Goal: Task Accomplishment & Management: Use online tool/utility

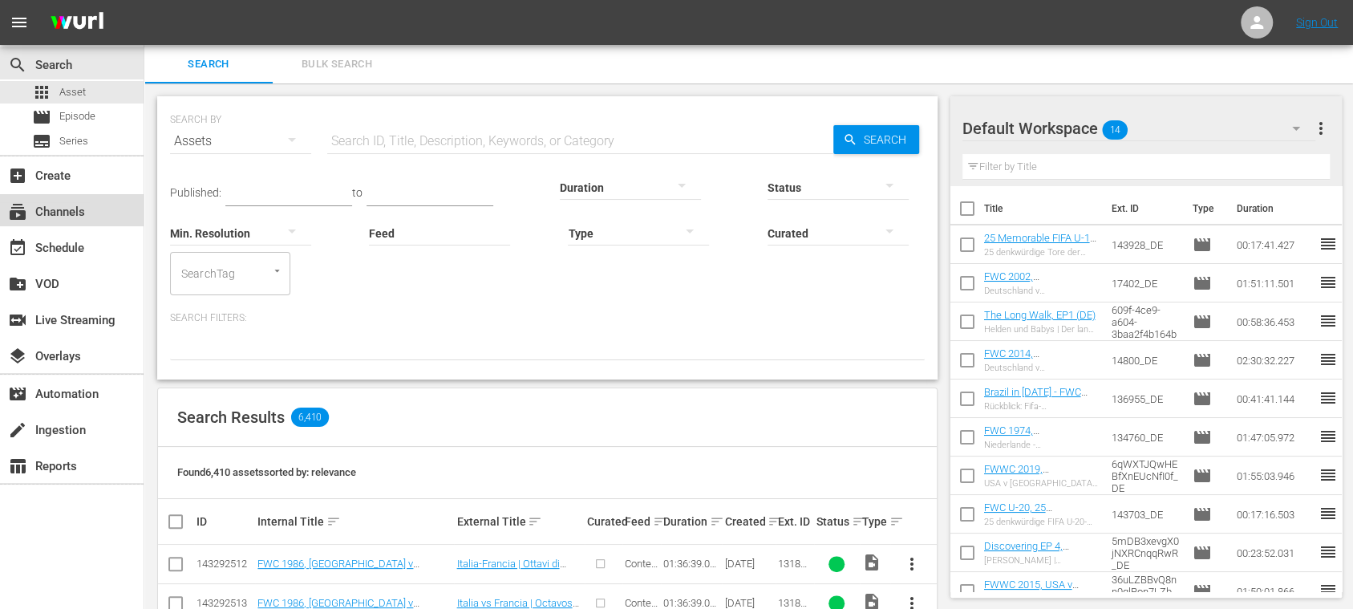
click at [89, 215] on div "subscriptions Channels" at bounding box center [45, 209] width 90 height 14
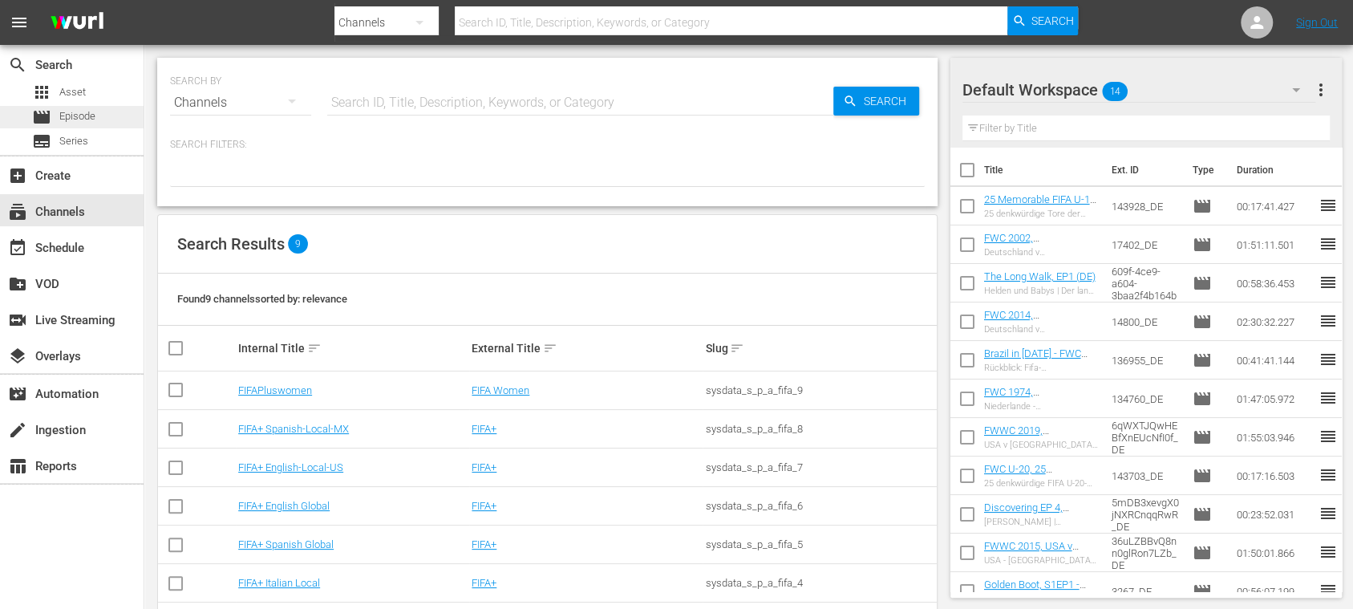
click at [100, 107] on div "movie Episode" at bounding box center [72, 117] width 144 height 22
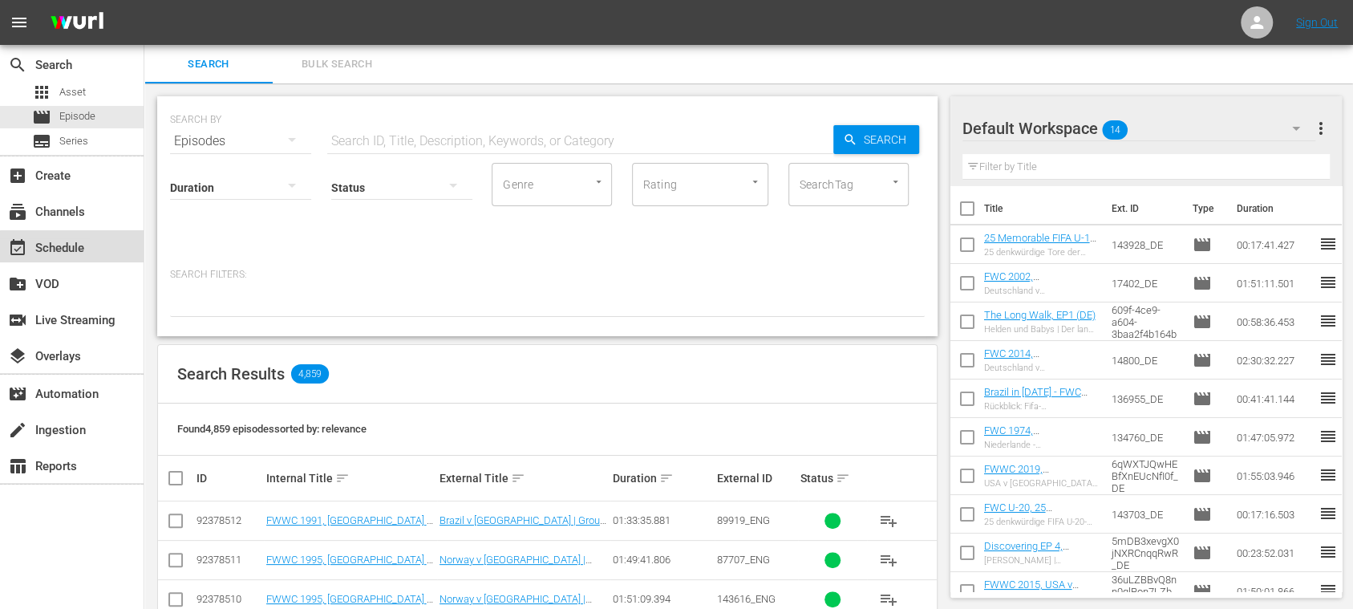
click at [74, 250] on div "event_available Schedule" at bounding box center [45, 245] width 90 height 14
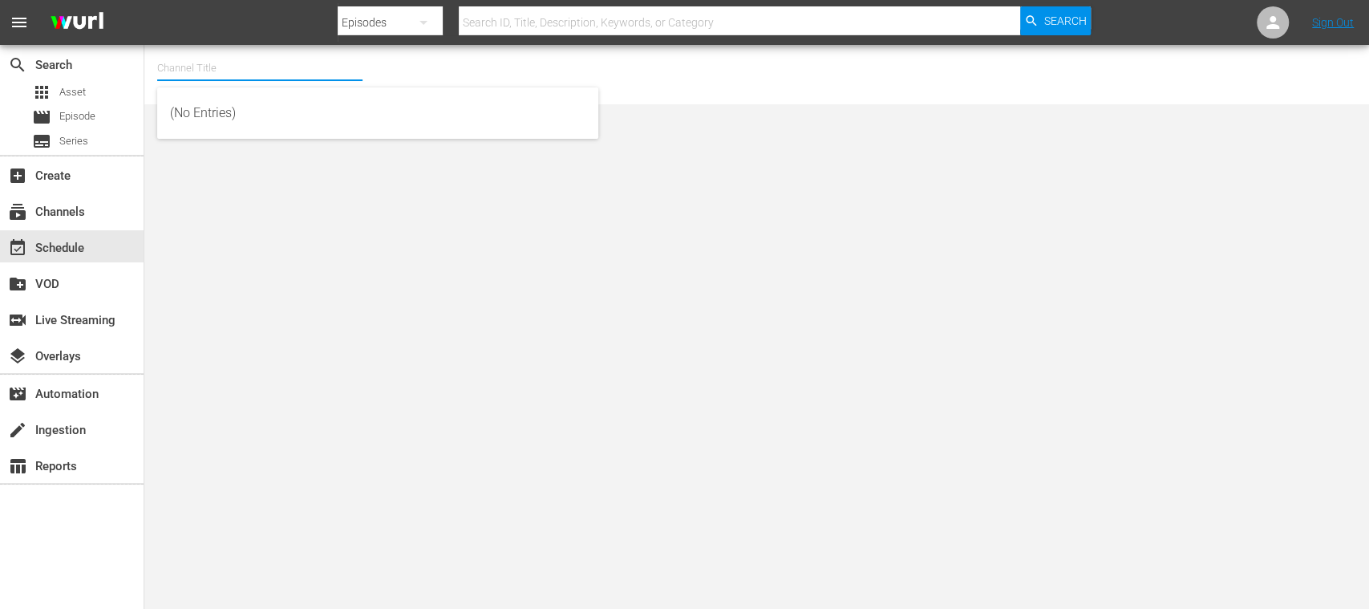
click at [222, 76] on input "text" at bounding box center [259, 68] width 205 height 38
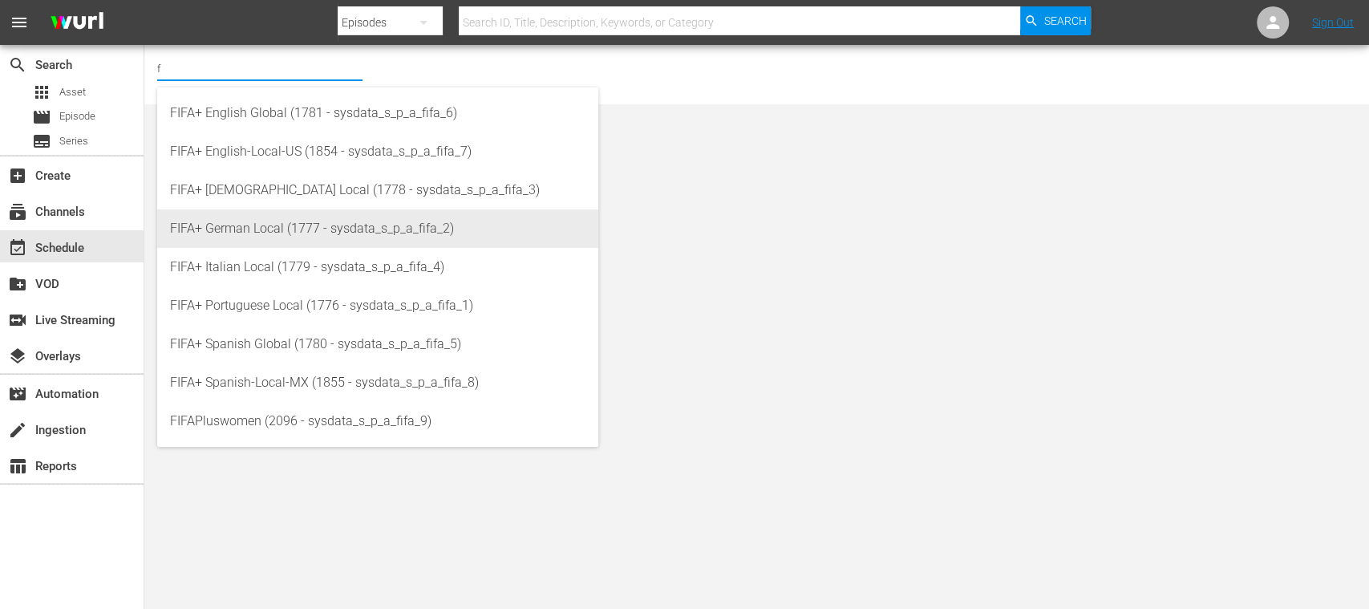
click at [290, 221] on div "FIFA+ German Local (1777 - sysdata_s_p_a_fifa_2)" at bounding box center [377, 228] width 415 height 38
type input "FIFA+ German Local (1777 - sysdata_s_p_a_fifa_2)"
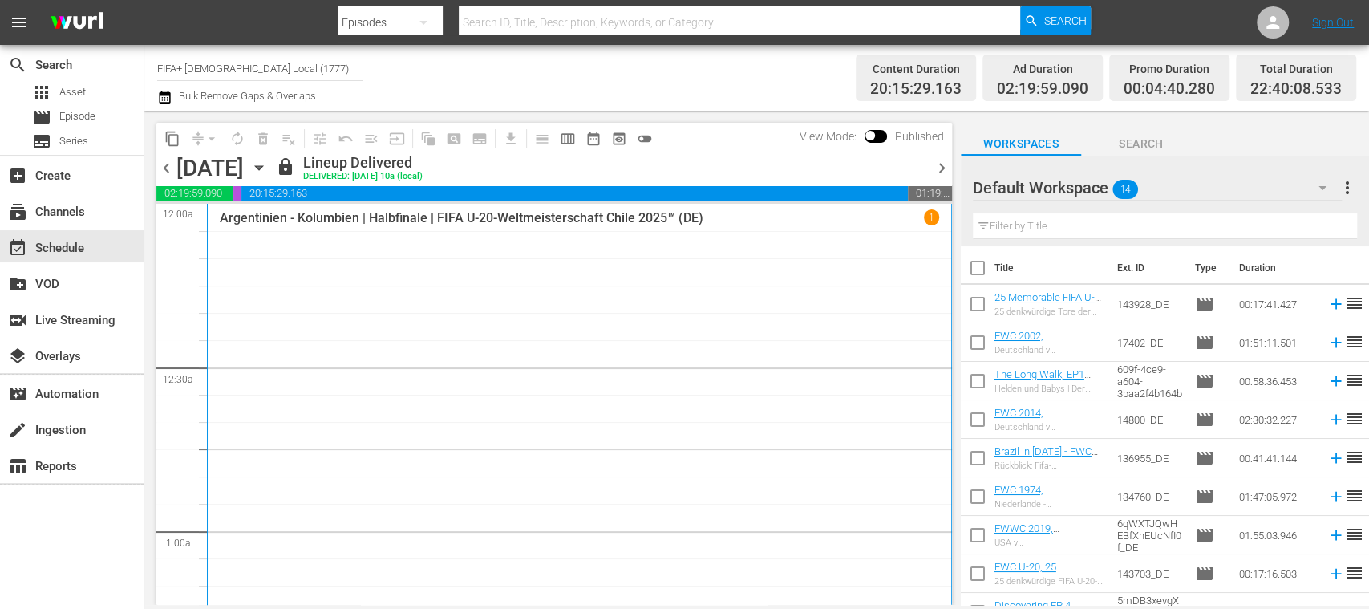
click at [939, 161] on span "chevron_right" at bounding box center [942, 168] width 20 height 20
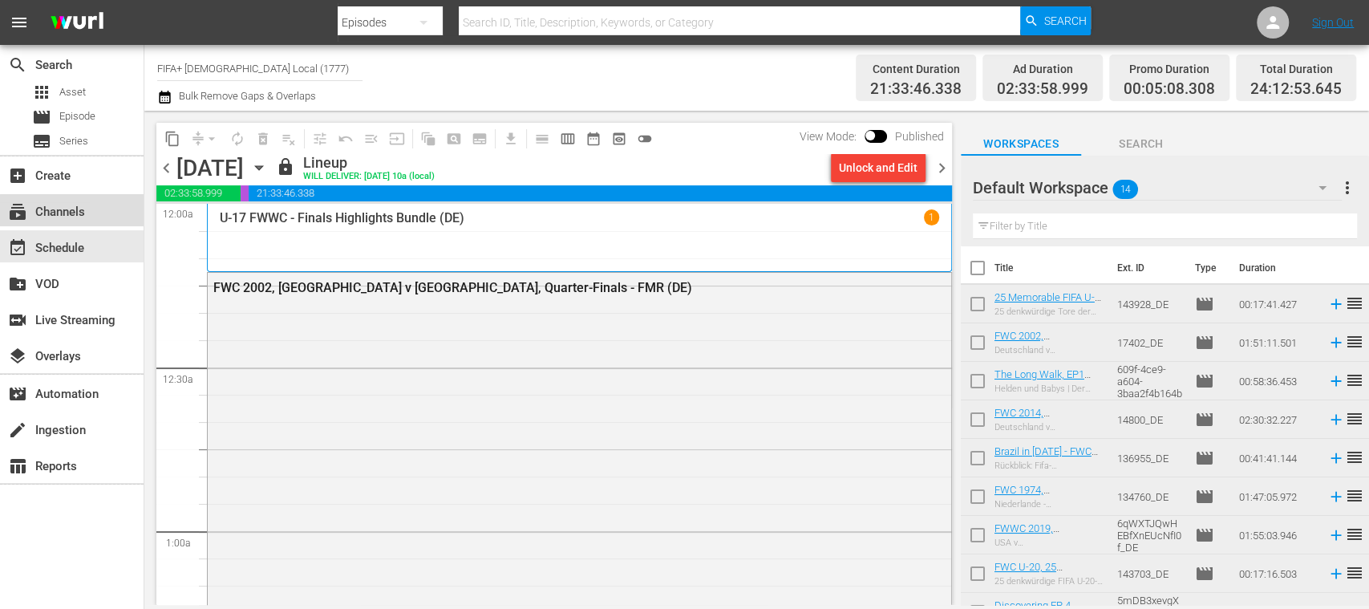
click at [73, 210] on div "subscriptions Channels" at bounding box center [45, 209] width 90 height 14
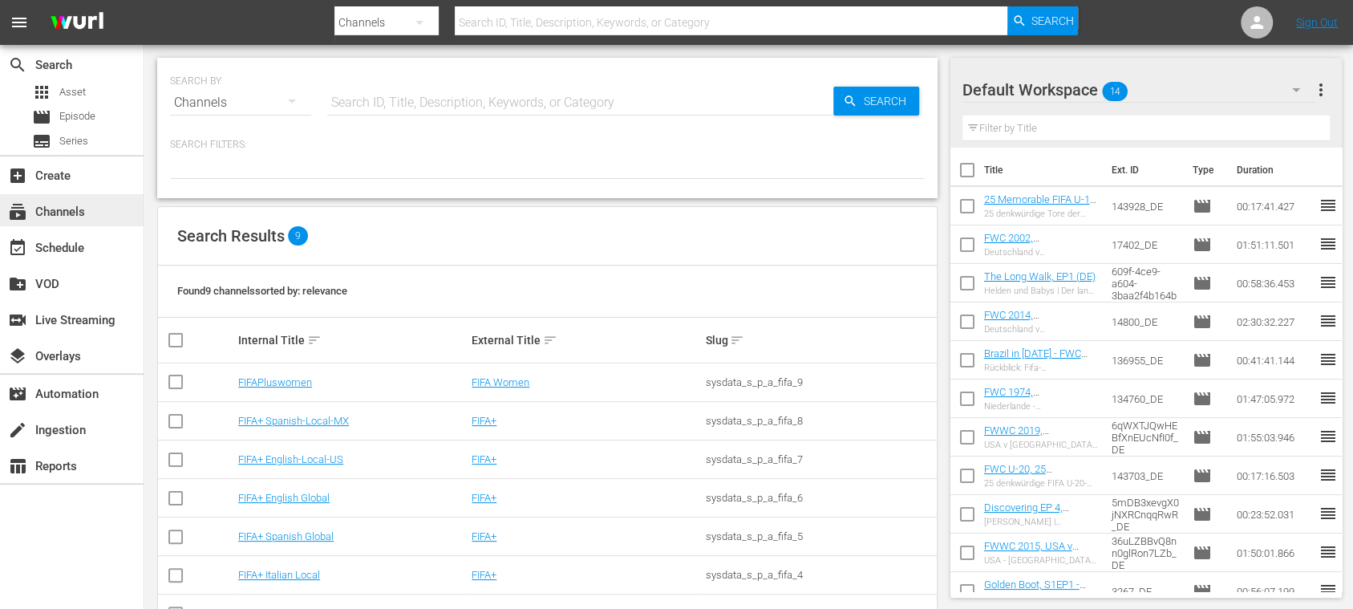
click at [82, 210] on div "subscriptions Channels" at bounding box center [45, 209] width 90 height 14
click at [310, 492] on link "FIFA+ English Global" at bounding box center [283, 498] width 91 height 12
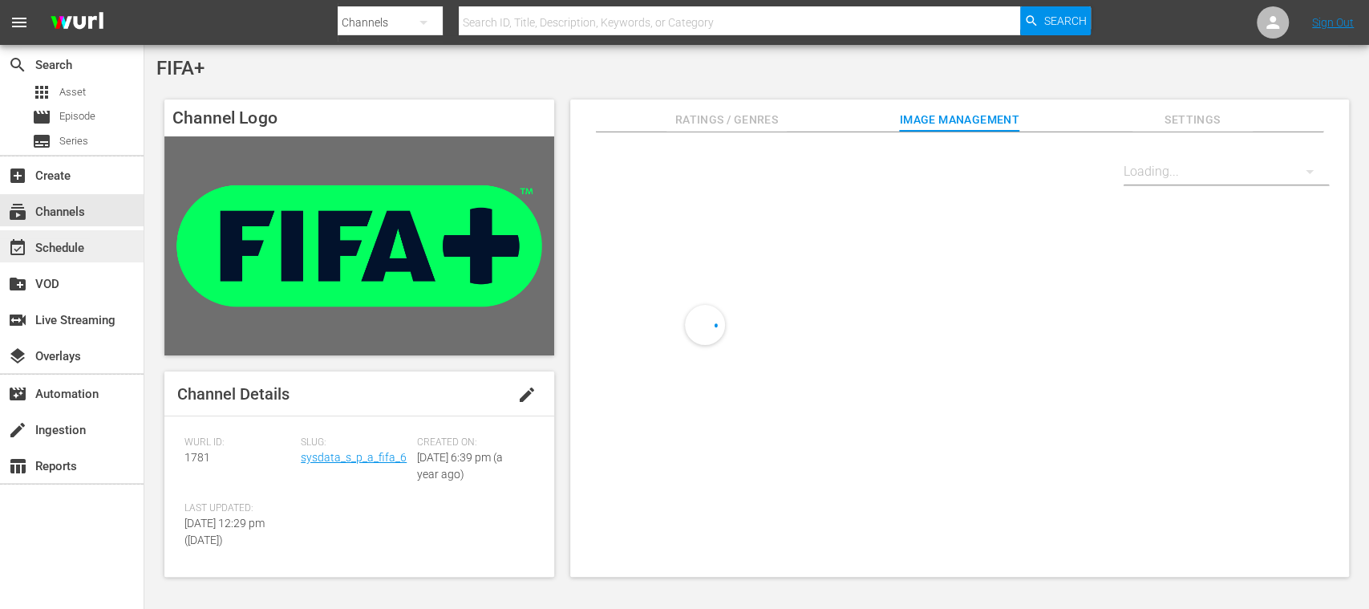
click at [87, 252] on div "event_available Schedule" at bounding box center [45, 245] width 90 height 14
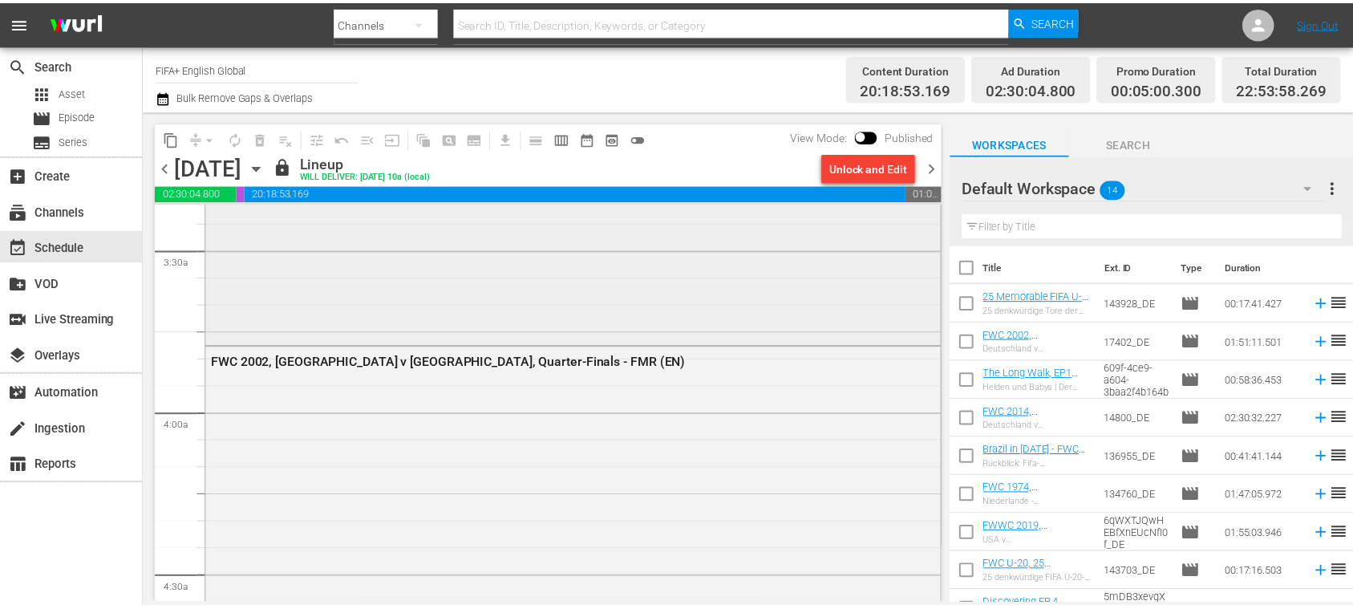
scroll to position [528, 0]
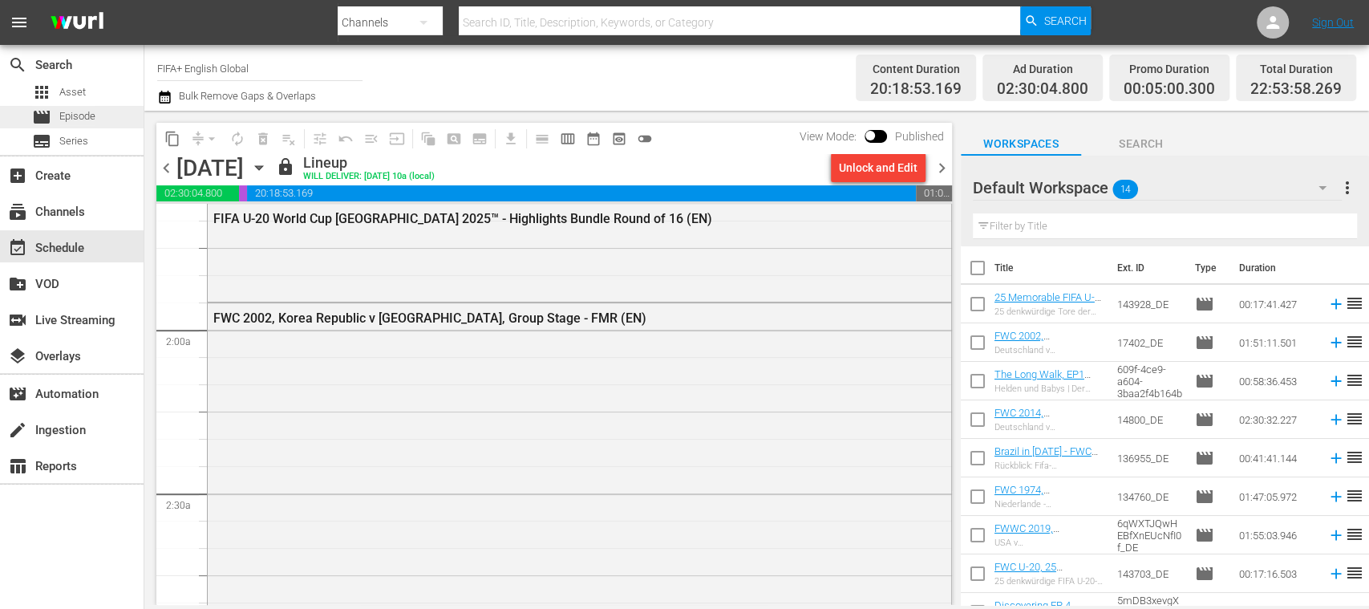
click at [83, 112] on span "Episode" at bounding box center [77, 116] width 36 height 16
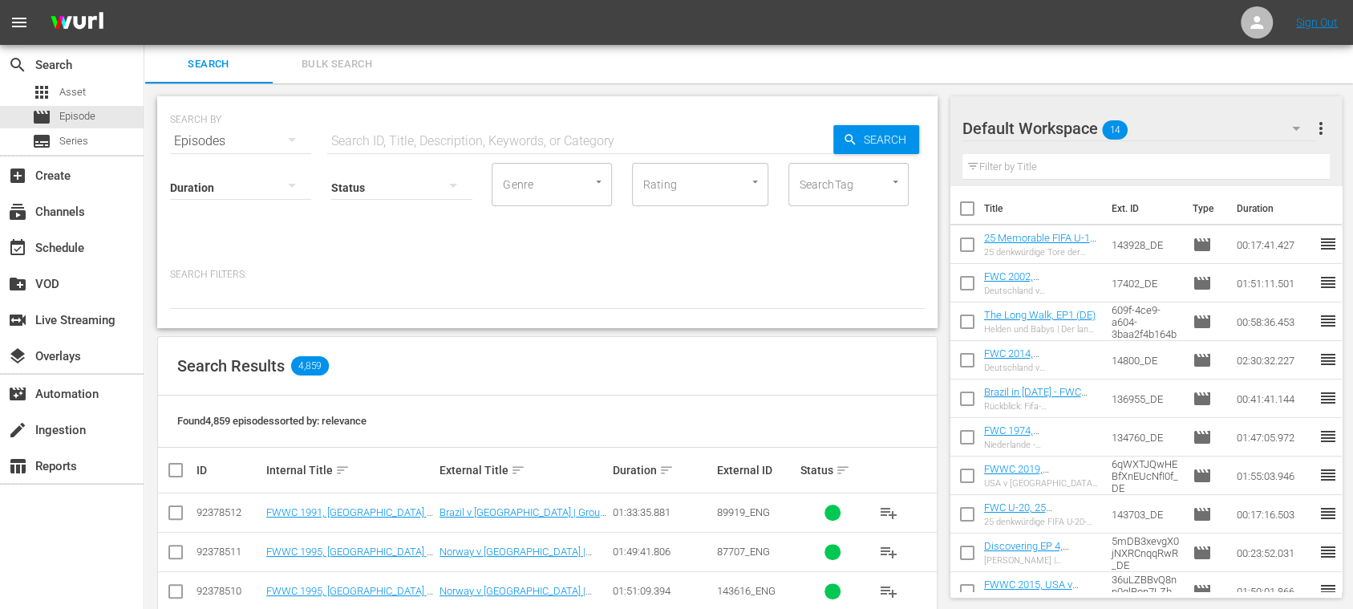
click at [352, 141] on input "text" at bounding box center [580, 141] width 506 height 38
paste input "YmVL2wilyUGPiySM4DtXag"
type input "YmVL2wilyUGPiySM4DtXag"
click at [857, 143] on span "Search" at bounding box center [888, 139] width 62 height 29
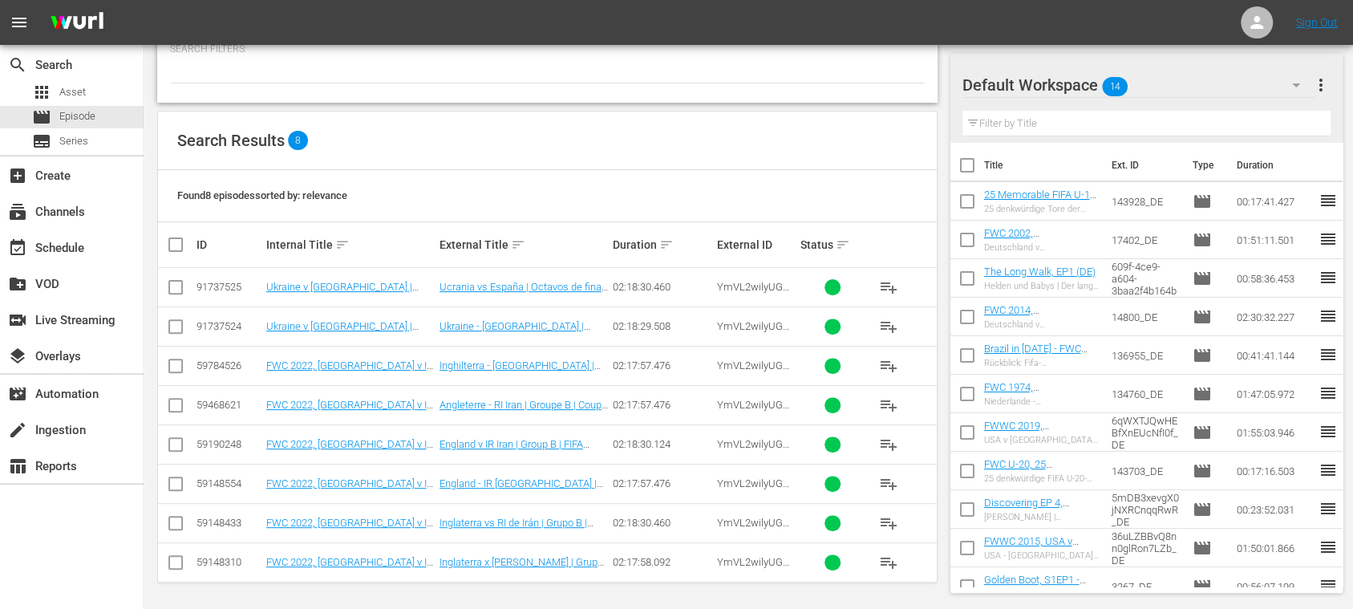
click at [1321, 88] on span "more_vert" at bounding box center [1320, 84] width 19 height 19
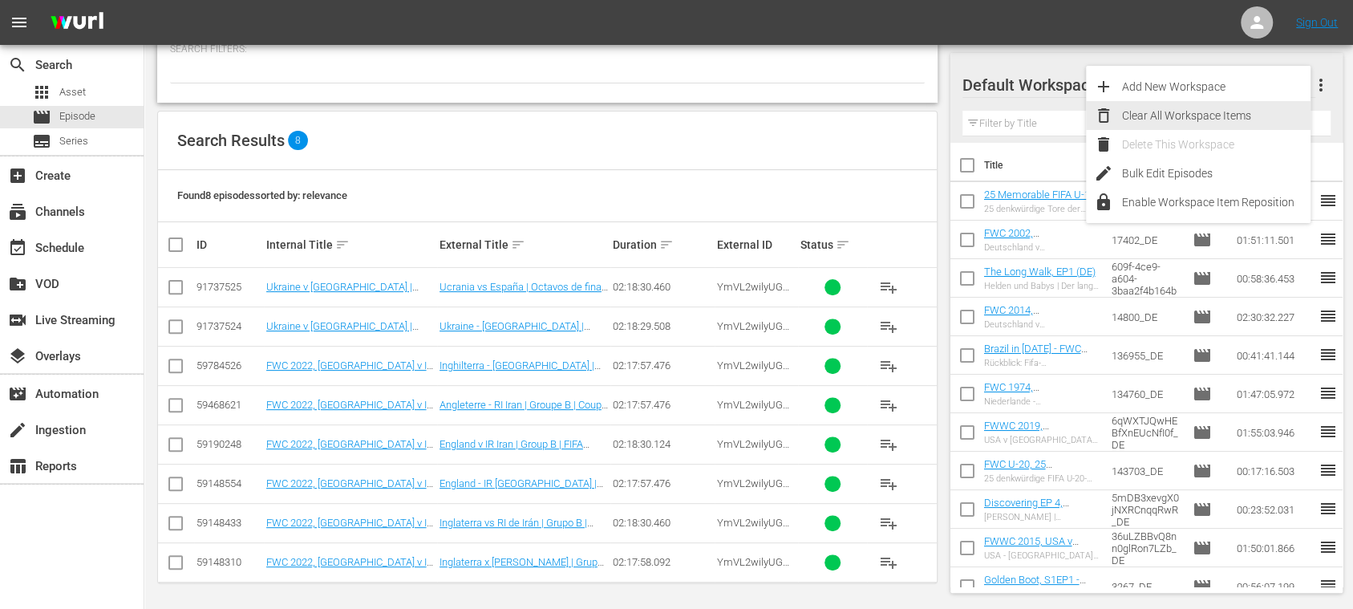
click at [1132, 115] on div "Clear All Workspace Items" at bounding box center [1216, 115] width 188 height 29
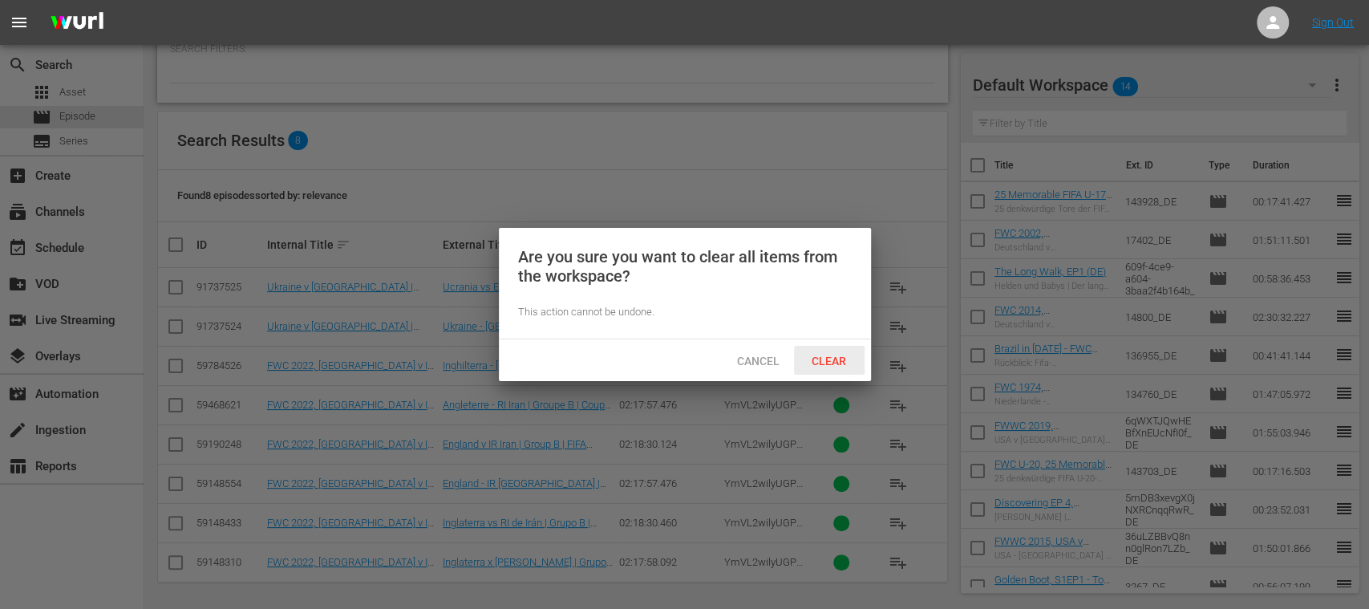
click at [832, 361] on span "Clear" at bounding box center [829, 360] width 60 height 13
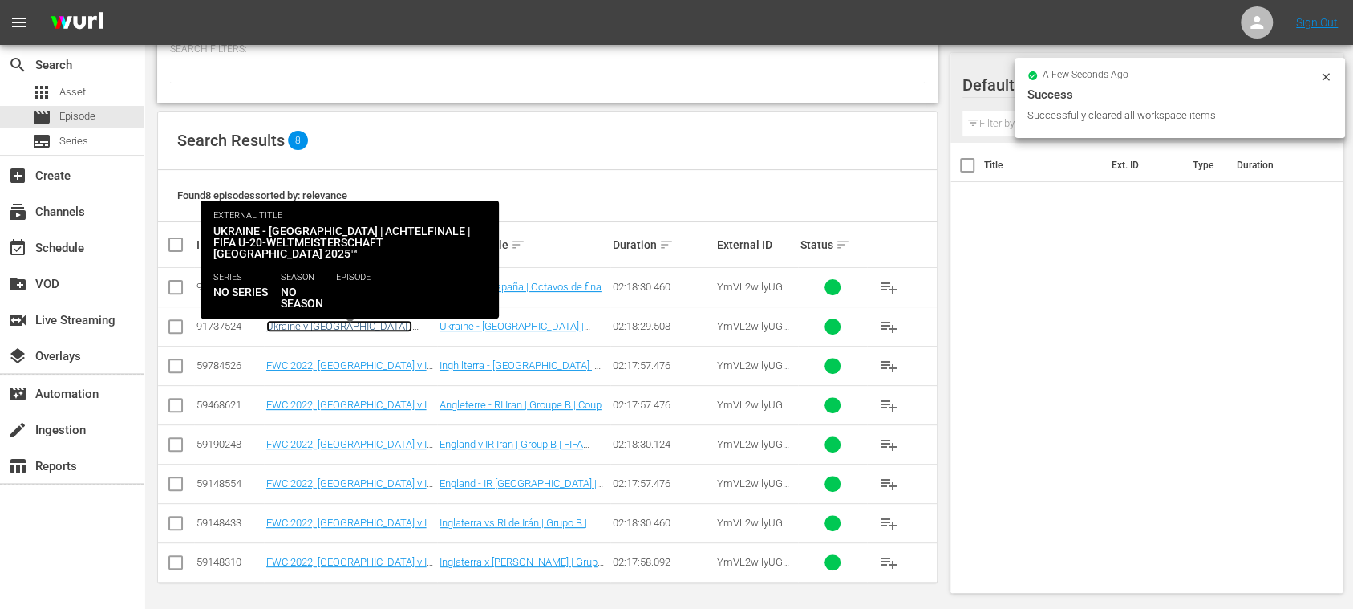
click at [387, 321] on link "Ukraine v Spain | Round of 16 | FIFA U-20 World Cup Chile 2025™ (DE)" at bounding box center [342, 338] width 153 height 36
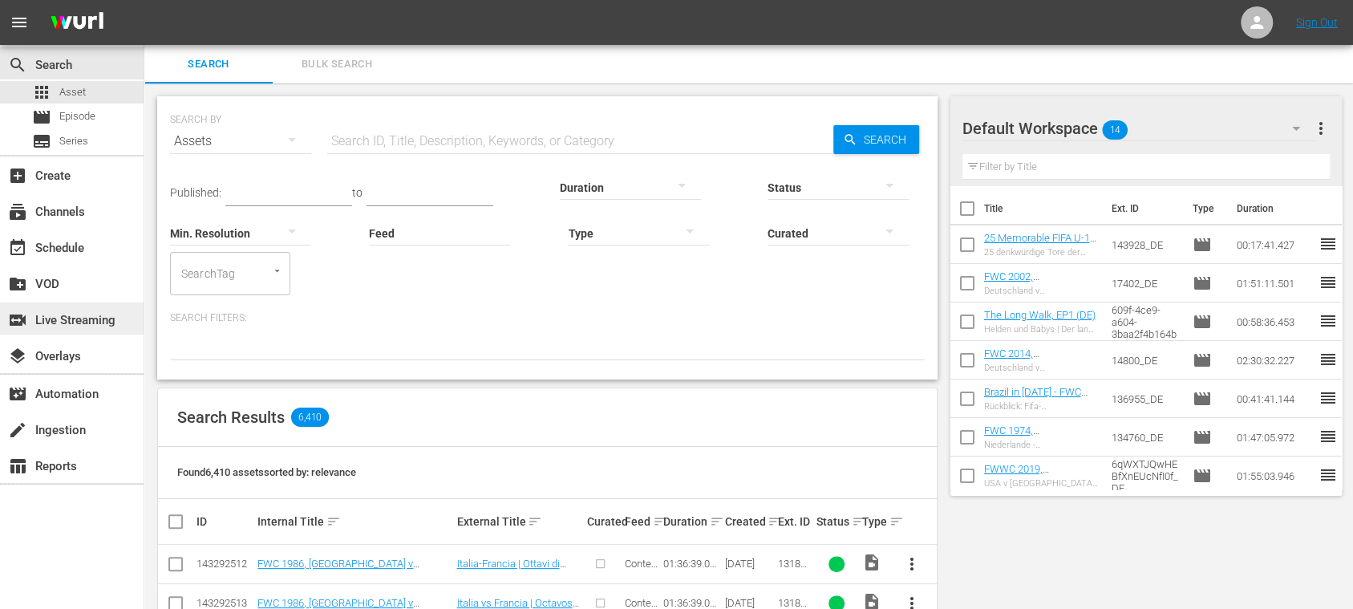
click at [83, 321] on div "switch_video Live Streaming" at bounding box center [45, 317] width 90 height 14
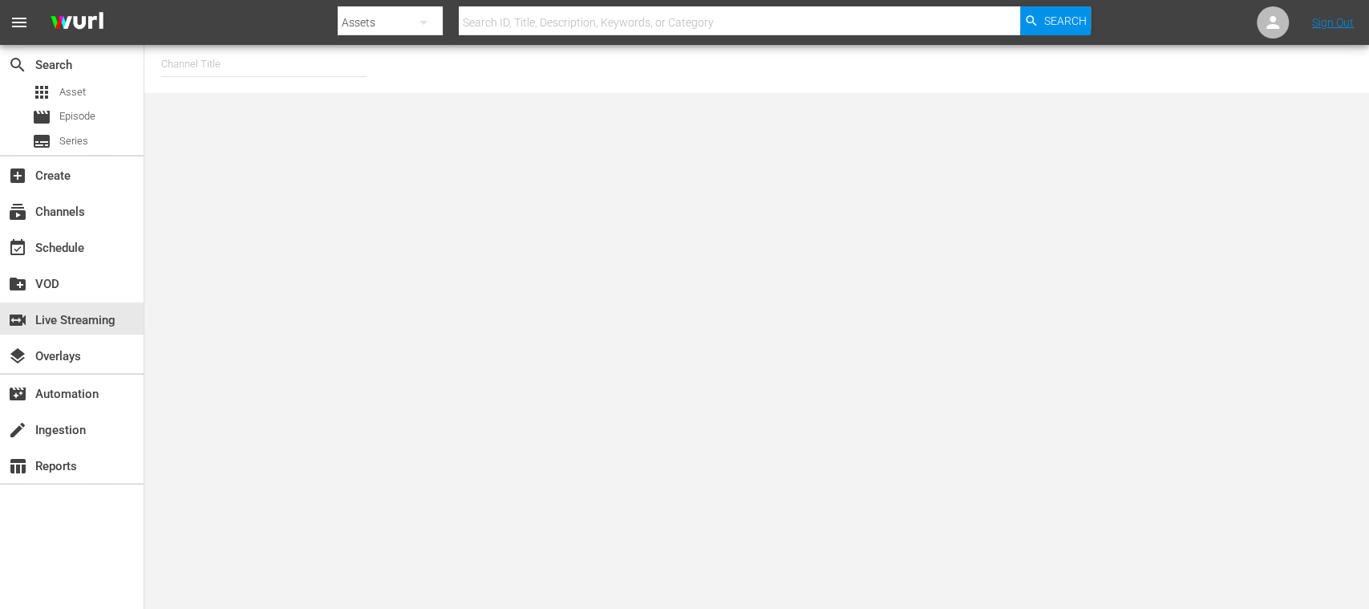
click at [212, 69] on input "text" at bounding box center [263, 64] width 205 height 38
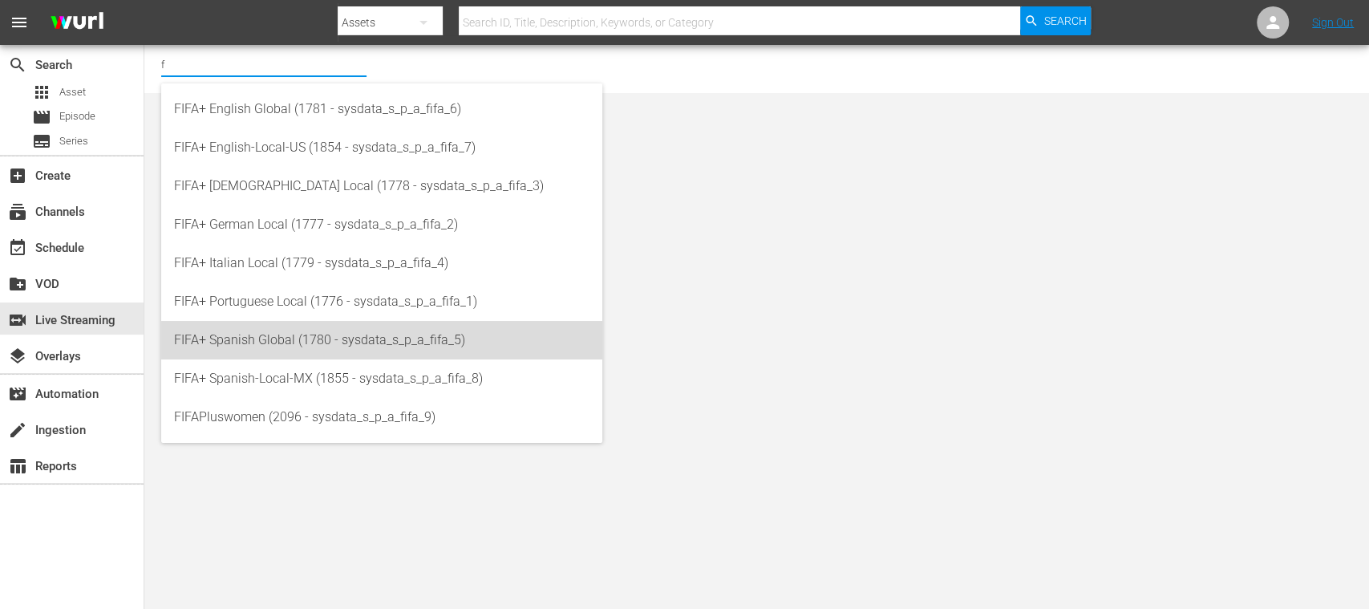
click at [245, 341] on div "FIFA+ Spanish Global (1780 - sysdata_s_p_a_fifa_5)" at bounding box center [381, 340] width 415 height 38
type input "FIFA+ Spanish Global (1780 - sysdata_s_p_a_fifa_5)"
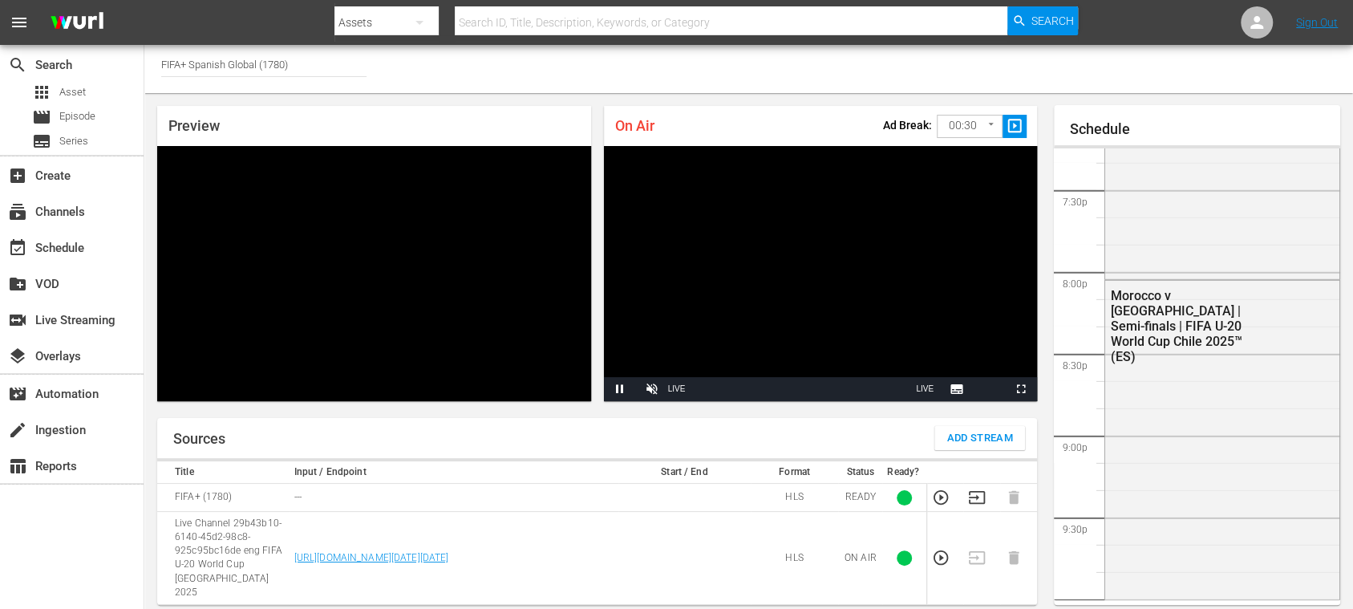
click at [287, 50] on input "FIFA+ Spanish Global (1780)" at bounding box center [263, 64] width 205 height 38
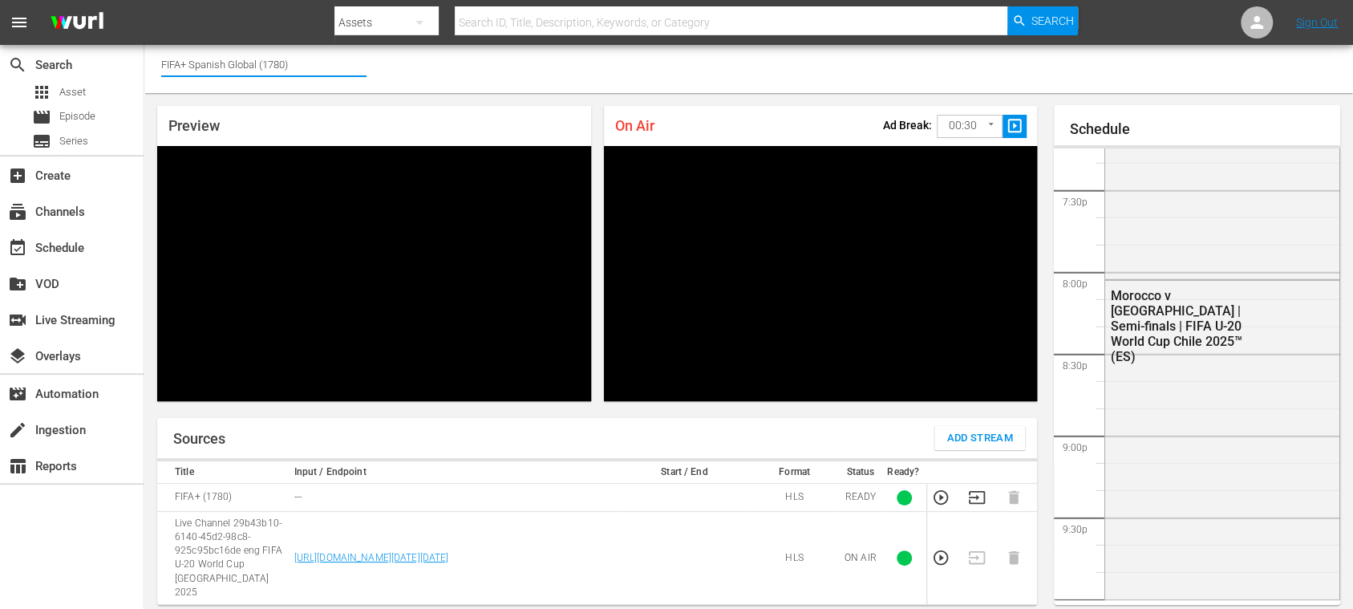
drag, startPoint x: 303, startPoint y: 59, endPoint x: 218, endPoint y: 59, distance: 85.0
click at [218, 59] on input "FIFA+ Spanish Global (1780)" at bounding box center [263, 64] width 205 height 38
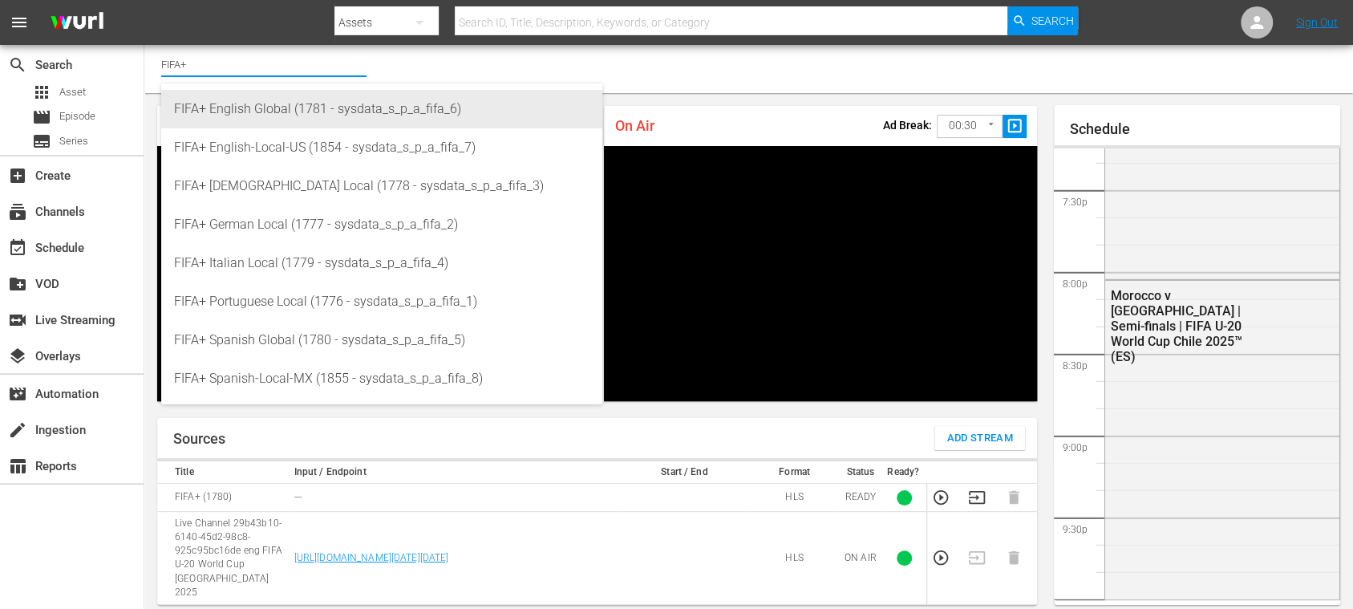
click at [263, 115] on div "FIFA+ English Global (1781 - sysdata_s_p_a_fifa_6)" at bounding box center [381, 109] width 415 height 38
type input "FIFA+ English Global (1781 - sysdata_s_p_a_fifa_6)"
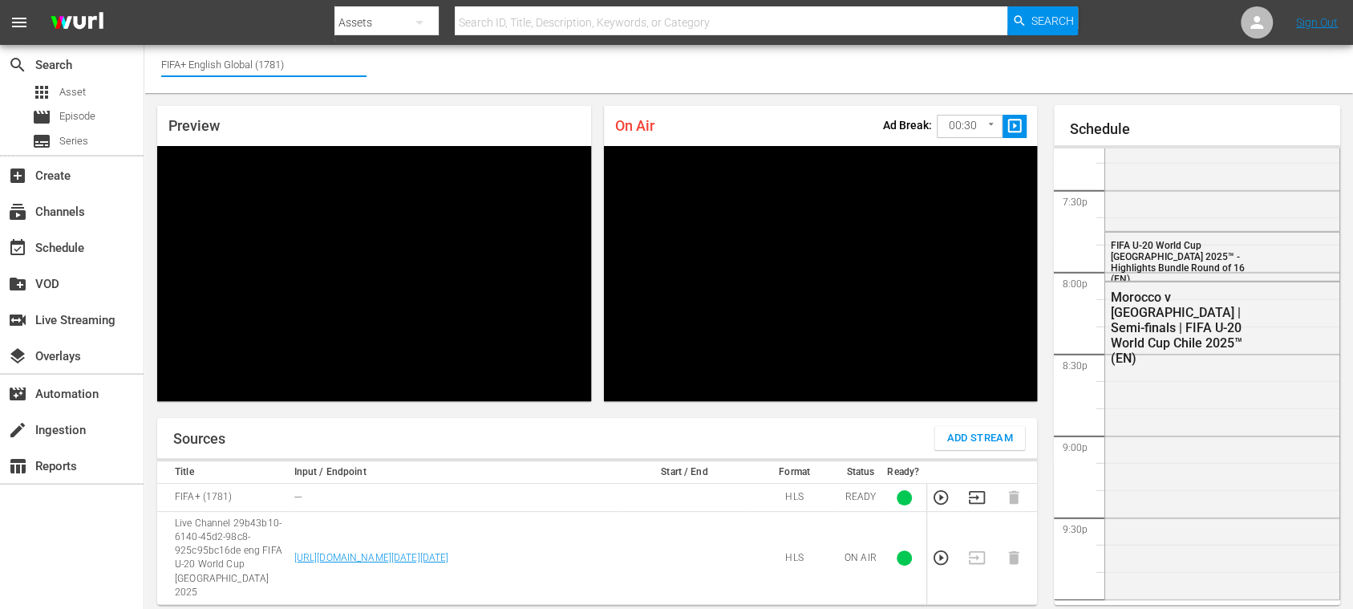
drag, startPoint x: 289, startPoint y: 65, endPoint x: 192, endPoint y: 59, distance: 96.4
click at [192, 59] on input "FIFA+ English Global (1781)" at bounding box center [263, 64] width 205 height 38
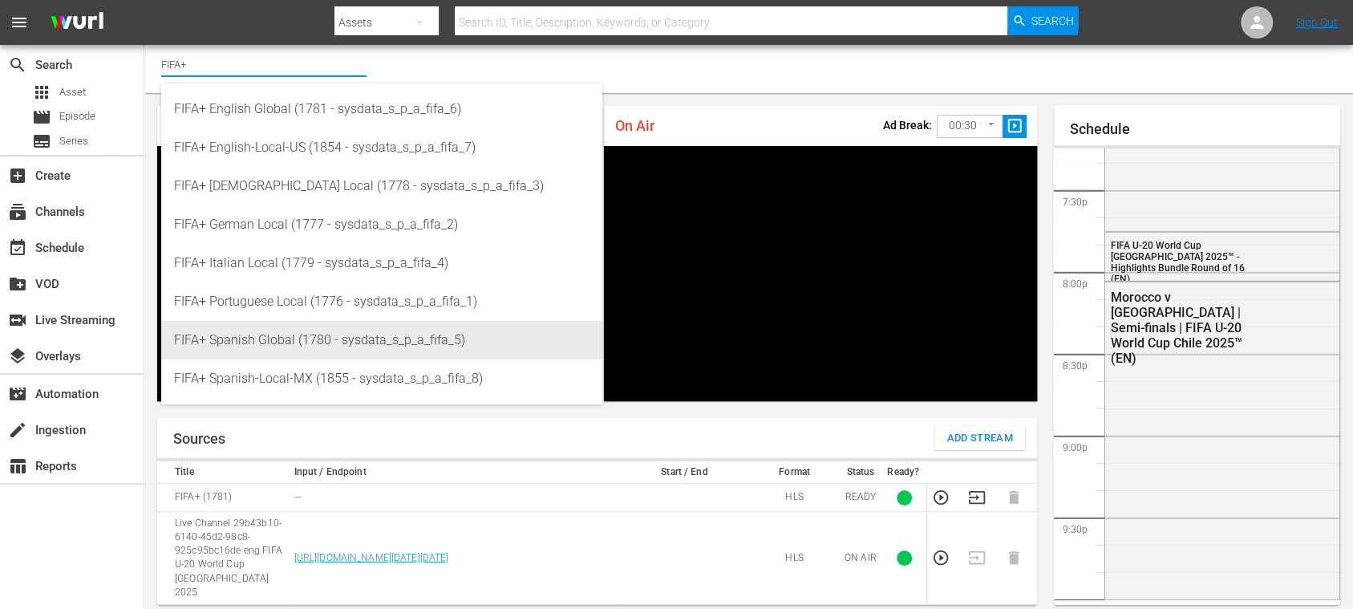
click at [284, 337] on div "FIFA+ Spanish Global (1780 - sysdata_s_p_a_fifa_5)" at bounding box center [381, 340] width 415 height 38
type input "FIFA+ Spanish Global (1780 - sysdata_s_p_a_fifa_5)"
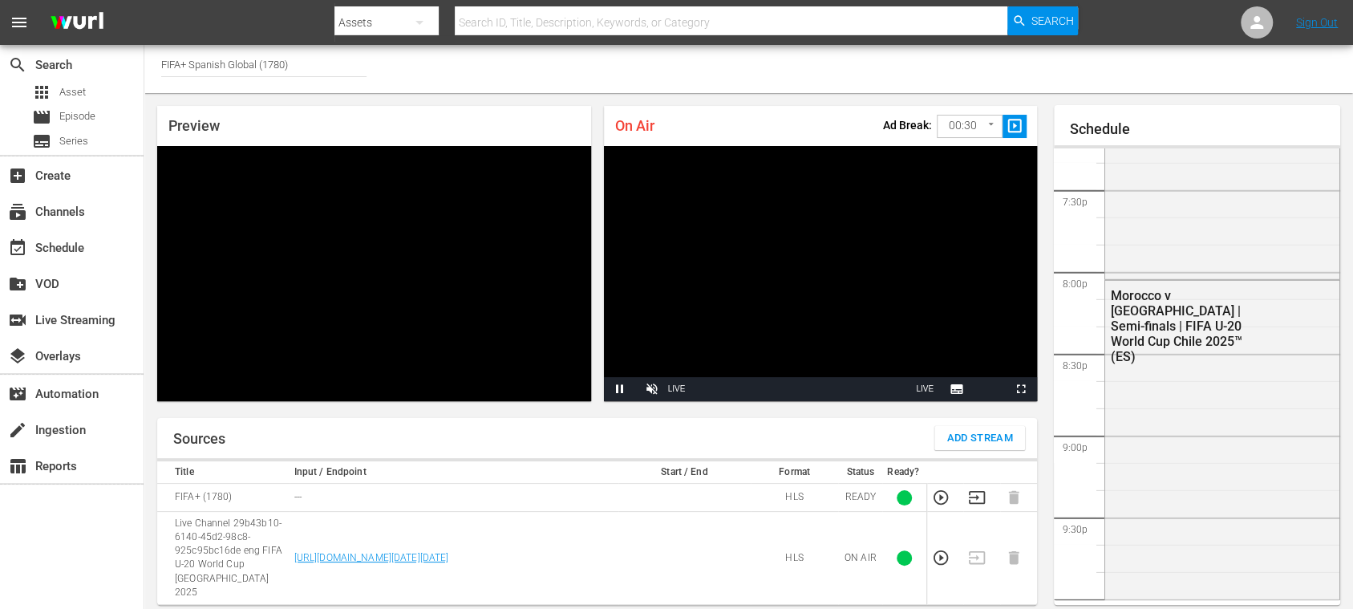
click at [1126, 77] on div "Channel Title FIFA+ Spanish Global (1780)" at bounding box center [748, 69] width 1208 height 48
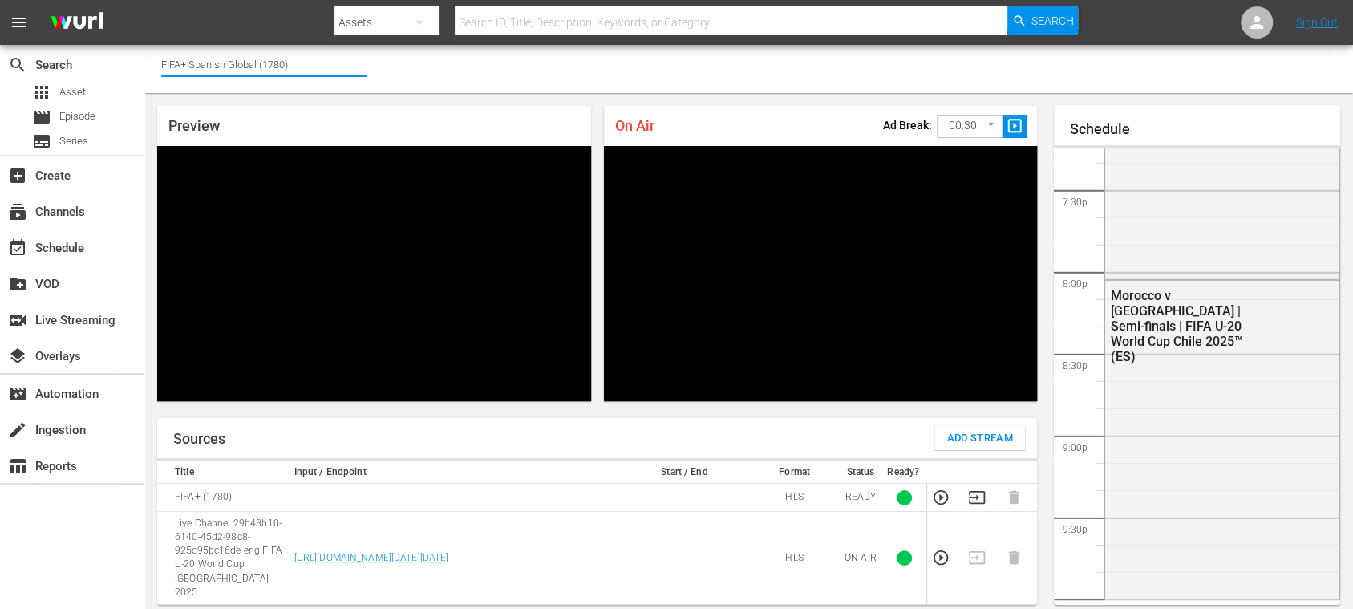
drag, startPoint x: 293, startPoint y: 59, endPoint x: 196, endPoint y: 56, distance: 97.1
click at [194, 56] on input "FIFA+ Spanish Global (1780)" at bounding box center [263, 64] width 205 height 38
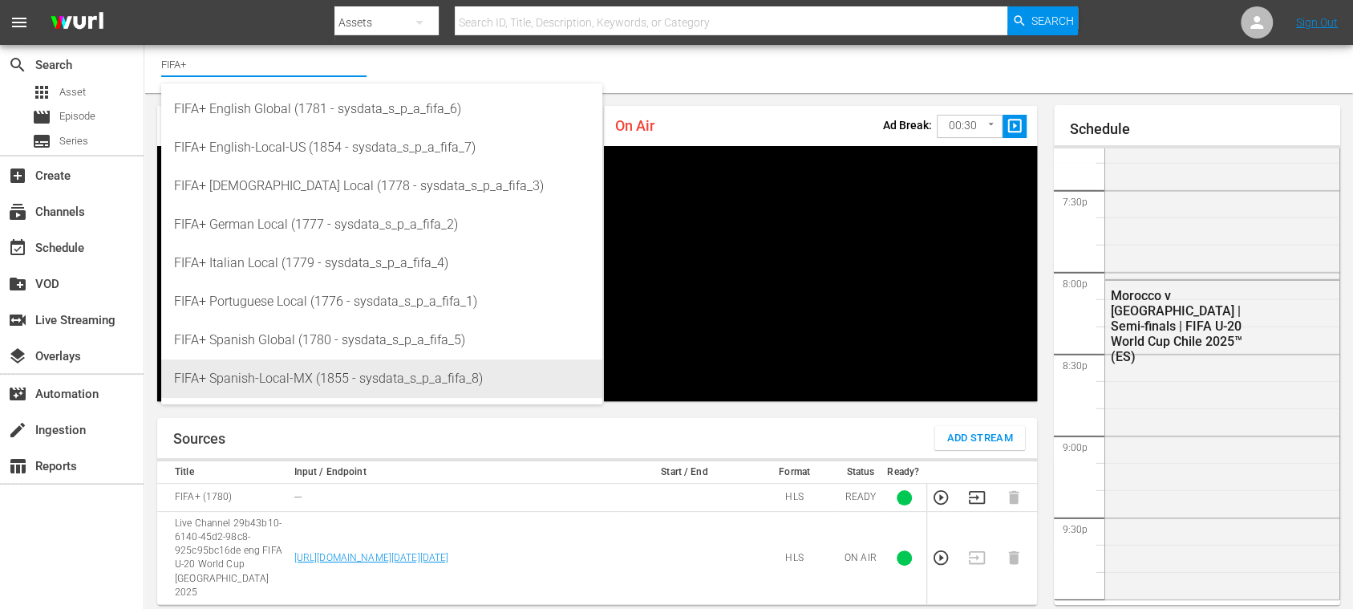
click at [290, 376] on div "FIFA+ Spanish-Local-MX (1855 - sysdata_s_p_a_fifa_8)" at bounding box center [381, 378] width 415 height 38
type input "FIFA+ Spanish-Local-MX (1855 - sysdata_s_p_a_fifa_8)"
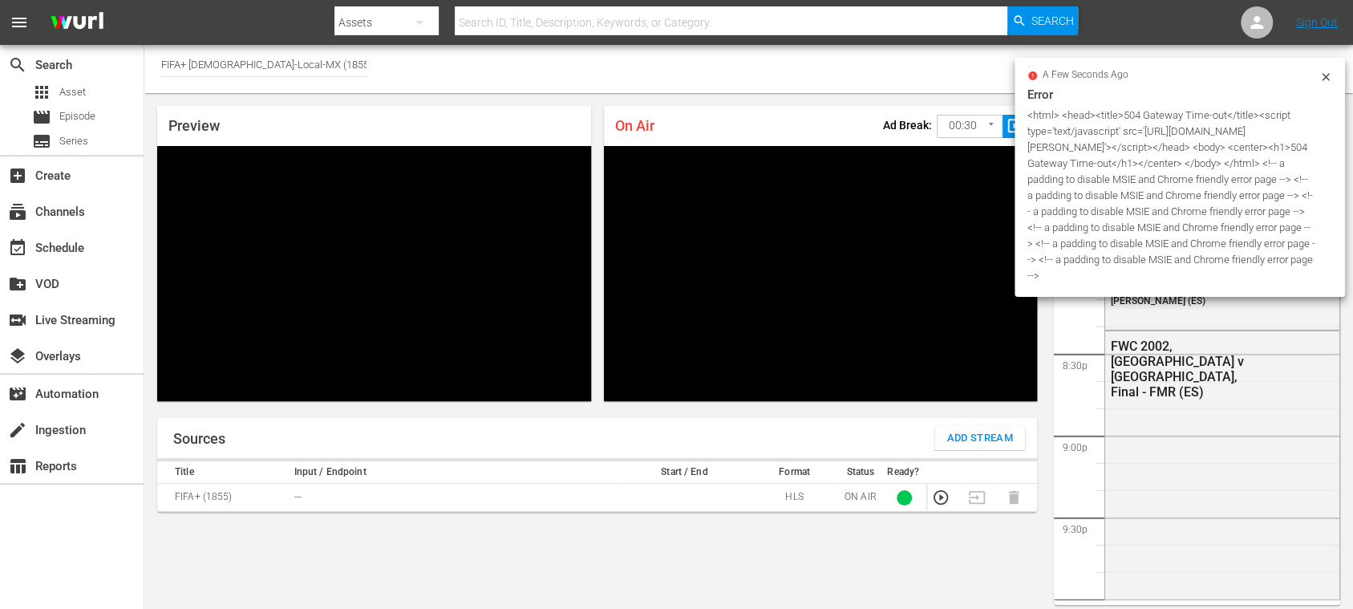
click at [1126, 74] on icon at bounding box center [1325, 77] width 13 height 13
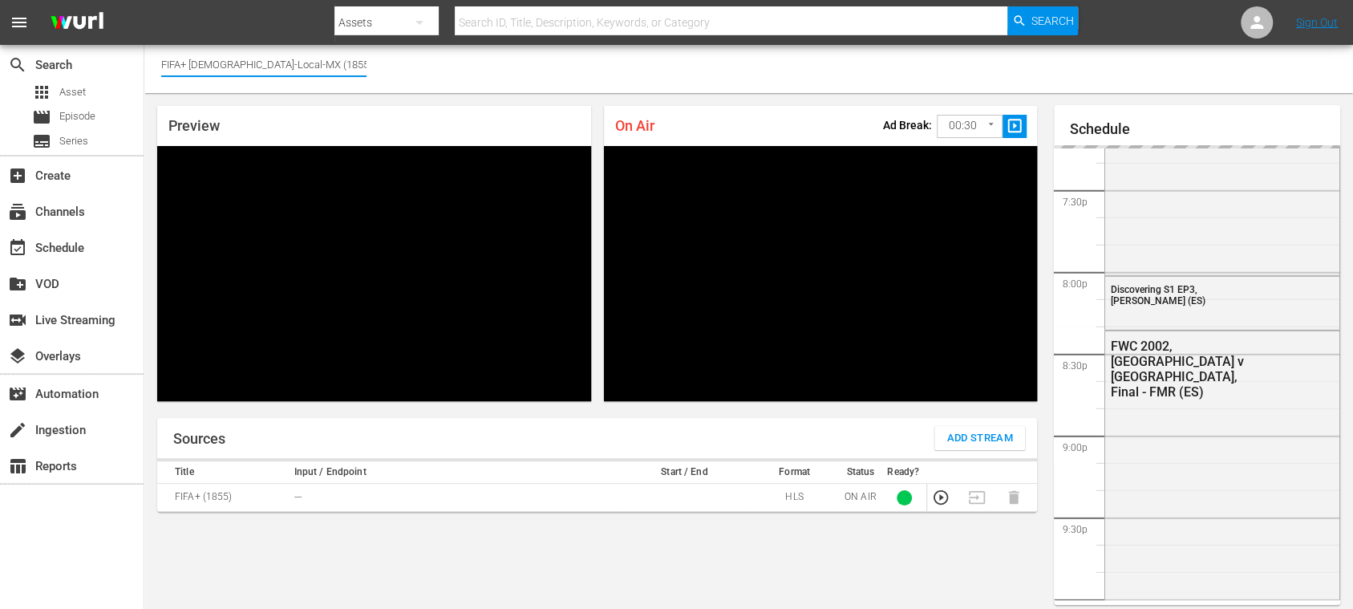
drag, startPoint x: 311, startPoint y: 61, endPoint x: 189, endPoint y: 56, distance: 122.0
click at [189, 56] on input "FIFA+ [DEMOGRAPHIC_DATA]-Local-MX (1855)" at bounding box center [263, 64] width 205 height 38
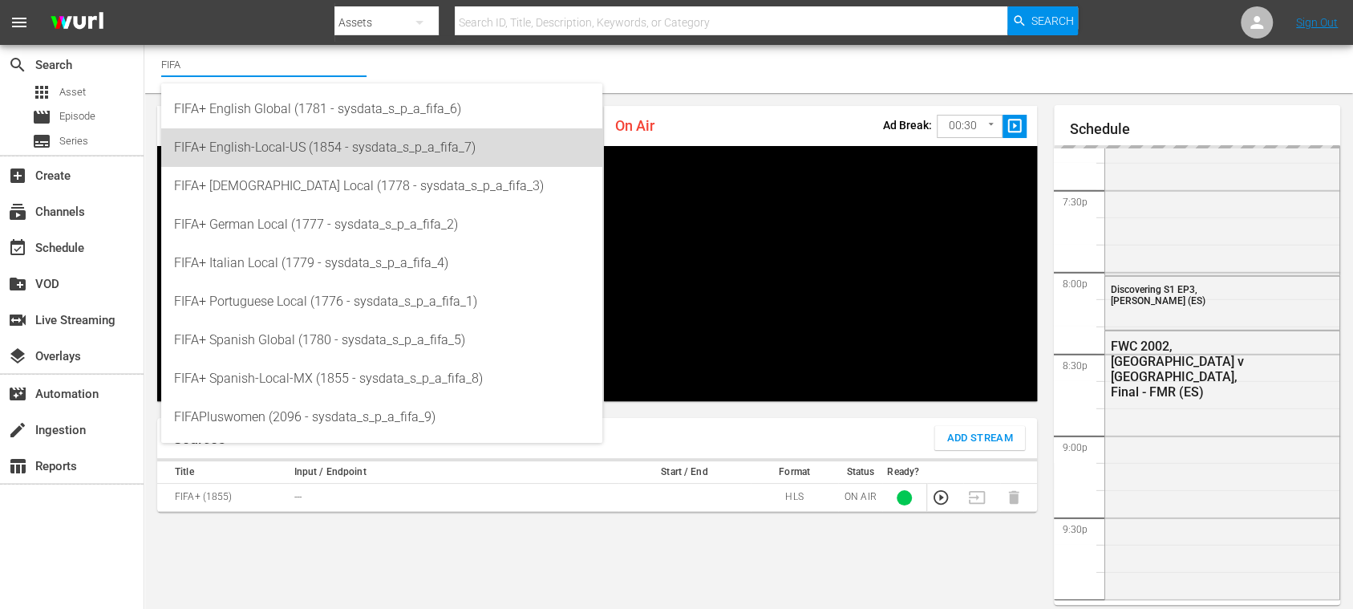
click at [285, 149] on div "FIFA+ English-Local-US (1854 - sysdata_s_p_a_fifa_7)" at bounding box center [381, 147] width 415 height 38
type input "FIFA+ English-Local-US (1854 - sysdata_s_p_a_fifa_7)"
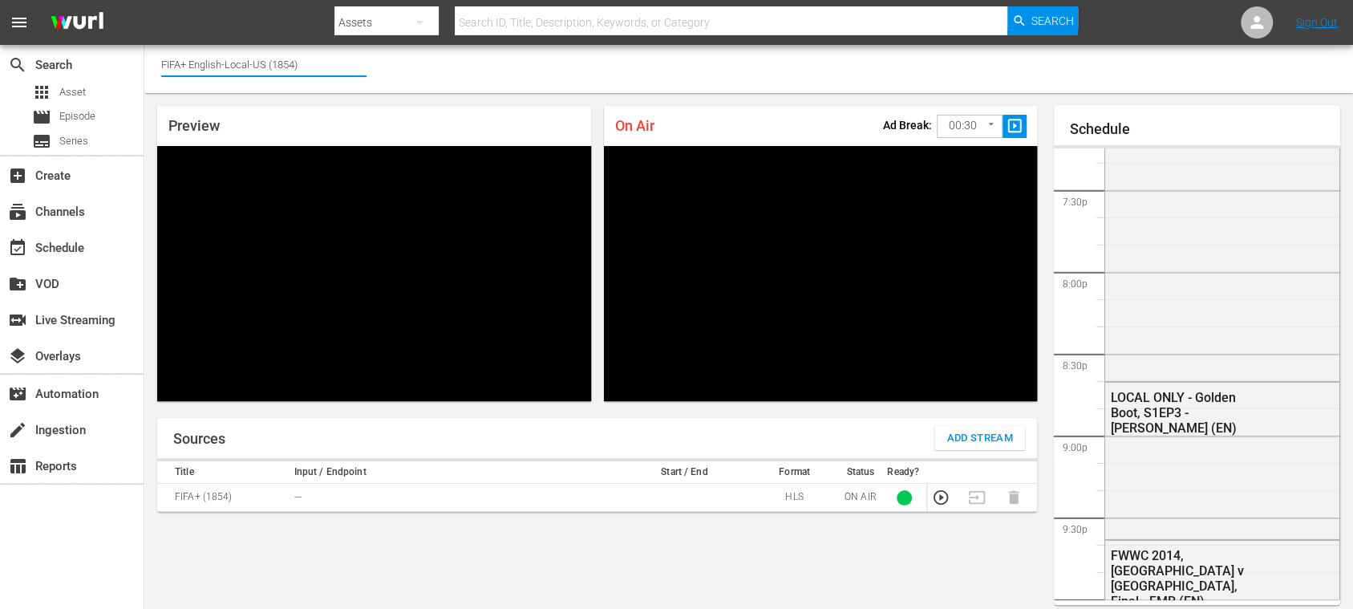
drag, startPoint x: 301, startPoint y: 67, endPoint x: 175, endPoint y: 62, distance: 126.8
click at [175, 62] on input "FIFA+ English-Local-US (1854)" at bounding box center [263, 64] width 205 height 38
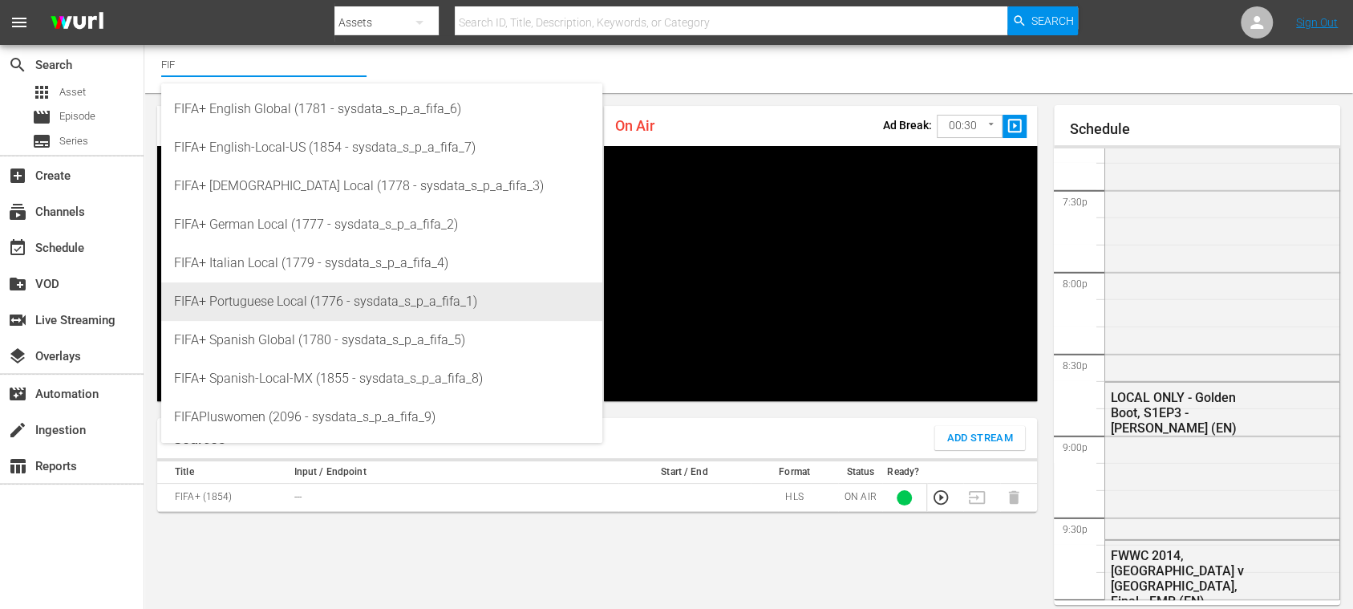
click at [274, 288] on div "FIFA+ Portuguese Local (1776 - sysdata_s_p_a_fifa_1)" at bounding box center [381, 301] width 415 height 38
type input "FIFA+ Portuguese Local (1776 - sysdata_s_p_a_fifa_1)"
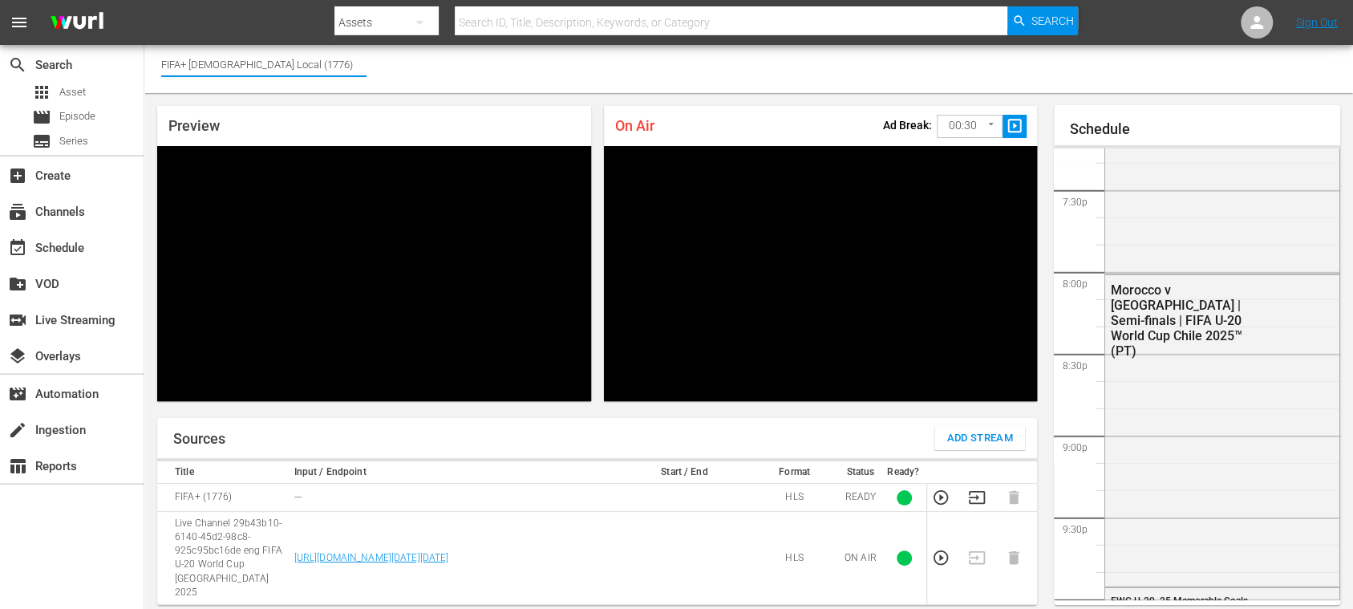
drag, startPoint x: 308, startPoint y: 64, endPoint x: 182, endPoint y: 64, distance: 125.9
click at [182, 64] on input "FIFA+ Portuguese Local (1776)" at bounding box center [263, 64] width 205 height 38
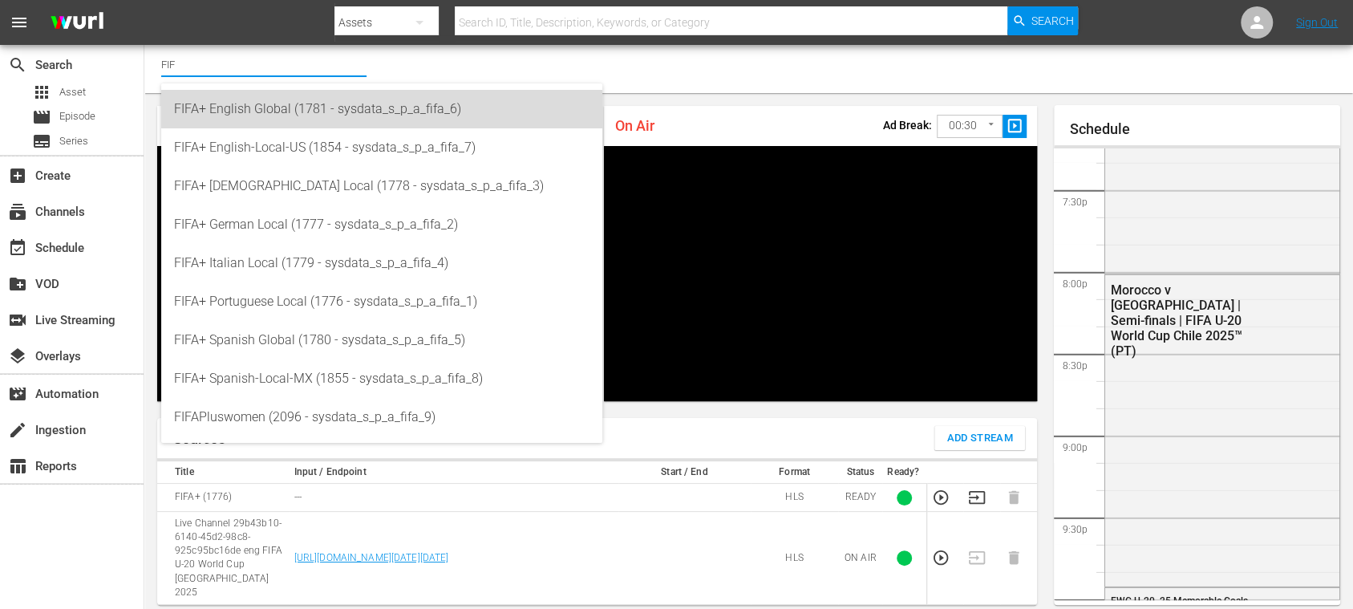
click at [305, 112] on div "FIFA+ English Global (1781 - sysdata_s_p_a_fifa_6)" at bounding box center [381, 109] width 415 height 38
type input "FIFA+ English Global (1781 - sysdata_s_p_a_fifa_6)"
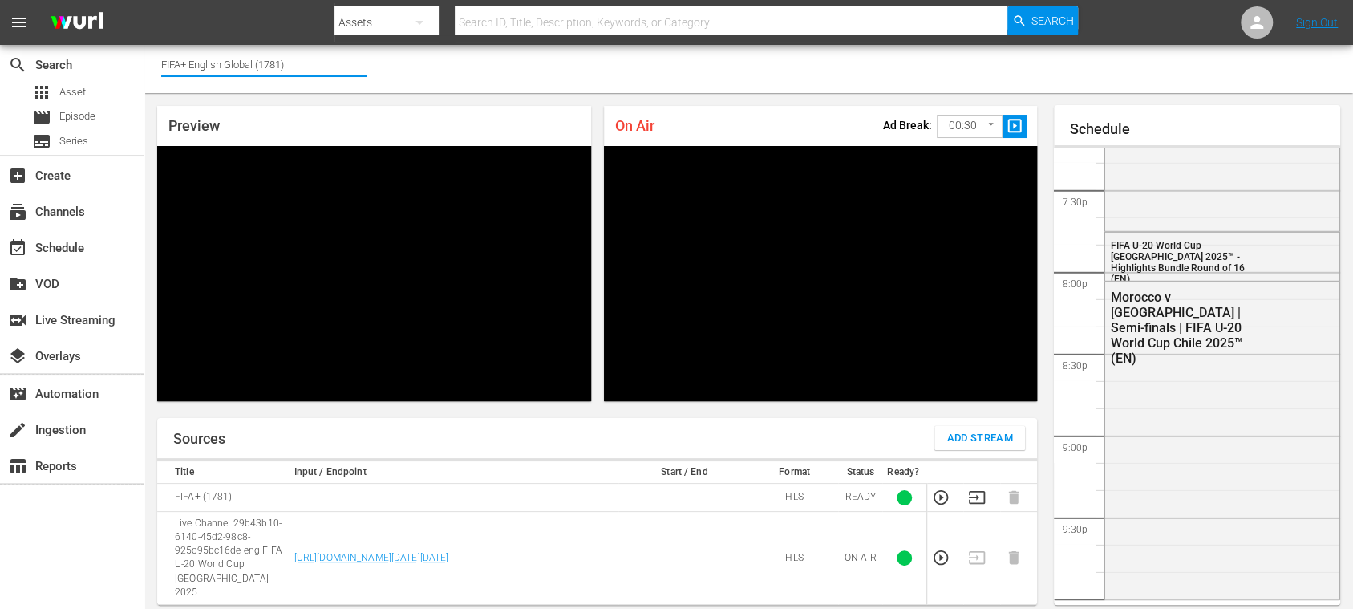
drag, startPoint x: 192, startPoint y: 64, endPoint x: 343, endPoint y: 63, distance: 151.6
click at [343, 63] on input "FIFA+ English Global (1781)" at bounding box center [263, 64] width 205 height 38
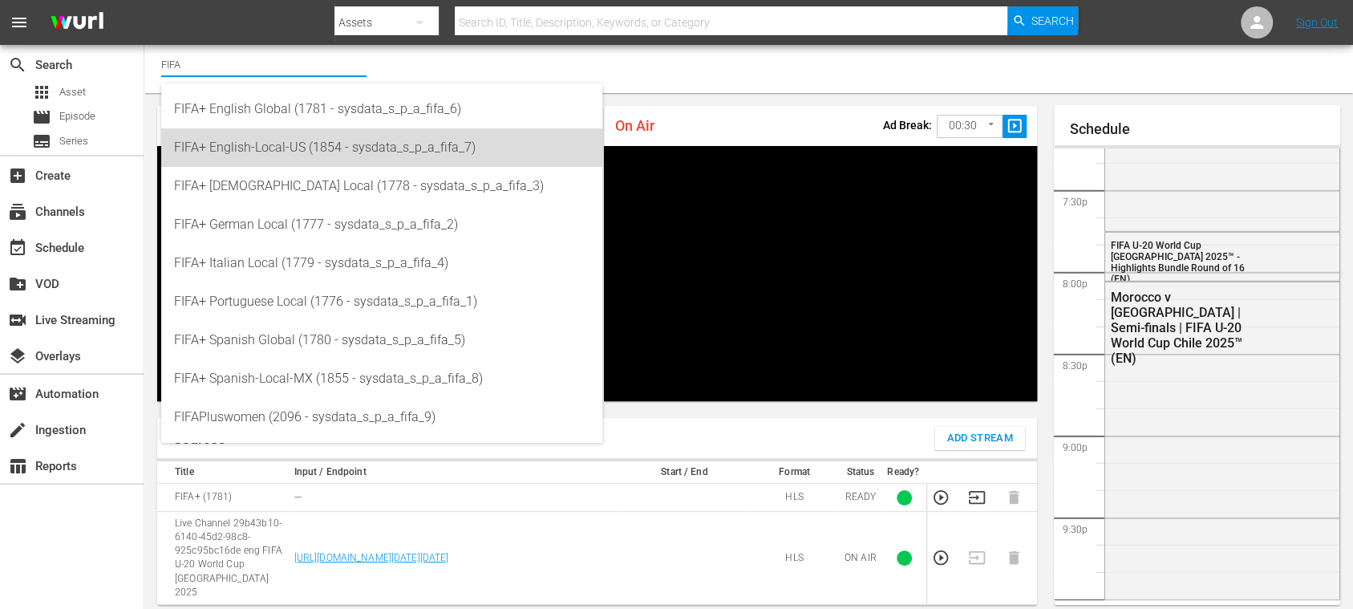
click at [321, 136] on div "FIFA+ English-Local-US (1854 - sysdata_s_p_a_fifa_7)" at bounding box center [381, 147] width 415 height 38
type input "FIFA+ English-Local-US (1854 - sysdata_s_p_a_fifa_7)"
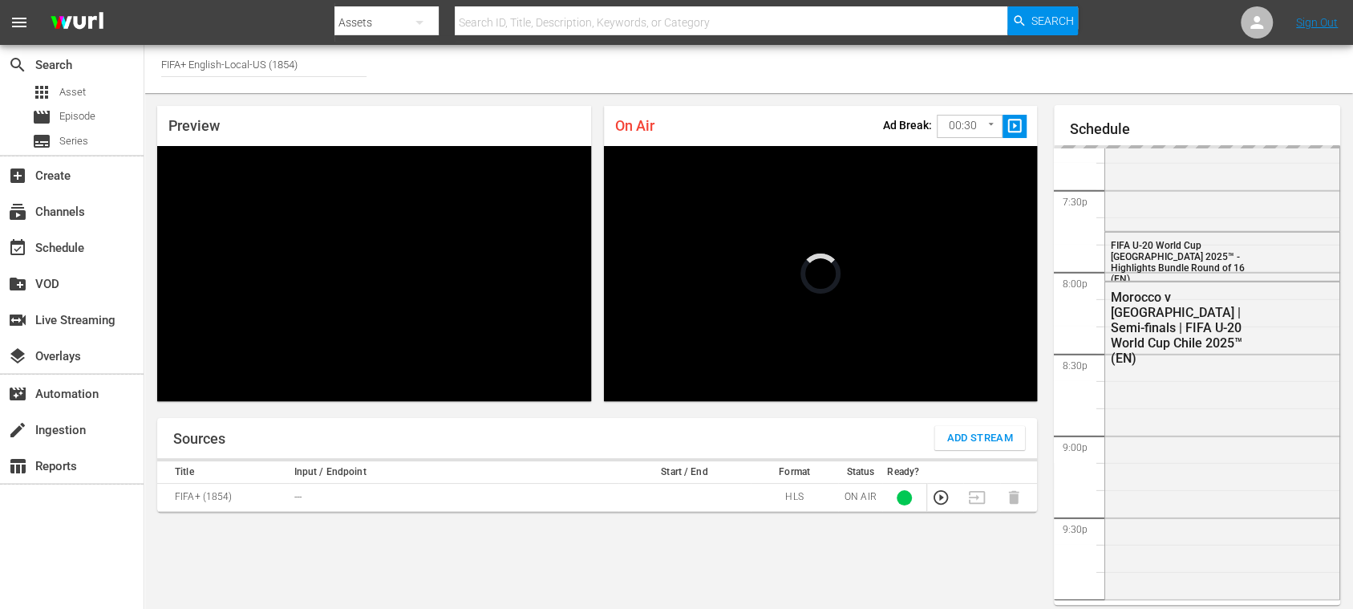
click at [321, 64] on input "FIFA+ English-Local-US (1854)" at bounding box center [263, 64] width 205 height 38
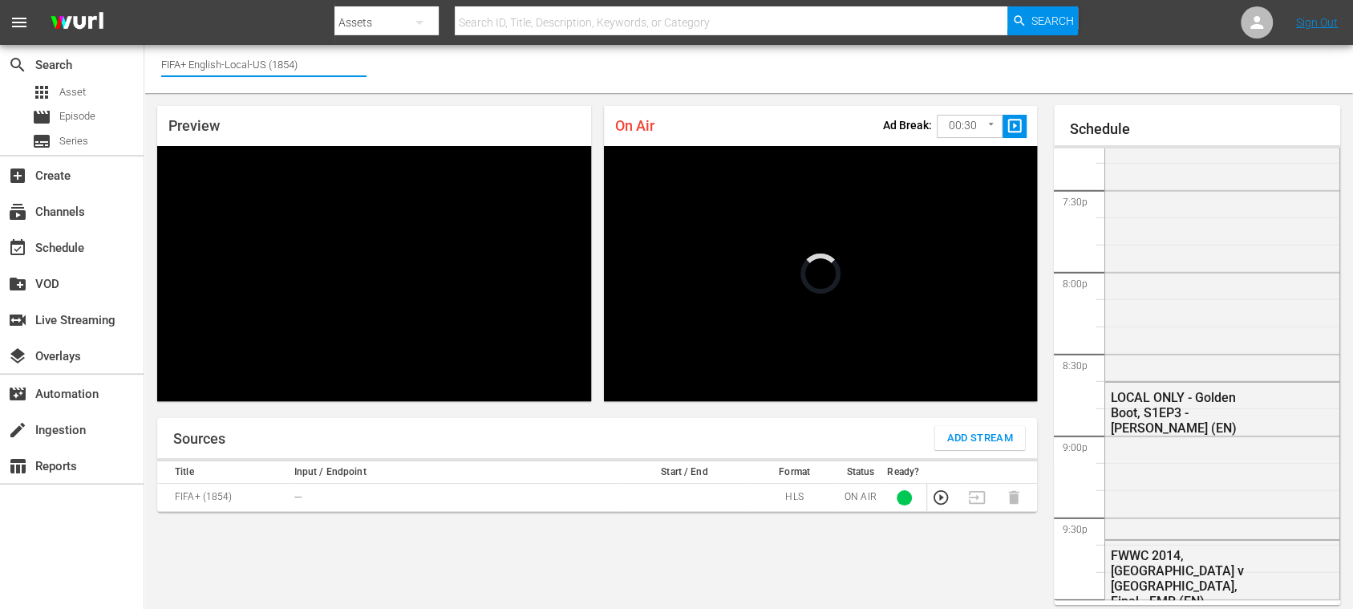
drag, startPoint x: 265, startPoint y: 63, endPoint x: 196, endPoint y: 63, distance: 69.0
click at [196, 63] on input "FIFA+ English-Local-US (1854)" at bounding box center [263, 64] width 205 height 38
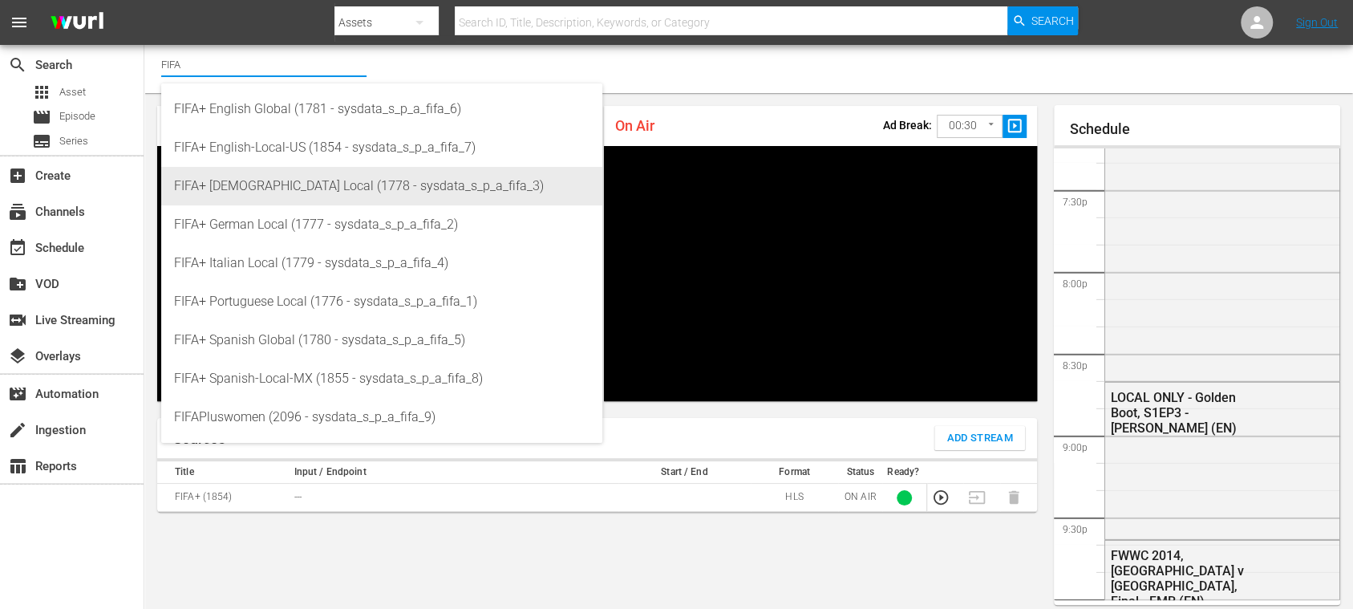
click at [268, 179] on div "FIFA+ French Local (1778 - sysdata_s_p_a_fifa_3)" at bounding box center [381, 186] width 415 height 38
type input "FIFA+ French Local (1778 - sysdata_s_p_a_fifa_3)"
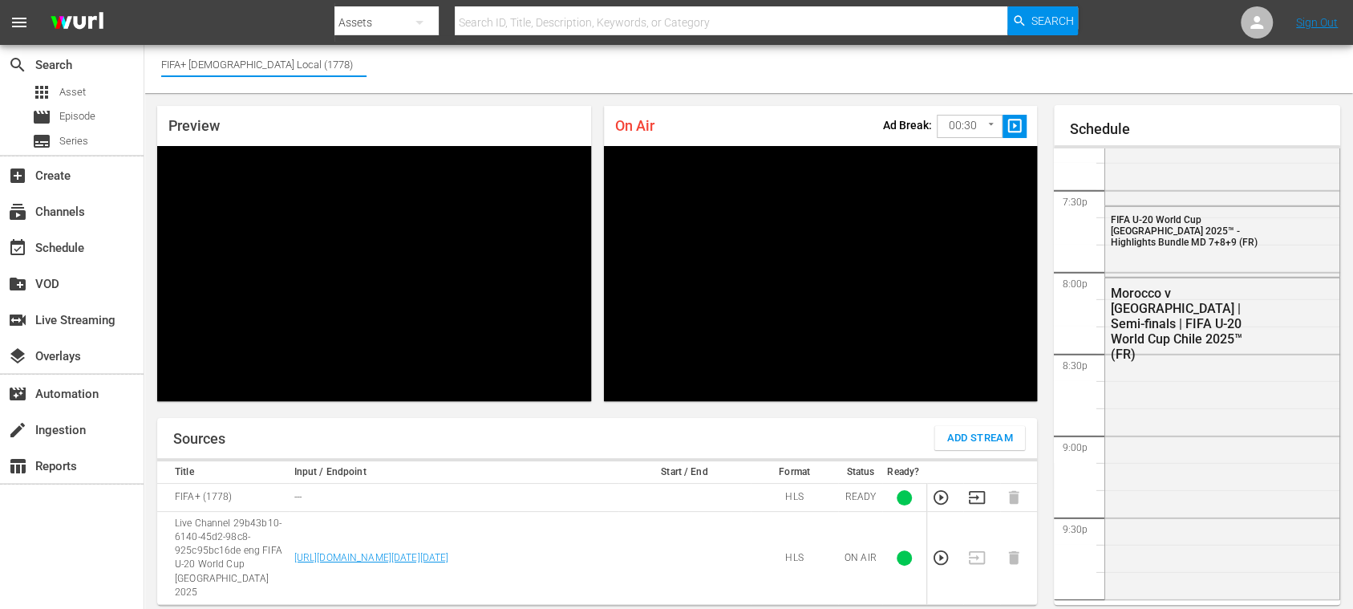
drag, startPoint x: 292, startPoint y: 61, endPoint x: 199, endPoint y: 67, distance: 93.2
click at [193, 64] on input "FIFA+ French Local (1778)" at bounding box center [263, 64] width 205 height 38
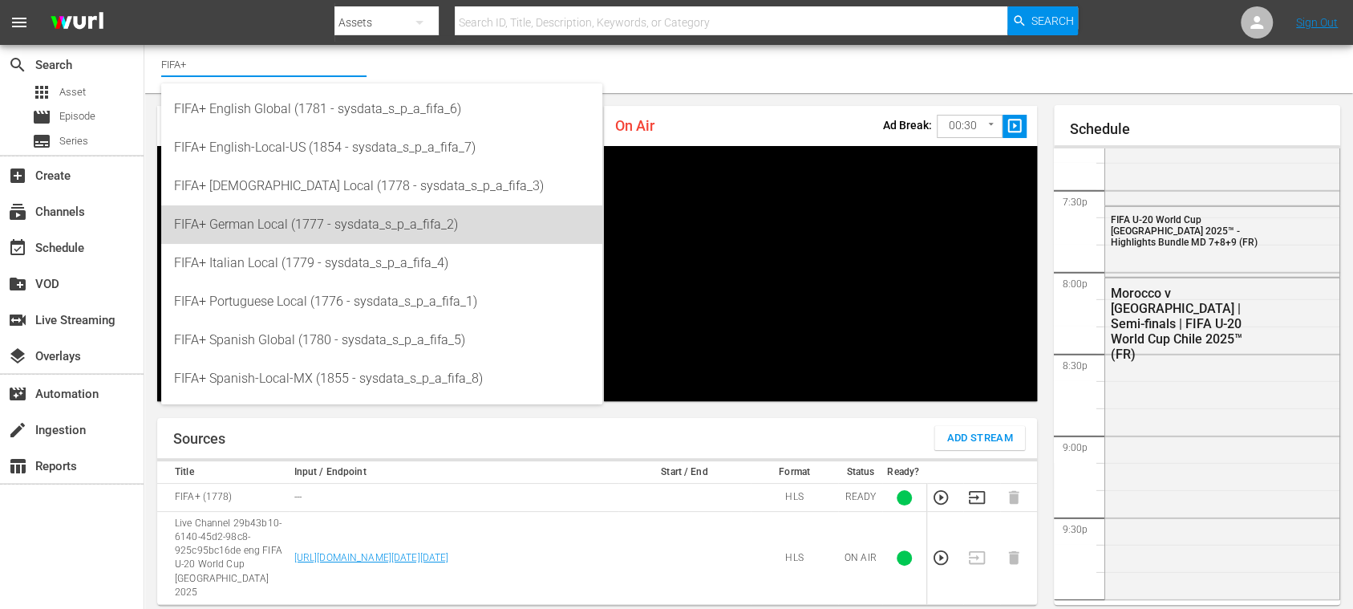
click at [289, 222] on div "FIFA+ German Local (1777 - sysdata_s_p_a_fifa_2)" at bounding box center [381, 224] width 415 height 38
type input "FIFA+ German Local (1777 - sysdata_s_p_a_fifa_2)"
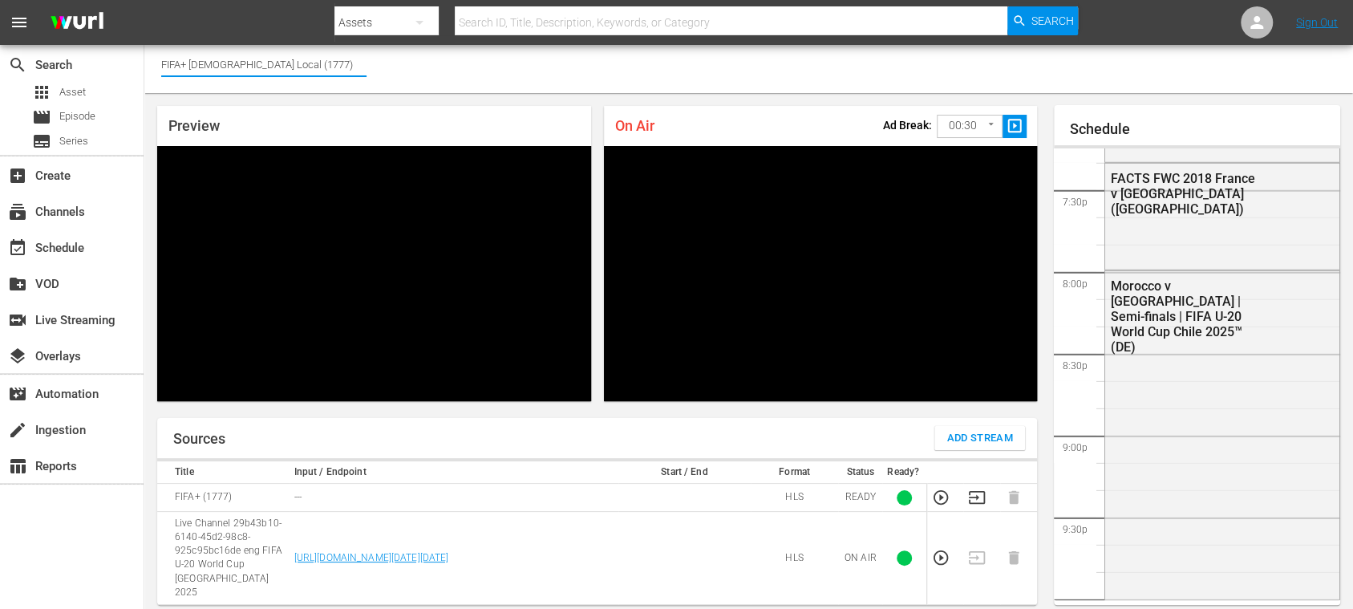
drag, startPoint x: 303, startPoint y: 64, endPoint x: 184, endPoint y: 71, distance: 118.8
click at [184, 71] on input "FIFA+ [DEMOGRAPHIC_DATA] Local (1777)" at bounding box center [263, 64] width 205 height 38
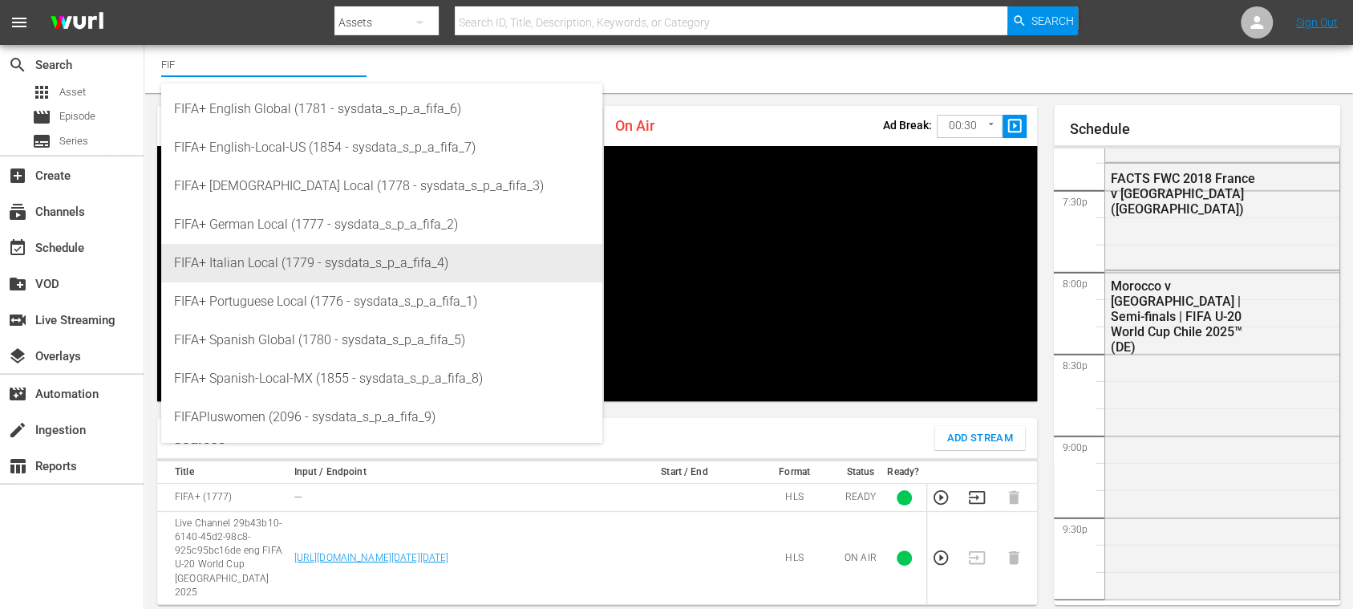
click at [285, 265] on div "FIFA+ Italian Local (1779 - sysdata_s_p_a_fifa_4)" at bounding box center [381, 263] width 415 height 38
type input "FIFA+ Italian Local (1779 - sysdata_s_p_a_fifa_4)"
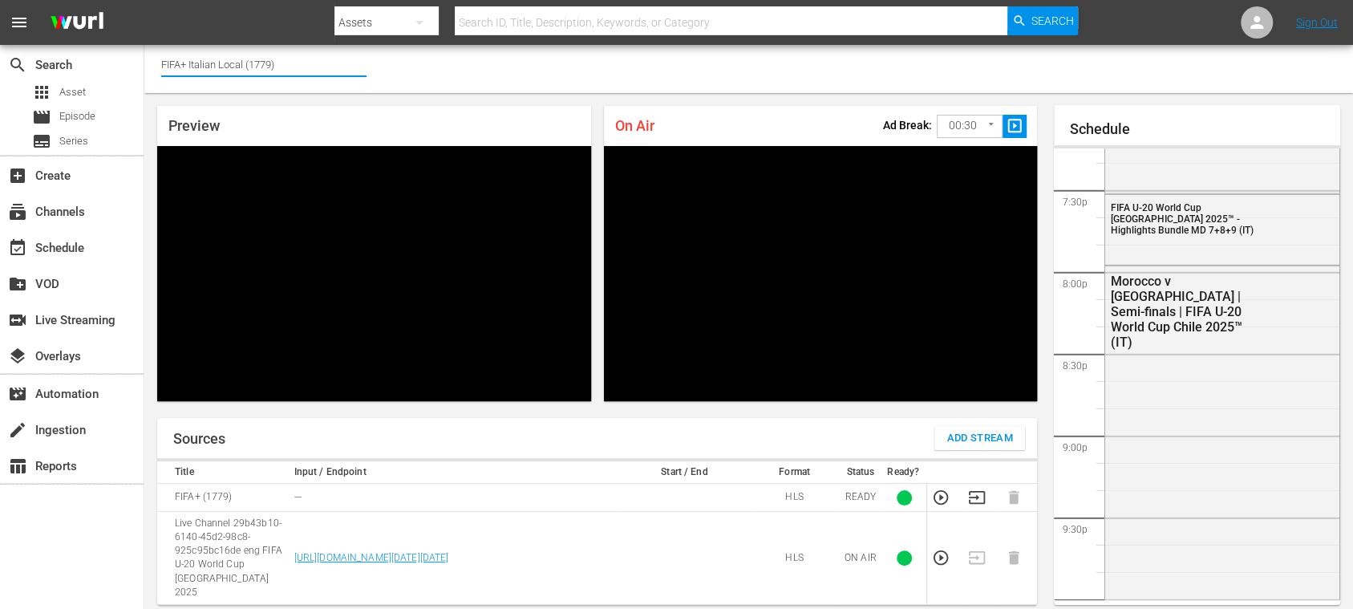
drag, startPoint x: 285, startPoint y: 63, endPoint x: 183, endPoint y: 66, distance: 102.7
click at [183, 66] on input "FIFA+ Italian Local (1779)" at bounding box center [263, 64] width 205 height 38
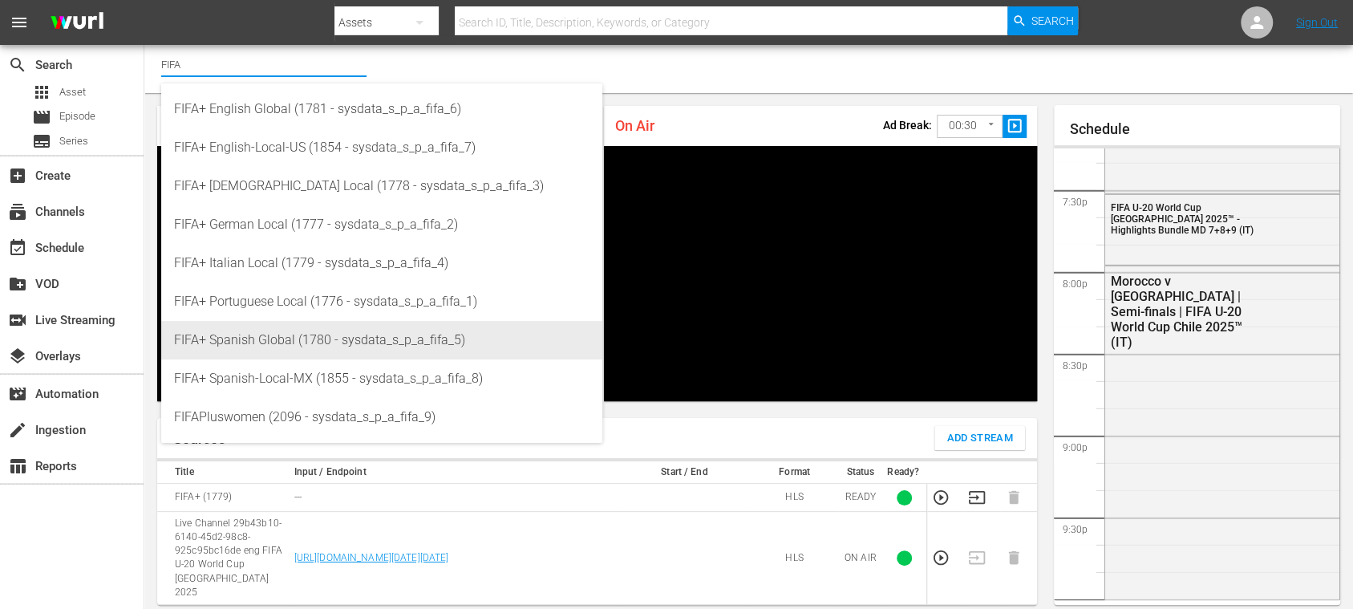
click at [311, 330] on div "FIFA+ Spanish Global (1780 - sysdata_s_p_a_fifa_5)" at bounding box center [381, 340] width 415 height 38
type input "FIFA+ Spanish Global (1780 - sysdata_s_p_a_fifa_5)"
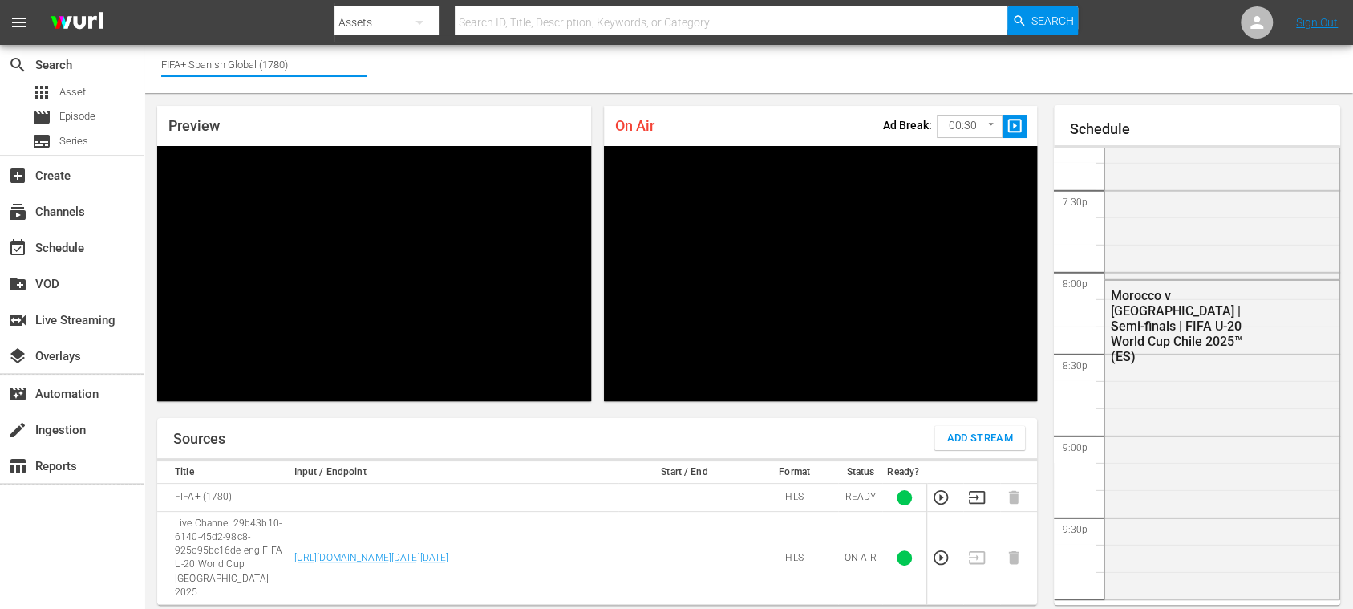
drag, startPoint x: 264, startPoint y: 60, endPoint x: 189, endPoint y: 64, distance: 74.7
click at [189, 64] on input "FIFA+ Spanish Global (1780)" at bounding box center [263, 64] width 205 height 38
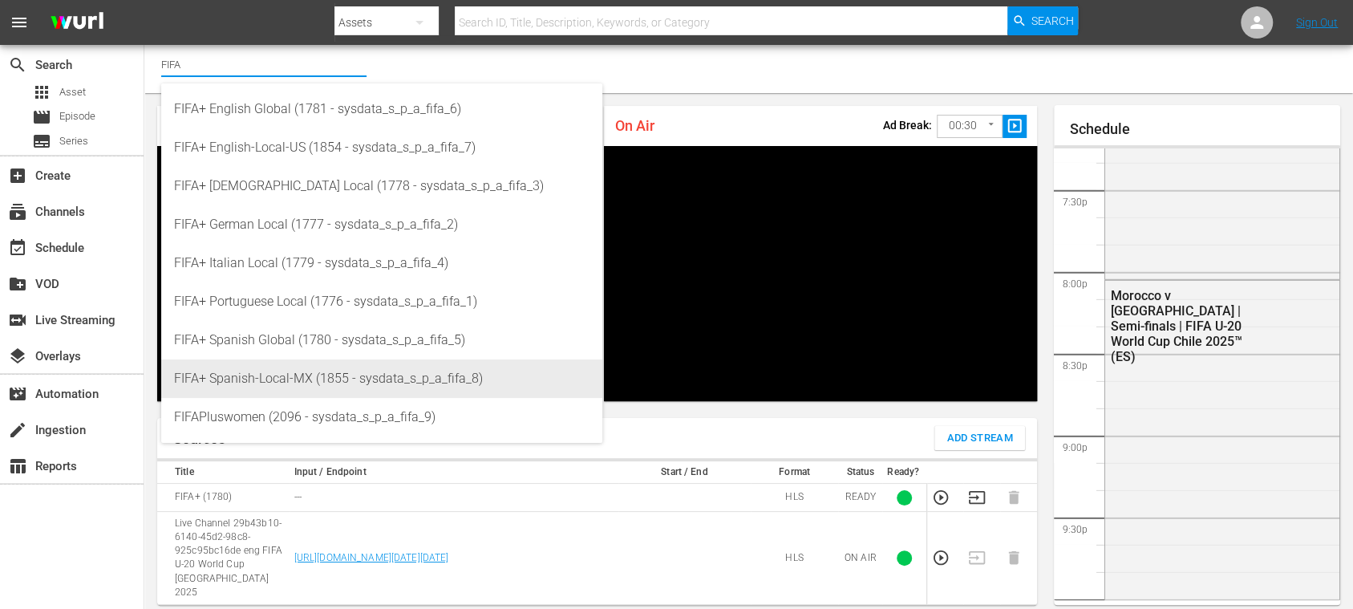
click at [308, 367] on div "FIFA+ Spanish-Local-MX (1855 - sysdata_s_p_a_fifa_8)" at bounding box center [381, 378] width 415 height 38
type input "FIFA+ Spanish-Local-MX (1855 - sysdata_s_p_a_fifa_8)"
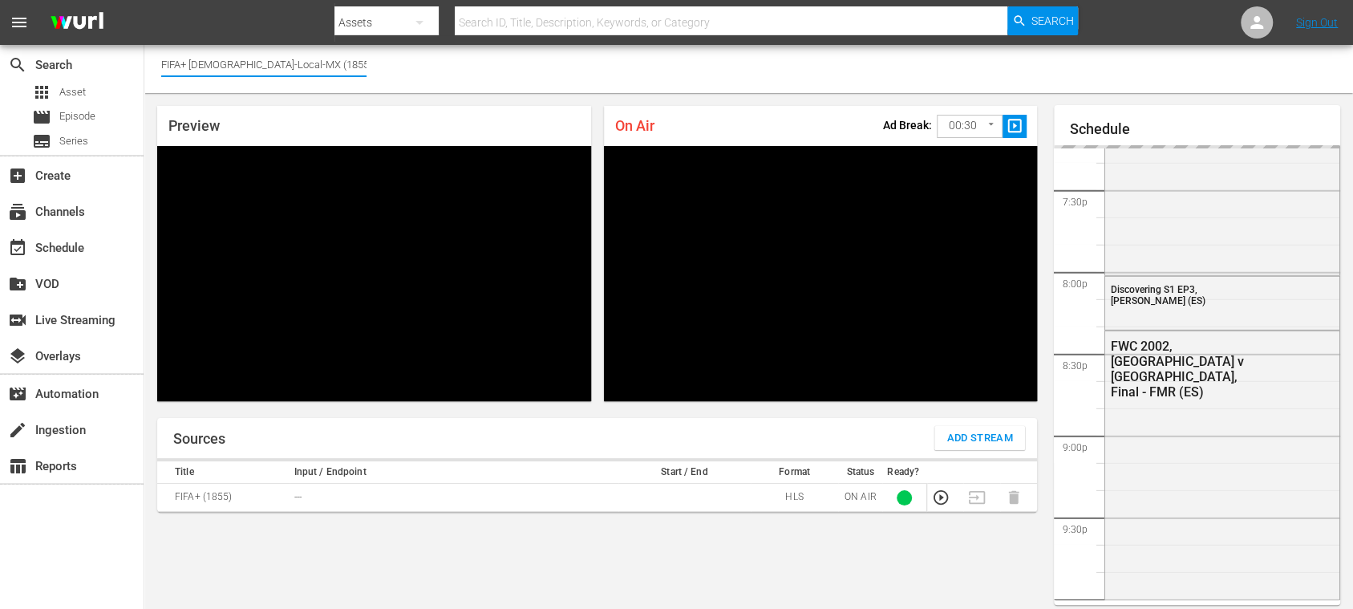
drag, startPoint x: 308, startPoint y: 63, endPoint x: 176, endPoint y: 63, distance: 131.5
click at [176, 63] on input "FIFA+ Spanish-Local-MX (1855)" at bounding box center [263, 64] width 205 height 38
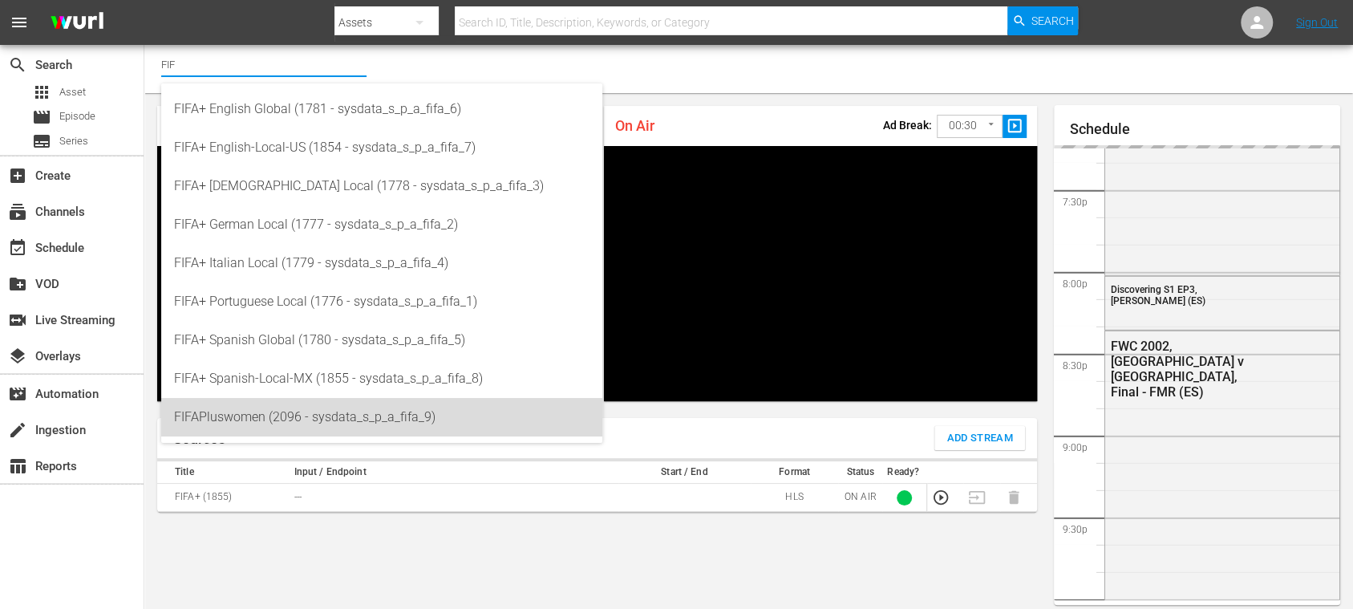
click at [319, 415] on div "FIFAPluswomen (2096 - sysdata_s_p_a_fifa_9)" at bounding box center [381, 417] width 415 height 38
type input "FIFAPluswomen (2096 - sysdata_s_p_a_fifa_9)"
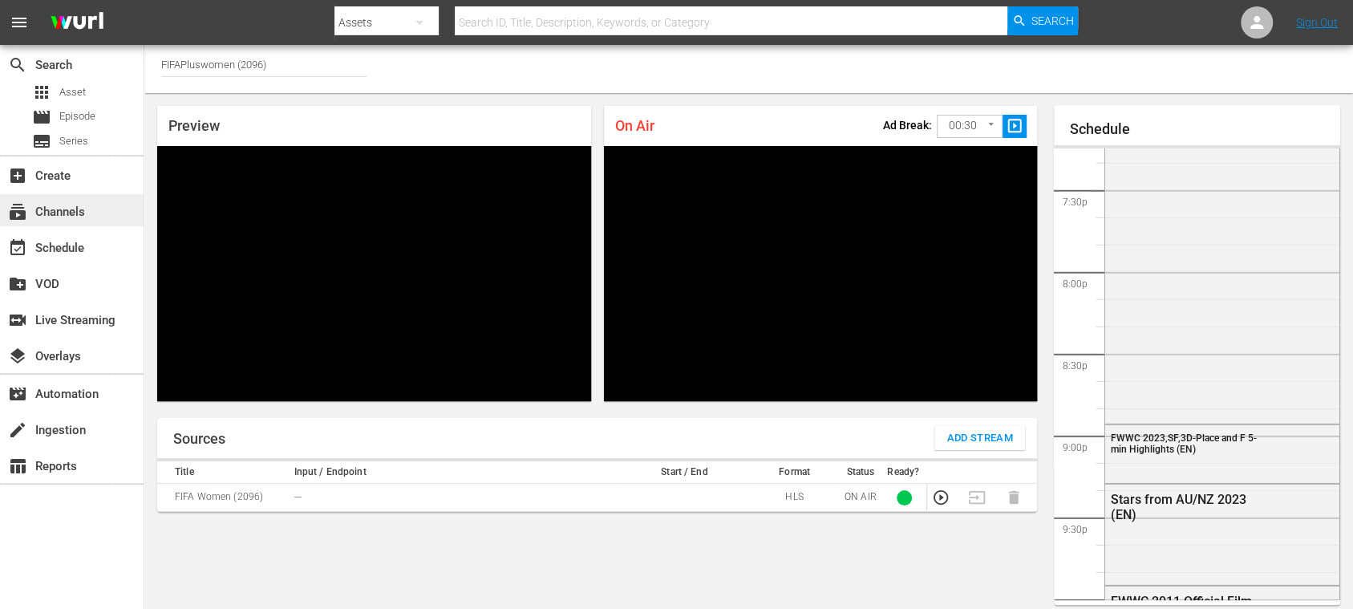
click at [79, 204] on div "subscriptions Channels" at bounding box center [45, 209] width 90 height 14
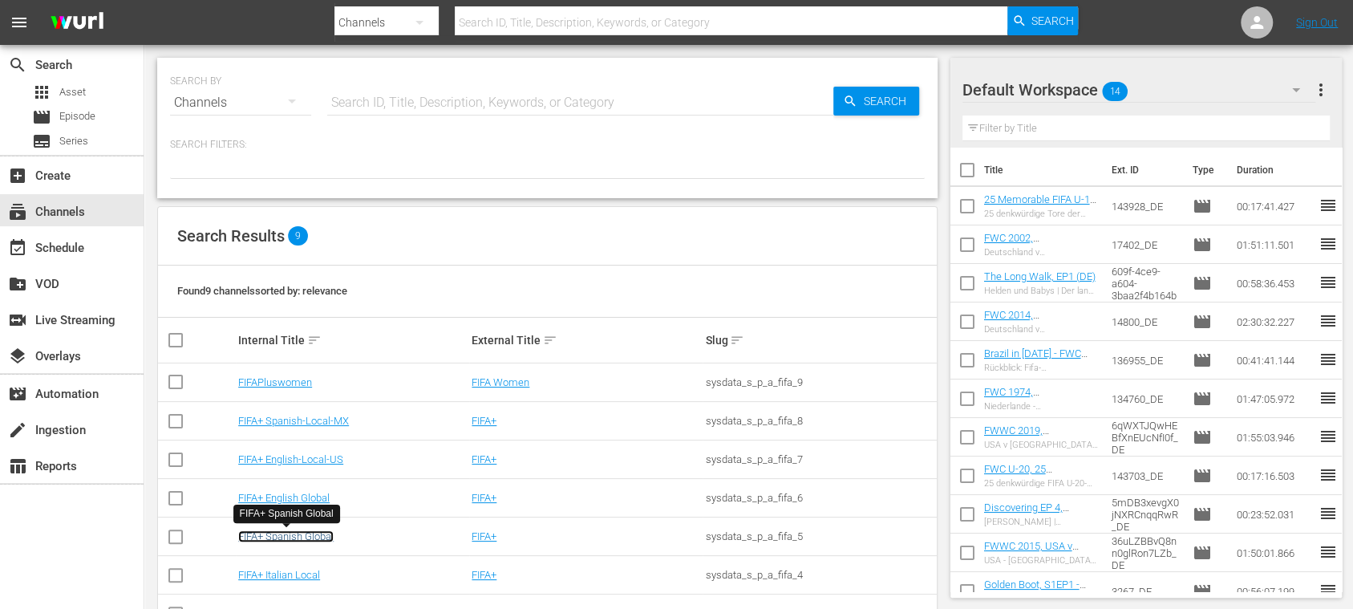
click at [330, 506] on link "FIFA+ Spanish Global" at bounding box center [285, 536] width 95 height 12
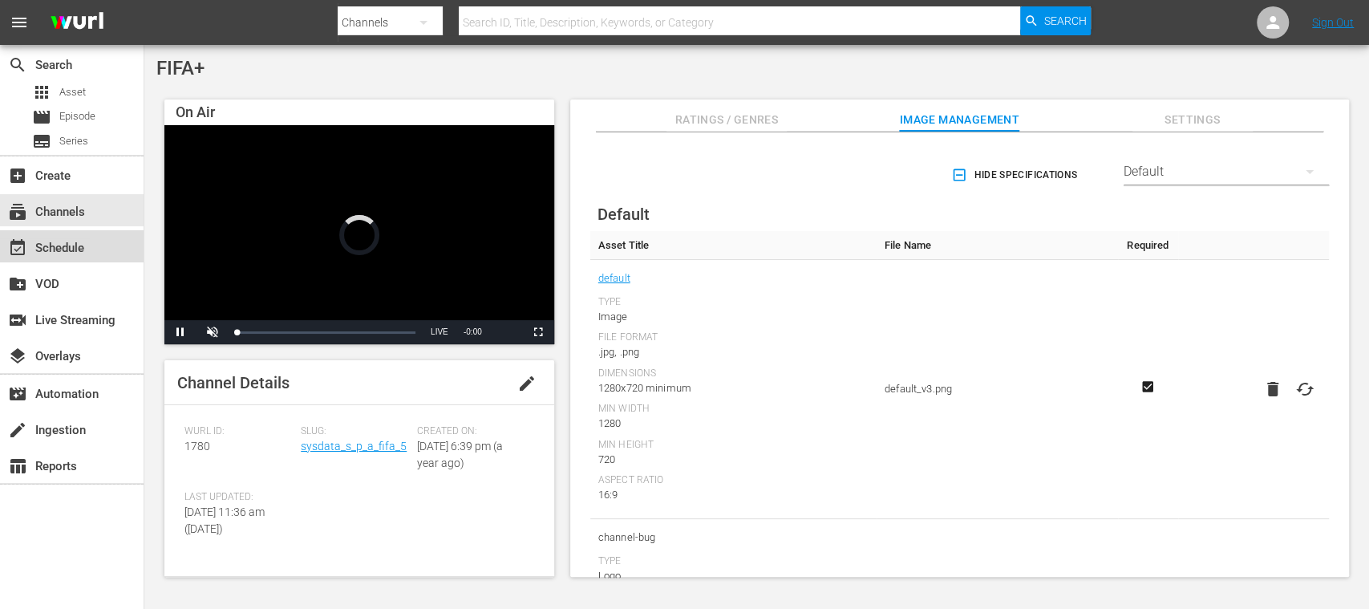
click at [84, 243] on div "event_available Schedule" at bounding box center [45, 245] width 90 height 14
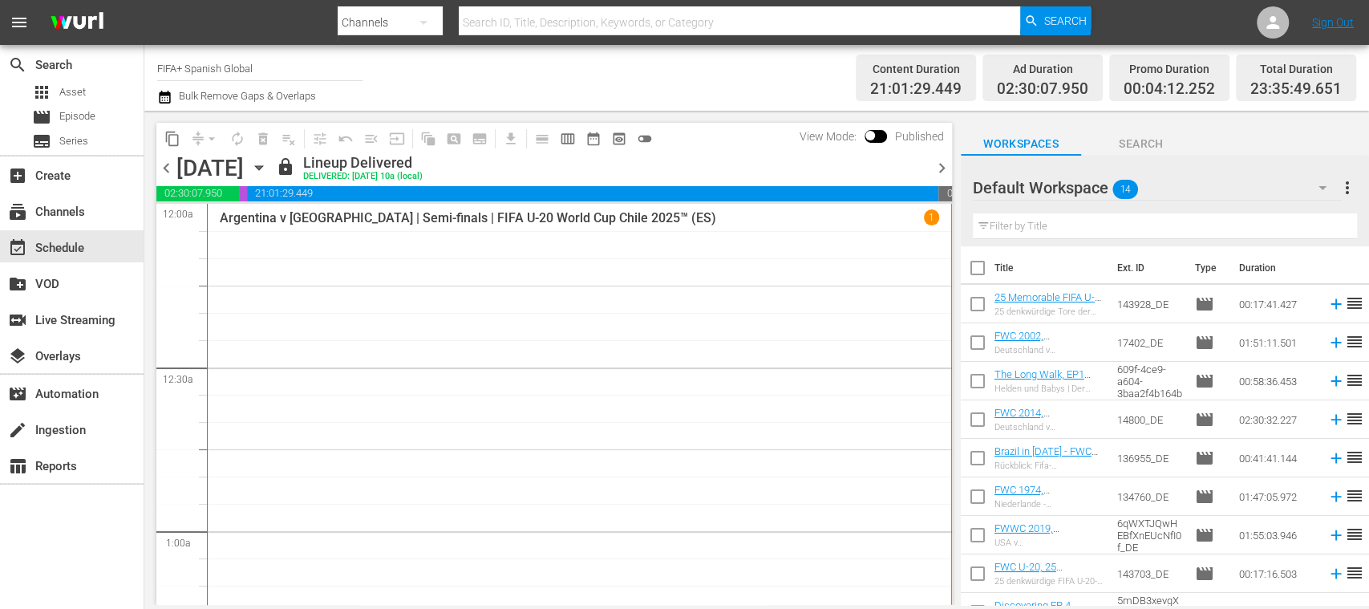
click at [944, 166] on span "chevron_right" at bounding box center [942, 168] width 20 height 20
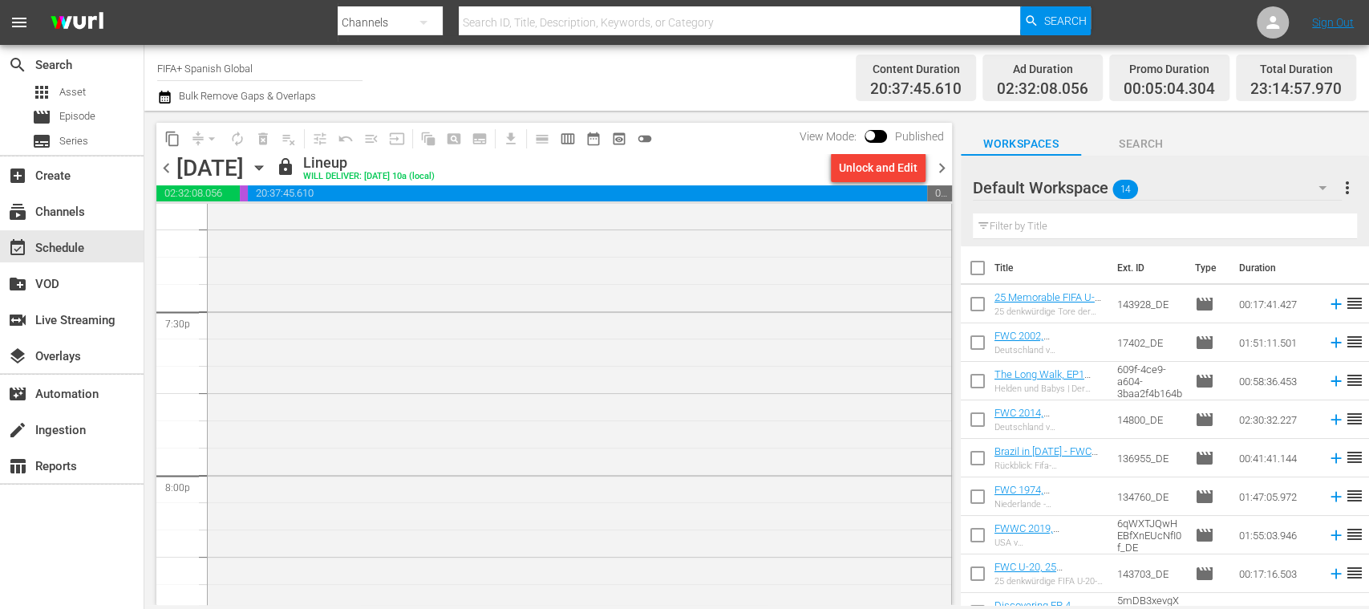
scroll to position [5986, 0]
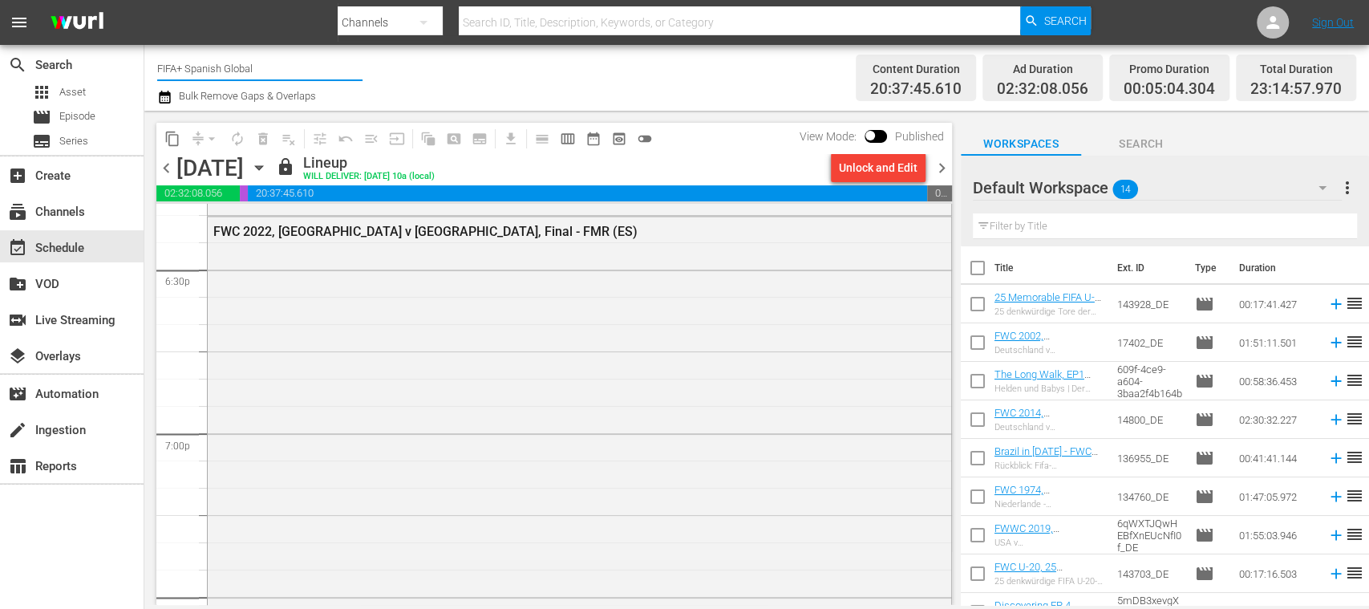
drag, startPoint x: 192, startPoint y: 64, endPoint x: 277, endPoint y: 64, distance: 85.0
click at [277, 64] on input "FIFA+ Spanish Global" at bounding box center [259, 68] width 205 height 38
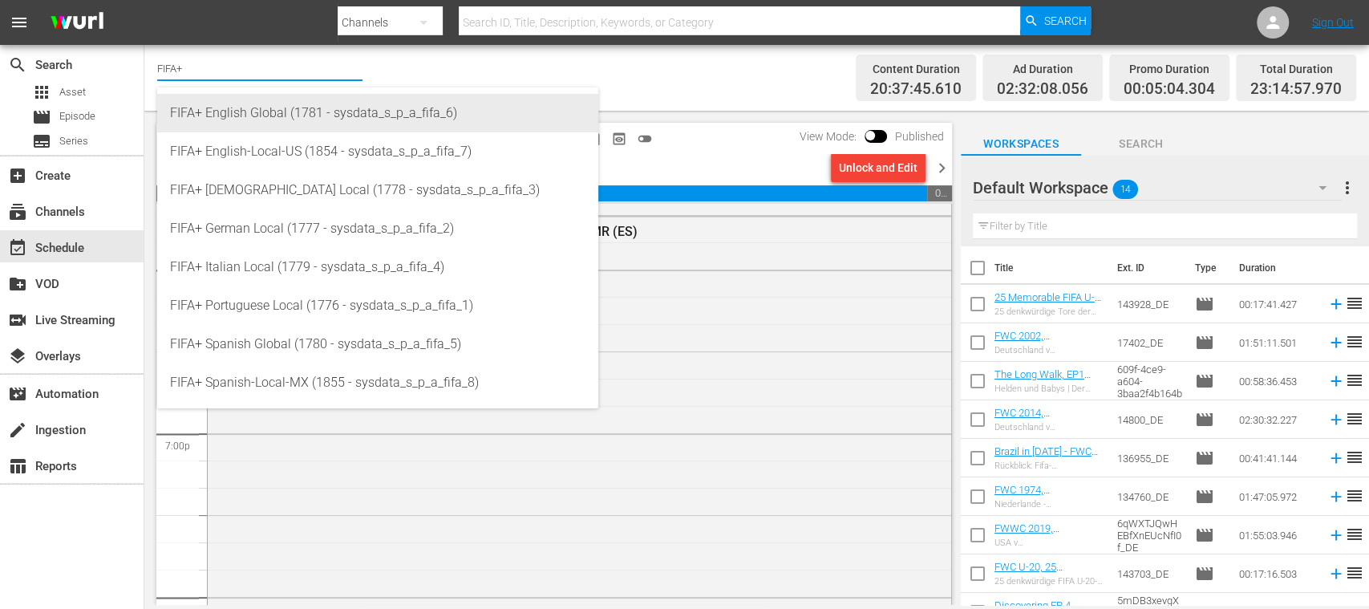
click at [305, 119] on div "FIFA+ English Global (1781 - sysdata_s_p_a_fifa_6)" at bounding box center [377, 113] width 415 height 38
type input "FIFA+ English Global (1781 - sysdata_s_p_a_fifa_6)"
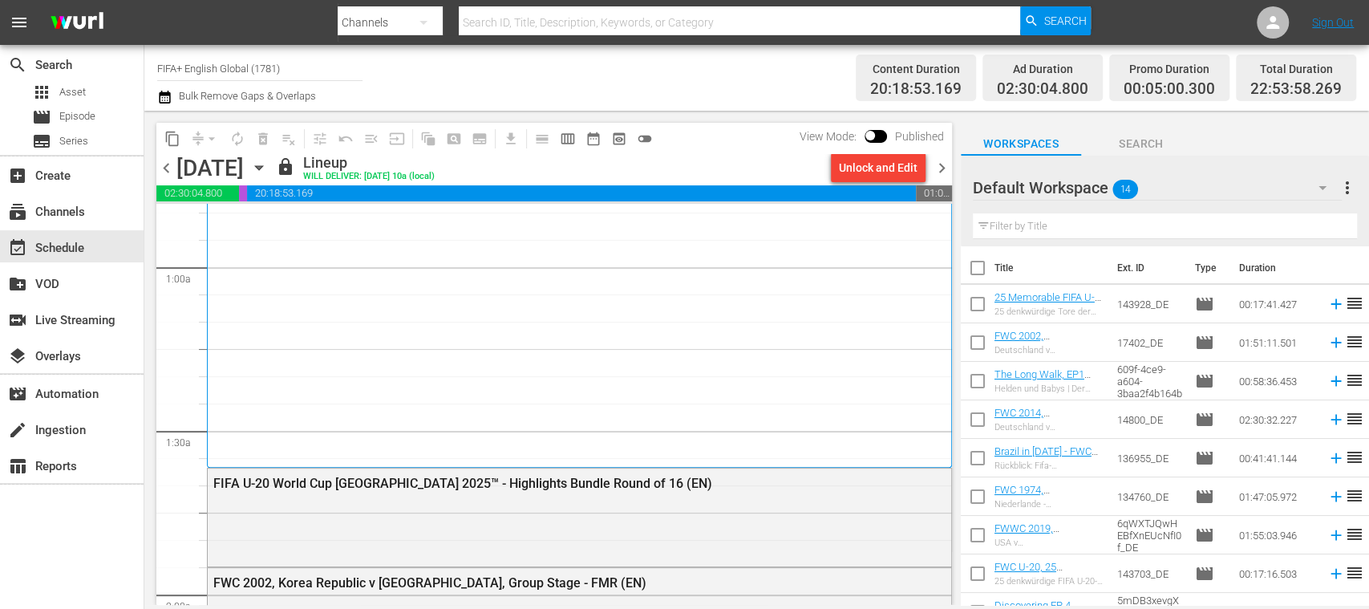
scroll to position [797, 0]
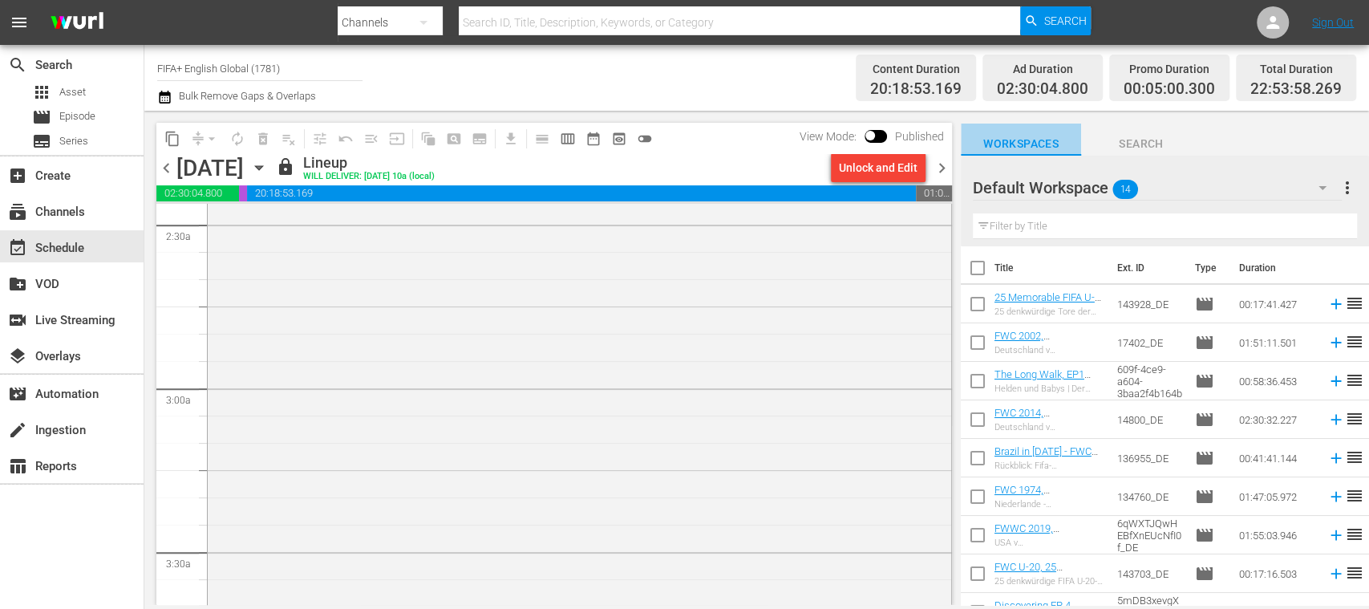
drag, startPoint x: 949, startPoint y: 268, endPoint x: 1072, endPoint y: 126, distance: 188.1
click at [1072, 126] on button "Workspaces" at bounding box center [1021, 139] width 120 height 32
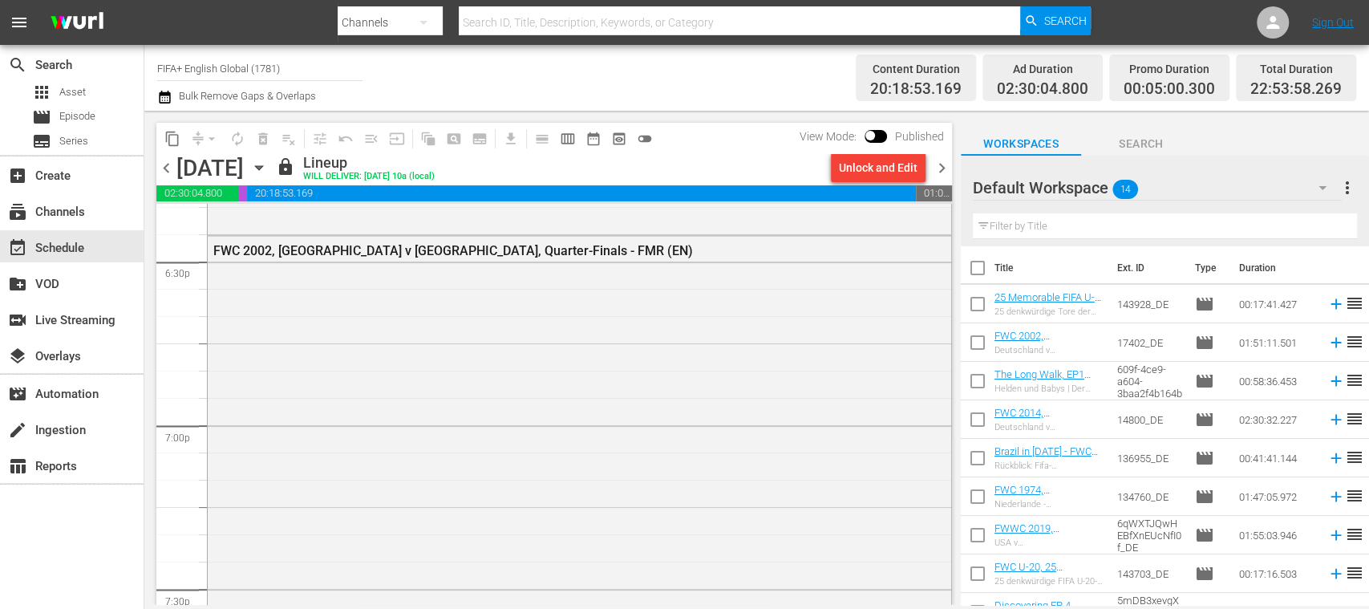
scroll to position [5889, 0]
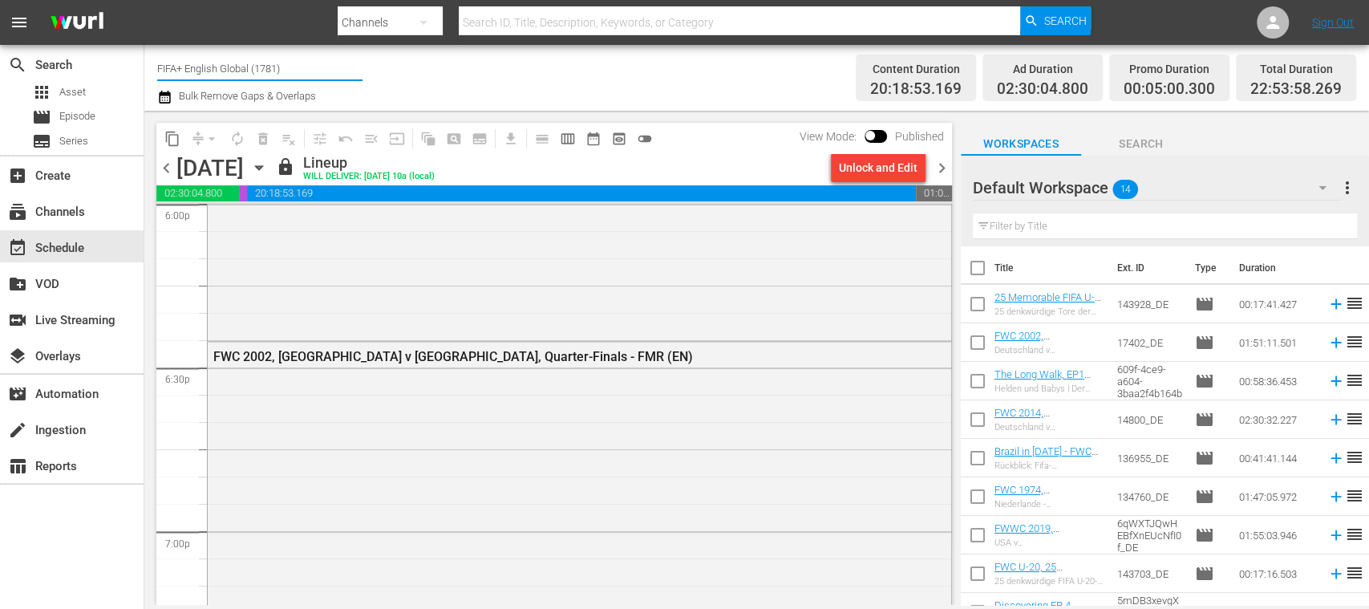
drag, startPoint x: 193, startPoint y: 65, endPoint x: 287, endPoint y: 63, distance: 93.8
click at [287, 63] on input "FIFA+ English Global (1781)" at bounding box center [259, 68] width 205 height 38
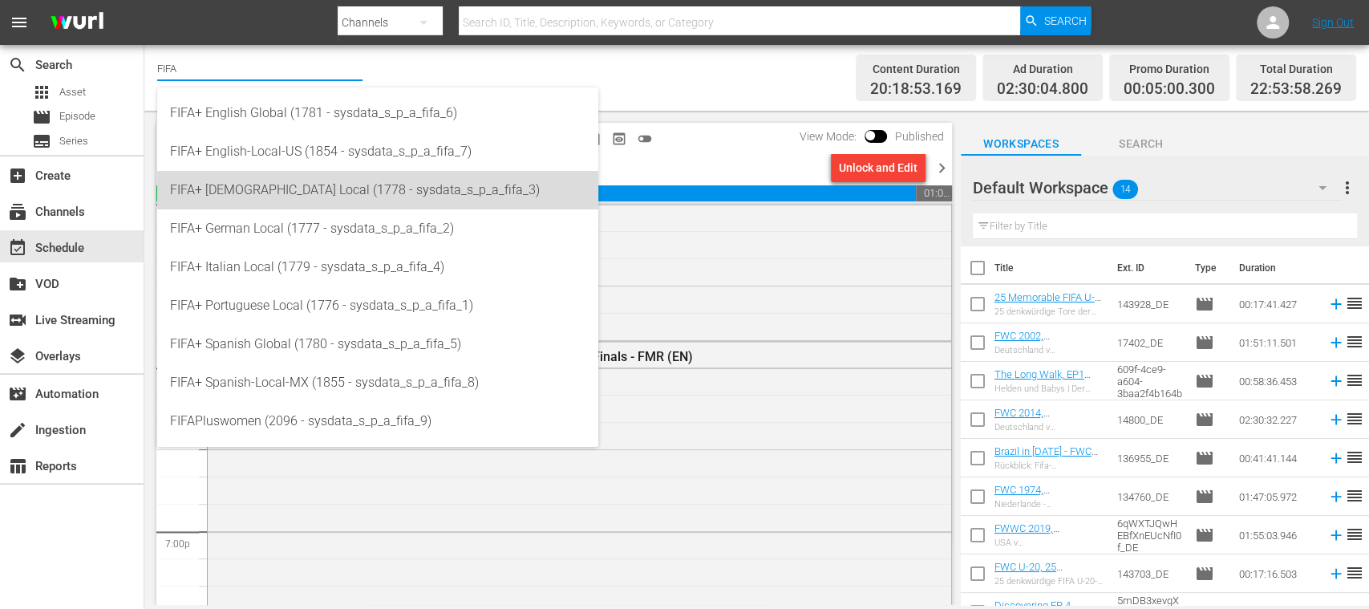
click at [300, 188] on div "FIFA+ French Local (1778 - sysdata_s_p_a_fifa_3)" at bounding box center [377, 190] width 415 height 38
type input "FIFA+ French Local (1778 - sysdata_s_p_a_fifa_3)"
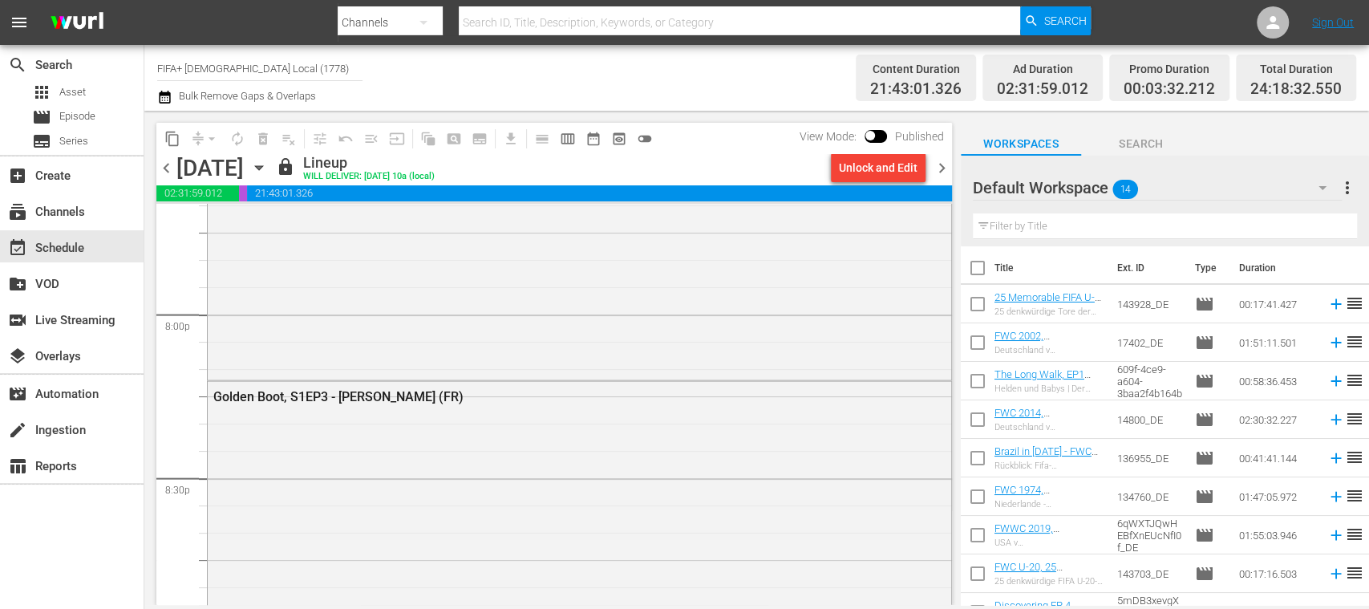
scroll to position [6480, 0]
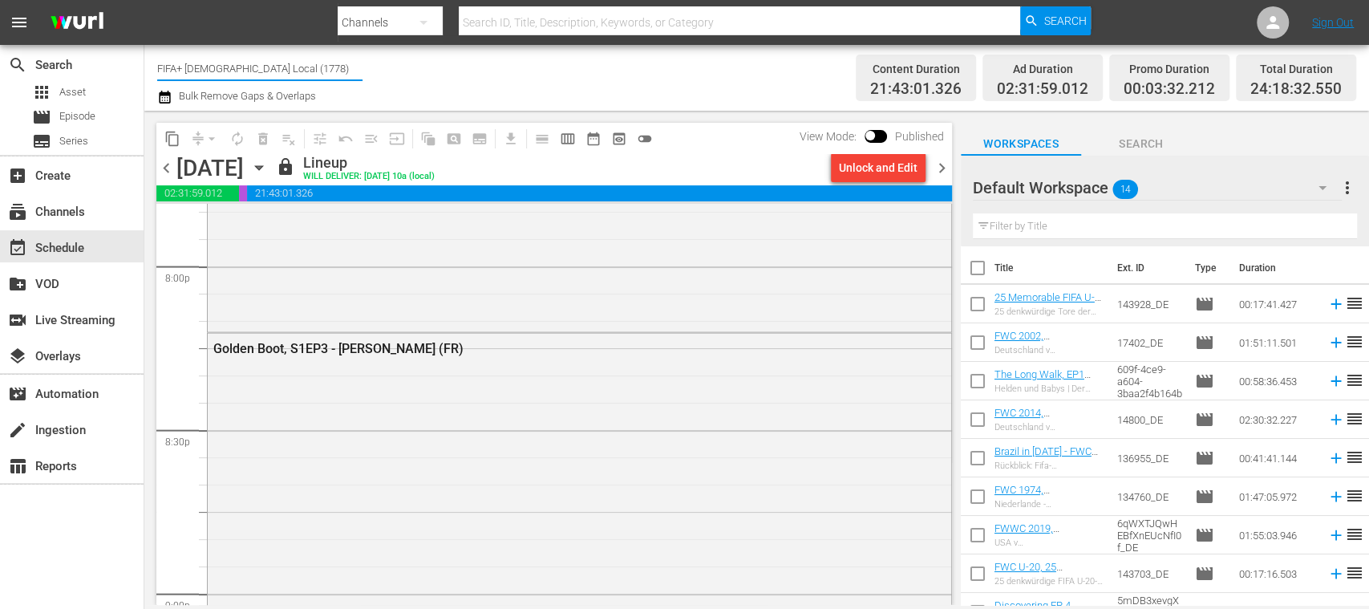
drag, startPoint x: 186, startPoint y: 71, endPoint x: 313, endPoint y: 76, distance: 126.8
click at [313, 76] on input "FIFA+ French Local (1778)" at bounding box center [259, 68] width 205 height 38
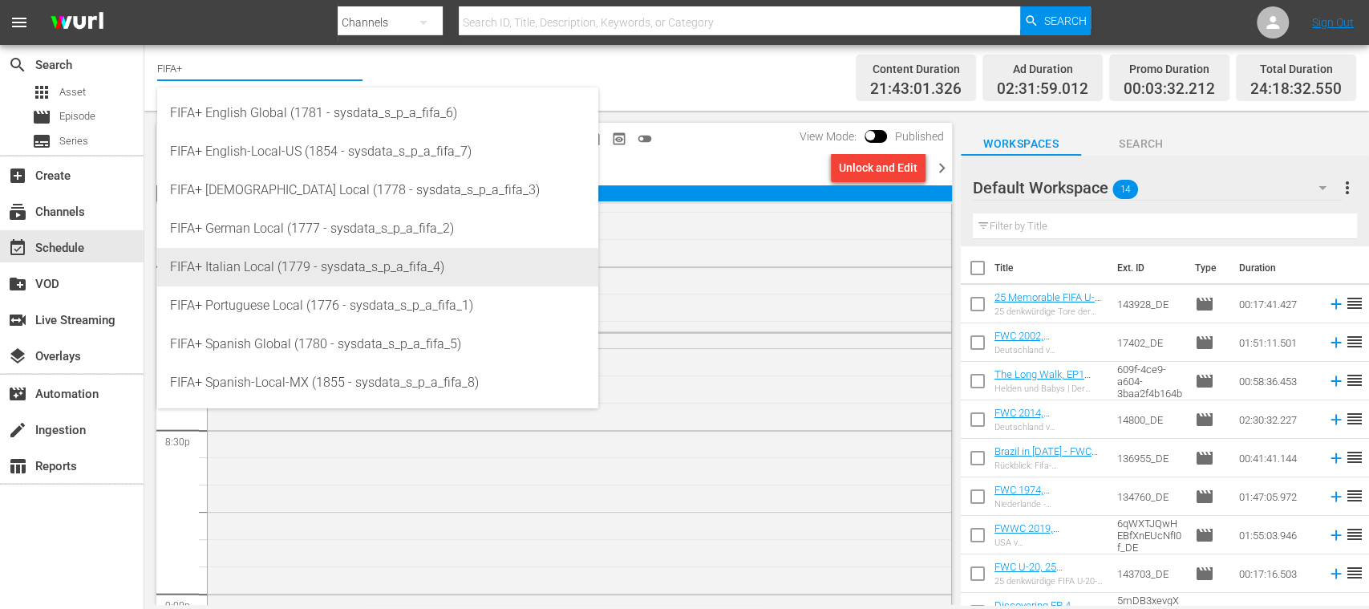
click at [311, 253] on div "FIFA+ Italian Local (1779 - sysdata_s_p_a_fifa_4)" at bounding box center [377, 267] width 415 height 38
type input "FIFA+ Italian Local (1779 - sysdata_s_p_a_fifa_4)"
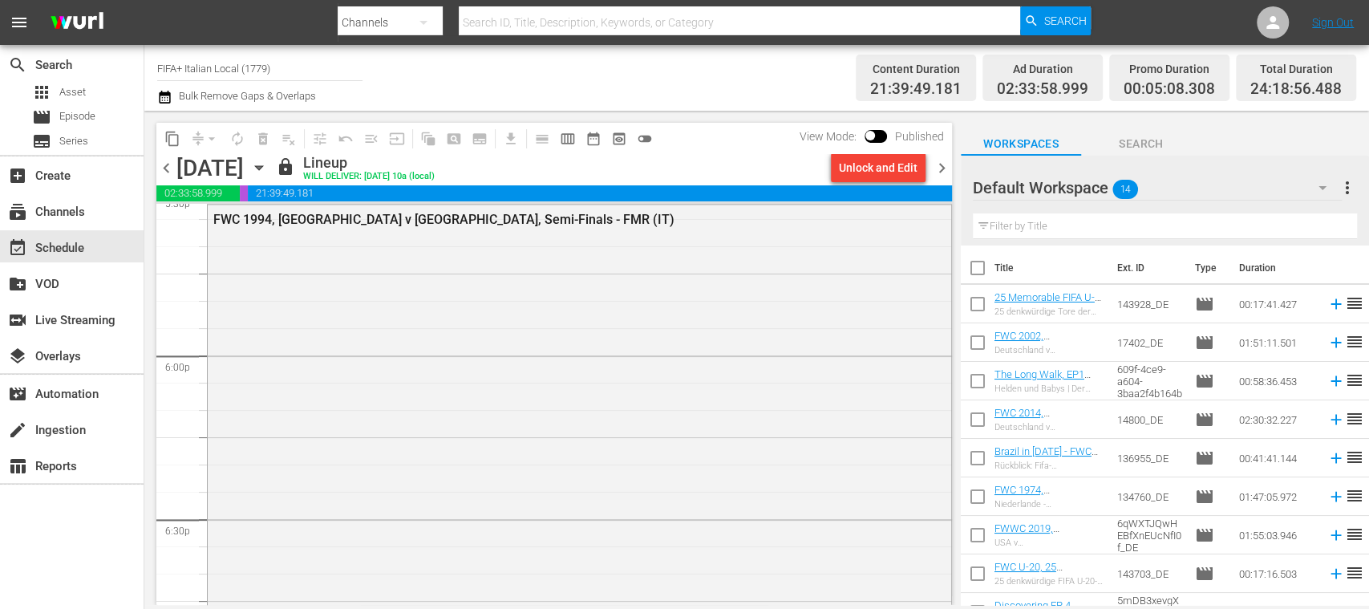
scroll to position [5619, 0]
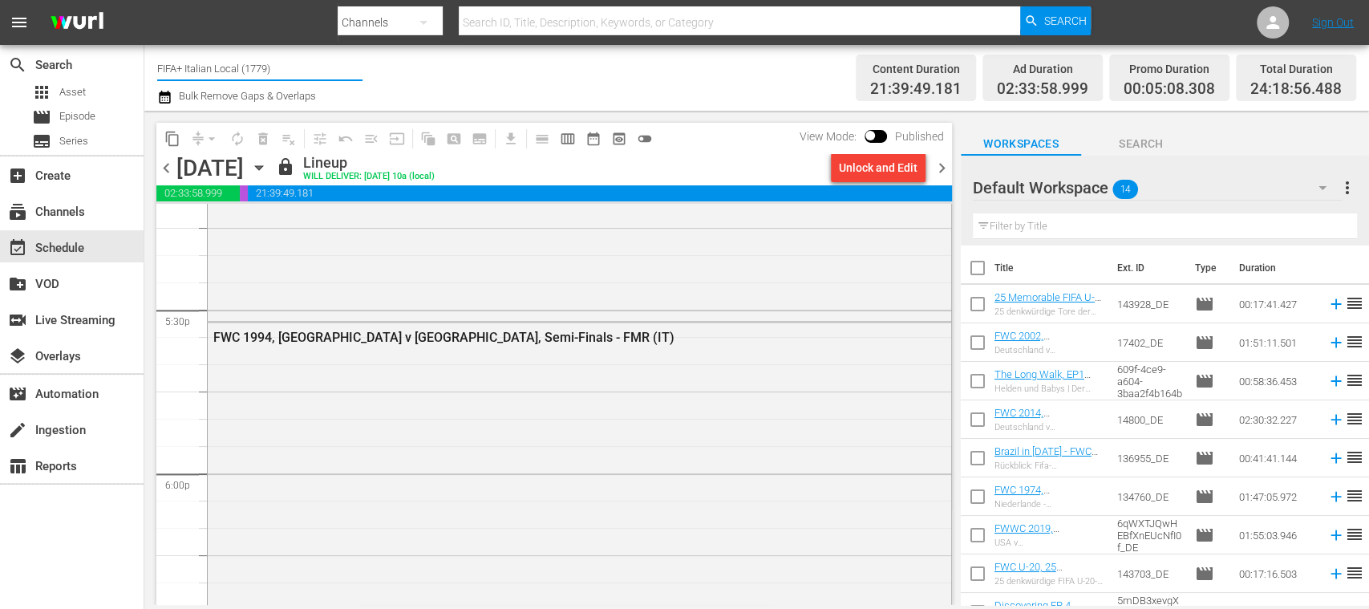
drag, startPoint x: 188, startPoint y: 71, endPoint x: 305, endPoint y: 71, distance: 117.1
click at [305, 71] on input "FIFA+ Italian Local (1779)" at bounding box center [259, 68] width 205 height 38
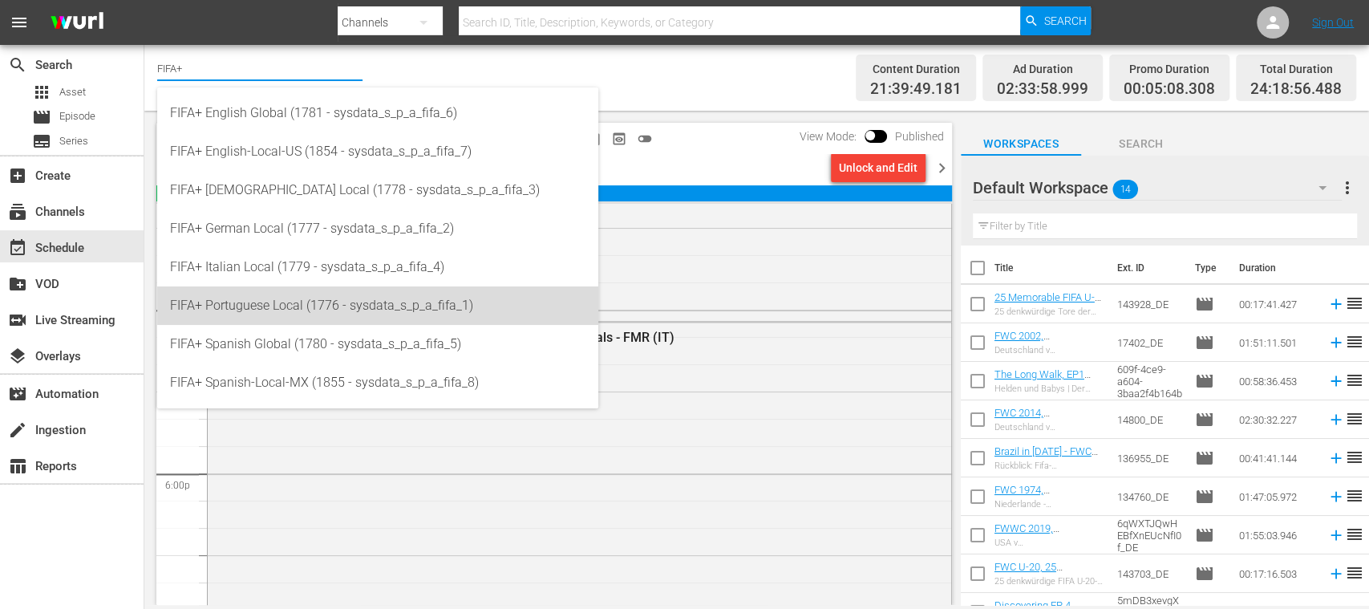
click at [316, 310] on div "FIFA+ Portuguese Local (1776 - sysdata_s_p_a_fifa_1)" at bounding box center [377, 305] width 415 height 38
type input "FIFA+ Portuguese Local (1776 - sysdata_s_p_a_fifa_1)"
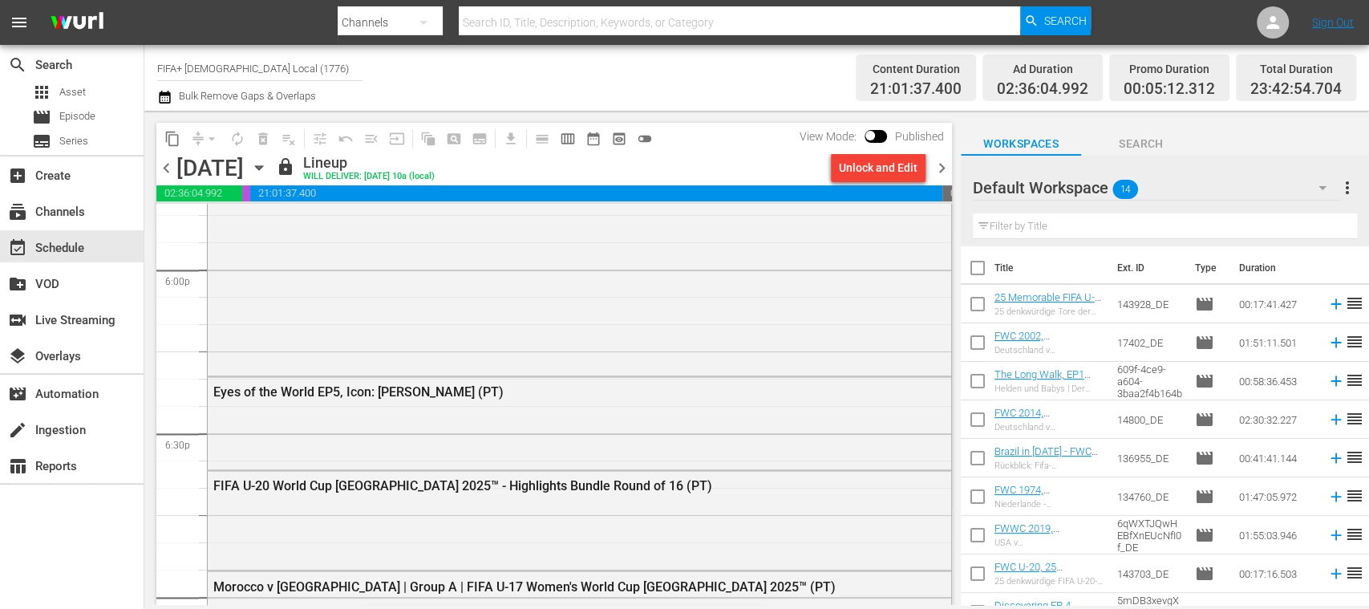
scroll to position [6000, 0]
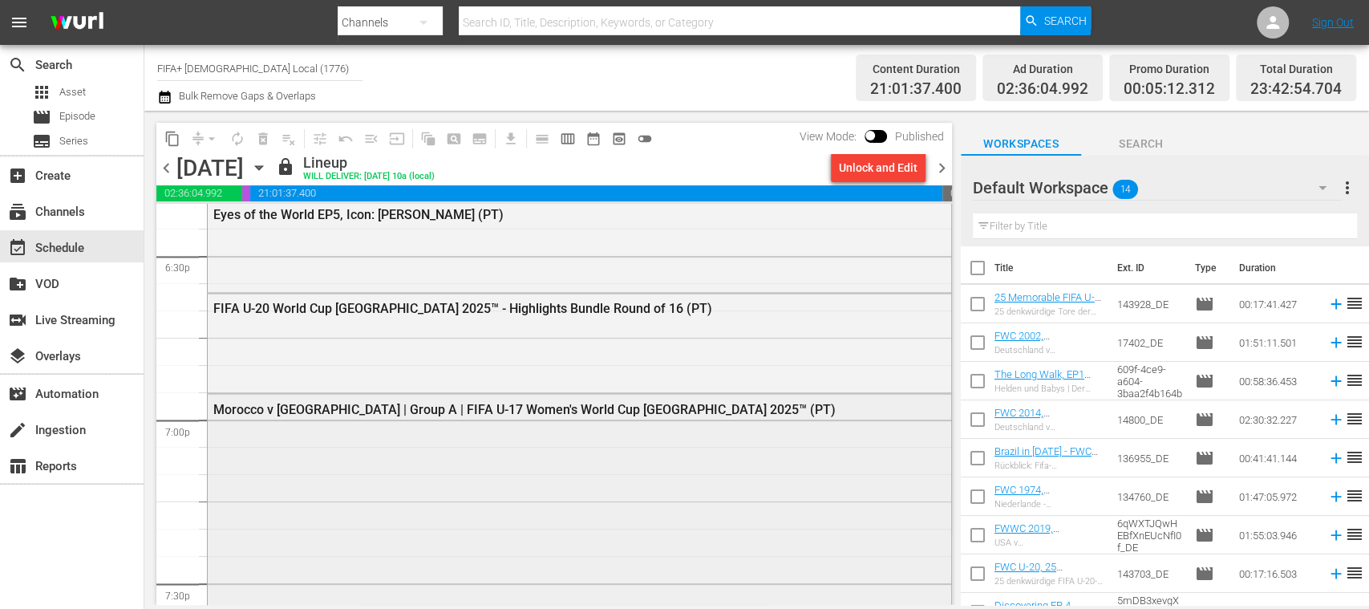
click at [556, 406] on div "Morocco v Brazil | Group A | FIFA U-17 Women's World Cup Morocco 2025™ (PT)" at bounding box center [535, 408] width 645 height 15
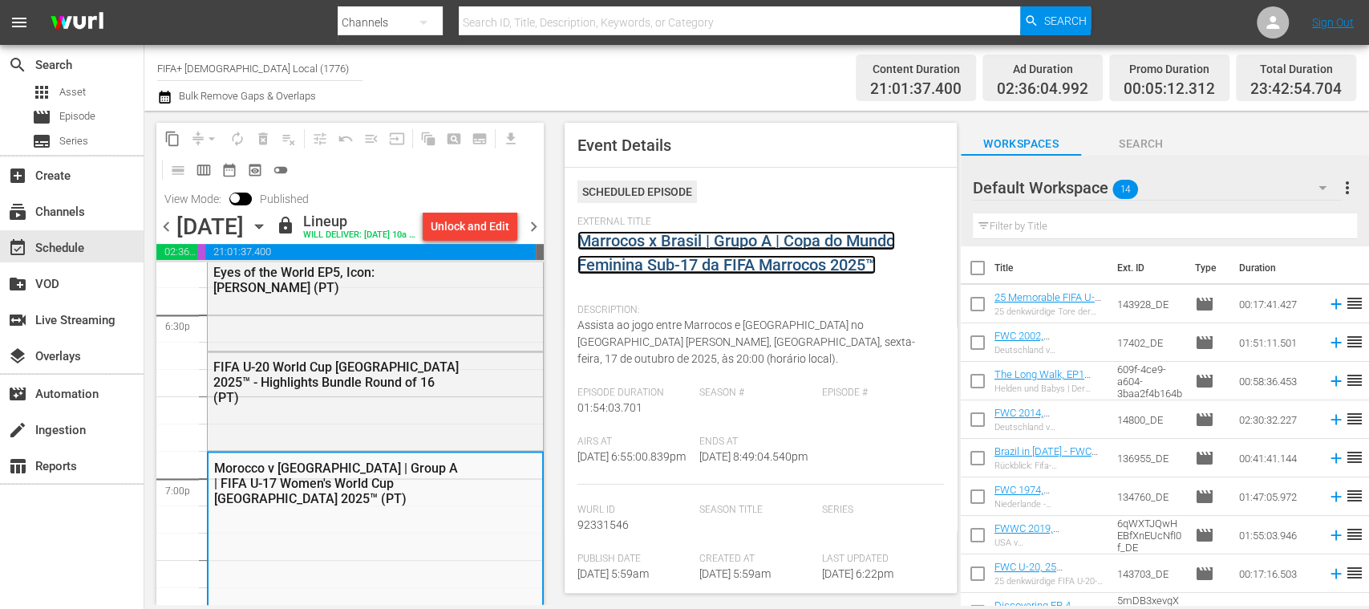
click at [674, 245] on link "Marrocos x Brasil | Grupo A | Copa do Mundo Feminina Sub-17 da FIFA Marrocos 20…" at bounding box center [736, 252] width 318 height 43
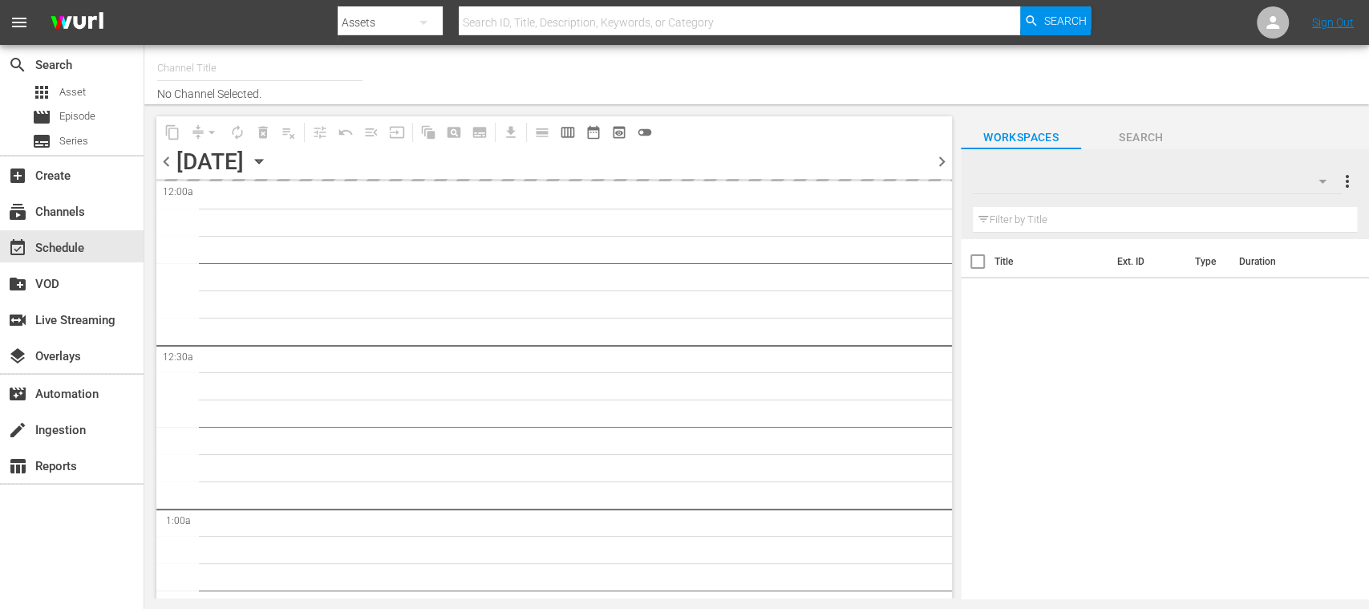
type input "FIFA+ Portuguese Local (1776)"
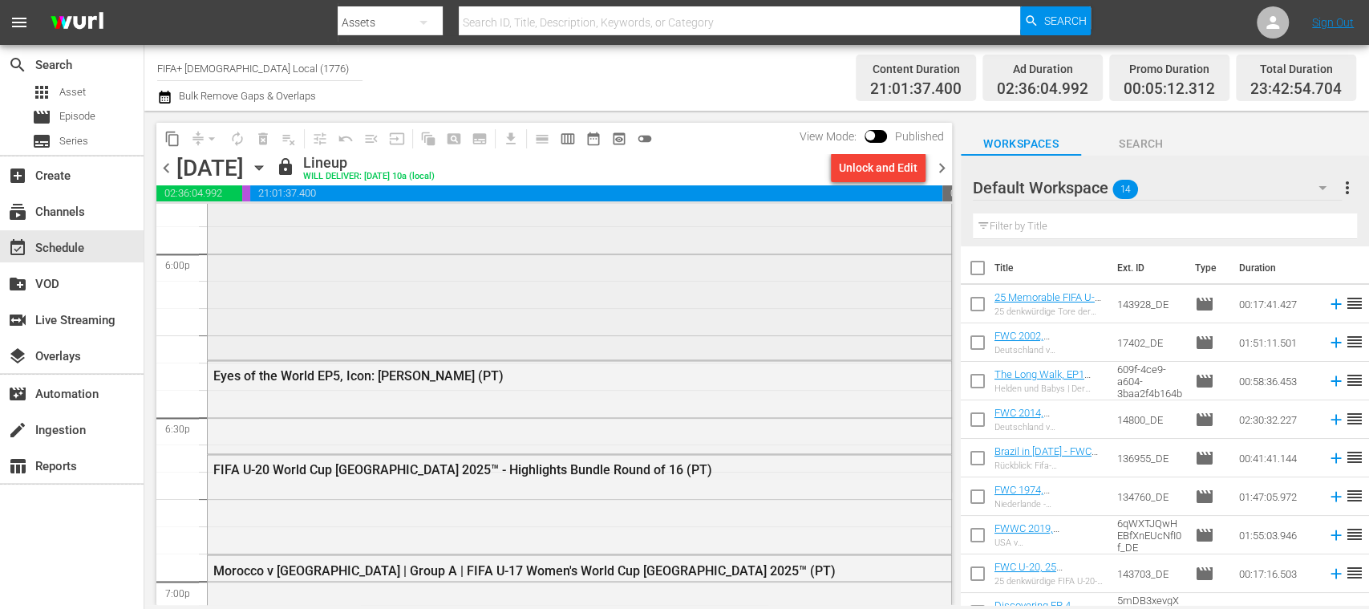
scroll to position [5986, 0]
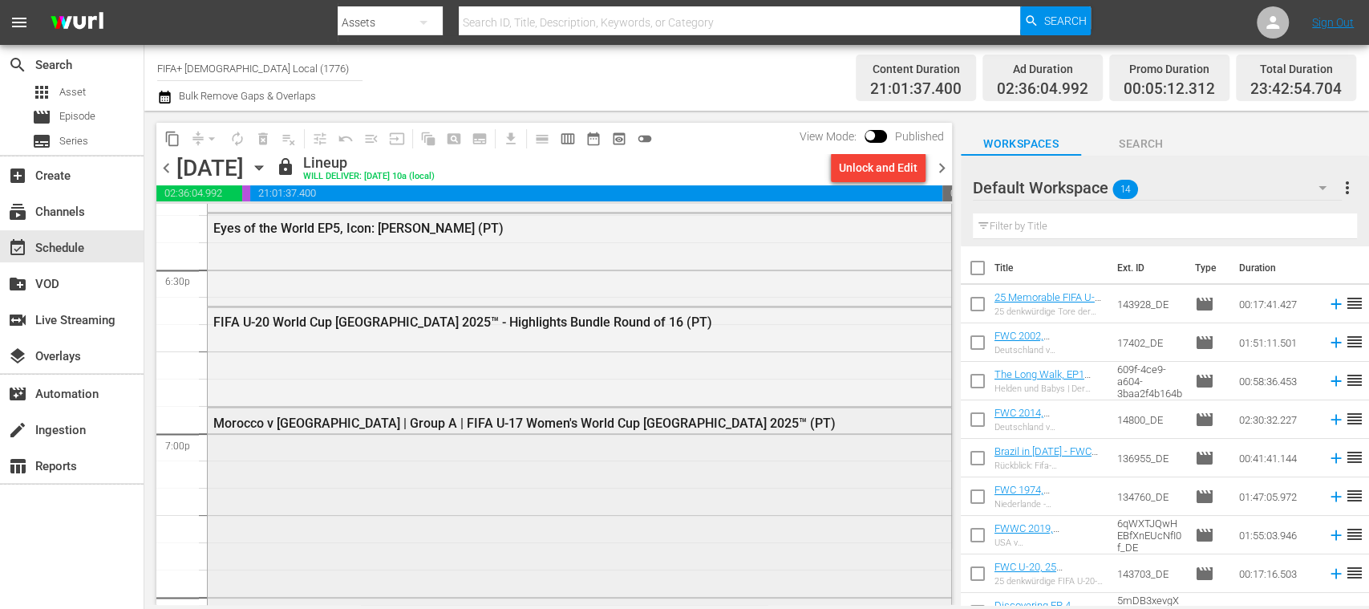
click at [523, 420] on div "Morocco v [GEOGRAPHIC_DATA] | Group A | FIFA U-17 Women's World Cup [GEOGRAPHIC…" at bounding box center [535, 422] width 645 height 15
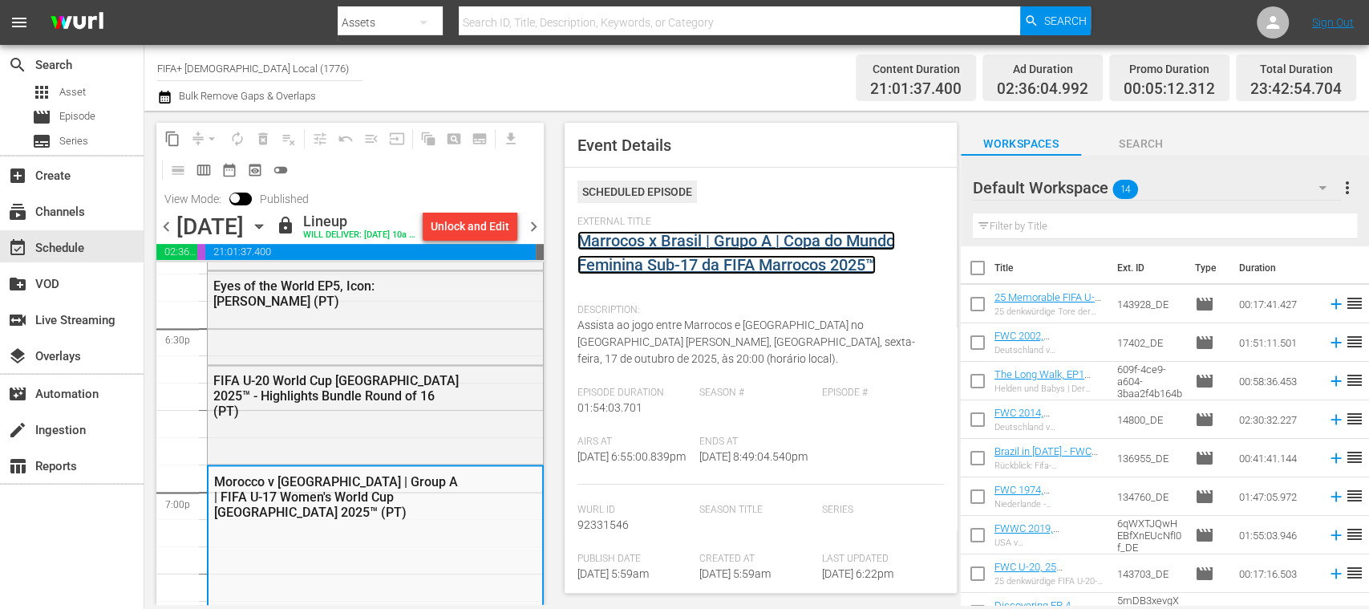
click at [763, 265] on link "Marrocos x Brasil | Grupo A | Copa do Mundo Feminina Sub-17 da FIFA Marrocos 20…" at bounding box center [736, 252] width 318 height 43
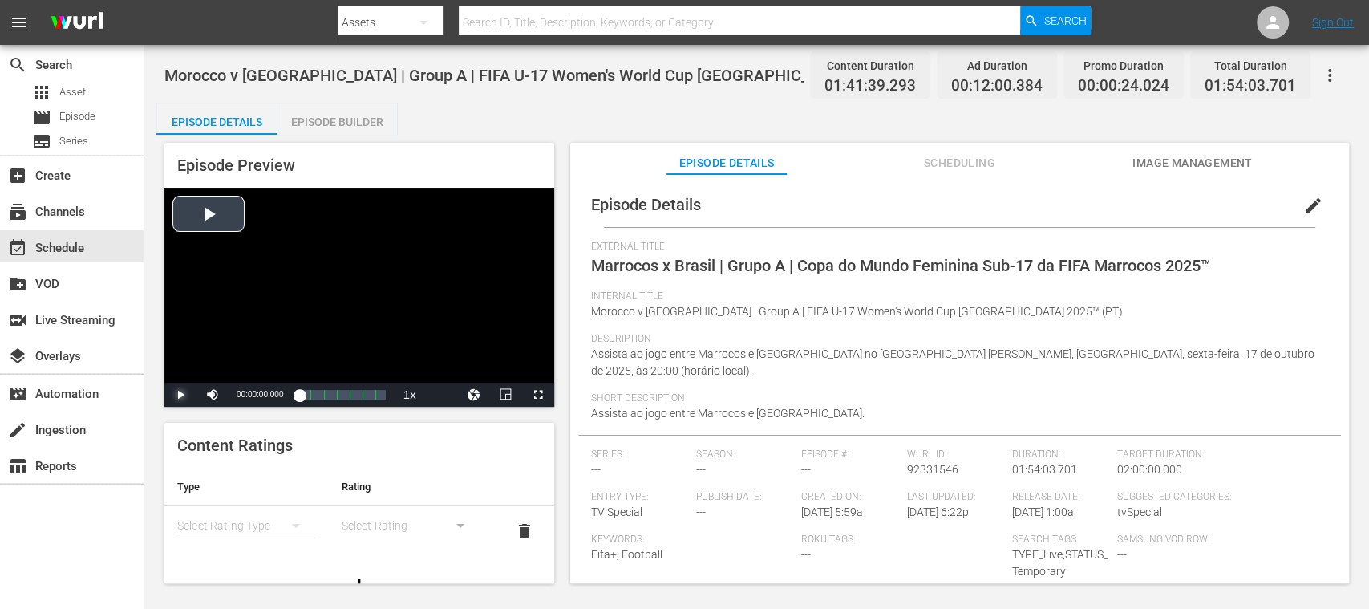
click at [180, 395] on span "Video Player" at bounding box center [180, 395] width 0 height 0
click at [70, 213] on div "subscriptions Channels" at bounding box center [45, 209] width 90 height 14
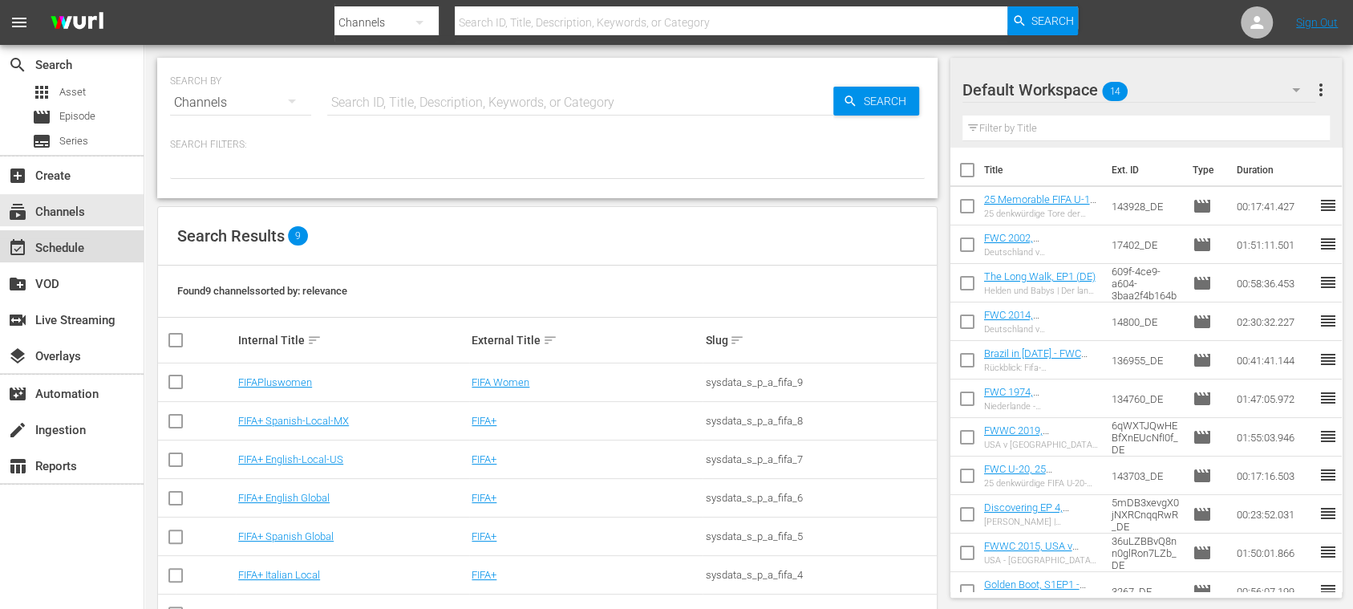
click at [80, 239] on div "event_available Schedule" at bounding box center [45, 245] width 90 height 14
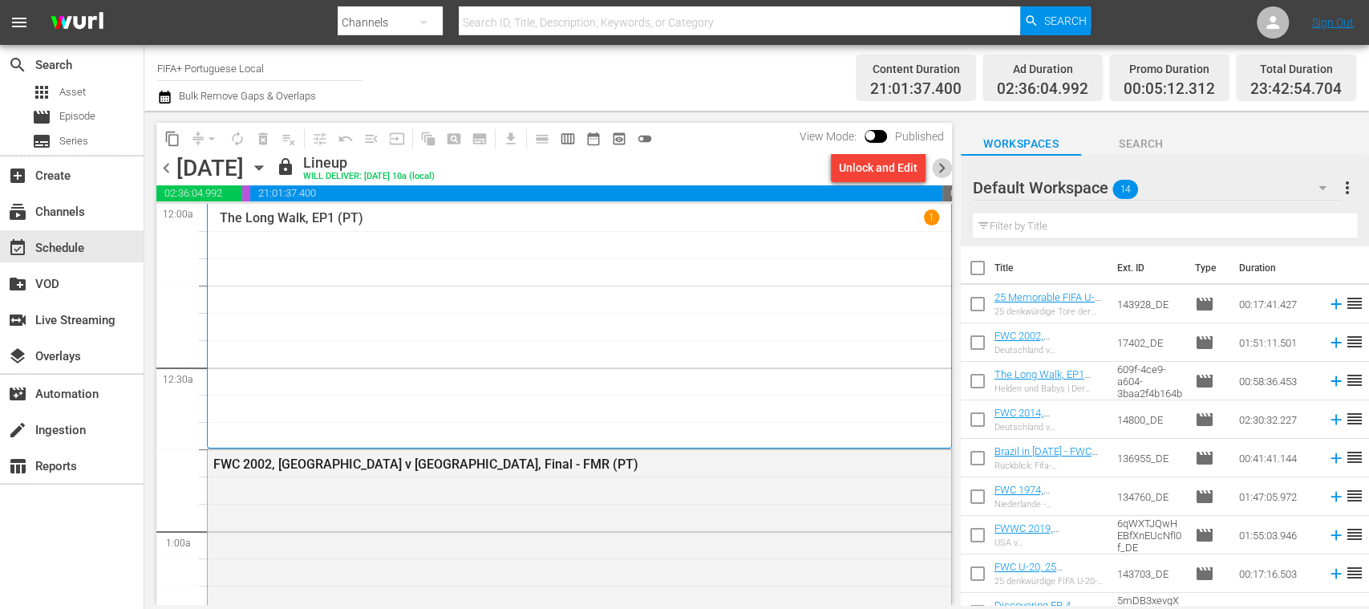
click at [943, 162] on span "chevron_right" at bounding box center [942, 168] width 20 height 20
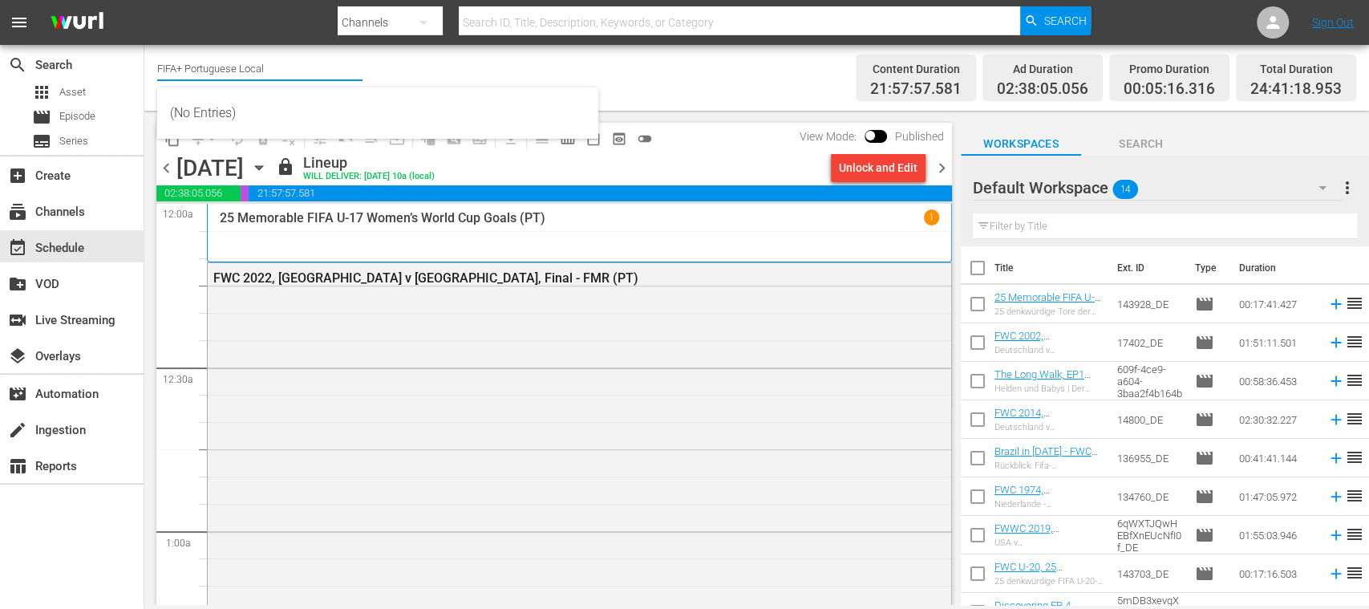
drag, startPoint x: 185, startPoint y: 65, endPoint x: 380, endPoint y: 67, distance: 194.9
click at [380, 67] on div "Channel Title FIFA+ Portuguese Local Bulk Remove Gaps & Overlaps" at bounding box center [483, 78] width 653 height 58
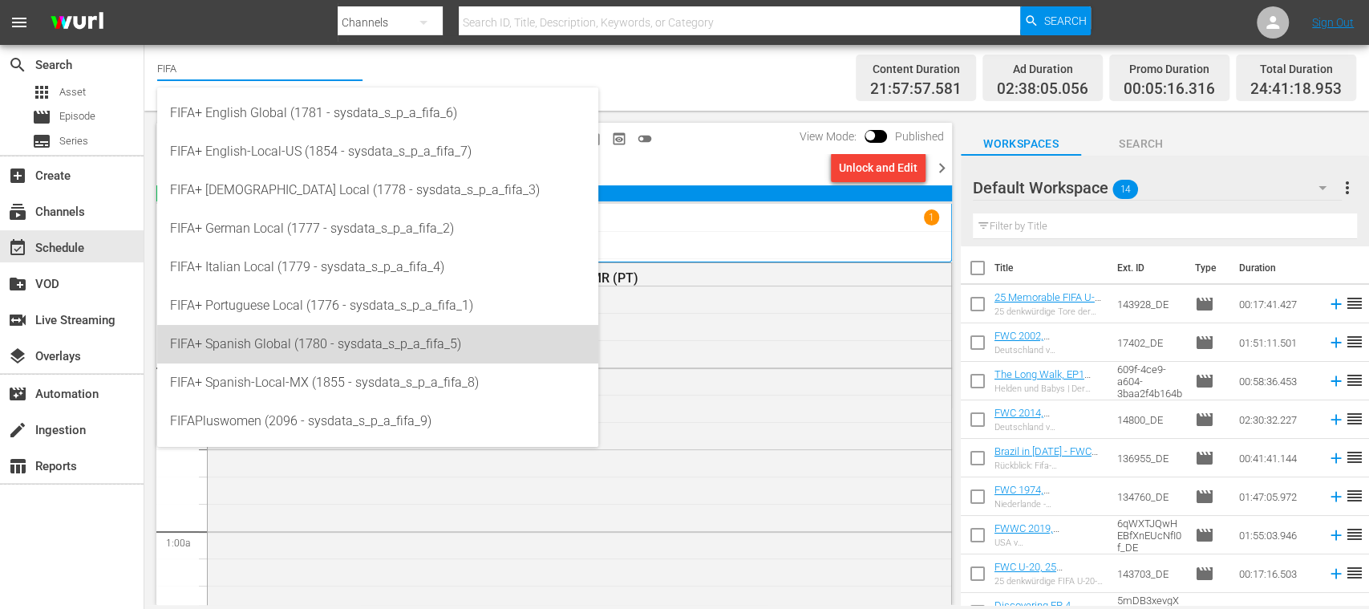
click at [344, 346] on div "FIFA+ Spanish Global (1780 - sysdata_s_p_a_fifa_5)" at bounding box center [377, 344] width 415 height 38
type input "FIFA+ Spanish Global (1780 - sysdata_s_p_a_fifa_5)"
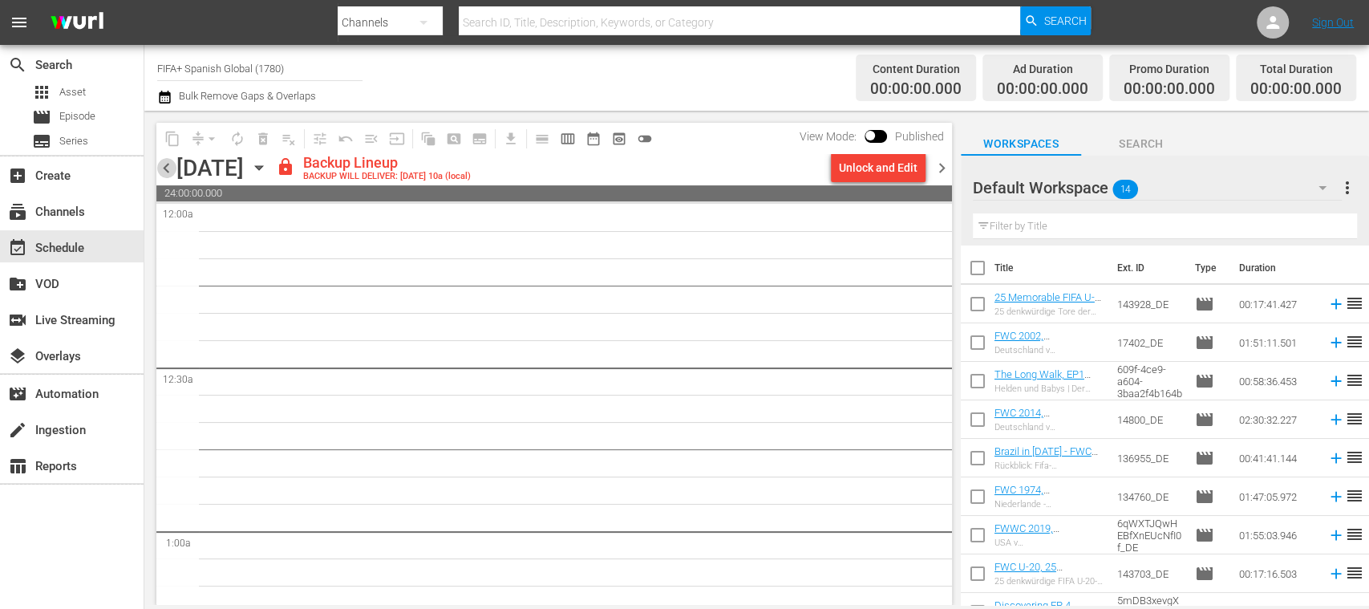
click at [163, 169] on span "chevron_left" at bounding box center [166, 168] width 20 height 20
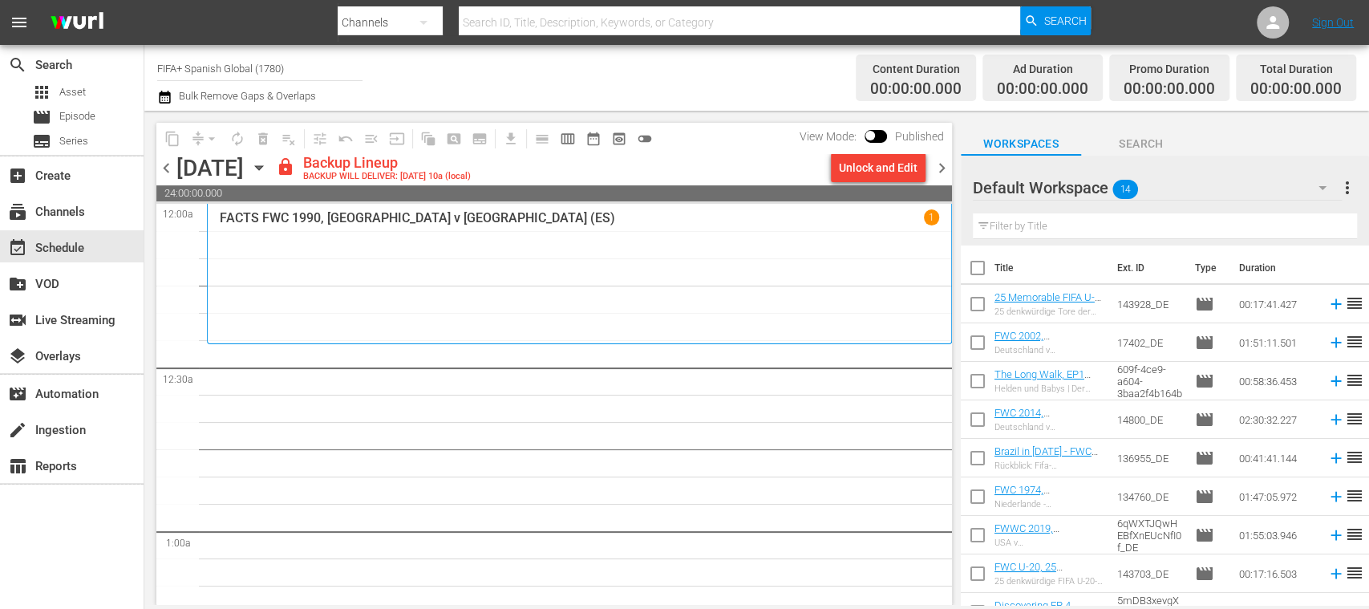
click at [163, 169] on span "chevron_left" at bounding box center [166, 168] width 20 height 20
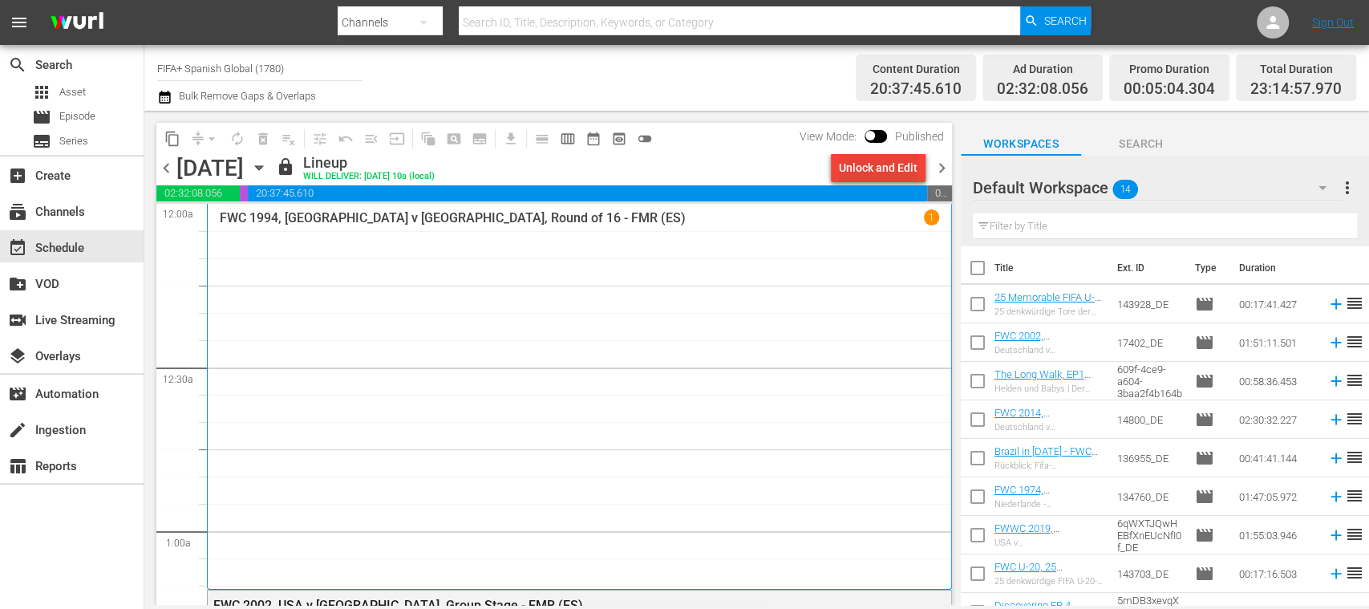
click at [888, 158] on div "Unlock and Edit" at bounding box center [878, 167] width 79 height 29
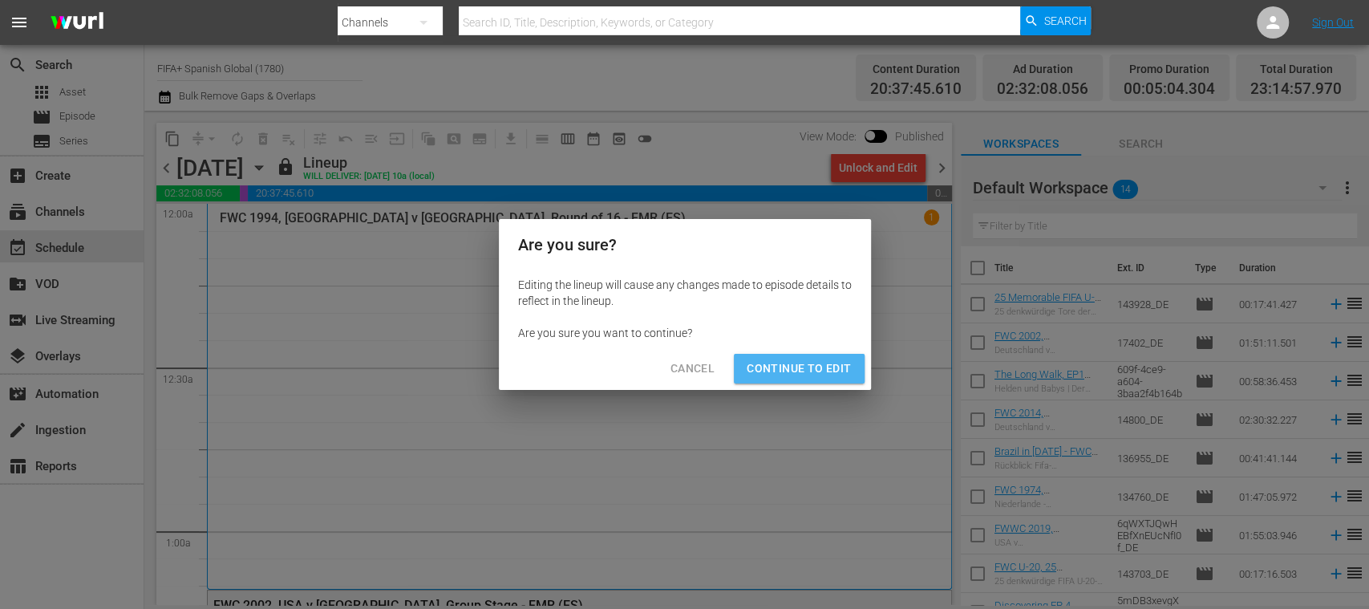
drag, startPoint x: 820, startPoint y: 370, endPoint x: 932, endPoint y: 271, distance: 149.4
click at [819, 371] on span "Continue to Edit" at bounding box center [799, 368] width 104 height 20
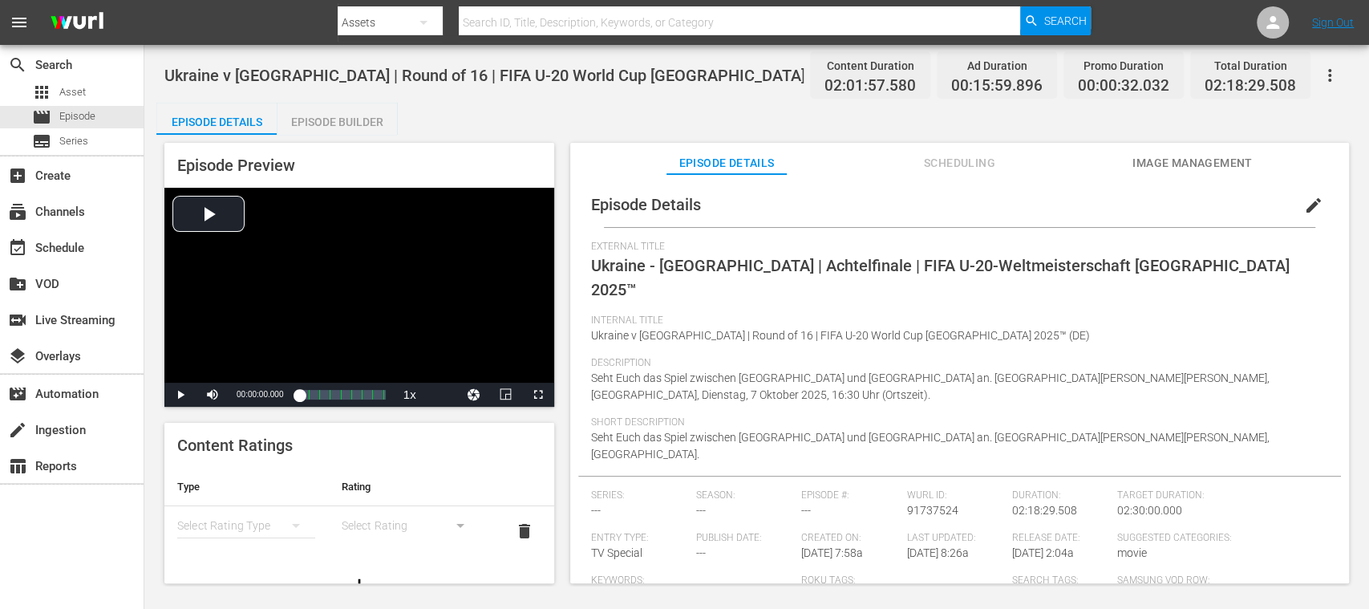
click at [1304, 205] on span "edit" at bounding box center [1313, 205] width 19 height 19
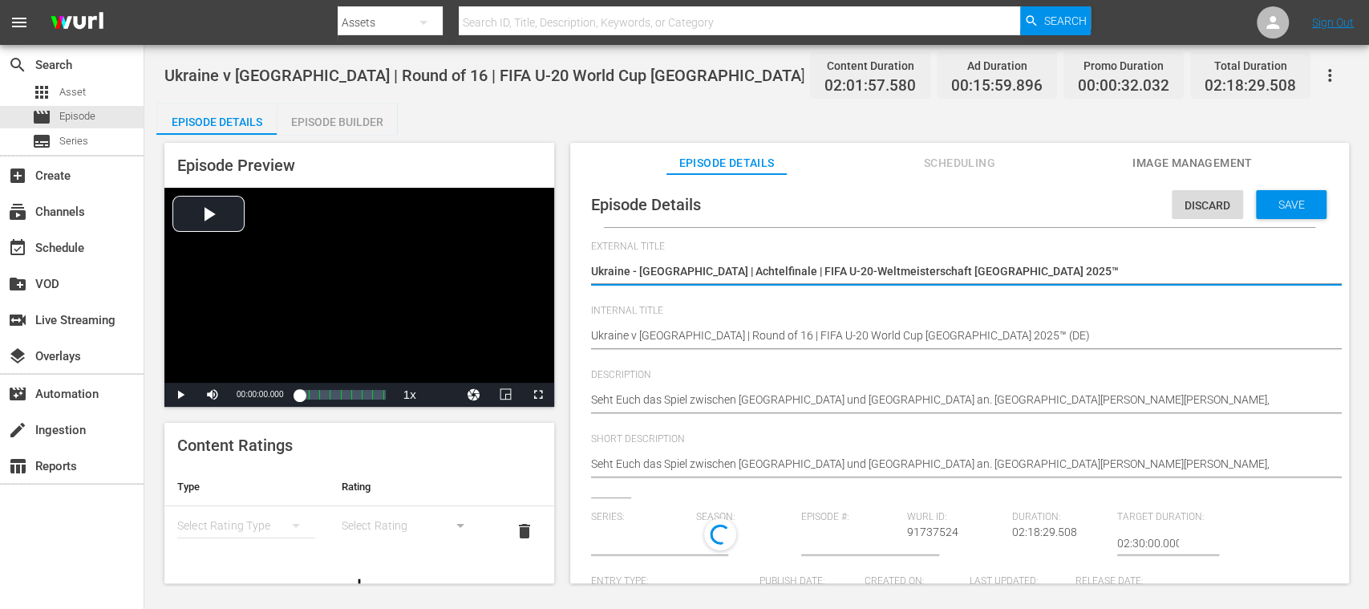
type input "No Series"
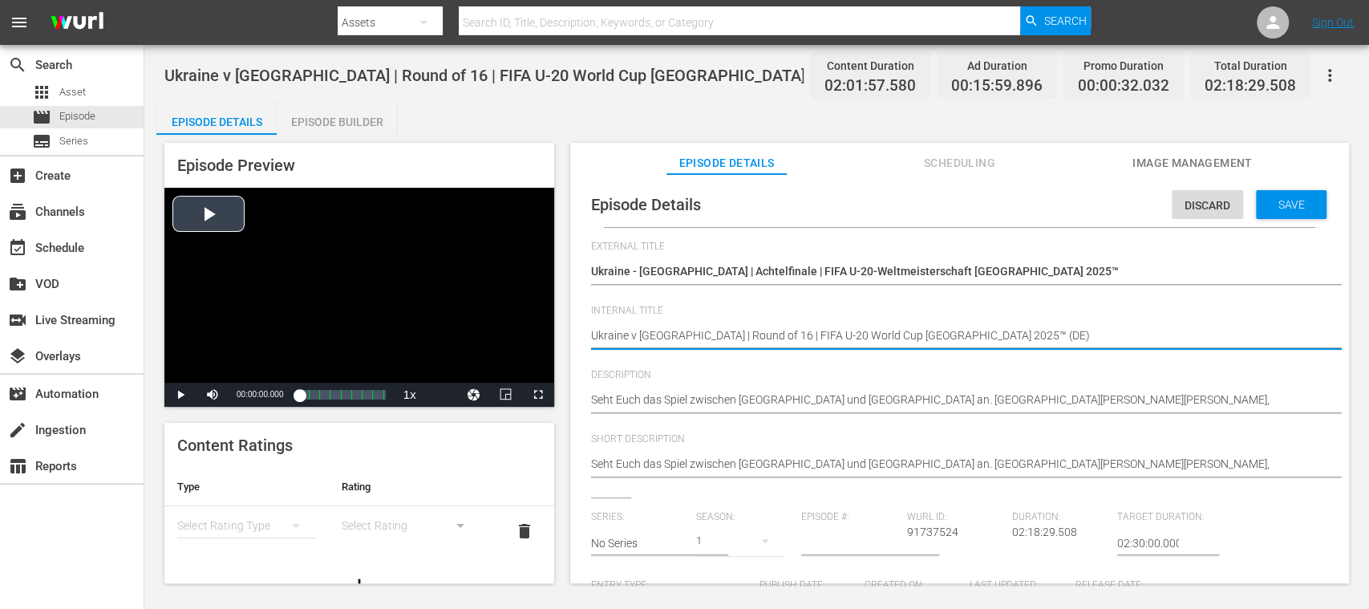
drag, startPoint x: 905, startPoint y: 332, endPoint x: 524, endPoint y: 329, distance: 380.9
paste textarea "Morocco v Brazil | Group A | FIFA U-17 Women's World Cup Morocco 2025"
type textarea "Morocco v Brazil | Group A | FIFA U-17 Women's World Cup Morocco 2025 (DE)"
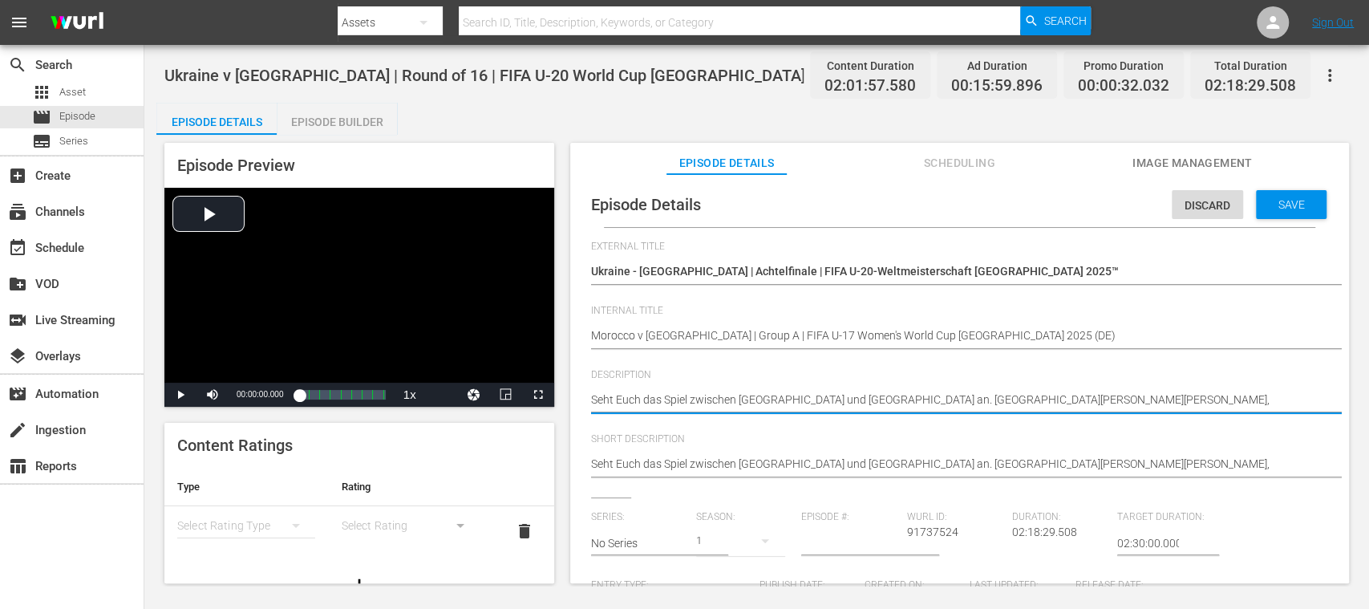
drag, startPoint x: 1297, startPoint y: 399, endPoint x: 575, endPoint y: 395, distance: 722.5
paste textarea "Marokko und Brasilien an. Anbaustadion Prinz Moulay Abdellah, Rabat, Freitag, 1…"
type textarea "Seht Euch das Spiel zwischen Marokko und Brasilien an. Anbaustadion Prinz Moula…"
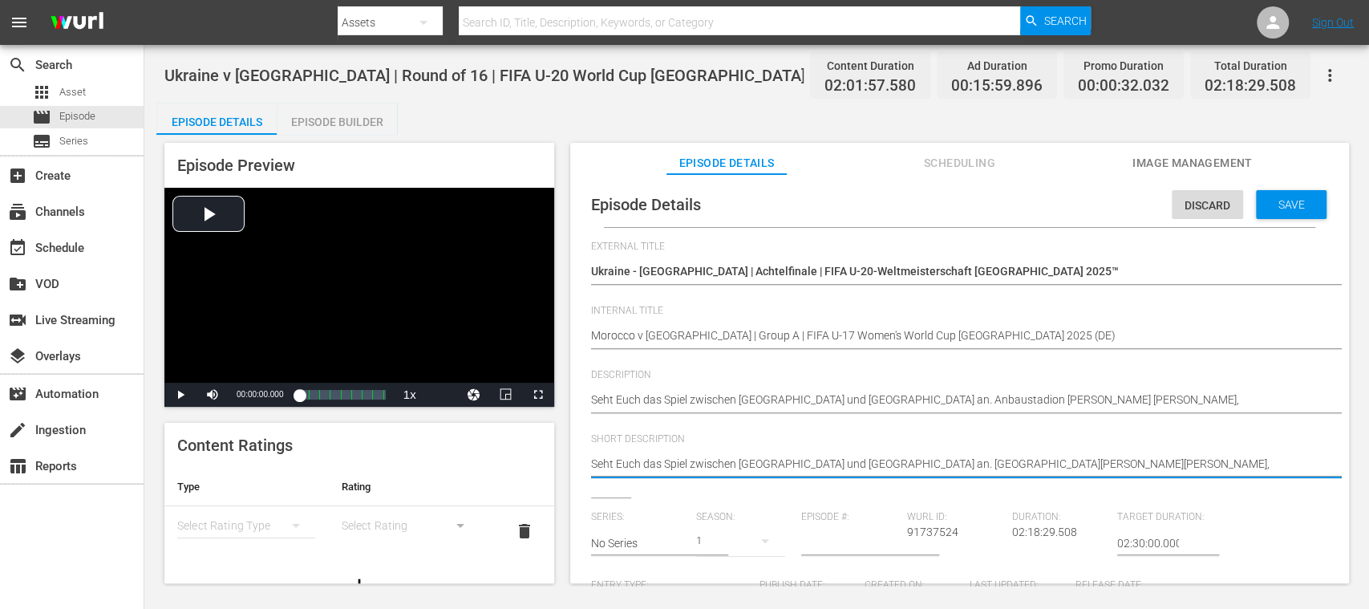
drag, startPoint x: 1083, startPoint y: 462, endPoint x: 547, endPoint y: 456, distance: 536.5
paste textarea "Marokko und Brasilien an. Anbaustadion Prinz Moulay Abdellah, Rabat, Freitag, 1…"
type textarea "Seht Euch das Spiel zwischen Marokko und Brasilien an. Anbaustadion Prinz Moula…"
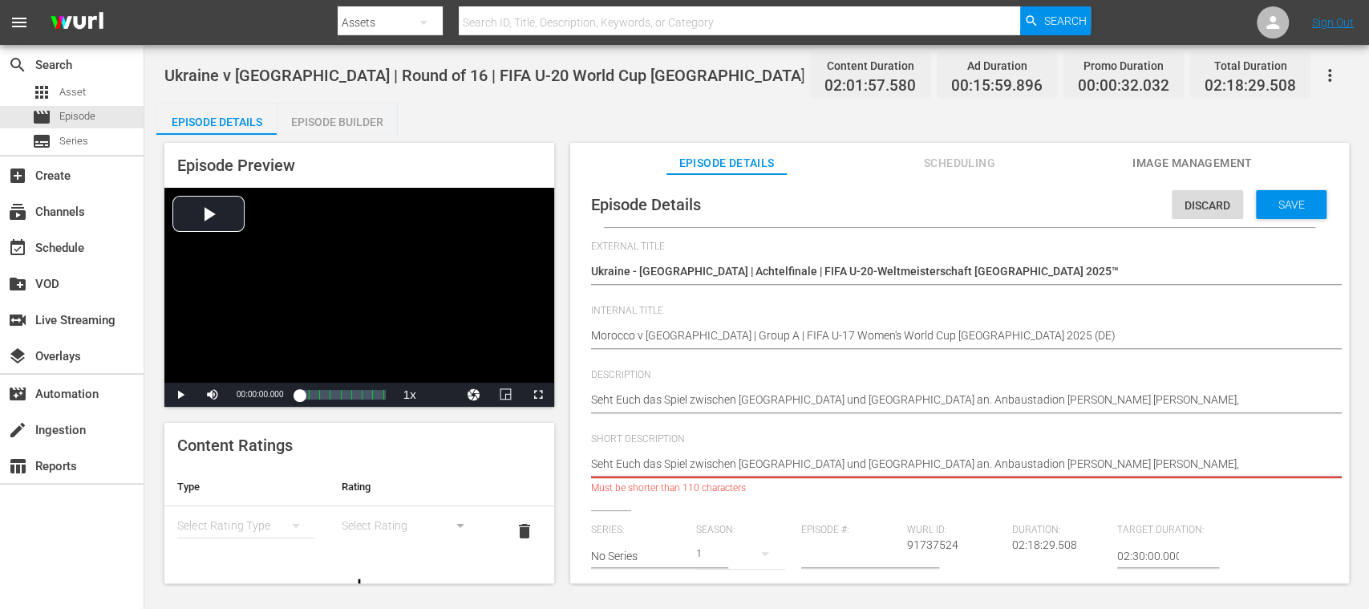
scroll to position [0, 19]
drag, startPoint x: 1081, startPoint y: 465, endPoint x: 1302, endPoint y: 478, distance: 221.7
click at [1341, 484] on div "Episode Details Discard Save External Title Ukraine - Spanien | Achtelfinale | …" at bounding box center [959, 386] width 779 height 424
type textarea "Seht Euch das Spiel zwischen Marokko und Brasilien an. Anbaustadion Prinz Moula…"
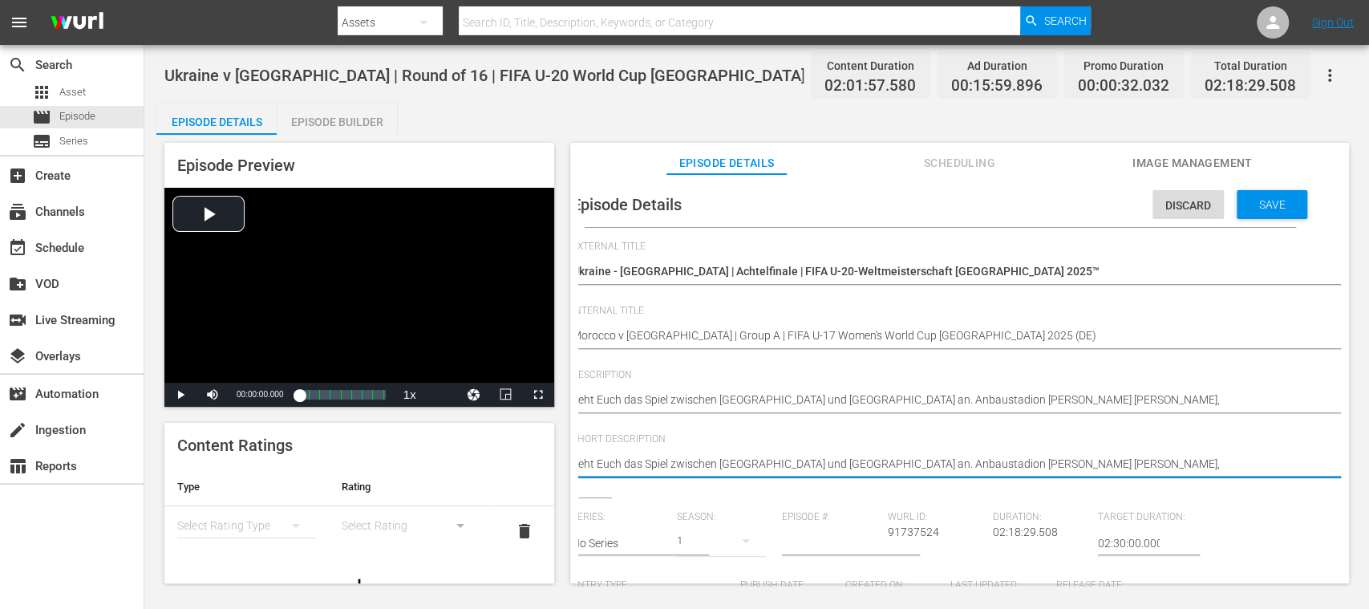
type textarea "Seht Euch das Spiel zwischen Marokko und Brasilien an. Anbaustadion Prinz Moula…"
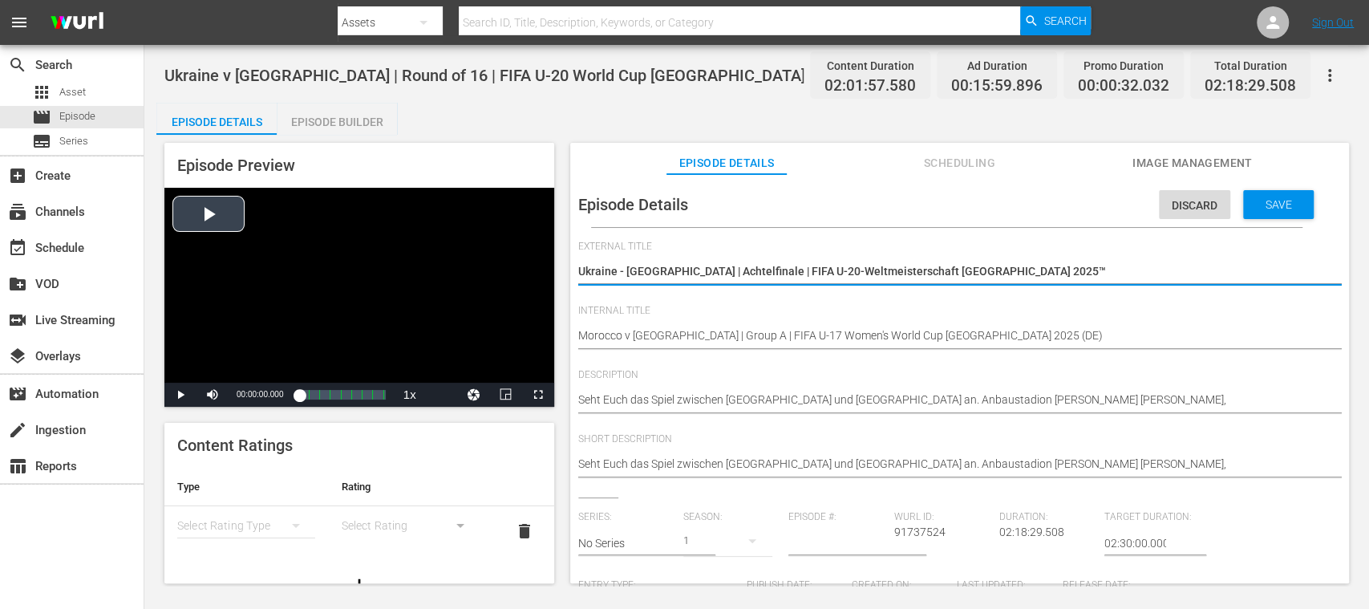
scroll to position [0, 0]
drag, startPoint x: 980, startPoint y: 271, endPoint x: 463, endPoint y: 262, distance: 516.5
click at [463, 262] on div "Episode Preview Video Player is loading. Play Video Play Mute Current Time 00:0…" at bounding box center [756, 365] width 1200 height 461
paste textarea "Marokko - Brasilien | Gruppe A | FIFA U-17-Frauen-Weltmeisterschaft Marokko"
type textarea "Marokko - Brasilien | Gruppe A | FIFA U-17-Frauen-Weltmeisterschaft Marokko 202…"
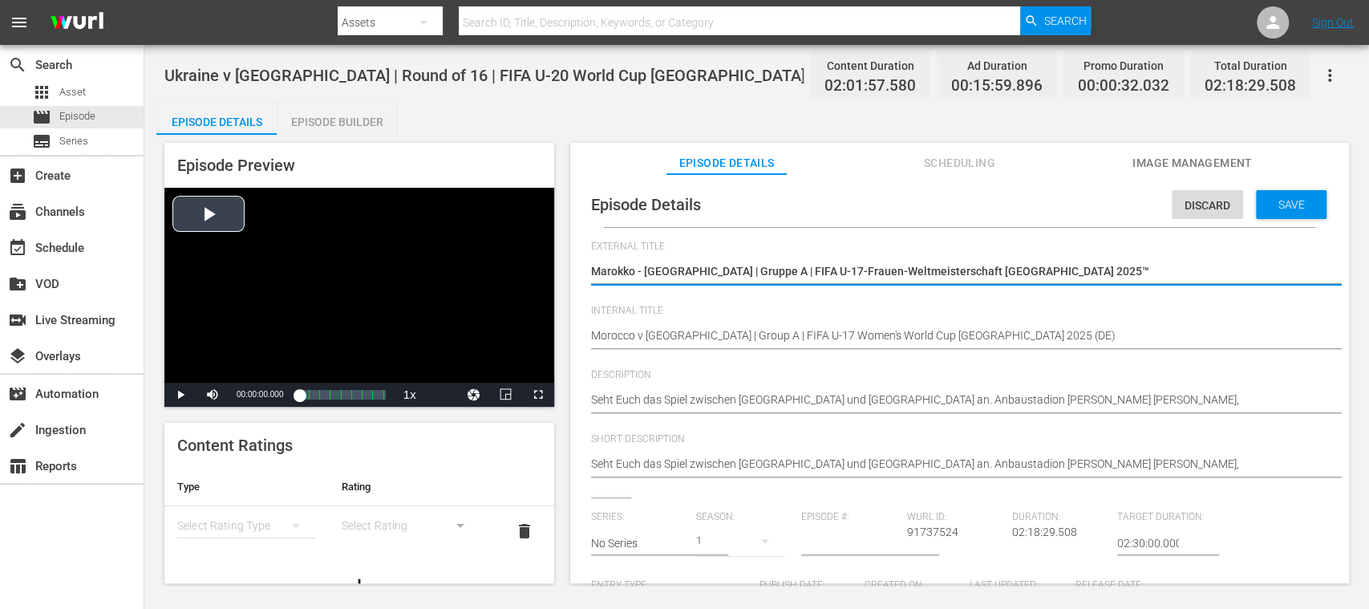
type textarea "Marokko - Brasilien | Gruppe A | FIFA U-17-Frauen-Weltmeisterschaft Marokko 202…"
click at [1299, 212] on div "Save" at bounding box center [1291, 204] width 71 height 29
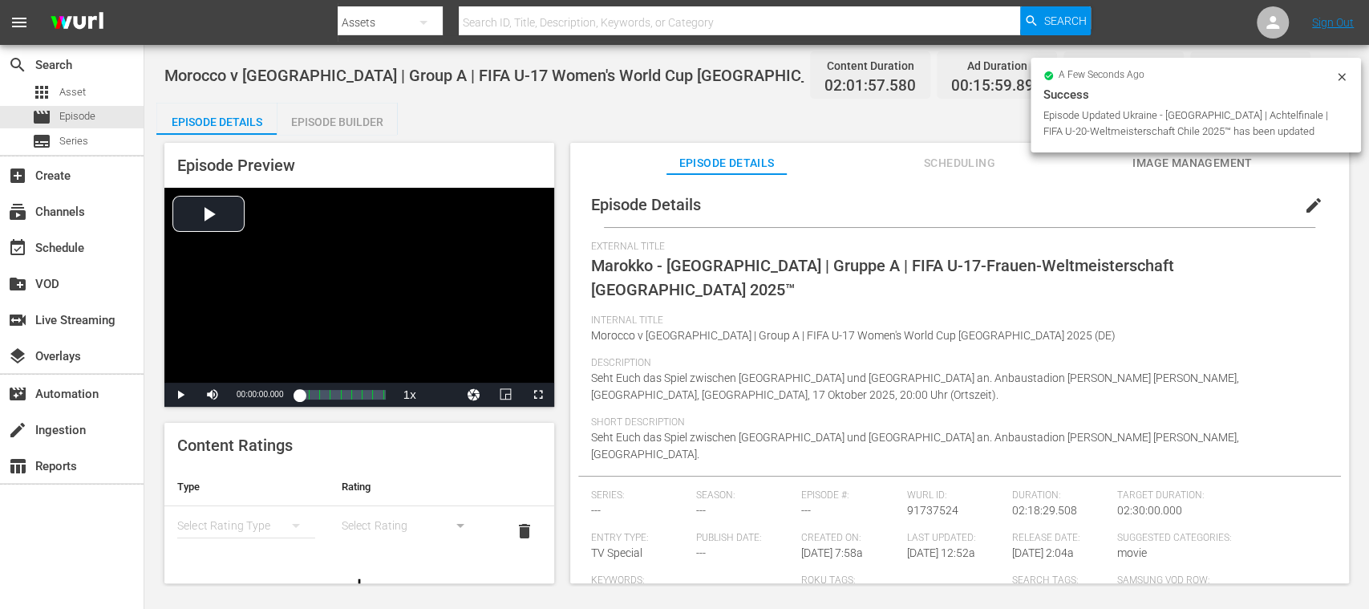
click at [362, 115] on div "Episode Builder" at bounding box center [337, 122] width 120 height 38
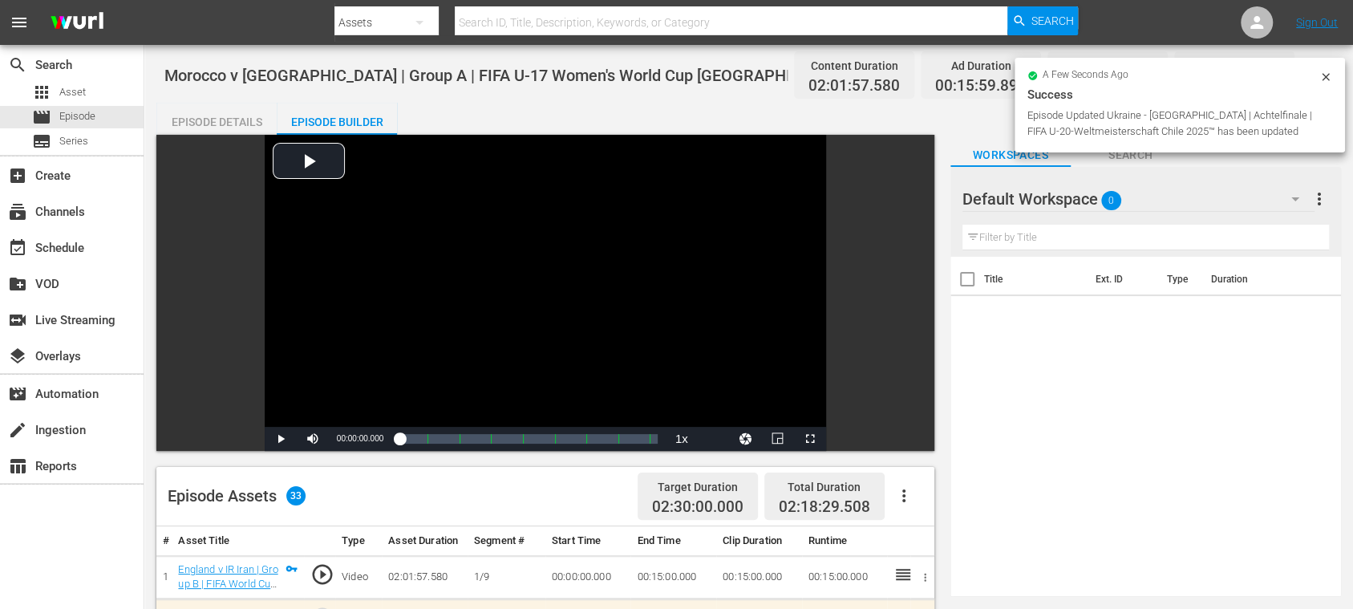
click at [231, 119] on div "Episode Details" at bounding box center [216, 122] width 120 height 38
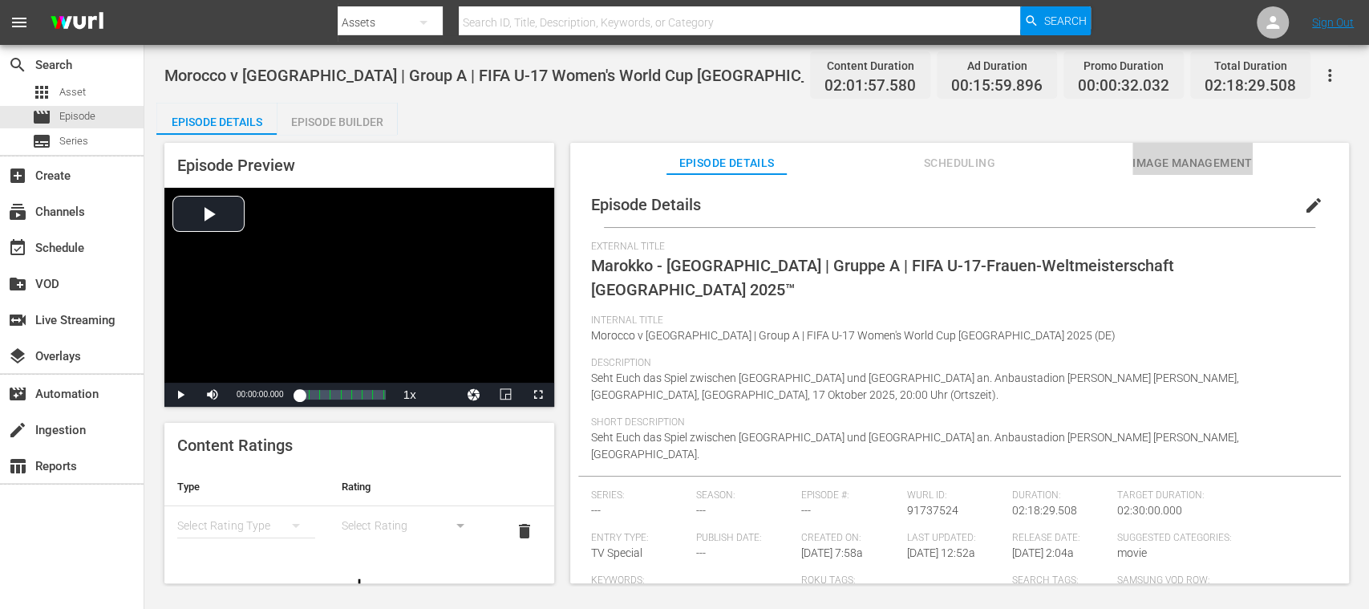
click at [1162, 164] on span "Image Management" at bounding box center [1192, 163] width 120 height 20
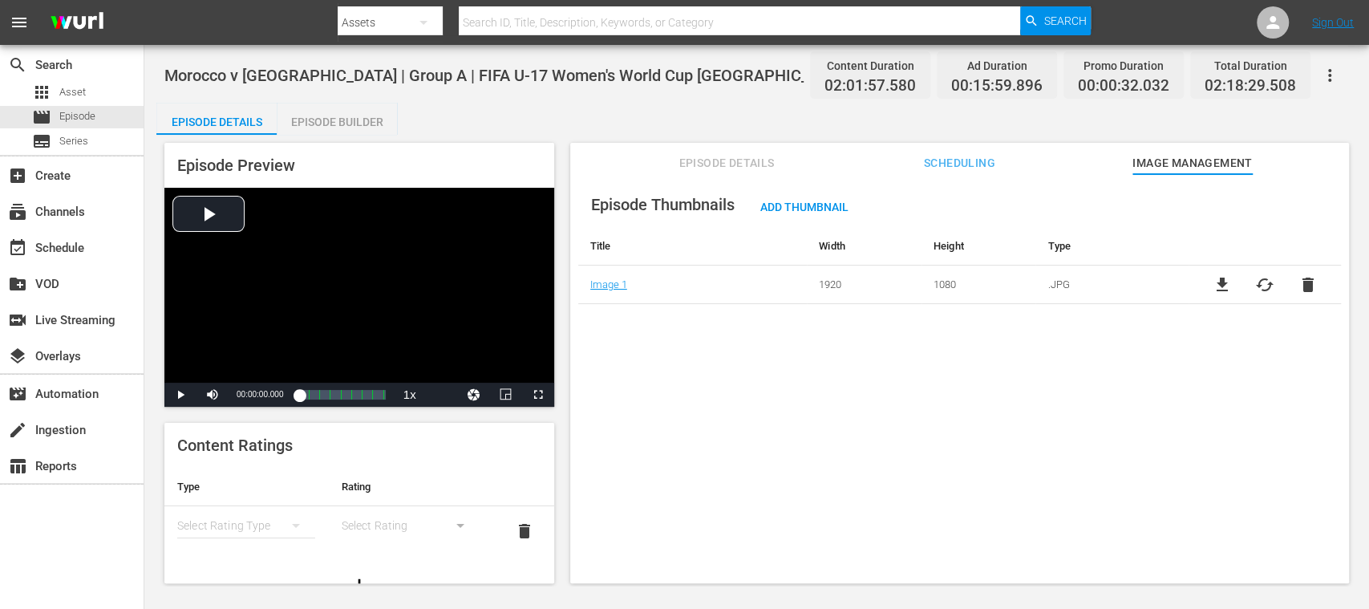
click at [1264, 284] on span "cached" at bounding box center [1264, 284] width 19 height 19
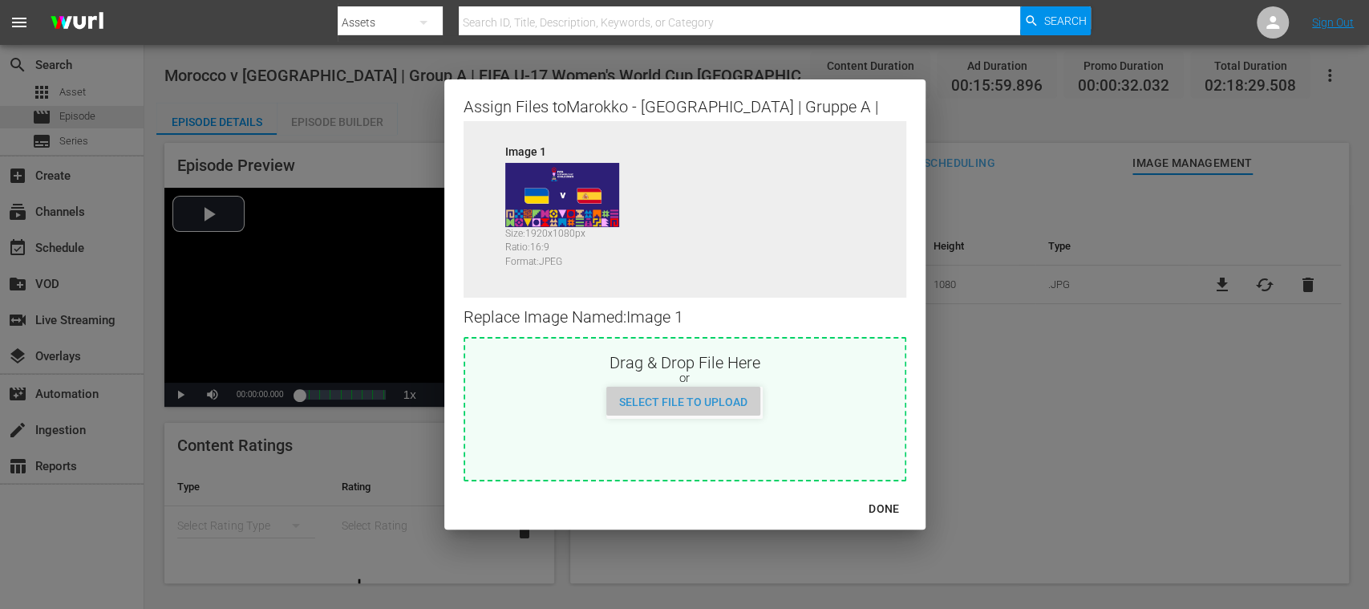
click at [712, 404] on span "Select File to Upload" at bounding box center [683, 401] width 154 height 13
type input "C:\fakepath\MAR V BRA.jpg"
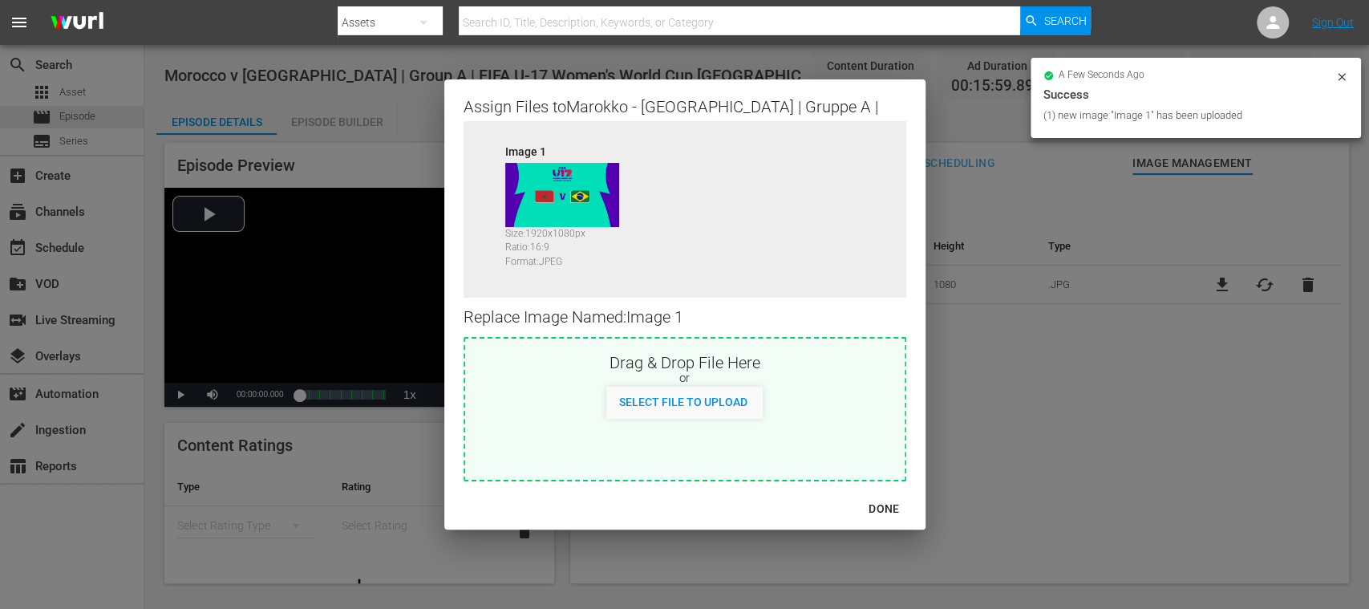
click at [880, 510] on div "DONE" at bounding box center [884, 509] width 56 height 20
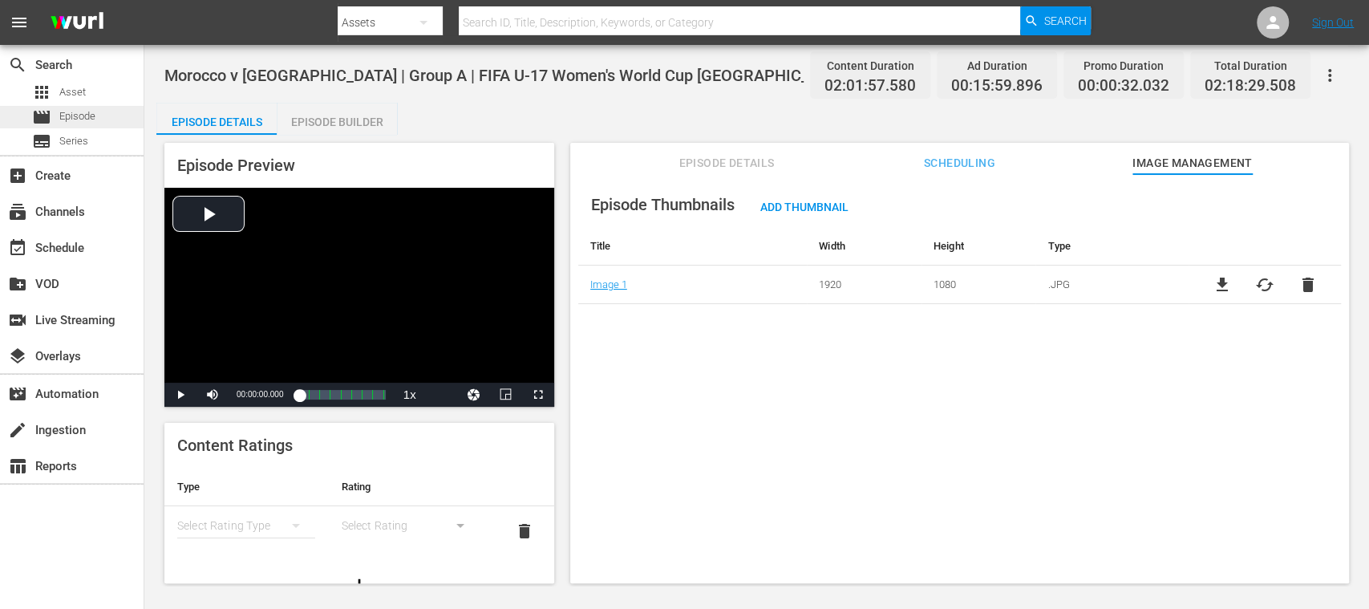
click at [98, 115] on div "movie Episode" at bounding box center [72, 117] width 144 height 22
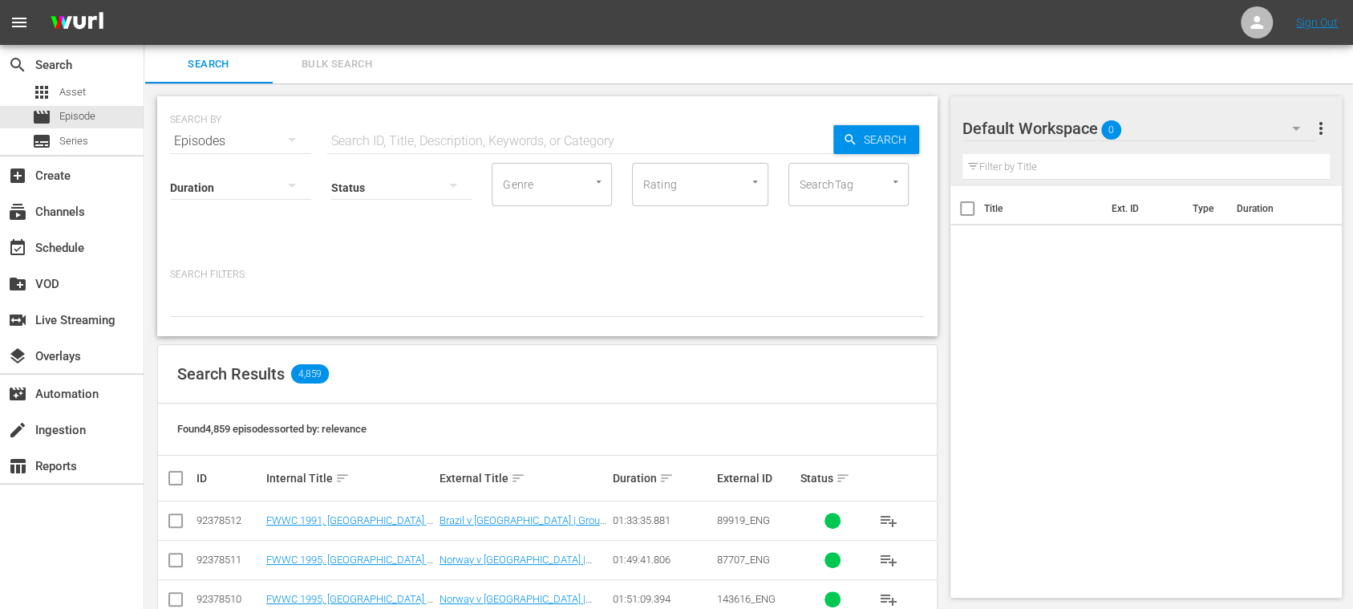
click at [460, 138] on input "text" at bounding box center [580, 141] width 506 height 38
click at [504, 146] on input "text" at bounding box center [580, 141] width 506 height 38
paste input "YmVL2wilyUGPiySM4DtXag"
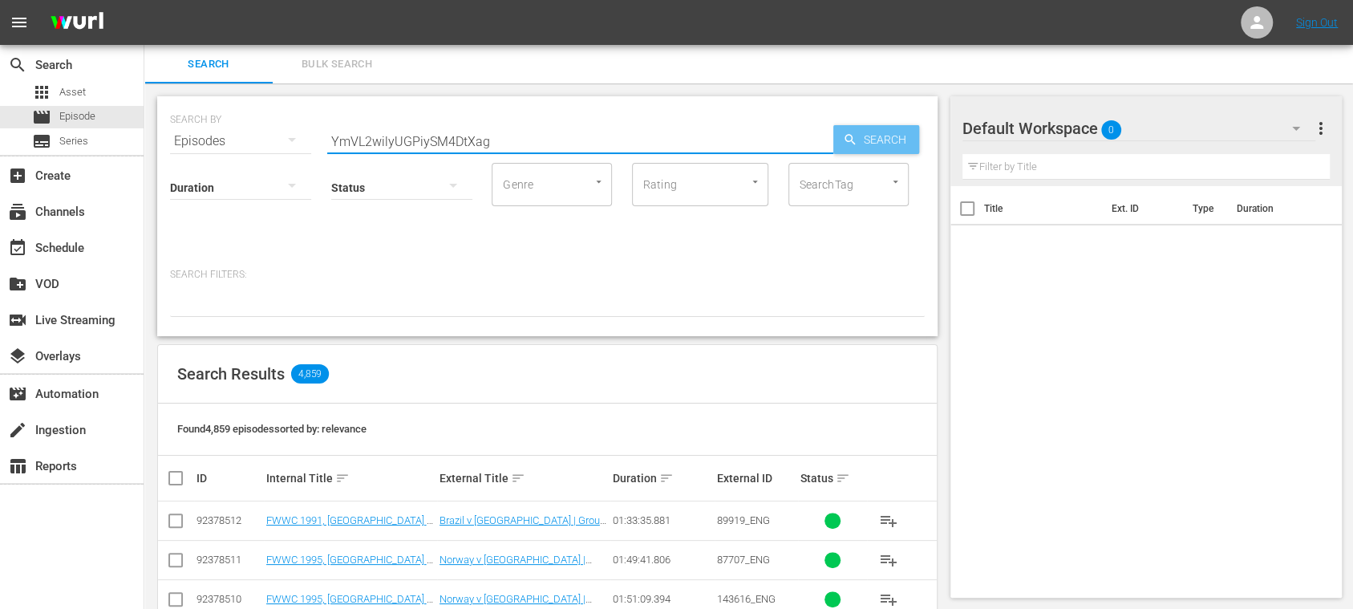
type input "YmVL2wilyUGPiySM4DtXag"
click at [873, 139] on span "Search" at bounding box center [888, 139] width 62 height 29
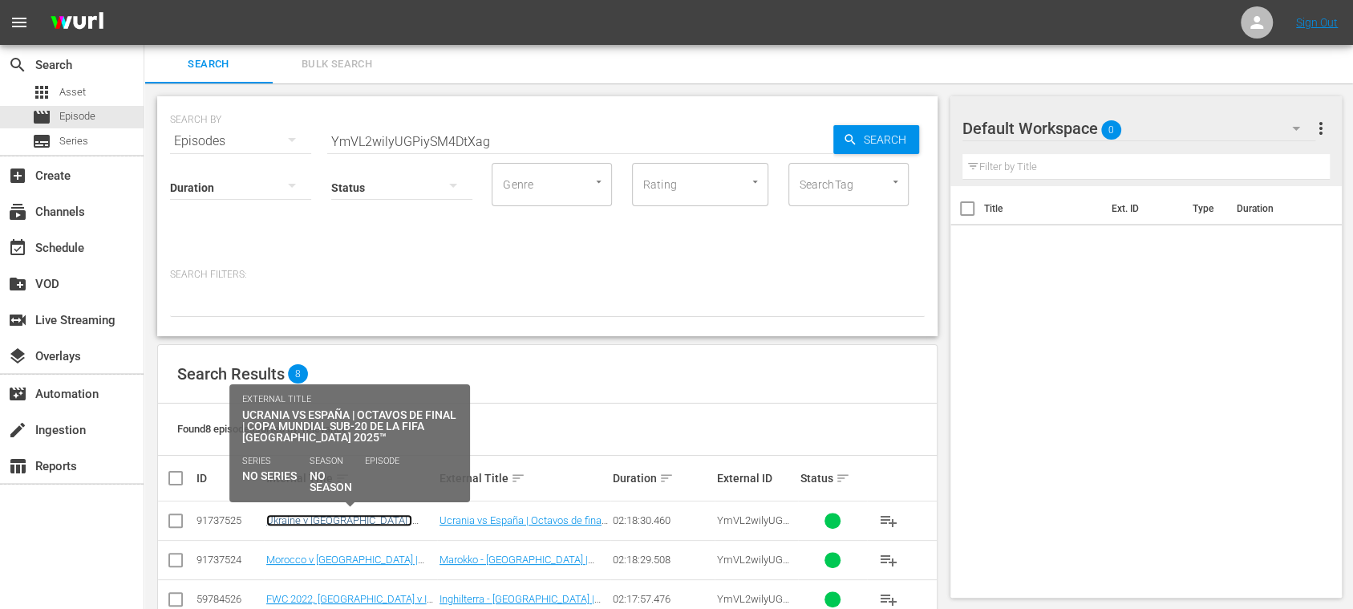
click at [407, 516] on link "Ukraine v Spain | Round of 16 | FIFA U-20 World Cup Chile 2025™ (ES)" at bounding box center [342, 532] width 153 height 36
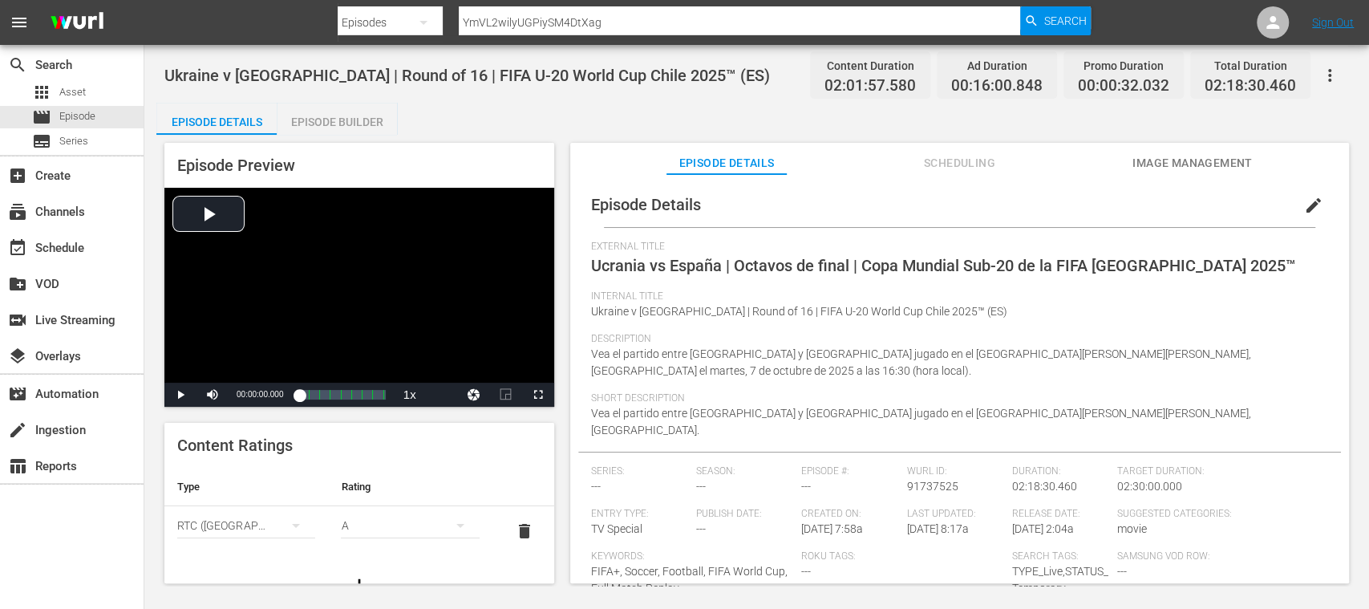
click at [1163, 170] on span "Image Management" at bounding box center [1192, 163] width 120 height 20
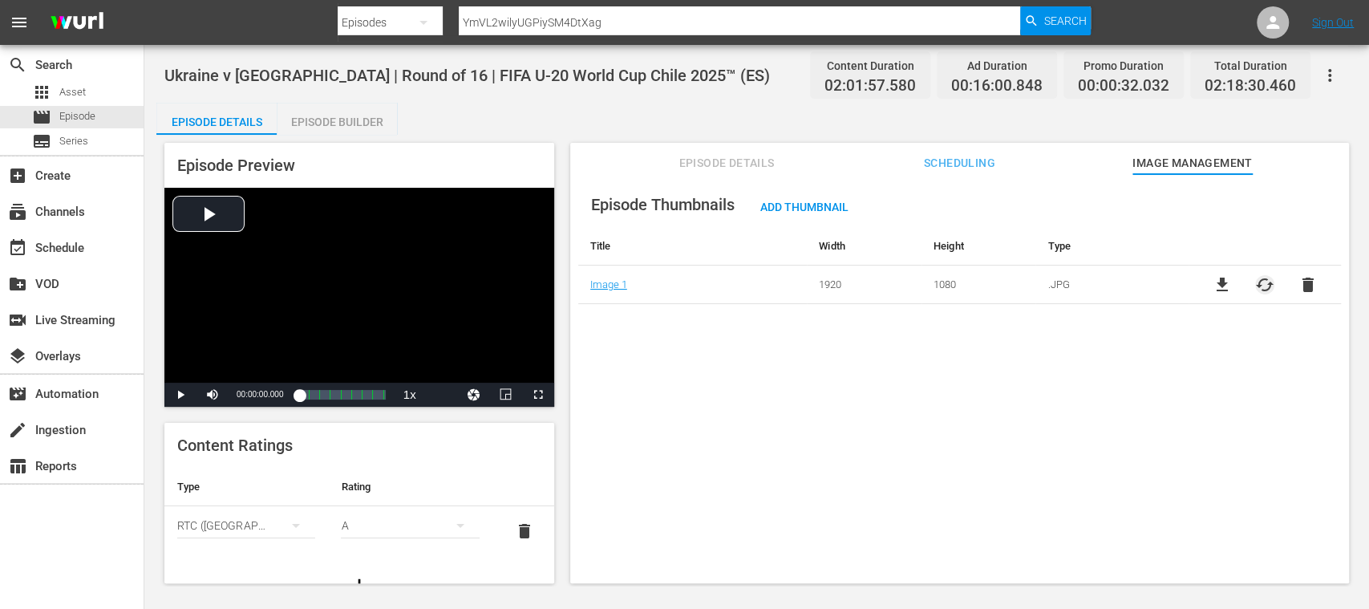
click at [1255, 285] on span "cached" at bounding box center [1264, 284] width 19 height 19
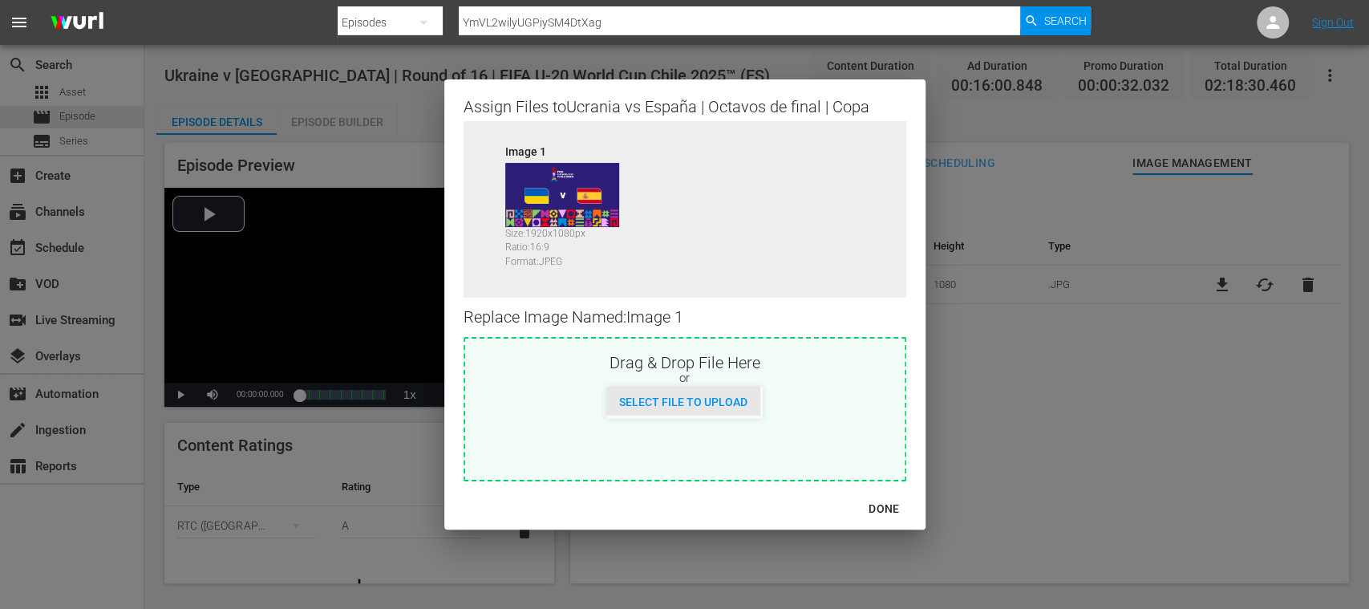
click at [725, 390] on div "Select File to Upload" at bounding box center [683, 401] width 154 height 30
type input "C:\fakepath\MAR V BRA.jpg"
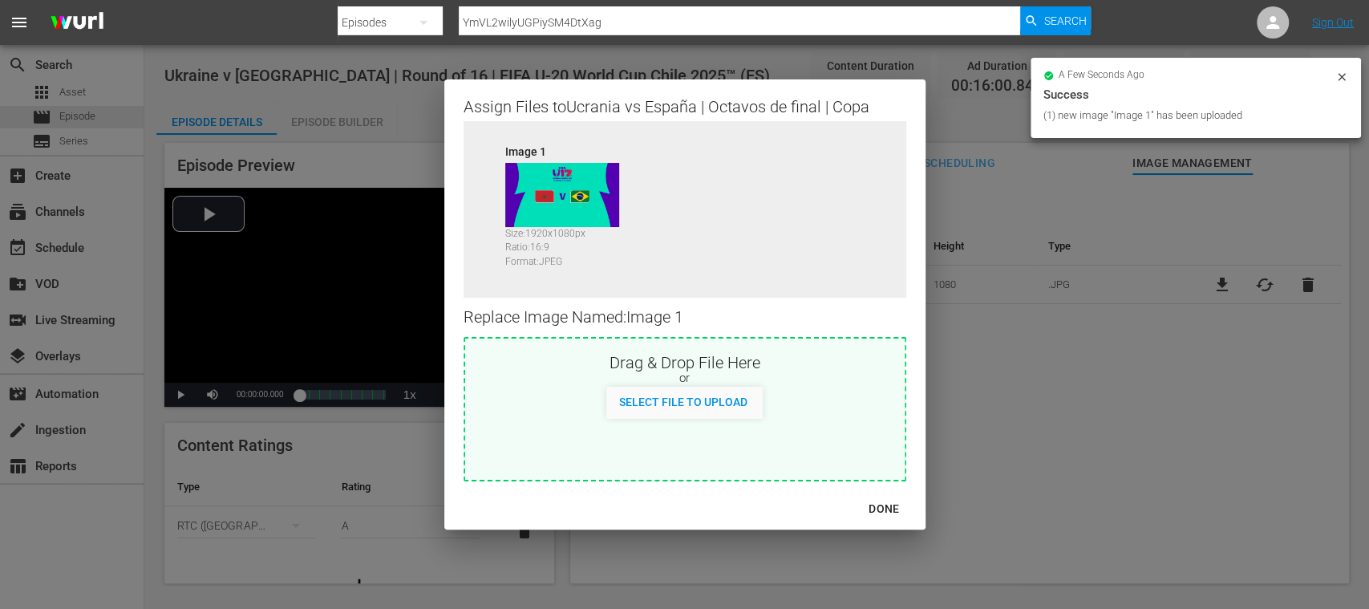
click at [885, 504] on div "DONE" at bounding box center [884, 509] width 56 height 20
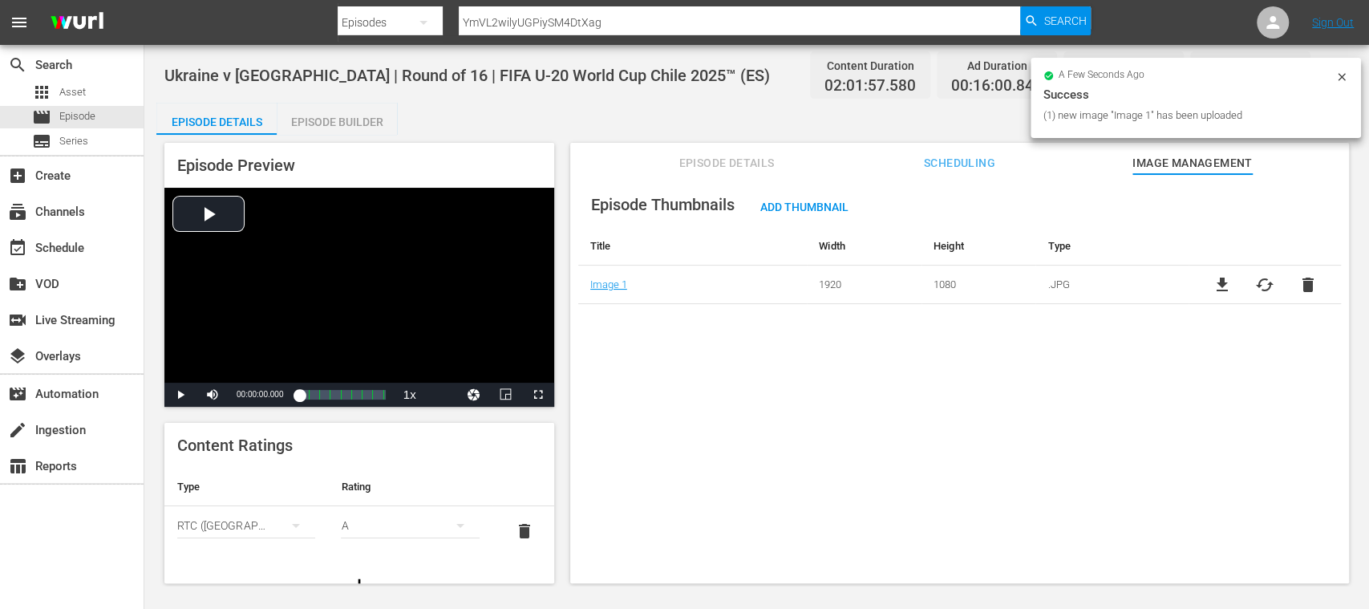
click at [730, 173] on button "Episode Details" at bounding box center [726, 159] width 120 height 32
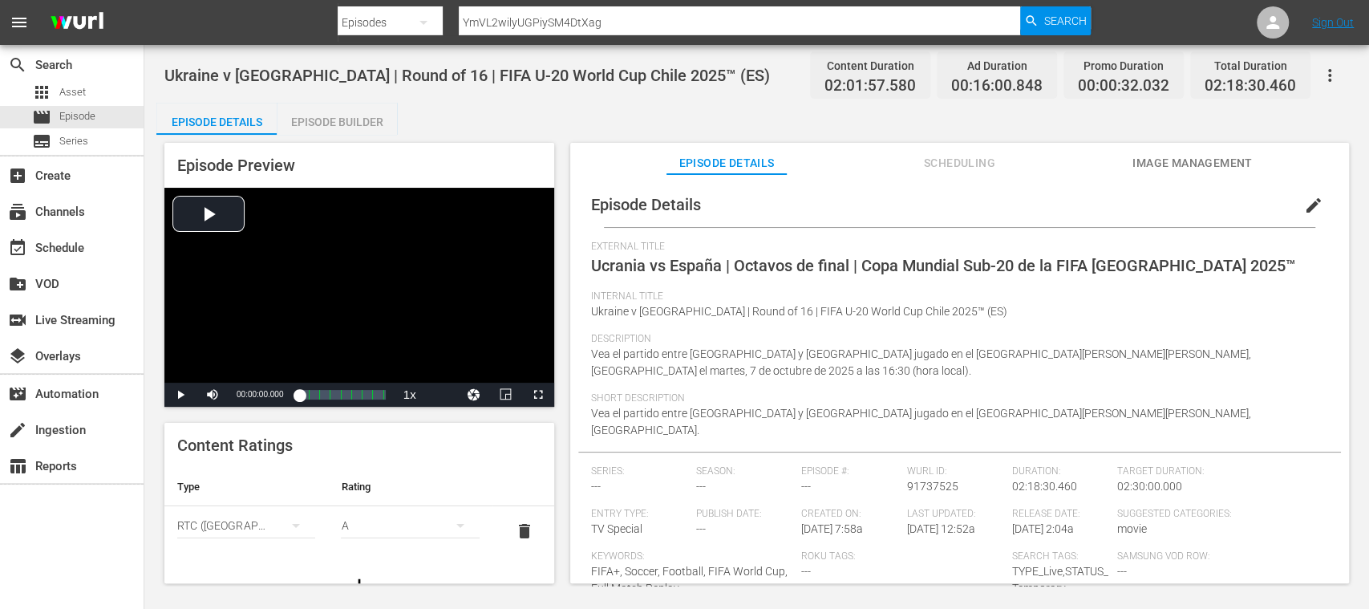
click at [1305, 203] on span "edit" at bounding box center [1313, 205] width 19 height 19
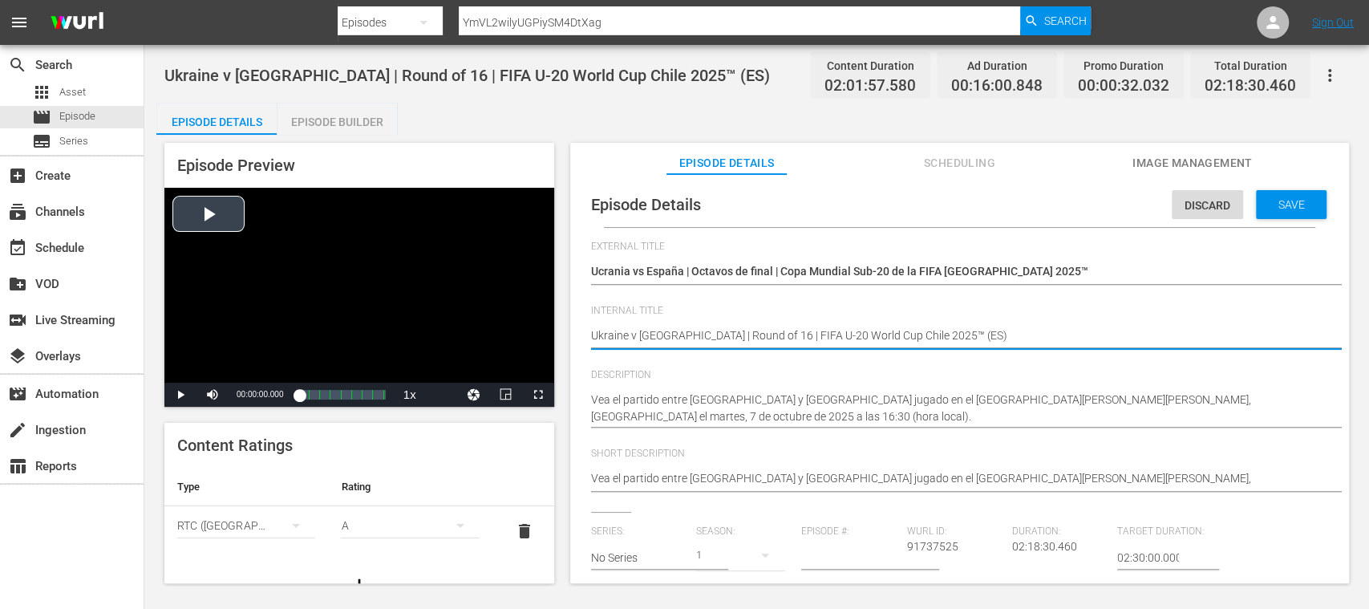
drag, startPoint x: 903, startPoint y: 328, endPoint x: 529, endPoint y: 329, distance: 373.7
paste textarea "Vea el partido entre Marruecos y Brasil jugado en el Estadio Anexo Príncipe Mou…"
type textarea "Vea el partido entre Marruecos y Brasil jugado en el Estadio Anexo Príncipe Mou…"
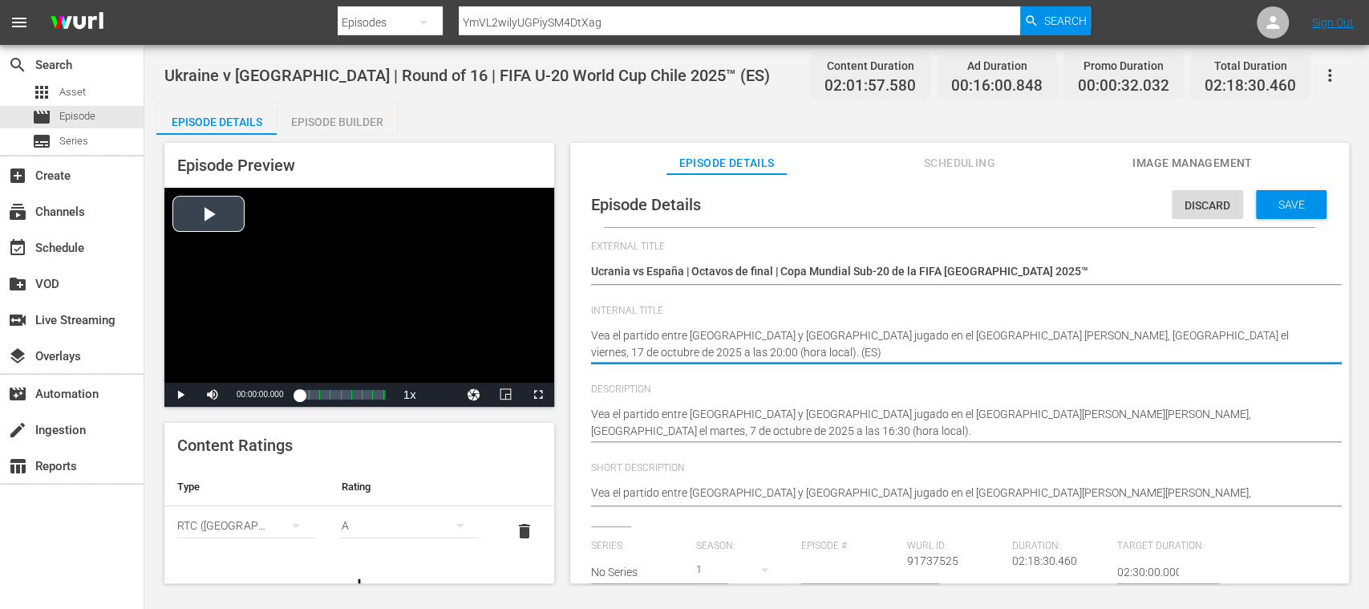
type textarea "Vea el partido entre Marruecos y Brasil jugado en el Estadio Anexo Príncipe Mou…"
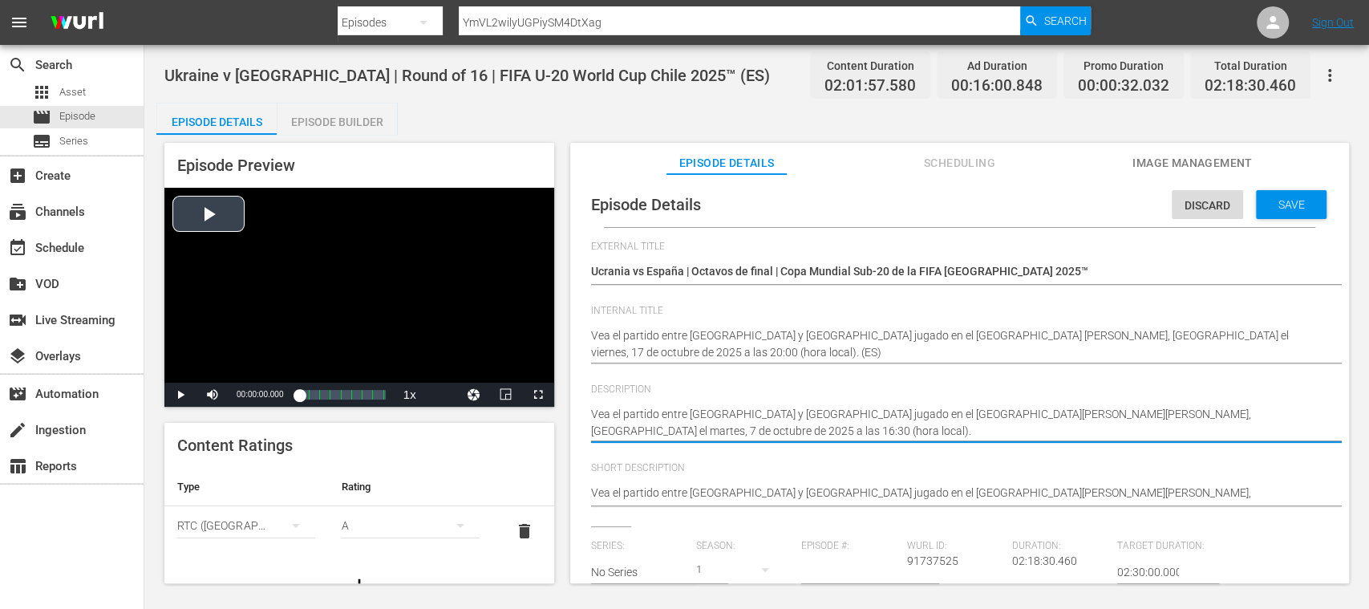
drag, startPoint x: 552, startPoint y: 386, endPoint x: 545, endPoint y: 368, distance: 19.5
paste textarea "Marruecos y Brasil jugado en el Estadio Anexo Príncipe Moulay Abdellah, Rabat e…"
type textarea "Vea el partido entre Marruecos y Brasil jugado en el Estadio Anexo Príncipe Mou…"
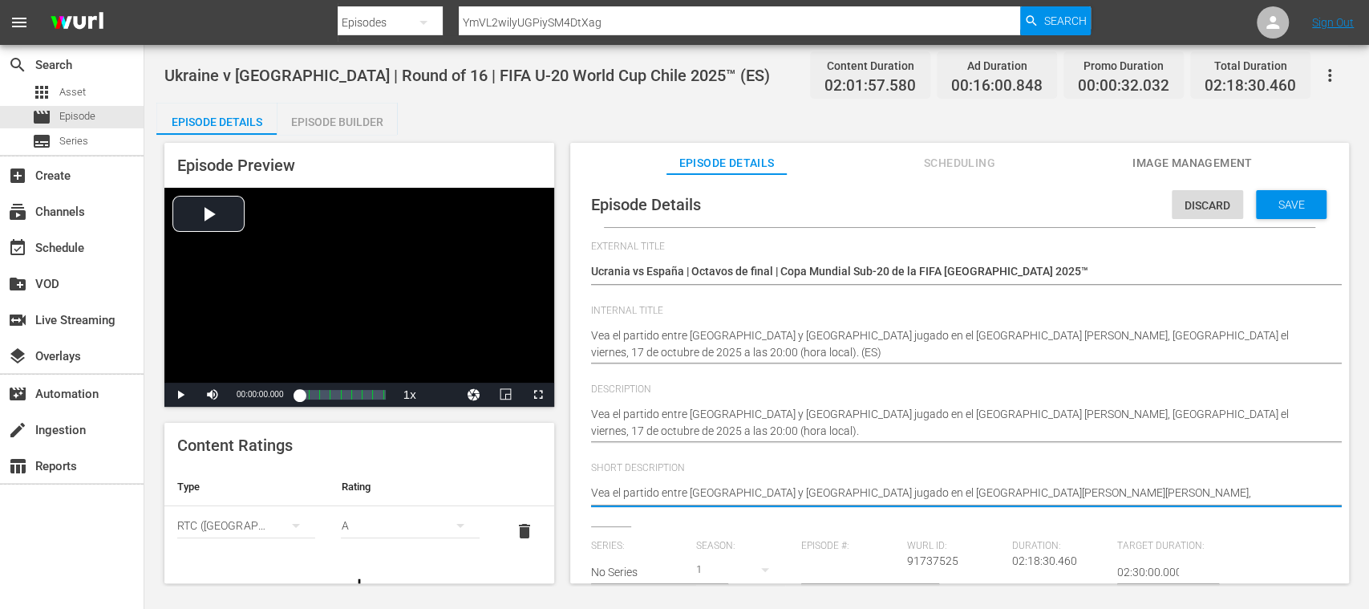
drag, startPoint x: 1066, startPoint y: 489, endPoint x: 591, endPoint y: 476, distance: 475.7
paste textarea "Marruecos y Brasil jugado en el Estadio Anexo Príncipe Moulay Abdellah, Rabat e…"
type textarea "Vea el partido entre Marruecos y Brasil jugado en el Estadio Anexo Príncipe Mou…"
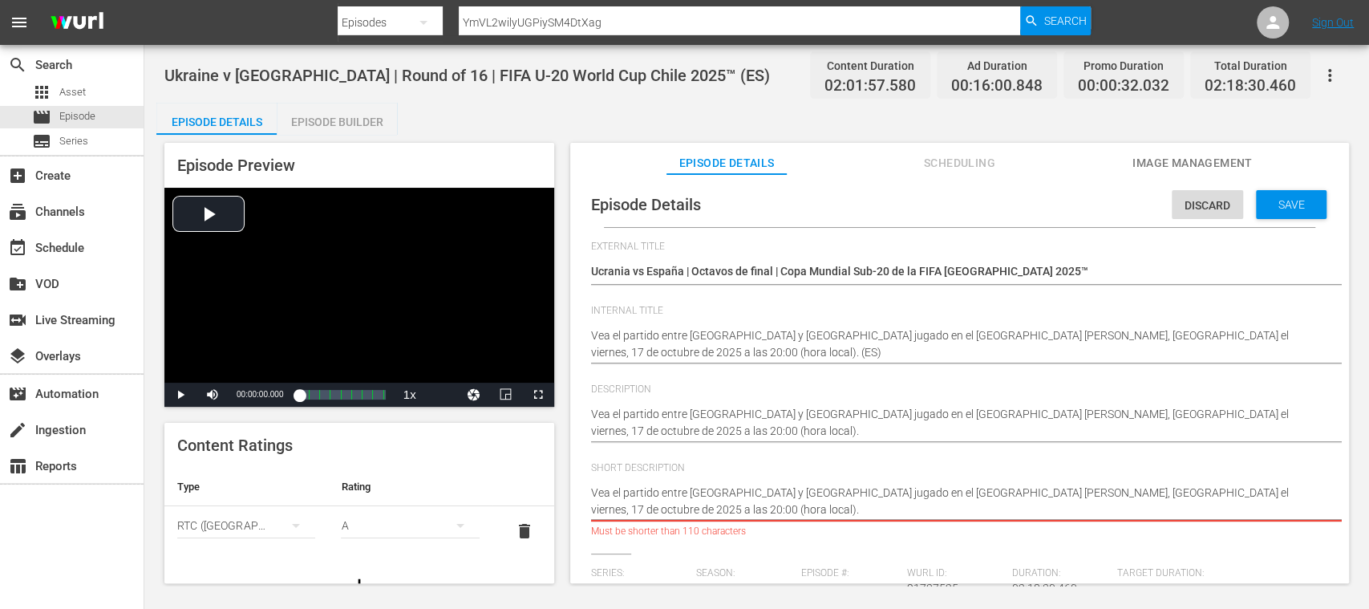
drag, startPoint x: 1073, startPoint y: 496, endPoint x: 1084, endPoint y: 508, distance: 16.5
click at [1084, 508] on textarea "Vea el partido entre Ucrania y España jugado en el Estadio Elías Figueroa Brand…" at bounding box center [955, 501] width 729 height 34
type textarea "Vea el partido entre Marruecos y Brasil jugado en el Estadio Anexo Príncipe Mou…"
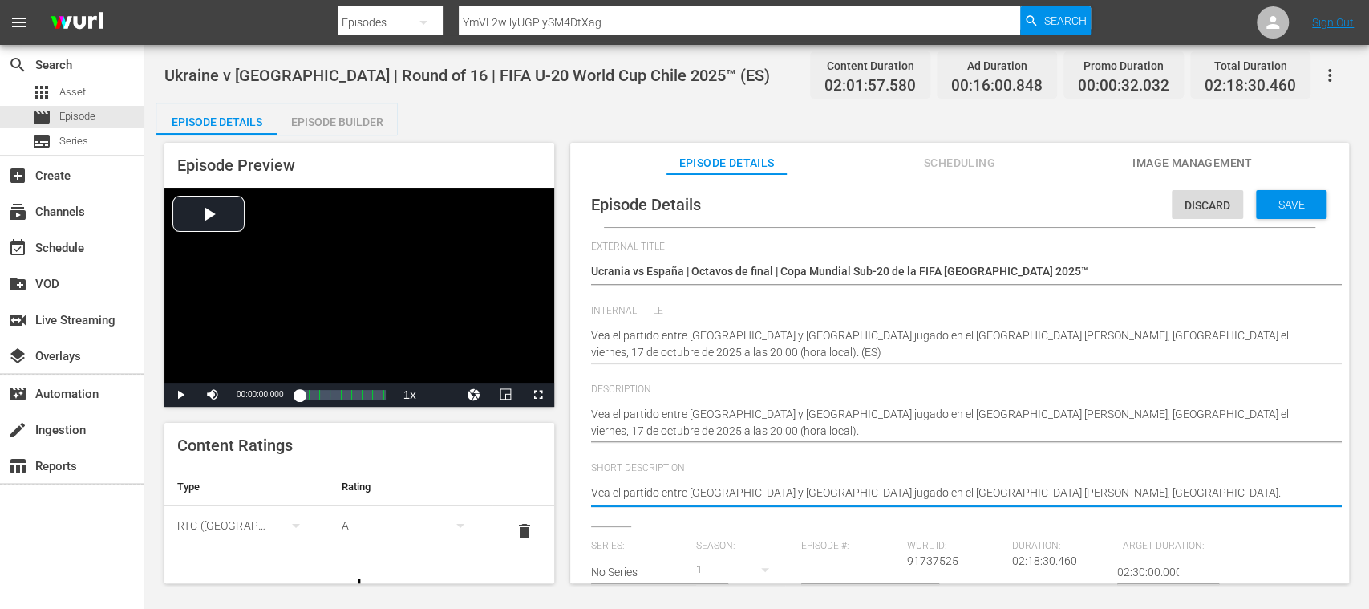
type textarea "Vea el partido entre Marruecos y Brasil jugado en el Estadio Anexo Príncipe Mou…"
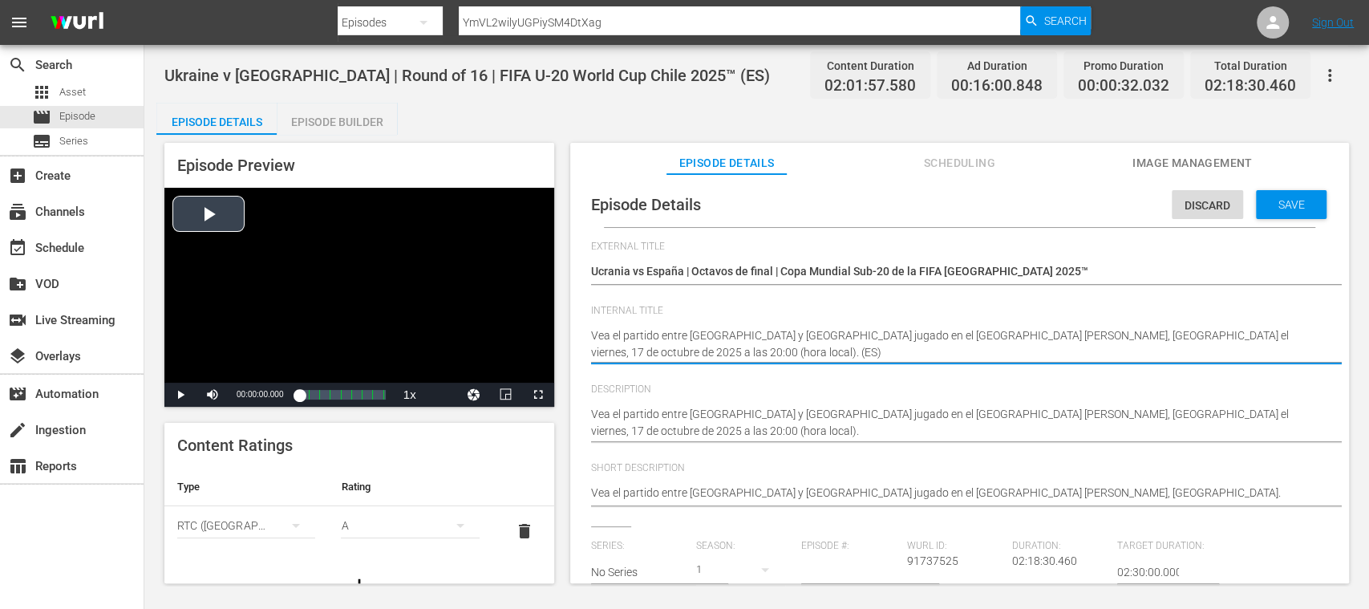
drag, startPoint x: 606, startPoint y: 332, endPoint x: 526, endPoint y: 308, distance: 83.7
paste textarea "Marruecos vs Brasil | Grupo A | Copa Mundial Femenina Sub-17 de la FIFA Marruec…"
type textarea "Marruecos vs Brasil | Grupo A | Copa Mundial Femenina Sub-17 de la FIFA Marruec…"
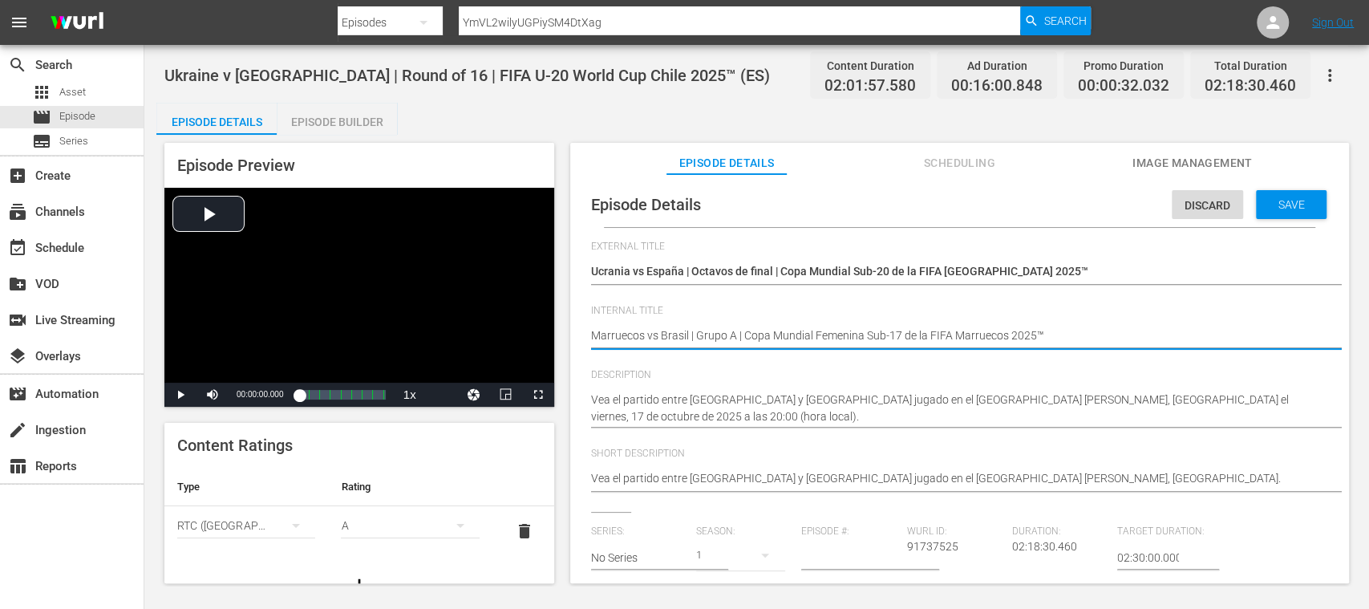
type textarea "Marruecos vs Brasil | Grupo A | Copa Mundial Femenina Sub-17 de la FIFA Marruec…"
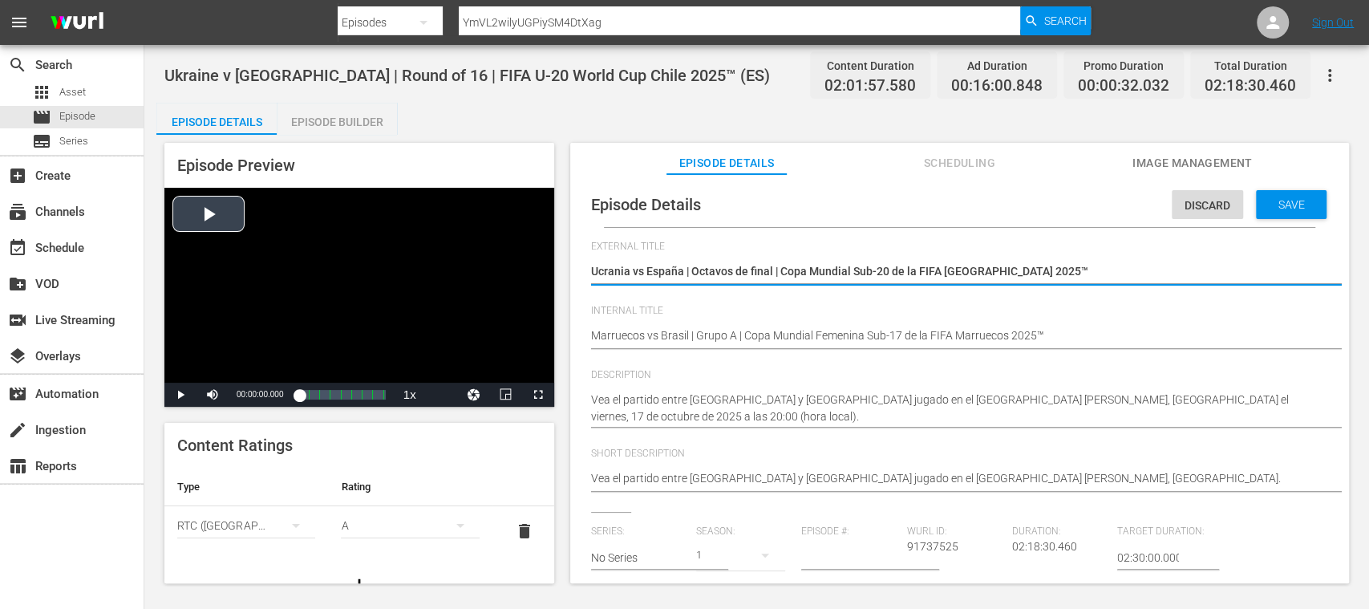
drag, startPoint x: 776, startPoint y: 277, endPoint x: 551, endPoint y: 269, distance: 225.5
type textarea "L"
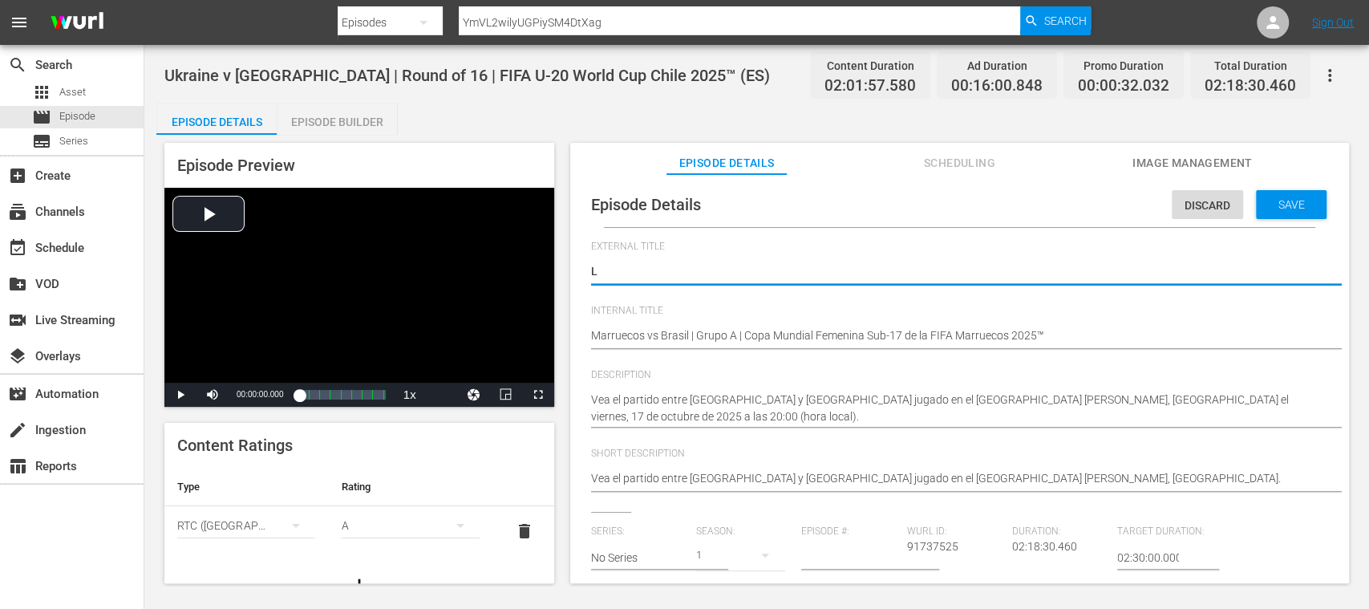
type textarea "LI"
type textarea "LIV"
type textarea "LIVE"
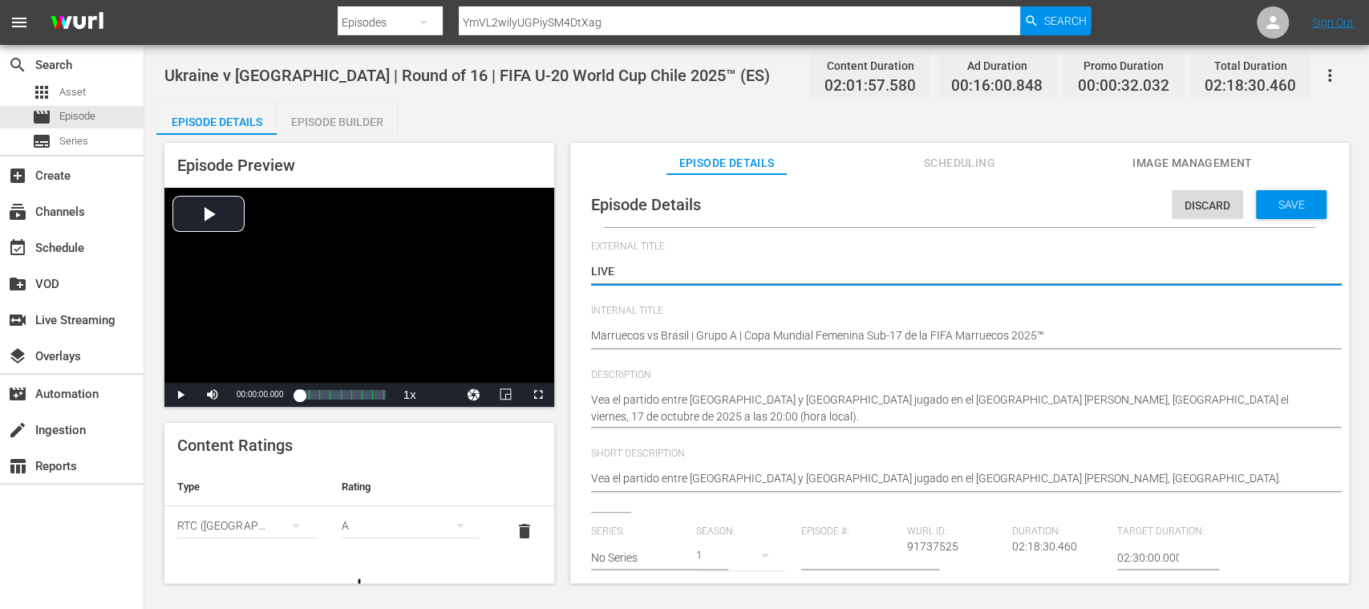
type textarea "LIVE"
type textarea "LIVE -"
paste textarea "Marruecos vs Brasil | Grupo A | Copa Mundial Femenina Sub-17 de la FIFA Marruec…"
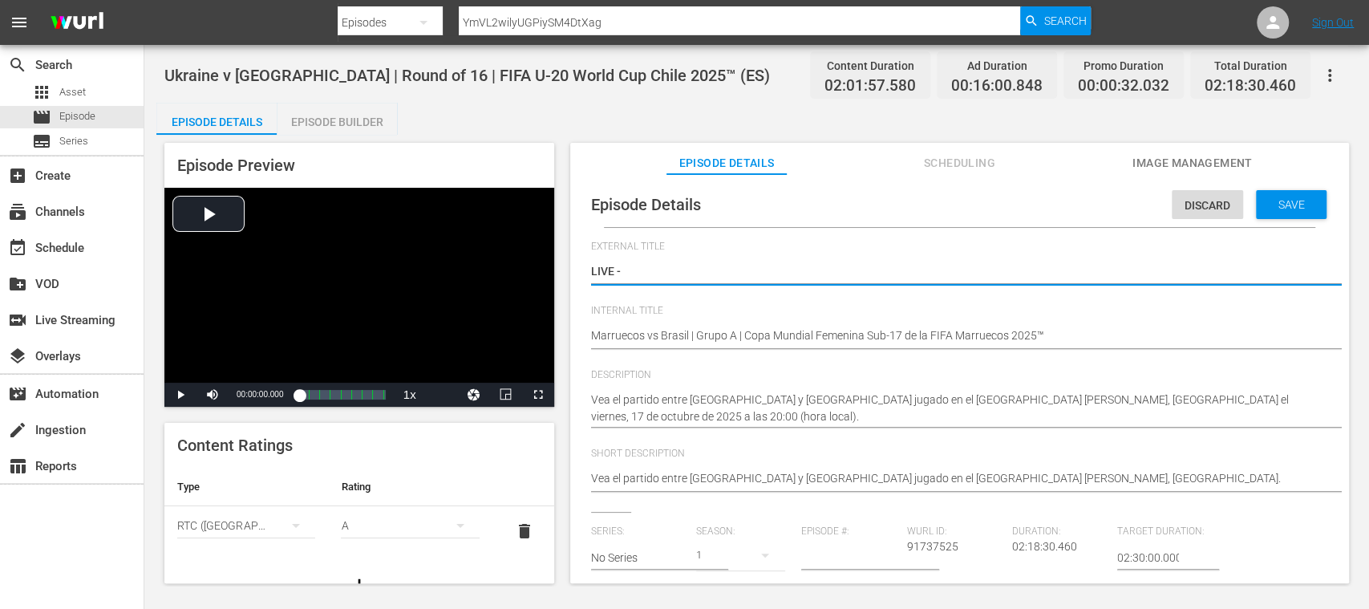
type textarea "LIVE - Marruecos vs Brasil | Grupo A | Copa Mundial Femenina Sub-17 de la FIFA …"
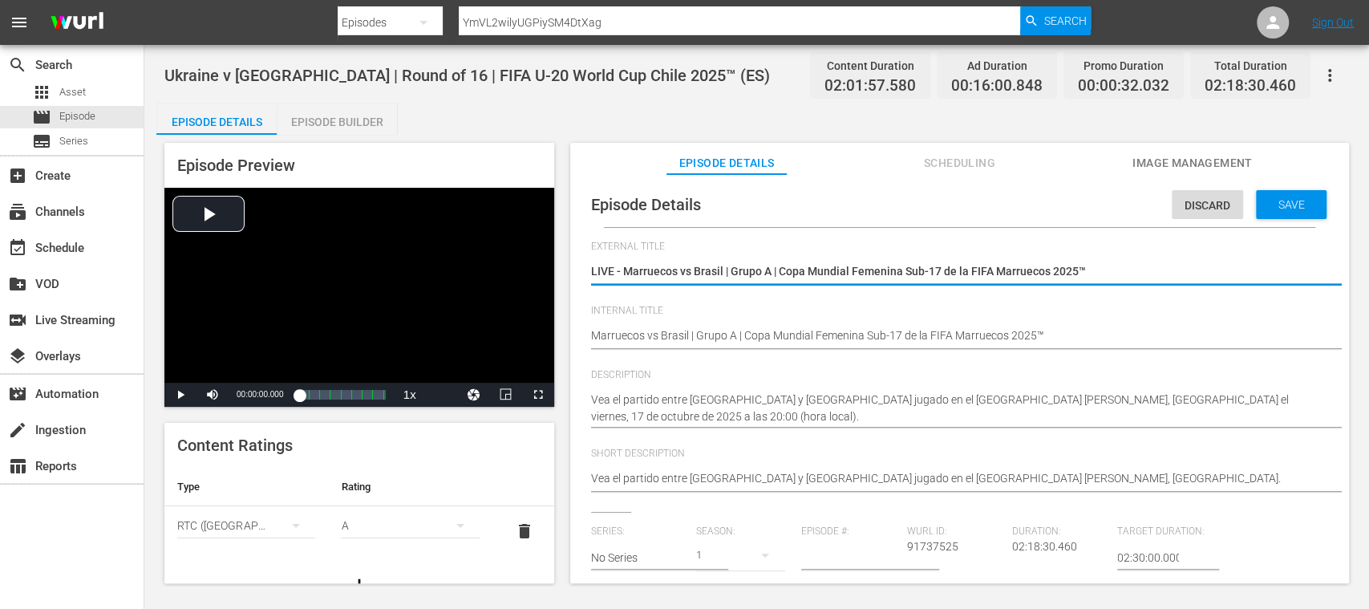
type textarea "LIVE - Marruecos vs Brasil | Grupo A | Copa Mundial Femenina Sub-17 de la FIFA …"
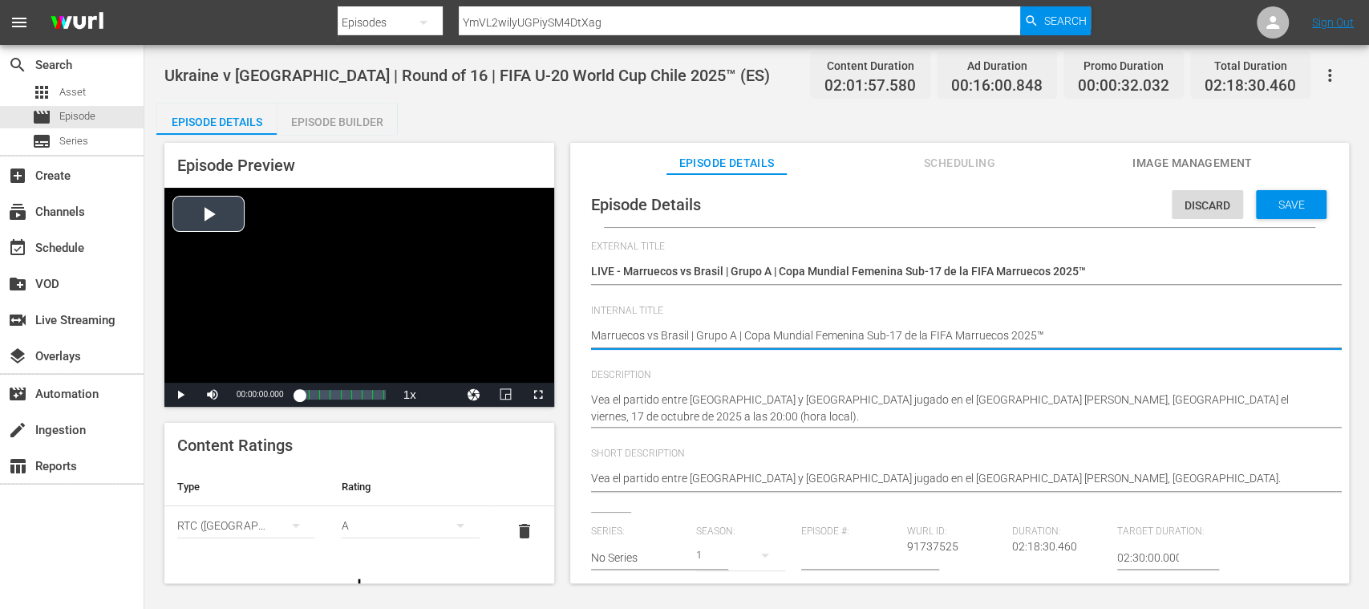
drag, startPoint x: 845, startPoint y: 327, endPoint x: 510, endPoint y: 319, distance: 335.3
paste textarea "orocco v Brazil | Group A | FIFA U-17 Women's World Cup Morocco"
type textarea "Morocco v Brazil | Group A | FIFA U-17 Women's World Cup Morocco 2025™"
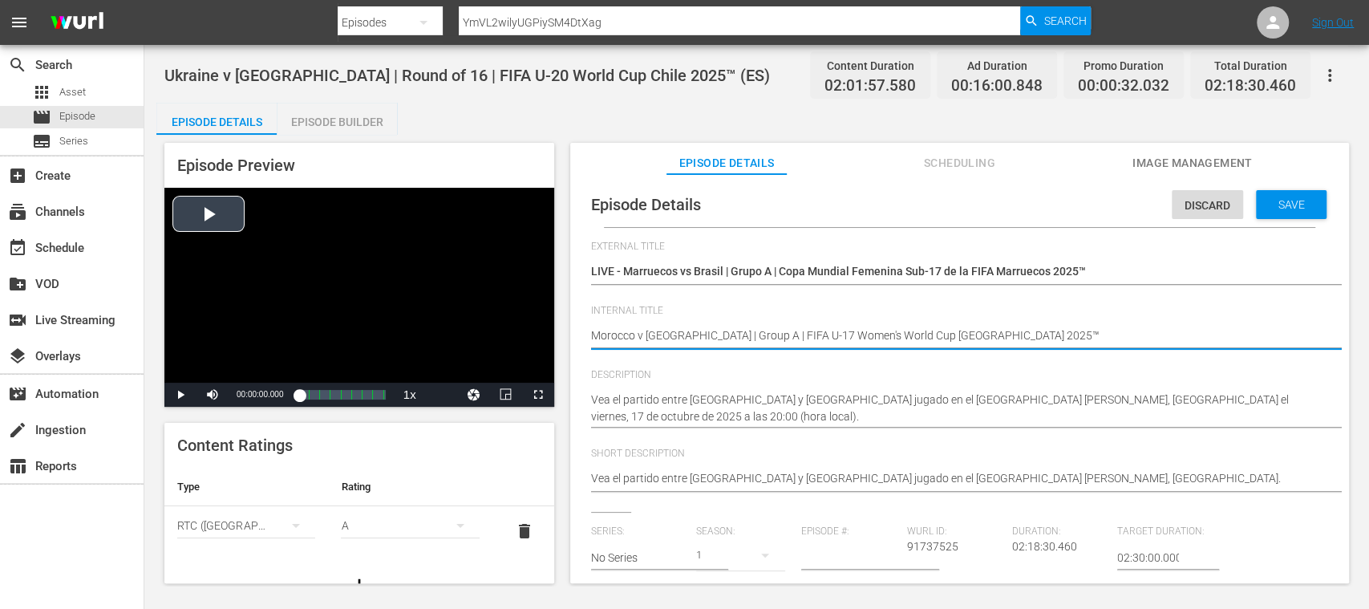
type textarea "Morocco v Brazil | Group A | FIFA U-17 Women's World Cup Morocco 2025™"
type textarea "Morocco v Brazil | Group A | FIFA U-17 Women's World Cup Morocco 2025™ ("
type textarea "Morocco v Brazil | Group A | FIFA U-17 Women's World Cup Morocco 2025™ (E"
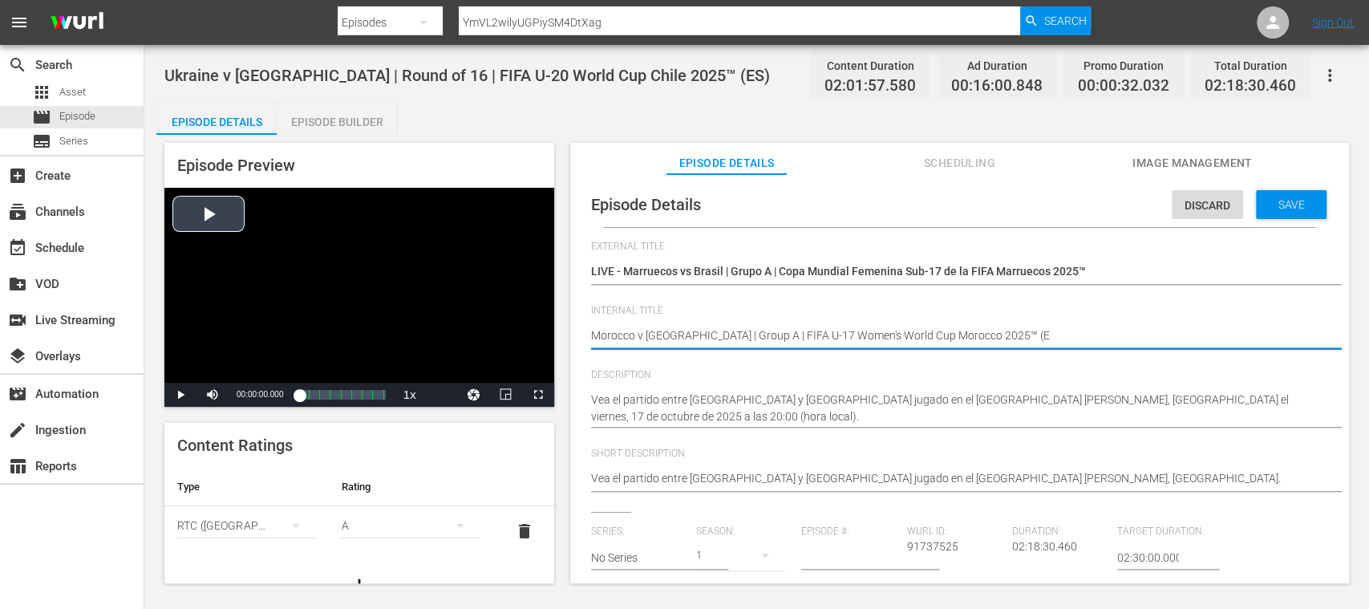
type textarea "Morocco v Brazil | Group A | FIFA U-17 Women's World Cup Morocco 2025™ (ES"
type textarea "Morocco v Brazil | Group A | FIFA U-17 Women's World Cup Morocco 2025™ (ES)"
click at [1291, 207] on span "Save" at bounding box center [1291, 204] width 52 height 13
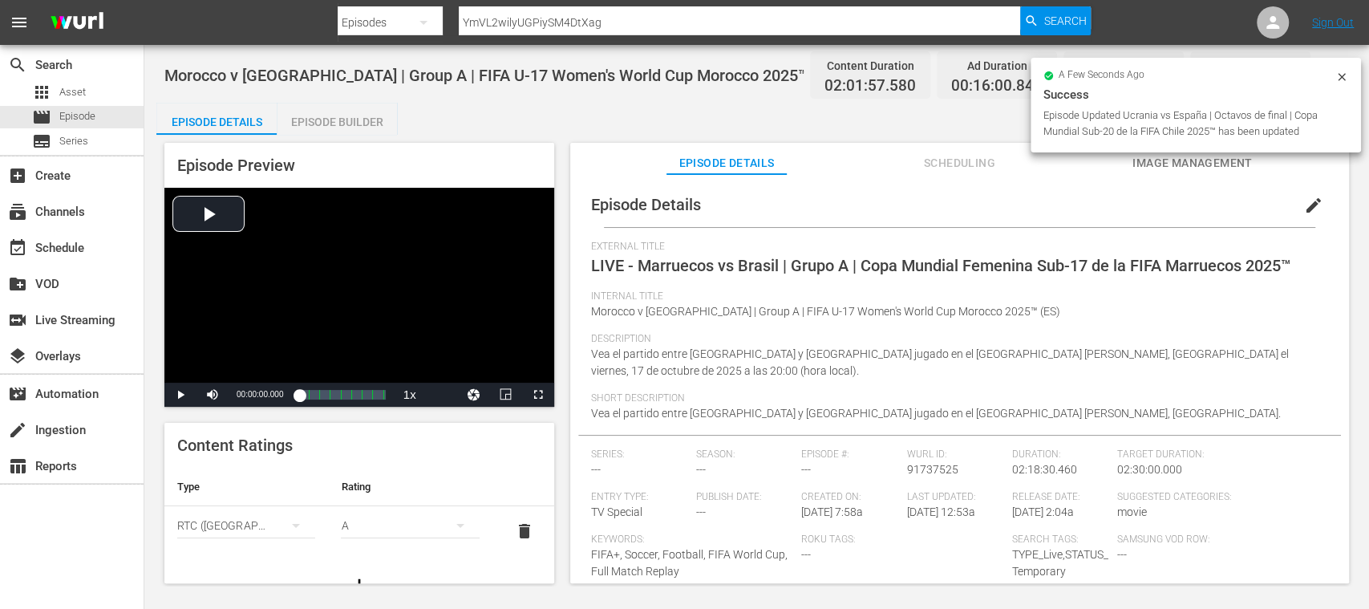
click at [1165, 168] on span "Image Management" at bounding box center [1192, 163] width 120 height 20
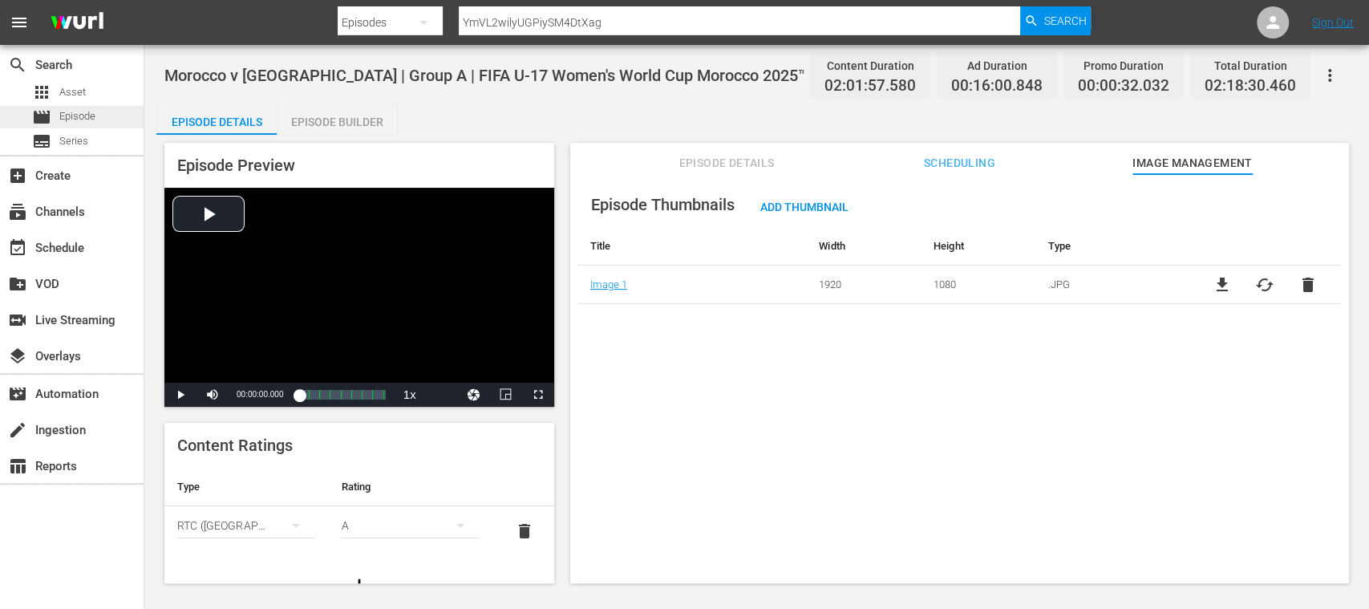
click at [88, 113] on span "Episode" at bounding box center [77, 116] width 36 height 16
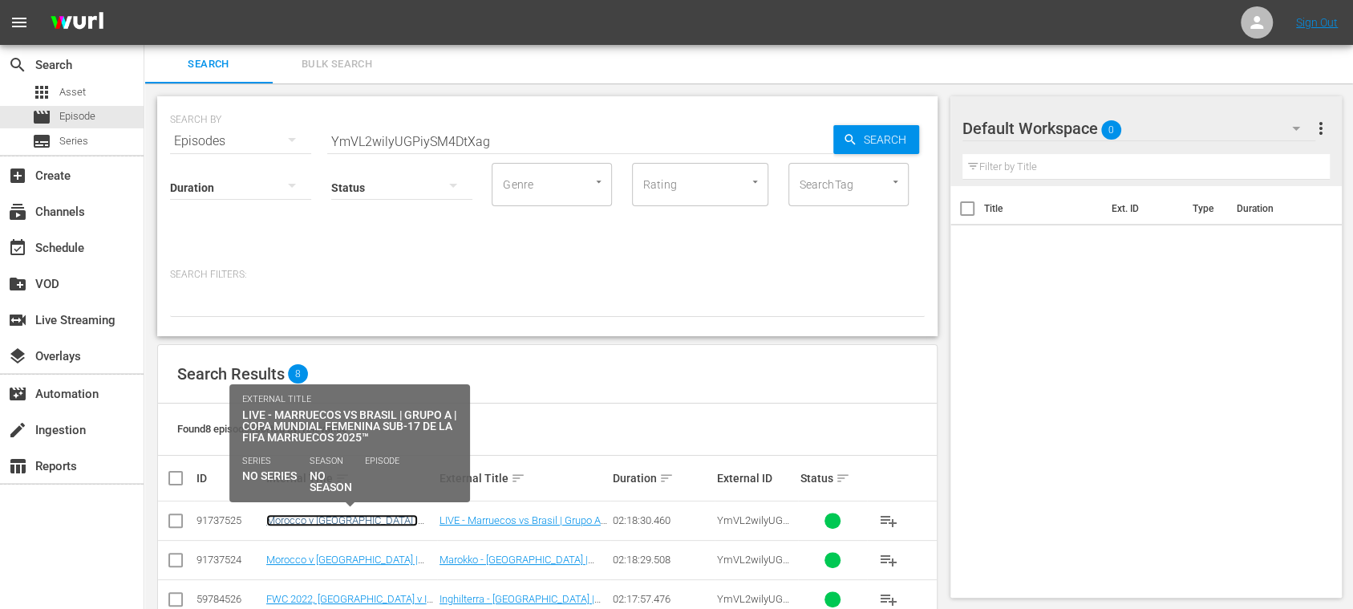
click at [343, 522] on link "Morocco v Brazil | Group A | FIFA U-17 Women's World Cup Morocco 2025™ (ES)" at bounding box center [346, 532] width 160 height 36
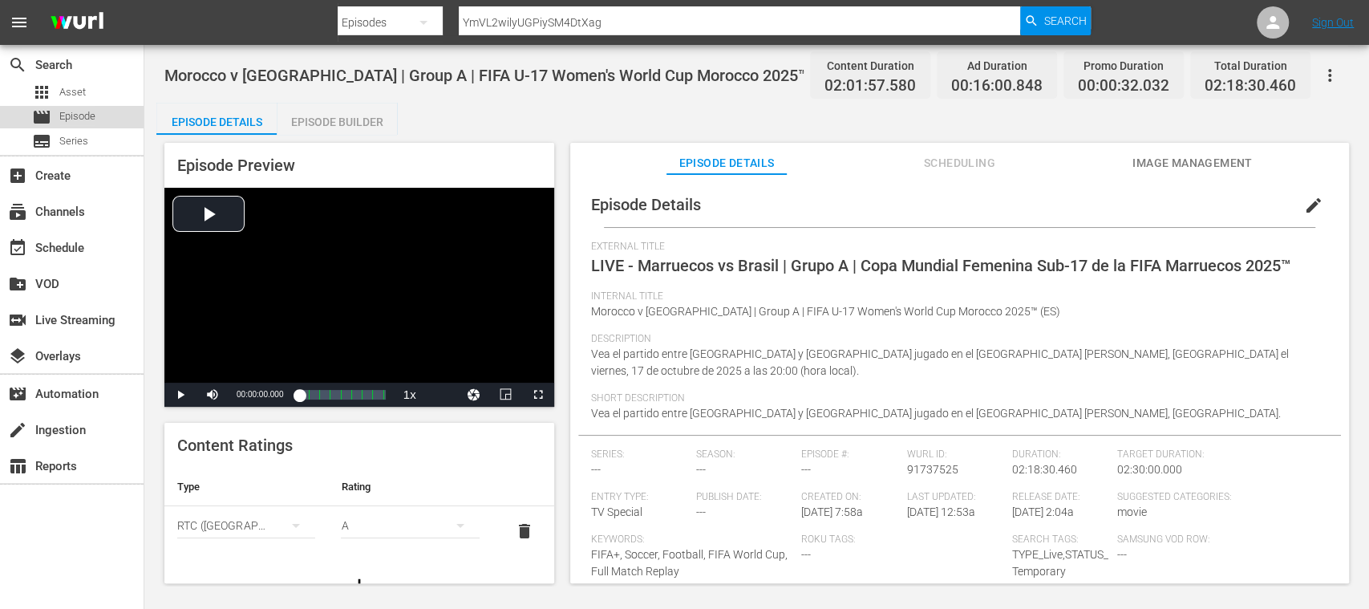
click at [88, 123] on span "Episode" at bounding box center [77, 116] width 36 height 16
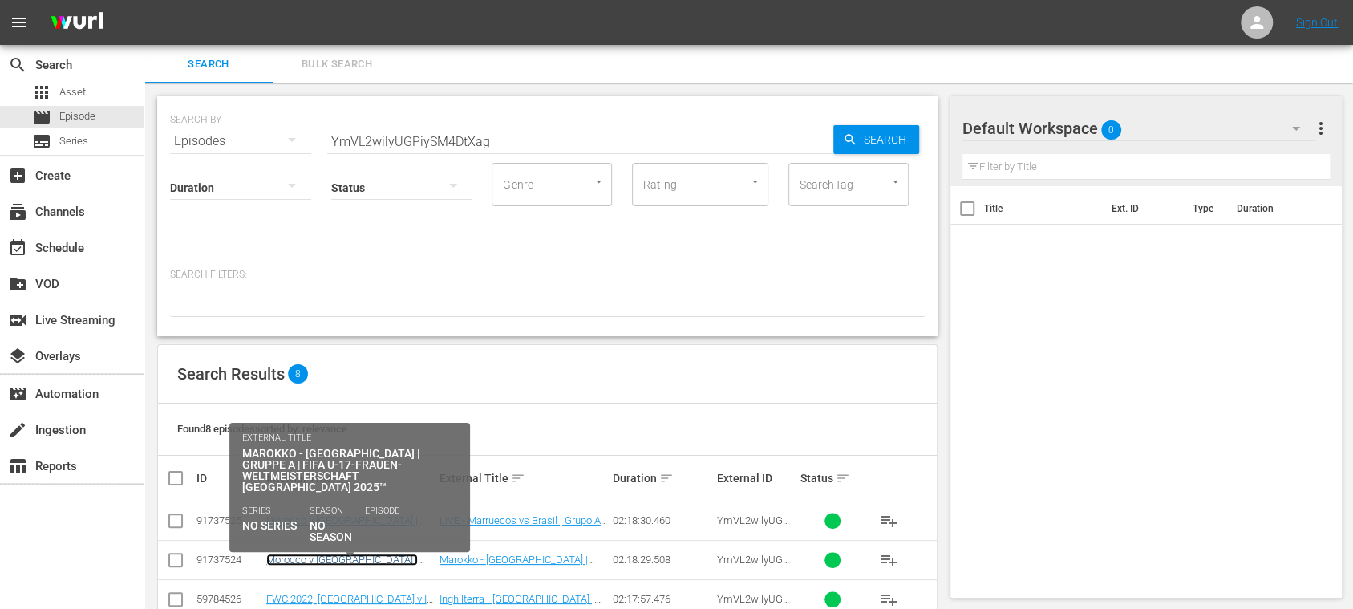
click at [338, 560] on link "Morocco v Brazil | Group A | FIFA U-17 Women's World Cup Morocco 2025 (DE)" at bounding box center [348, 571] width 164 height 36
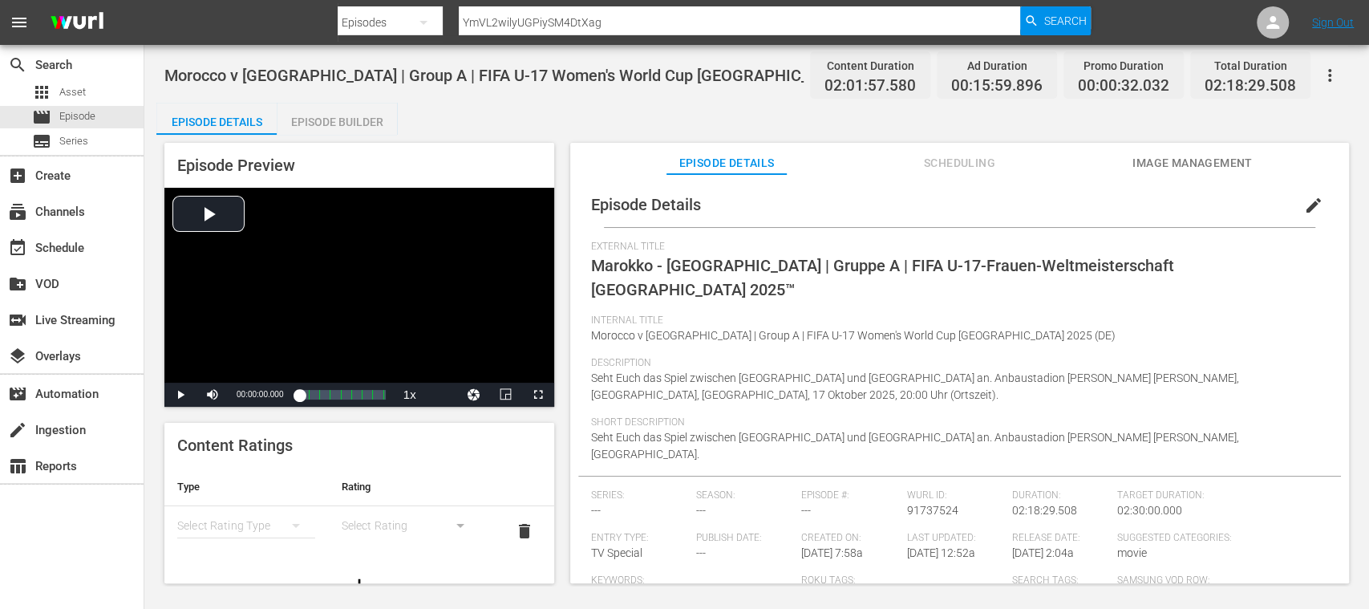
click at [1304, 205] on span "edit" at bounding box center [1313, 205] width 19 height 19
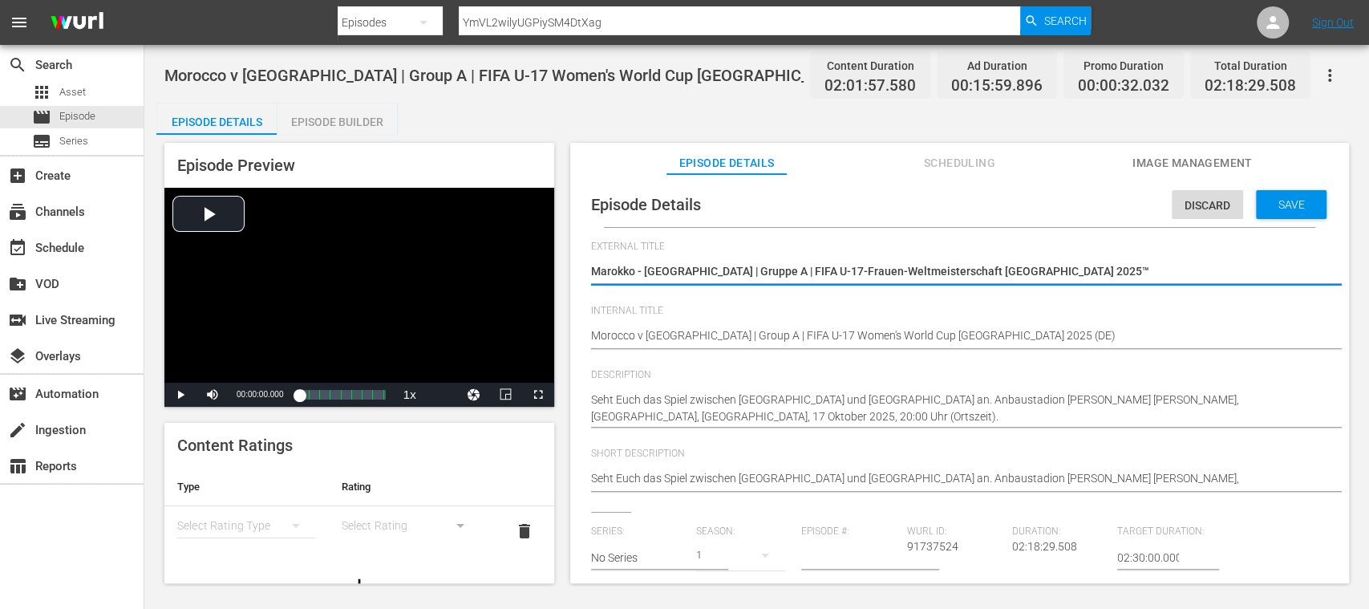
type textarea "lMarokko - Brasilien | Gruppe A | FIFA U-17-Frauen-Weltmeisterschaft Marokko 20…"
type textarea "liMarokko - Brasilien | Gruppe A | FIFA U-17-Frauen-Weltmeisterschaft Marokko 2…"
type textarea "livMarokko - Brasilien | Gruppe A | FIFA U-17-Frauen-Weltmeisterschaft Marokko …"
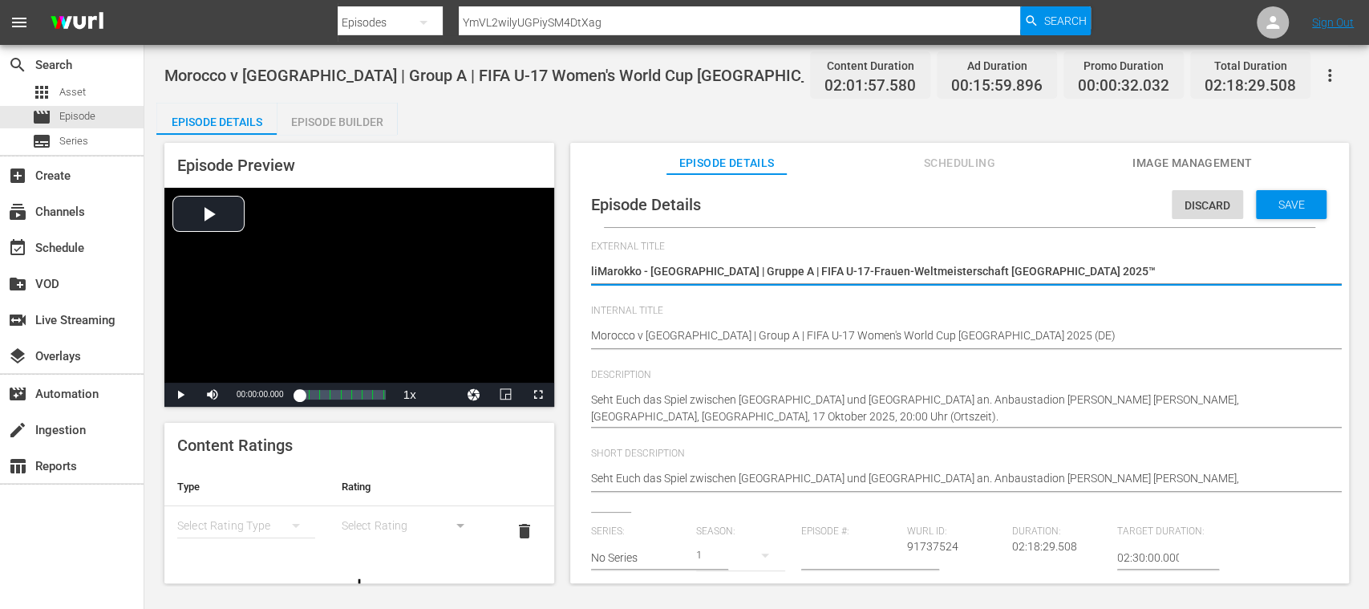
type textarea "livMarokko - Brasilien | Gruppe A | FIFA U-17-Frauen-Weltmeisterschaft Marokko …"
type textarea "liveMarokko - Brasilien | Gruppe A | FIFA U-17-Frauen-Weltmeisterschaft Marokko…"
type textarea "livMarokko - Brasilien | Gruppe A | FIFA U-17-Frauen-Weltmeisterschaft Marokko …"
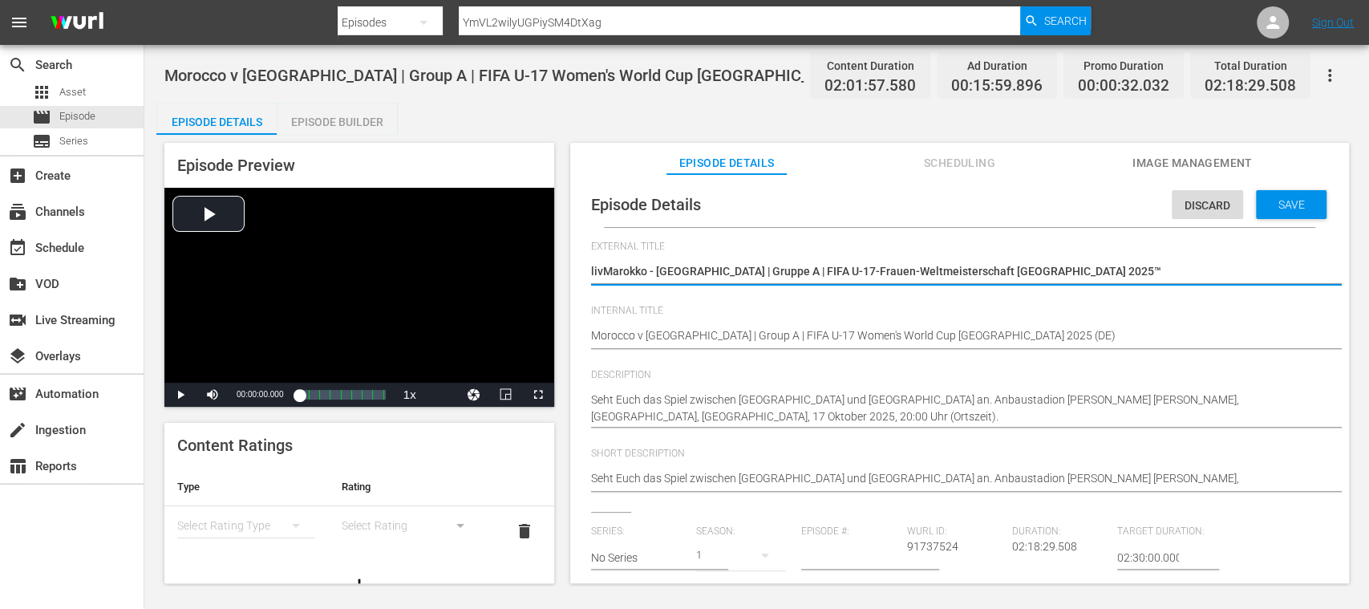
type textarea "liMarokko - Brasilien | Gruppe A | FIFA U-17-Frauen-Weltmeisterschaft Marokko 2…"
type textarea "lMarokko - Brasilien | Gruppe A | FIFA U-17-Frauen-Weltmeisterschaft Marokko 20…"
type textarea "Marokko - Brasilien | Gruppe A | FIFA U-17-Frauen-Weltmeisterschaft Marokko 202…"
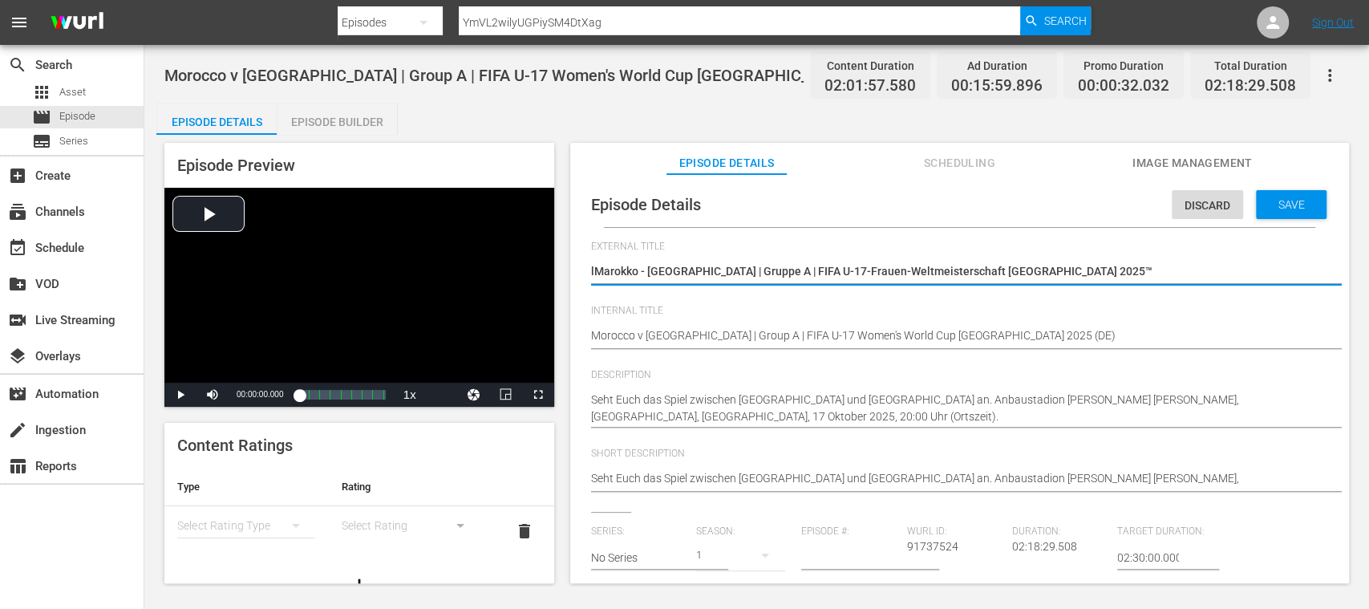
type textarea "Marokko - Brasilien | Gruppe A | FIFA U-17-Frauen-Weltmeisterschaft Marokko 202…"
type textarea "LMarokko - Brasilien | Gruppe A | FIFA U-17-Frauen-Weltmeisterschaft Marokko 20…"
type textarea "LIMarokko - Brasilien | Gruppe A | FIFA U-17-Frauen-Weltmeisterschaft Marokko 2…"
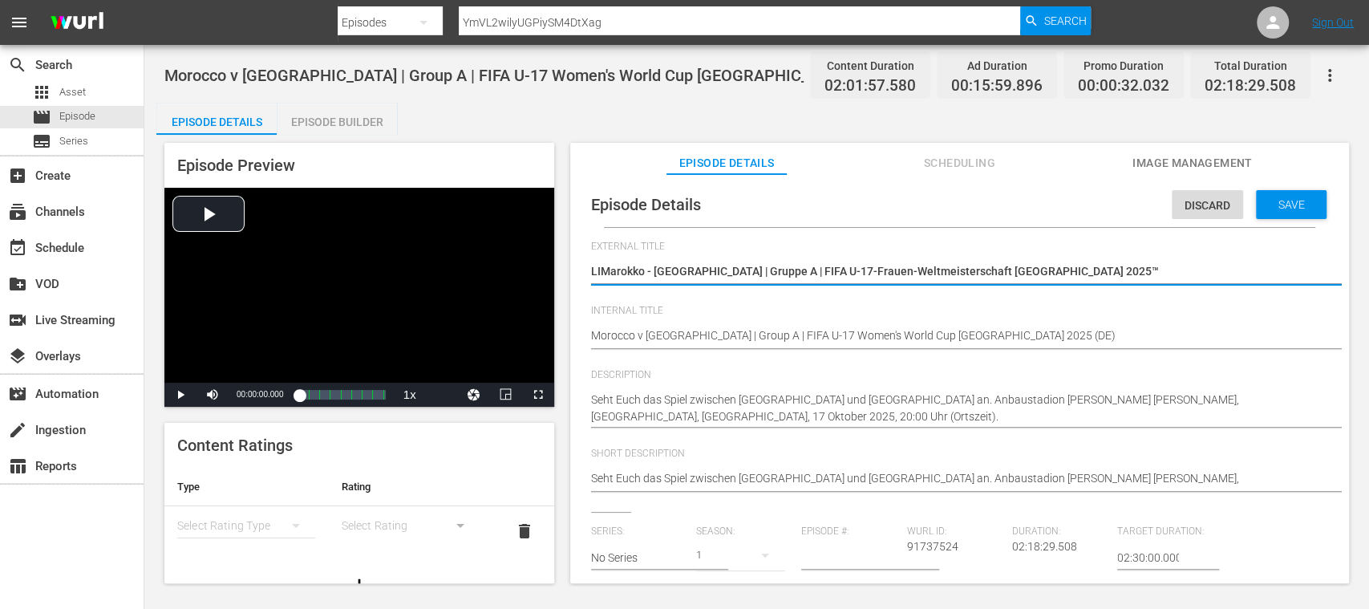
type textarea "LIVMarokko - Brasilien | Gruppe A | FIFA U-17-Frauen-Weltmeisterschaft Marokko …"
type textarea "LIVEMarokko - Brasilien | Gruppe A | FIFA U-17-Frauen-Weltmeisterschaft Marokko…"
type textarea "LIVE Marokko - Brasilien | Gruppe A | FIFA U-17-Frauen-Weltmeisterschaft Marokk…"
type textarea "LIVE -Marokko - Brasilien | Gruppe A | FIFA U-17-Frauen-Weltmeisterschaft Marok…"
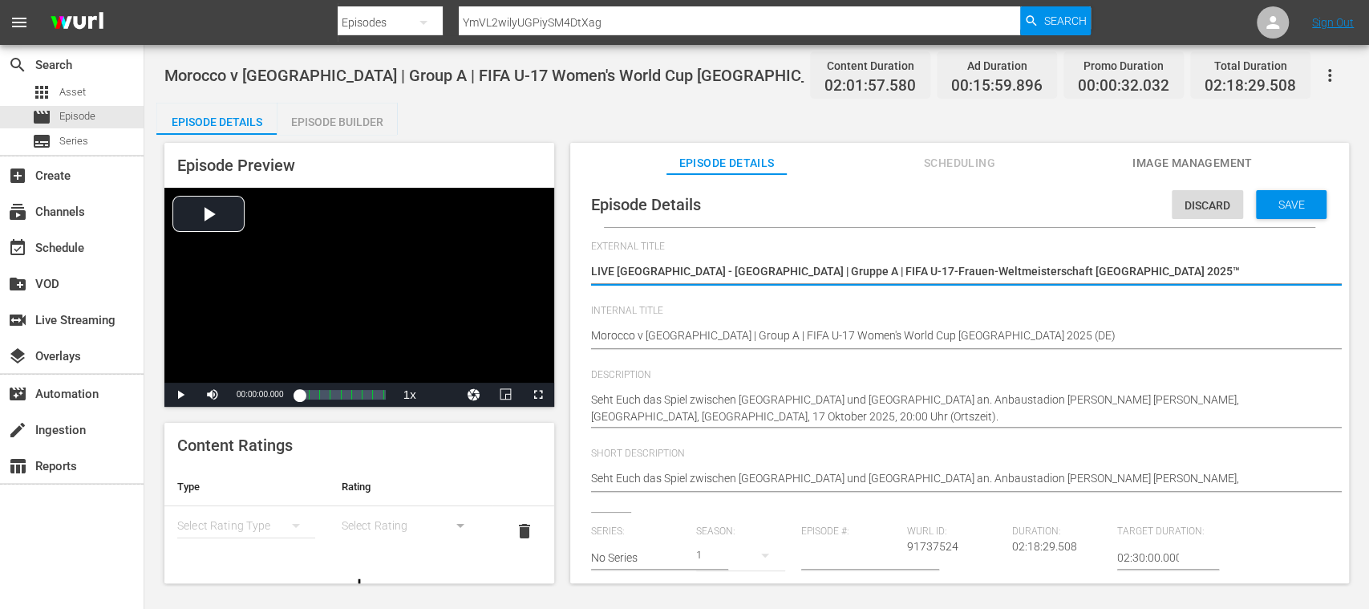
type textarea "LIVE -Marokko - Brasilien | Gruppe A | FIFA U-17-Frauen-Weltmeisterschaft Marok…"
type textarea "LIVE - Marokko - Brasilien | Gruppe A | FIFA U-17-Frauen-Weltmeisterschaft Maro…"
click at [1300, 208] on span "Save" at bounding box center [1291, 204] width 52 height 13
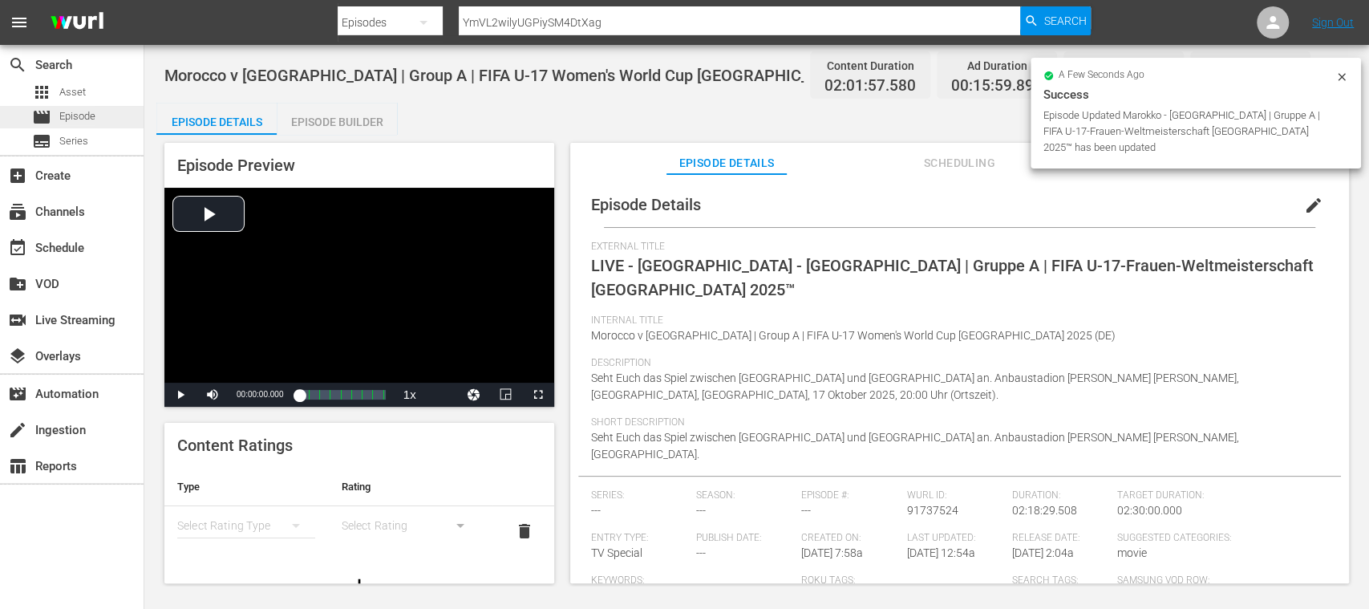
click at [67, 123] on span "Episode" at bounding box center [77, 116] width 36 height 16
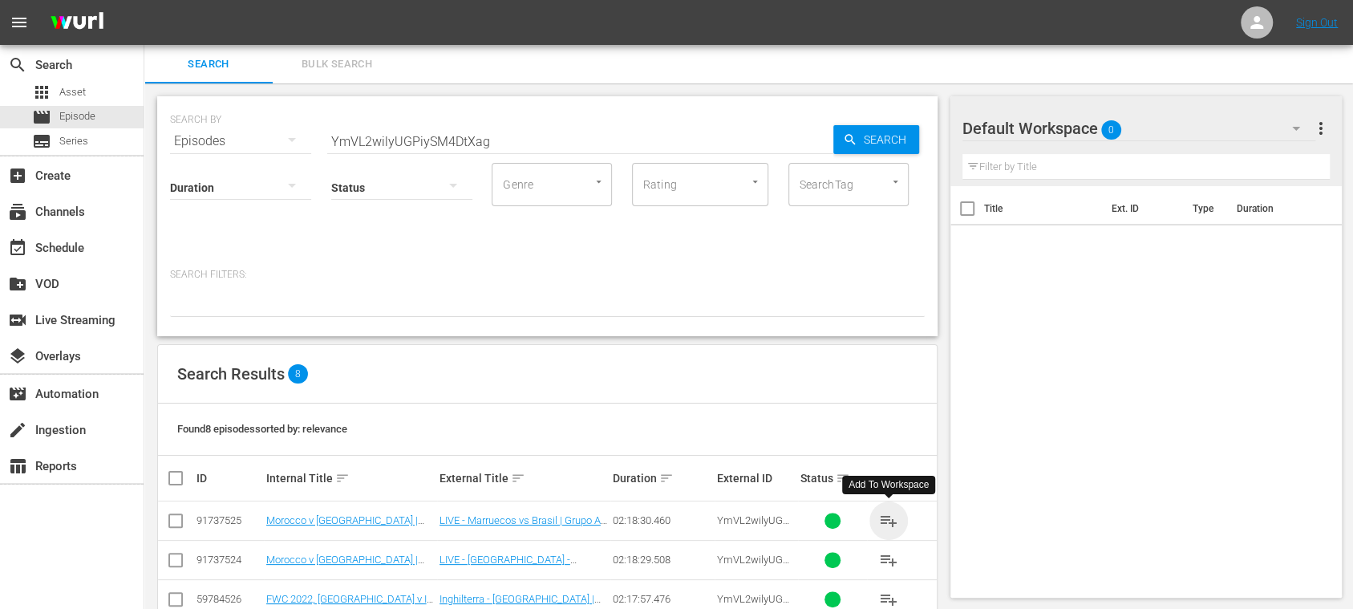
click at [883, 521] on span "playlist_add" at bounding box center [888, 520] width 19 height 19
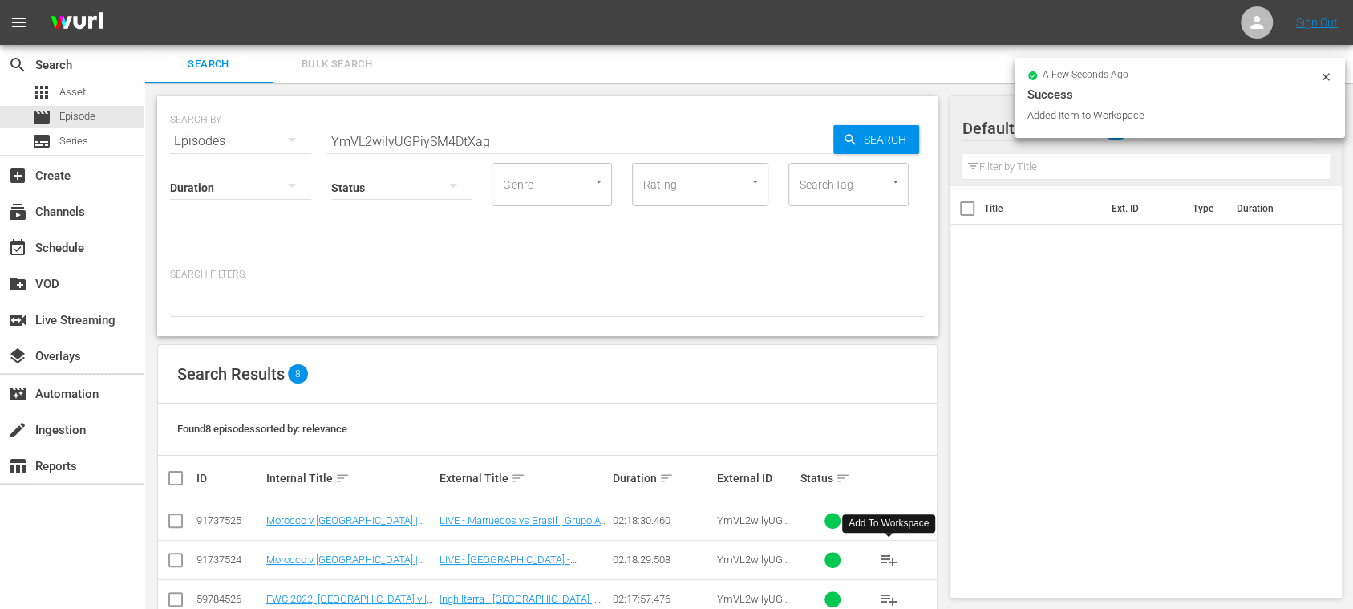
click at [888, 553] on span "playlist_add" at bounding box center [888, 559] width 19 height 19
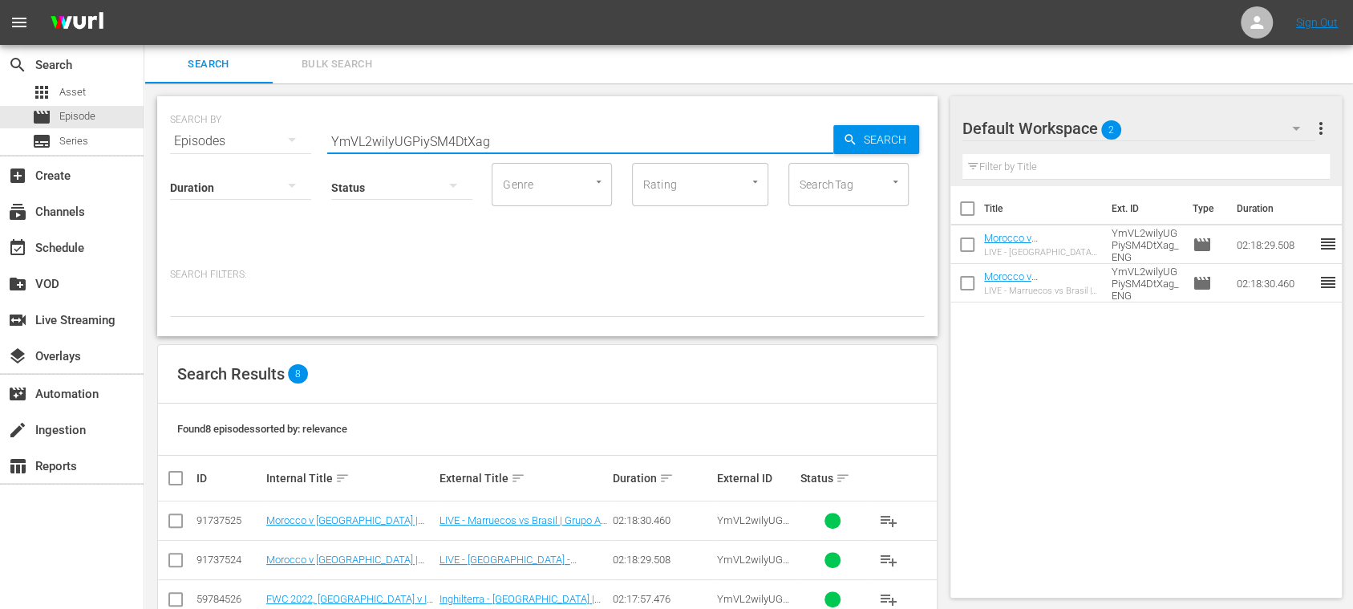
drag, startPoint x: 449, startPoint y: 140, endPoint x: 281, endPoint y: 123, distance: 168.5
click at [285, 130] on div "SEARCH BY Search By Episodes Search ID, Title, Description, Keywords, or Catego…" at bounding box center [547, 132] width 755 height 58
type input "CHILE"
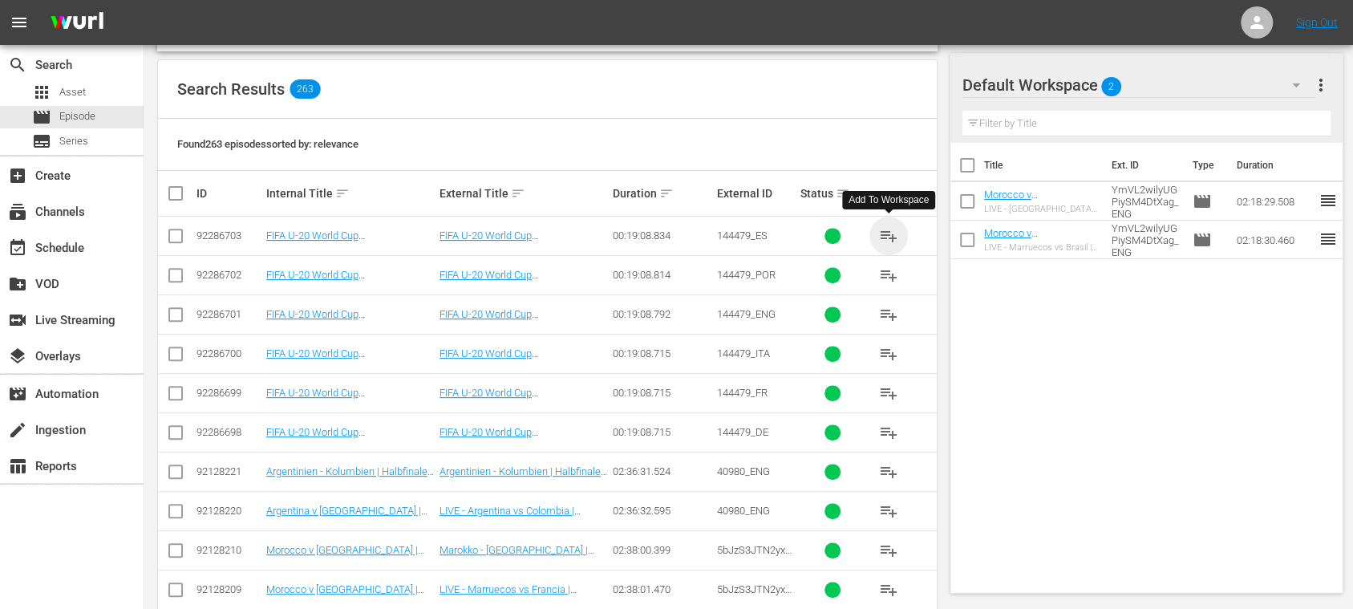
click at [895, 236] on span "playlist_add" at bounding box center [888, 235] width 19 height 19
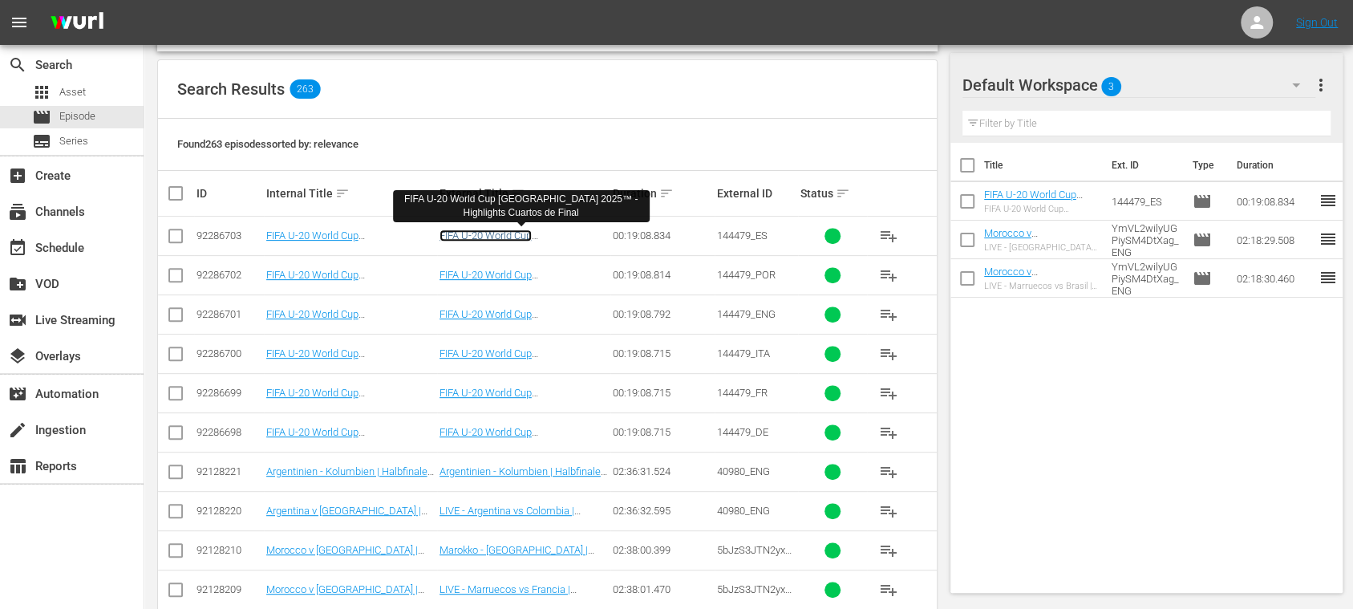
click at [523, 235] on link "FIFA U-20 World Cup Chile 2025™ - Highlights Cuartos de Final" at bounding box center [506, 247] width 134 height 36
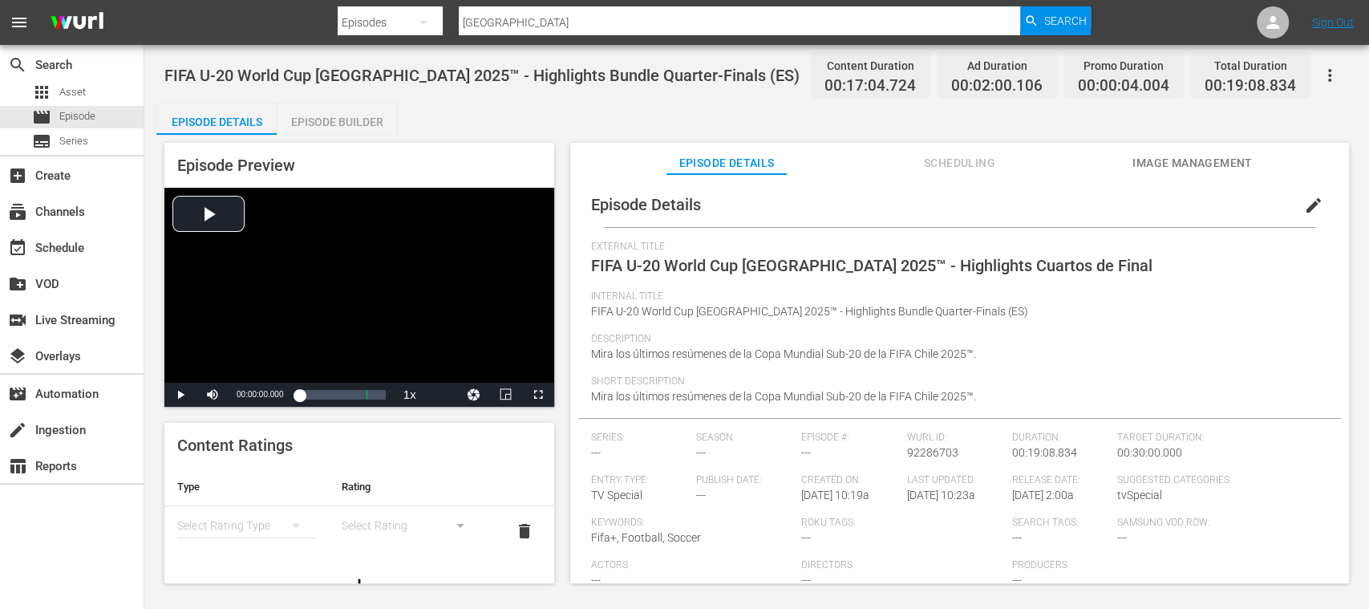
click at [1309, 204] on span "edit" at bounding box center [1313, 205] width 19 height 19
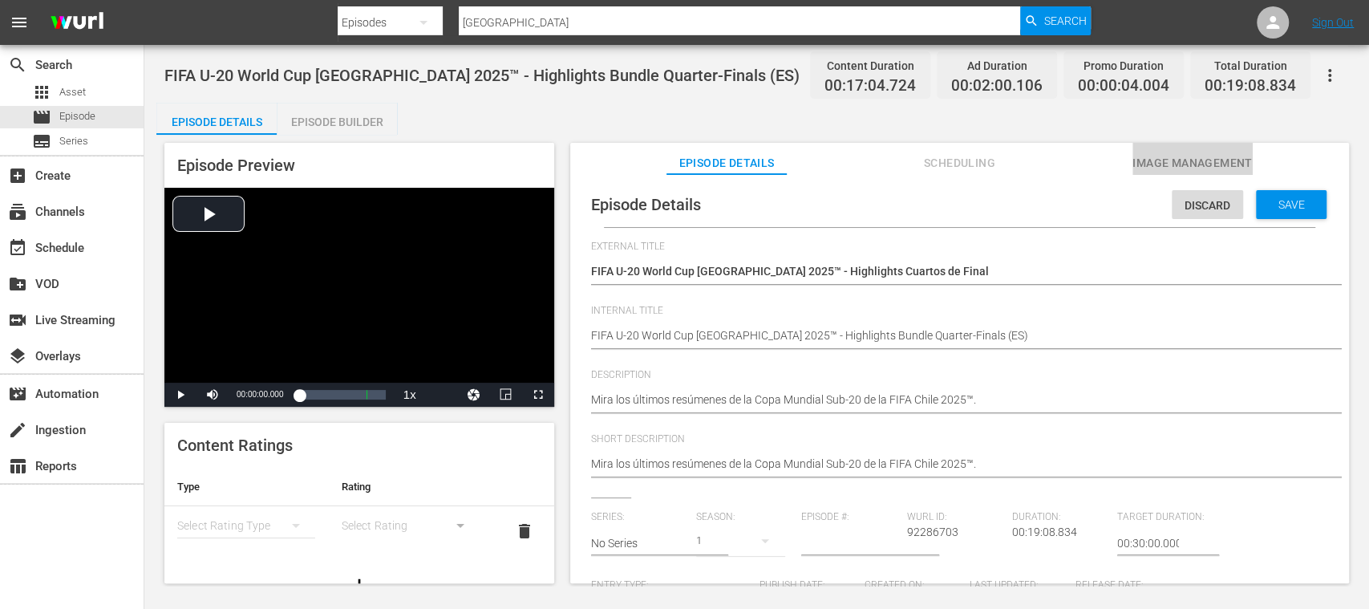
click at [1161, 163] on span "Image Management" at bounding box center [1192, 163] width 120 height 20
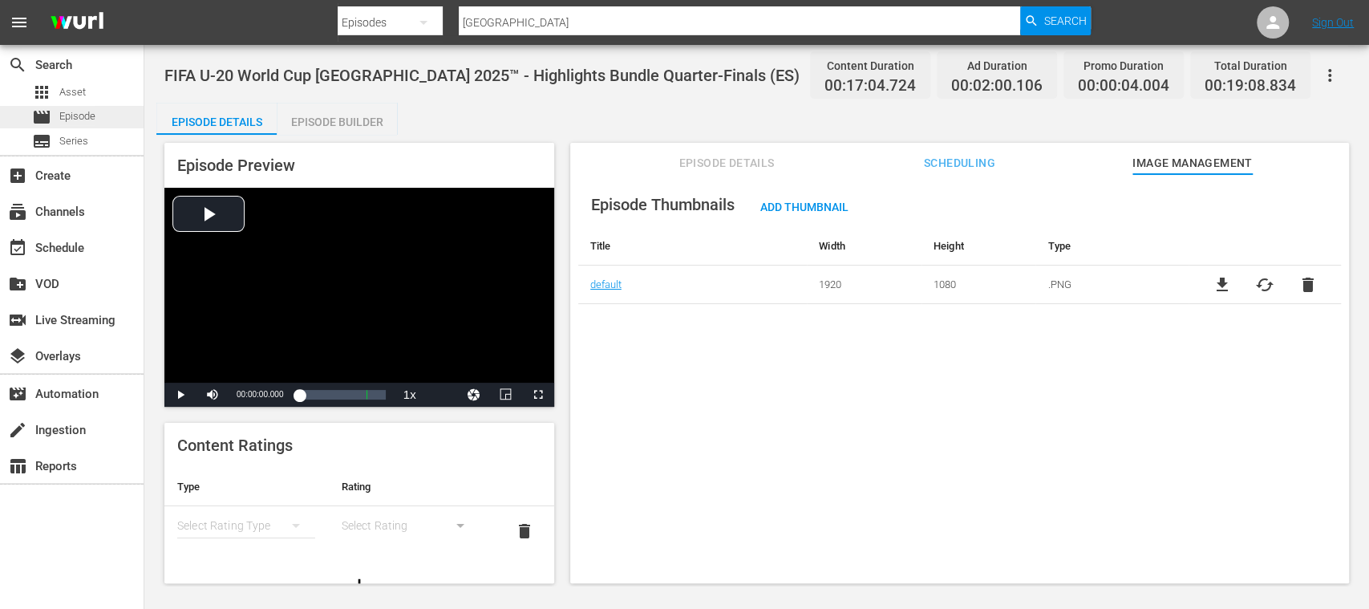
click at [90, 115] on span "Episode" at bounding box center [77, 116] width 36 height 16
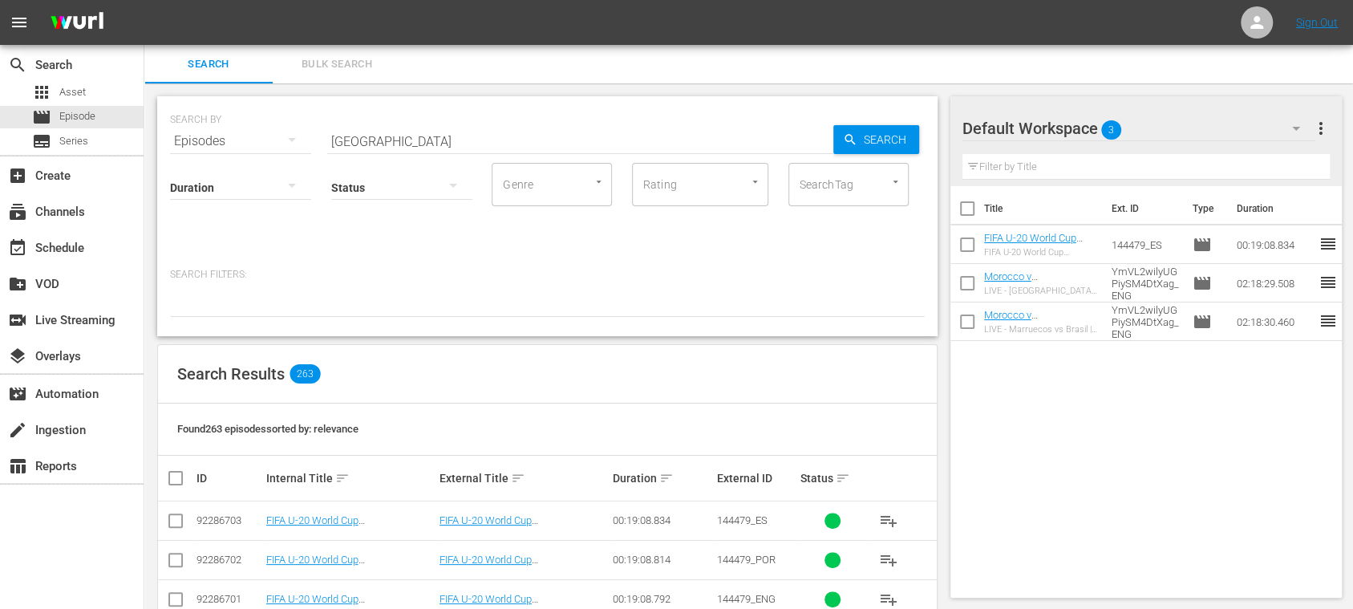
scroll to position [285, 0]
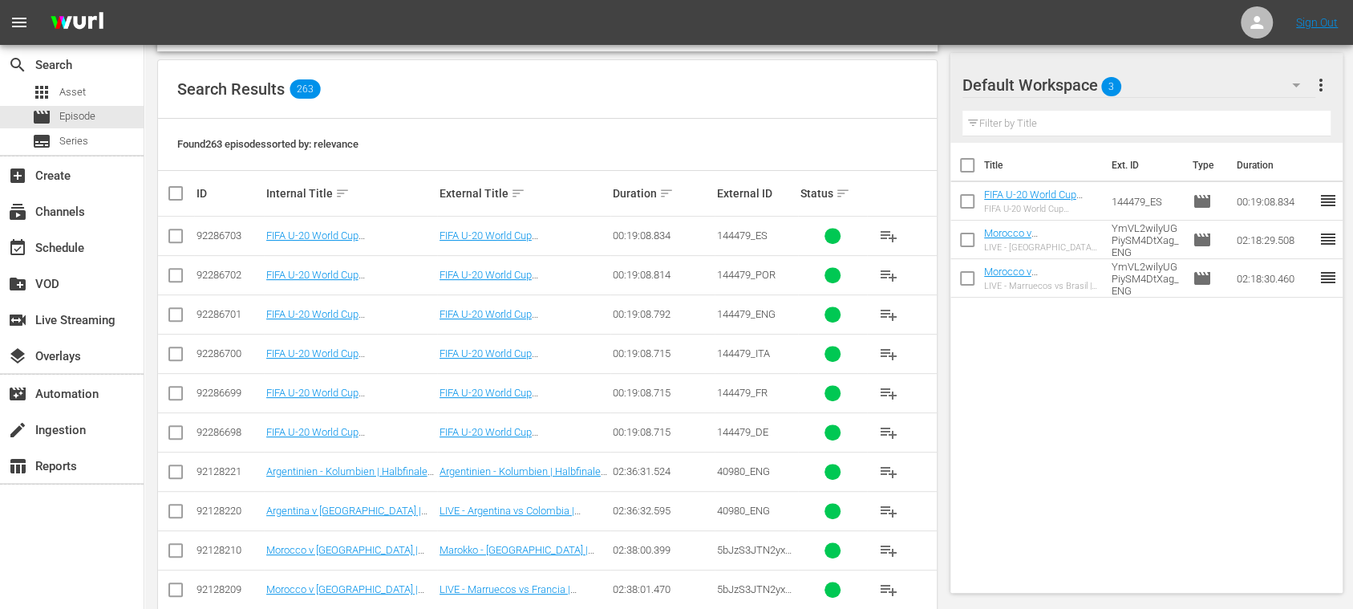
drag, startPoint x: 176, startPoint y: 237, endPoint x: 173, endPoint y: 266, distance: 29.0
click at [176, 236] on input "checkbox" at bounding box center [175, 238] width 19 height 19
checkbox input "true"
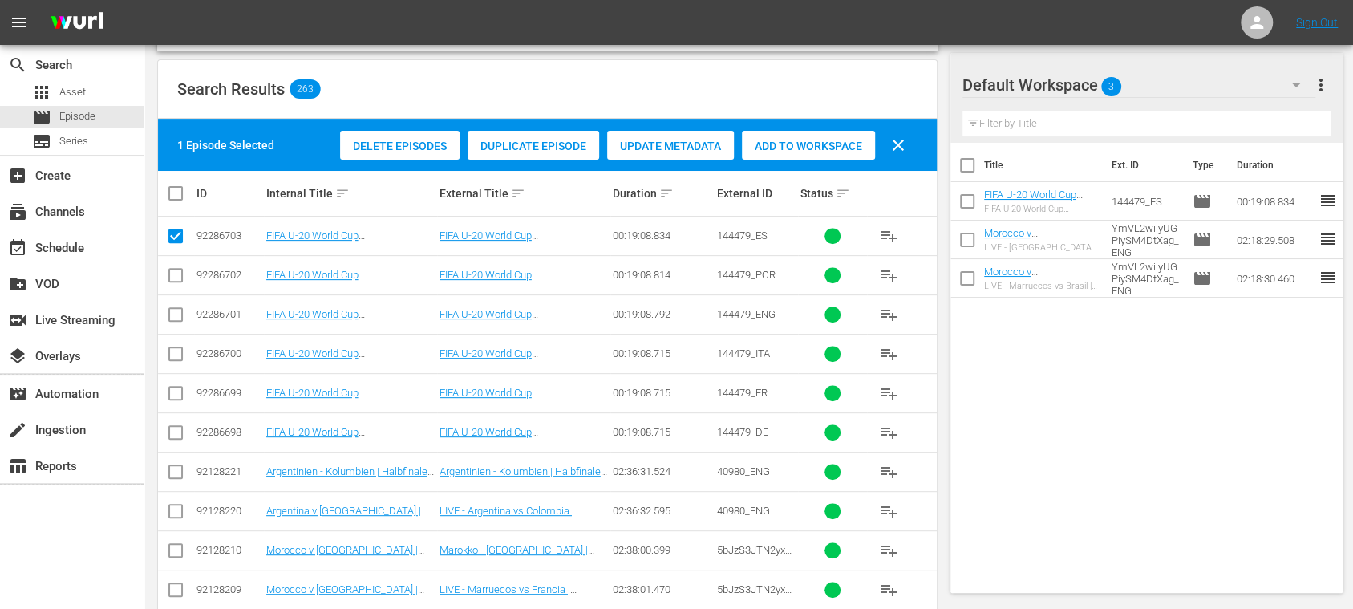
click at [172, 275] on input "checkbox" at bounding box center [175, 278] width 19 height 19
checkbox input "true"
click at [175, 310] on input "checkbox" at bounding box center [175, 317] width 19 height 19
checkbox input "true"
click at [176, 349] on input "checkbox" at bounding box center [175, 356] width 19 height 19
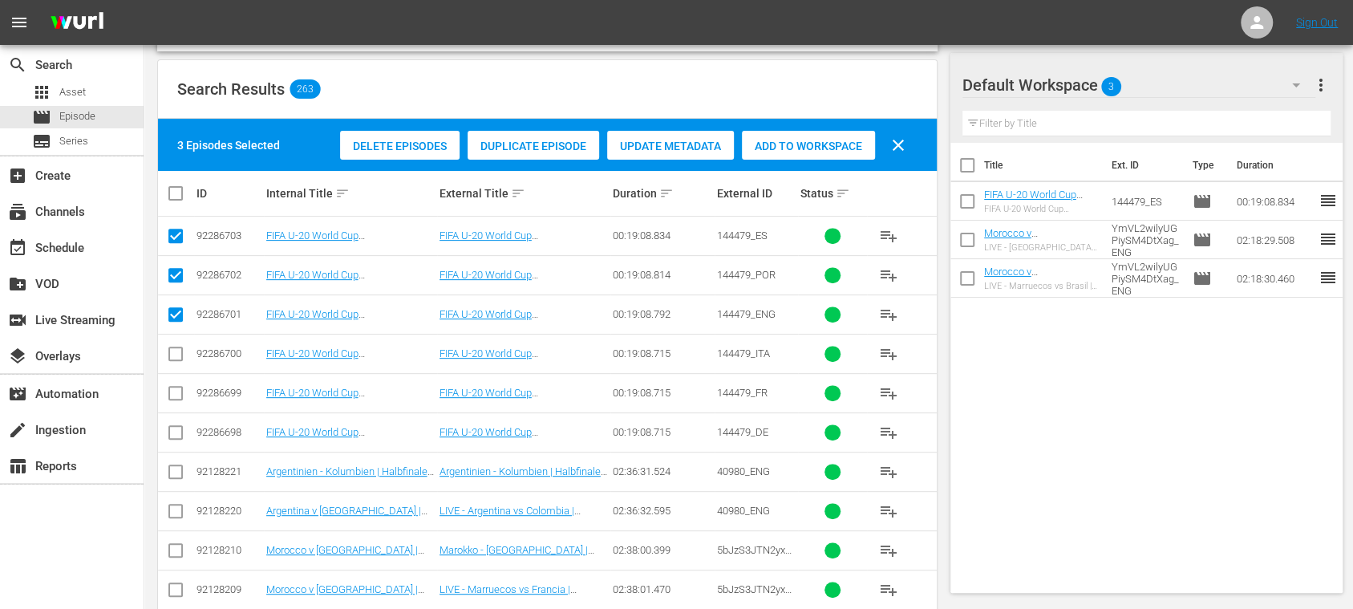
checkbox input "true"
click at [173, 387] on input "checkbox" at bounding box center [175, 395] width 19 height 19
checkbox input "true"
click at [175, 430] on input "checkbox" at bounding box center [175, 435] width 19 height 19
checkbox input "true"
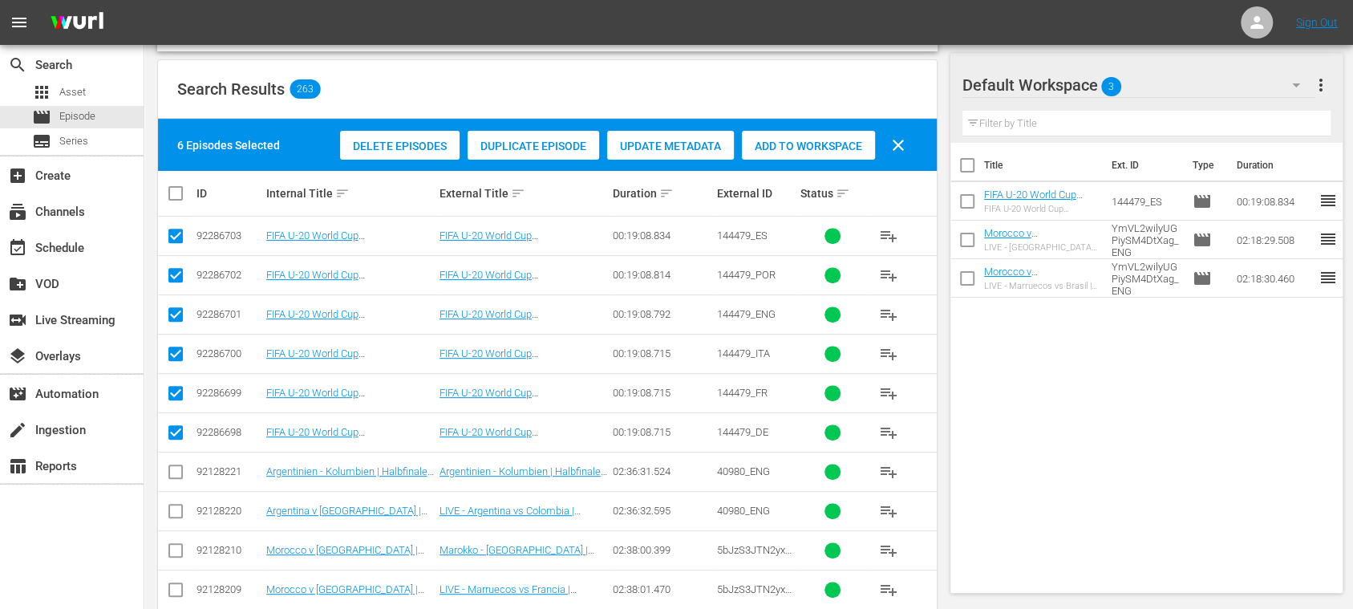
click at [813, 146] on span "Add to Workspace" at bounding box center [808, 146] width 133 height 13
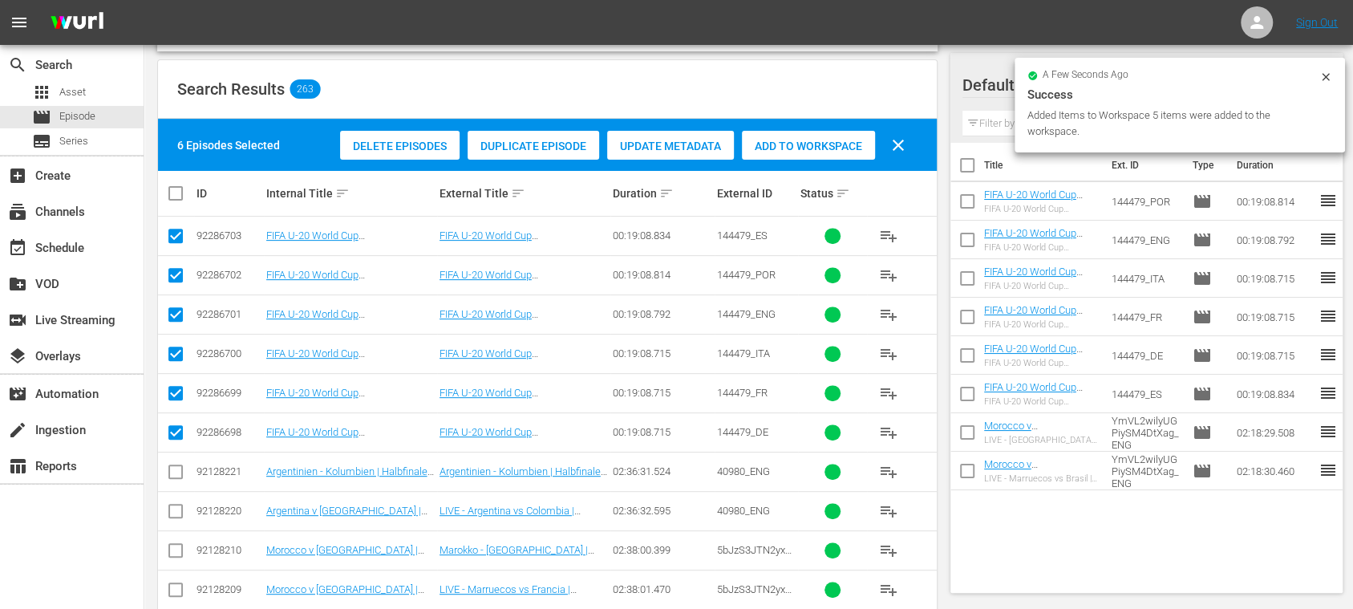
click at [966, 164] on input "checkbox" at bounding box center [967, 169] width 34 height 34
checkbox input "true"
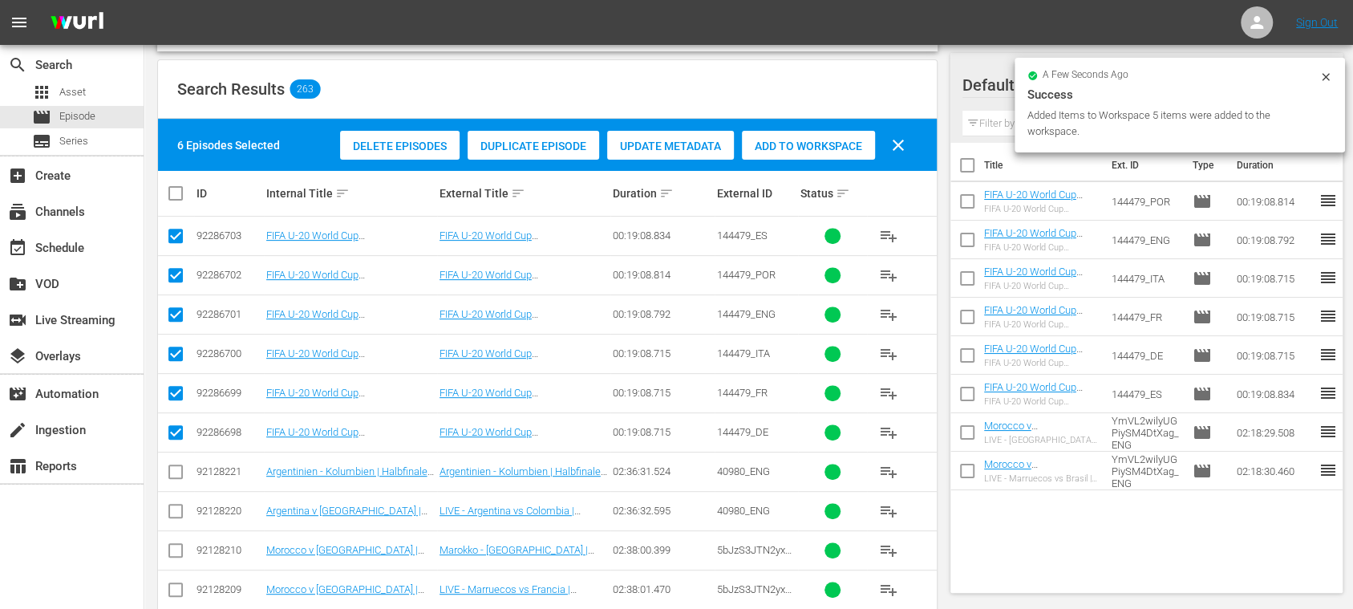
checkbox input "true"
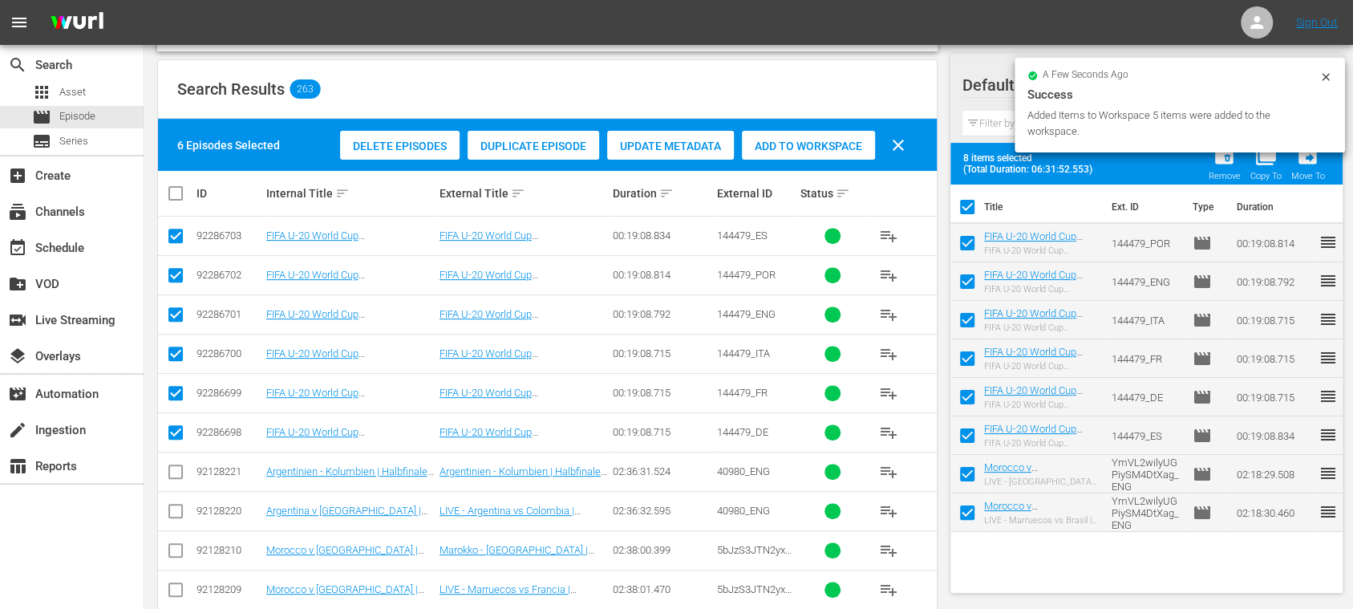
click at [963, 468] on input "checkbox" at bounding box center [967, 477] width 34 height 34
checkbox input "false"
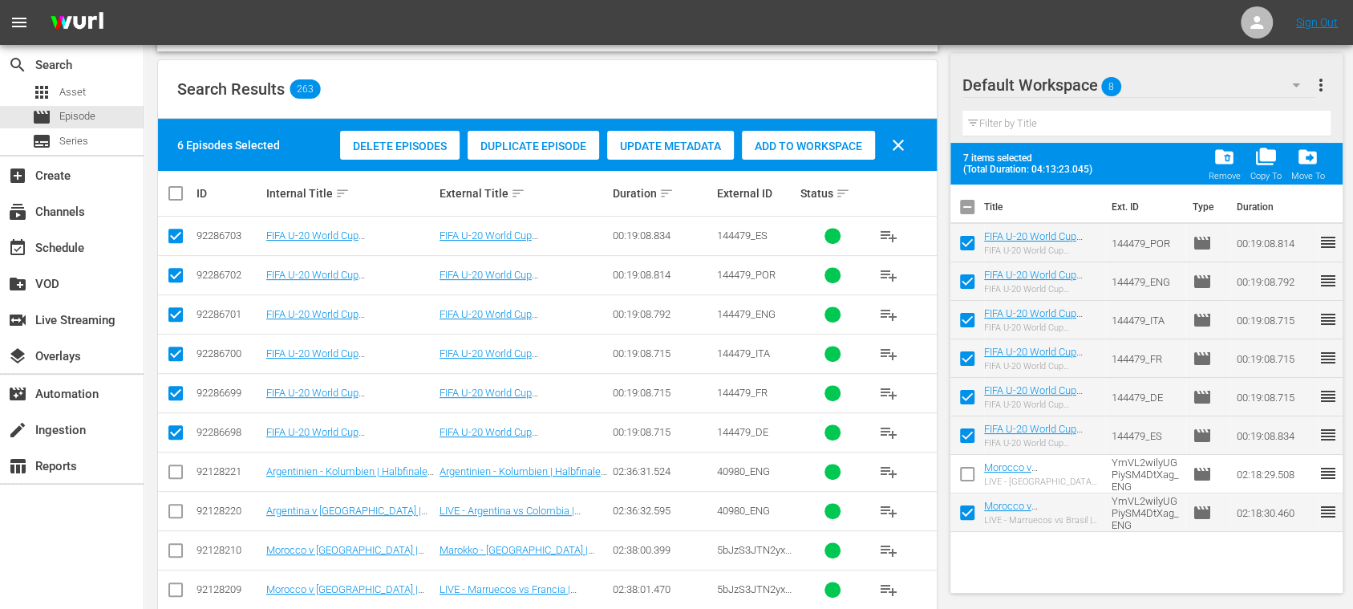
click at [966, 515] on input "checkbox" at bounding box center [967, 516] width 34 height 34
checkbox input "false"
click at [1325, 87] on span "more_vert" at bounding box center [1320, 84] width 19 height 19
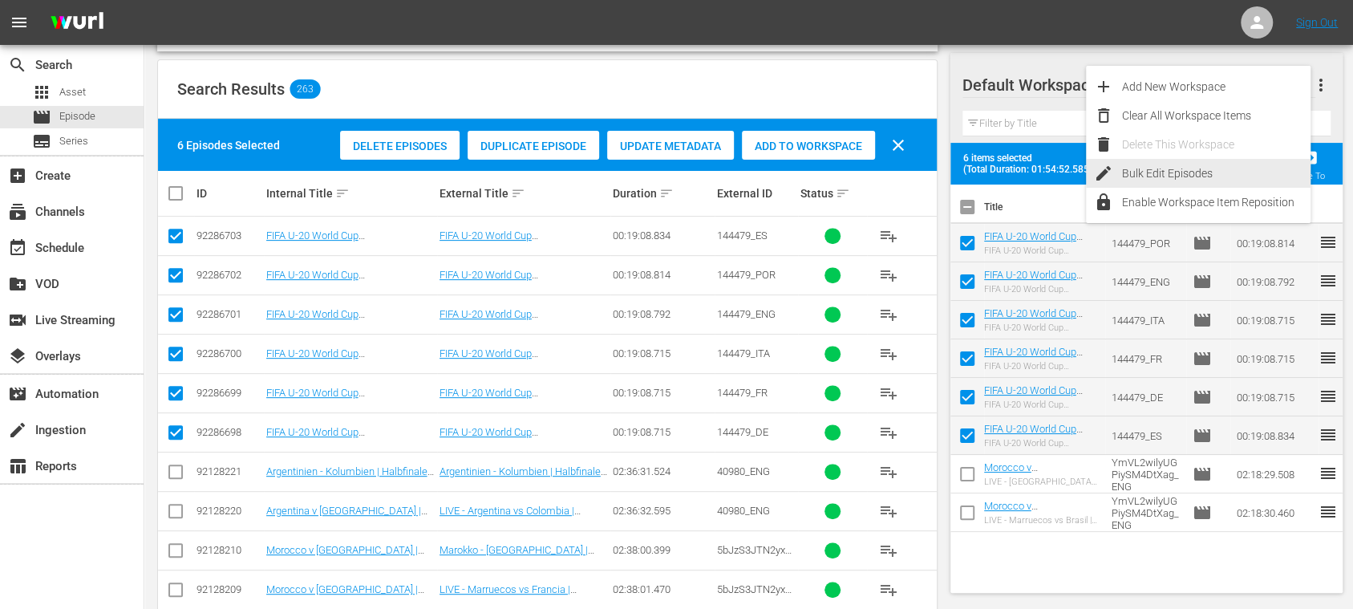
click at [1188, 170] on div "Bulk Edit Episodes" at bounding box center [1216, 173] width 188 height 29
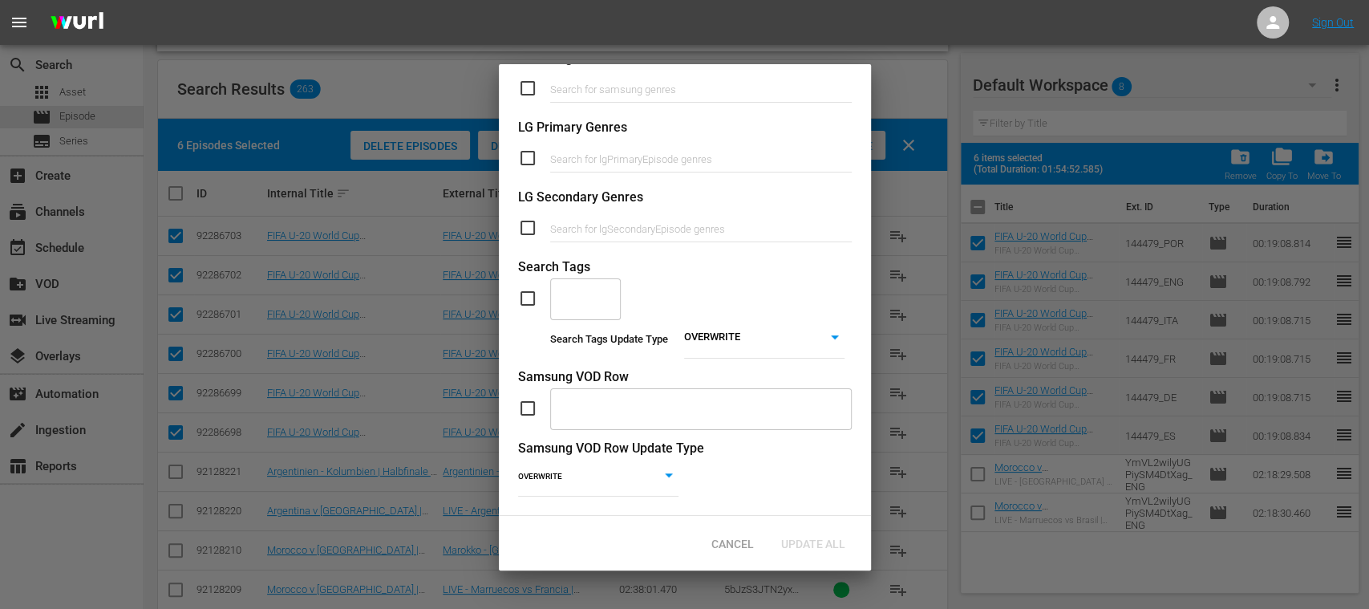
scroll to position [660, 0]
click at [529, 289] on input "checkbox" at bounding box center [534, 298] width 32 height 19
checkbox input "true"
click at [583, 284] on input "text" at bounding box center [573, 298] width 32 height 29
type input "COMP"
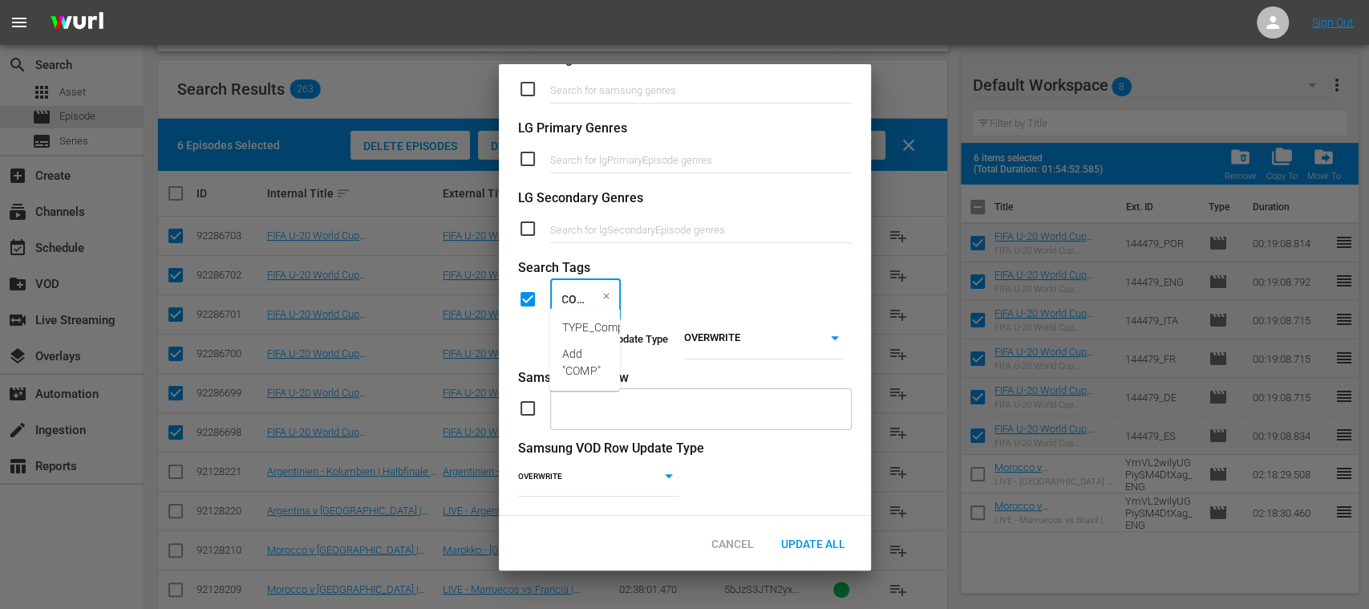
scroll to position [0, 8]
click at [601, 328] on span "TYPE_Compilation" at bounding box center [608, 327] width 93 height 17
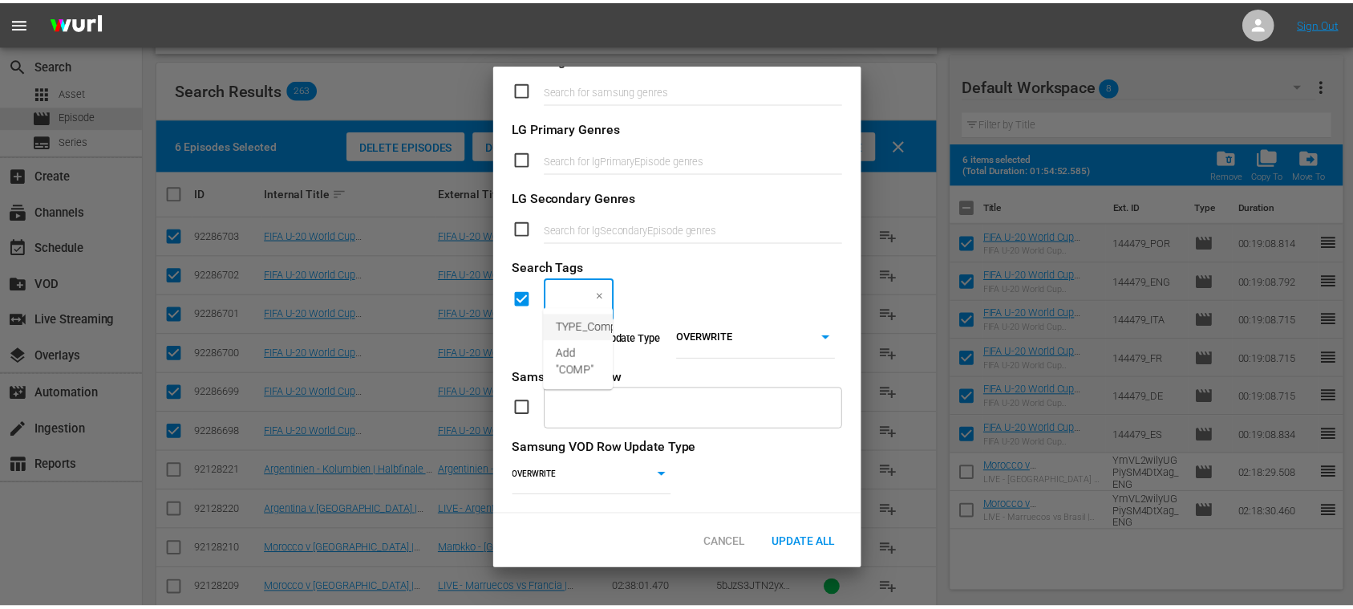
scroll to position [0, 0]
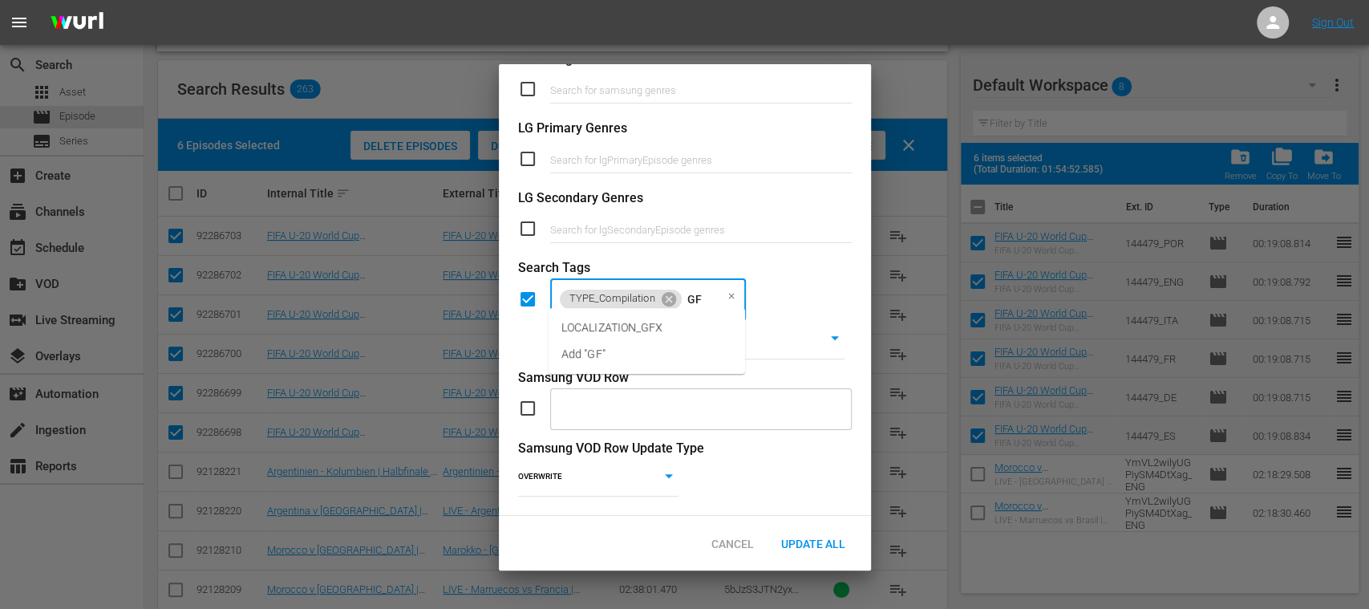
type input "GFX"
click at [601, 328] on span "LOCALIZATION_GFX" at bounding box center [612, 327] width 102 height 17
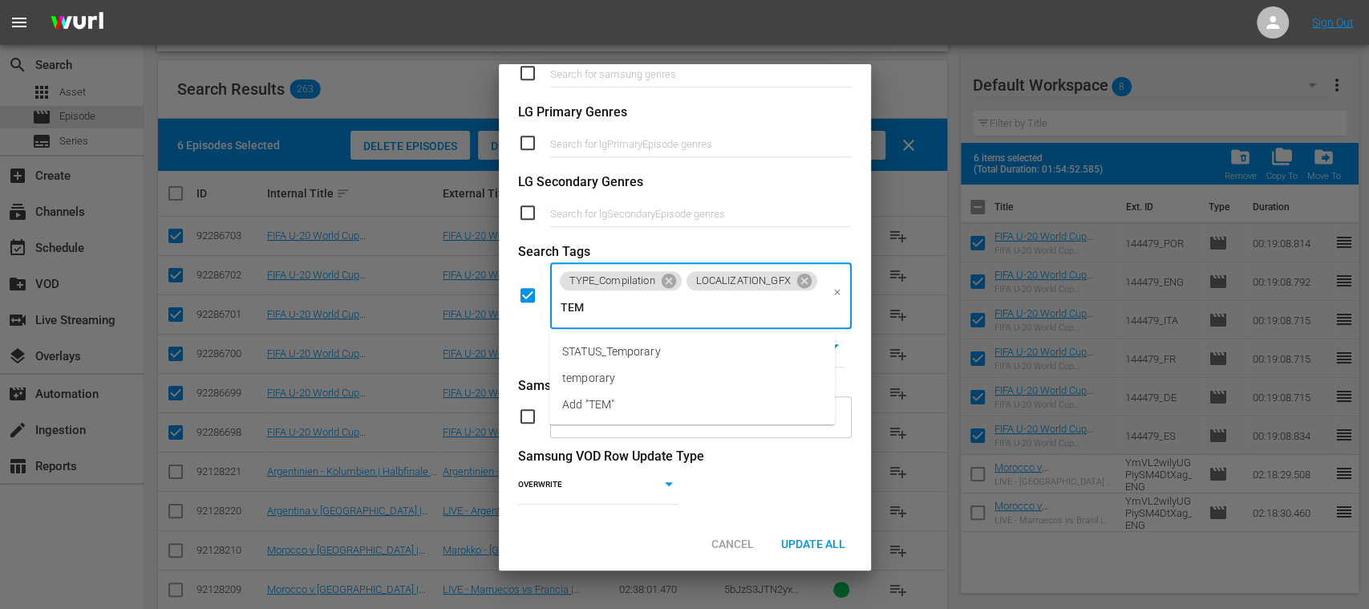
type input "TEMP"
click at [607, 348] on span "STATUS_Temporary" at bounding box center [611, 351] width 99 height 17
click at [803, 544] on span "Update All" at bounding box center [813, 543] width 90 height 13
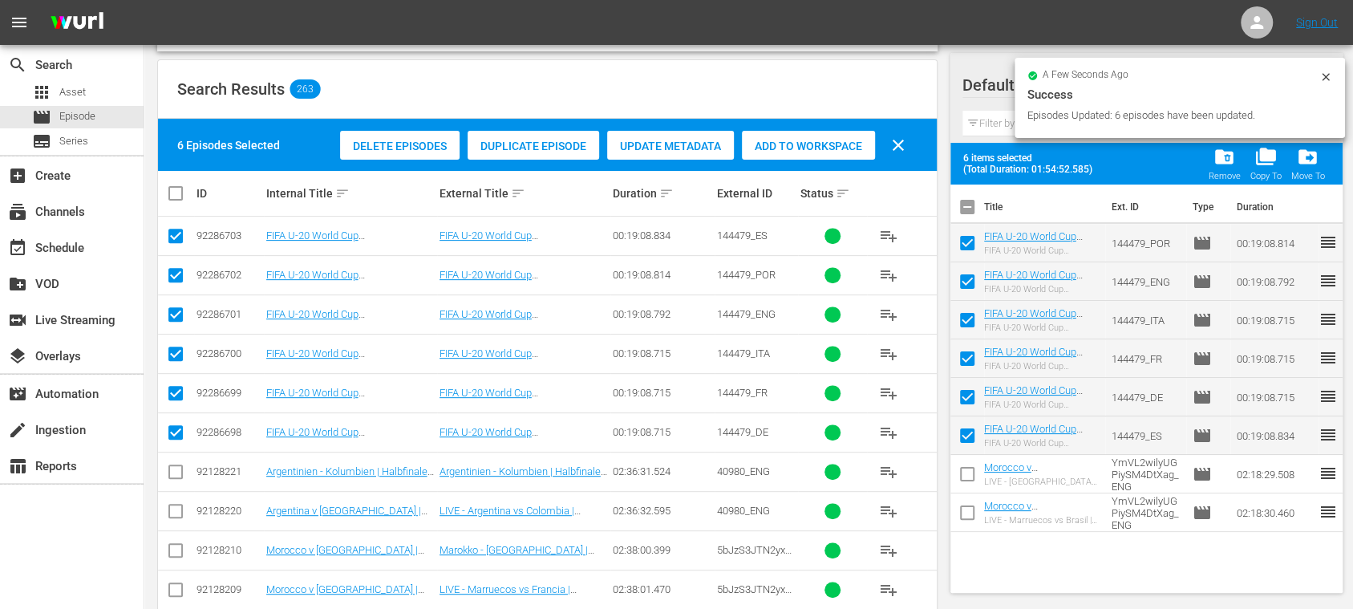
click at [1325, 72] on icon at bounding box center [1325, 77] width 13 height 13
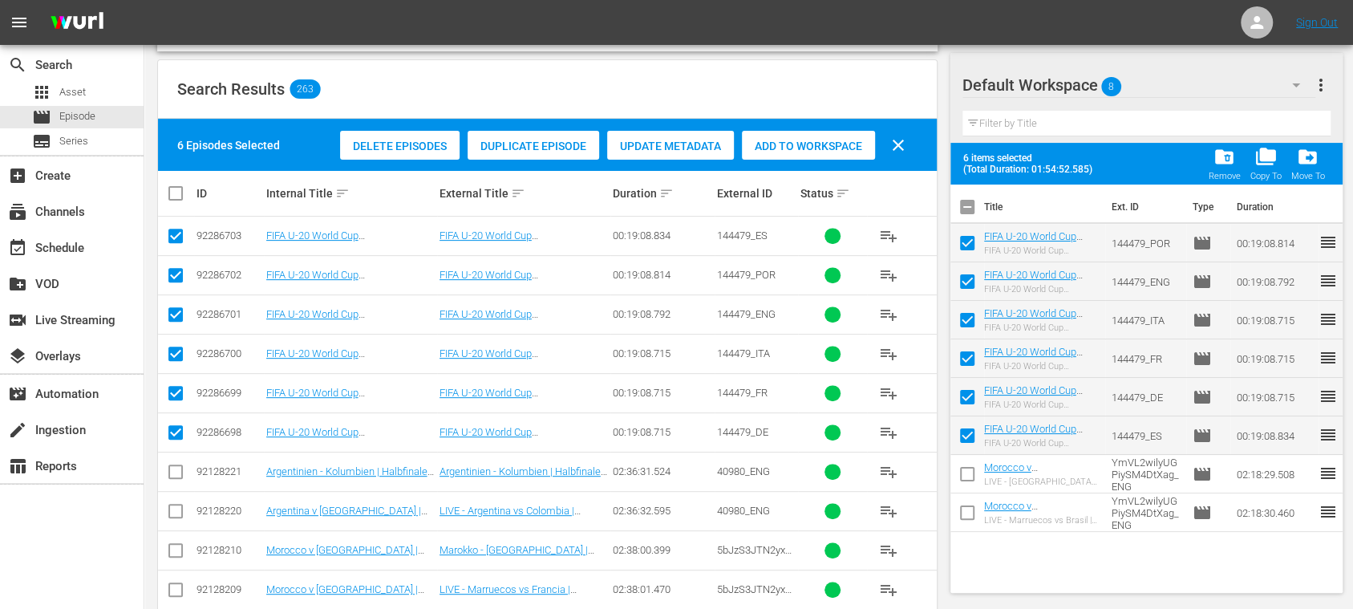
click at [972, 199] on input "checkbox" at bounding box center [967, 210] width 34 height 34
checkbox input "true"
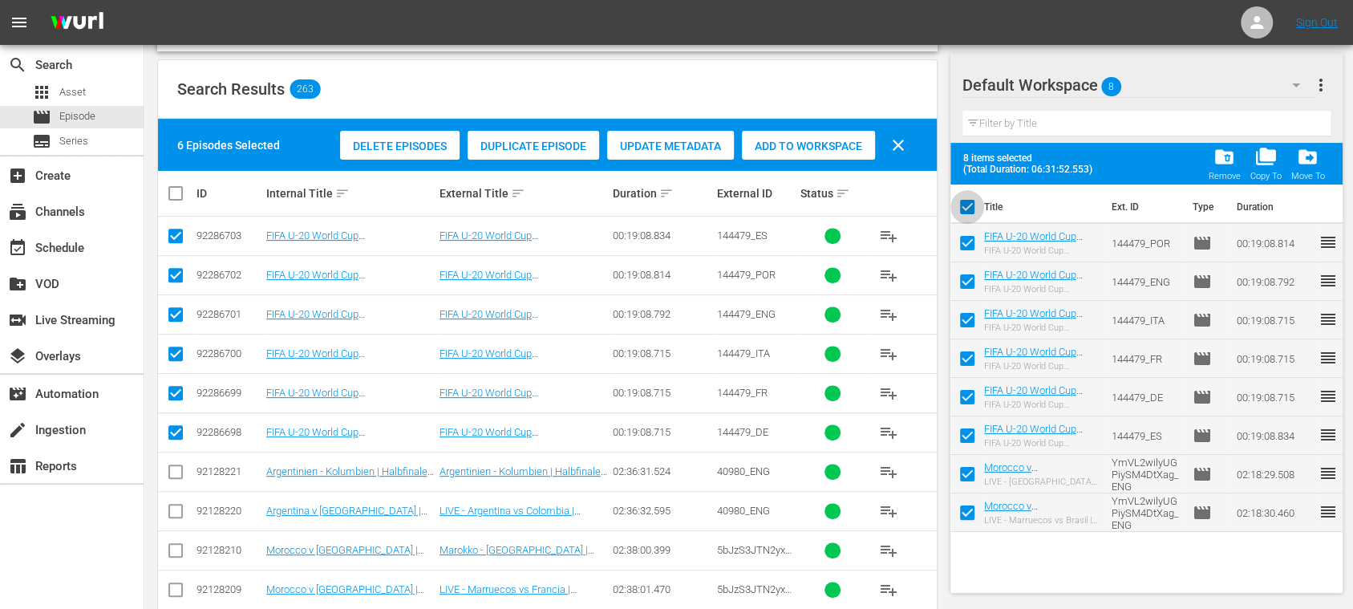
click at [972, 199] on input "checkbox" at bounding box center [967, 210] width 34 height 34
checkbox input "false"
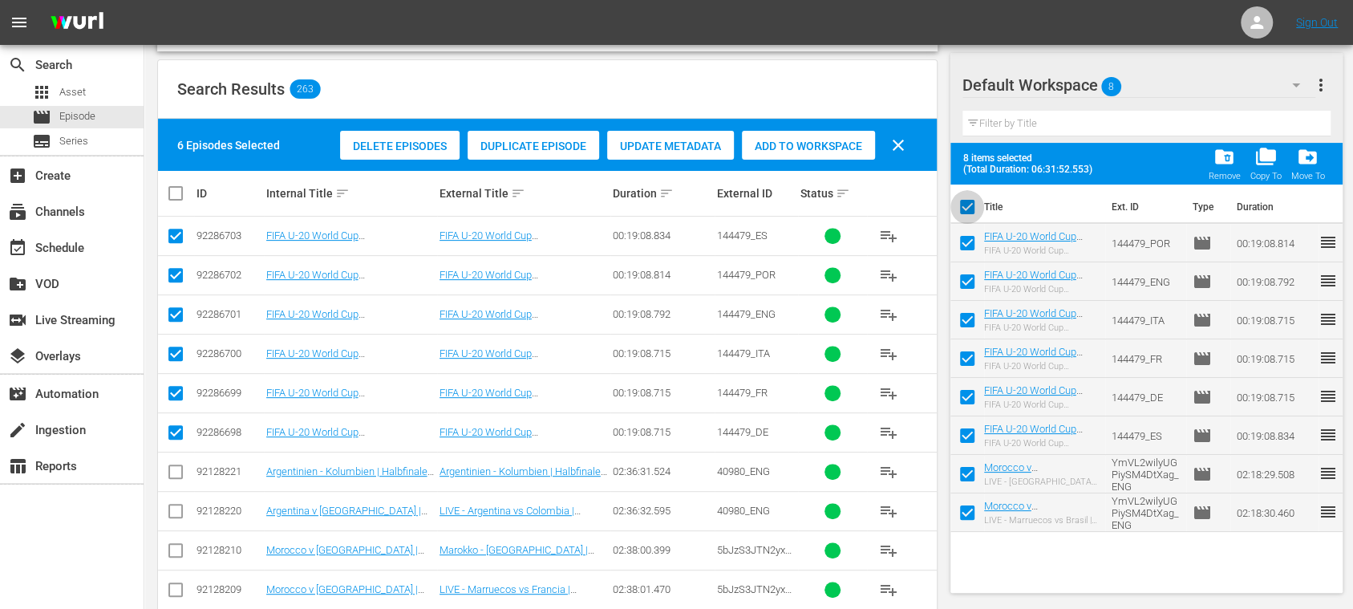
checkbox input "false"
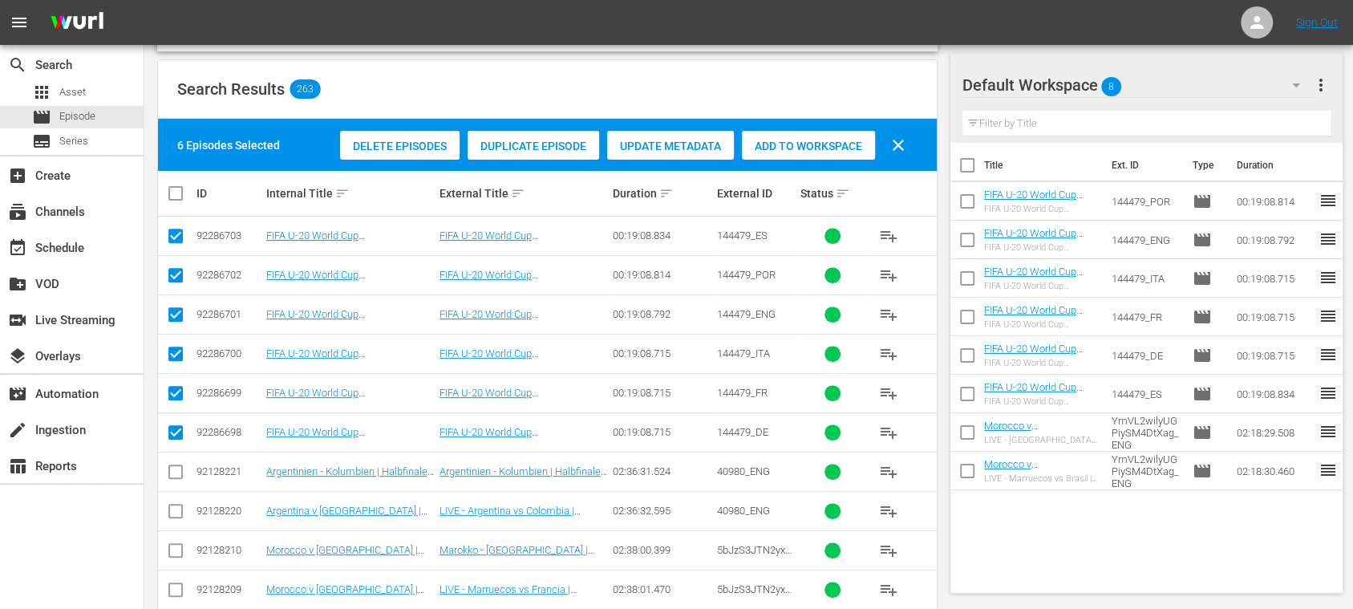
click at [961, 426] on input "checkbox" at bounding box center [967, 436] width 34 height 34
checkbox input "true"
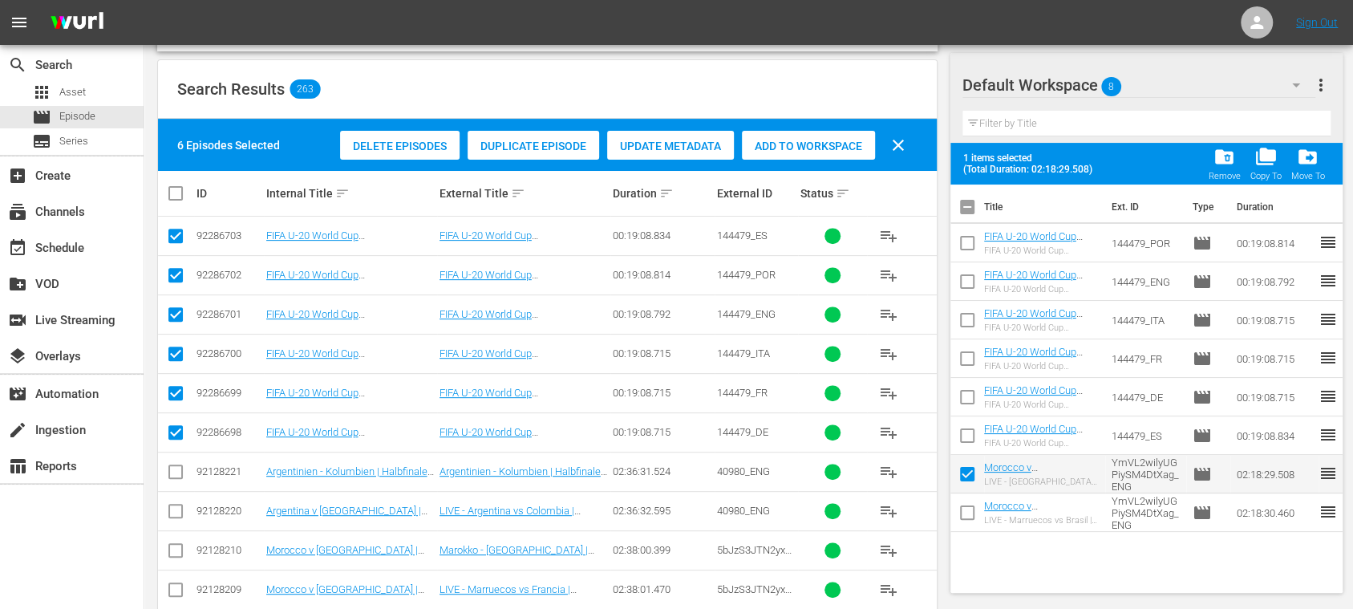
click at [970, 512] on input "checkbox" at bounding box center [967, 516] width 34 height 34
checkbox input "true"
click at [971, 216] on input "checkbox" at bounding box center [967, 210] width 34 height 34
checkbox input "true"
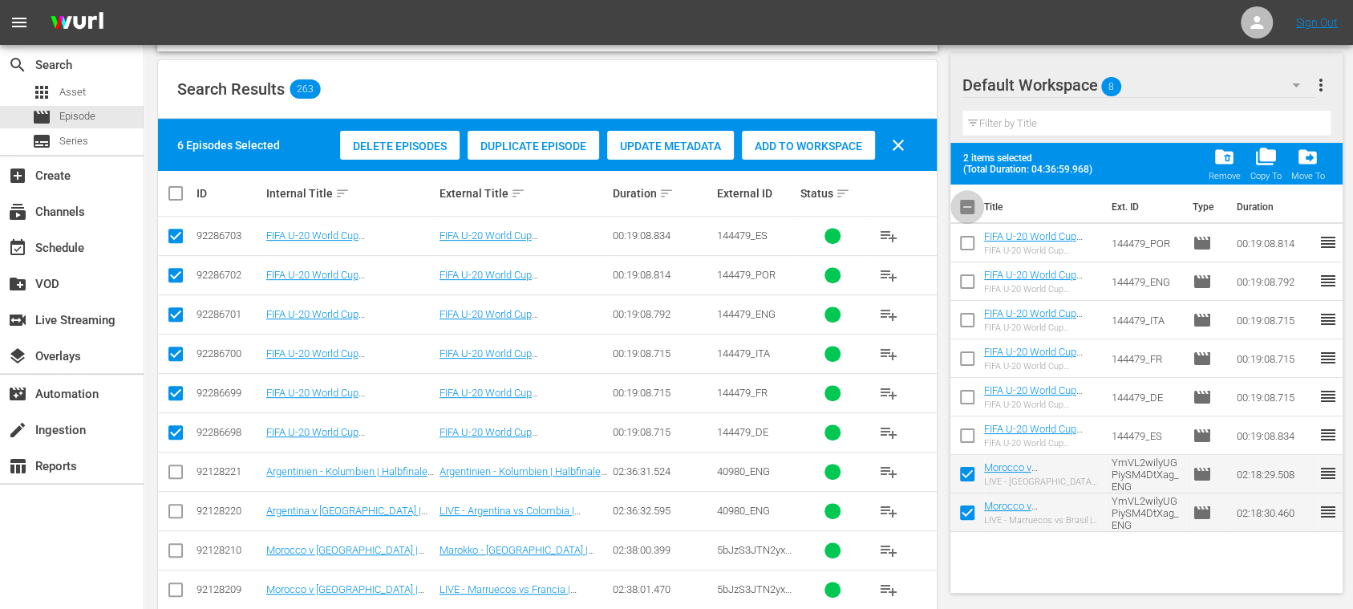
checkbox input "true"
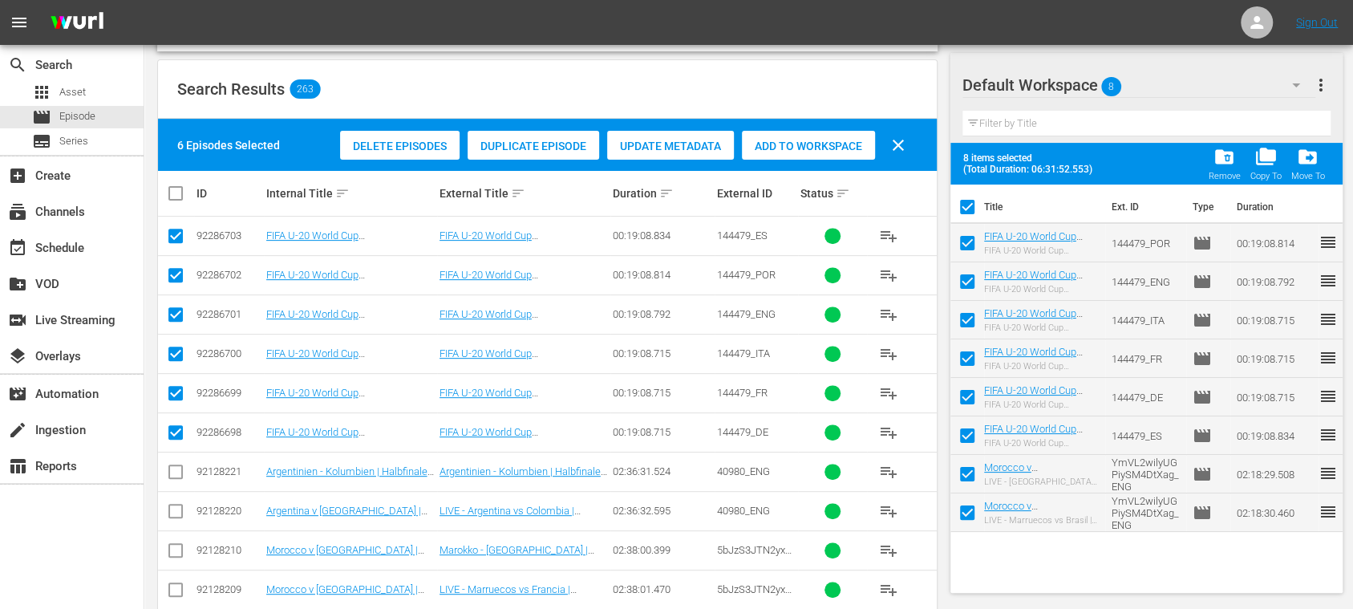
drag, startPoint x: 967, startPoint y: 433, endPoint x: 969, endPoint y: 450, distance: 16.9
click at [967, 435] on input "checkbox" at bounding box center [967, 439] width 34 height 34
checkbox input "false"
click at [970, 471] on input "checkbox" at bounding box center [967, 477] width 34 height 34
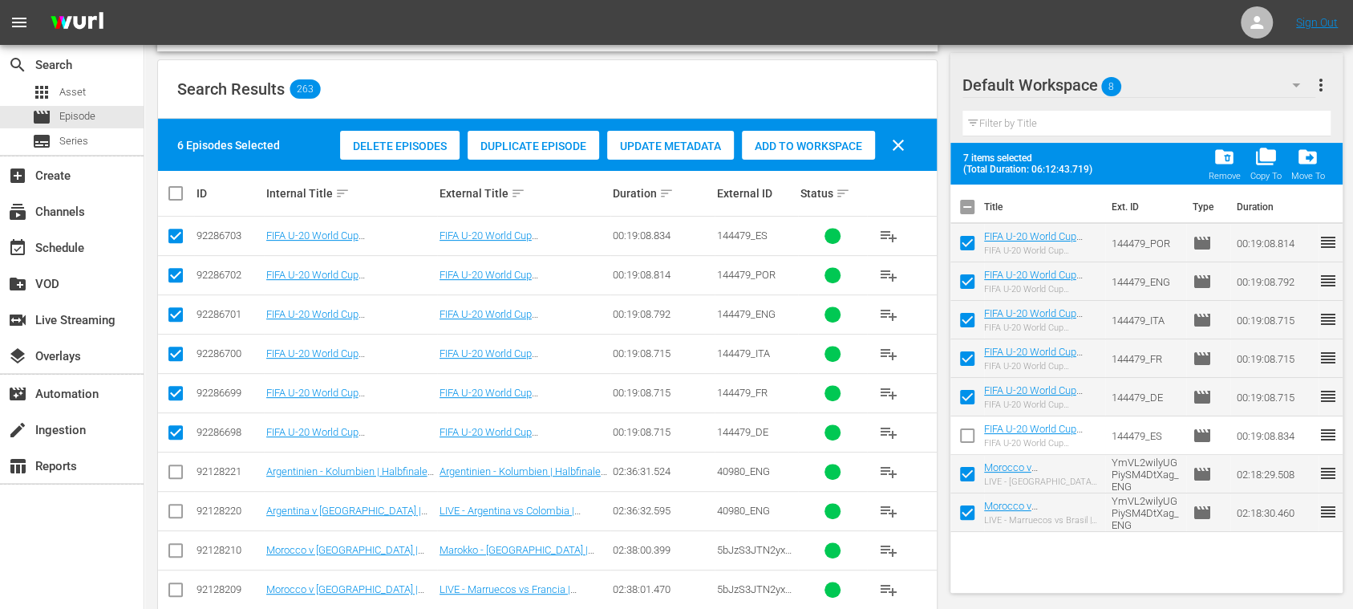
checkbox input "false"
click at [970, 505] on input "checkbox" at bounding box center [967, 516] width 34 height 34
checkbox input "false"
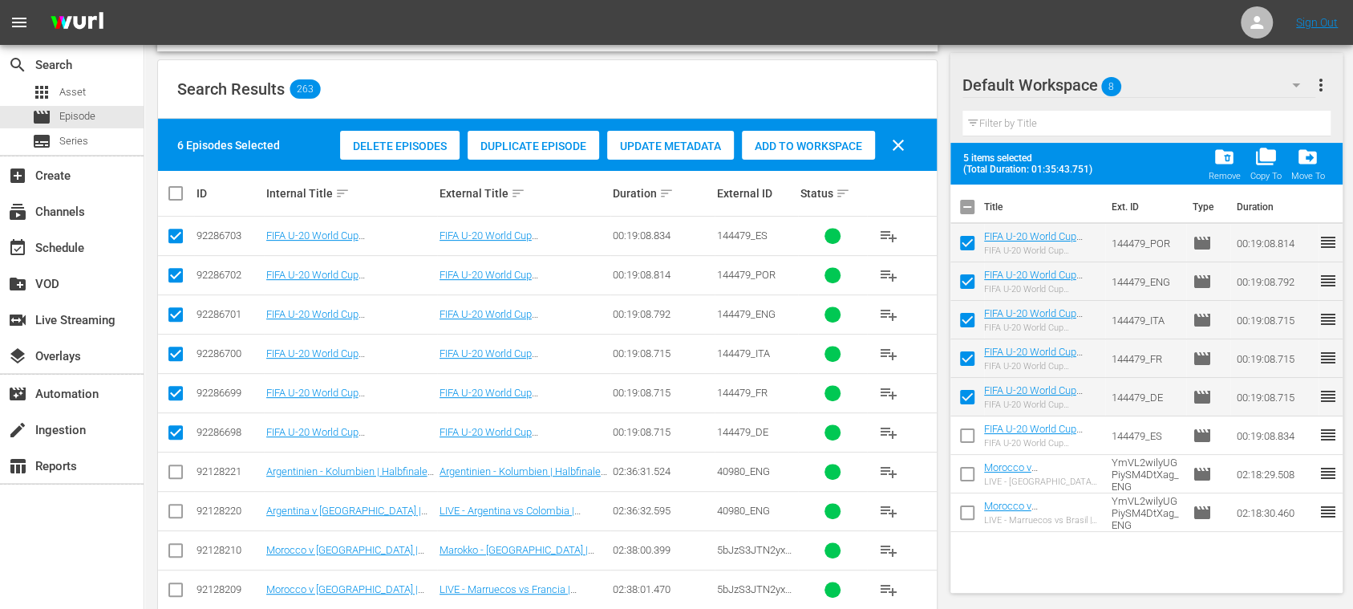
click at [971, 395] on input "checkbox" at bounding box center [967, 400] width 34 height 34
checkbox input "false"
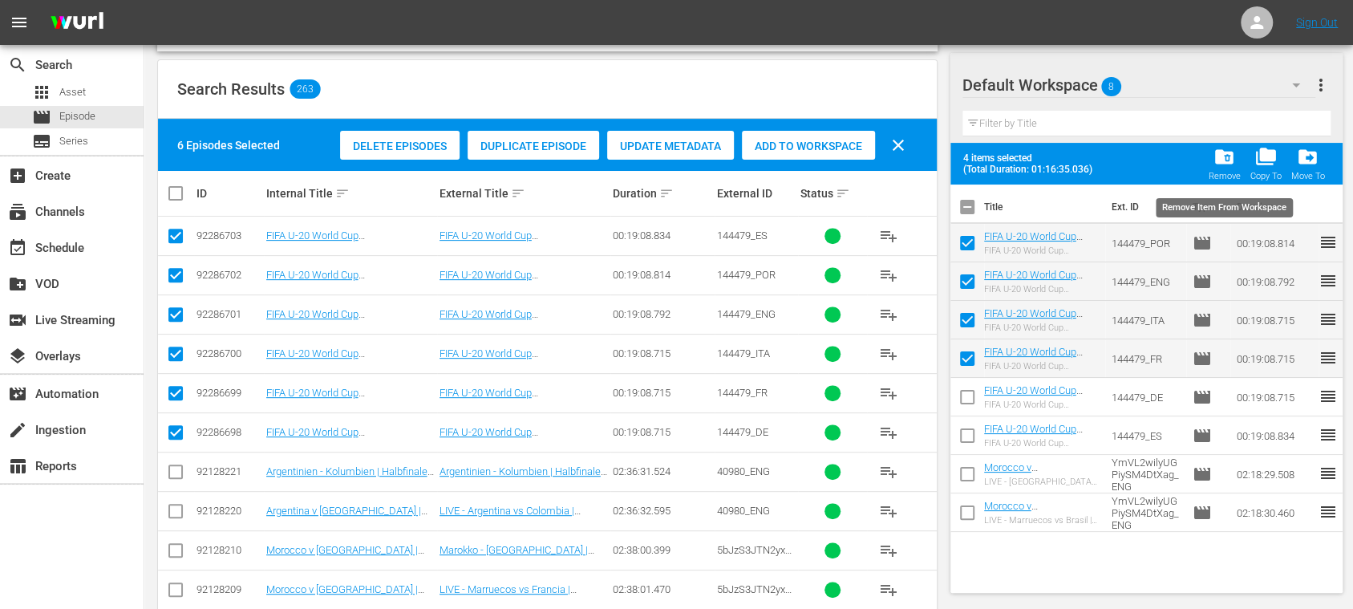
click at [1226, 167] on span "folder_delete" at bounding box center [1224, 157] width 22 height 22
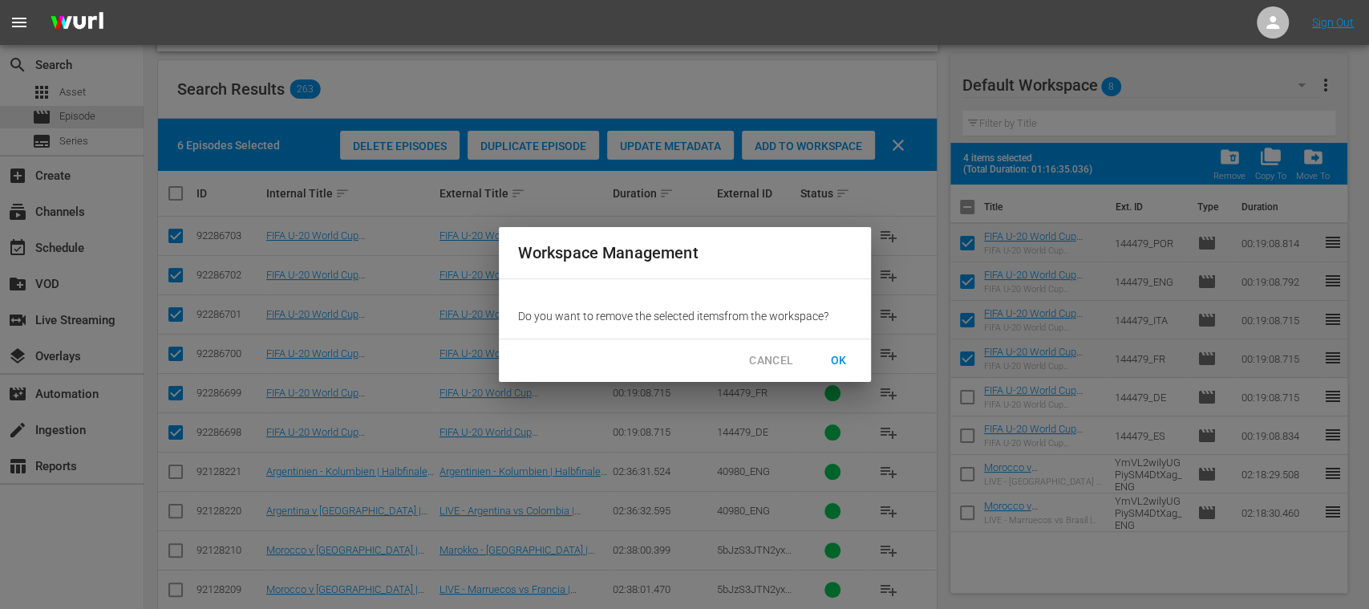
click at [841, 354] on span "OK" at bounding box center [839, 360] width 26 height 20
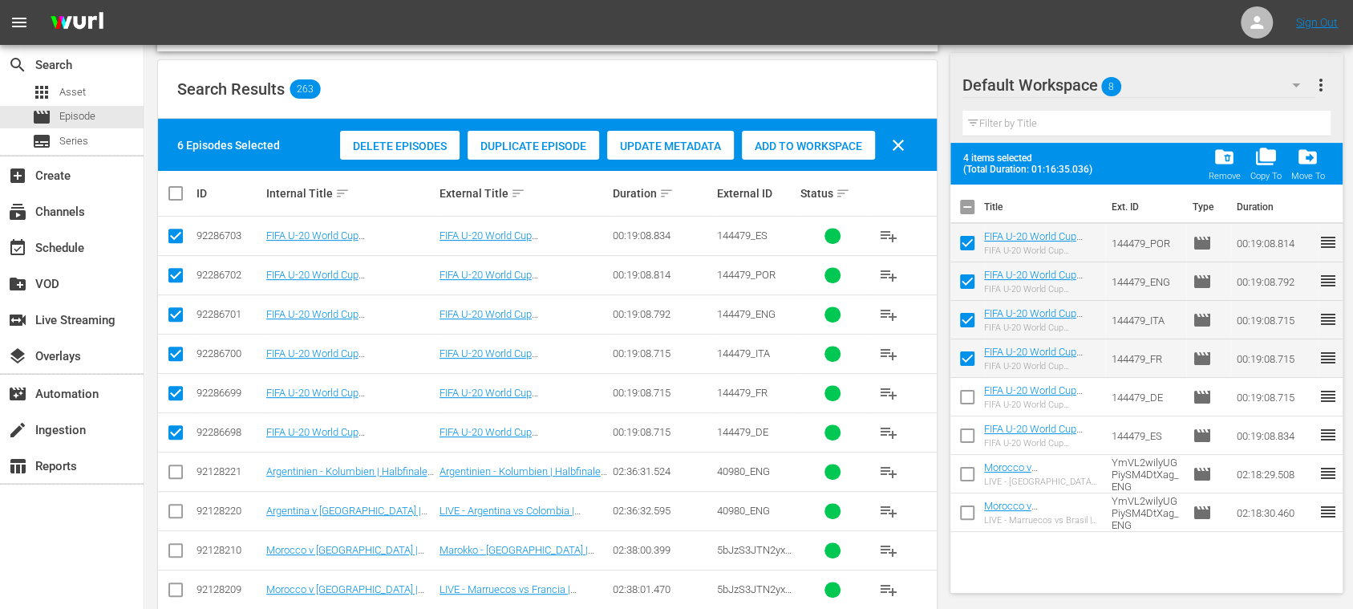
checkbox input "false"
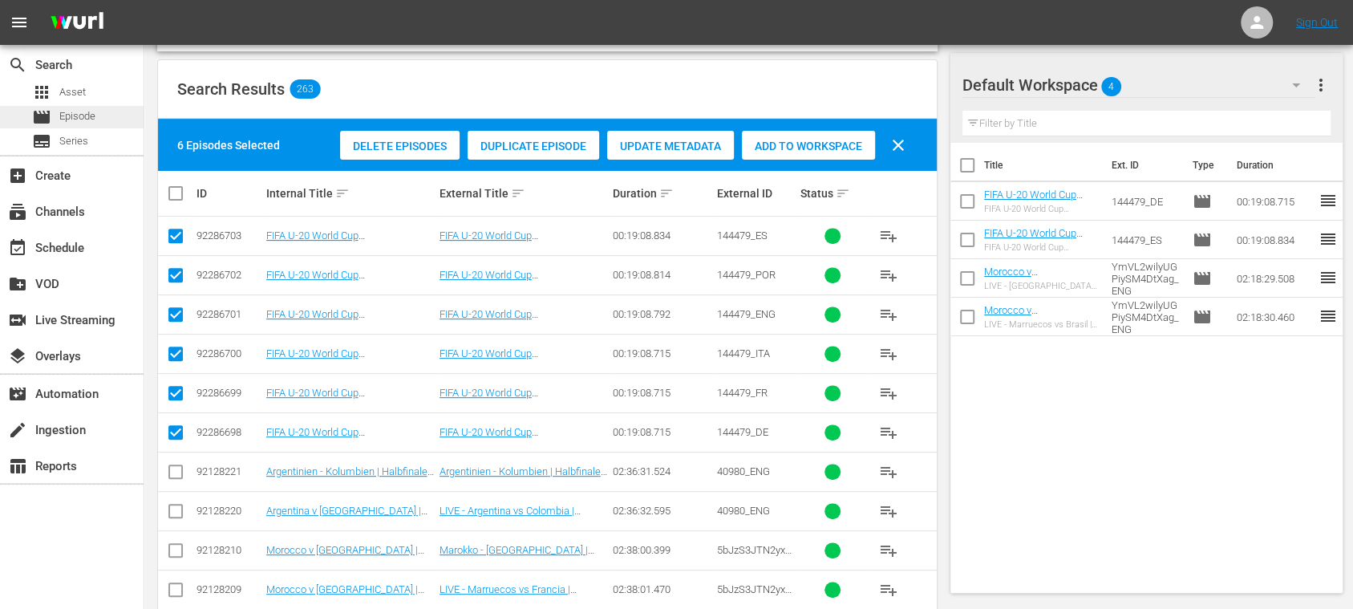
click at [80, 111] on span "Episode" at bounding box center [77, 116] width 36 height 16
click at [73, 140] on span "Series" at bounding box center [73, 141] width 29 height 16
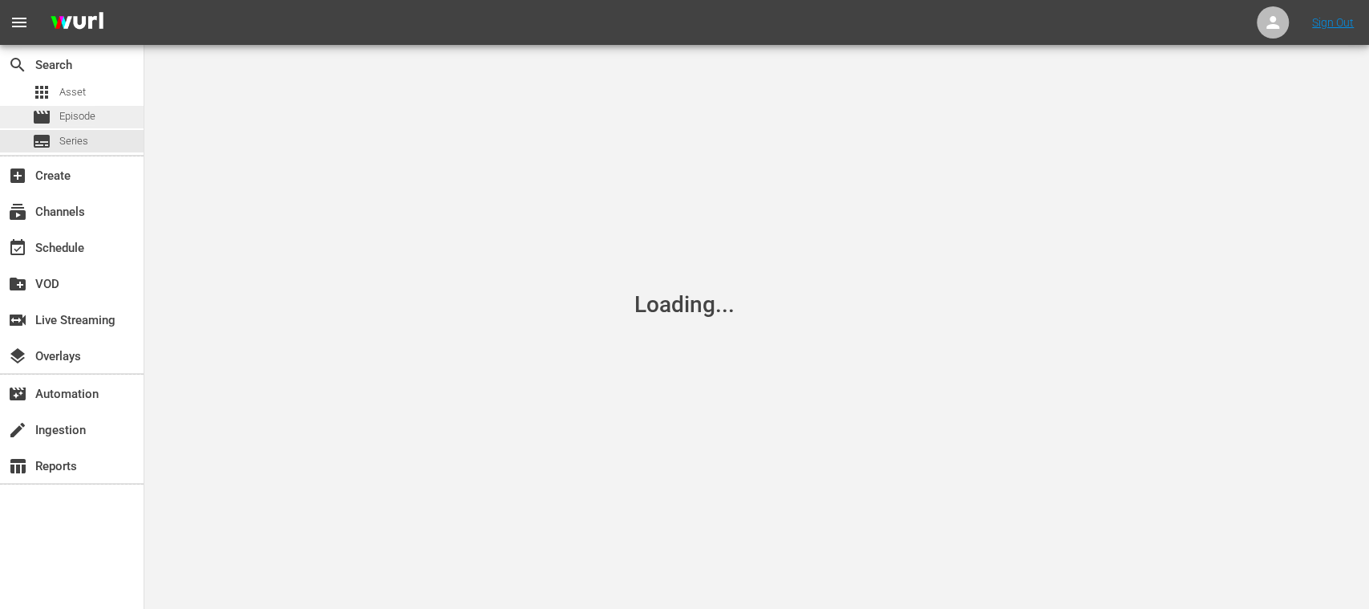
click at [77, 119] on span "Episode" at bounding box center [77, 116] width 36 height 16
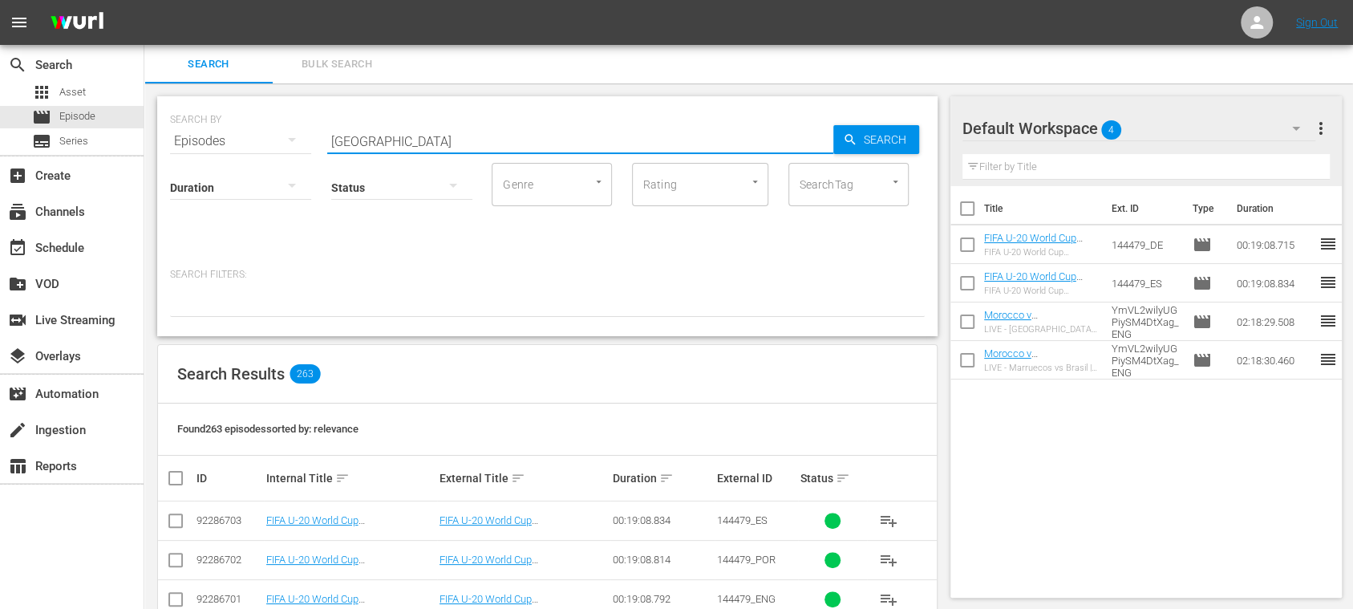
drag, startPoint x: 243, startPoint y: 132, endPoint x: 192, endPoint y: 125, distance: 50.9
click at [192, 125] on div "SEARCH BY Search By Episodes Search ID, Title, Description, Keywords, or Catego…" at bounding box center [547, 132] width 755 height 58
paste input "XCUDgpJEKESagnFJAitkFg"
type input "XCUDgpJEKESagnFJAitkFg"
click at [872, 132] on span "Search" at bounding box center [888, 139] width 62 height 29
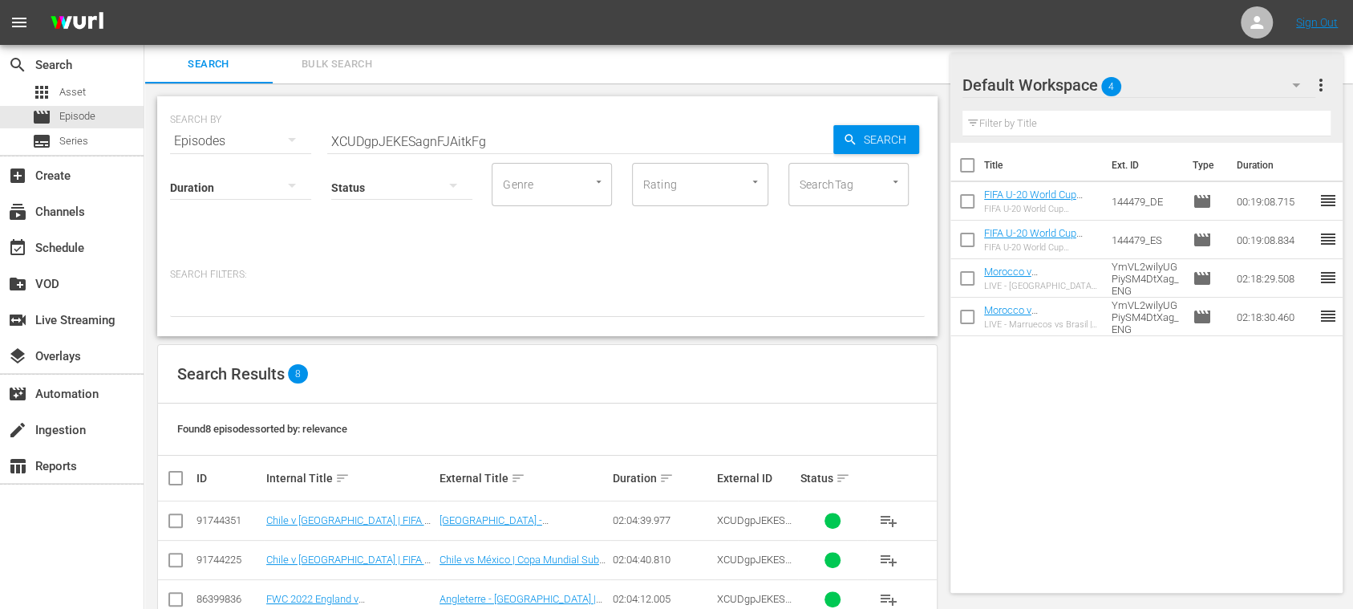
scroll to position [233, 0]
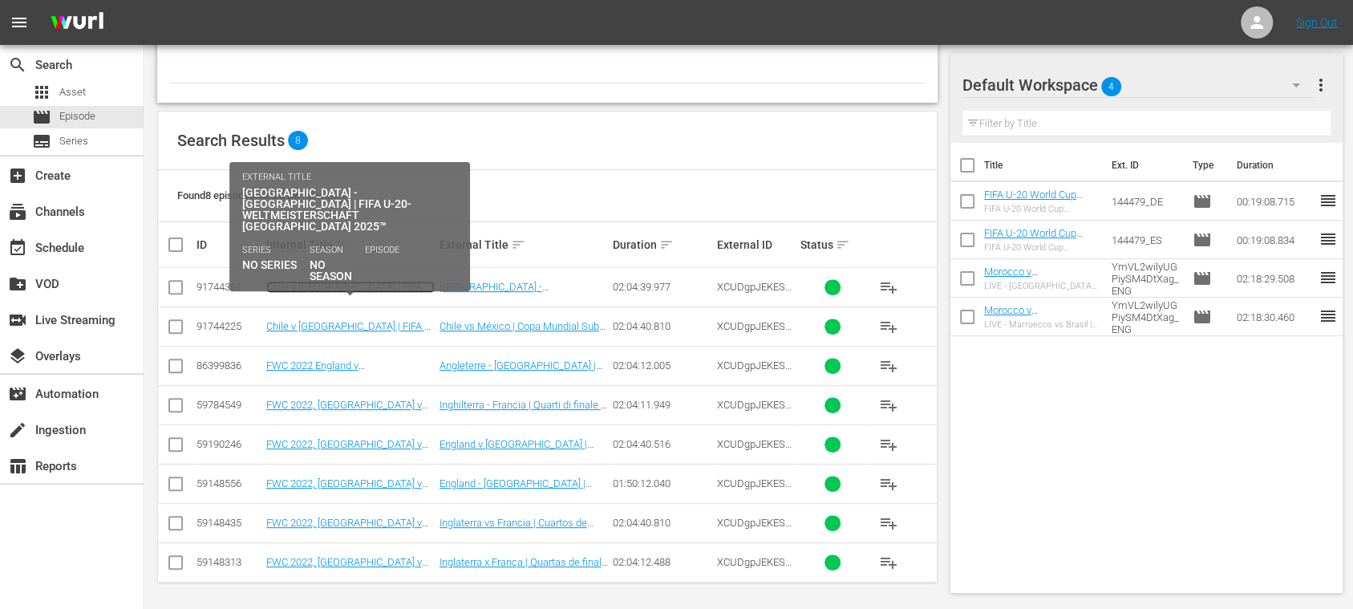
click at [351, 285] on link "Chile v Mexico | FIFA U-20 World Cup Chile 2025™ (DE)" at bounding box center [350, 293] width 168 height 24
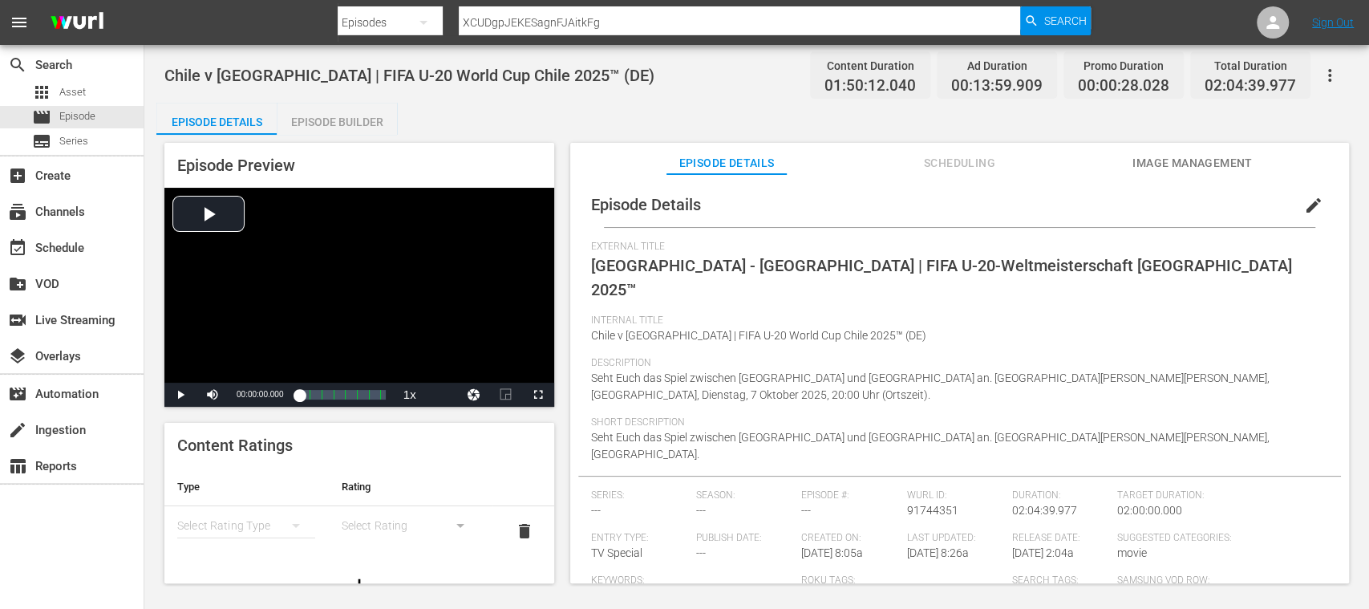
click at [1214, 165] on span "Image Management" at bounding box center [1192, 163] width 120 height 20
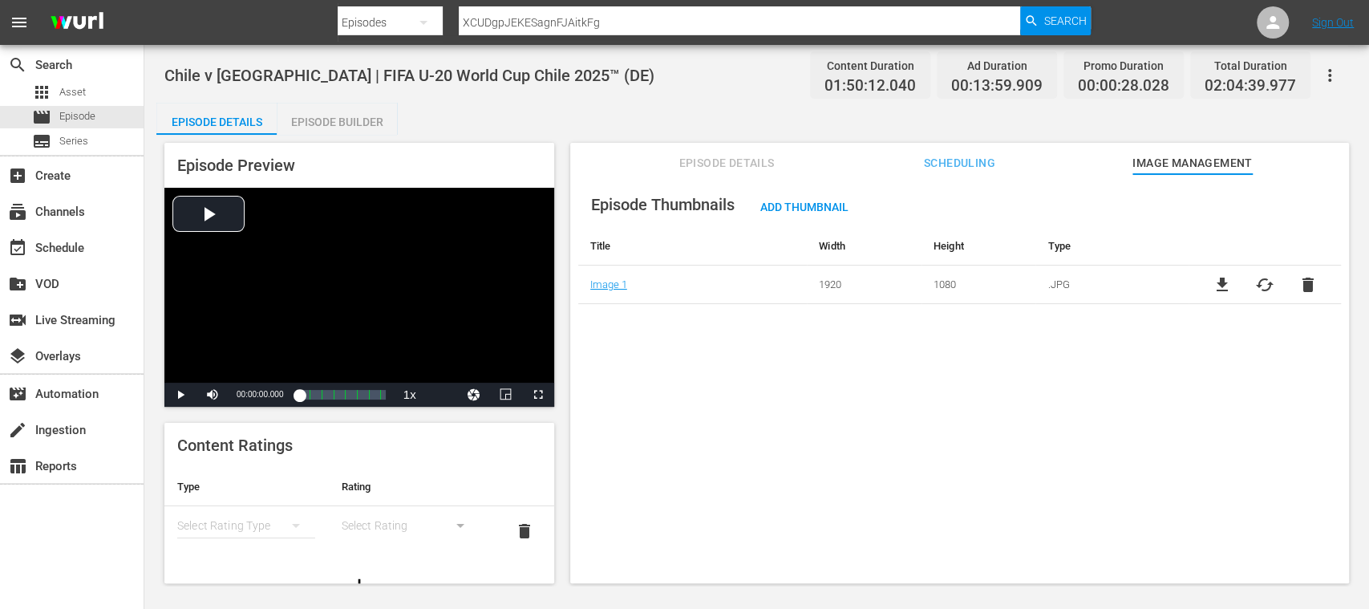
click at [1263, 286] on span "cached" at bounding box center [1264, 284] width 19 height 19
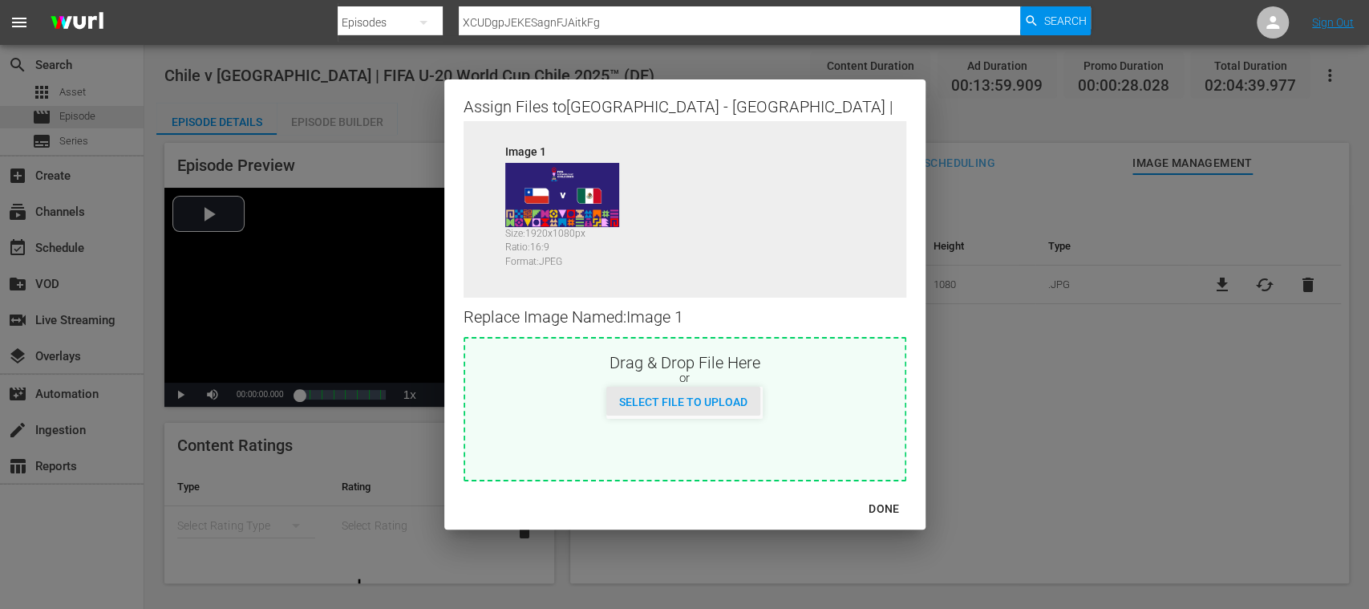
click at [715, 403] on span "Select File to Upload" at bounding box center [683, 401] width 154 height 13
type input "C:\fakepath\CHI V NOR.jpg"
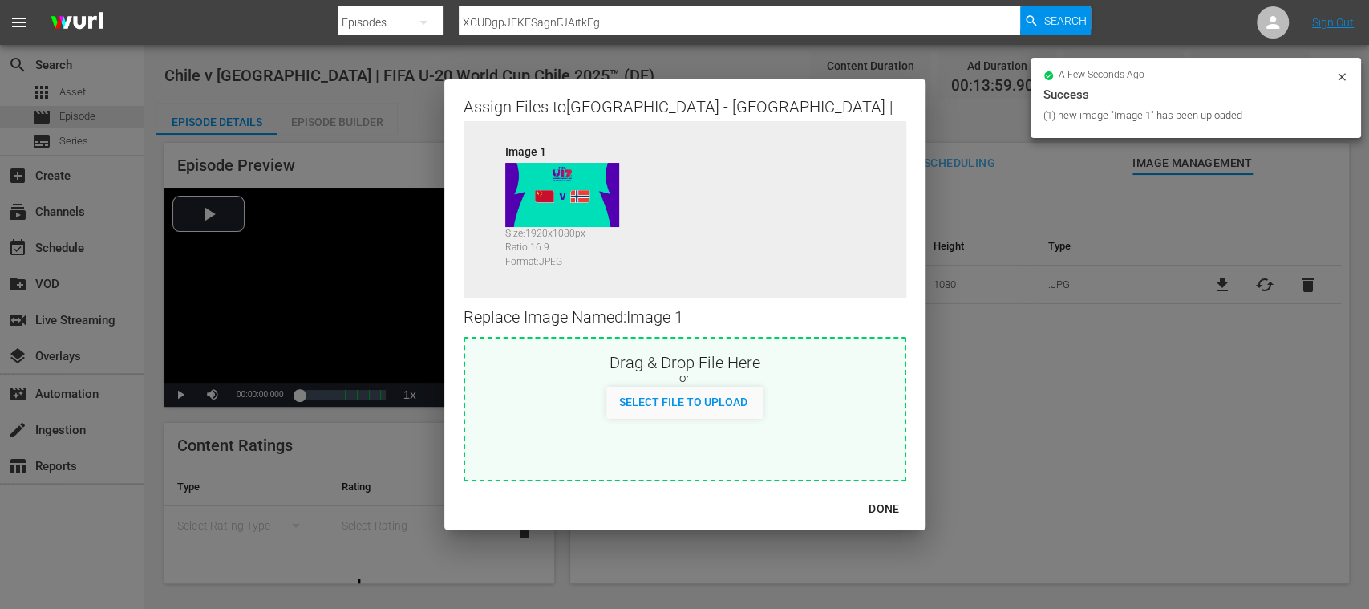
click at [884, 502] on div "DONE" at bounding box center [884, 509] width 56 height 20
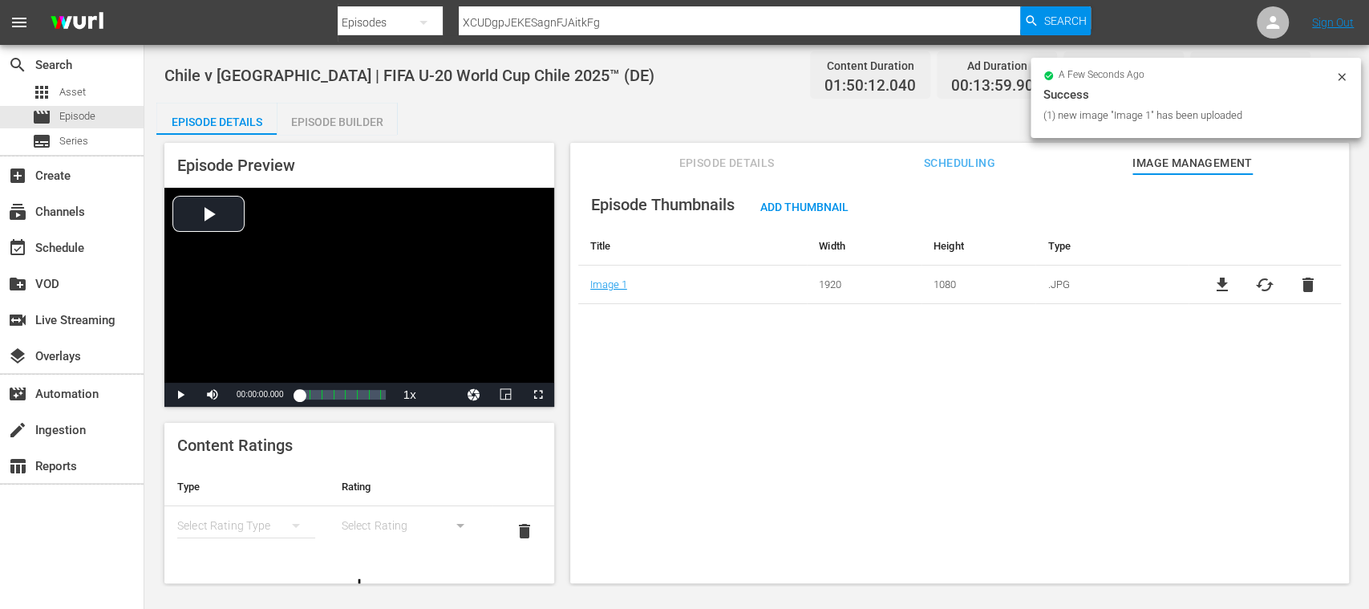
click at [702, 172] on button "Episode Details" at bounding box center [726, 159] width 120 height 32
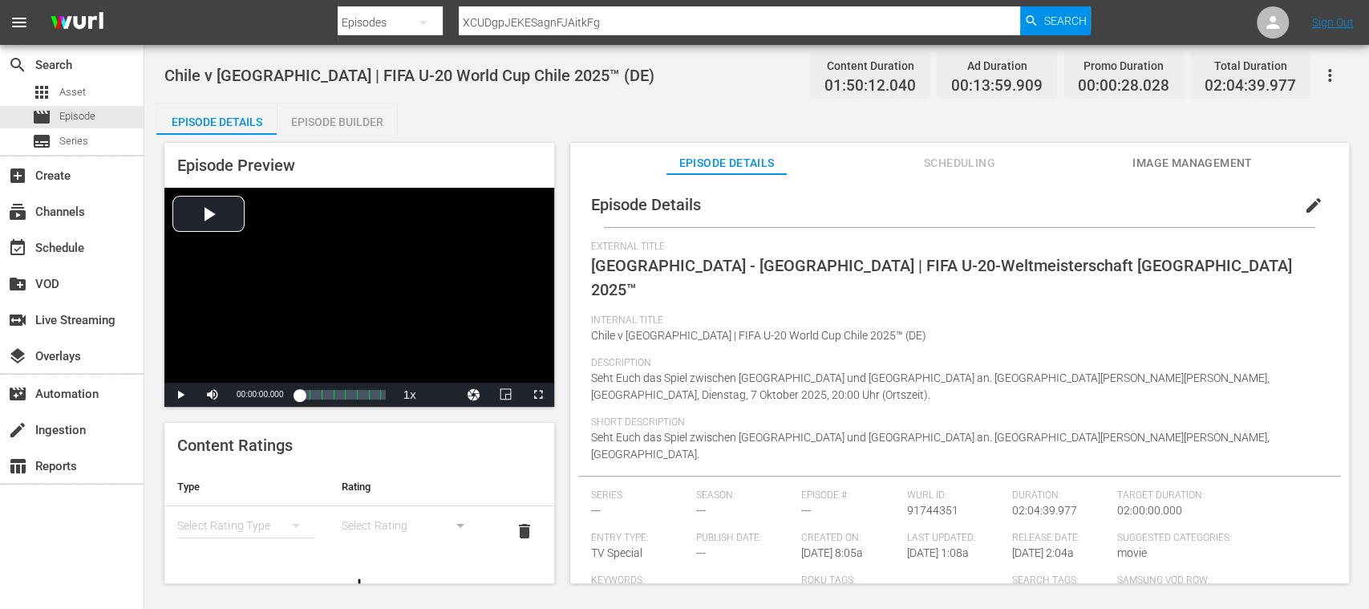
click at [1304, 205] on span "edit" at bounding box center [1313, 205] width 19 height 19
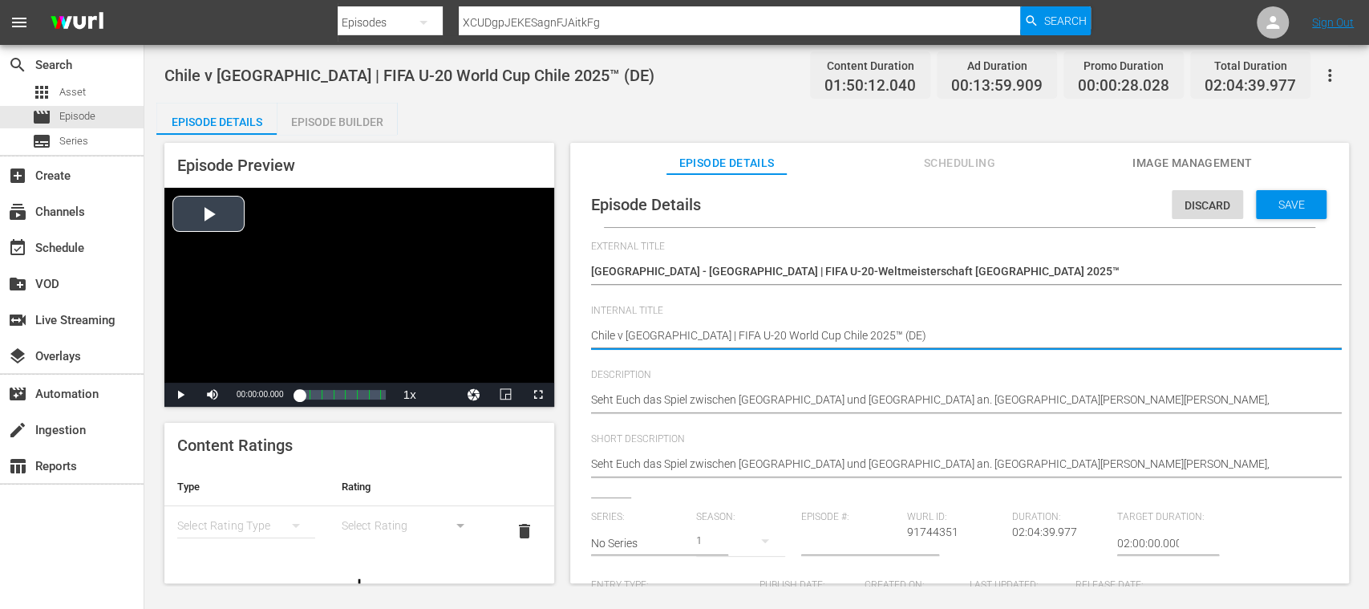
drag, startPoint x: 728, startPoint y: 330, endPoint x: 546, endPoint y: 329, distance: 182.0
paste textarea "na PR v Norway | Group C | FIFA U-17 Women's World Cup Morocco 2025™"
type textarea "China PR v Norway | Group C | FIFA U-17 Women's World Cup Morocco 2025™(DE)"
type textarea "China PR v Norway | Group C | FIFA U-17 Women's World Cup Morocco 2025™ (DE)"
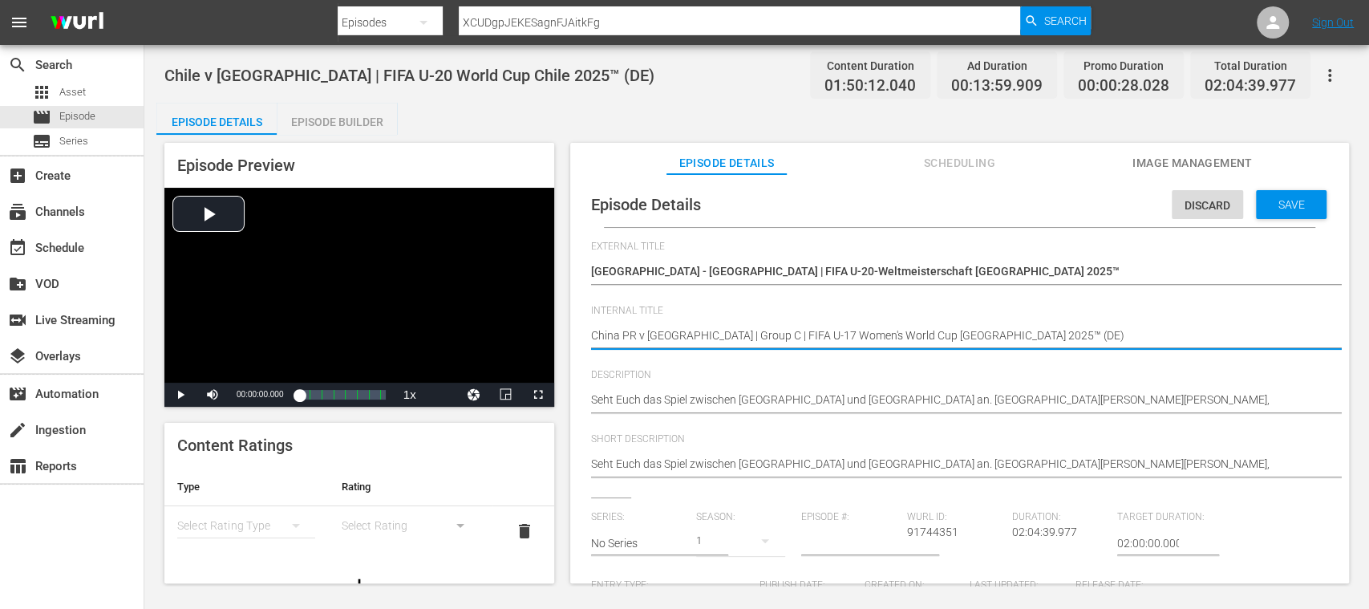
type textarea "China PR v Norway | Group C | FIFA U-17 Women's World Cup Morocco 2025™ (DE)"
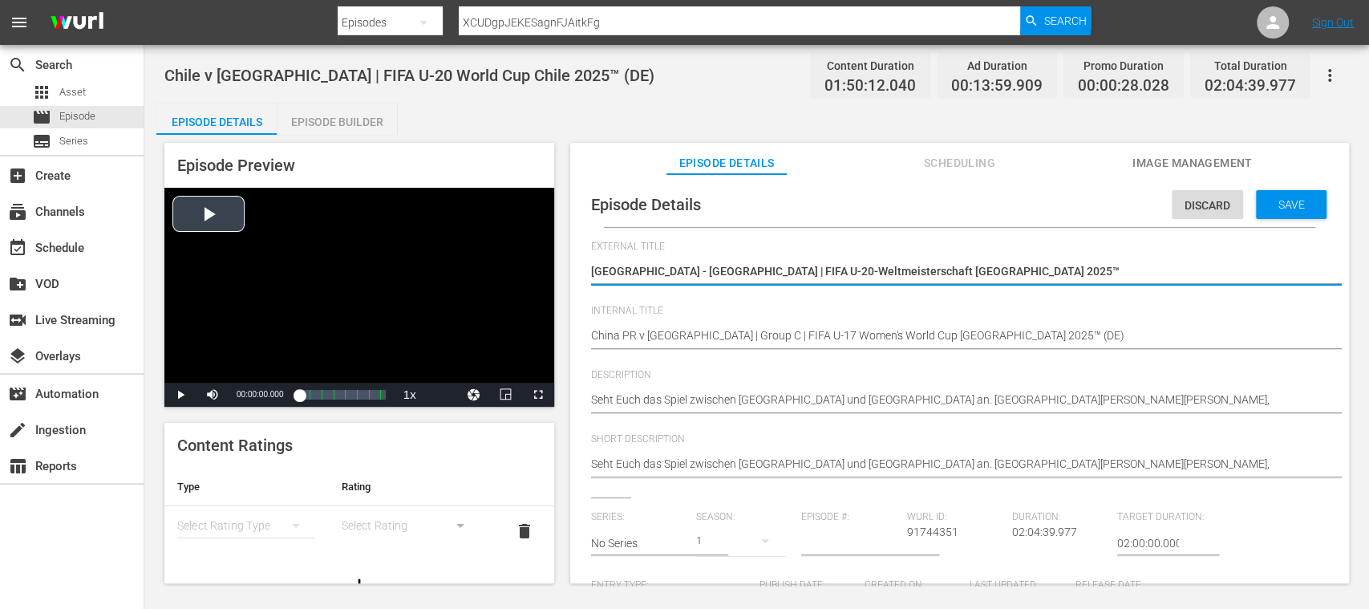
drag, startPoint x: 733, startPoint y: 269, endPoint x: 493, endPoint y: 261, distance: 239.9
paste textarea "VR China - Norwegen | Gruppe C | FIFA U-17-Frauen-Weltmeisterschaft Marokko"
type textarea "VR China - Norwegen | Gruppe C | FIFA U-17-Frauen-Weltmeisterschaft Marokko 202…"
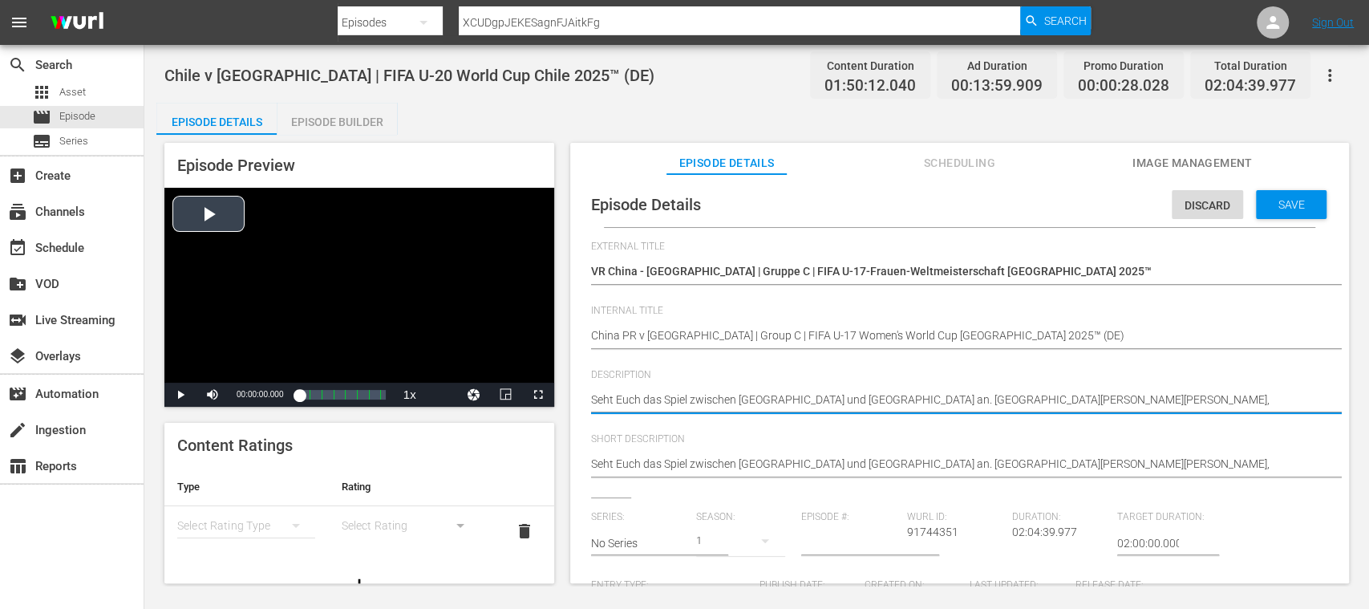
drag, startPoint x: 1286, startPoint y: 399, endPoint x: 497, endPoint y: 385, distance: 789.1
paste textarea "VR China und Norwegen an. Fußballakademie Mohammed VI (Spielfeld 3), Salé, Sams…"
type textarea "Seht Euch das Spiel zwischen VR China und Norwegen an. Fußballakademie Mohammed…"
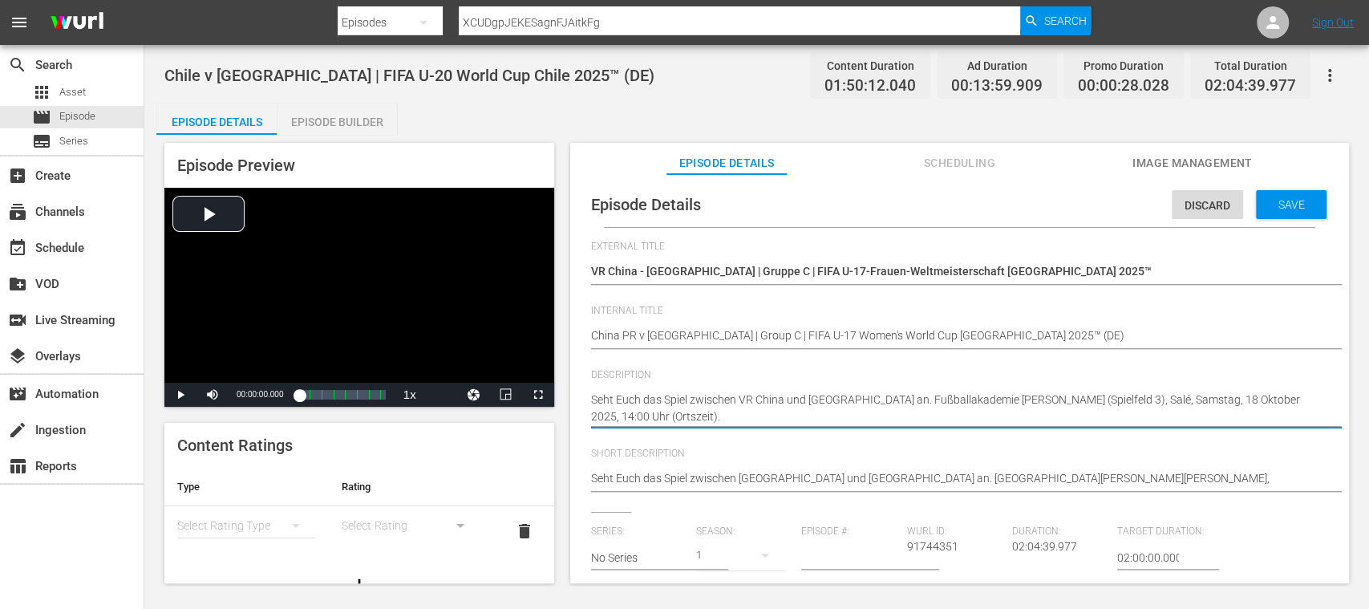
type textarea "Seht Euch das Spiel zwischen VR China und Norwegen an. Fußballakademie Mohammed…"
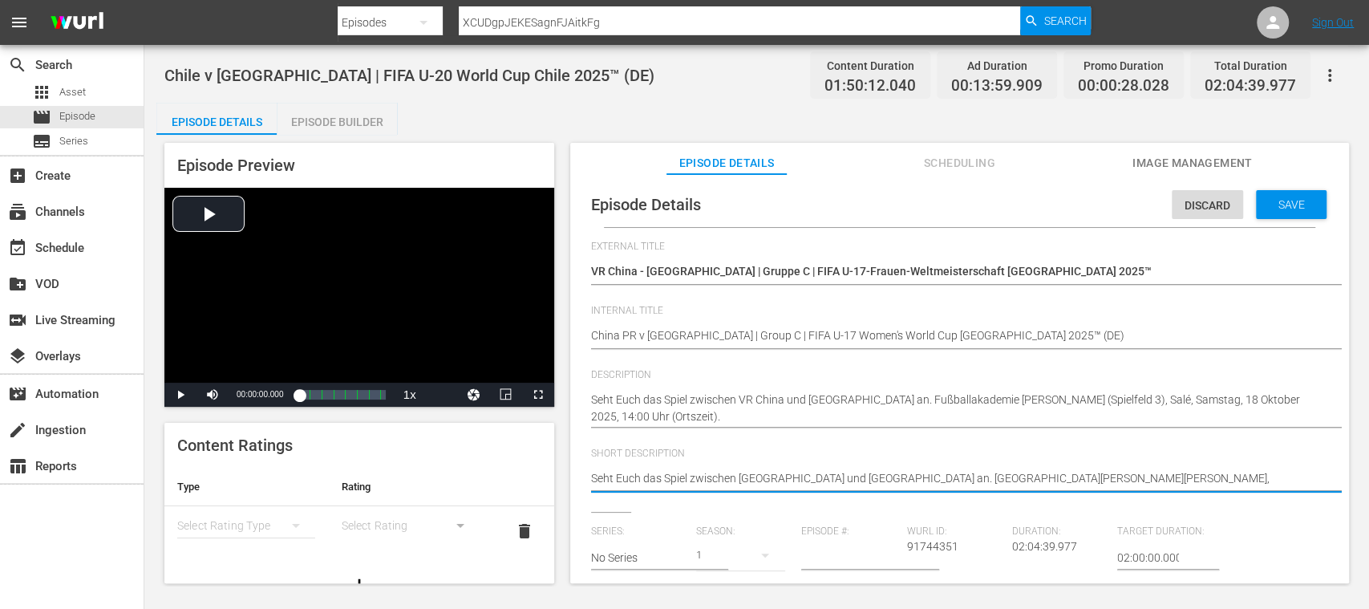
drag, startPoint x: 1073, startPoint y: 479, endPoint x: 469, endPoint y: 460, distance: 604.1
paste textarea "VR China und Norwegen an. Fußballakademie Mohammed VI (Spielfeld 3), Salé, Sams…"
type textarea "Seht Euch das Spiel zwischen VR China und Norwegen an. Fußballakademie Mohammed…"
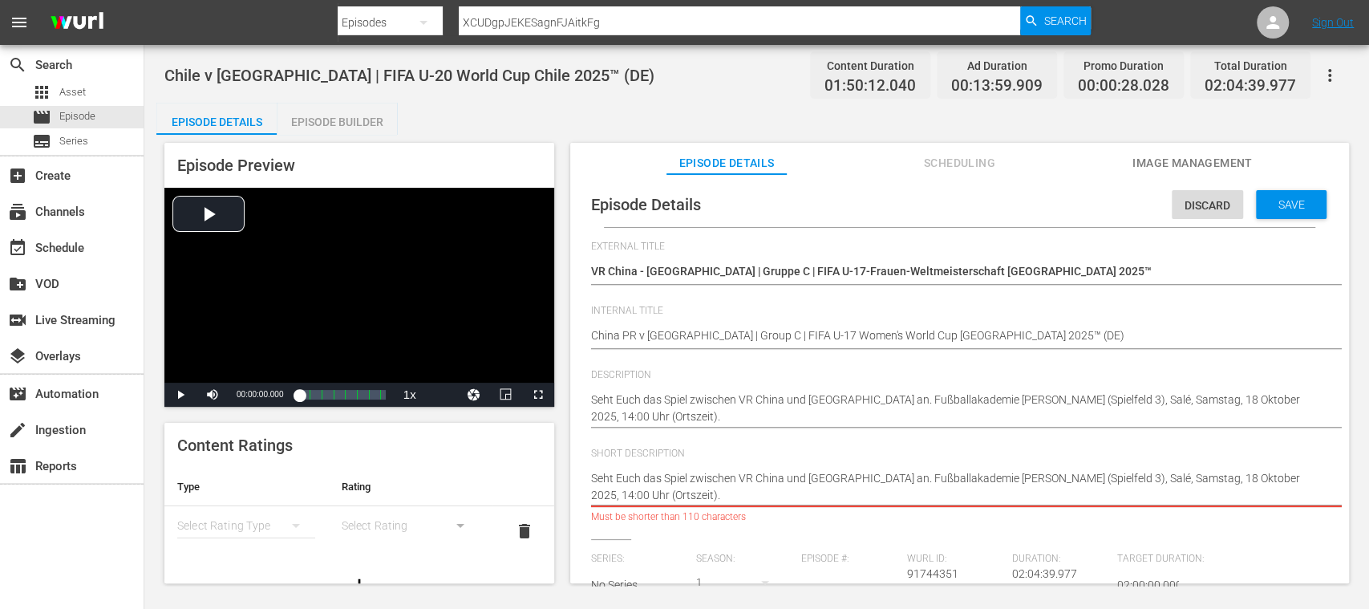
drag, startPoint x: 1125, startPoint y: 482, endPoint x: 1135, endPoint y: 498, distance: 19.1
click at [1135, 498] on textarea "Seht Euch das Spiel zwischen Chile und Mexiko an. Estadio Elías Figueroa Brande…" at bounding box center [955, 487] width 729 height 34
type textarea "Seht Euch das Spiel zwischen VR China und Norwegen an. Fußballakademie Mohammed…"
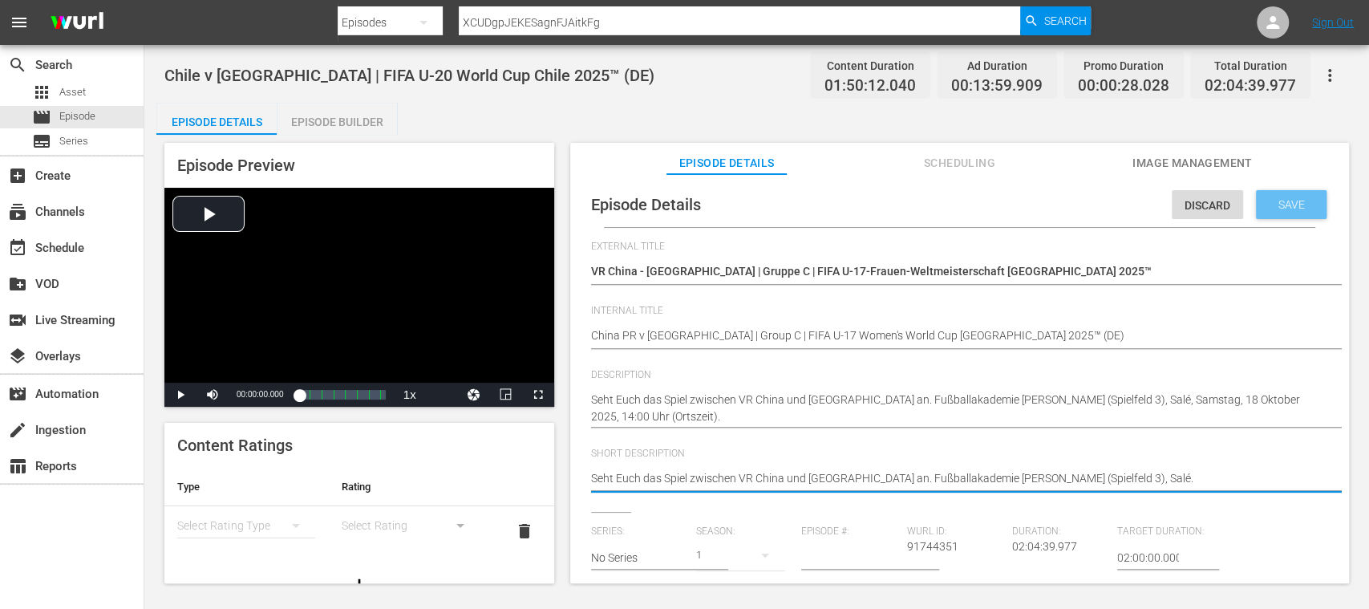
click at [1299, 208] on span "Save" at bounding box center [1291, 204] width 52 height 13
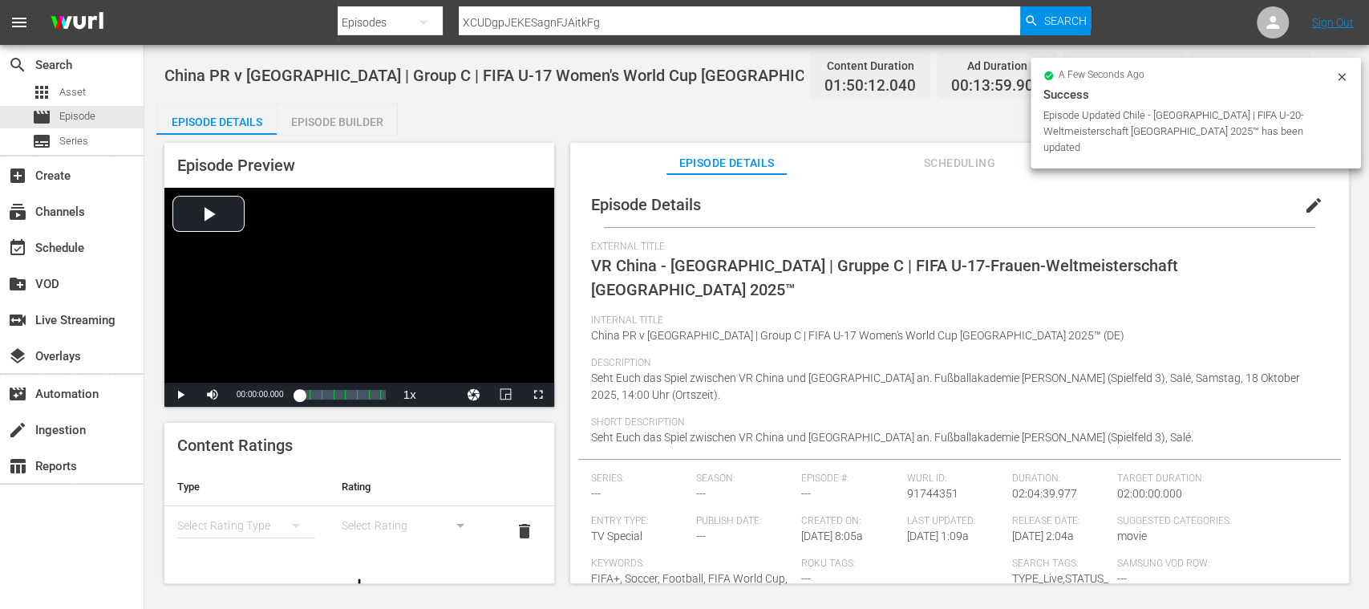
click at [351, 125] on div "Episode Builder" at bounding box center [337, 122] width 120 height 38
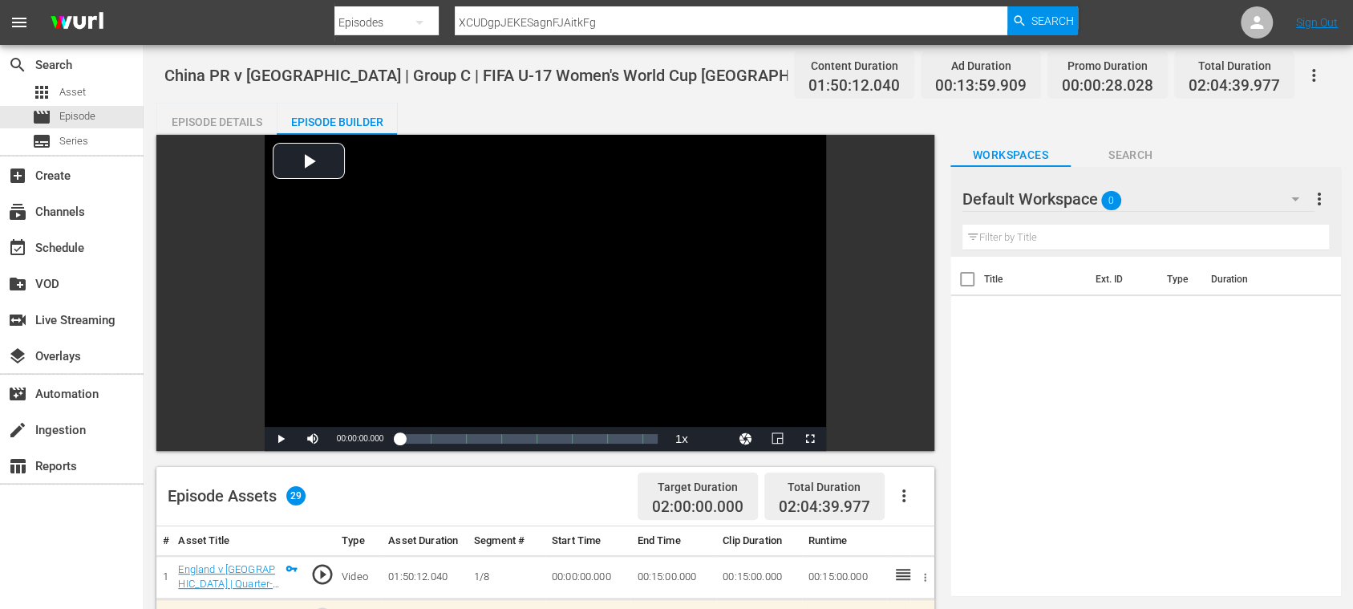
click at [234, 128] on div "Episode Details" at bounding box center [216, 122] width 120 height 38
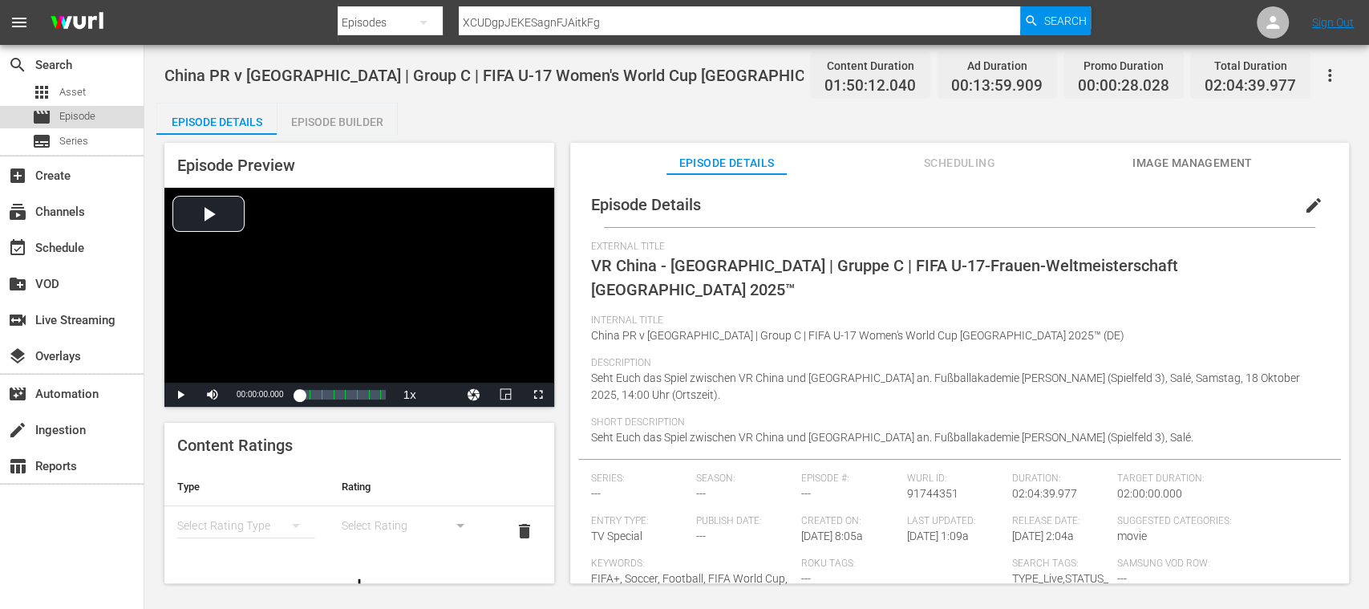
click at [87, 115] on span "Episode" at bounding box center [77, 116] width 36 height 16
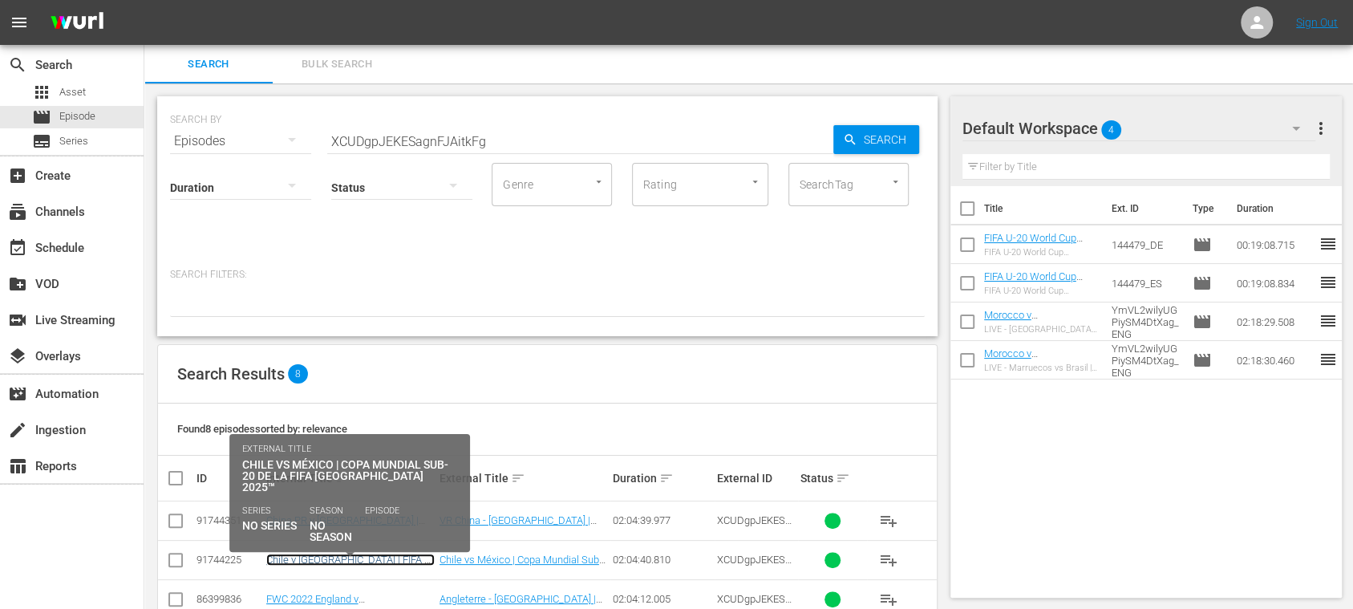
click at [386, 558] on link "Chile v Mexico | FIFA U-20 World Cup Chile 2025™ (ES)" at bounding box center [350, 571] width 168 height 36
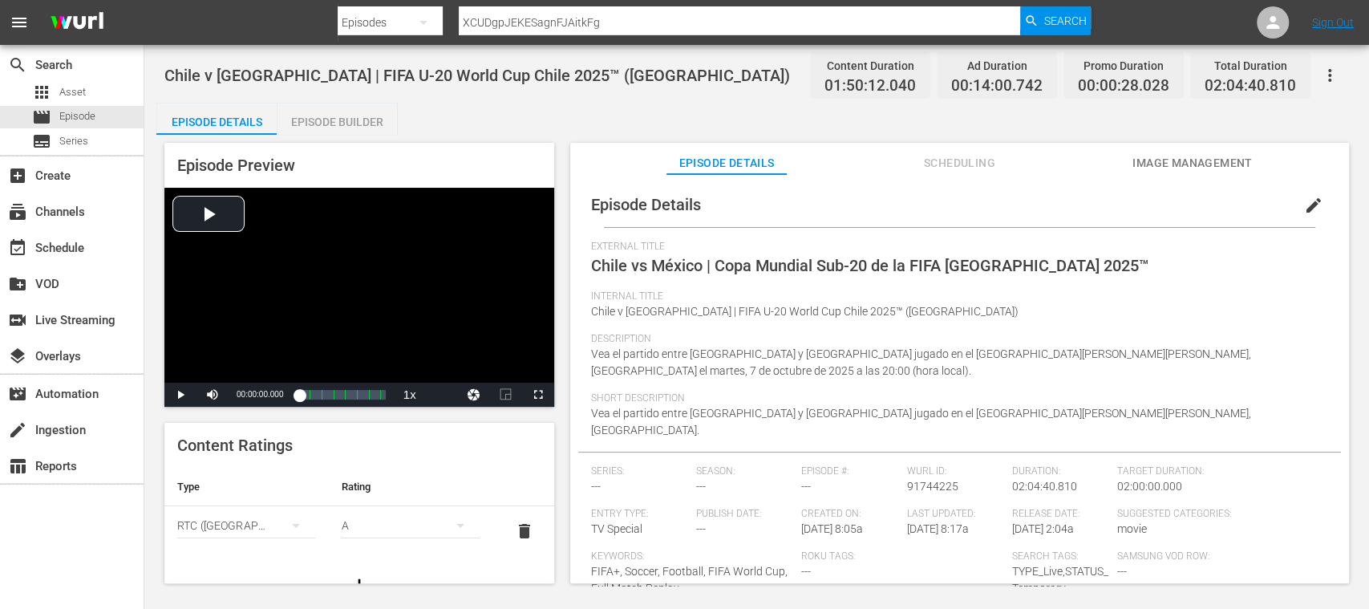
click at [1184, 155] on span "Image Management" at bounding box center [1192, 163] width 120 height 20
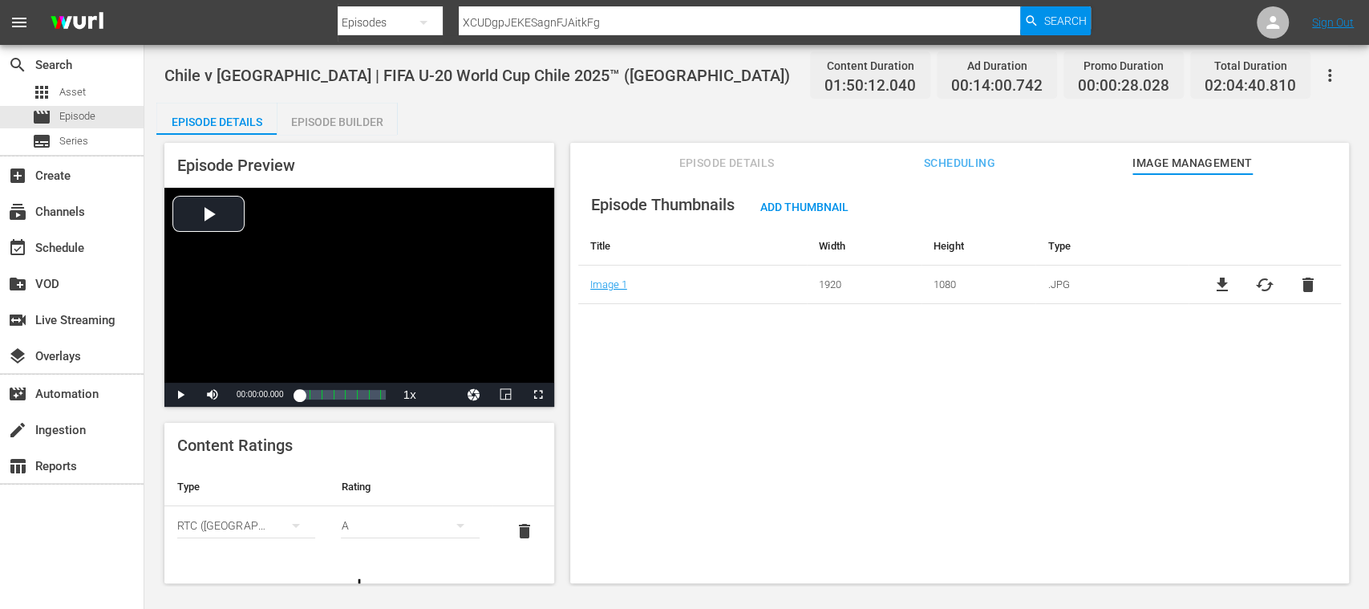
click at [1257, 285] on span "cached" at bounding box center [1264, 284] width 19 height 19
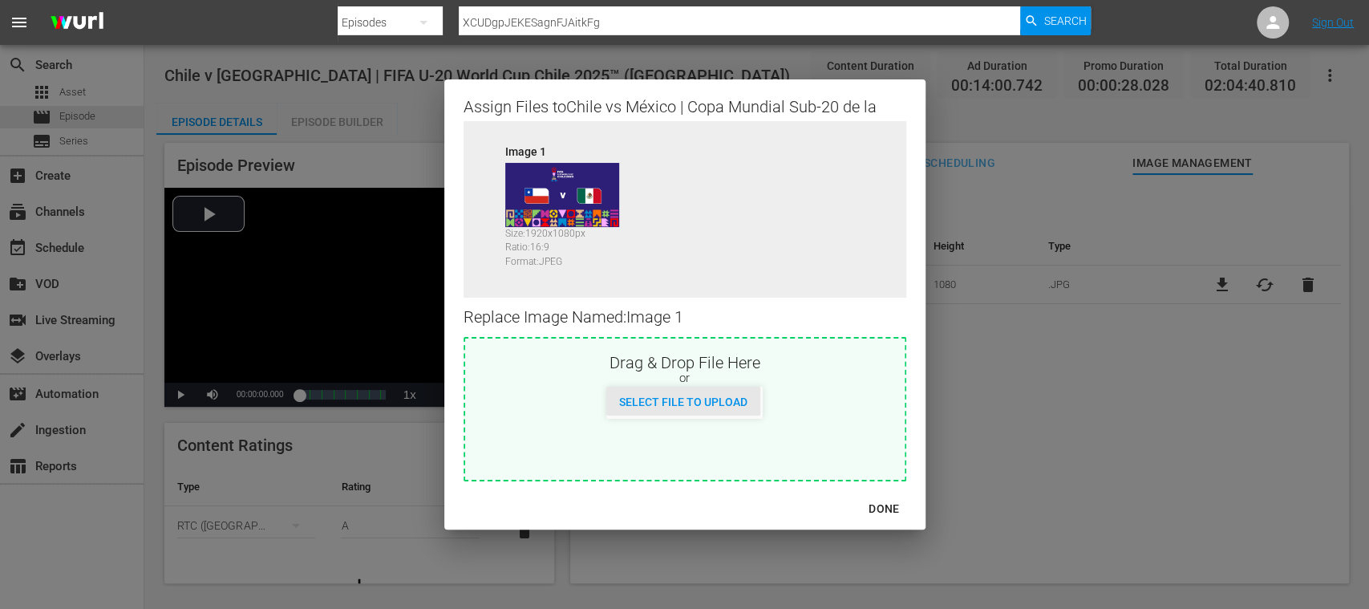
click at [735, 401] on span "Select File to Upload" at bounding box center [683, 401] width 154 height 13
type input "C:\fakepath\CHI V NOR.jpg"
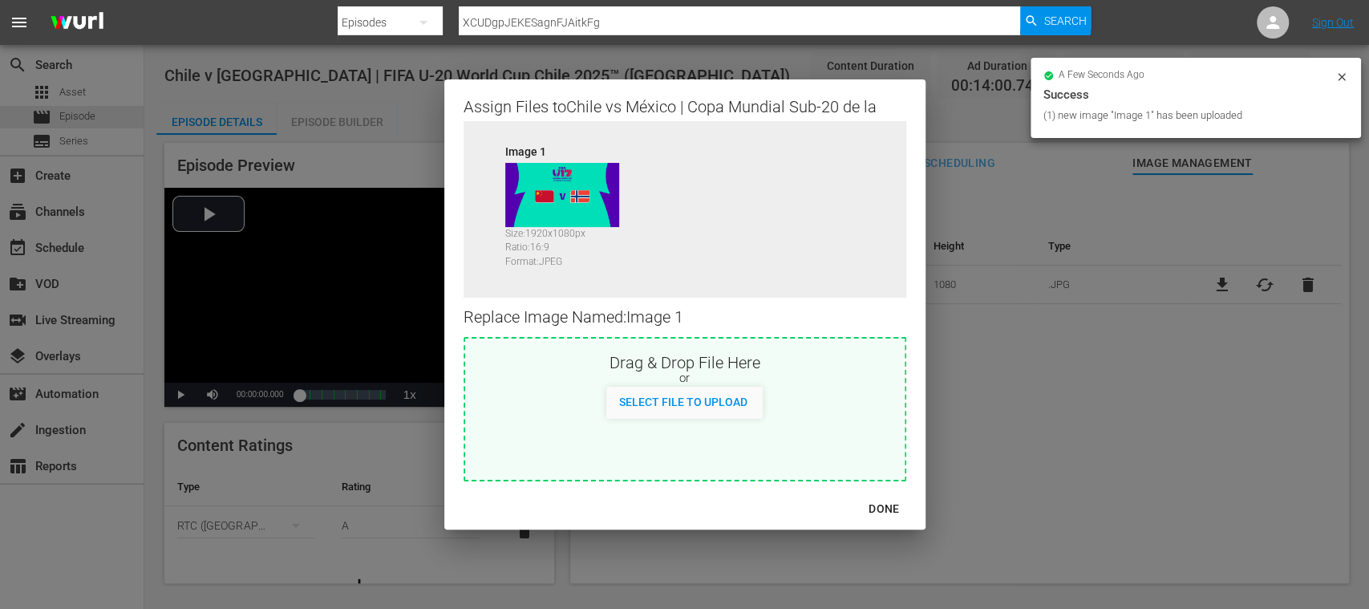
click at [892, 508] on div "DONE" at bounding box center [884, 509] width 56 height 20
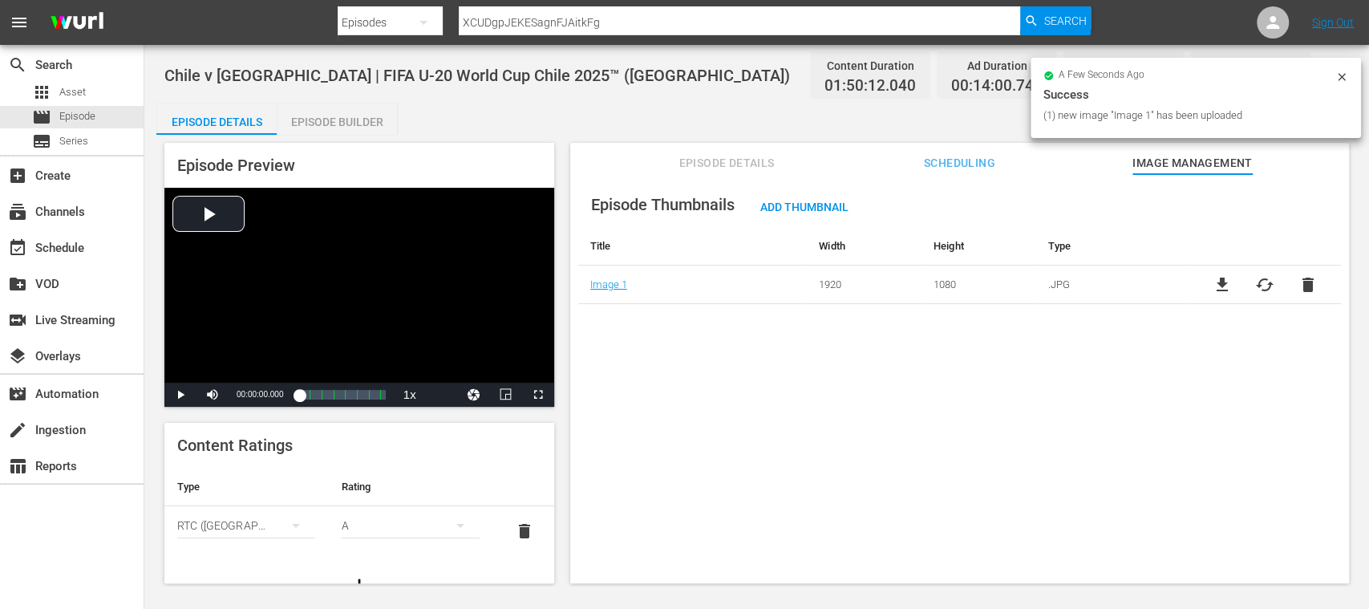
click at [702, 153] on span "Episode Details" at bounding box center [726, 163] width 120 height 20
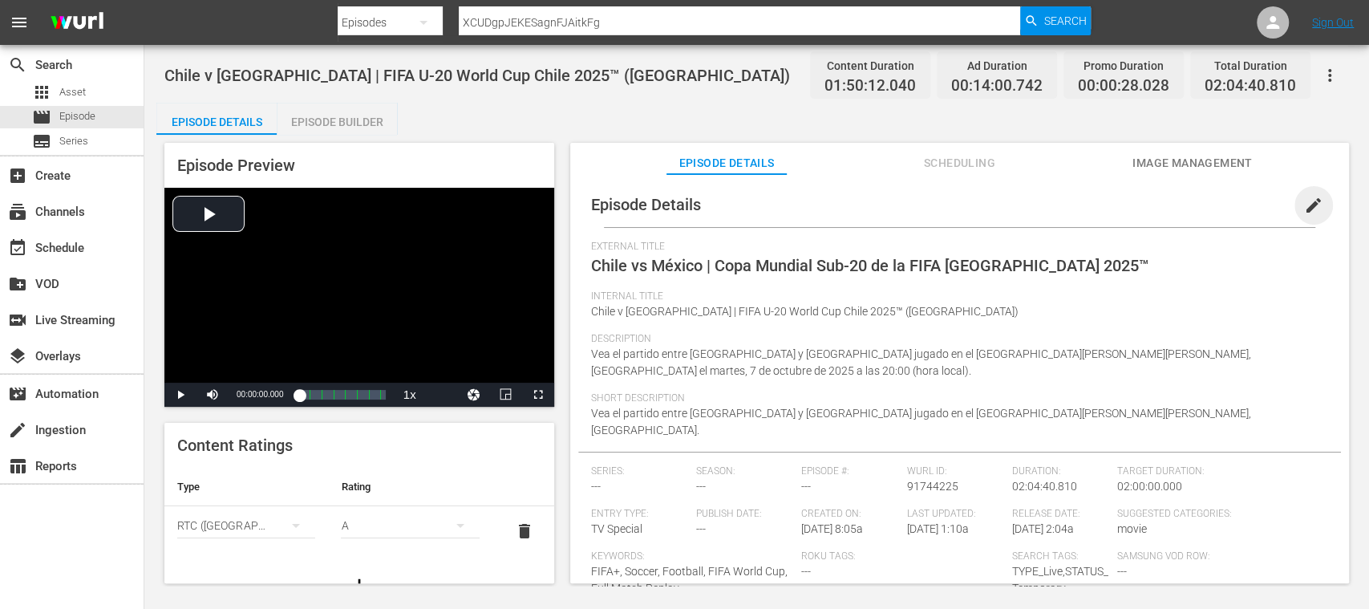
click at [1304, 208] on span "edit" at bounding box center [1313, 205] width 19 height 19
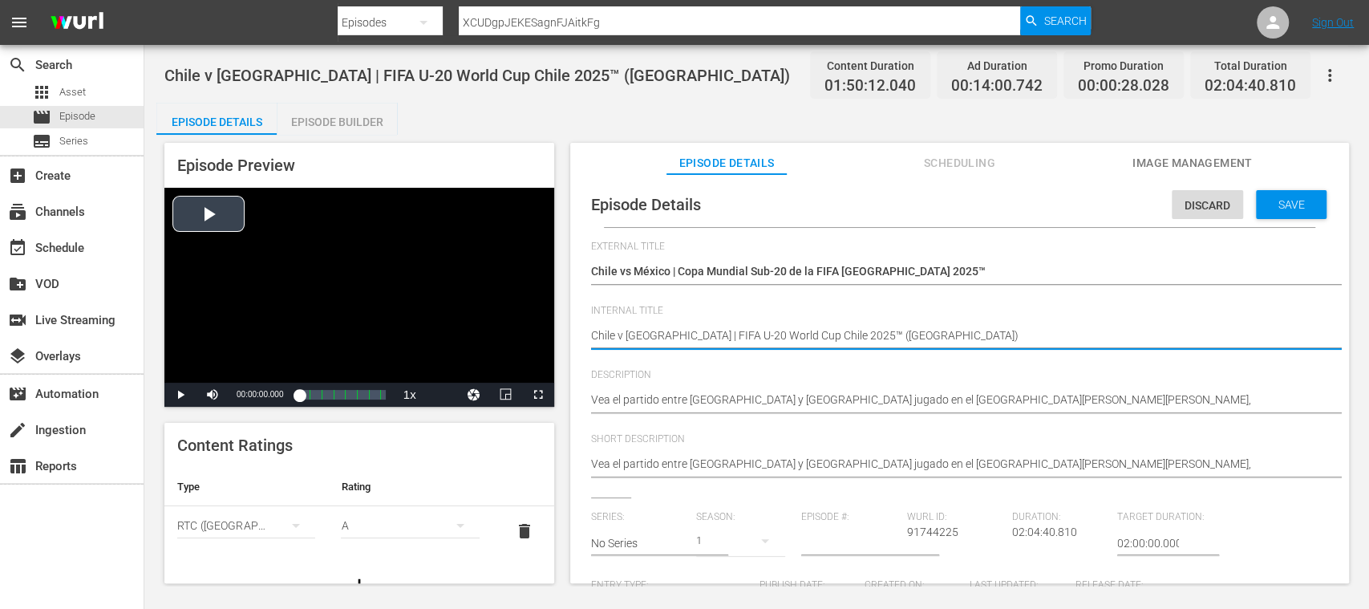
drag, startPoint x: 828, startPoint y: 336, endPoint x: 498, endPoint y: 330, distance: 330.4
type textarea "™ (ES)"
type textarea "(ES)"
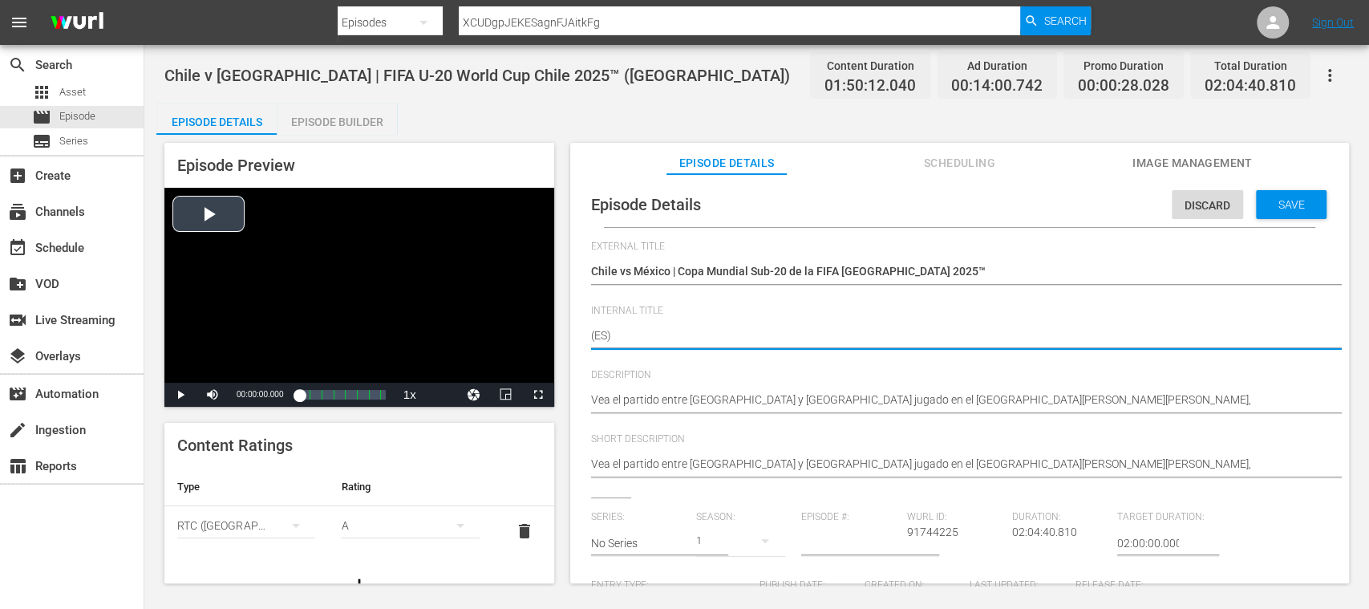
type textarea "(ES)"
type textarea "ES)"
paste textarea "China PR v Norway | Group C | FIFA U-17 Women's World Cup Morocco 2025™"
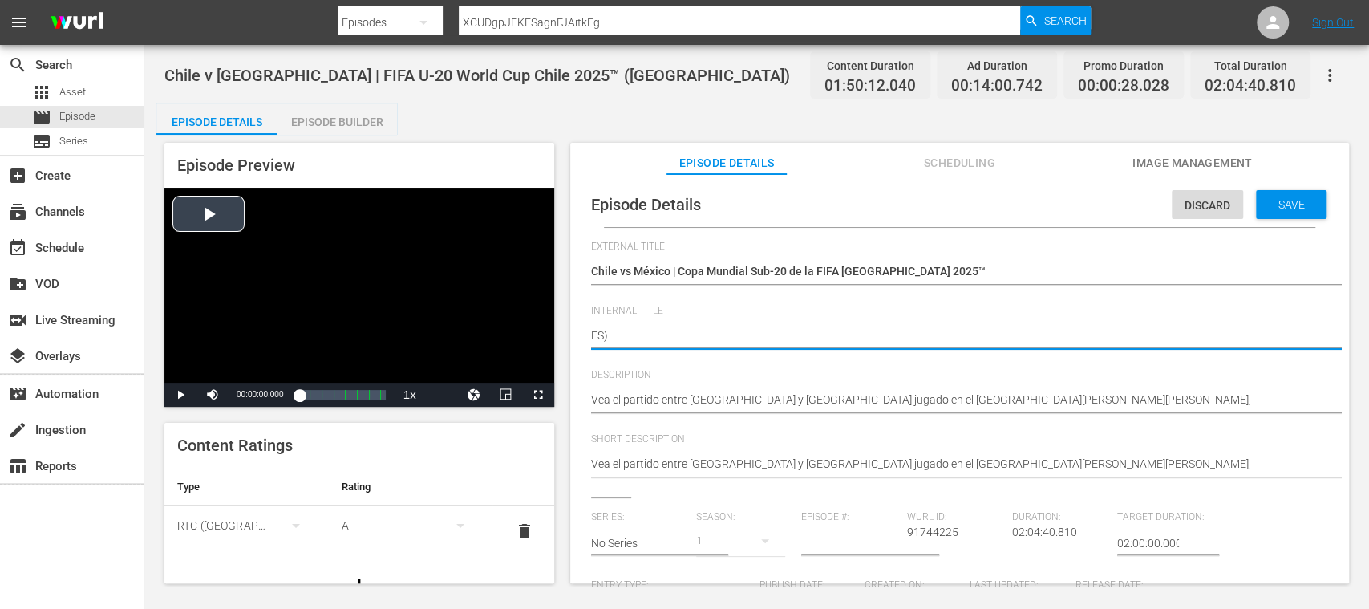
type textarea "China PR v Norway | Group C | FIFA U-17 Women's World Cup Morocco 2025™ES)"
type textarea "China PR v Norway | Group C | FIFA U-17 Women's World Cup Morocco 2025™ ES)"
type textarea "China PR v Norway | Group C | FIFA U-17 Women's World Cup Morocco 2025™ (ES)"
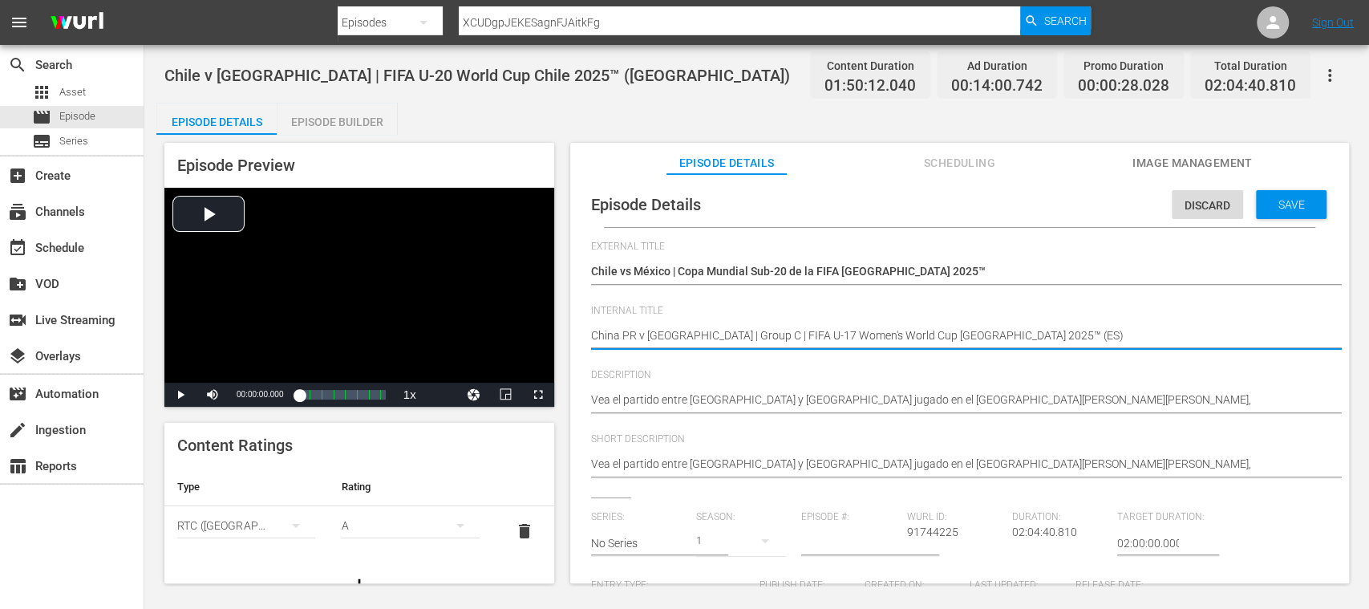
type textarea "China PR v Norway | Group C | FIFA U-17 Women's World Cup Morocco 2025™ (ES)"
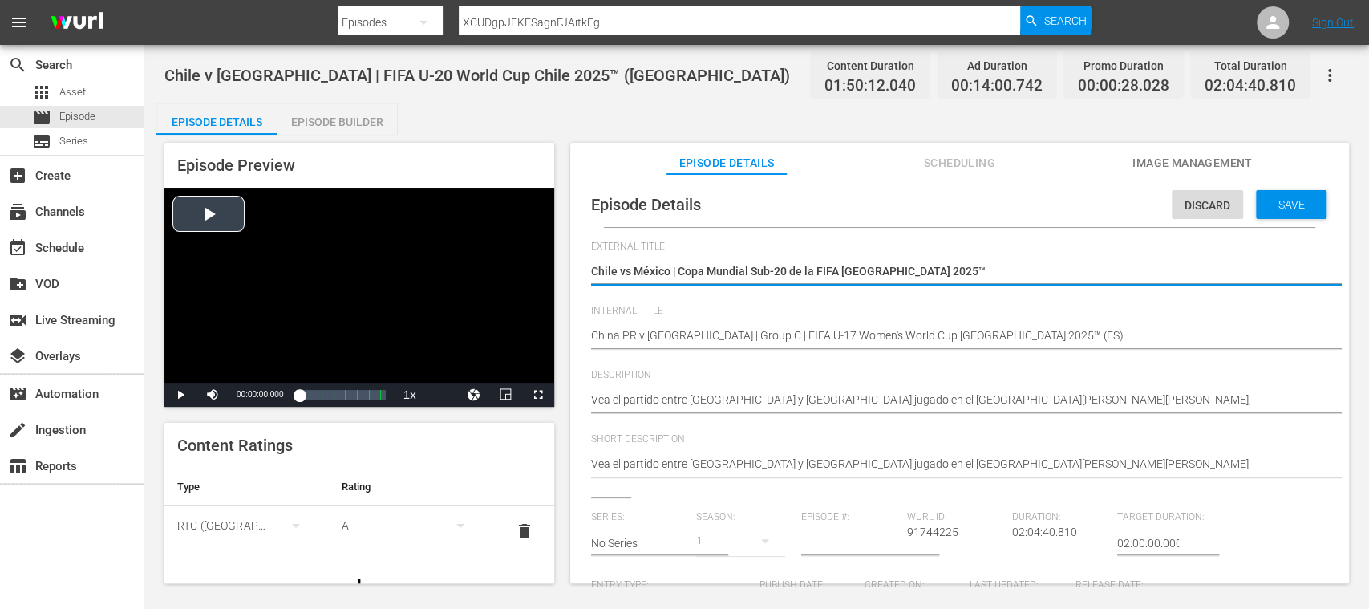
drag, startPoint x: 730, startPoint y: 271, endPoint x: 518, endPoint y: 265, distance: 212.6
paste textarea "RP China vs Noruega | Grupo C | Copa Mundial Femenina Sub-17 de la FIFA Marruec…"
type textarea "RP China vs Noruega | Grupo C | Copa Mundial Femenina Sub-17 de la FIFA Marruec…"
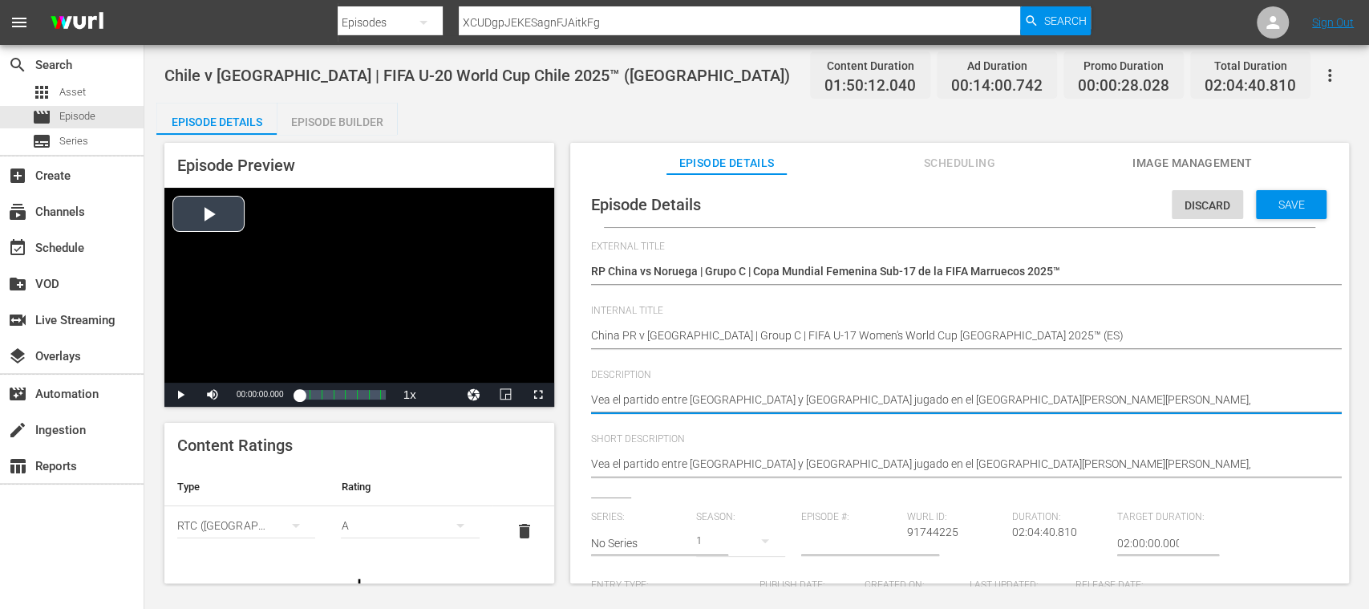
drag, startPoint x: 1304, startPoint y: 399, endPoint x: 515, endPoint y: 376, distance: 789.3
paste textarea "RP China y Noruega jugado en el Academia de Fútbol Mohammed VI (Campo 3), Salé …"
type textarea "Vea el partido entre RP China y Noruega jugado en el Academia de Fútbol Mohamme…"
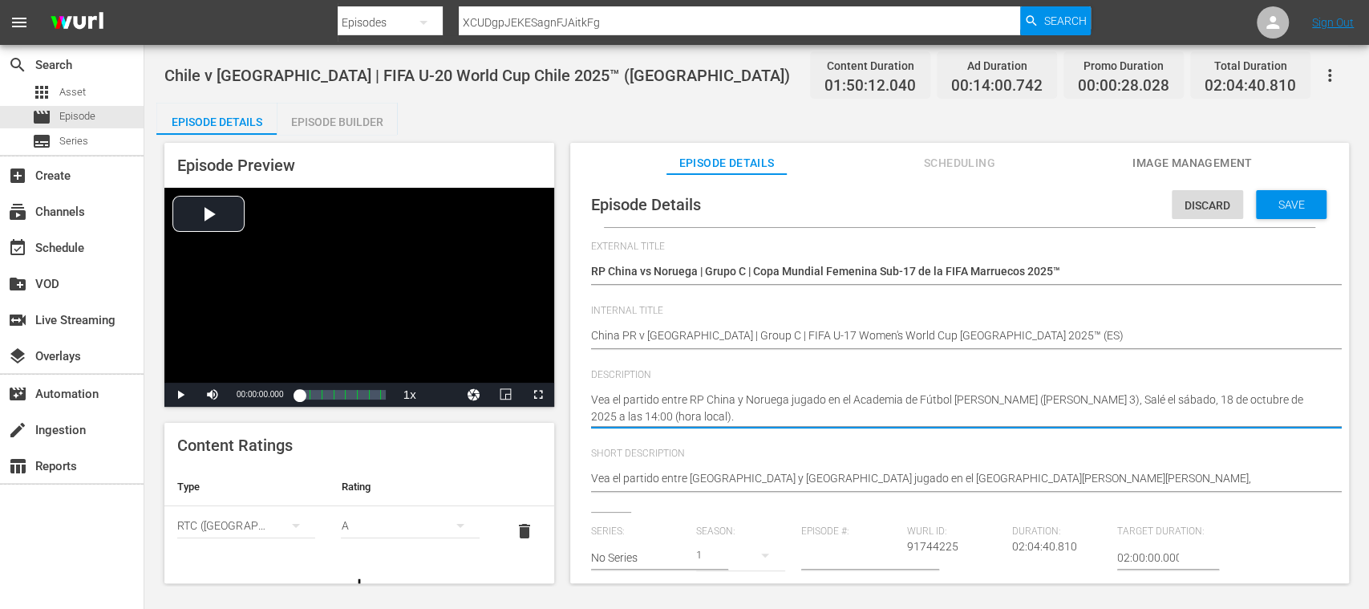
type textarea "Vea el partido entre RP China y Noruega jugado en el Academia de Fútbol Mohamme…"
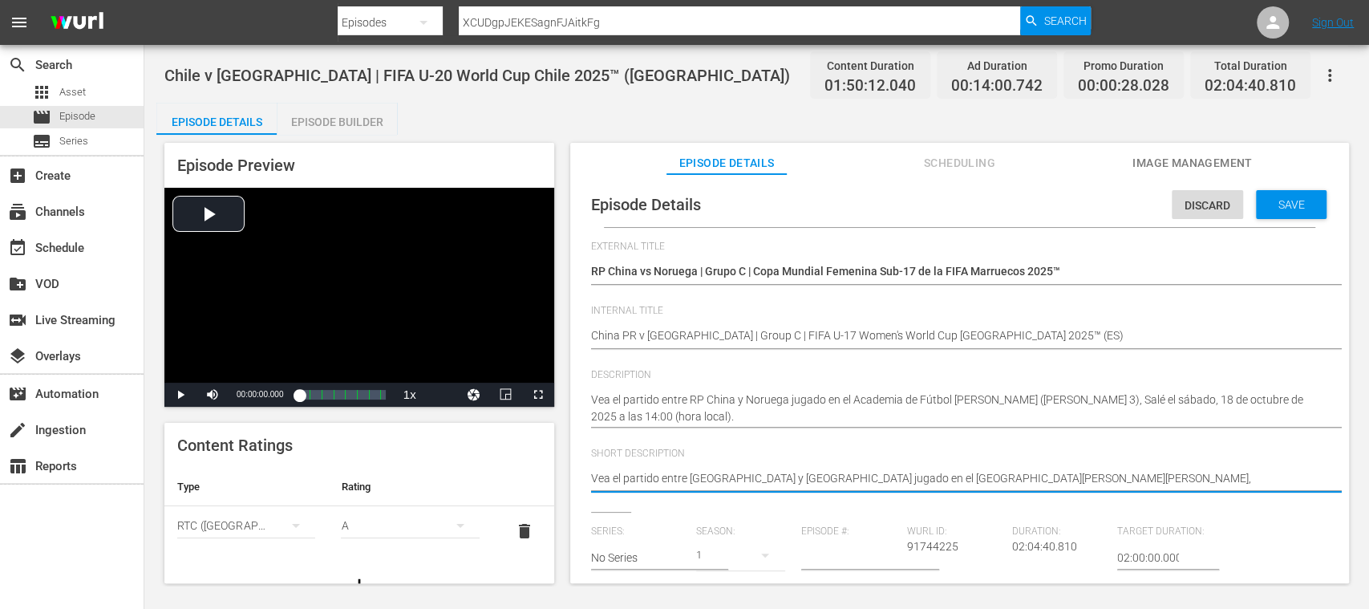
drag, startPoint x: 949, startPoint y: 479, endPoint x: 488, endPoint y: 453, distance: 461.8
paste textarea "RP China y Noruega jugado en el Academia de Fútbol Mohammed VI (Campo 3), Salé …"
type textarea "Vea el partido entre RP China y Noruega jugado en el Academia de Fútbol Mohamme…"
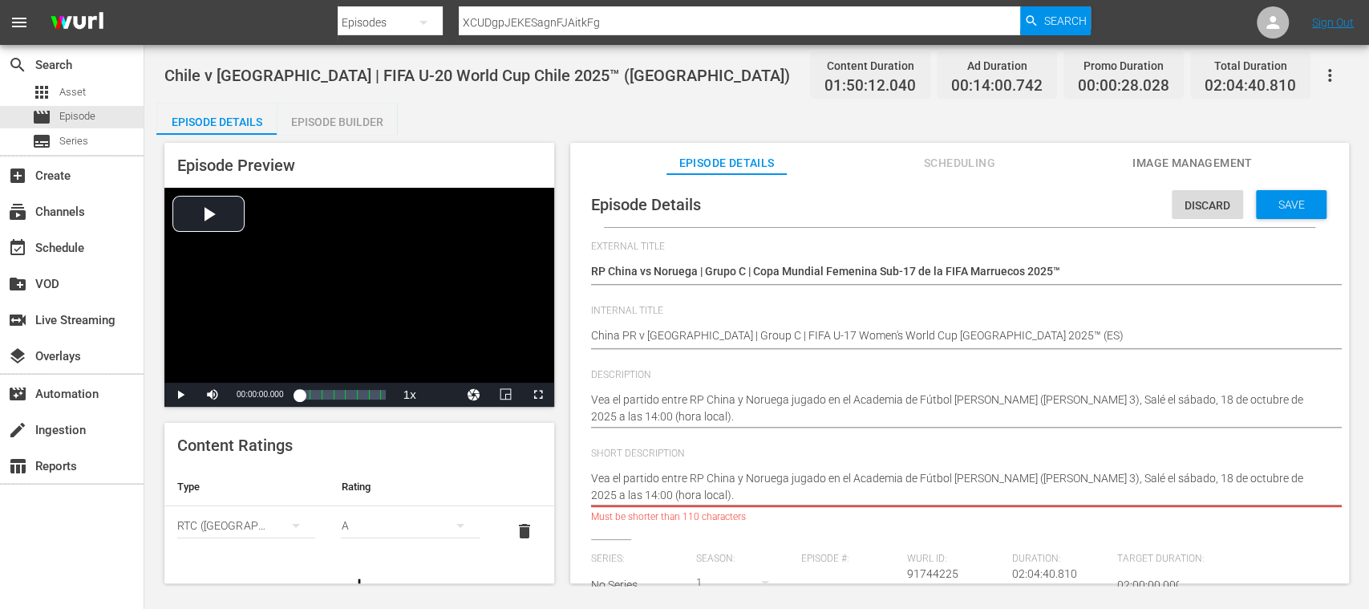
drag, startPoint x: 1105, startPoint y: 476, endPoint x: 1119, endPoint y: 496, distance: 24.1
click at [1119, 496] on textarea "Vea el partido entre Chile y México jugado en el Estadio Elías Figueroa Brander…" at bounding box center [955, 487] width 729 height 34
type textarea "Vea el partido entre RP China y Noruega jugado en el Academia de Fútbol Mohamme…"
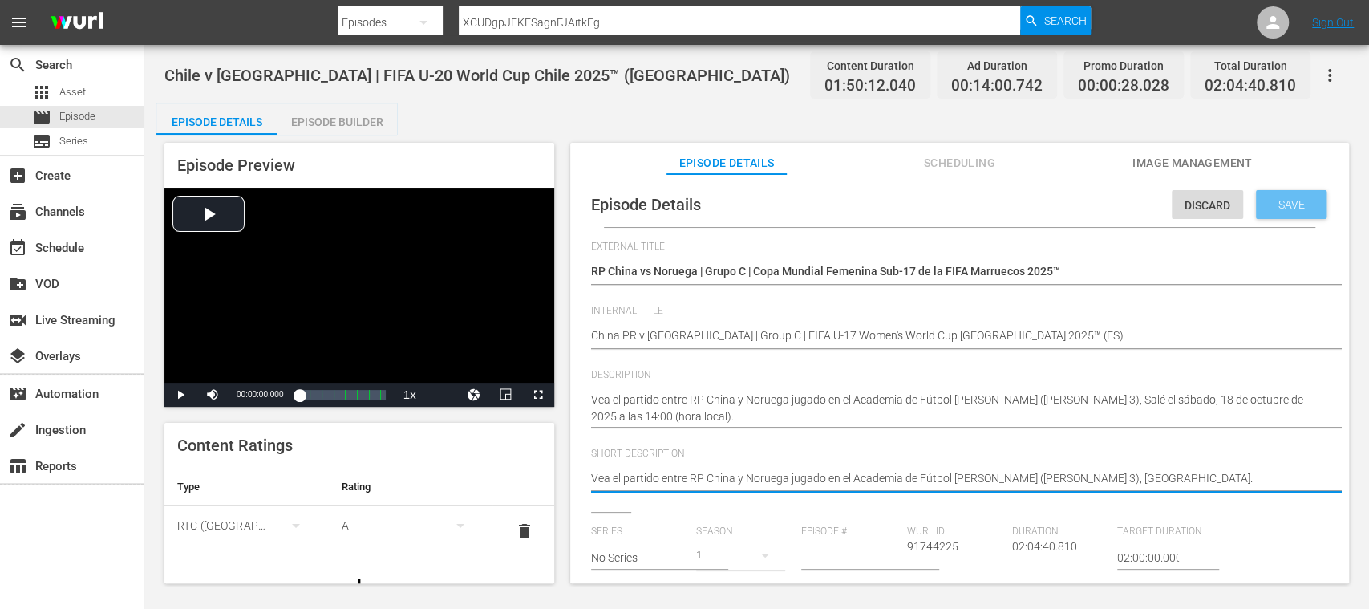
type textarea "Vea el partido entre RP China y Noruega jugado en el Academia de Fútbol Mohamme…"
click at [1295, 205] on span "Save" at bounding box center [1291, 204] width 52 height 13
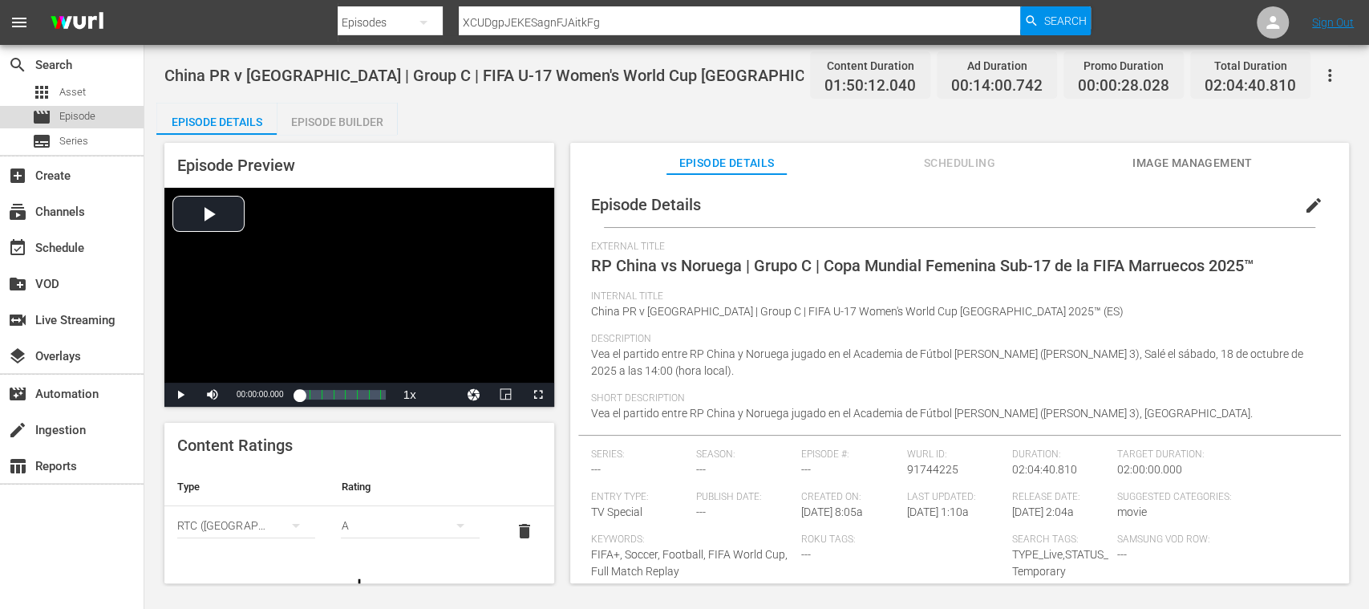
click at [98, 123] on div "movie Episode" at bounding box center [72, 117] width 144 height 22
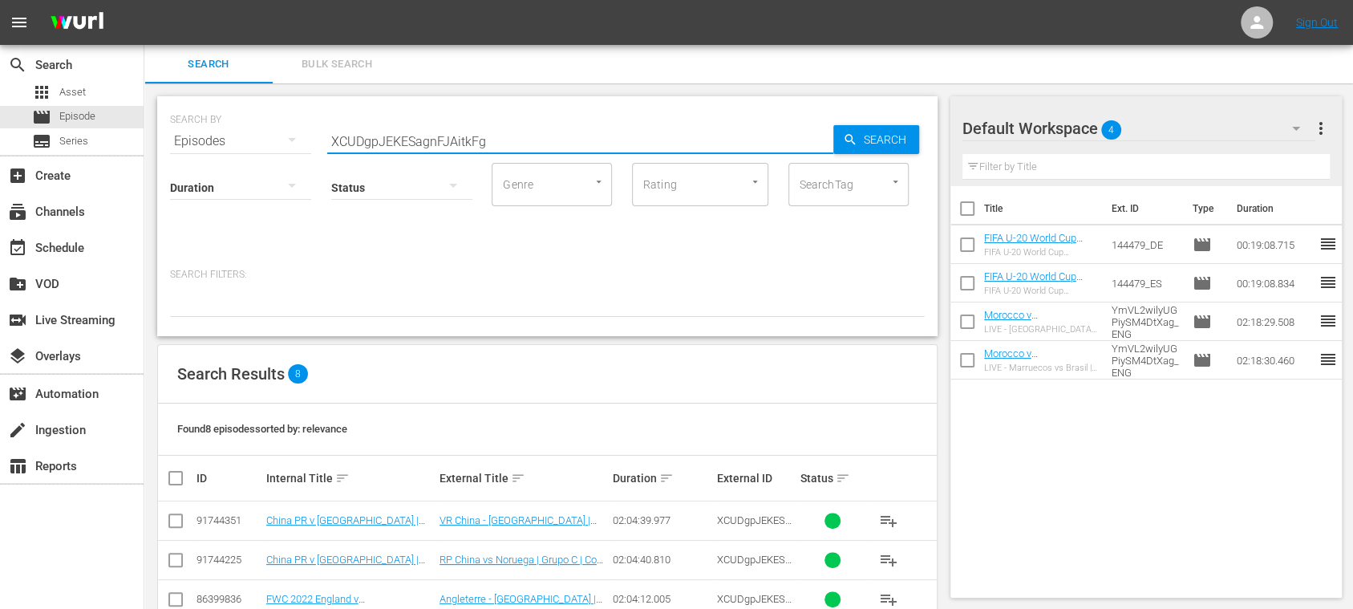
drag, startPoint x: 540, startPoint y: 132, endPoint x: 263, endPoint y: 132, distance: 277.4
click at [263, 132] on div "SEARCH BY Search By Episodes Search ID, Title, Description, Keywords, or Catego…" at bounding box center [547, 132] width 755 height 58
paste input "G_QWkjo2XUqxGkodicH4vA"
type input "G_QWkjo2XUqxGkodicH4vA"
click at [895, 139] on span "Search" at bounding box center [888, 139] width 62 height 29
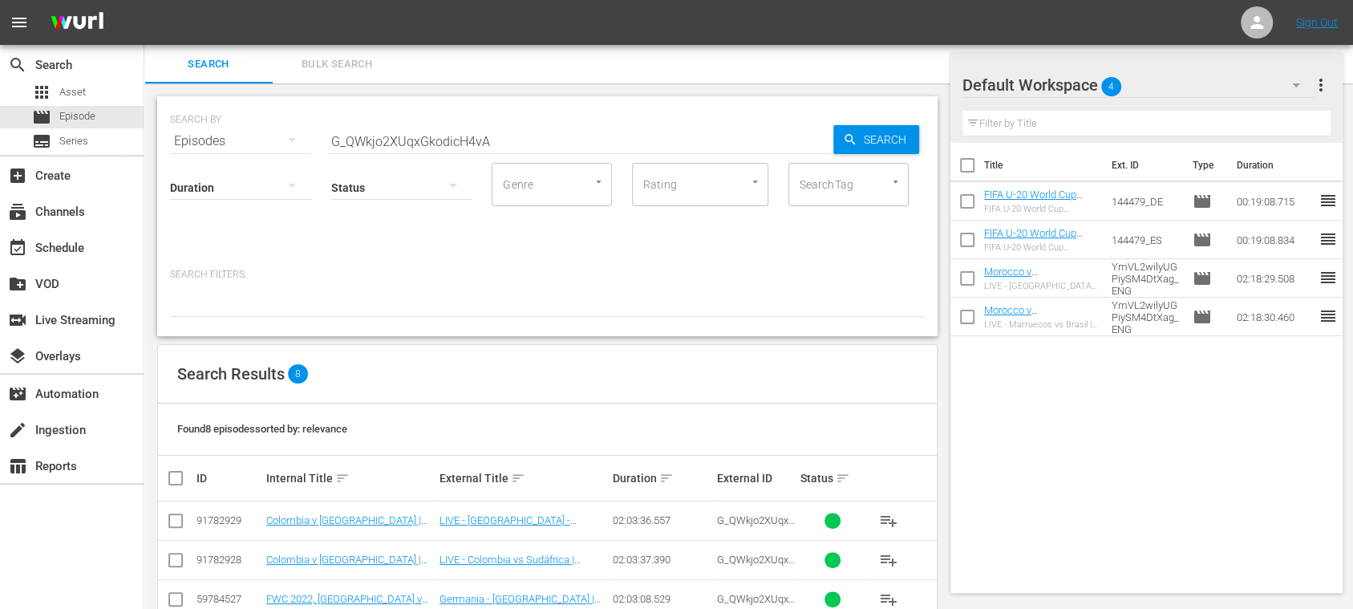
scroll to position [233, 0]
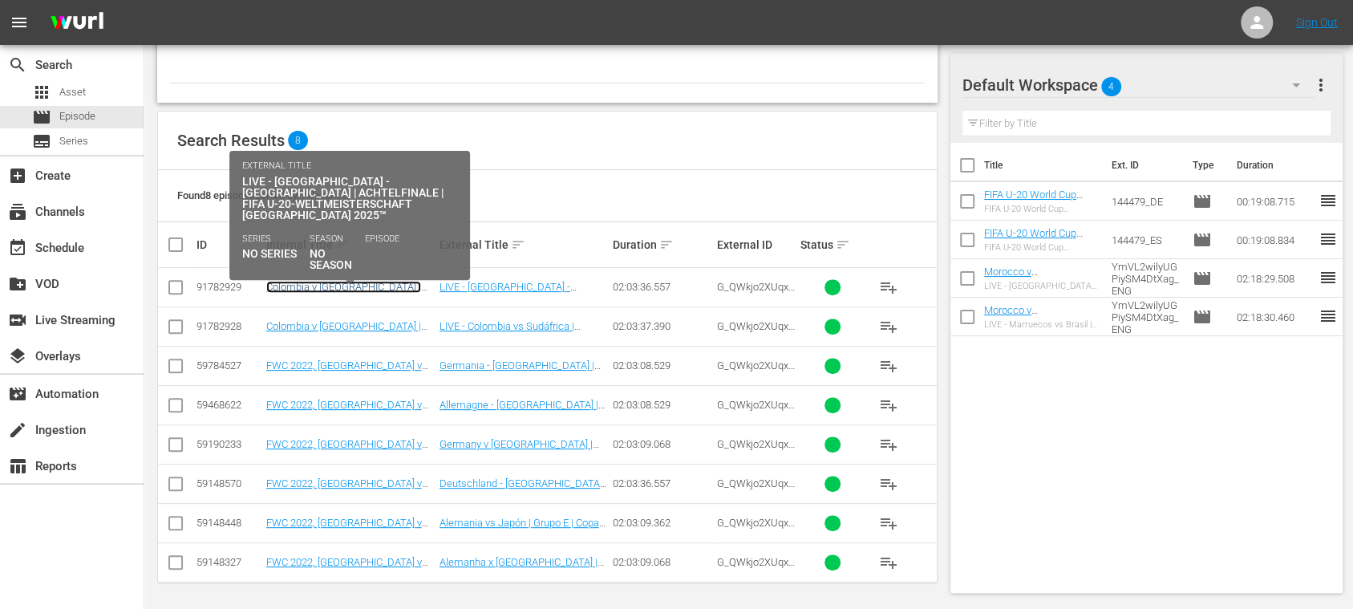
click at [390, 289] on link "Colombia v South Africa | Round of 16 | FIFA U-20 World Cup Chile 2025™ (DE)" at bounding box center [343, 299] width 155 height 36
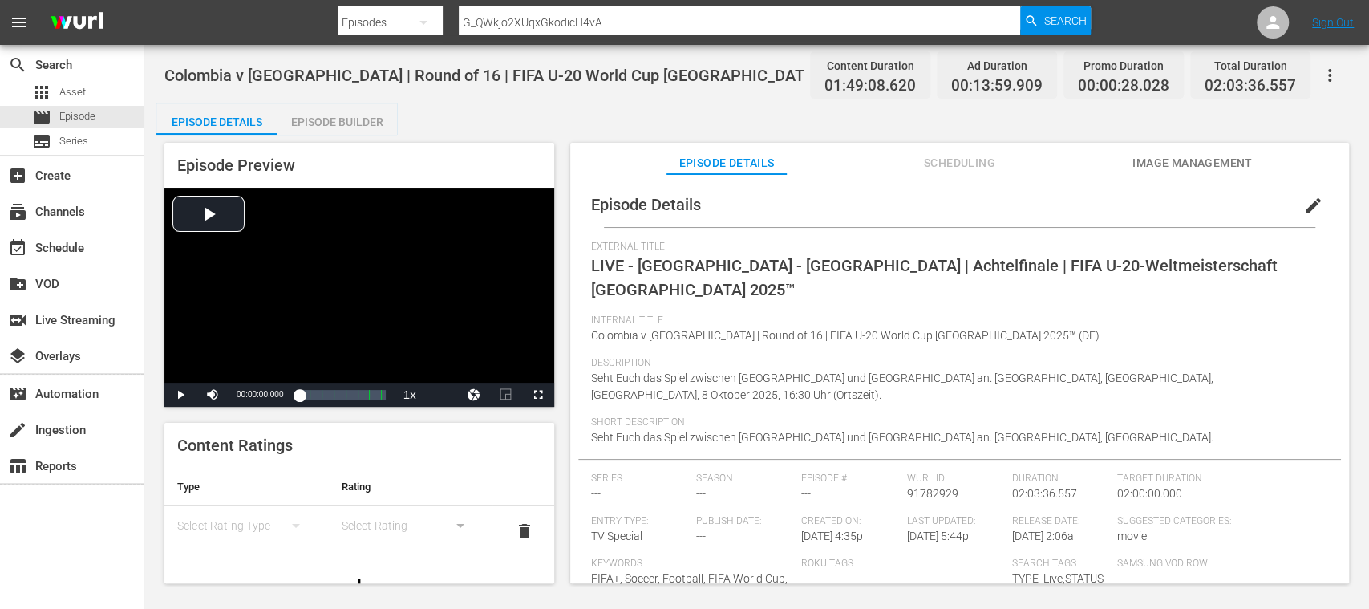
click at [1305, 202] on span "edit" at bounding box center [1313, 205] width 19 height 19
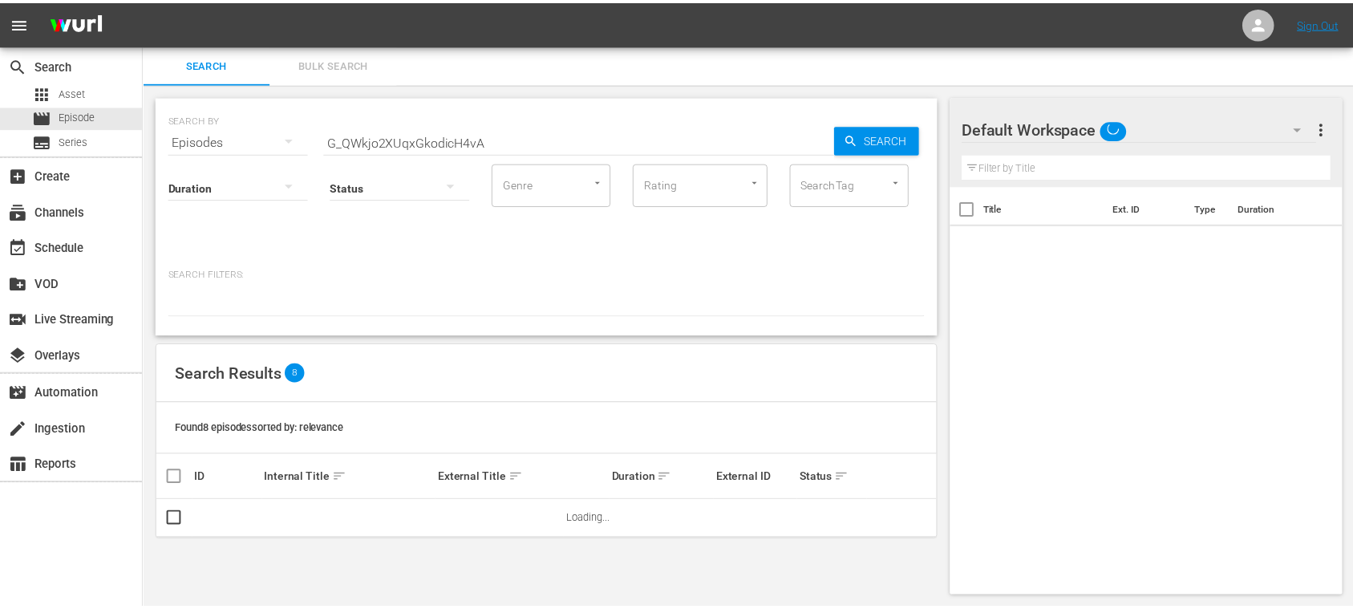
scroll to position [2, 0]
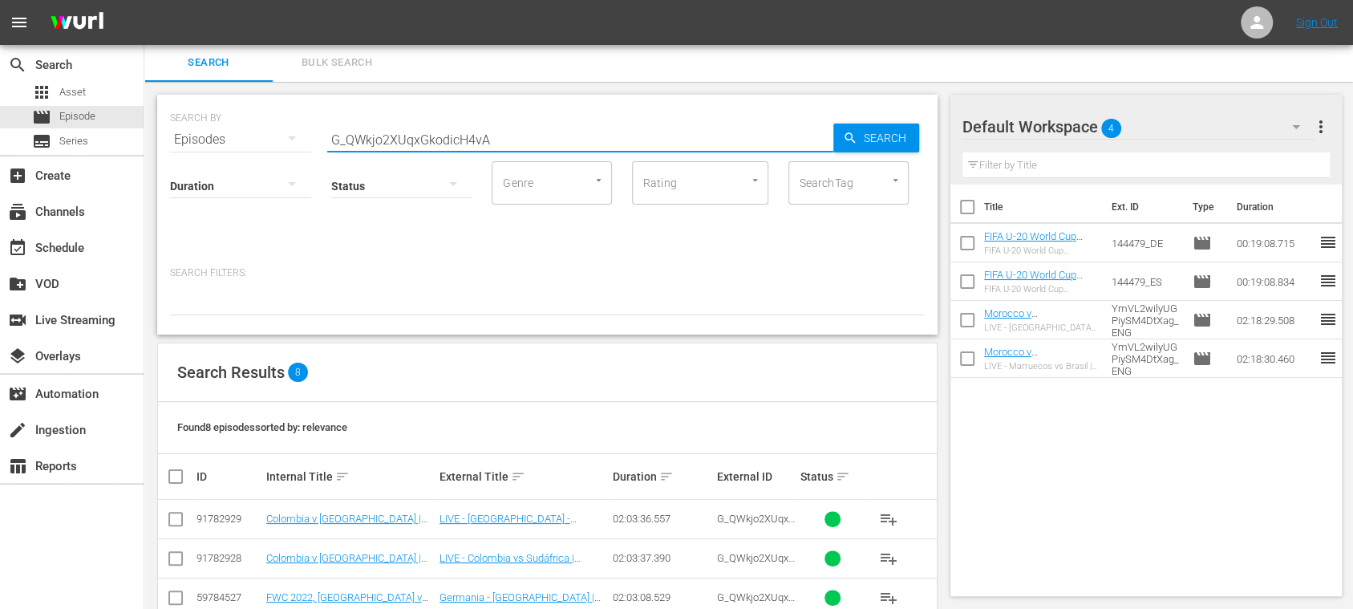
drag, startPoint x: 516, startPoint y: 141, endPoint x: 545, endPoint y: 159, distance: 33.8
paste input "XCUDgpJEKESagnFJAitkFg"
type input "XCUDgpJEKESagnFJAitkFg"
click at [877, 132] on span "Search" at bounding box center [888, 137] width 62 height 29
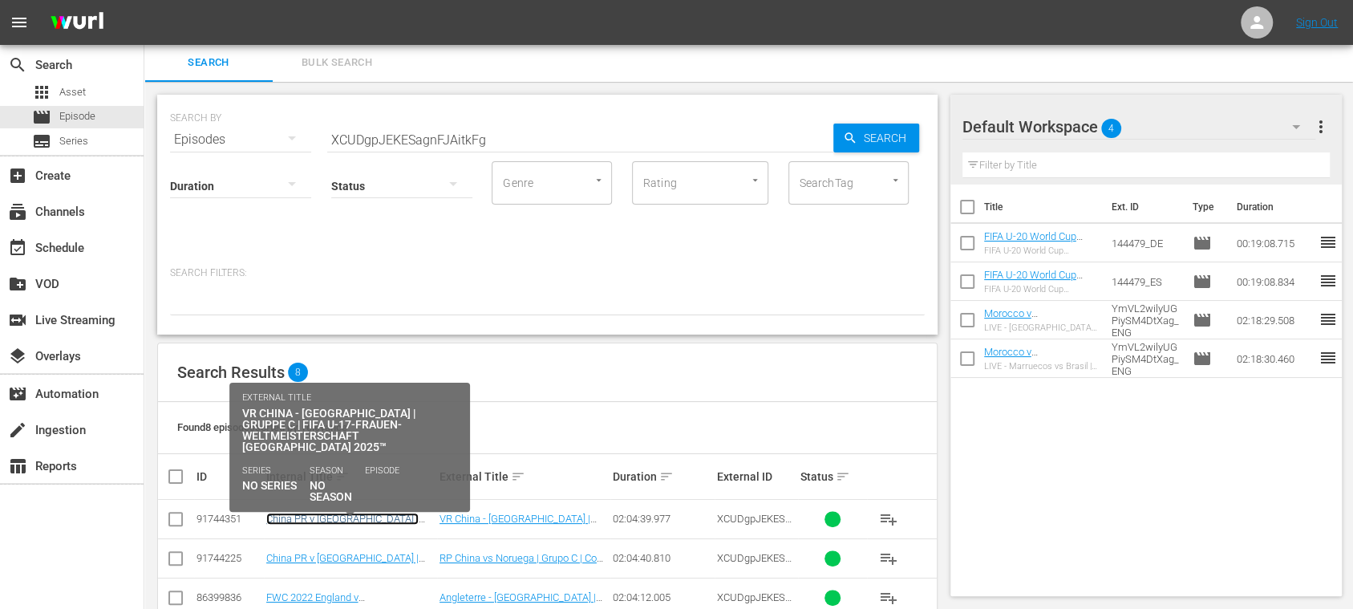
click at [338, 518] on link "China PR v Norway | Group C | FIFA U-17 Women's World Cup Morocco 2025™ (DE)" at bounding box center [346, 536] width 160 height 48
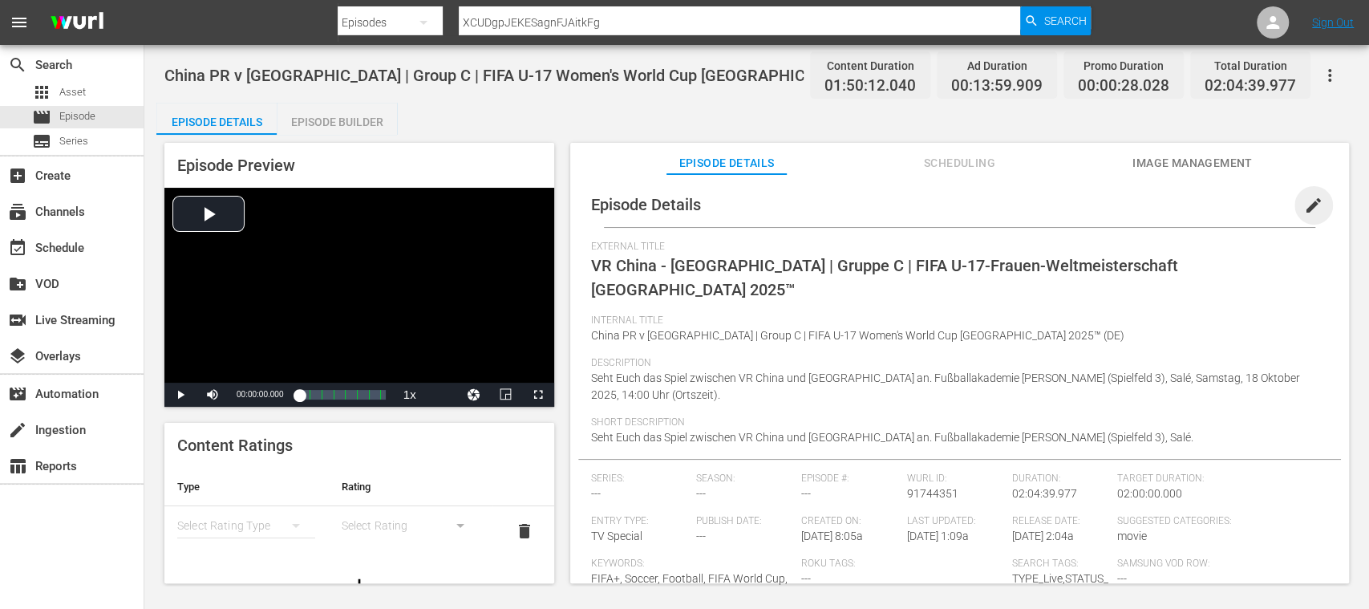
click at [1305, 200] on span "edit" at bounding box center [1313, 205] width 19 height 19
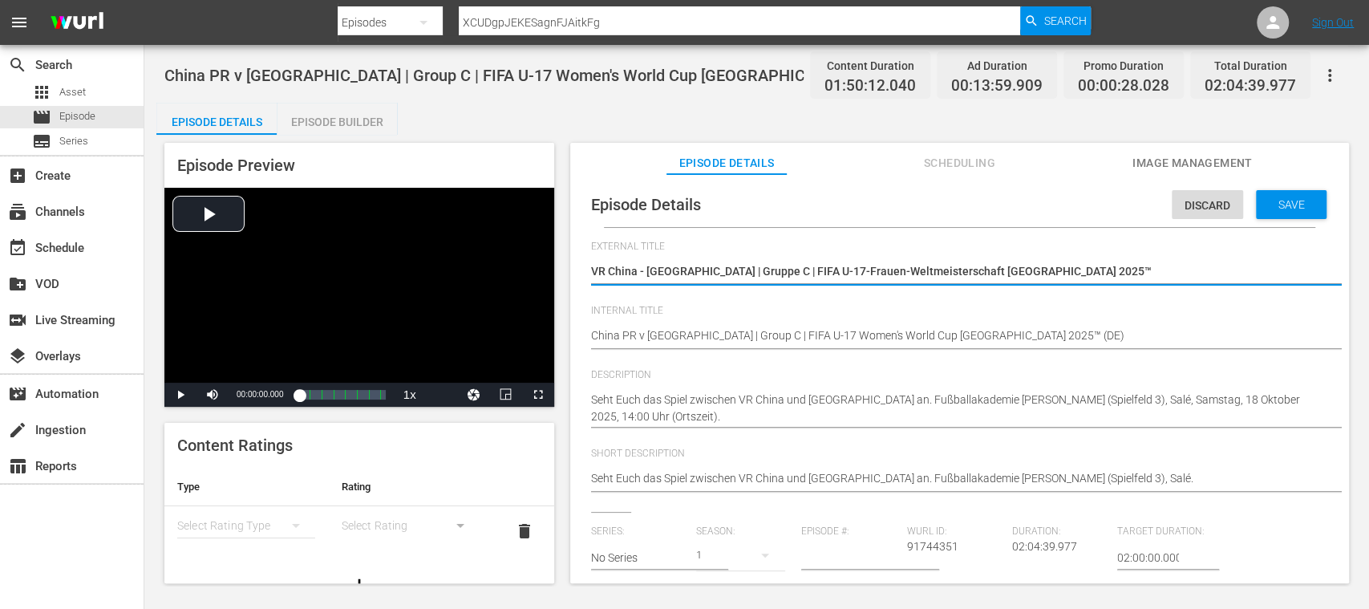
type textarea "LVR China - Norwegen | Gruppe C | FIFA U-17-Frauen-Weltmeisterschaft Marokko 20…"
type textarea "LIVR China - Norwegen | Gruppe C | FIFA U-17-Frauen-Weltmeisterschaft Marokko 2…"
type textarea "LIVVR China - Norwegen | Gruppe C | FIFA U-17-Frauen-Weltmeisterschaft Marokko …"
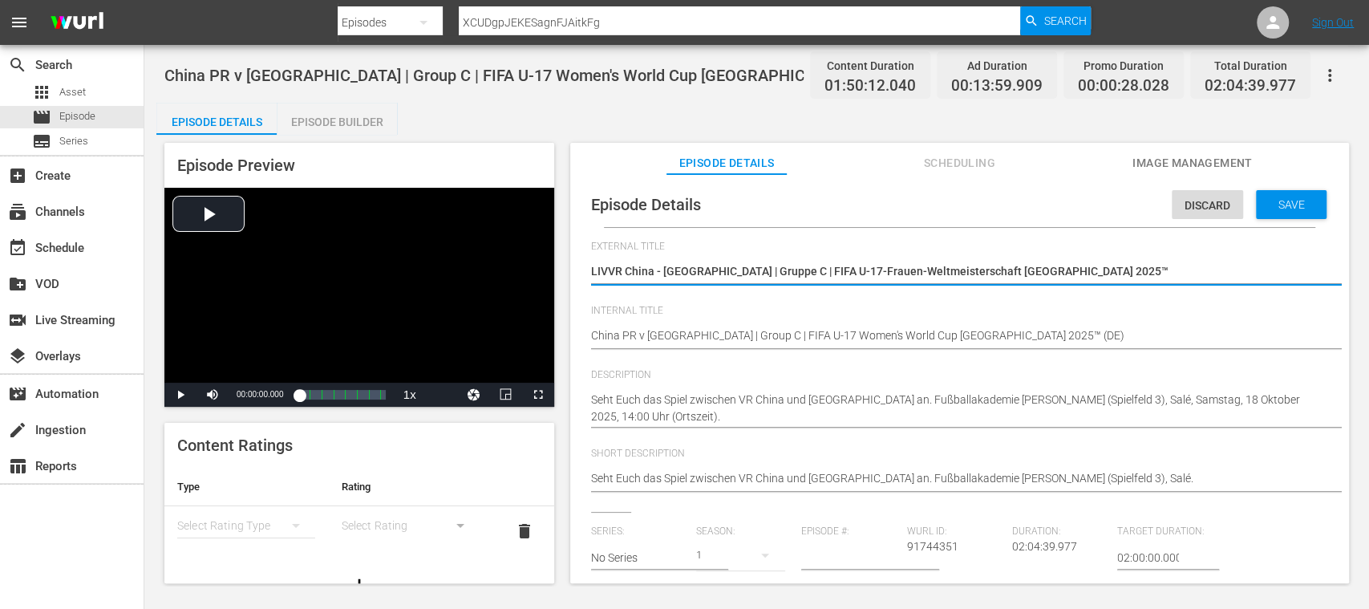
type textarea "LIVEVR China - Norwegen | Gruppe C | FIFA U-17-Frauen-Weltmeisterschaft Marokko…"
type textarea "LIVE VR China - Norwegen | Gruppe C | FIFA U-17-Frauen-Weltmeisterschaft Marokk…"
type textarea "LIVE -VR China - Norwegen | Gruppe C | FIFA U-17-Frauen-Weltmeisterschaft Marok…"
type textarea "LIVE - VR China - Norwegen | Gruppe C | FIFA U-17-Frauen-Weltmeisterschaft Maro…"
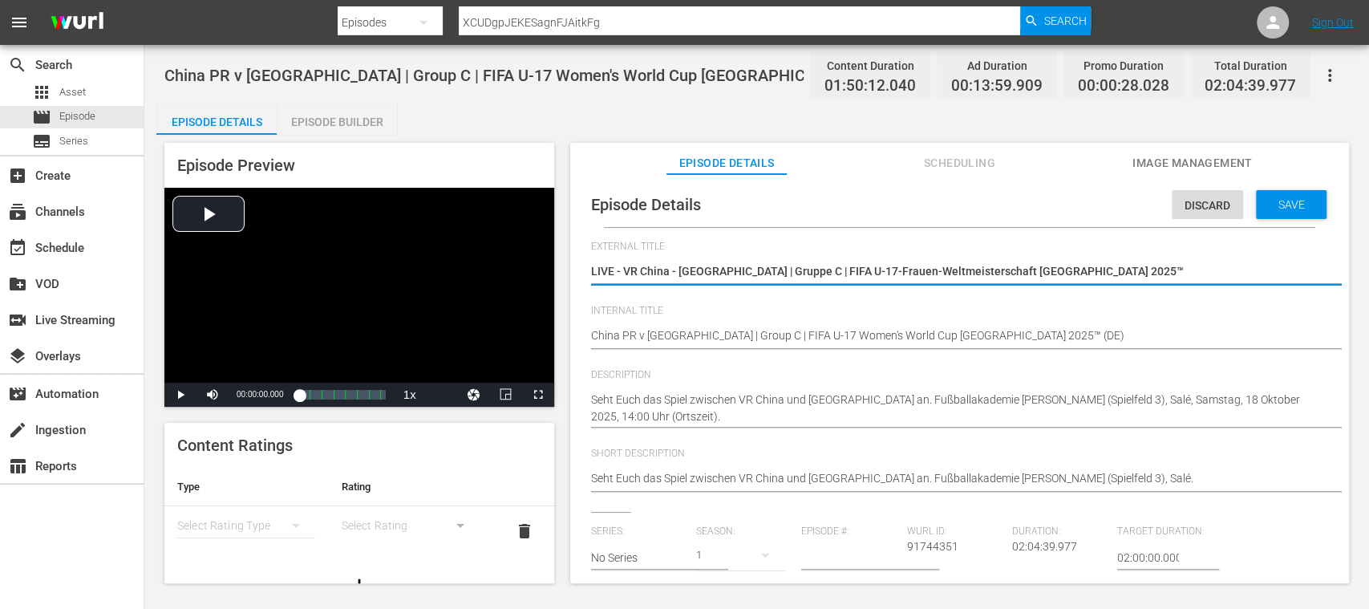
type textarea "LIVE - VR China - Norwegen | Gruppe C | FIFA U-17-Frauen-Weltmeisterschaft Maro…"
click at [1304, 204] on span "Save" at bounding box center [1291, 204] width 52 height 13
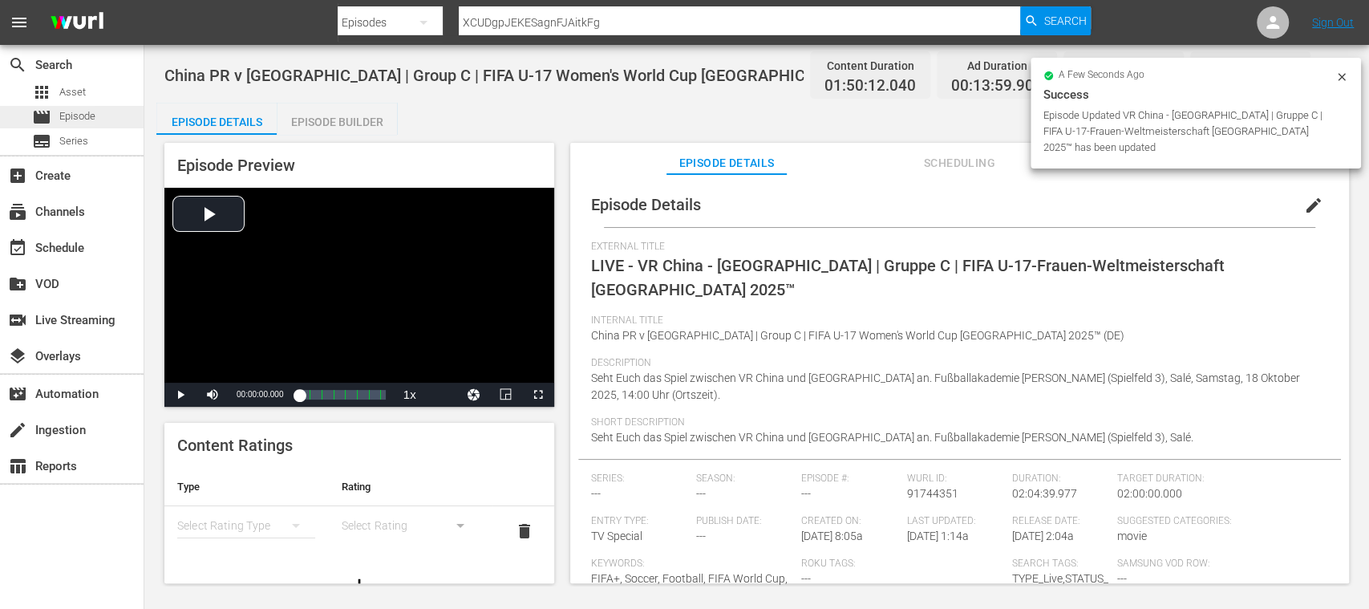
click at [81, 115] on span "Episode" at bounding box center [77, 116] width 36 height 16
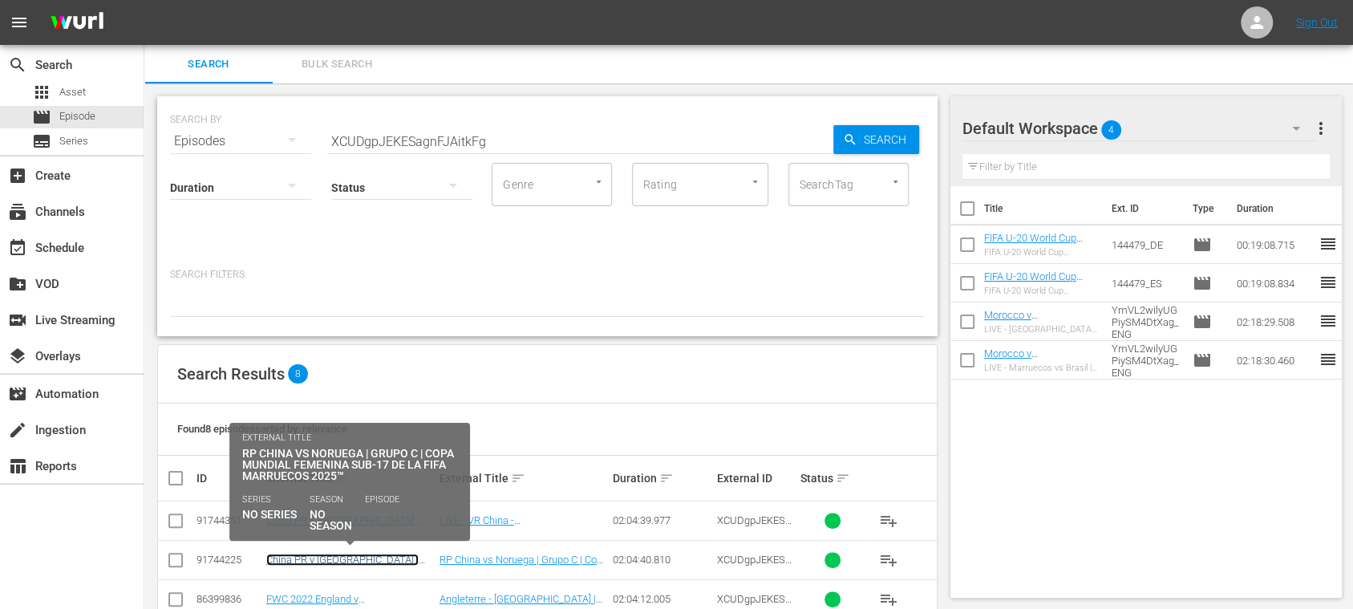
click at [363, 553] on link "China PR v Norway | Group C | FIFA U-17 Women's World Cup Morocco 2025™ (ES)" at bounding box center [346, 577] width 160 height 48
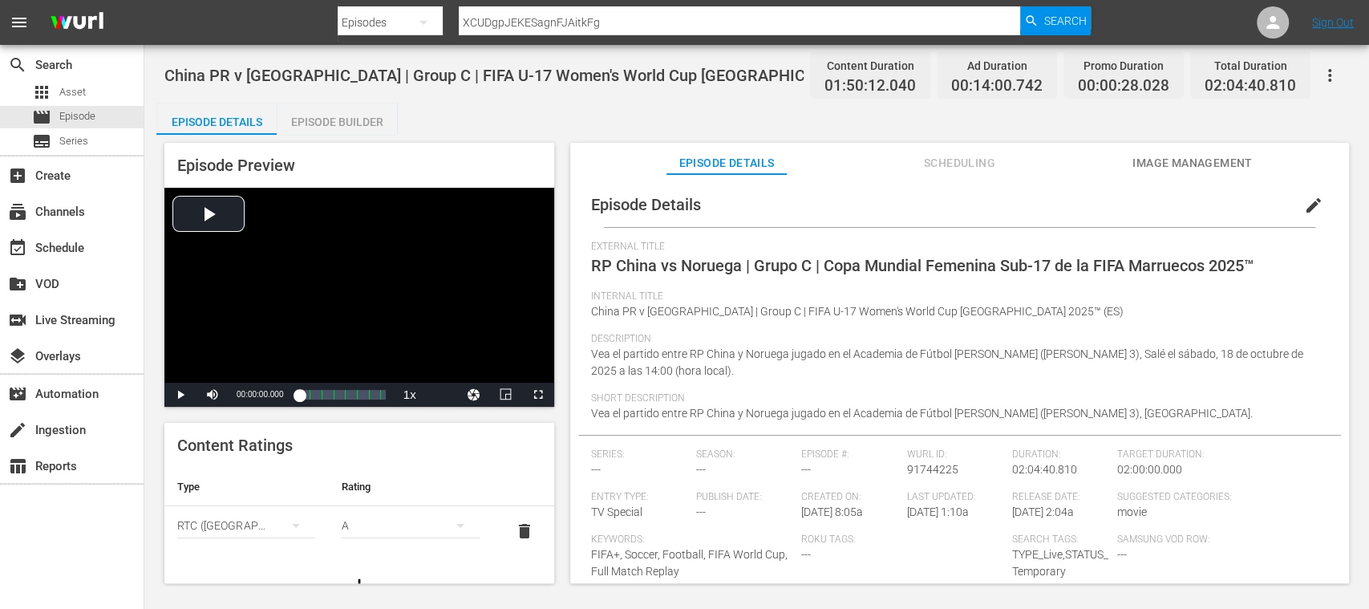
click at [1309, 206] on span "edit" at bounding box center [1313, 205] width 19 height 19
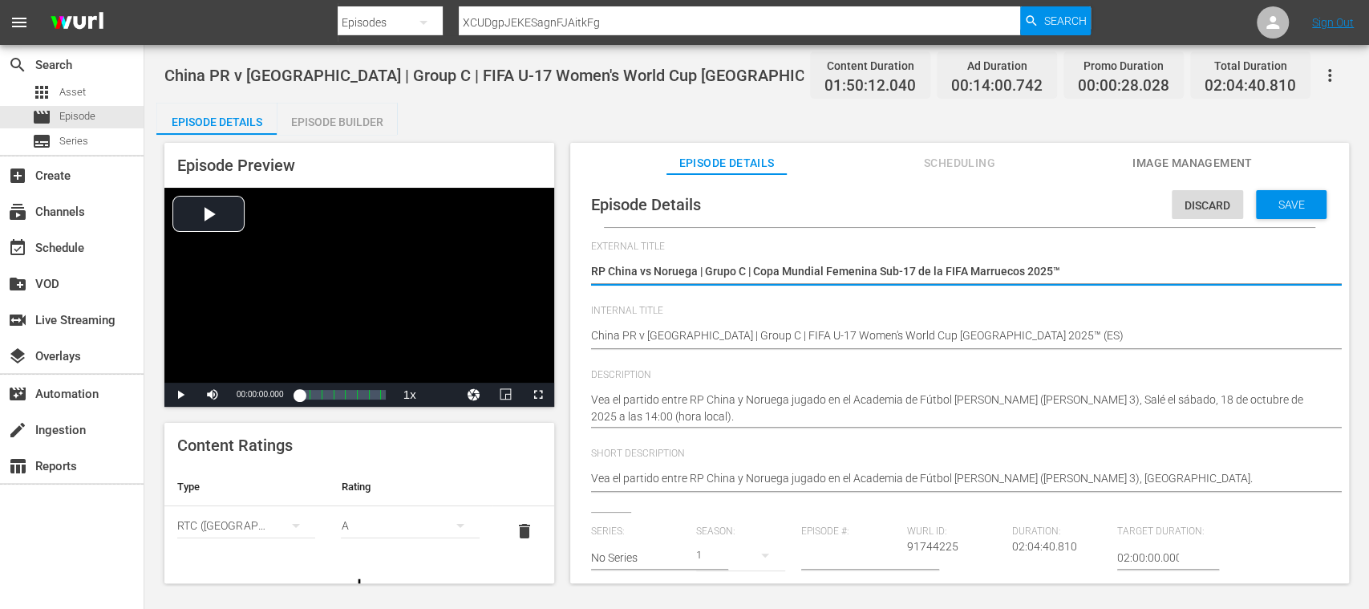
type textarea "LRP China vs Noruega | Grupo C | Copa Mundial Femenina Sub-17 de la FIFA Marrue…"
type textarea "LIRP China vs Noruega | Grupo C | Copa Mundial Femenina Sub-17 de la FIFA Marru…"
type textarea "LIVRP China vs Noruega | Grupo C | Copa Mundial Femenina Sub-17 de la FIFA Marr…"
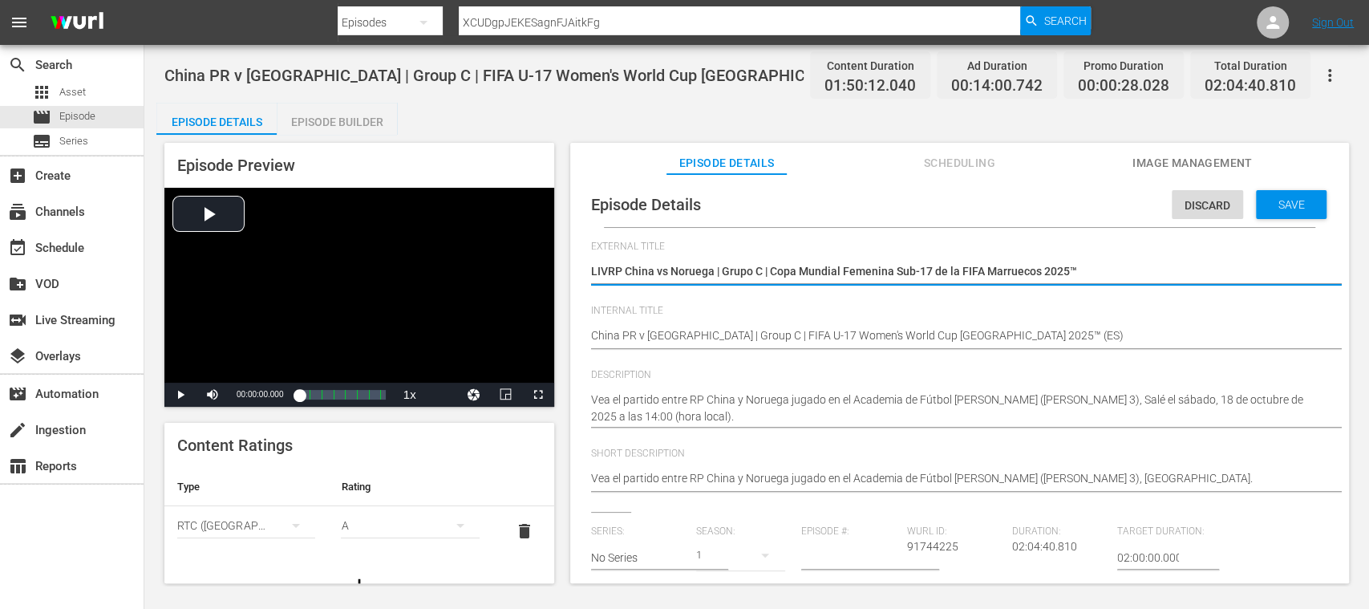
type textarea "LIVERP China vs Noruega | Grupo C | Copa Mundial Femenina Sub-17 de la FIFA Mar…"
type textarea "LIVE RP China vs Noruega | Grupo C | Copa Mundial Femenina Sub-17 de la FIFA Ma…"
type textarea "LIVE -RP China vs Noruega | Grupo C | Copa Mundial Femenina Sub-17 de la FIFA M…"
type textarea "LIVE - RP China vs Noruega | Grupo C | Copa Mundial Femenina Sub-17 de la FIFA …"
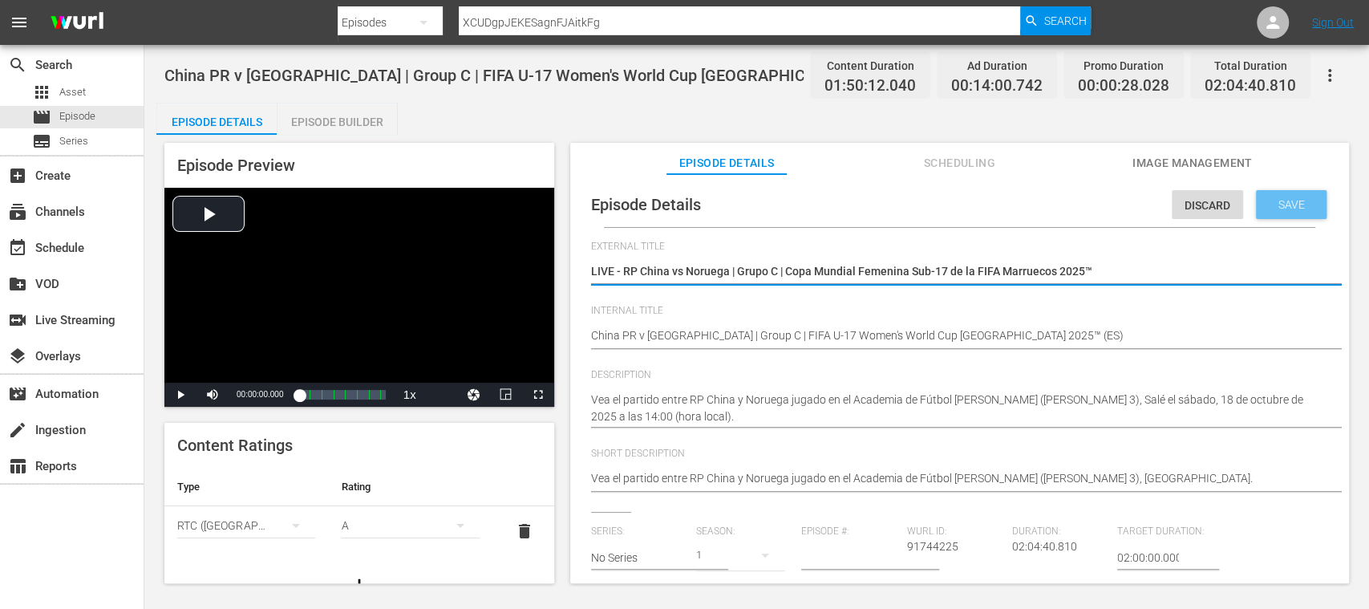
click at [1293, 208] on span "Save" at bounding box center [1291, 204] width 52 height 13
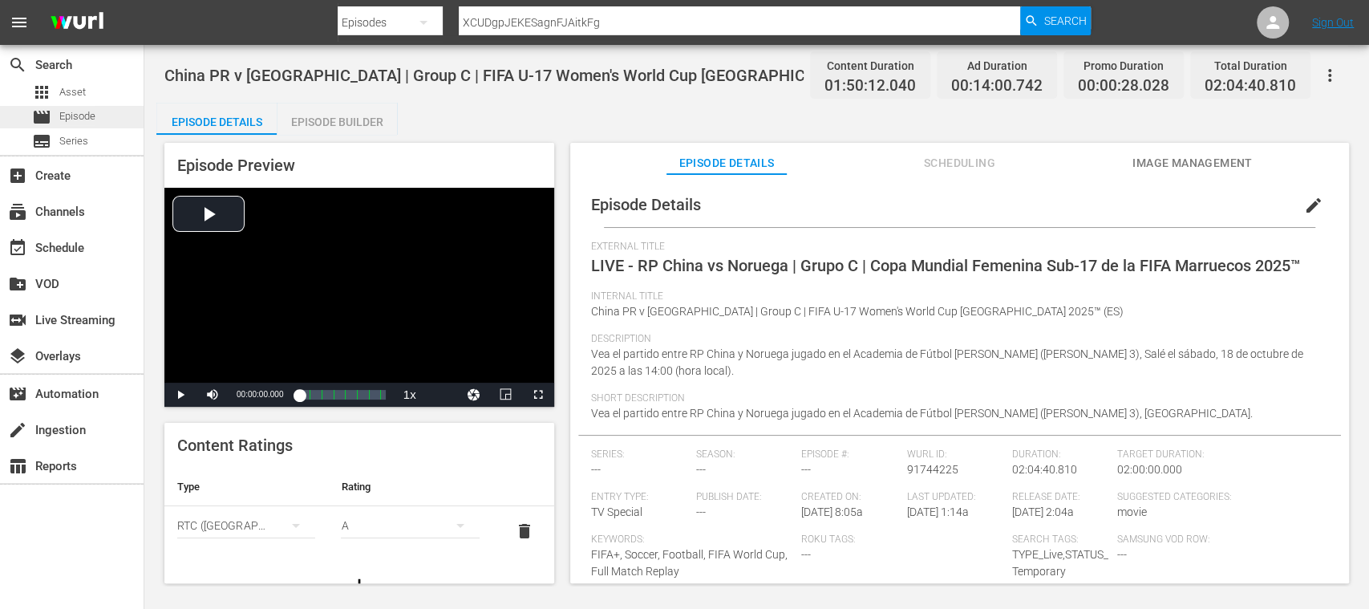
click at [70, 119] on span "Episode" at bounding box center [77, 116] width 36 height 16
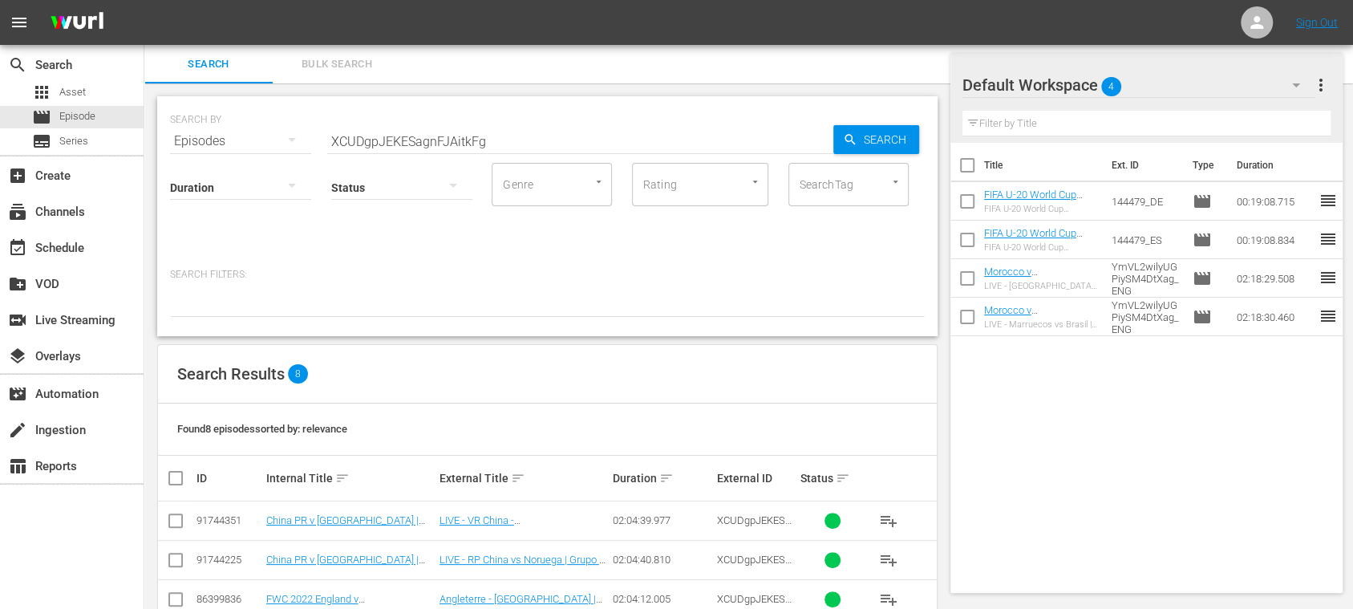
scroll to position [233, 0]
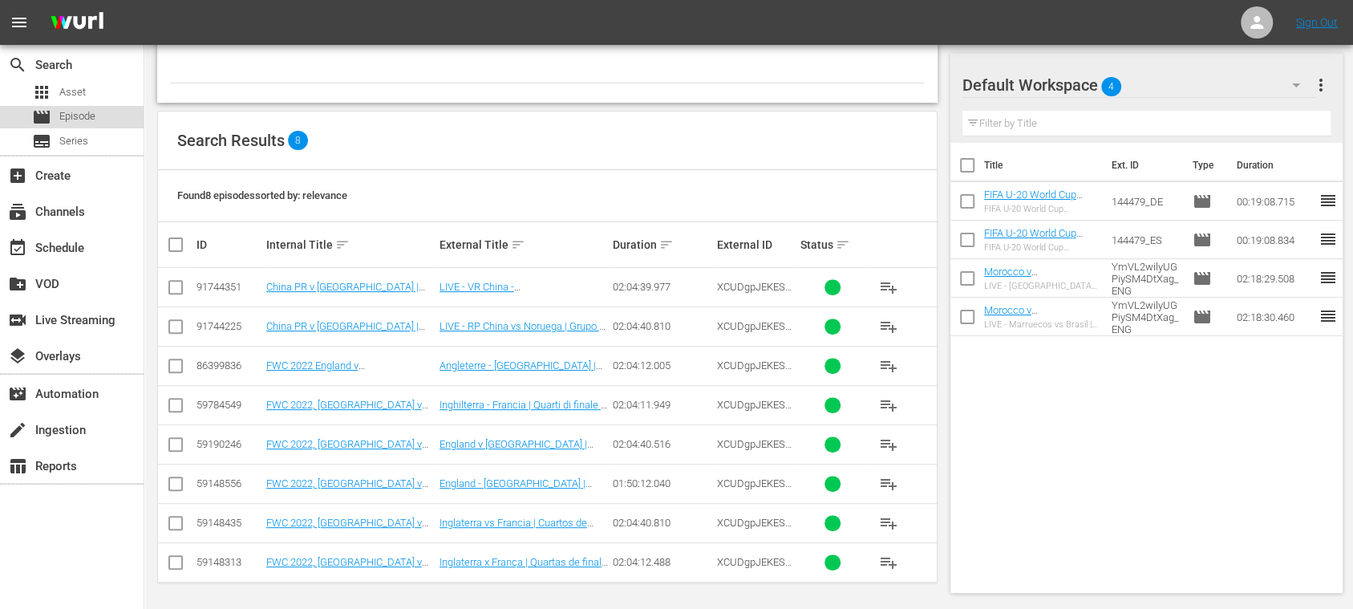
click at [85, 111] on span "Episode" at bounding box center [77, 116] width 36 height 16
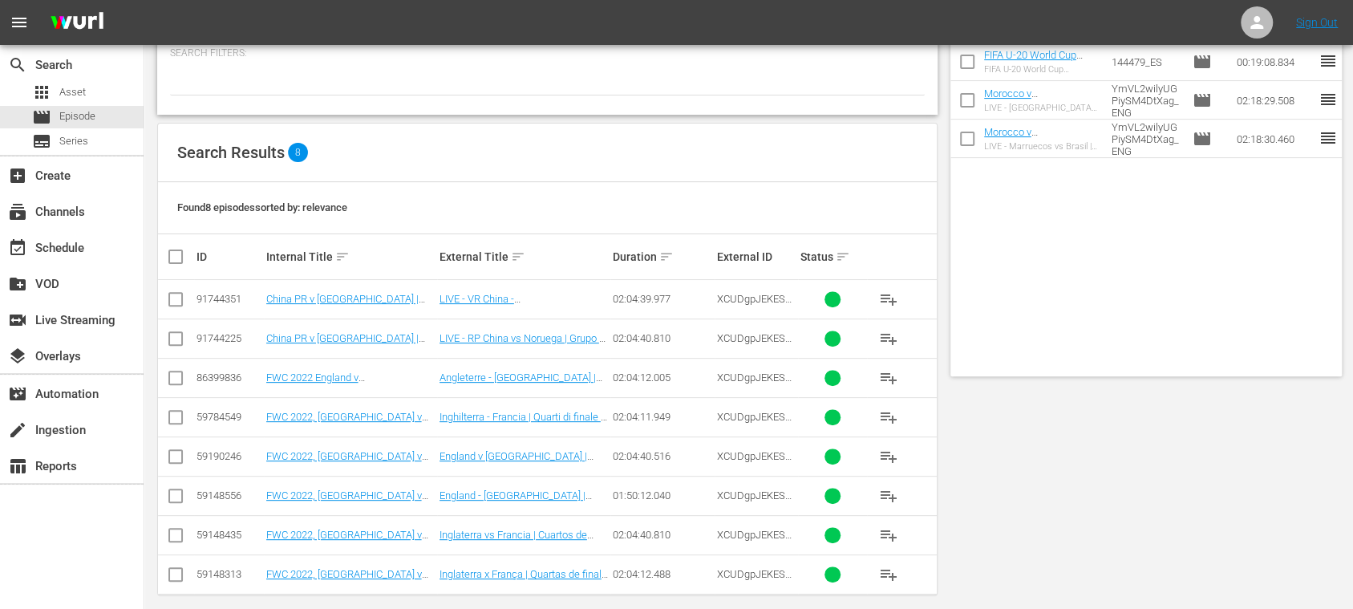
scroll to position [0, 0]
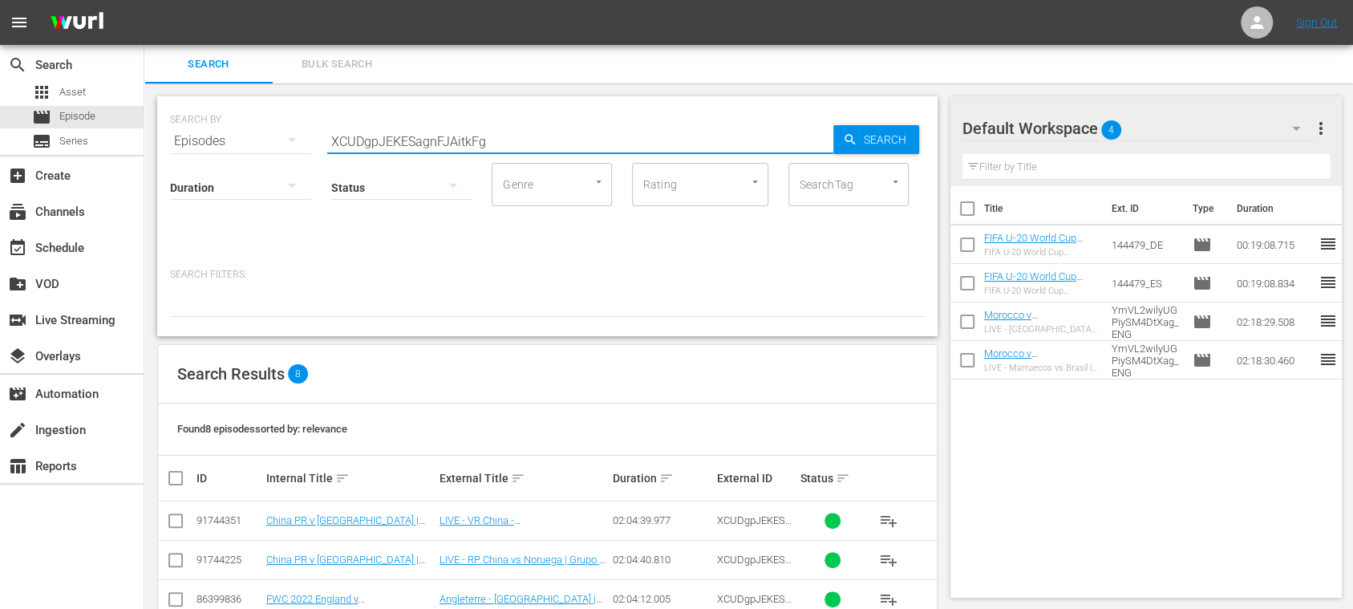
drag, startPoint x: 507, startPoint y: 138, endPoint x: 176, endPoint y: 135, distance: 330.4
click at [176, 135] on div "SEARCH BY Search By Episodes Search ID, Title, Description, Keywords, or Catego…" at bounding box center [547, 132] width 755 height 58
click at [868, 148] on span "Search" at bounding box center [888, 139] width 62 height 29
drag, startPoint x: 473, startPoint y: 142, endPoint x: 374, endPoint y: 125, distance: 100.8
click at [144, 0] on div "search Search apps Asset movie Episode subtitles Series add_box Create subscrip…" at bounding box center [748, 0] width 1208 height 0
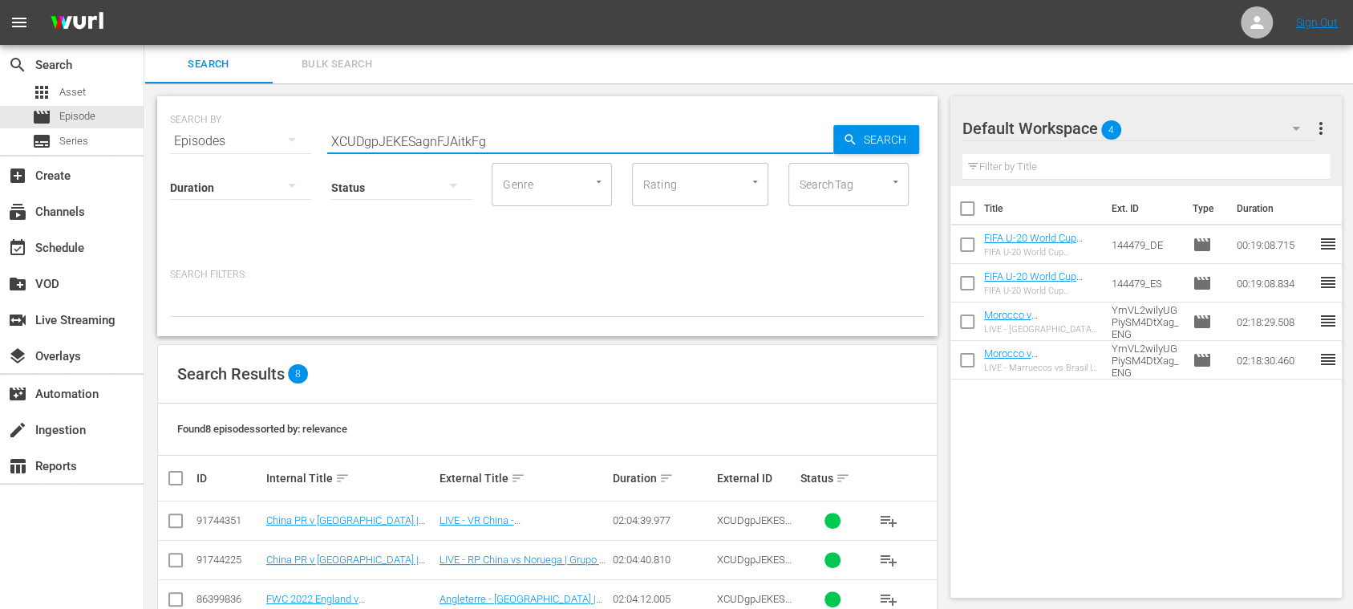
paste input "G_QWkjo2XUqxGkodicH4vA"
click at [882, 146] on span "Search" at bounding box center [888, 139] width 62 height 29
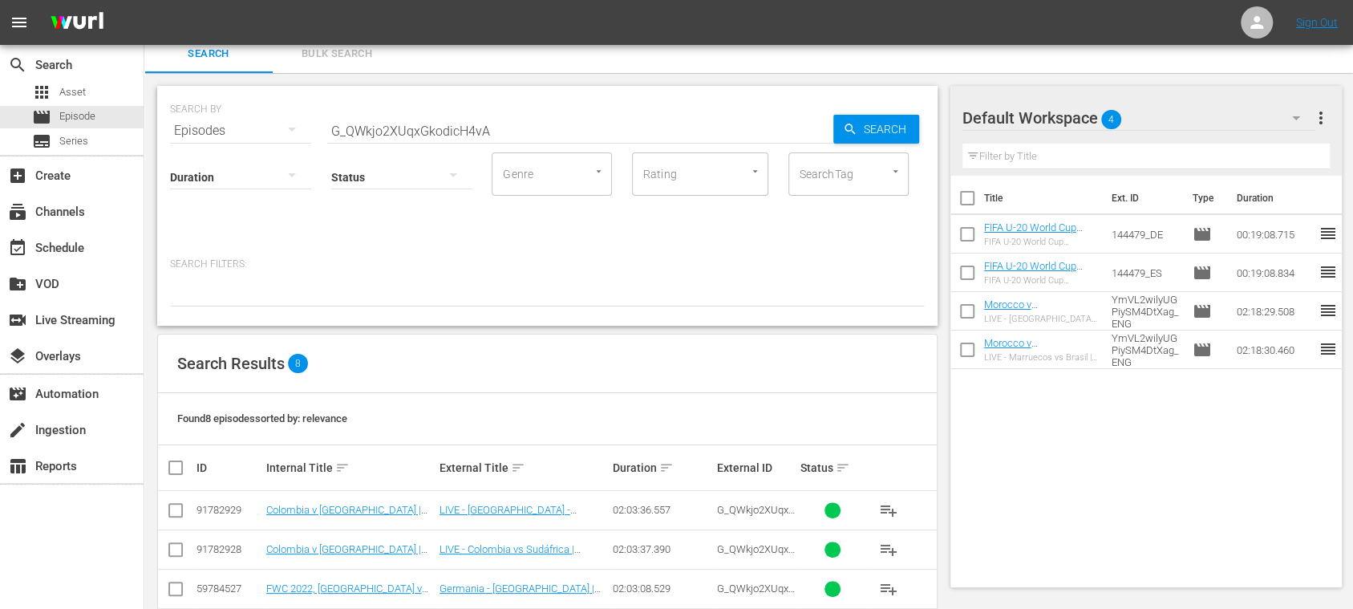
scroll to position [233, 0]
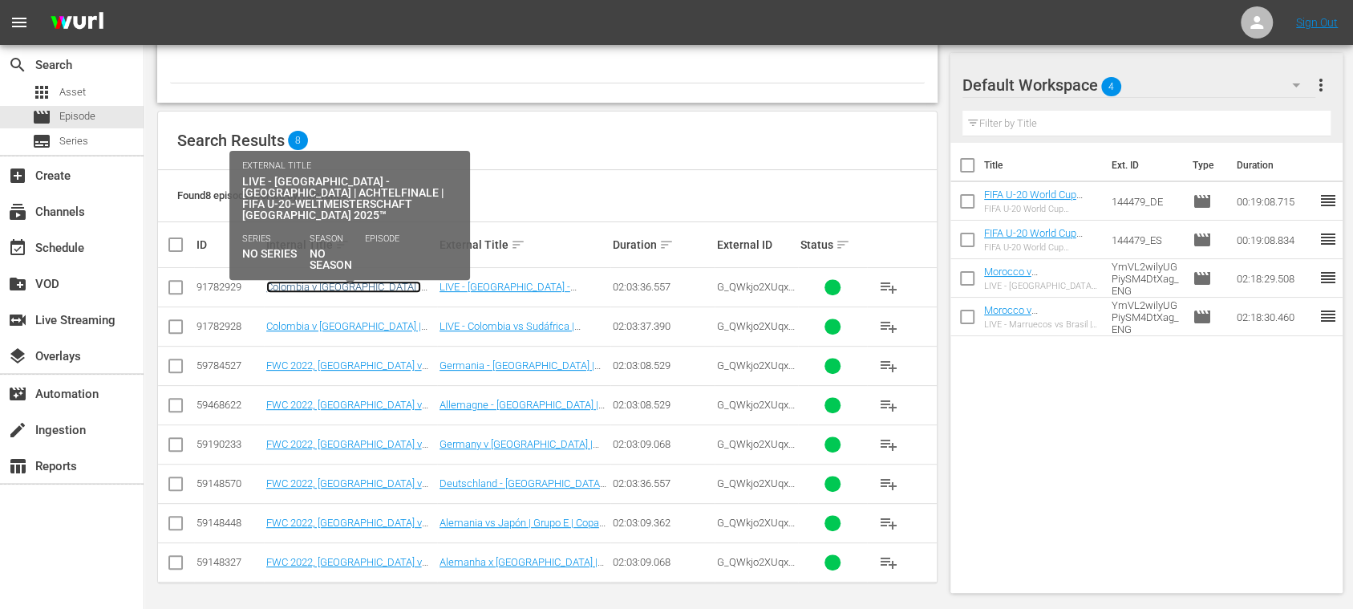
click at [378, 285] on link "Colombia v South Africa | Round of 16 | FIFA U-20 World Cup Chile 2025™ (DE)" at bounding box center [343, 299] width 155 height 36
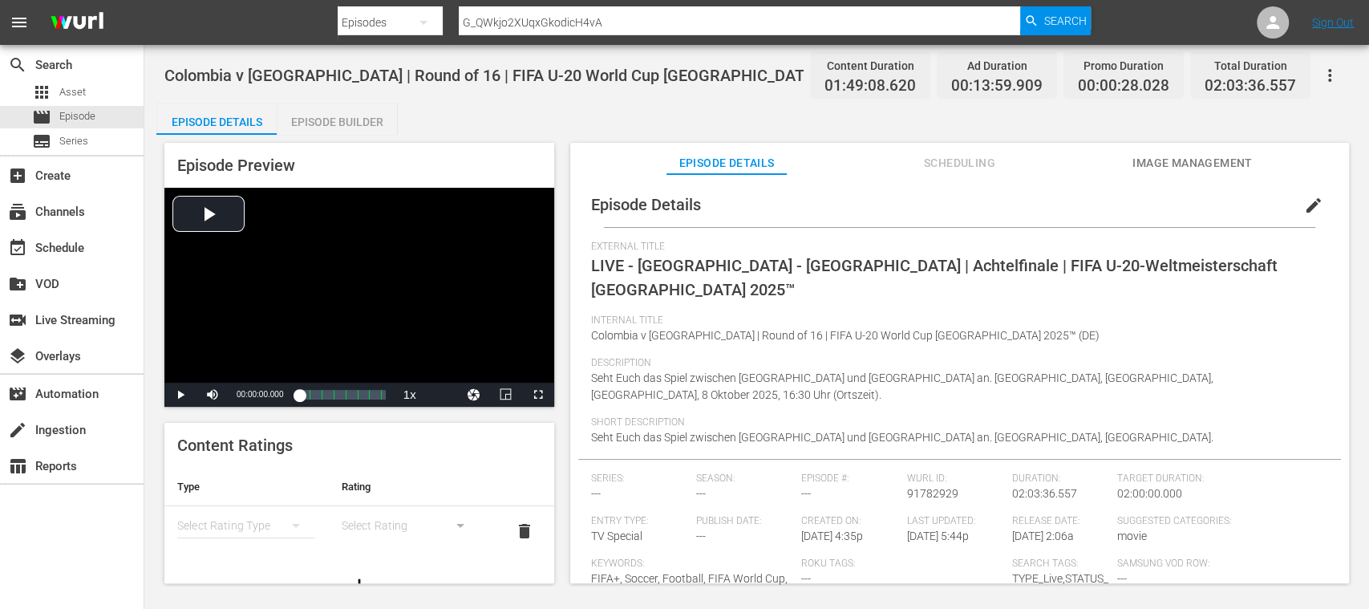
click at [1304, 204] on span "edit" at bounding box center [1313, 205] width 19 height 19
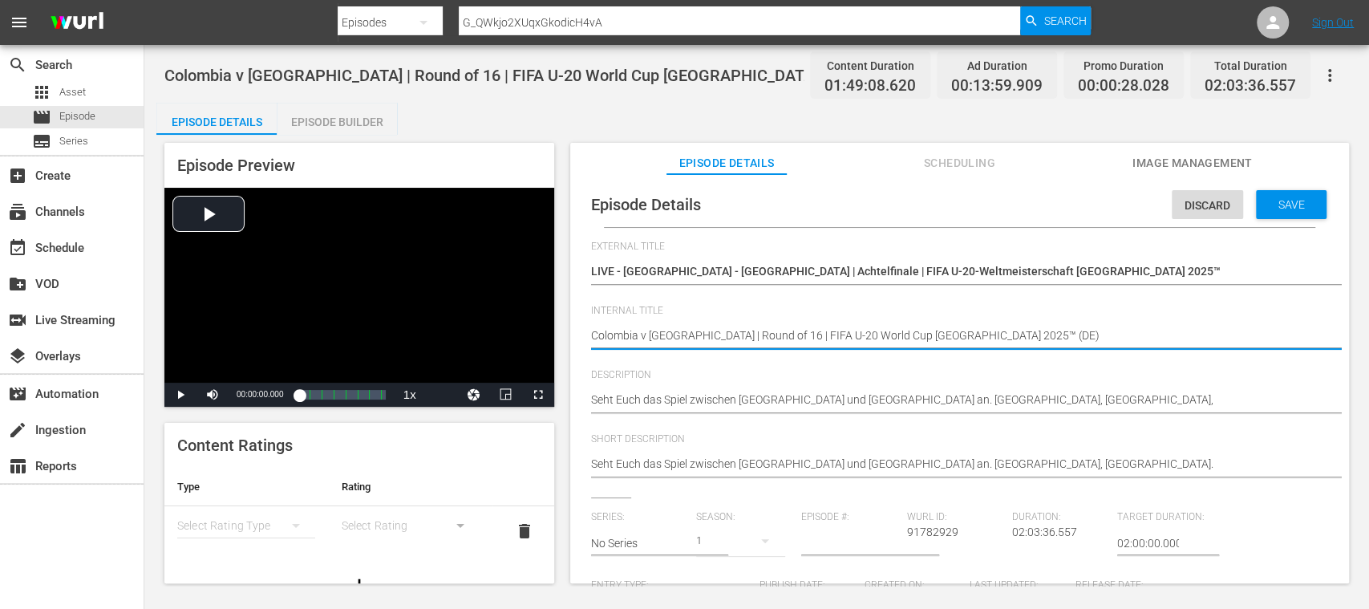
drag, startPoint x: 945, startPoint y: 336, endPoint x: 570, endPoint y: 329, distance: 375.3
click at [592, 336] on textarea "Colombia v South Africa | Round of 16 | FIFA U-20 World Cup Chile 2025™ (DE)" at bounding box center [955, 336] width 729 height 19
drag, startPoint x: 739, startPoint y: 340, endPoint x: 531, endPoint y: 337, distance: 208.5
click at [531, 337] on div "Episode Preview Video Player is loading. Play Video Play Mute Current Time 00:0…" at bounding box center [756, 365] width 1200 height 461
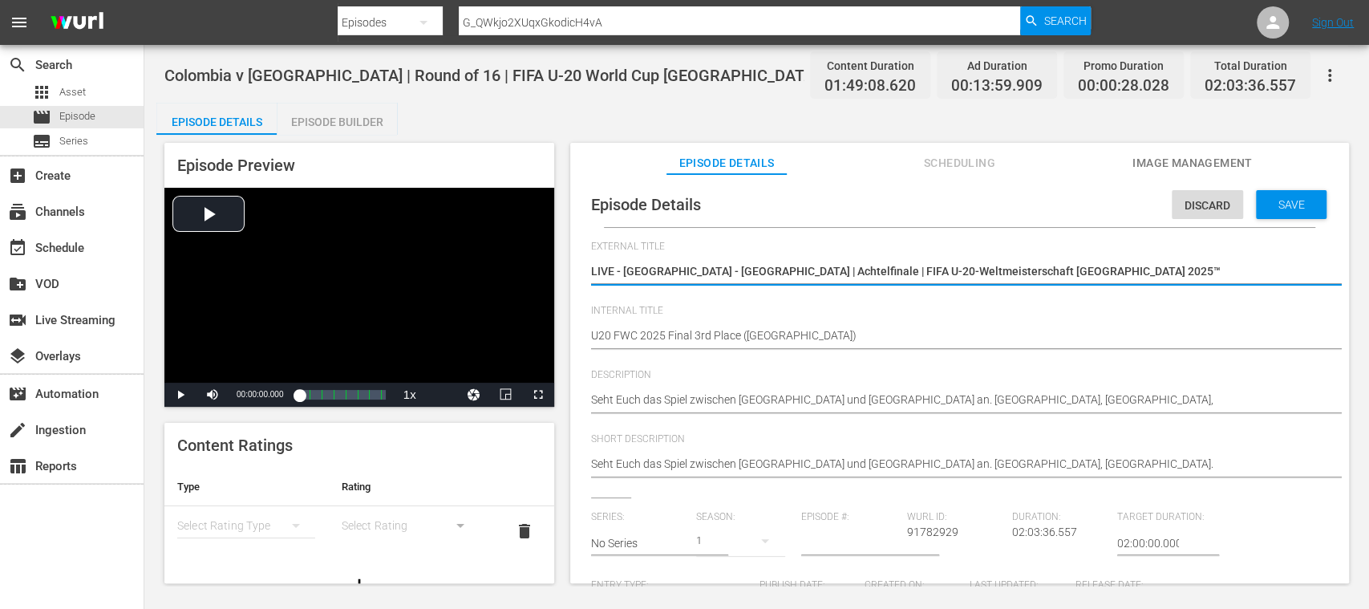
drag, startPoint x: 1031, startPoint y: 269, endPoint x: 557, endPoint y: 268, distance: 473.9
paste textarea "U20 FWC 2025 Final 3rd Place"
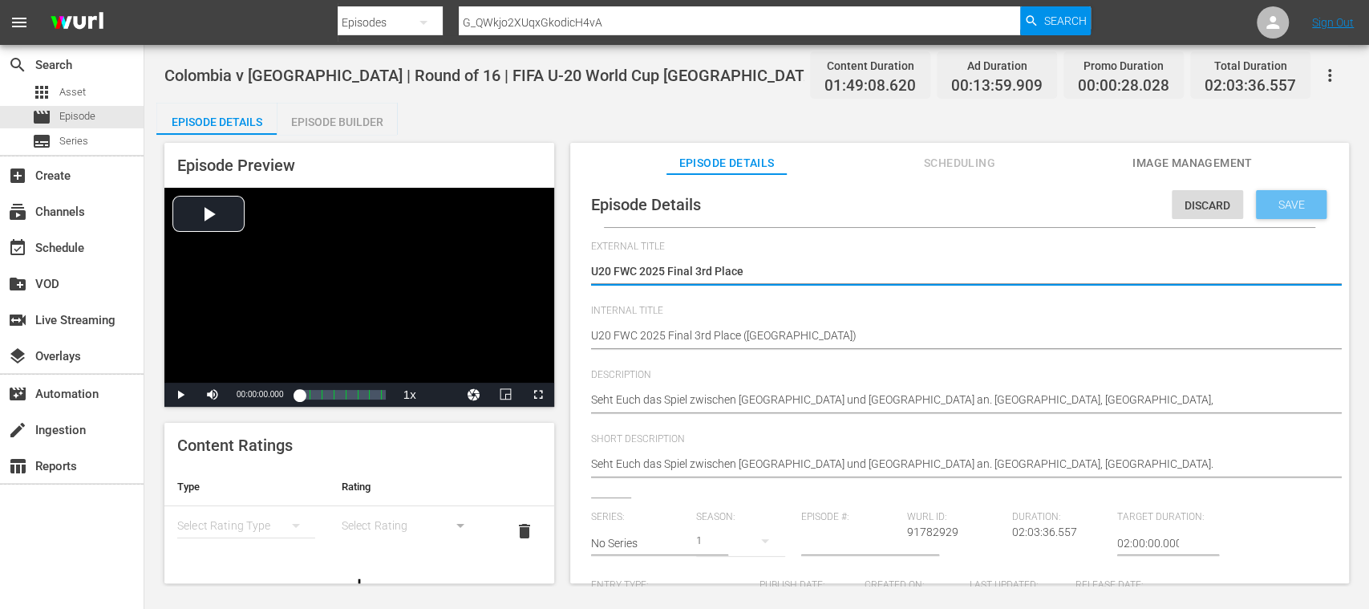
click at [1284, 204] on span "Save" at bounding box center [1291, 204] width 52 height 13
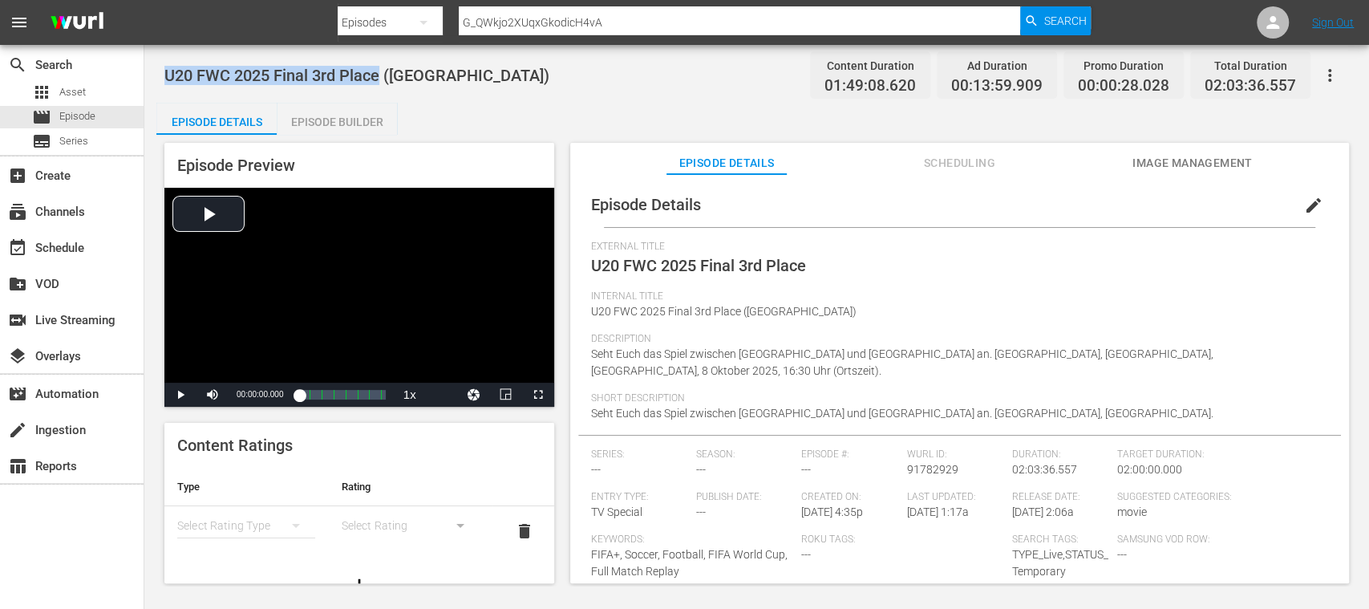
drag, startPoint x: 153, startPoint y: 82, endPoint x: 378, endPoint y: 79, distance: 225.3
click at [378, 79] on div "U20 FWC 2025 Final 3rd Place (DE) Content Duration 01:49:08.620 Ad Duration 00:…" at bounding box center [756, 315] width 1224 height 540
copy span "U20 FWC 2025 Final 3rd Place"
click at [95, 114] on span "Episode" at bounding box center [77, 116] width 36 height 16
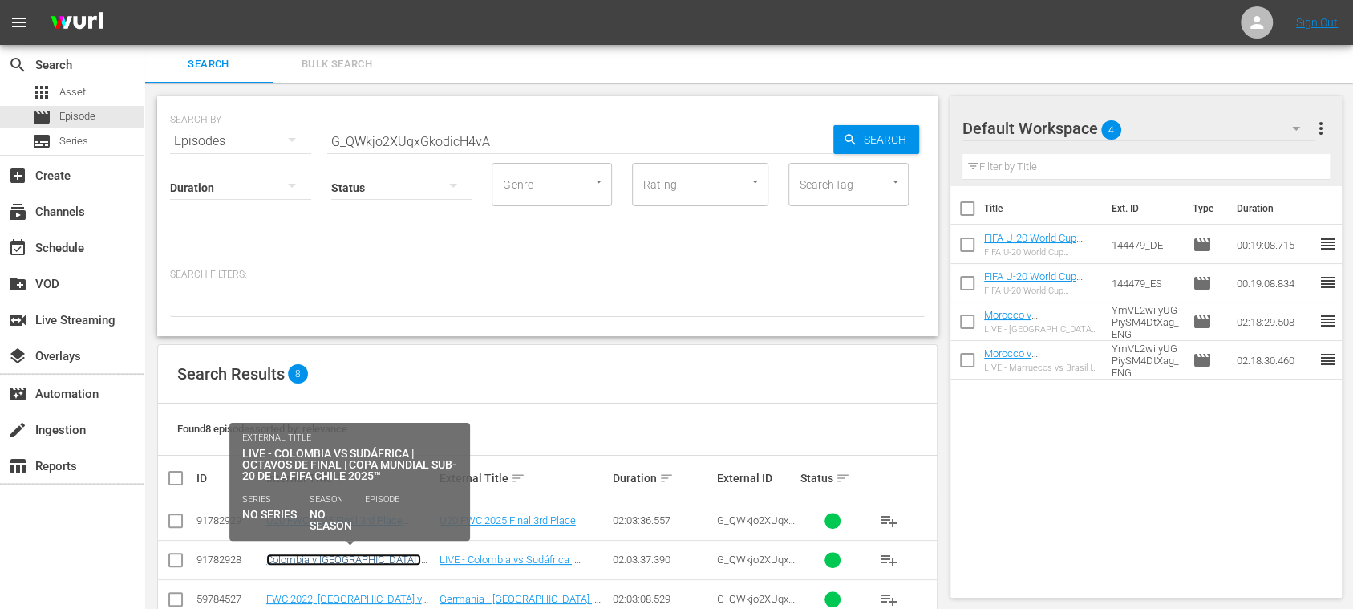
click at [411, 557] on link "Colombia v South Africa | Round of 16 | FIFA U-20 World Cup Chile 2025™ (ES)" at bounding box center [343, 571] width 155 height 36
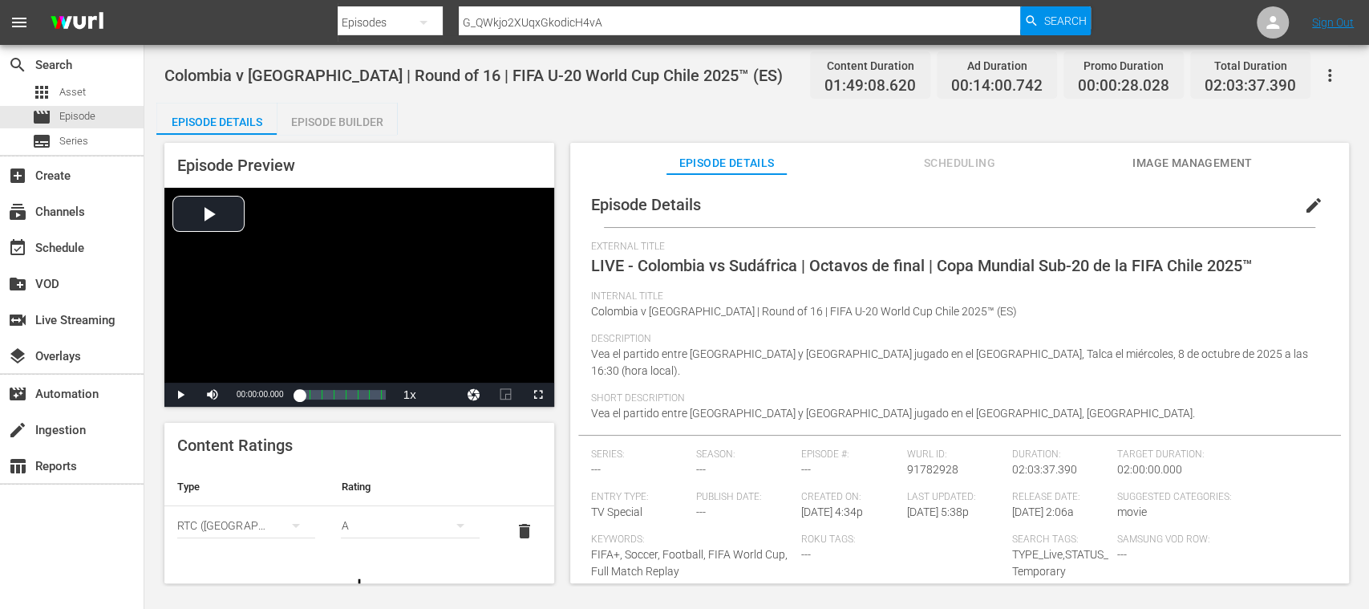
click at [1304, 197] on span "edit" at bounding box center [1313, 205] width 19 height 19
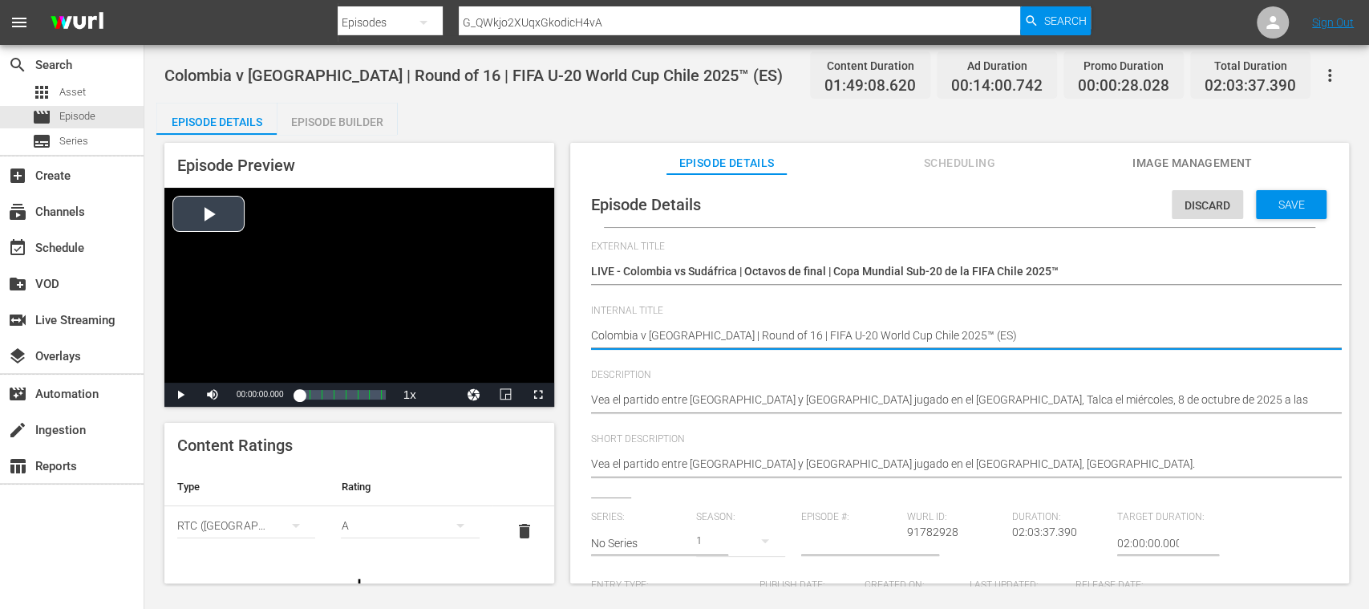
drag, startPoint x: 946, startPoint y: 337, endPoint x: 546, endPoint y: 332, distance: 400.1
paste textarea "U20 FWC 2025 Final 3rd Place"
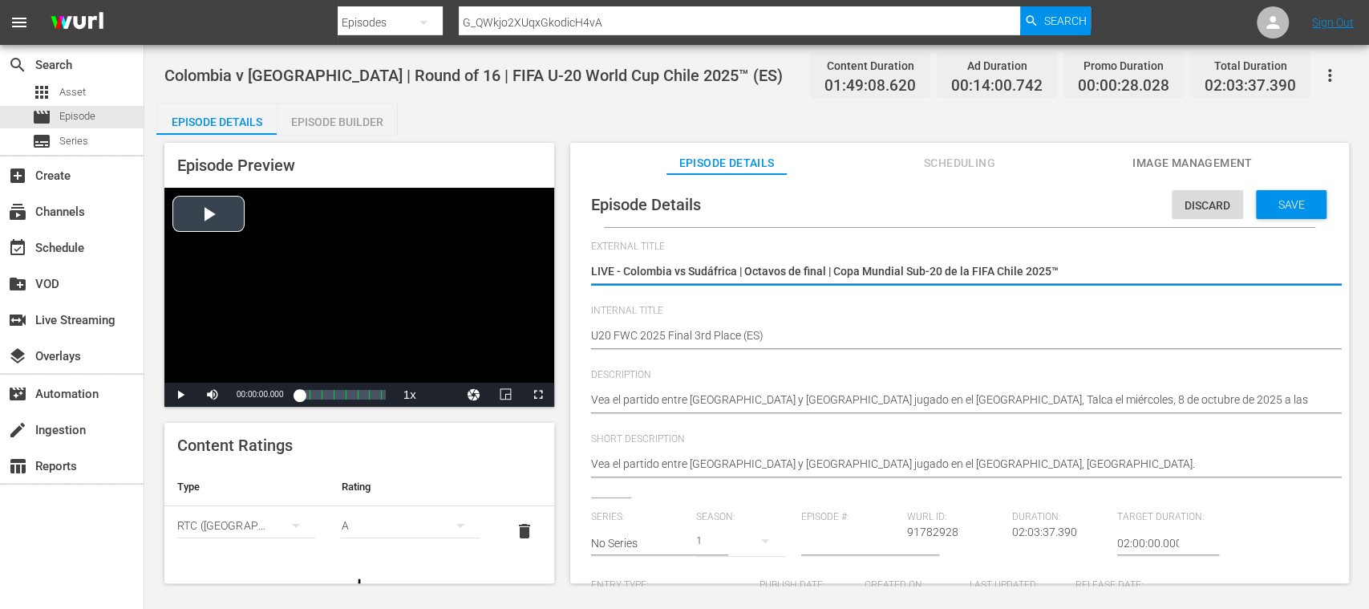
drag, startPoint x: 1066, startPoint y: 269, endPoint x: 452, endPoint y: 261, distance: 613.5
paste textarea "U20 FWC 2025 Final 3rd Place"
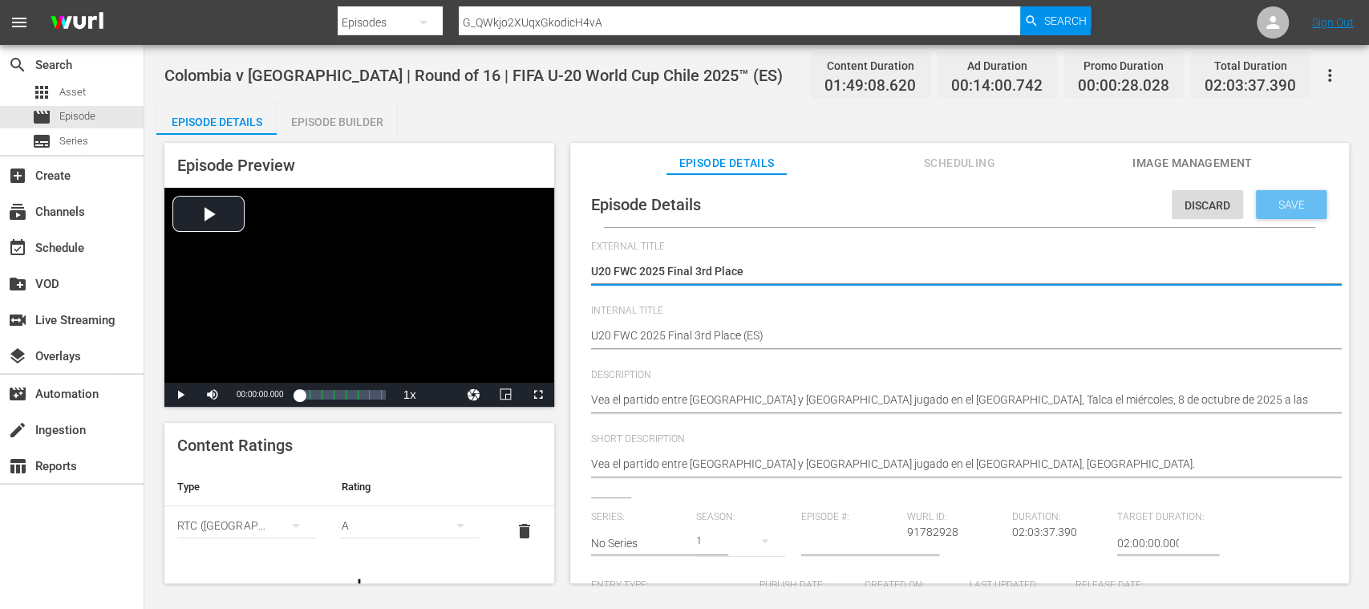
click at [1293, 202] on span "Save" at bounding box center [1291, 204] width 52 height 13
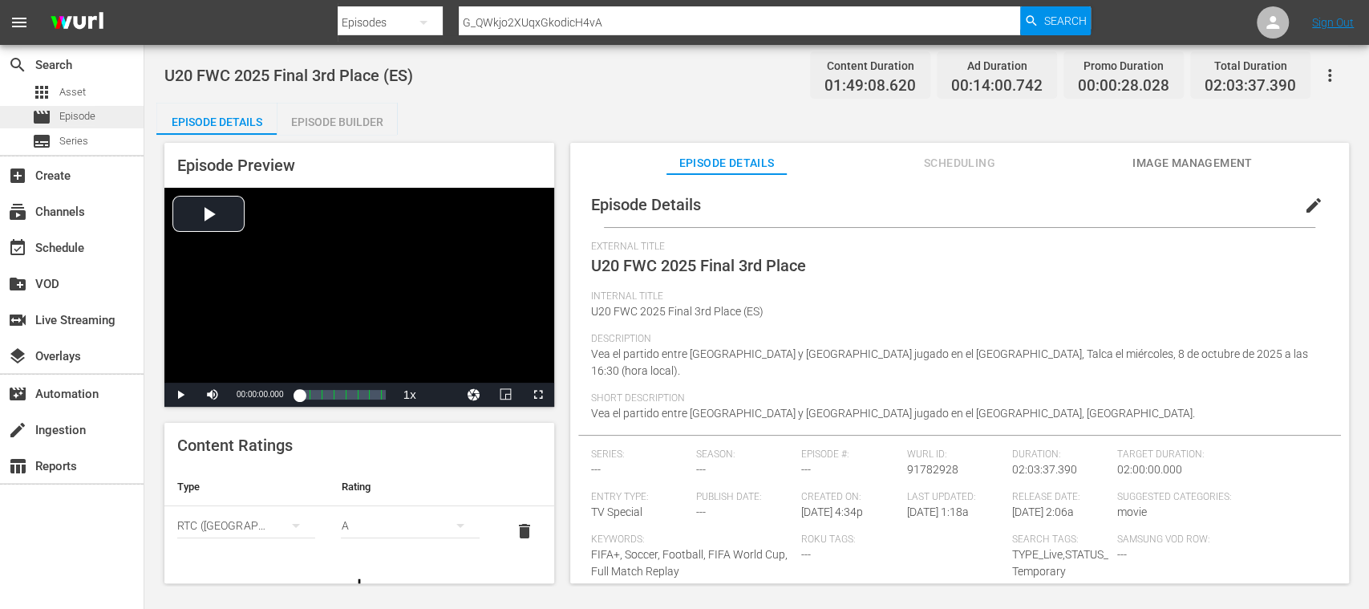
click at [95, 111] on span "Episode" at bounding box center [77, 116] width 36 height 16
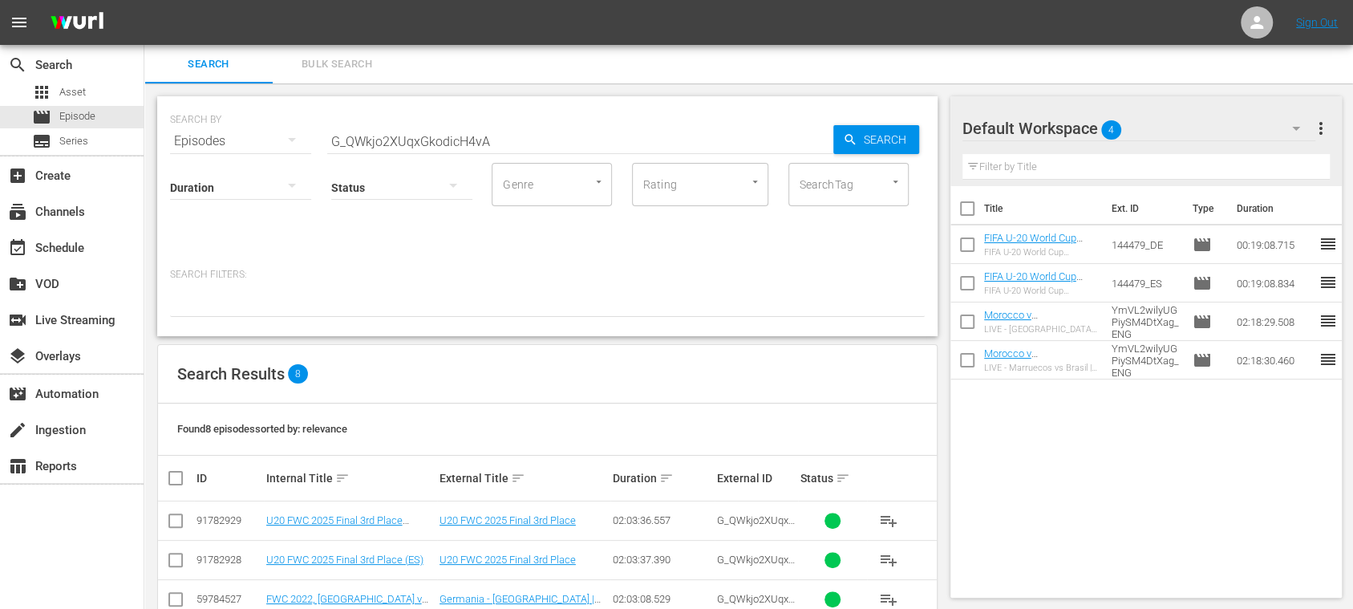
scroll to position [233, 0]
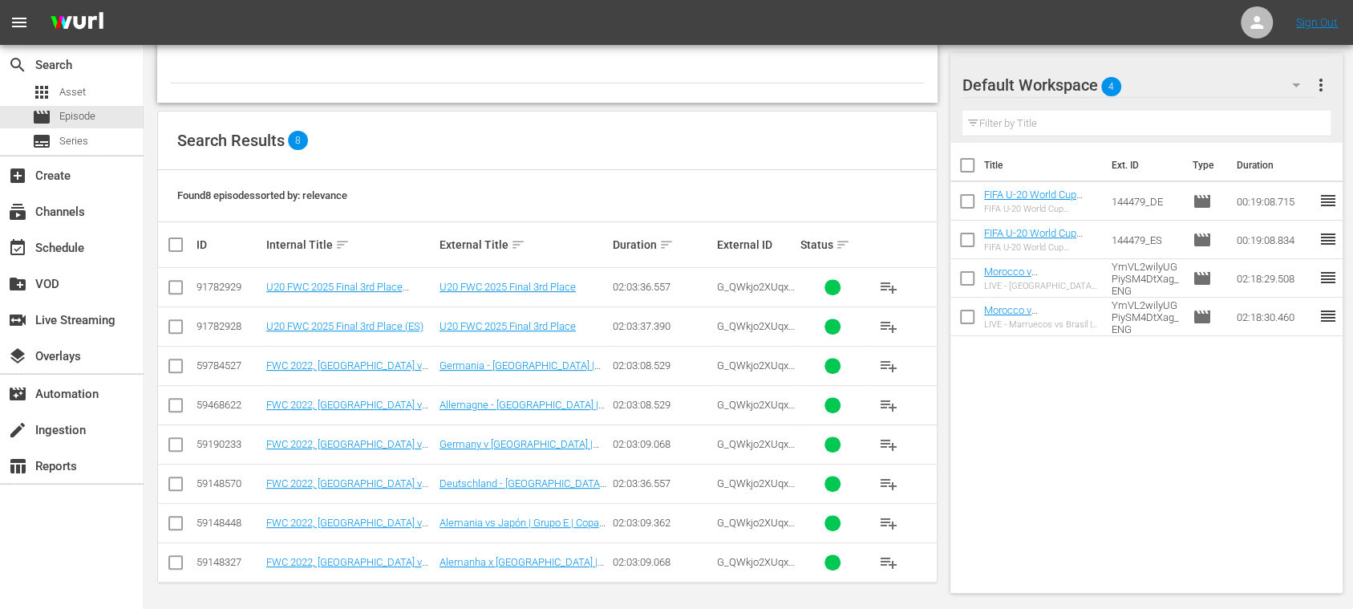
click at [1322, 85] on span "more_vert" at bounding box center [1320, 84] width 19 height 19
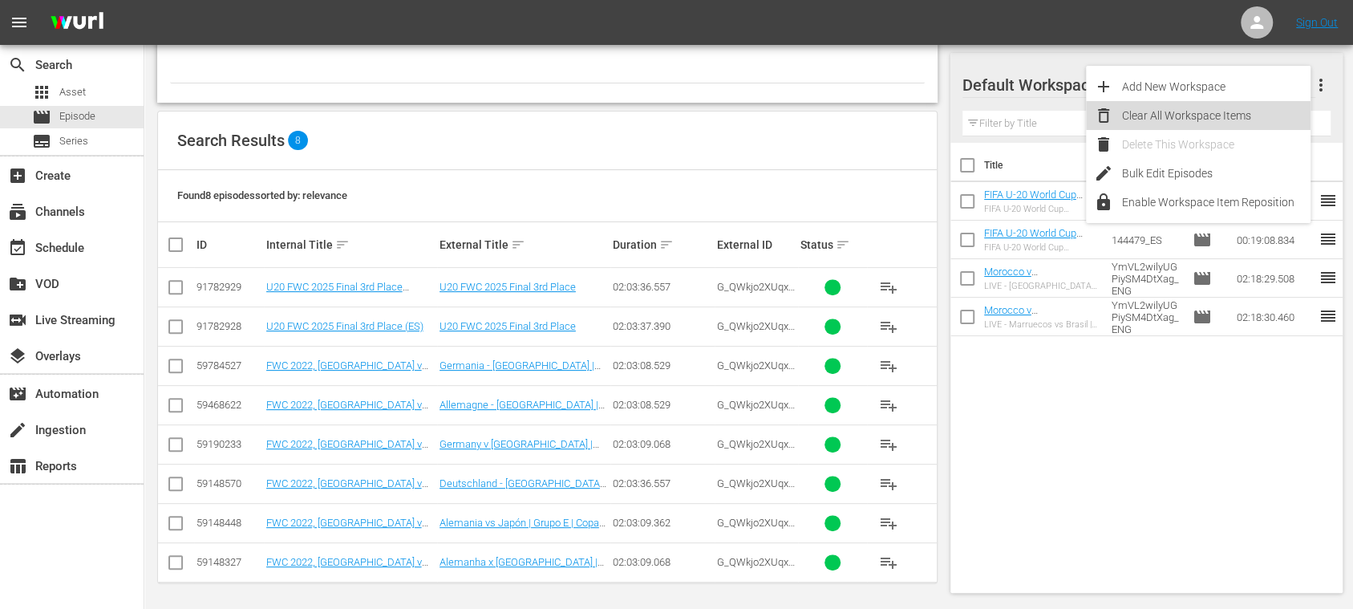
click at [1166, 119] on div "Clear All Workspace Items" at bounding box center [1216, 115] width 188 height 29
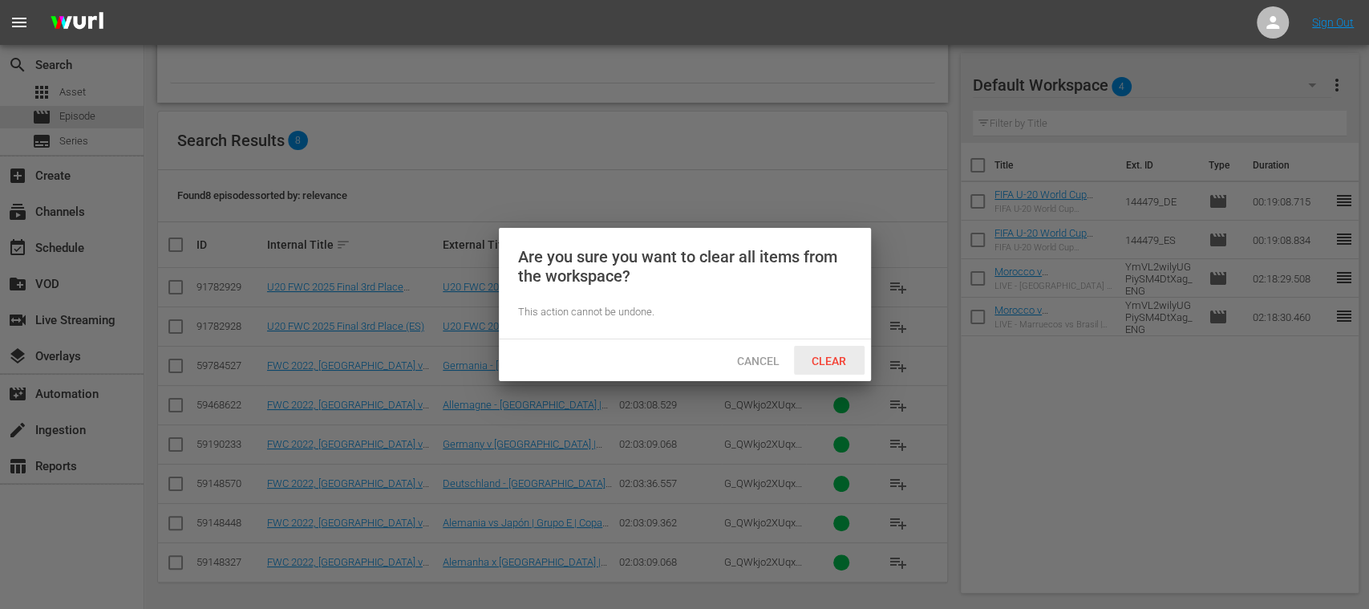
click at [827, 358] on span "Clear" at bounding box center [829, 360] width 60 height 13
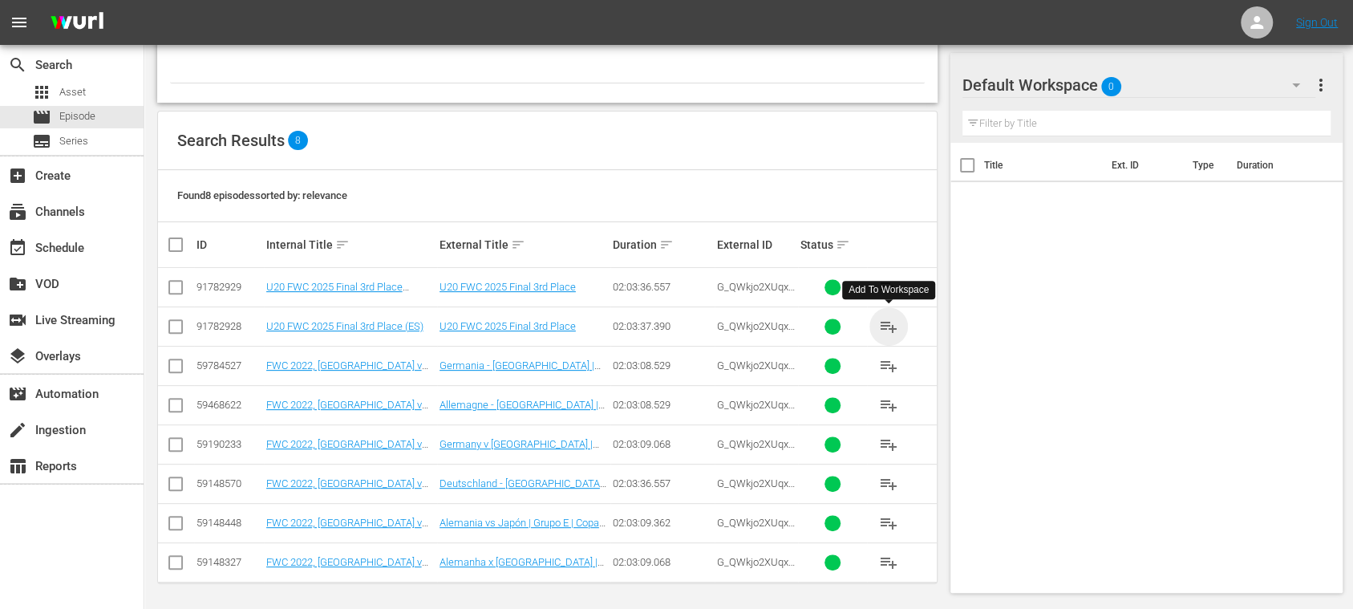
click at [891, 325] on span "playlist_add" at bounding box center [888, 326] width 19 height 19
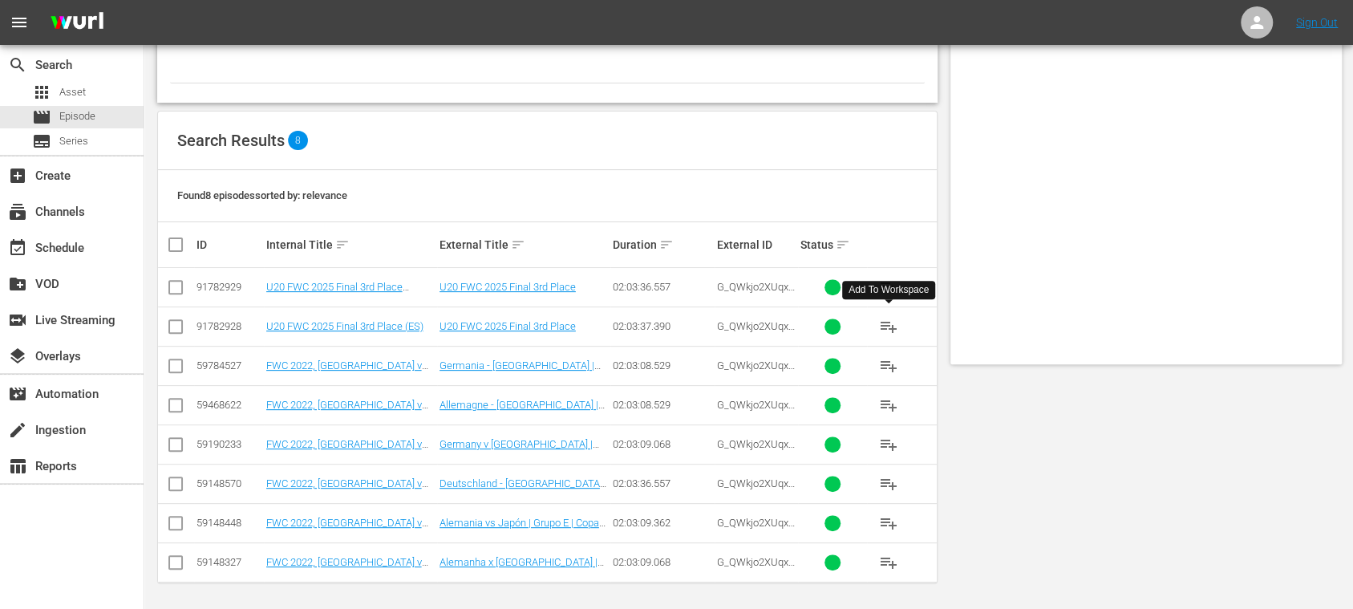
scroll to position [0, 0]
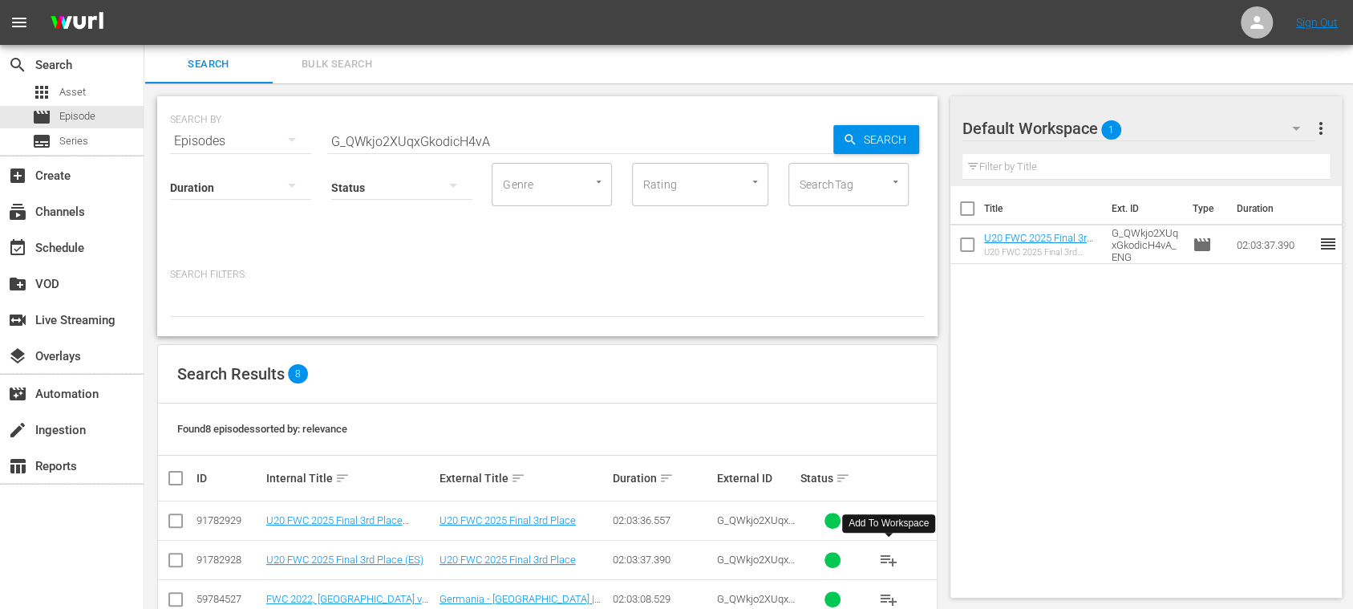
click at [341, 63] on span "Bulk Search" at bounding box center [336, 64] width 109 height 18
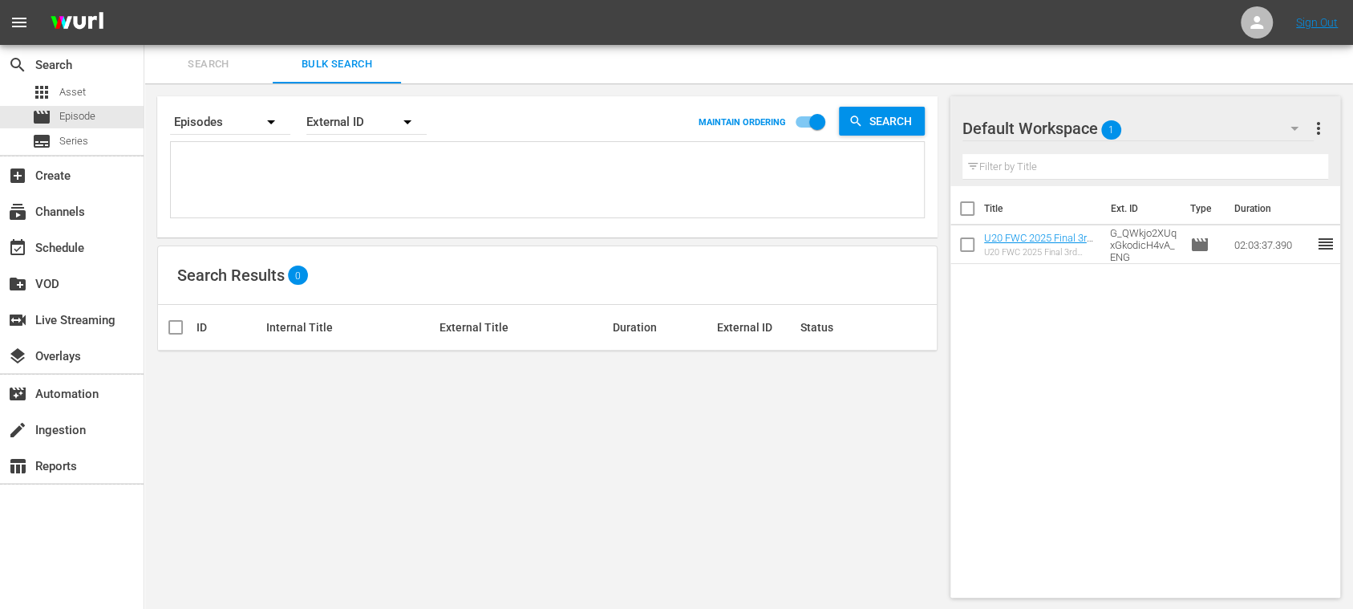
click at [295, 170] on textarea at bounding box center [549, 182] width 749 height 73
paste textarea "#N/D b20cc80d-218f-42b5-9a0e-936fa2827a65_DE 14939_DE 136965_DE 42615_DE 32916_…"
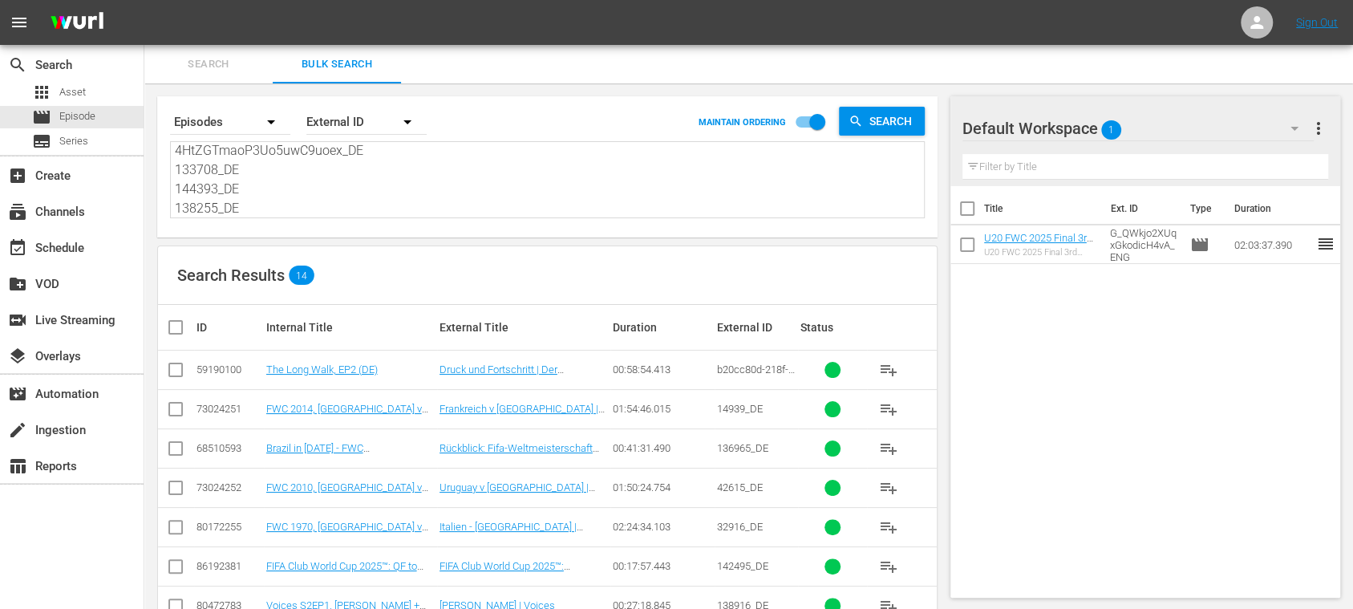
click at [178, 326] on input "checkbox" at bounding box center [182, 327] width 32 height 19
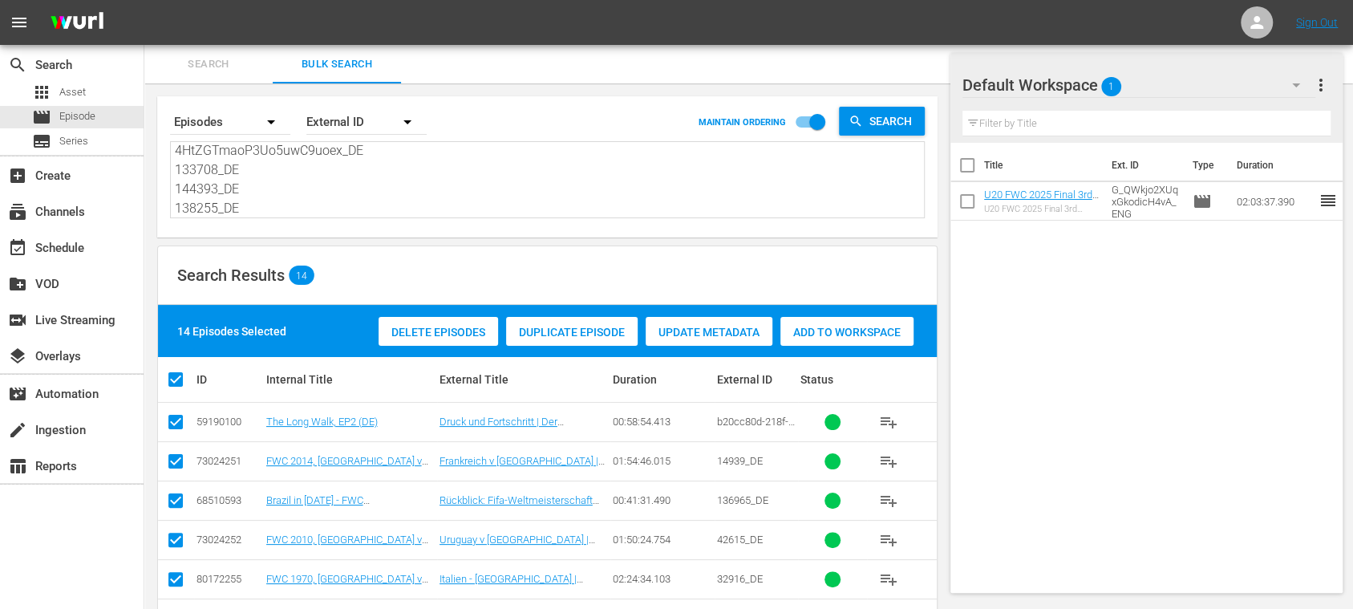
scroll to position [285, 0]
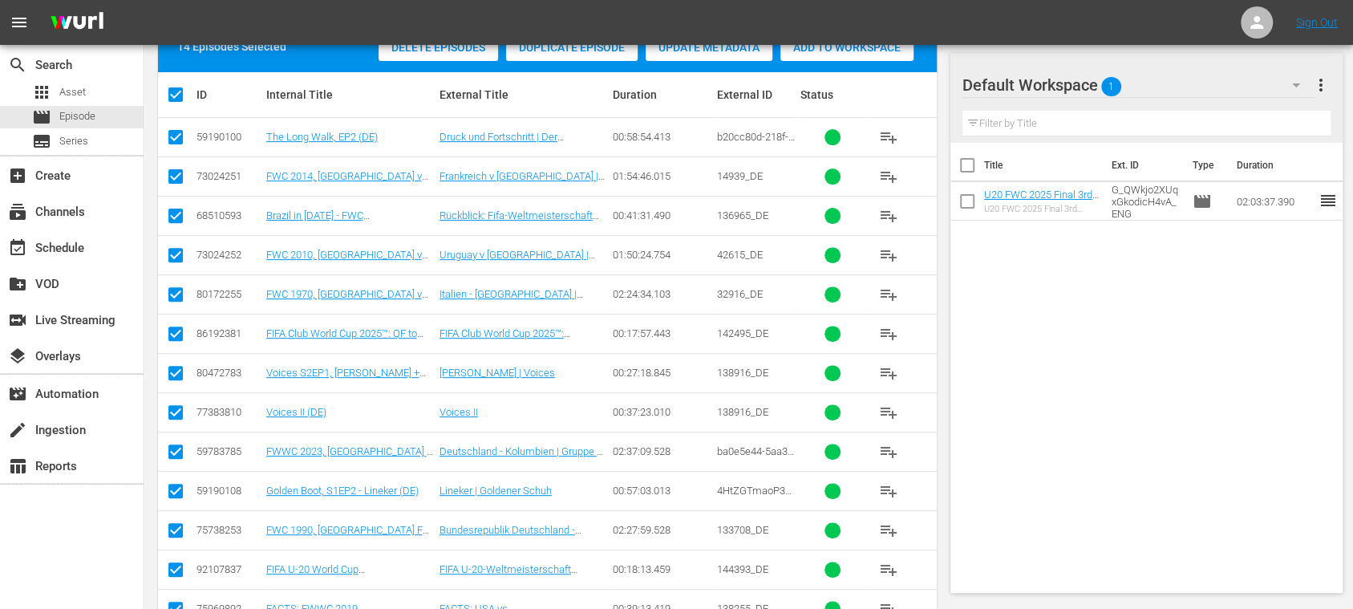
click at [176, 406] on input "checkbox" at bounding box center [175, 415] width 19 height 19
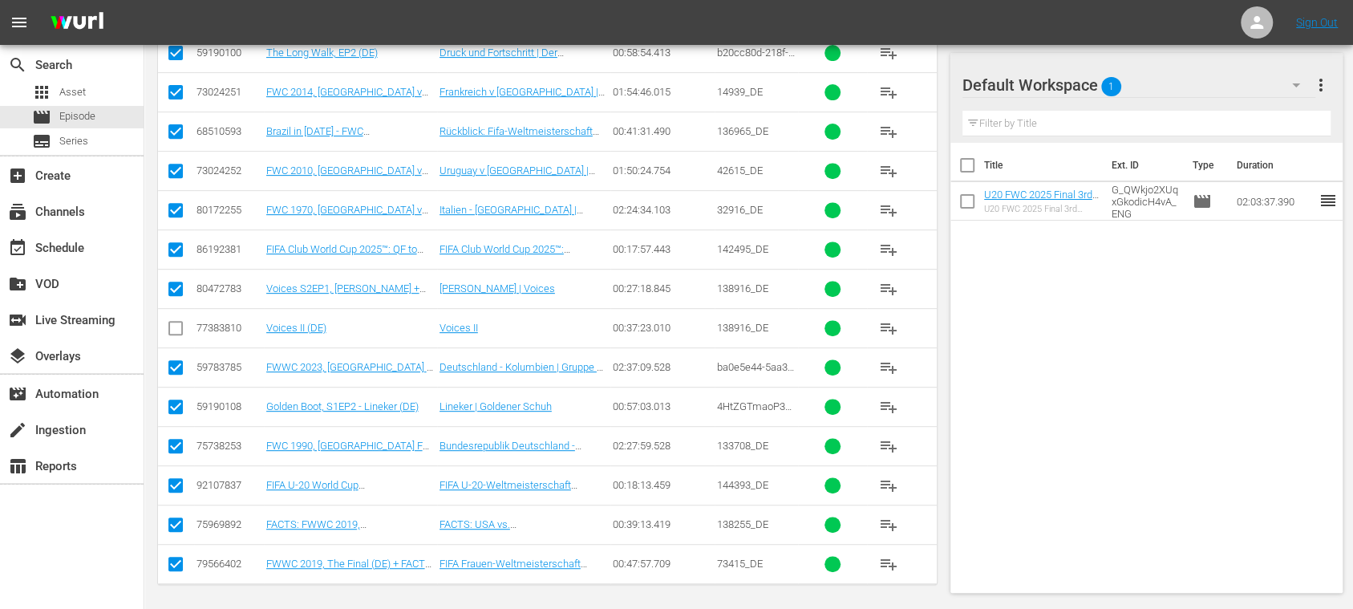
click at [173, 518] on input "checkbox" at bounding box center [175, 527] width 19 height 19
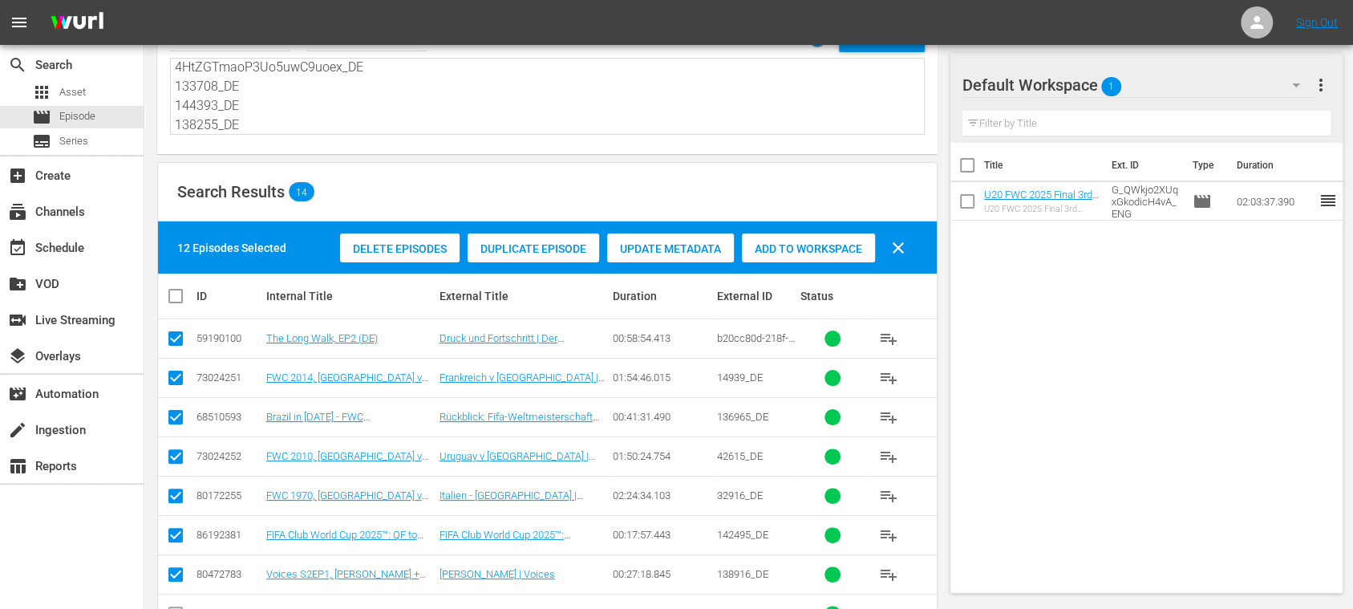
click at [807, 248] on span "Add to Workspace" at bounding box center [808, 248] width 133 height 13
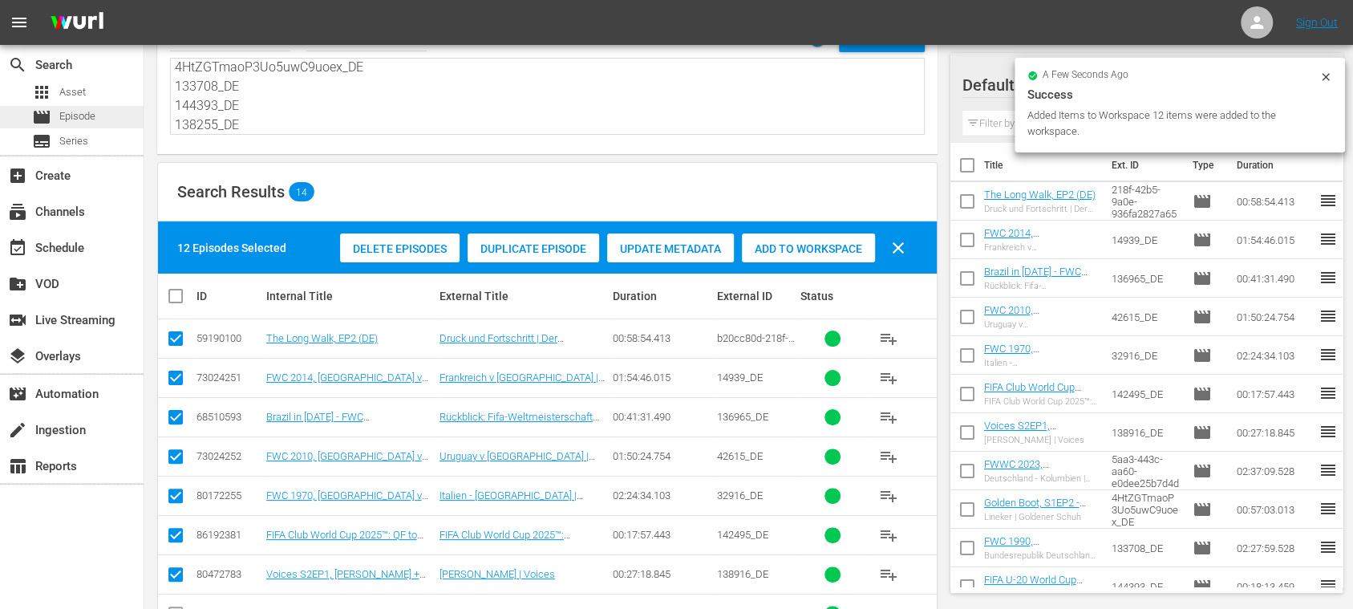
click at [85, 118] on span "Episode" at bounding box center [77, 116] width 36 height 16
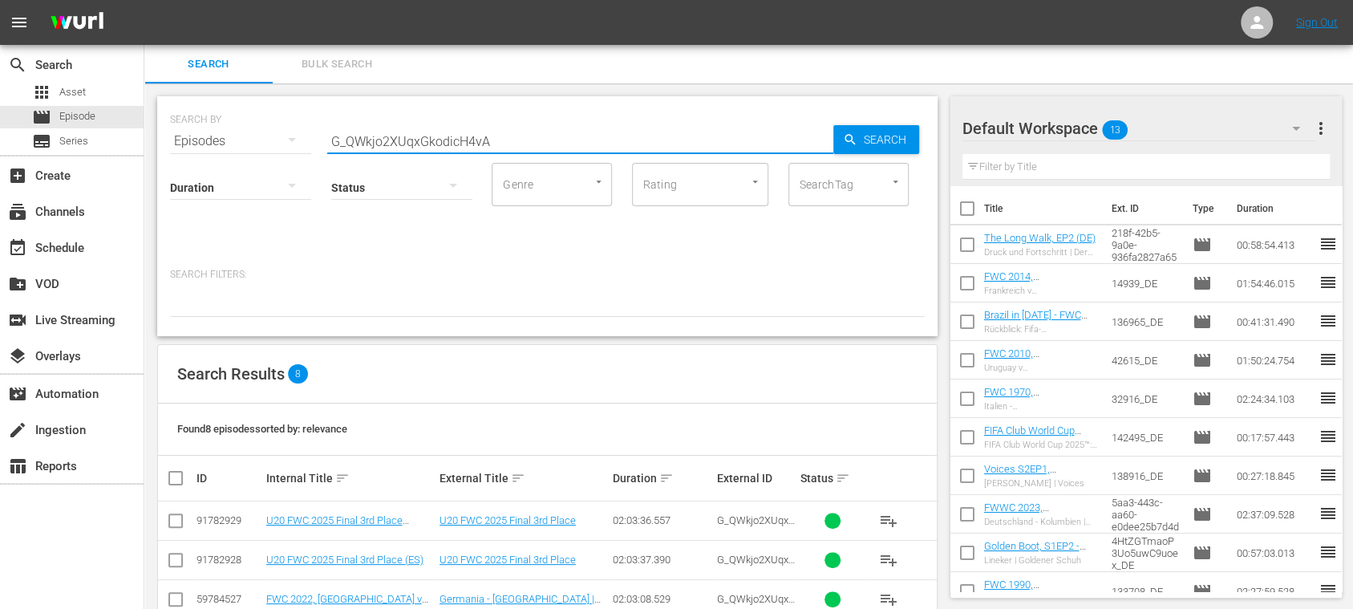
drag, startPoint x: 281, startPoint y: 134, endPoint x: 239, endPoint y: 127, distance: 42.2
click at [240, 127] on div "SEARCH BY Search By Episodes Search ID, Title, Description, Keywords, or Catego…" at bounding box center [547, 132] width 755 height 58
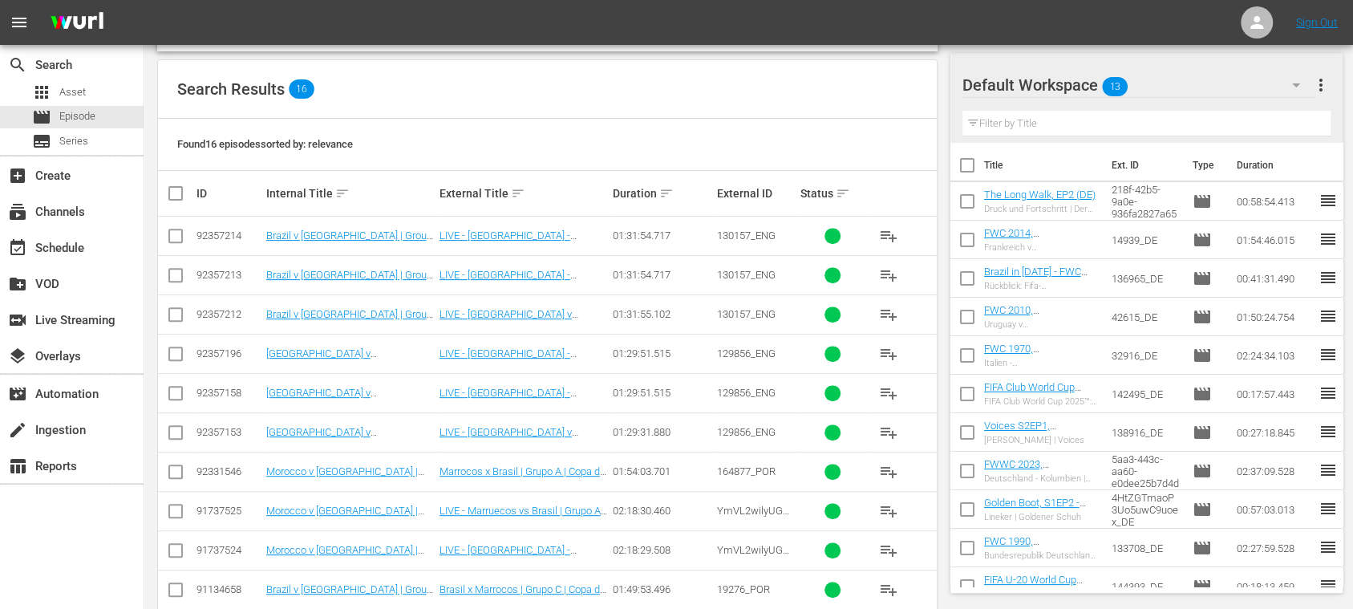
scroll to position [545, 0]
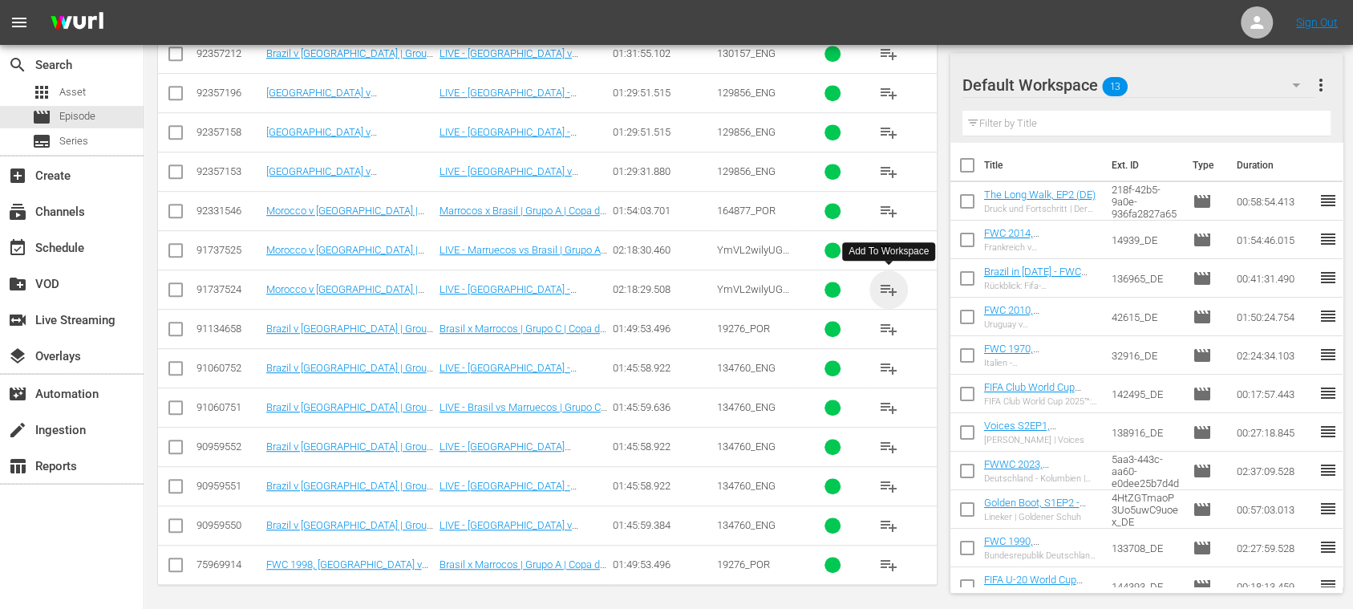
click at [887, 284] on span "playlist_add" at bounding box center [888, 289] width 19 height 19
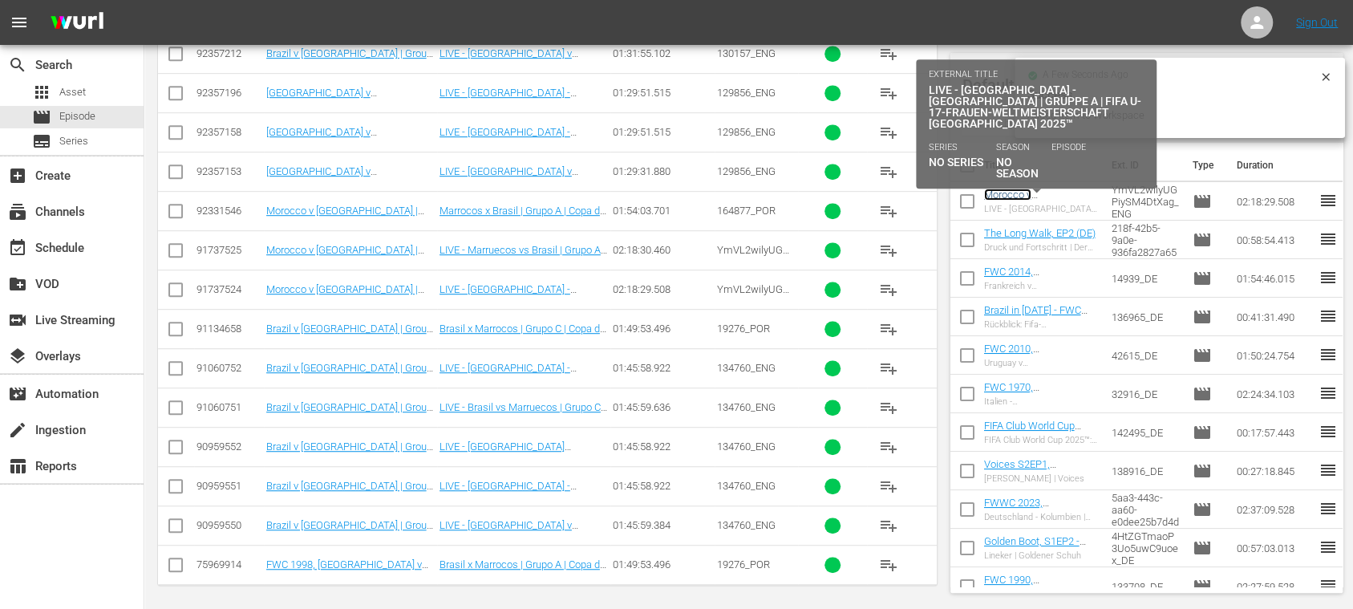
click at [1032, 192] on link "Morocco v [GEOGRAPHIC_DATA] | Group A | FIFA U-17 Women's World Cup [GEOGRAPHIC…" at bounding box center [1035, 224] width 102 height 72
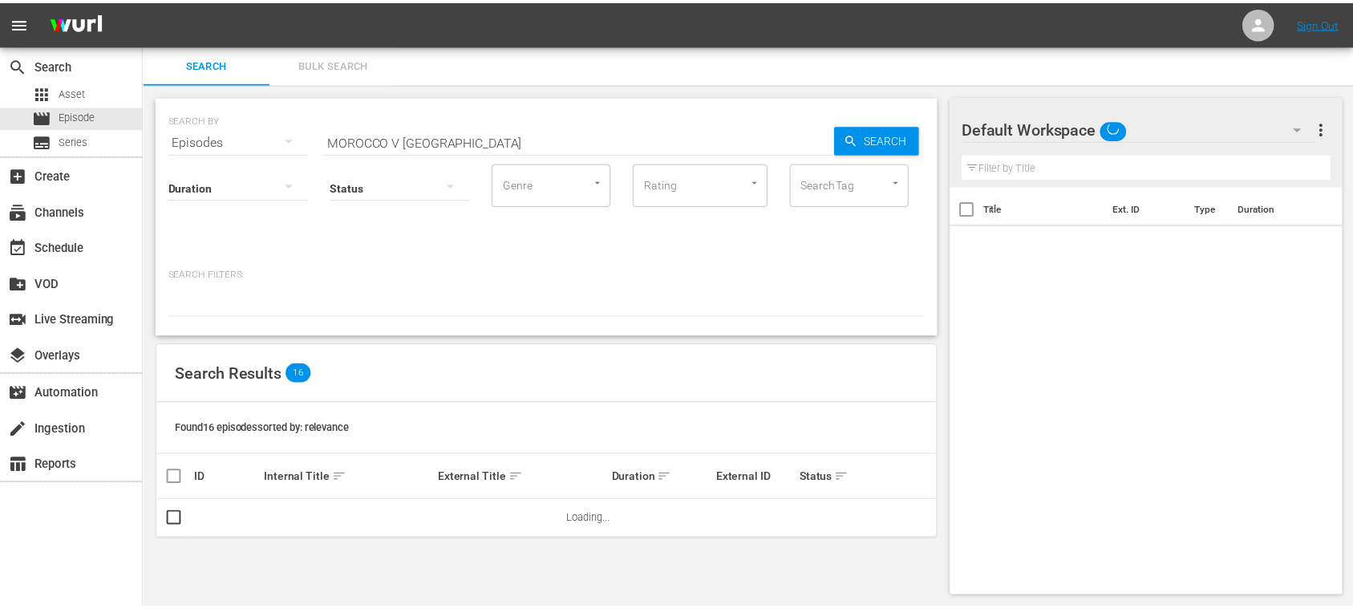
scroll to position [2, 0]
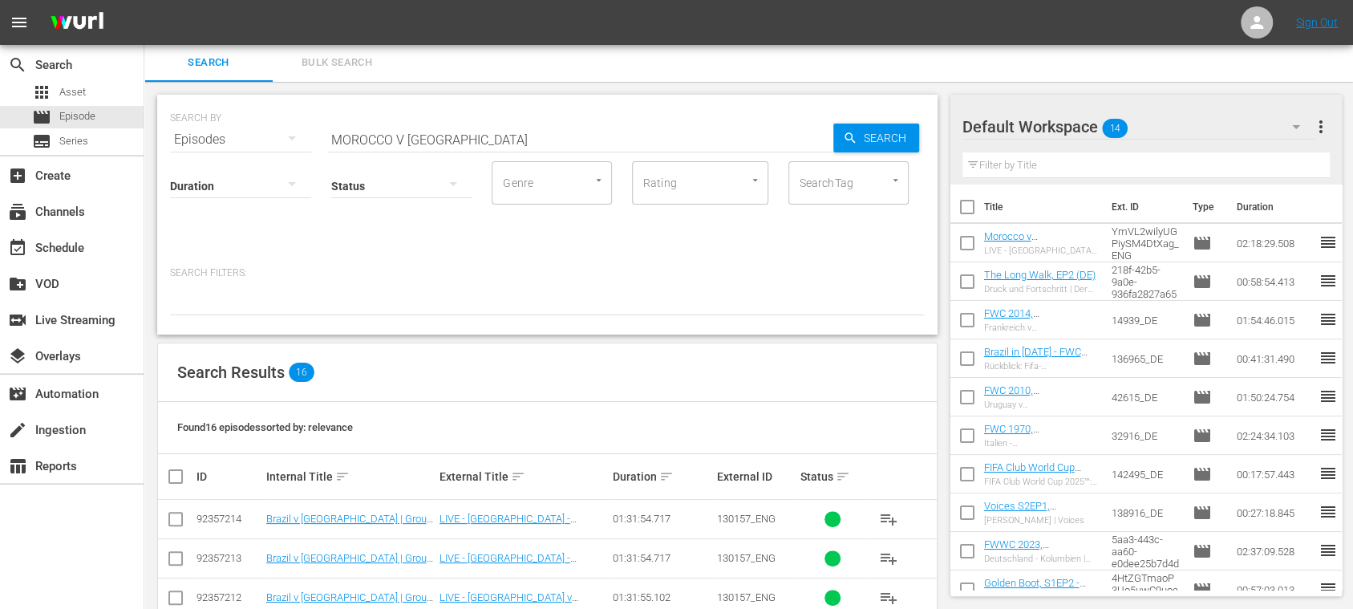
click at [961, 245] on input "checkbox" at bounding box center [967, 246] width 34 height 34
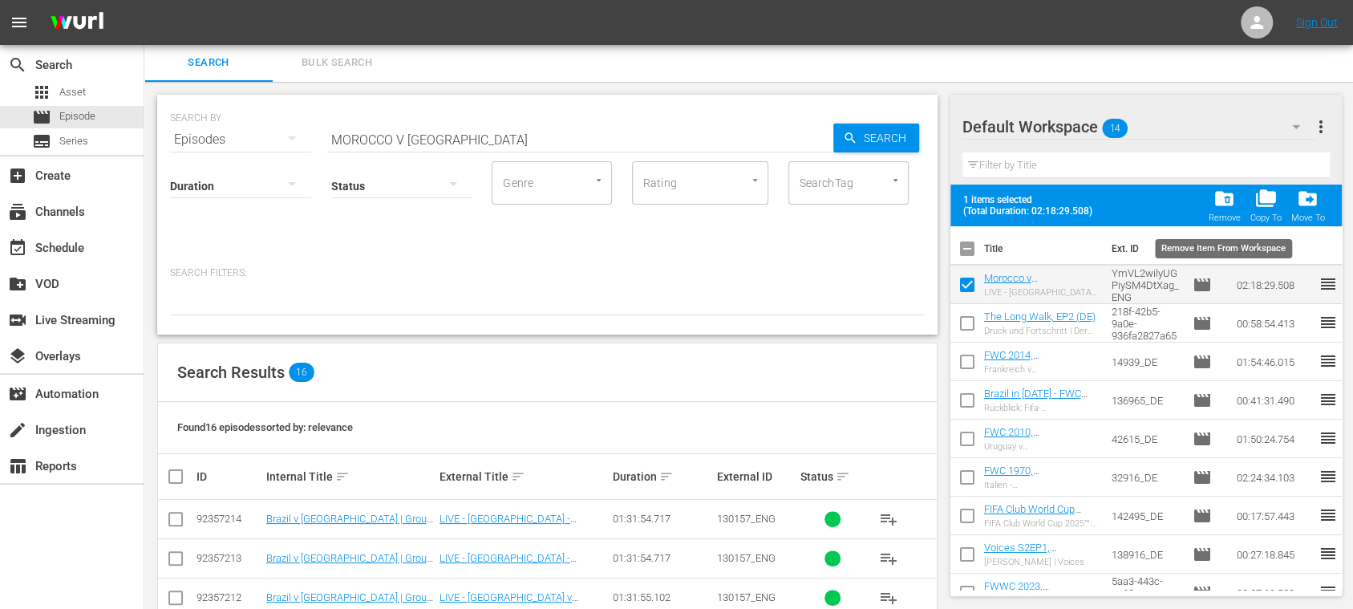
click at [1223, 208] on span "folder_delete" at bounding box center [1224, 199] width 22 height 22
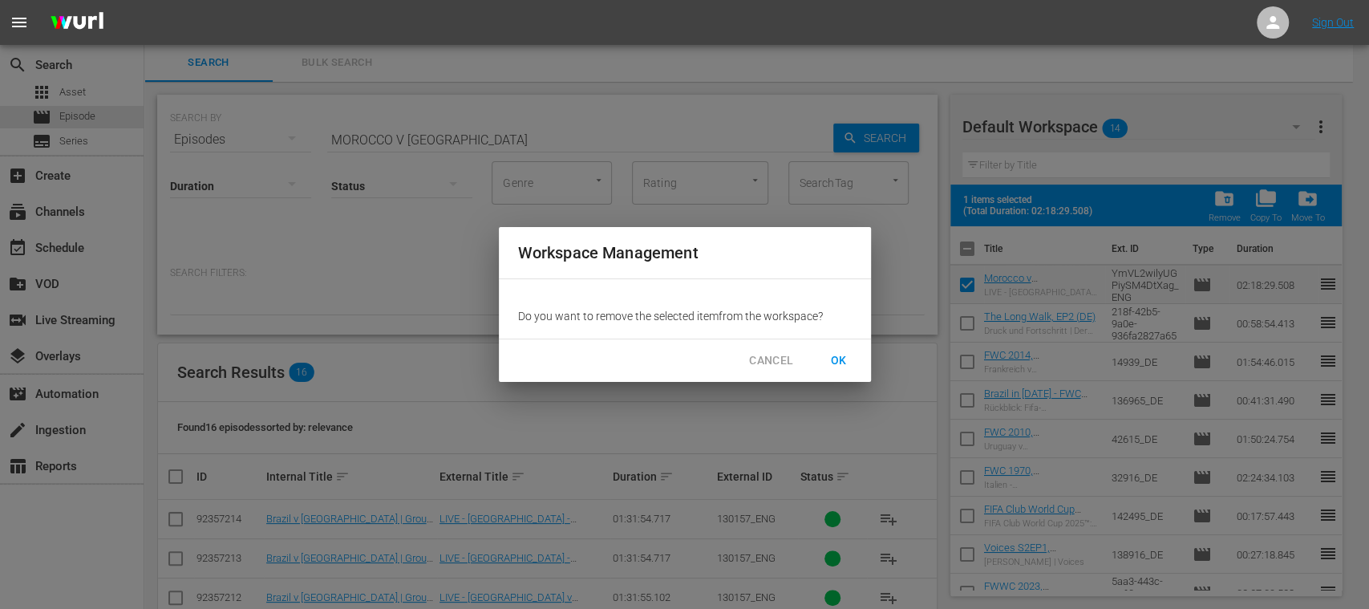
click at [840, 358] on span "OK" at bounding box center [839, 360] width 26 height 20
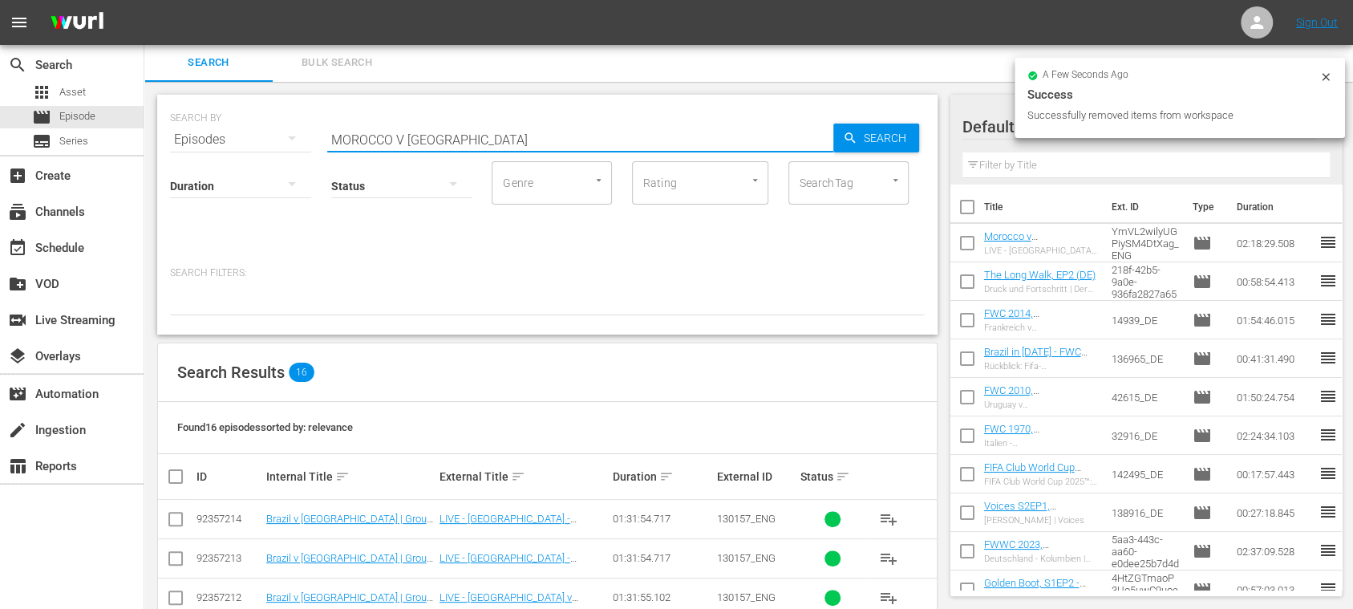
drag, startPoint x: 478, startPoint y: 144, endPoint x: 225, endPoint y: 108, distance: 255.0
click at [220, 133] on div "SEARCH BY Search By Episodes Search ID, Title, Description, Keywords, or Catego…" at bounding box center [547, 130] width 755 height 58
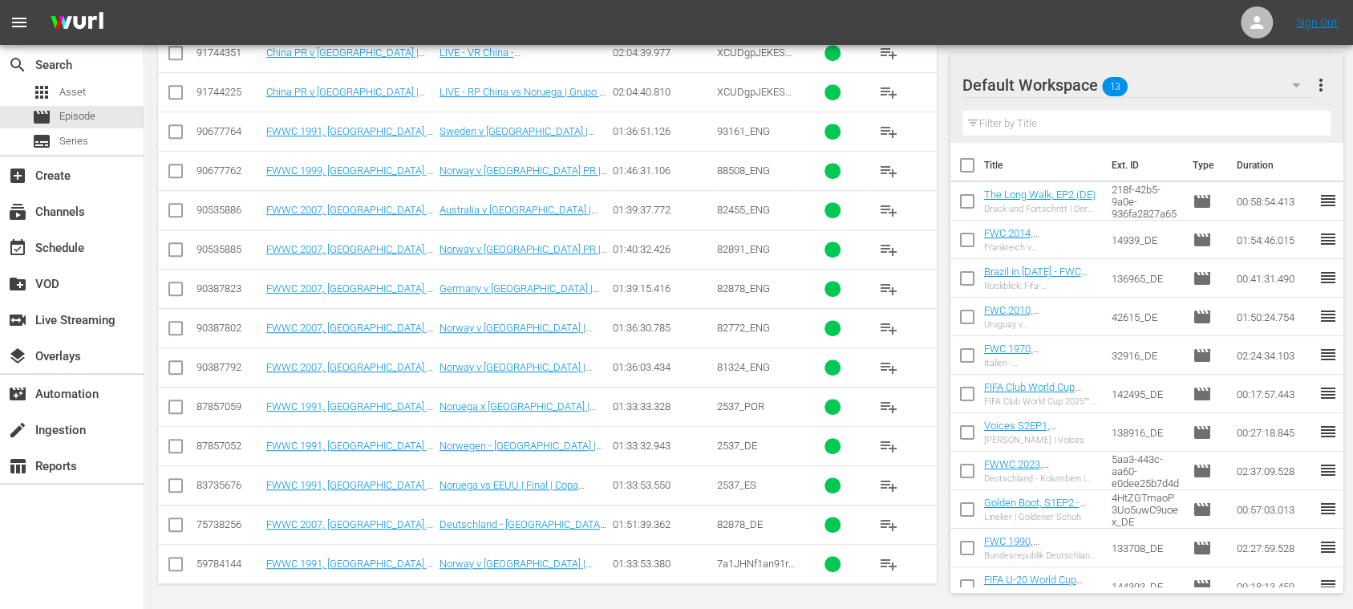
scroll to position [221, 0]
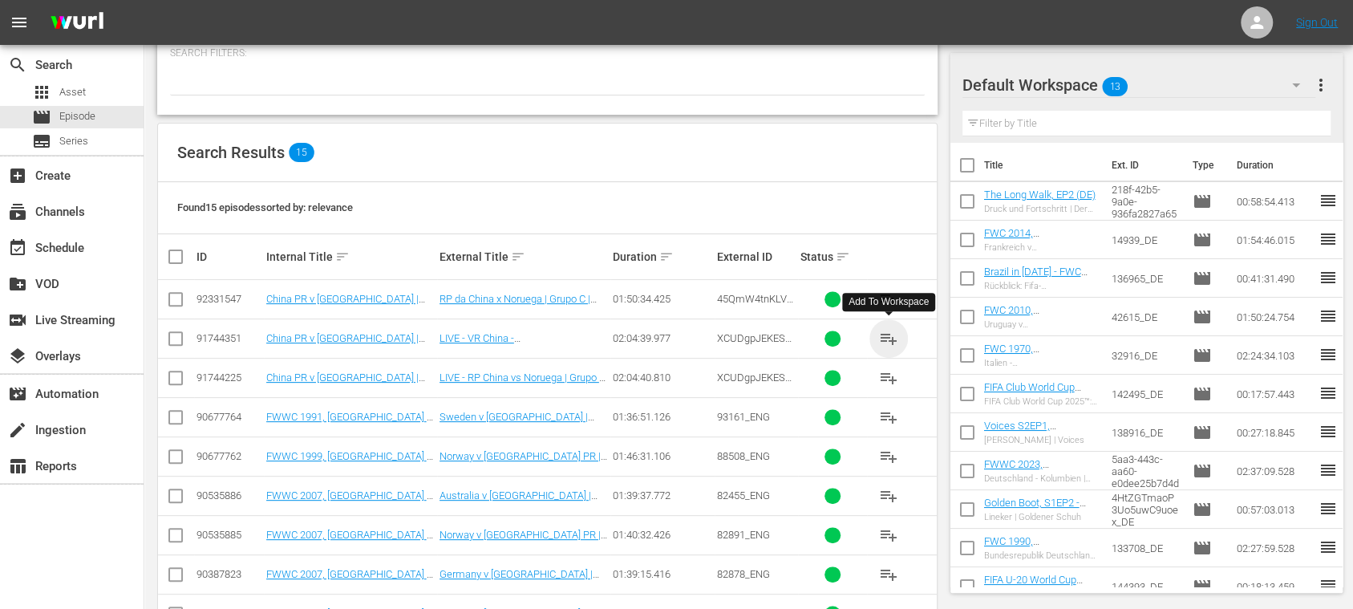
click at [888, 340] on span "playlist_add" at bounding box center [888, 338] width 19 height 19
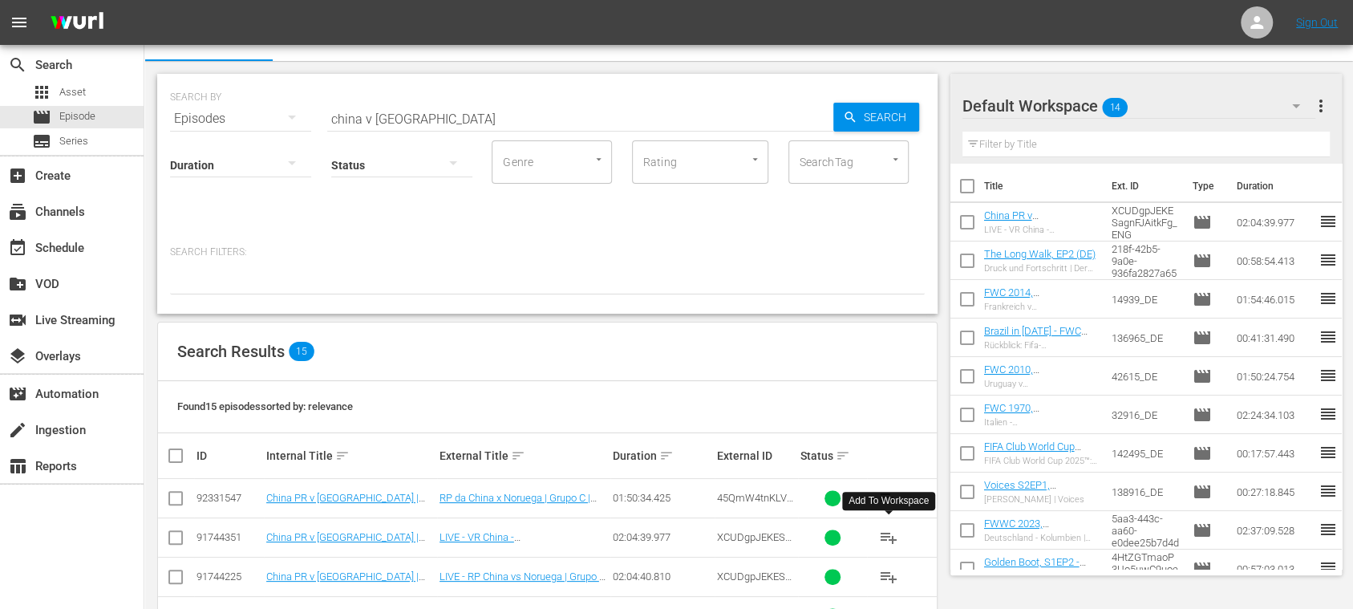
scroll to position [0, 0]
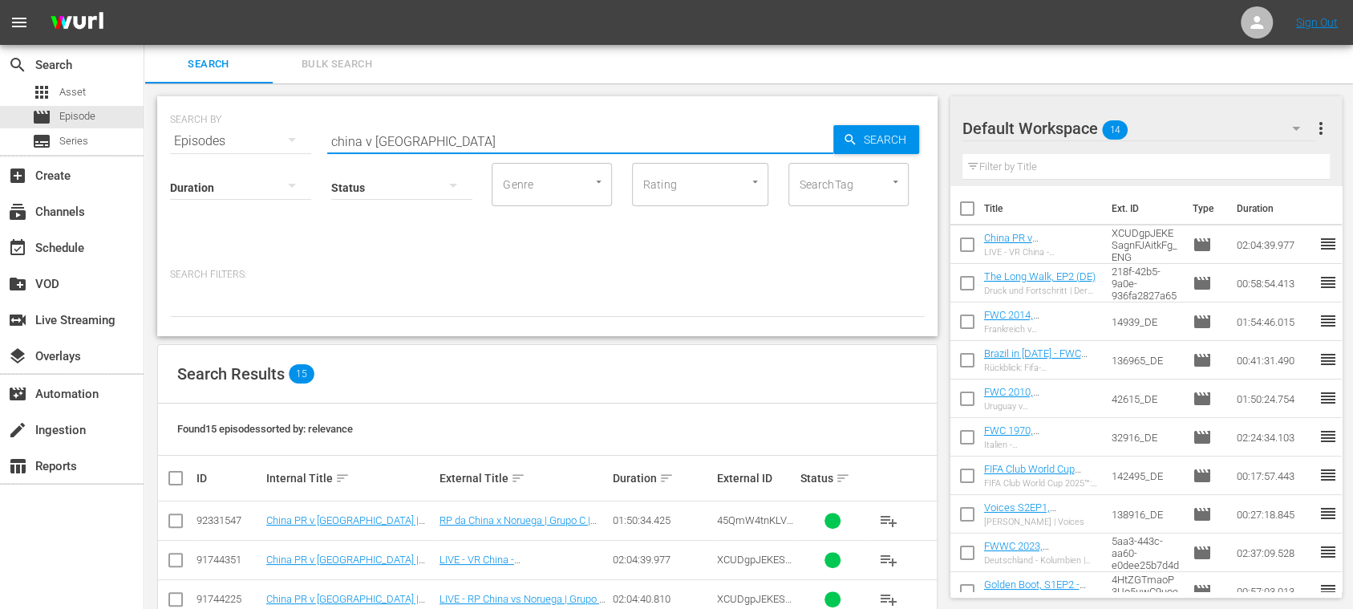
drag, startPoint x: 441, startPoint y: 143, endPoint x: 274, endPoint y: 127, distance: 167.5
click at [278, 128] on div "SEARCH BY Search By Episodes Search ID, Title, Description, Keywords, or Catego…" at bounding box center [547, 132] width 755 height 58
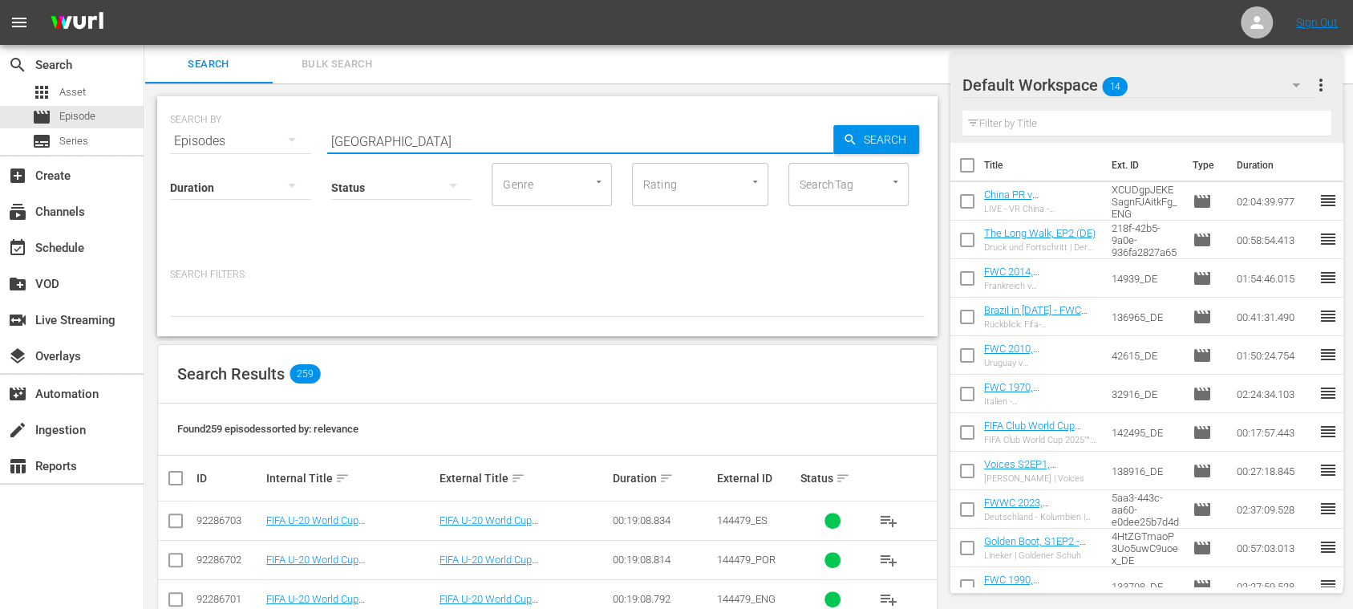
scroll to position [285, 0]
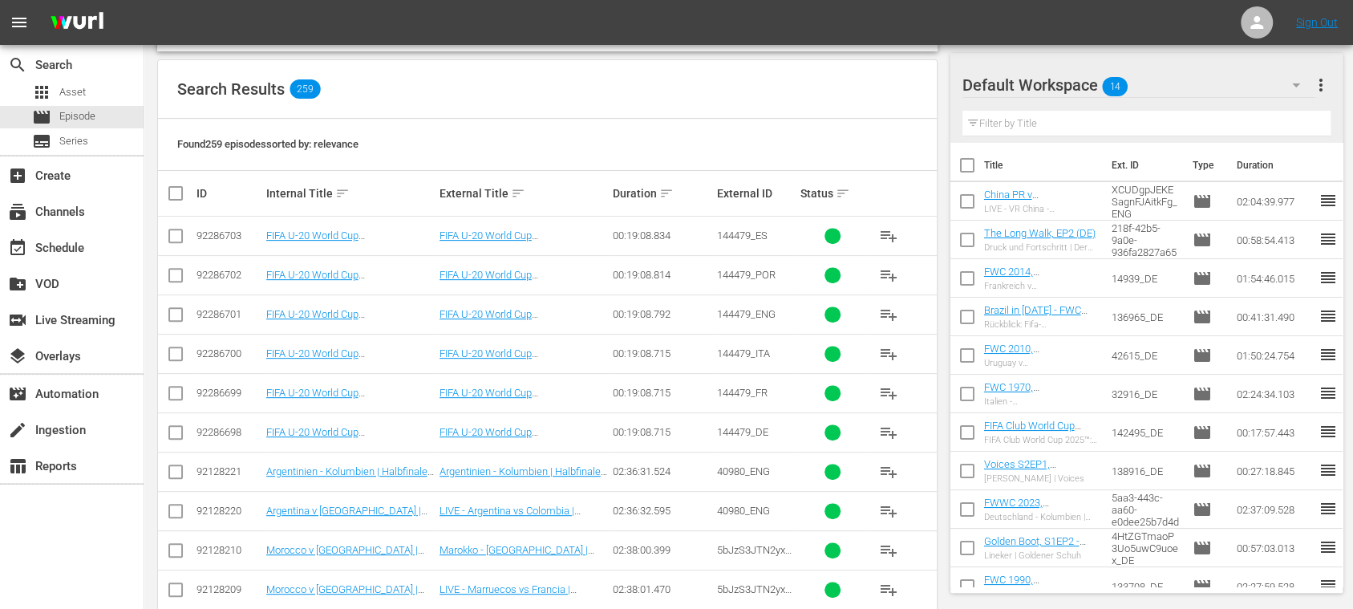
click at [892, 433] on span "playlist_add" at bounding box center [888, 432] width 19 height 19
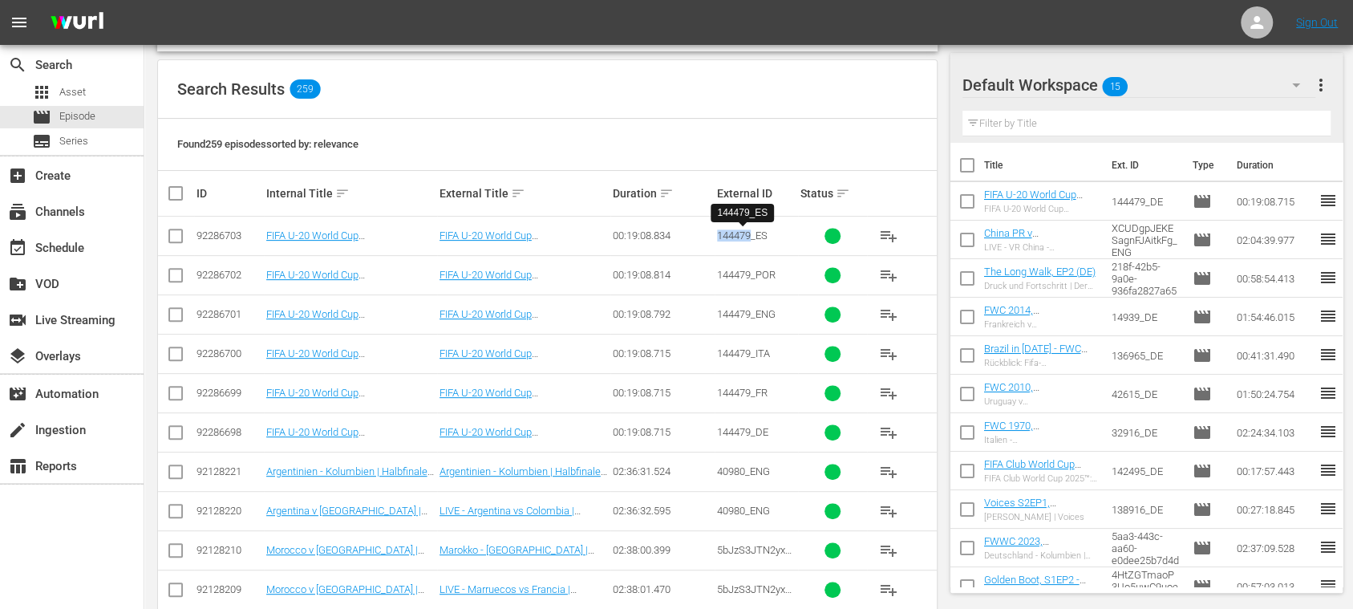
drag, startPoint x: 720, startPoint y: 232, endPoint x: 750, endPoint y: 233, distance: 29.7
click at [750, 233] on tr "92286703 FIFA U-20 World Cup Chile 2025™ - Highlights Bundle Quarter-Finals (ES…" at bounding box center [547, 235] width 779 height 39
copy tr "144479"
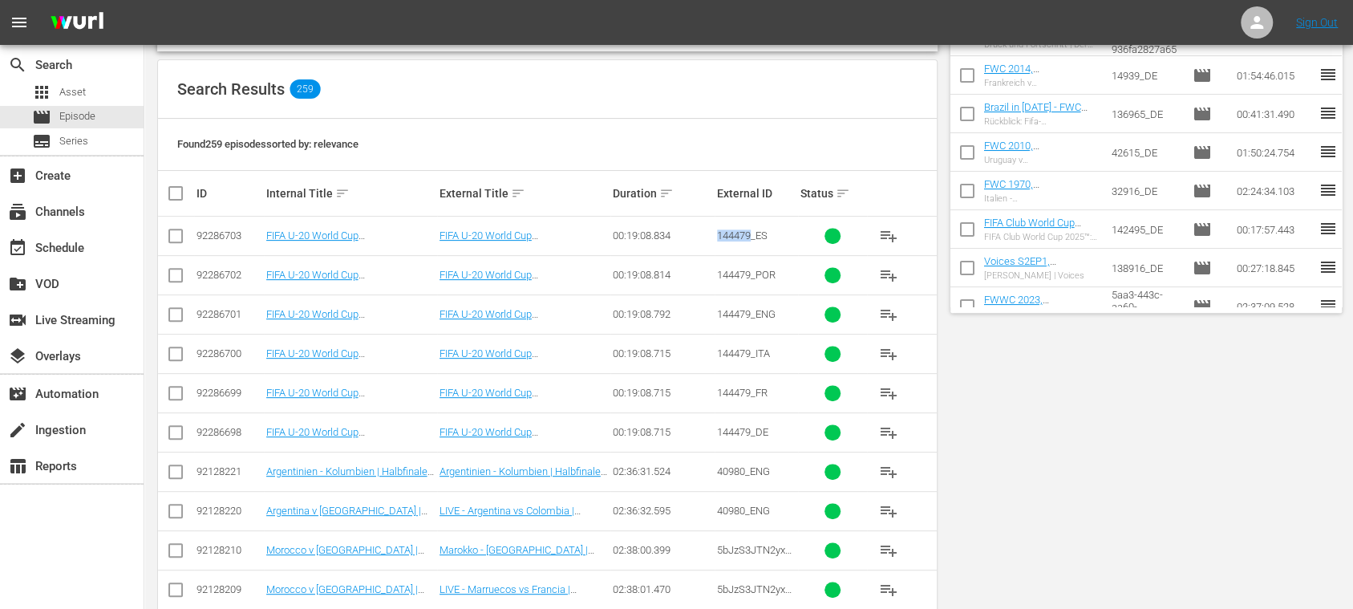
scroll to position [0, 0]
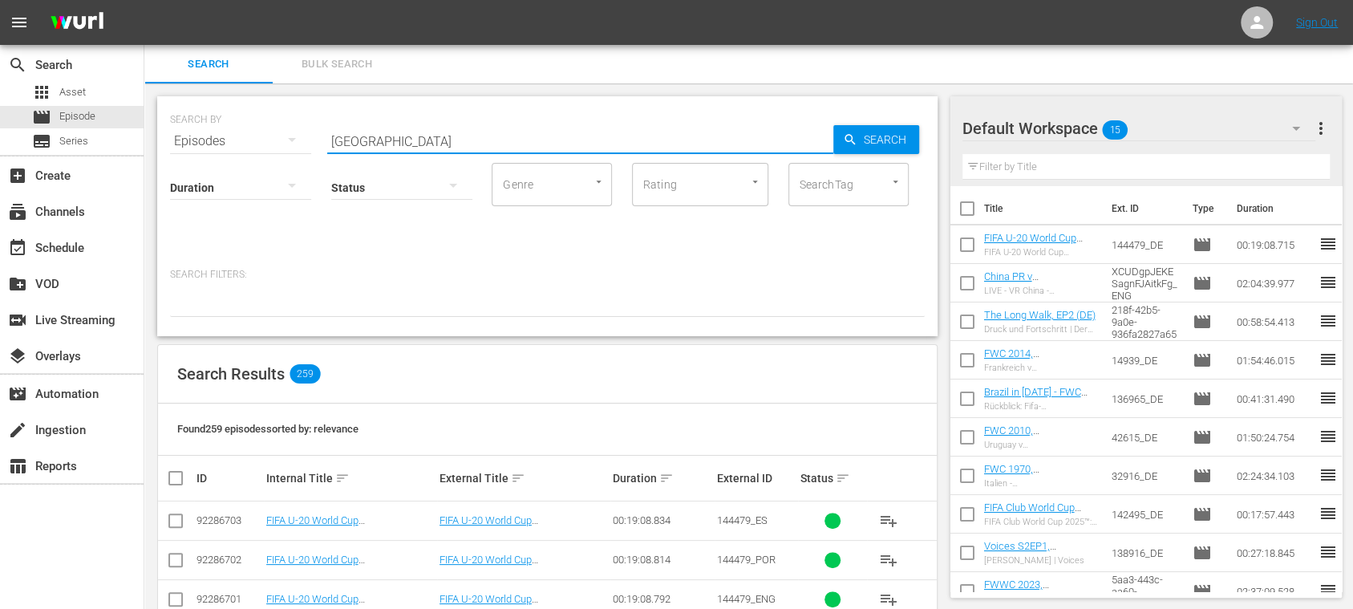
drag, startPoint x: 282, startPoint y: 137, endPoint x: 175, endPoint y: 136, distance: 107.5
paste input "Colombia v Spain"
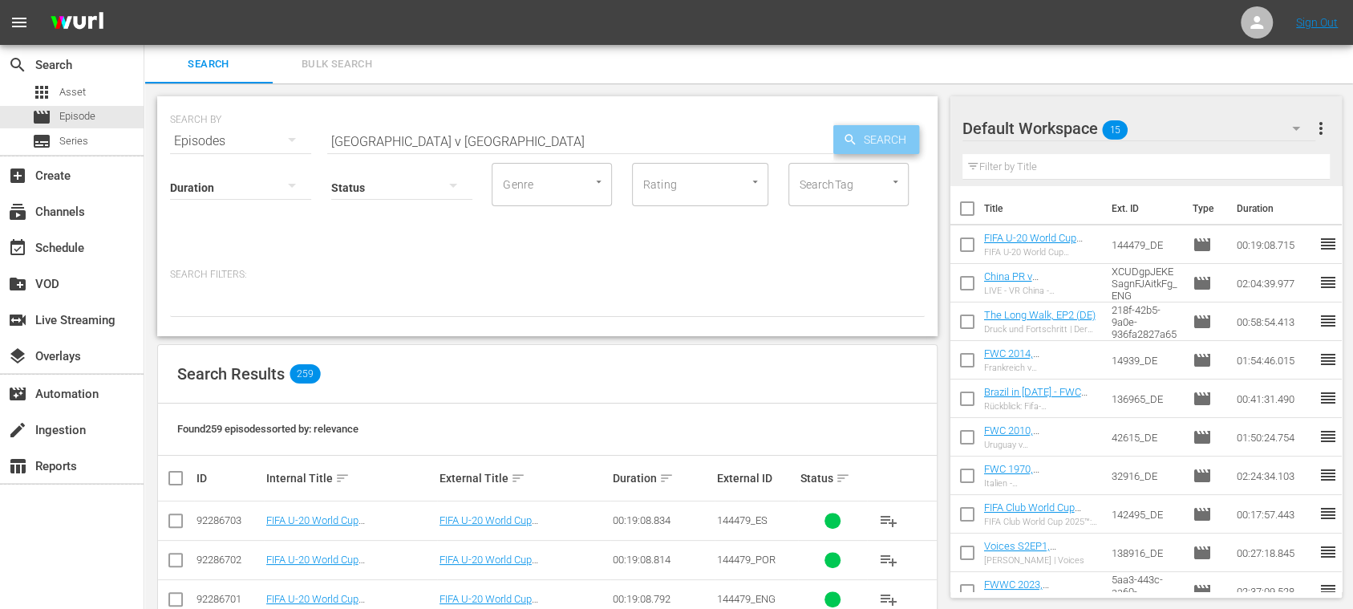
click at [865, 132] on span "Search" at bounding box center [888, 139] width 62 height 29
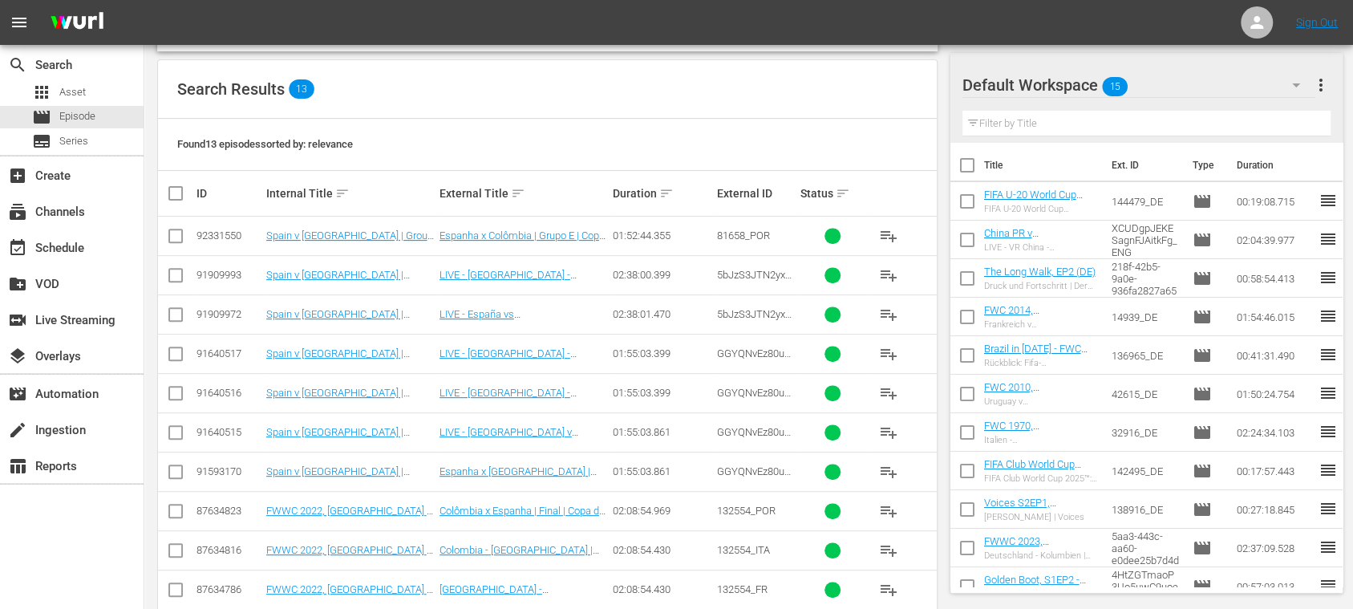
scroll to position [428, 0]
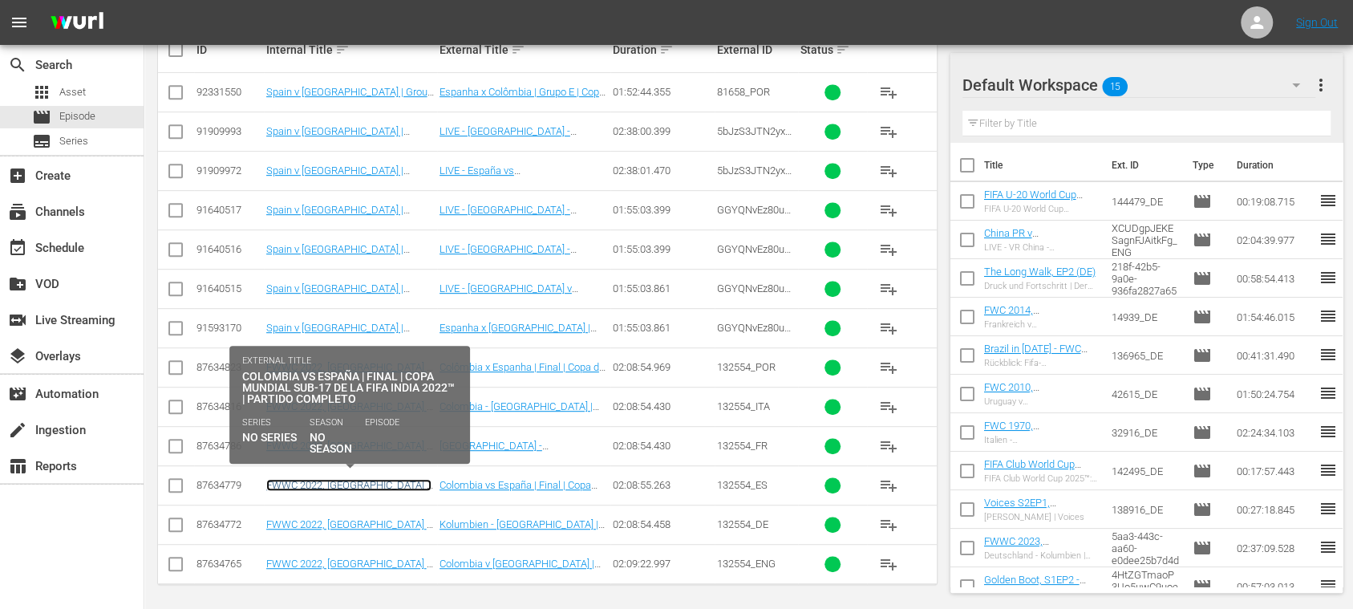
click at [419, 485] on link "FWWC 2022, Colombia v Spain, Final - FMR (ES)" at bounding box center [348, 497] width 165 height 36
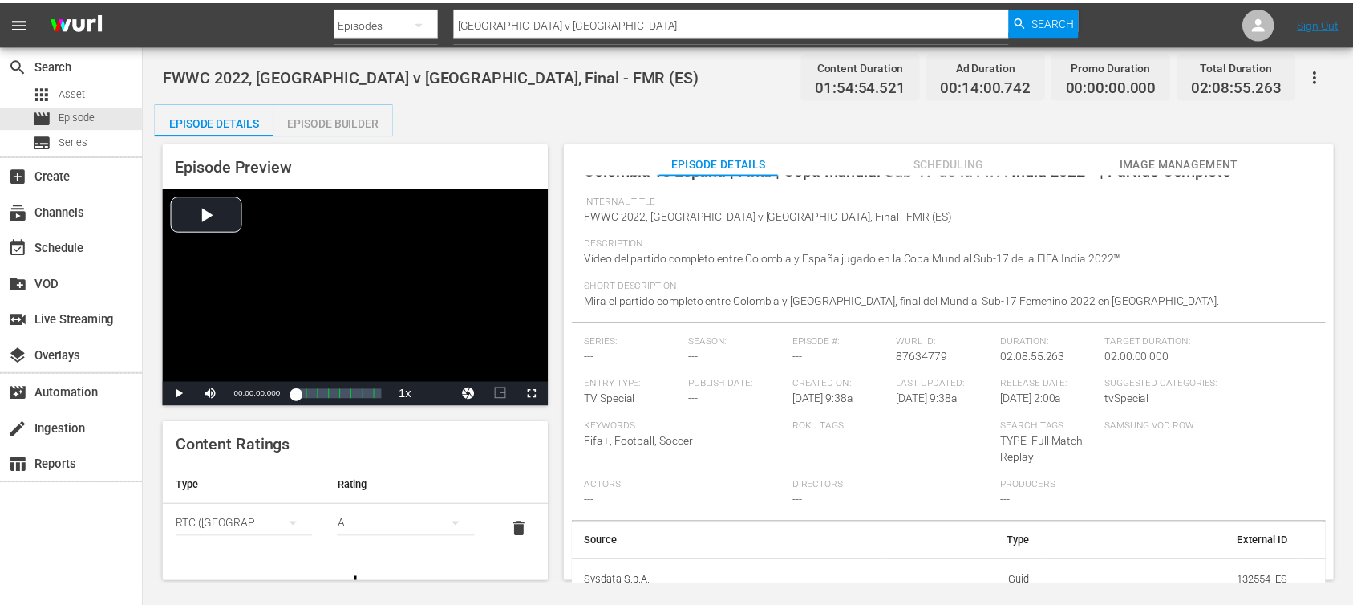
scroll to position [107, 0]
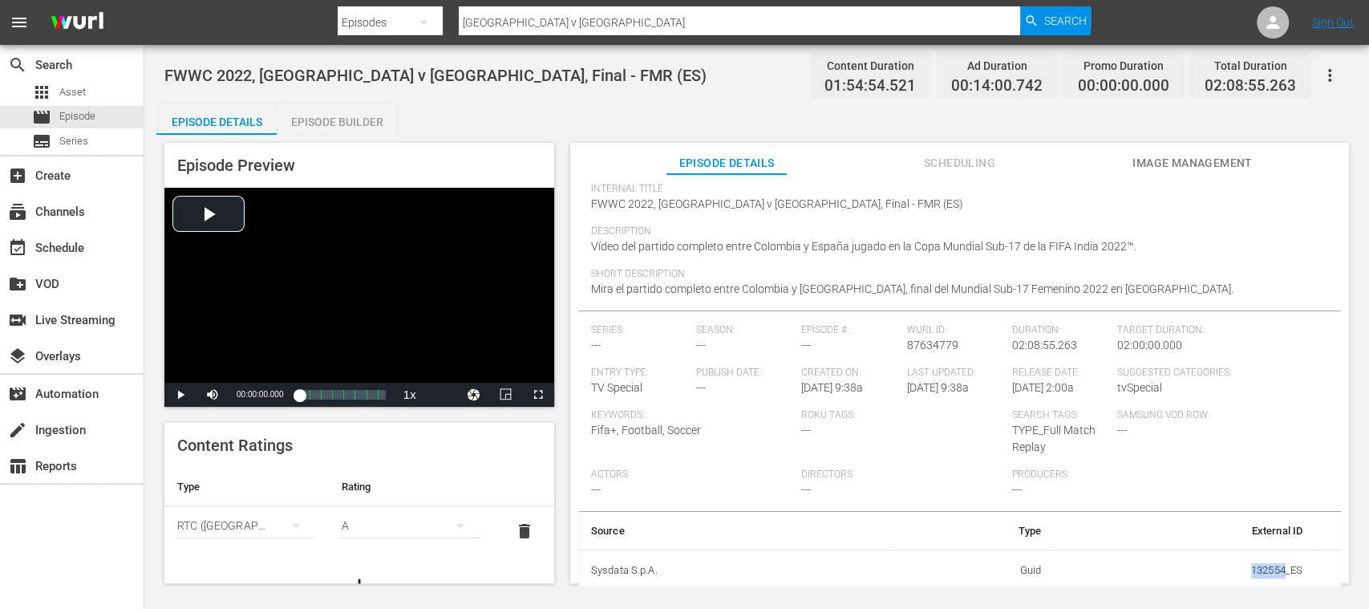
drag, startPoint x: 1259, startPoint y: 573, endPoint x: 1274, endPoint y: 573, distance: 15.2
click at [1274, 573] on td "132554_ES" at bounding box center [1184, 570] width 261 height 42
copy td "132554"
click at [95, 119] on span "Episode" at bounding box center [77, 116] width 36 height 16
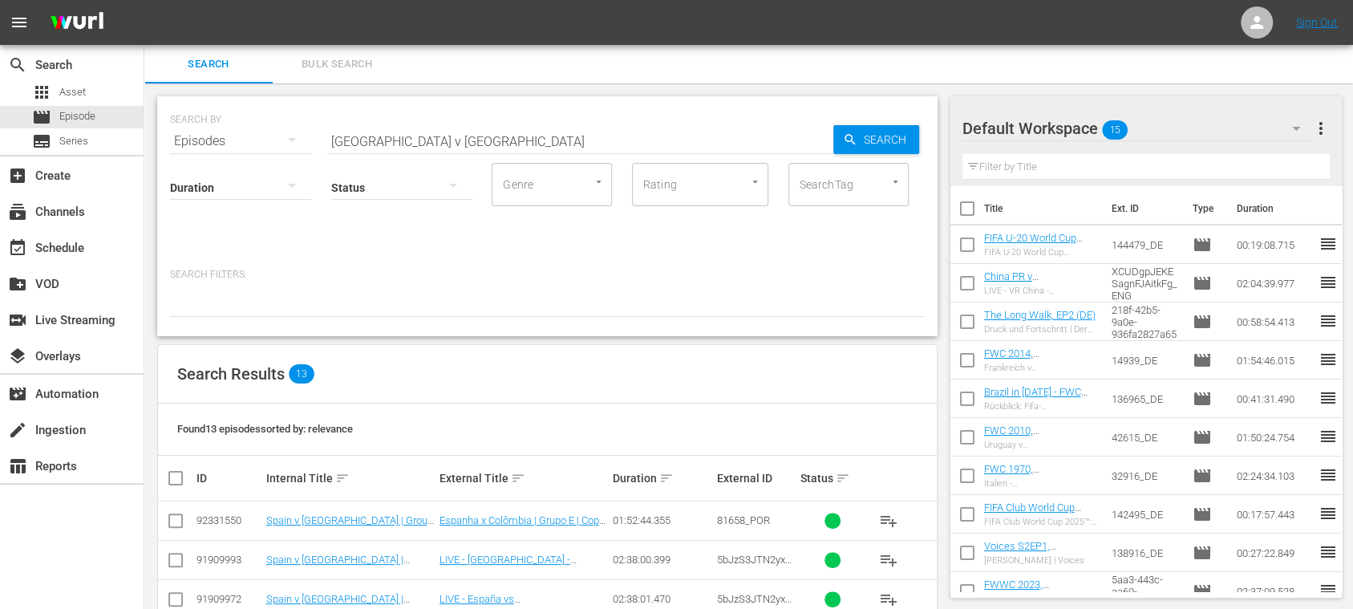
click at [350, 65] on span "Bulk Search" at bounding box center [336, 64] width 109 height 18
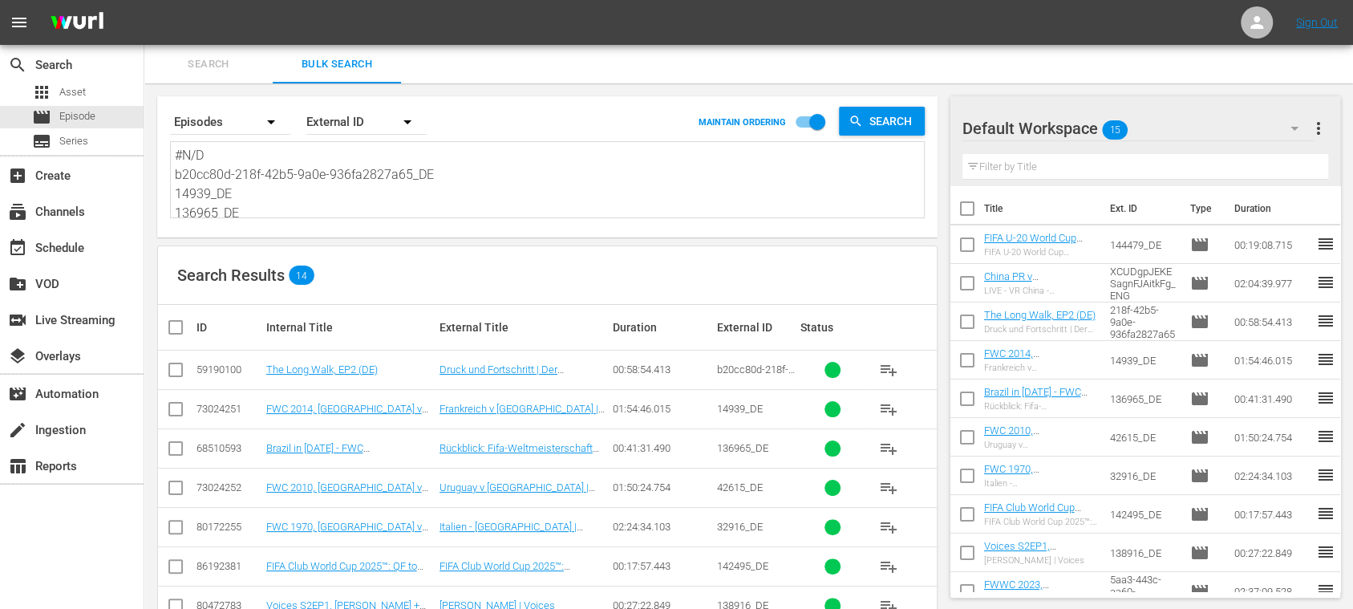
scroll to position [196, 0]
drag, startPoint x: 178, startPoint y: 158, endPoint x: 738, endPoint y: 235, distance: 564.9
click at [677, 257] on div "Search By Episodes Order By External ID MAINTAIN ORDERING Search #N/D b20cc80d-…" at bounding box center [547, 506] width 806 height 847
paste textarea "#N/D 4XM1bWr1ZD2DTTjg4NrjOg_ES 26552_ES 144479_ES QoixmsLb9WHynRWJmuliC_ES 1439…"
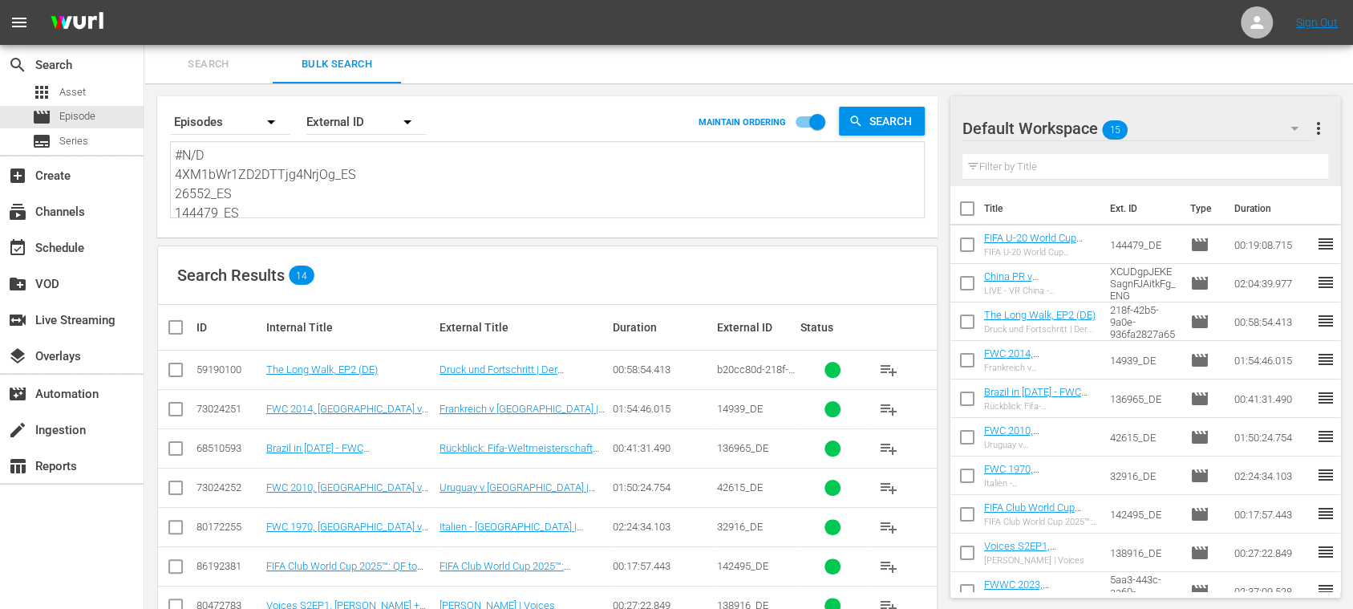
scroll to position [1, 0]
click at [207, 63] on span "Search" at bounding box center [208, 64] width 109 height 18
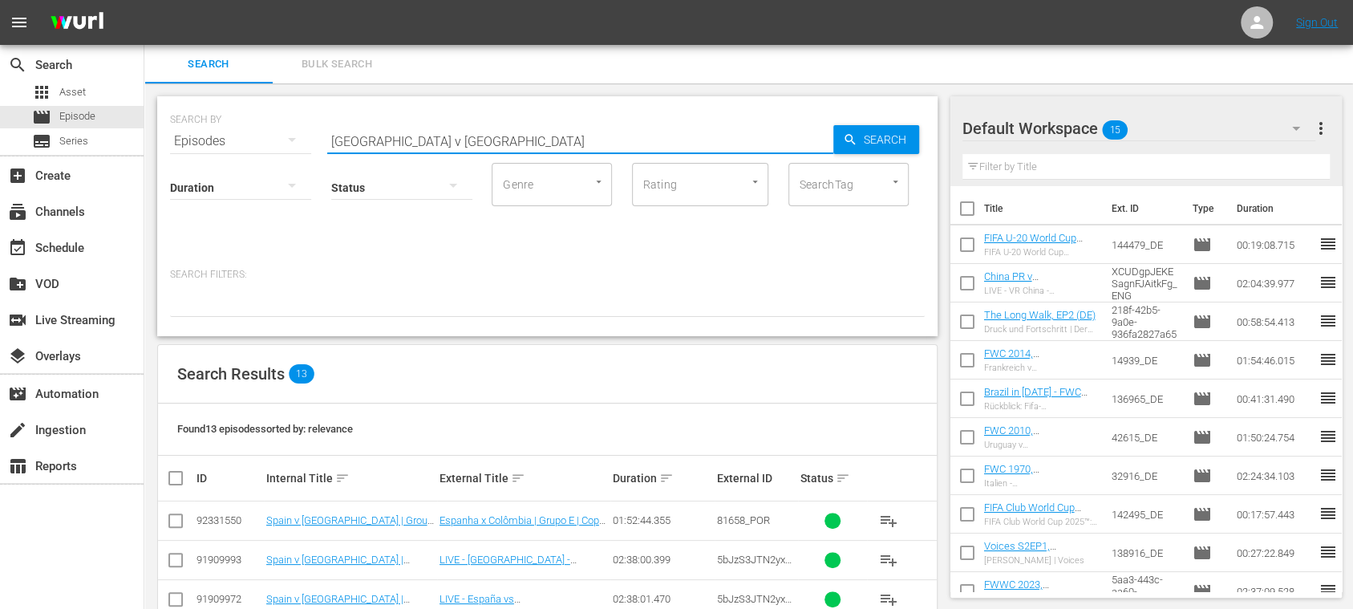
drag, startPoint x: 451, startPoint y: 140, endPoint x: 264, endPoint y: 127, distance: 187.3
click at [256, 132] on div "SEARCH BY Search By Episodes Search ID, Title, Description, Keywords, or Catego…" at bounding box center [547, 132] width 755 height 58
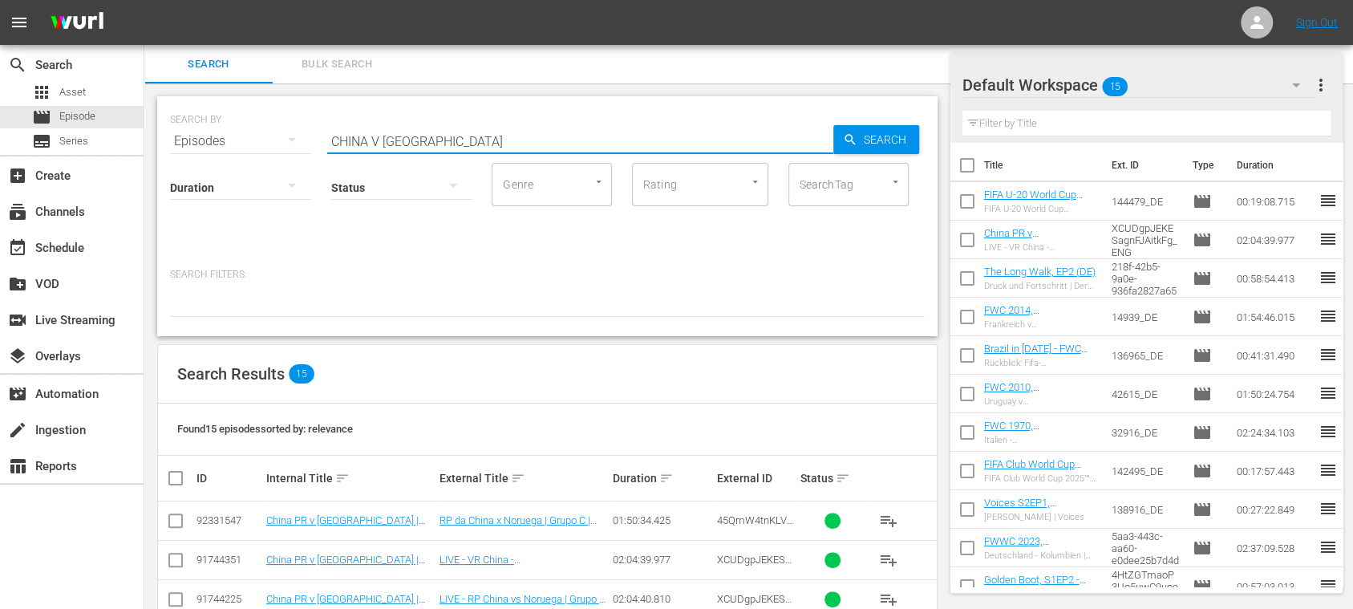
scroll to position [285, 0]
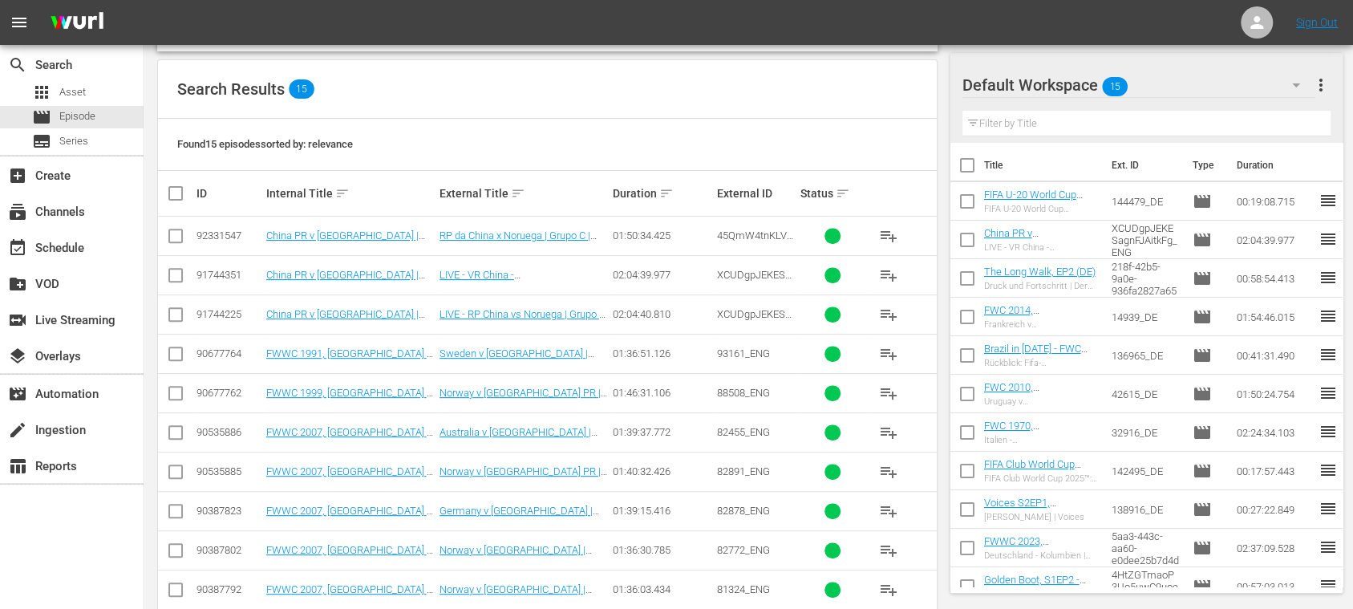
click at [892, 310] on span "playlist_add" at bounding box center [888, 314] width 19 height 19
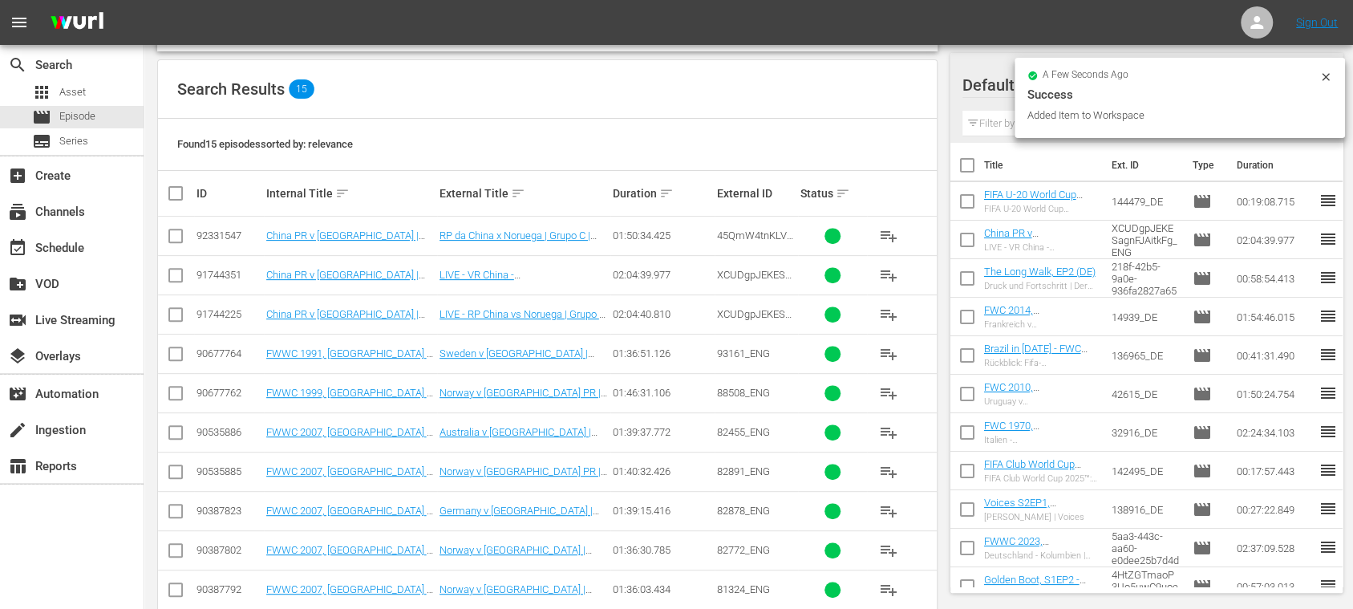
scroll to position [0, 0]
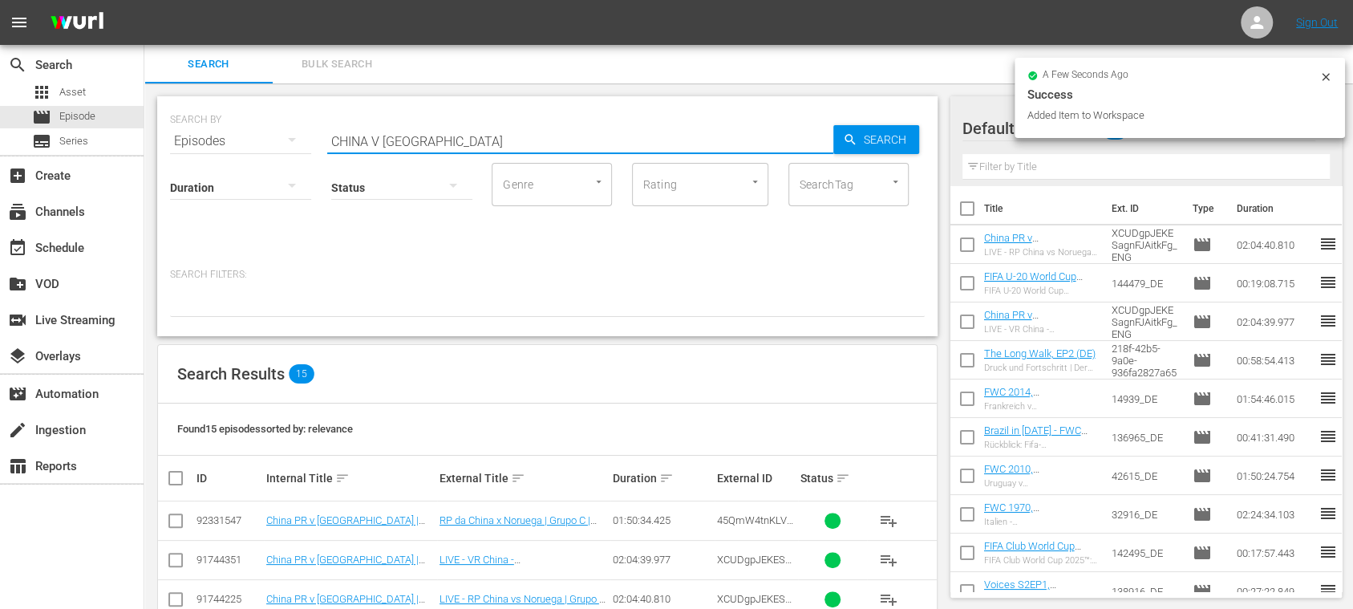
drag, startPoint x: 322, startPoint y: 143, endPoint x: 179, endPoint y: 138, distance: 143.6
click at [188, 141] on div "SEARCH BY Search By Episodes Search ID, Title, Description, Keywords, or Catego…" at bounding box center [547, 132] width 755 height 58
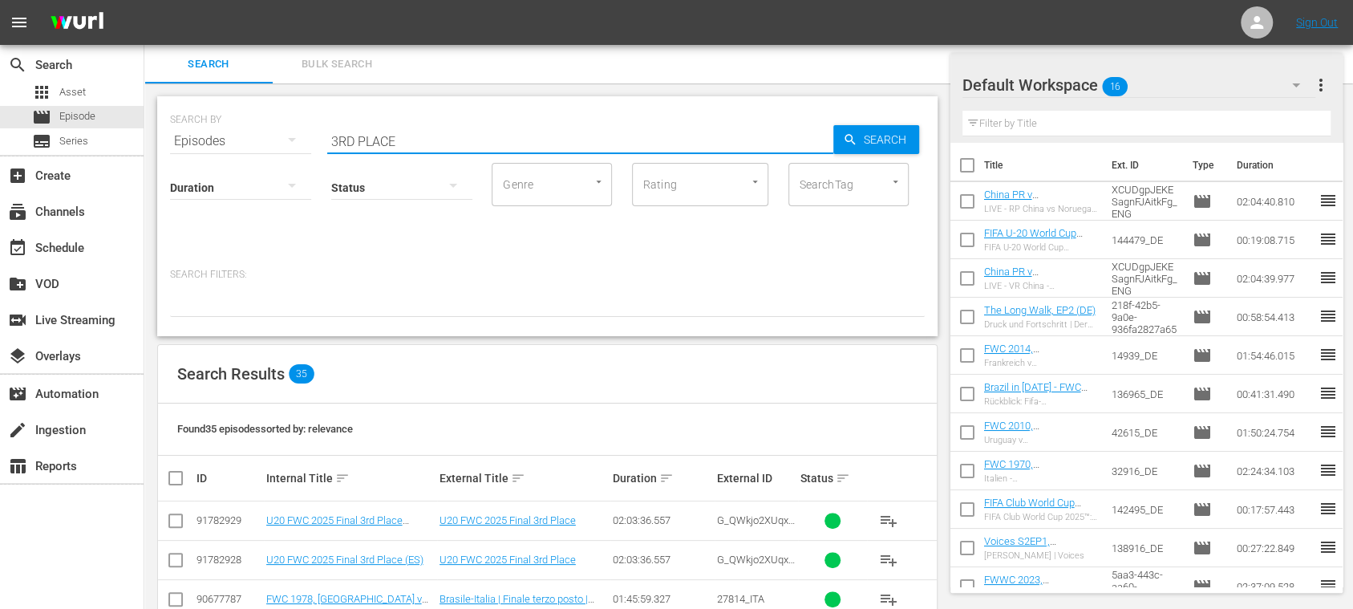
scroll to position [285, 0]
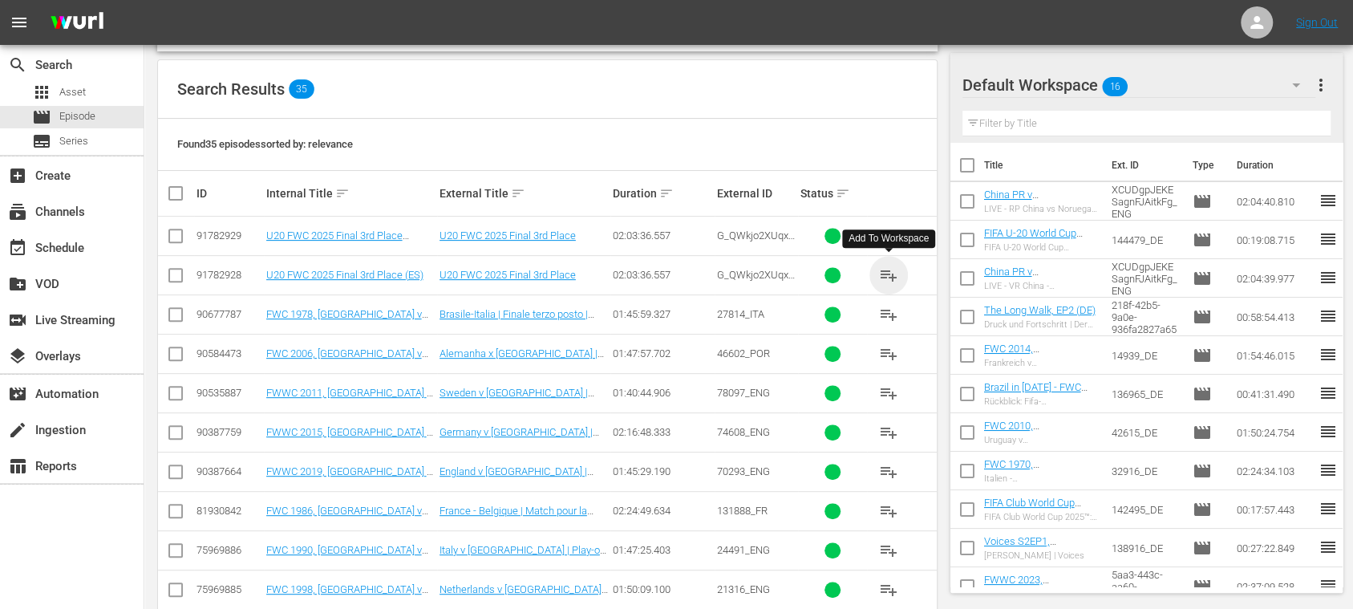
click at [887, 267] on span "playlist_add" at bounding box center [888, 274] width 19 height 19
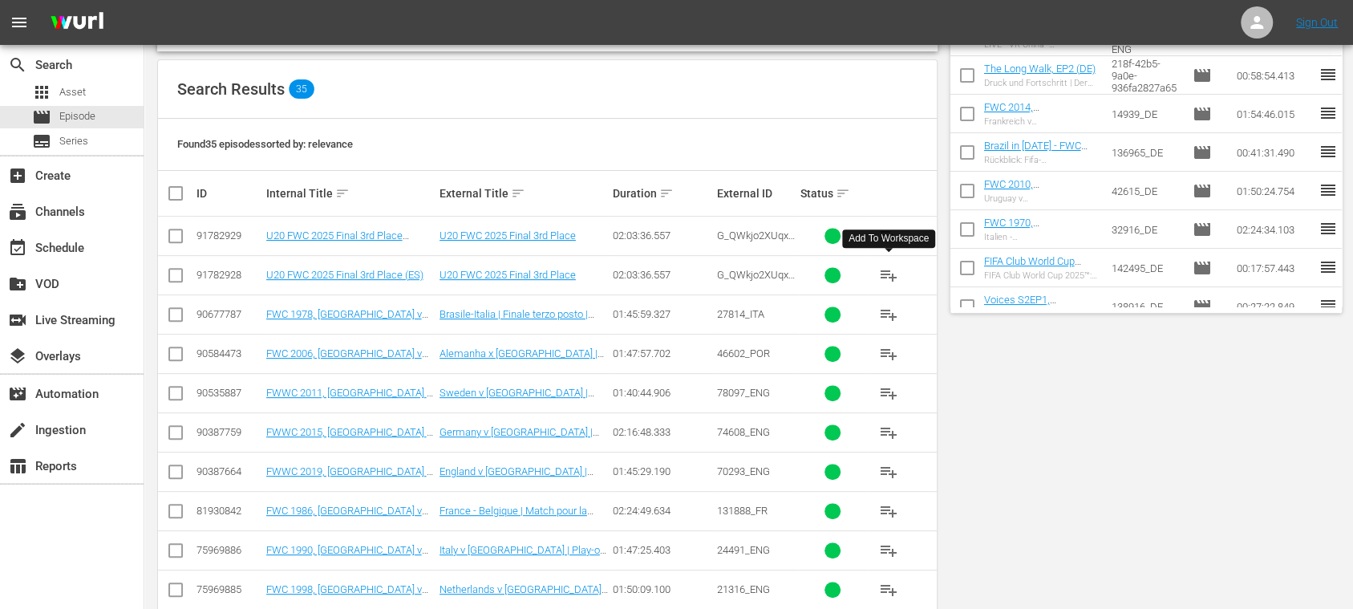
scroll to position [0, 0]
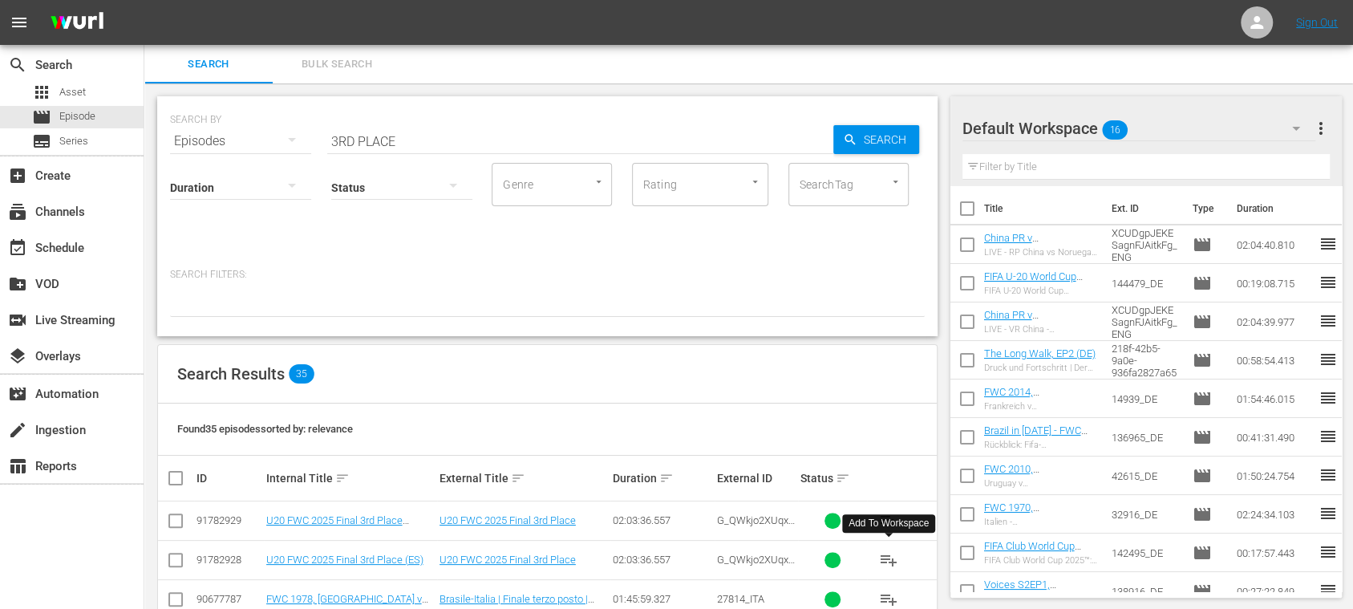
drag, startPoint x: 295, startPoint y: 37, endPoint x: 311, endPoint y: 40, distance: 16.4
click at [295, 36] on nav "menu Sign Out" at bounding box center [676, 22] width 1353 height 45
click at [328, 48] on button "Bulk Search" at bounding box center [337, 64] width 128 height 38
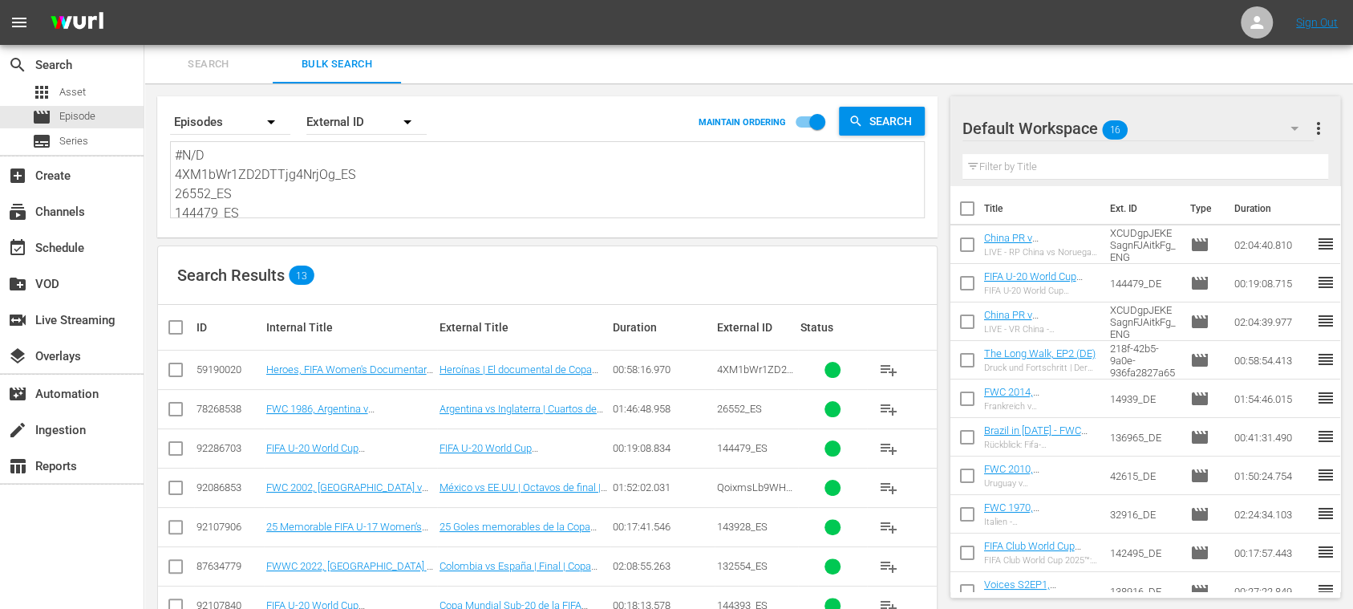
click at [1316, 128] on span "more_vert" at bounding box center [1318, 128] width 19 height 19
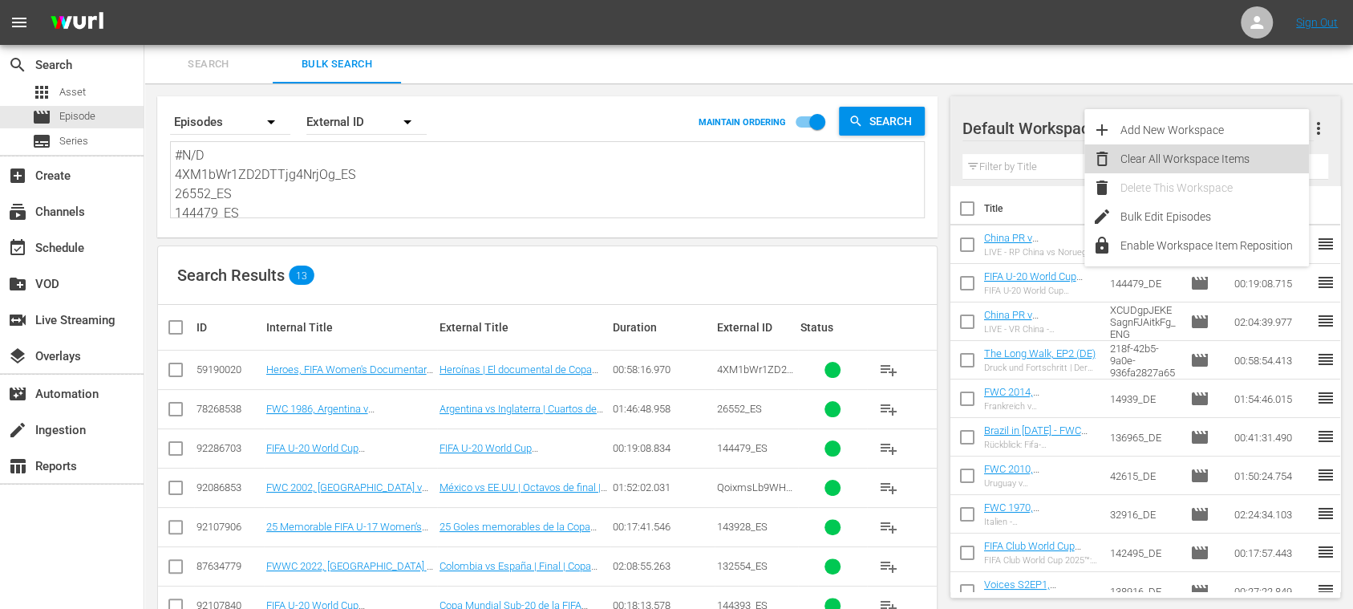
click at [1220, 162] on div "Clear All Workspace Items" at bounding box center [1214, 158] width 188 height 29
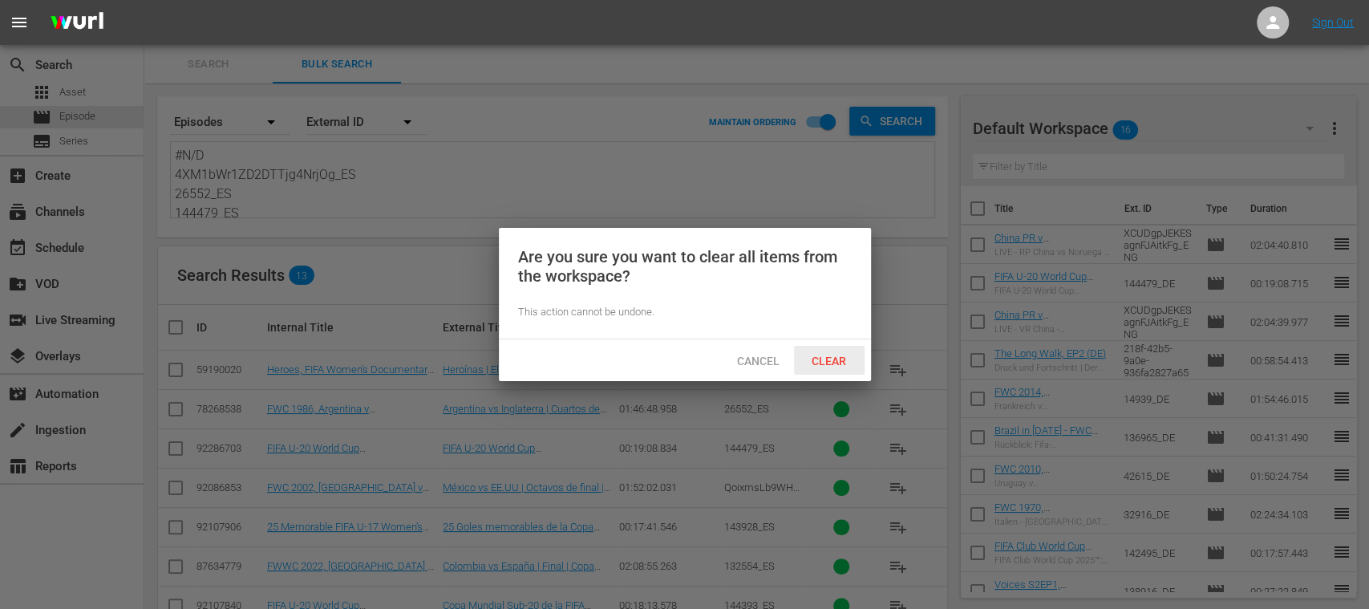
drag, startPoint x: 832, startPoint y: 357, endPoint x: 756, endPoint y: 366, distance: 76.7
click at [831, 357] on span "Clear" at bounding box center [829, 360] width 60 height 13
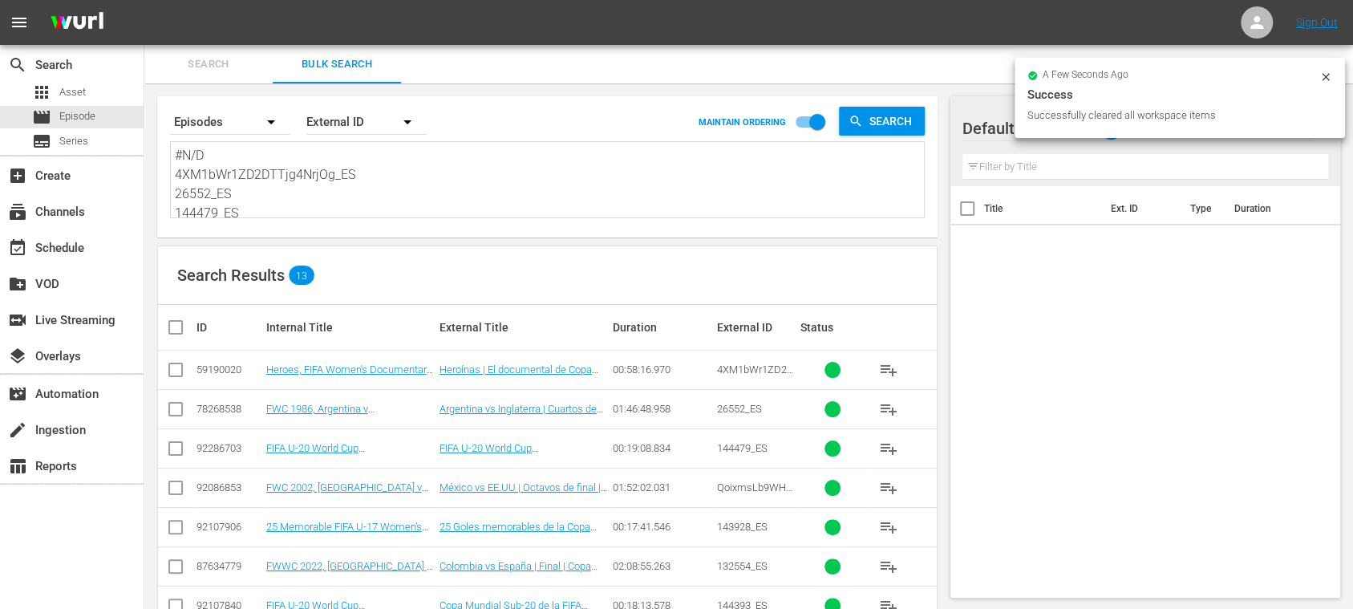
click at [176, 319] on input "checkbox" at bounding box center [182, 327] width 32 height 19
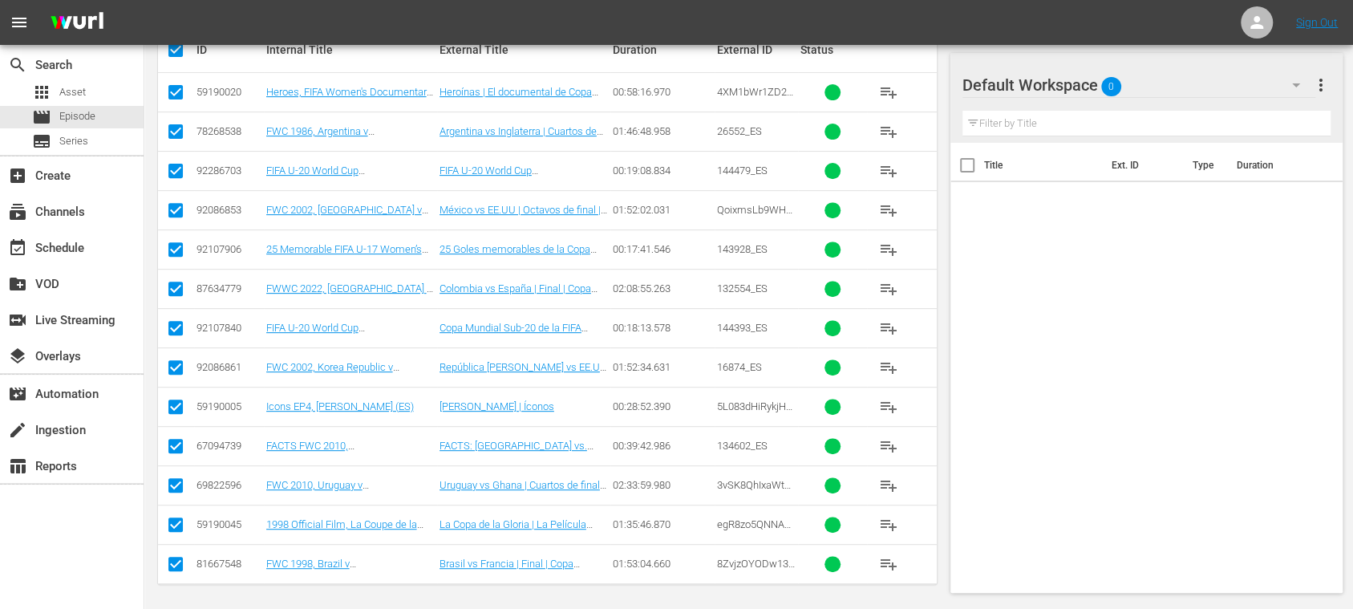
scroll to position [45, 0]
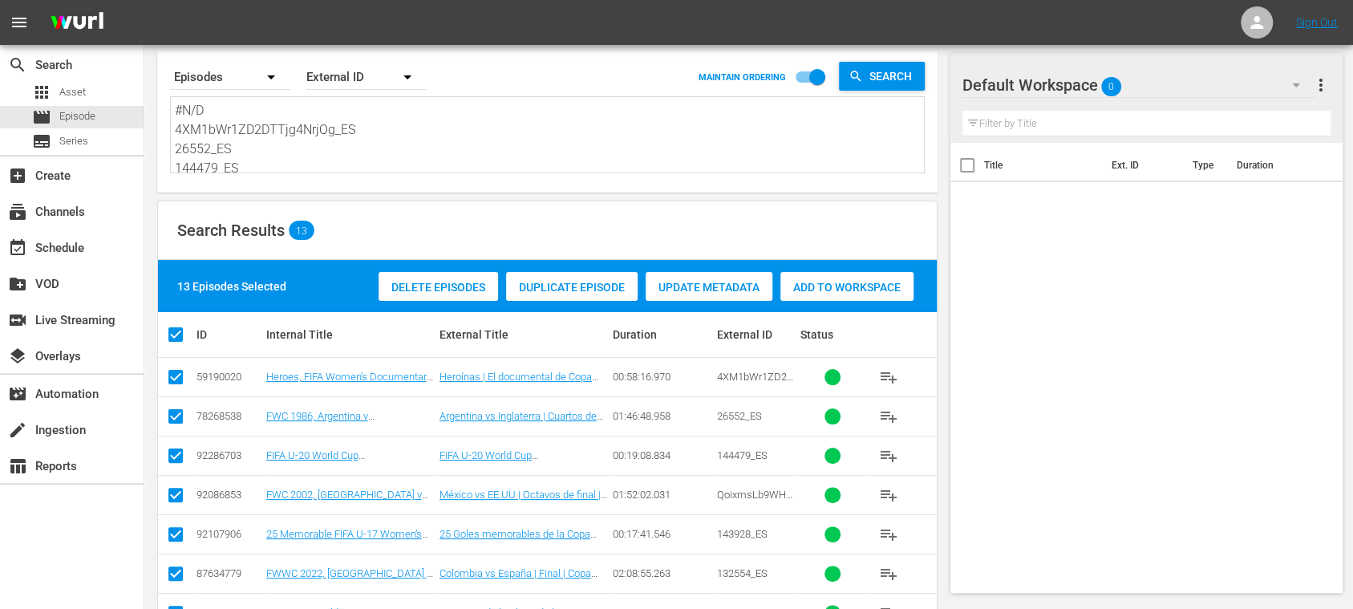
click at [853, 292] on span "Add to Workspace" at bounding box center [846, 287] width 133 height 13
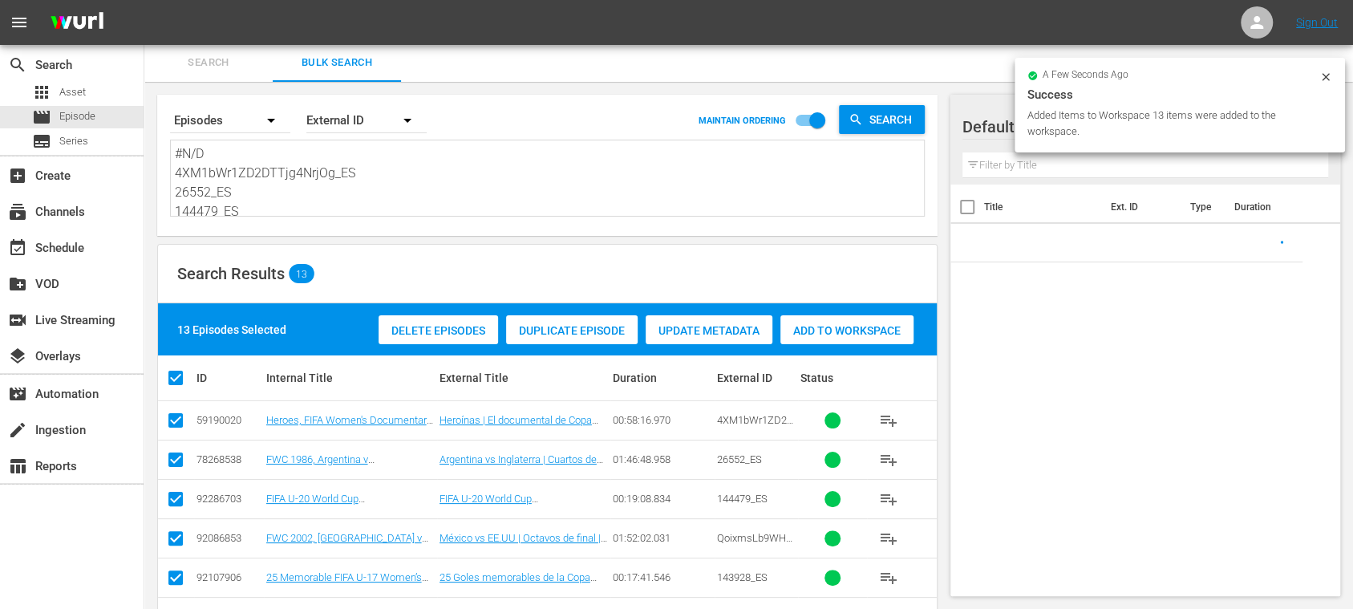
scroll to position [0, 0]
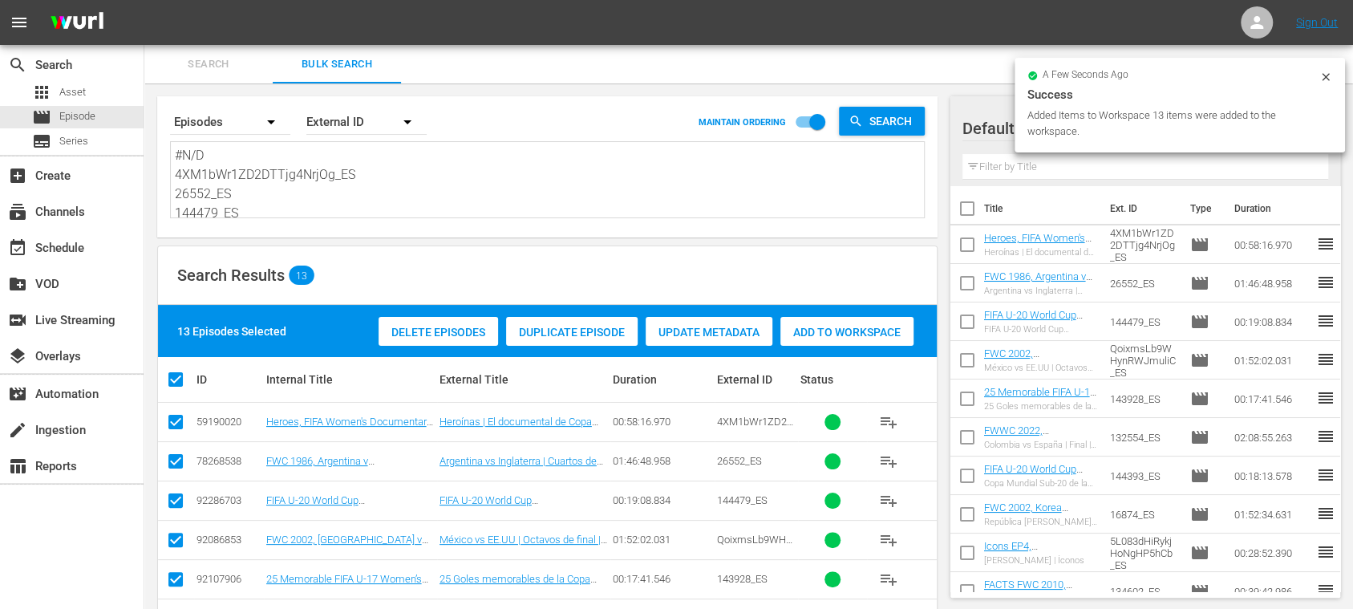
click at [216, 66] on span "Search" at bounding box center [208, 64] width 109 height 18
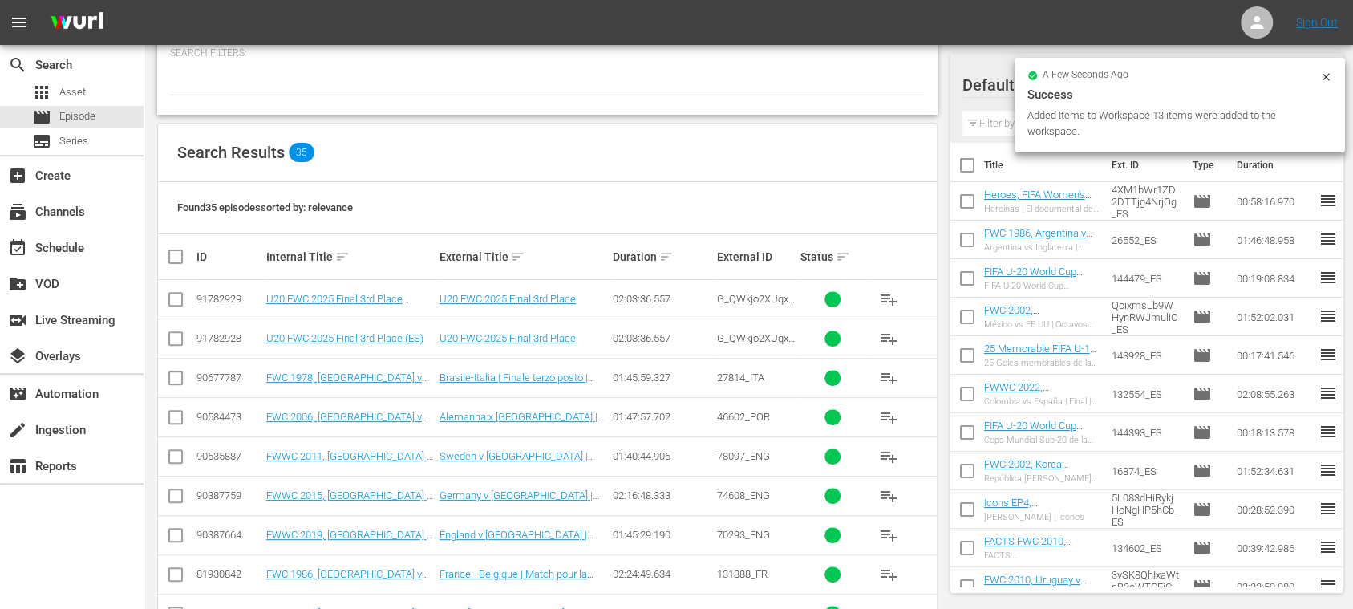
scroll to position [285, 0]
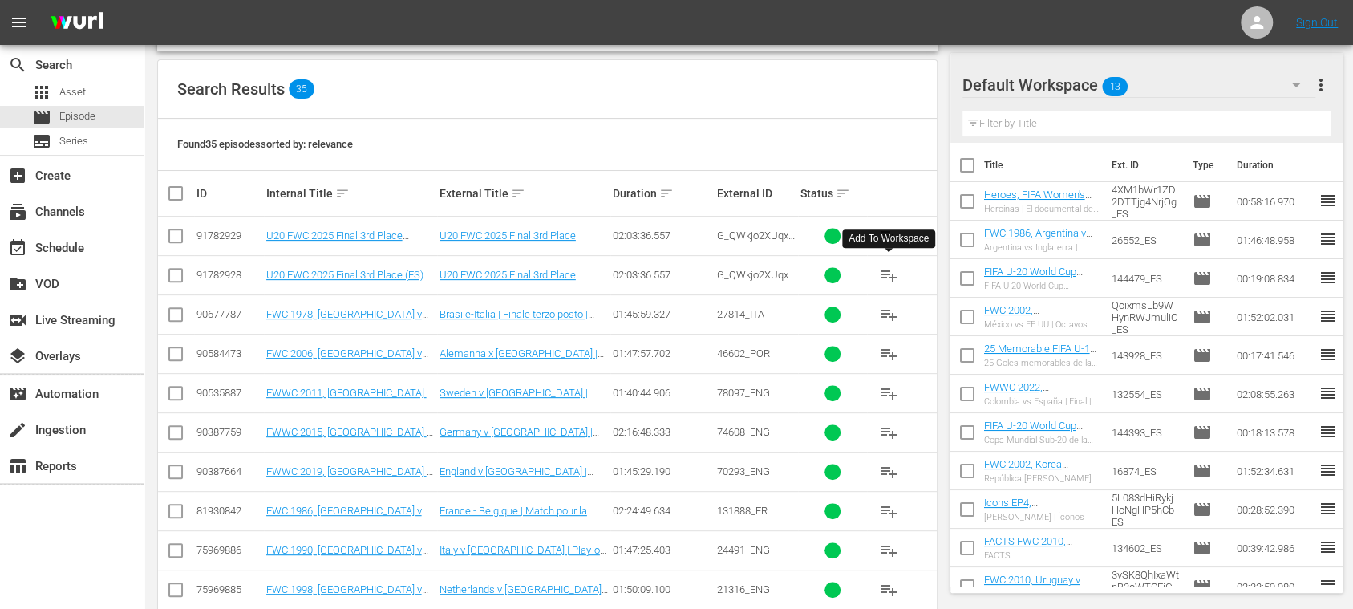
click at [892, 274] on span "playlist_add" at bounding box center [888, 274] width 19 height 19
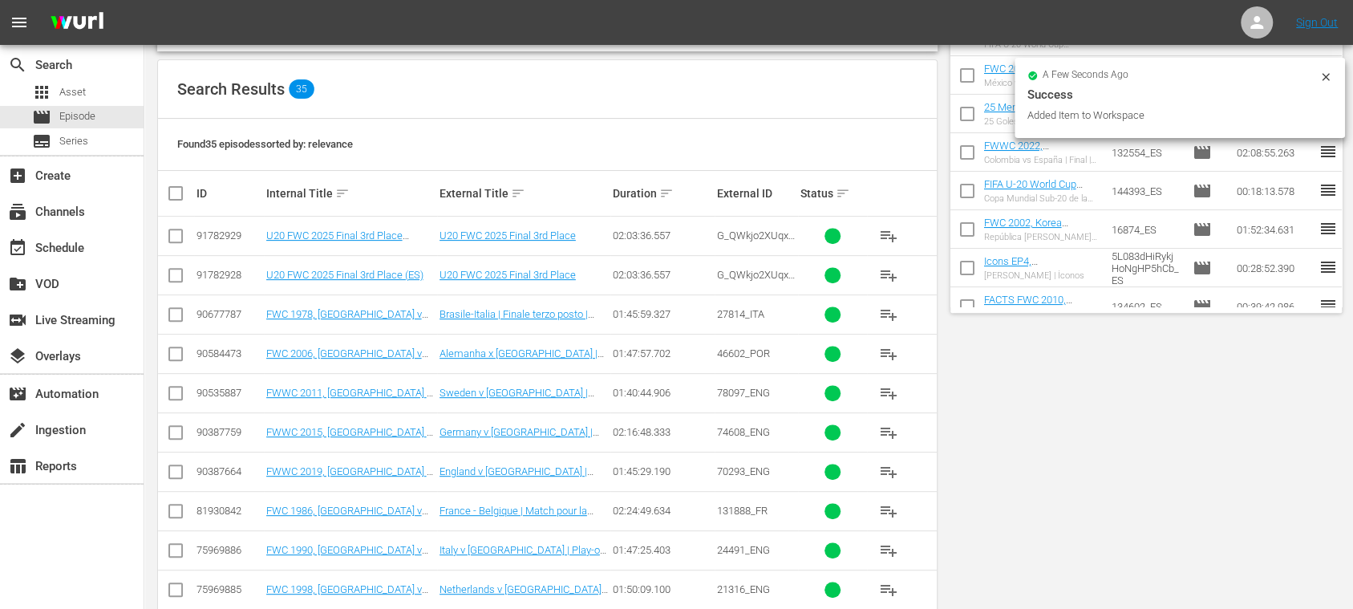
scroll to position [0, 0]
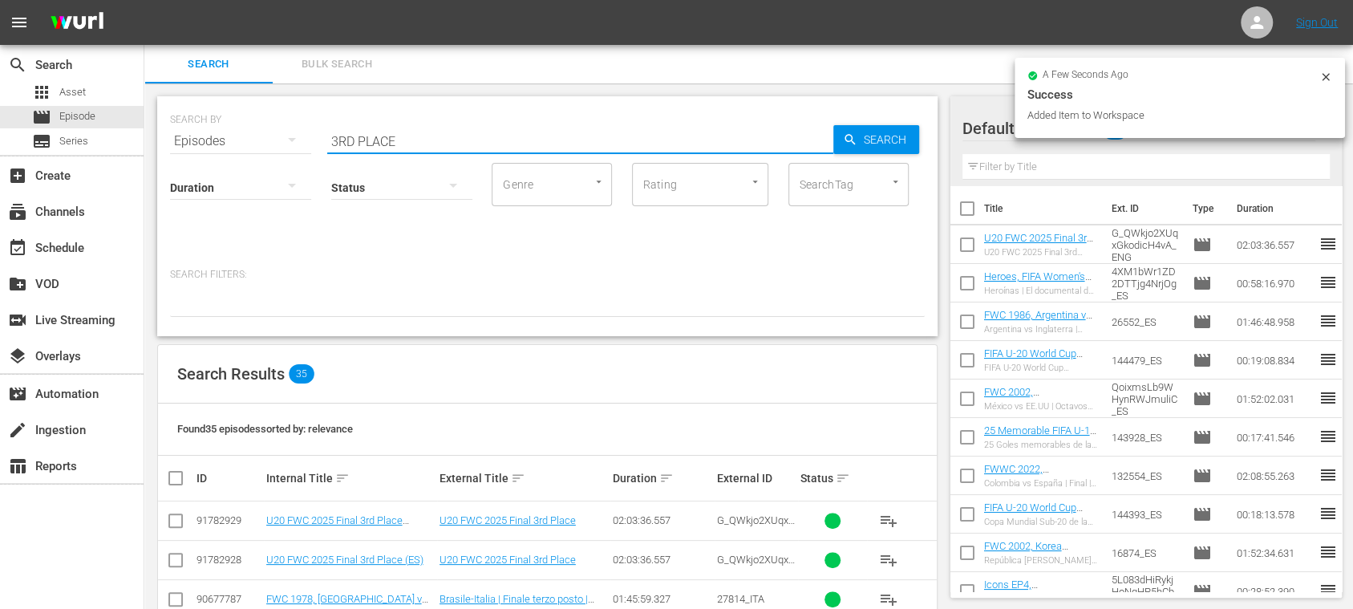
drag, startPoint x: 283, startPoint y: 141, endPoint x: 154, endPoint y: 125, distance: 130.1
click at [159, 128] on div "SEARCH BY Search By Episodes Search ID, Title, Description, Keywords, or Catego…" at bounding box center [547, 216] width 780 height 240
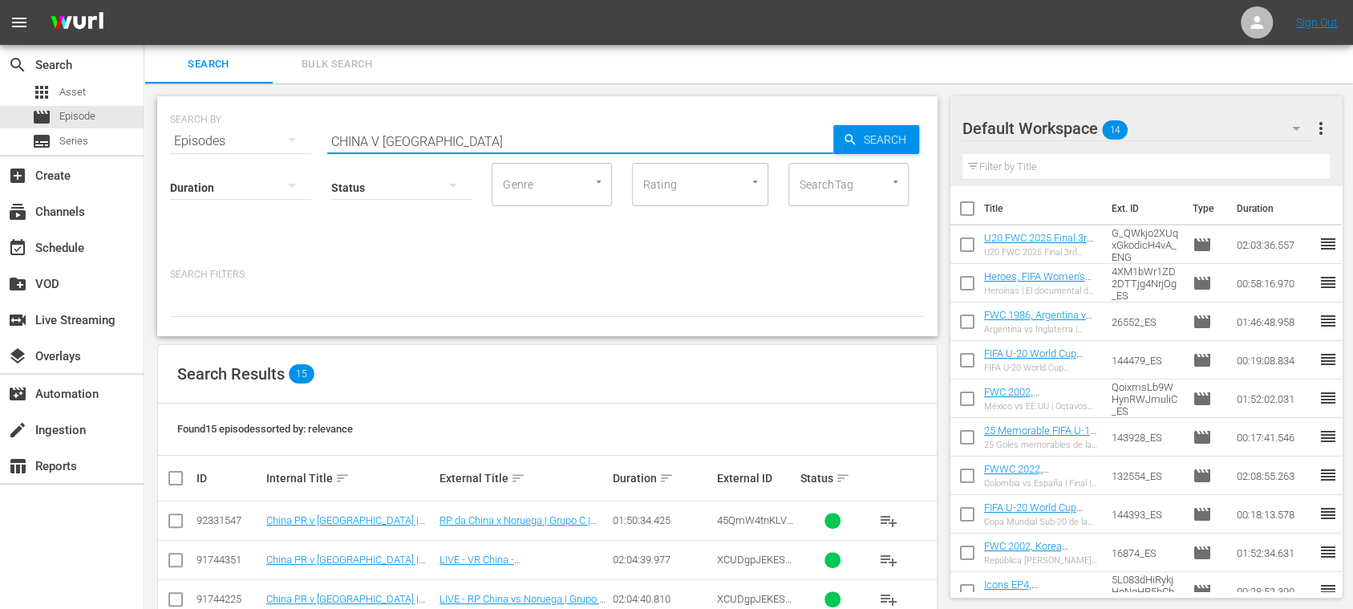
scroll to position [285, 0]
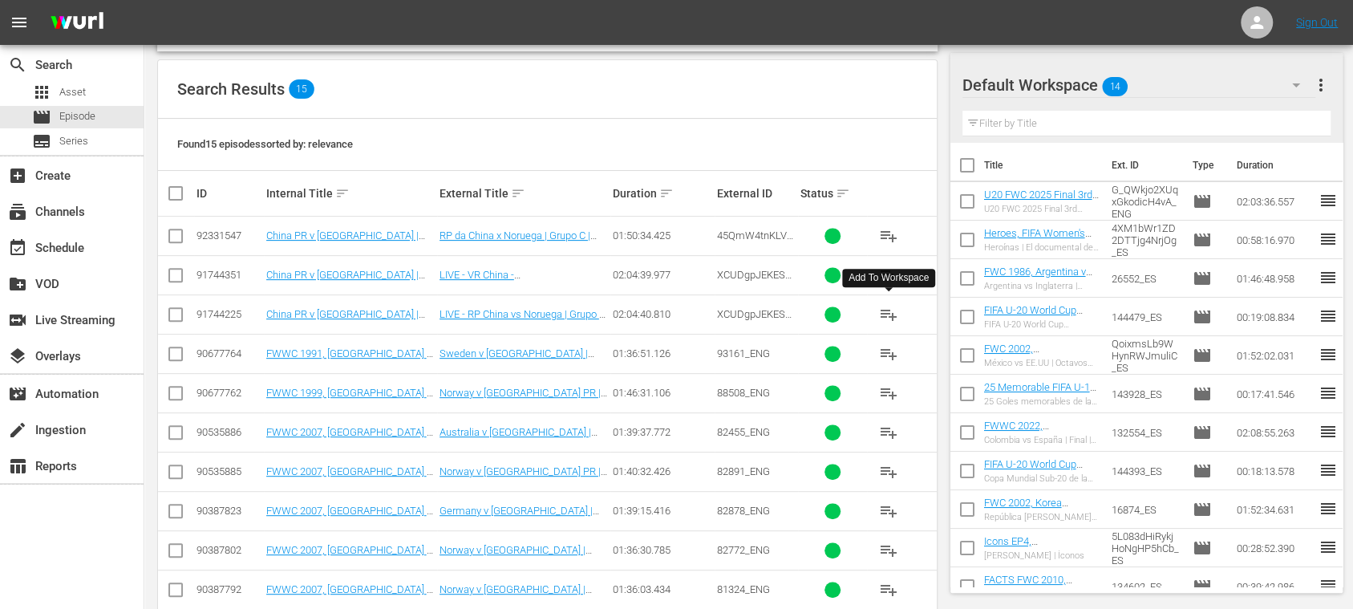
click at [887, 311] on span "playlist_add" at bounding box center [888, 314] width 19 height 19
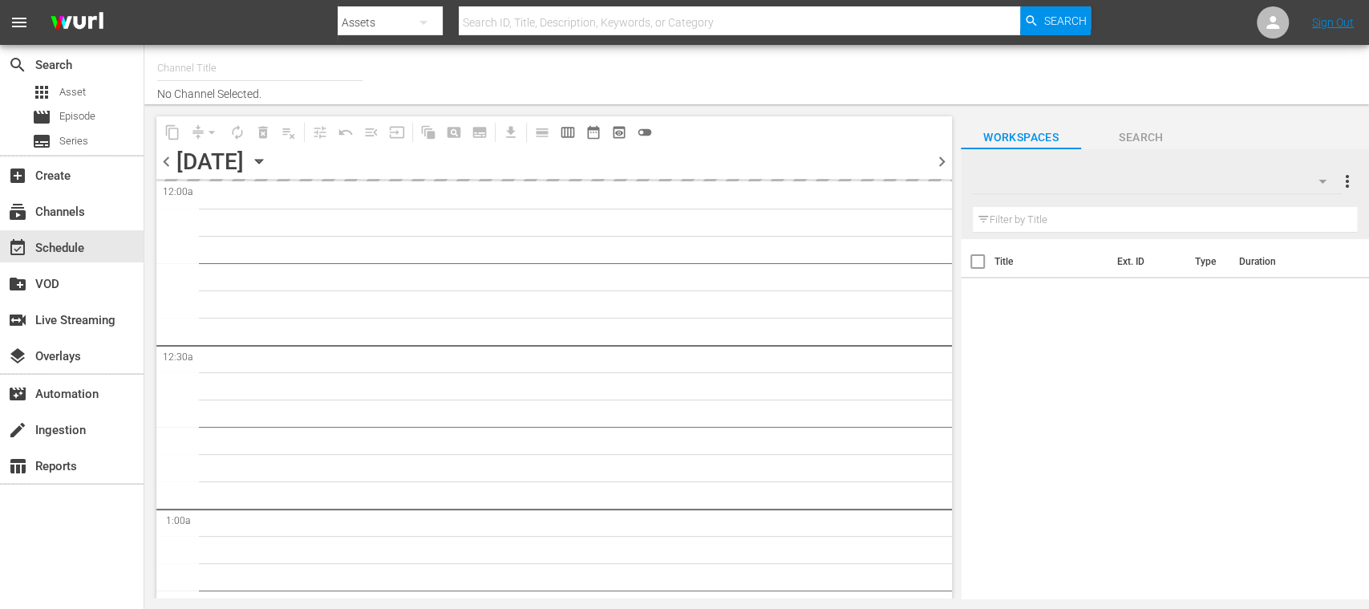
type input "FIFA+ Spanish Global (1780)"
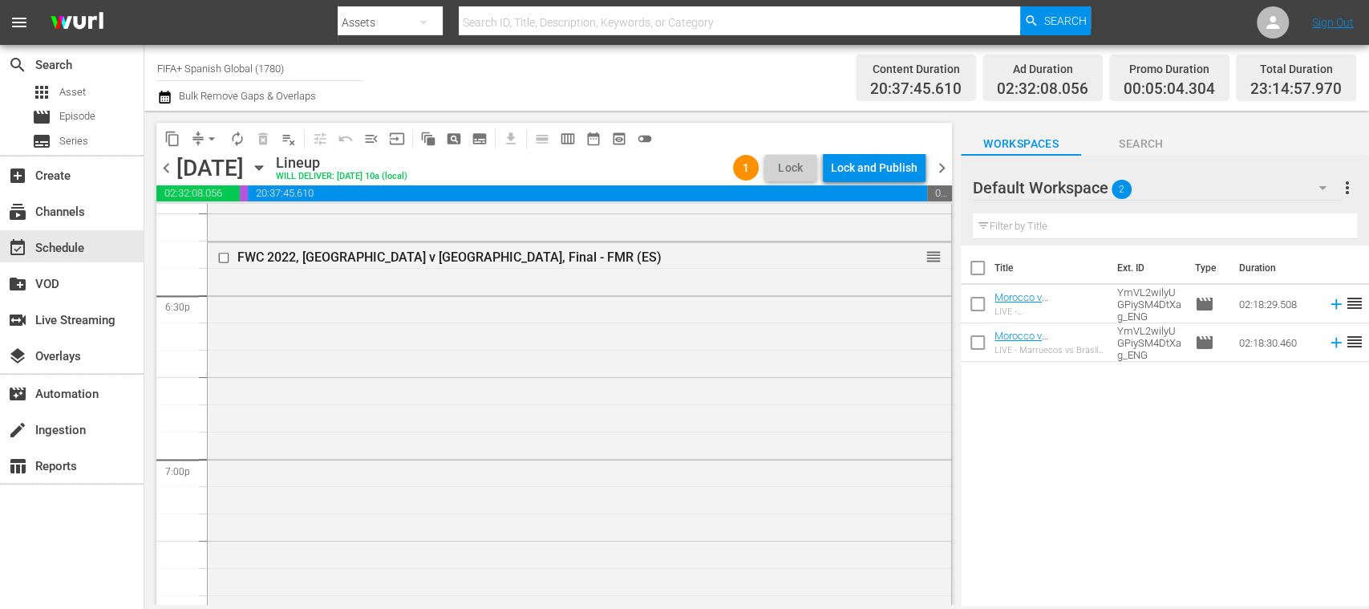
scroll to position [5938, 0]
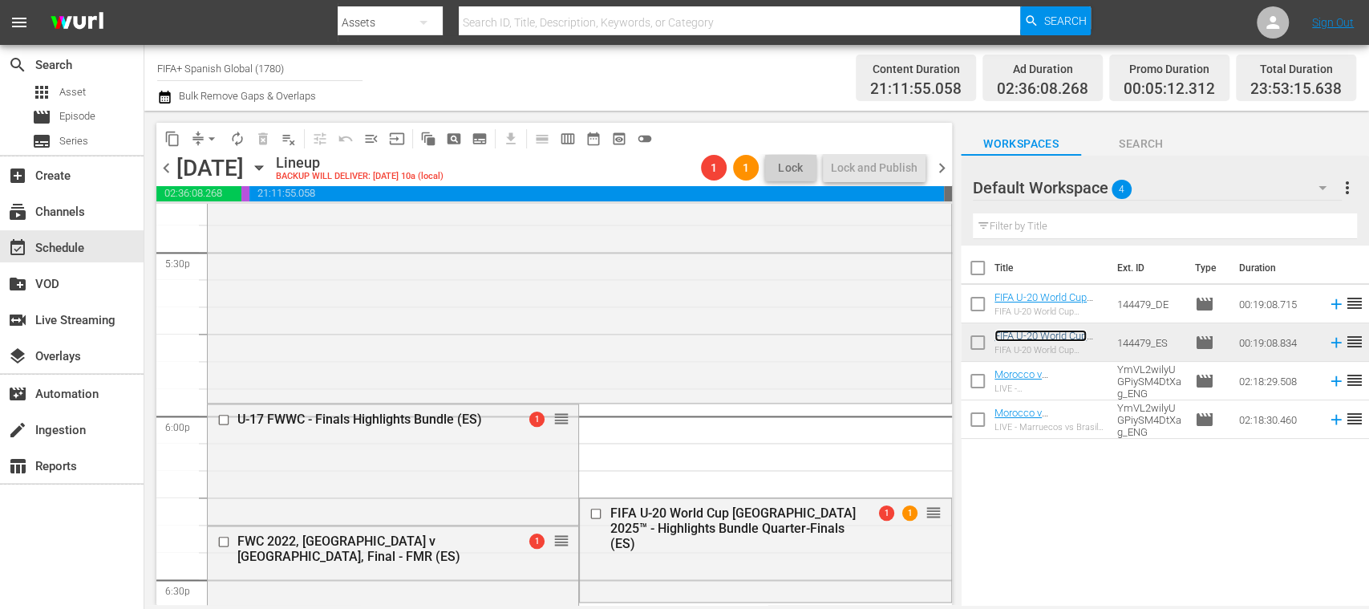
scroll to position [5772, 0]
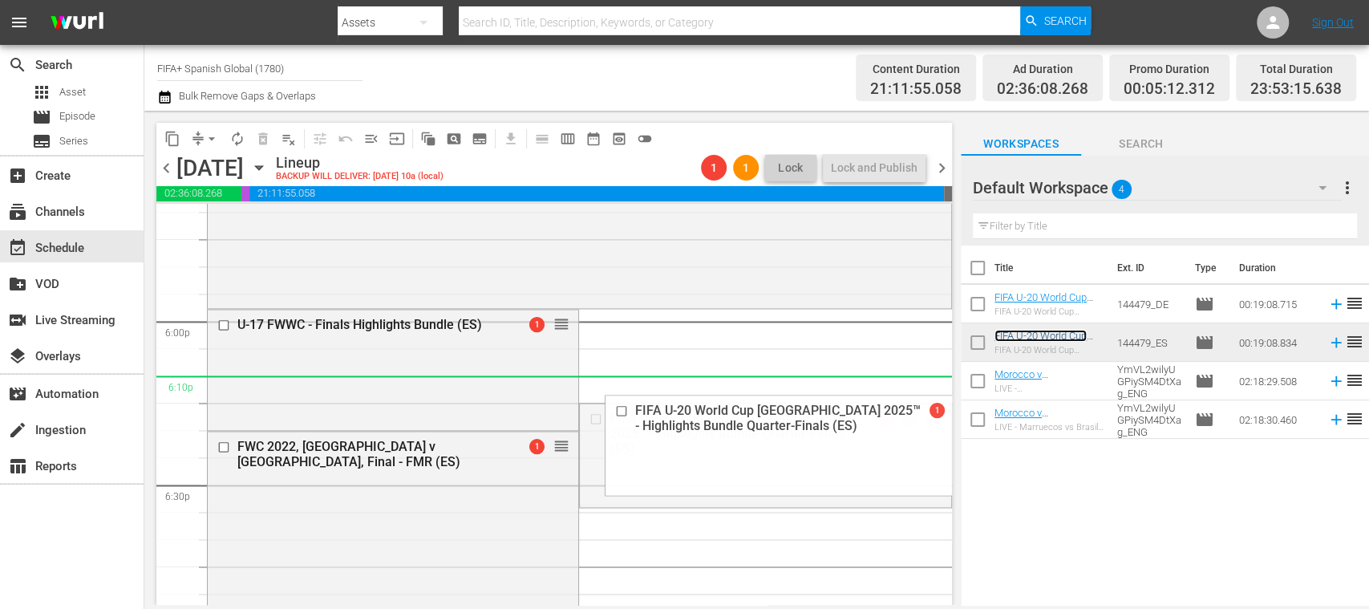
drag, startPoint x: 917, startPoint y: 418, endPoint x: 917, endPoint y: 395, distance: 22.5
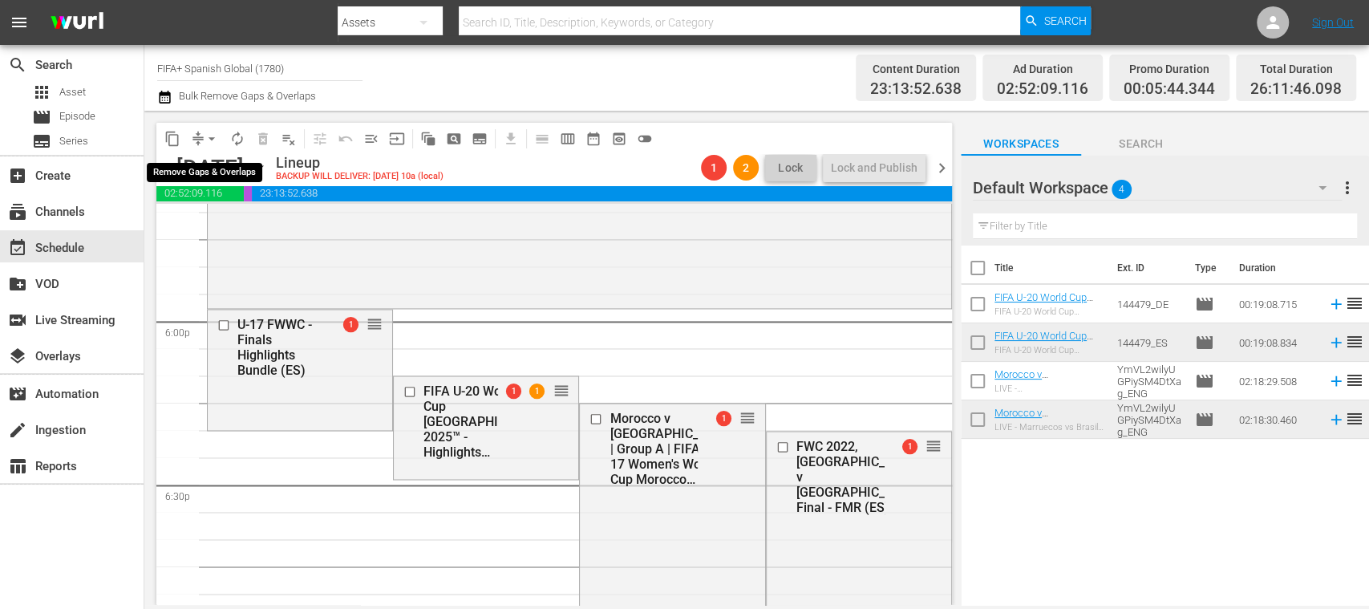
click at [215, 138] on span "arrow_drop_down" at bounding box center [212, 139] width 16 height 16
click at [246, 223] on li "Align to End of Previous Day" at bounding box center [212, 224] width 168 height 26
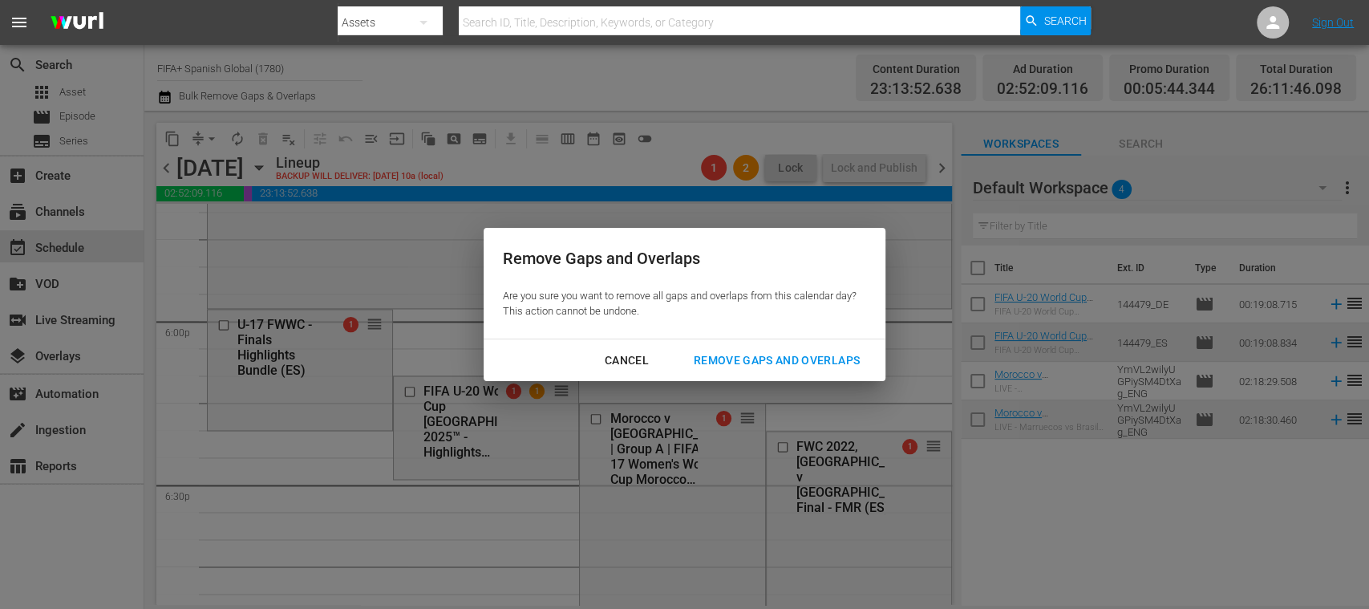
drag, startPoint x: 783, startPoint y: 357, endPoint x: 921, endPoint y: 463, distance: 174.5
click at [784, 357] on div "Remove Gaps and Overlaps" at bounding box center [777, 360] width 192 height 20
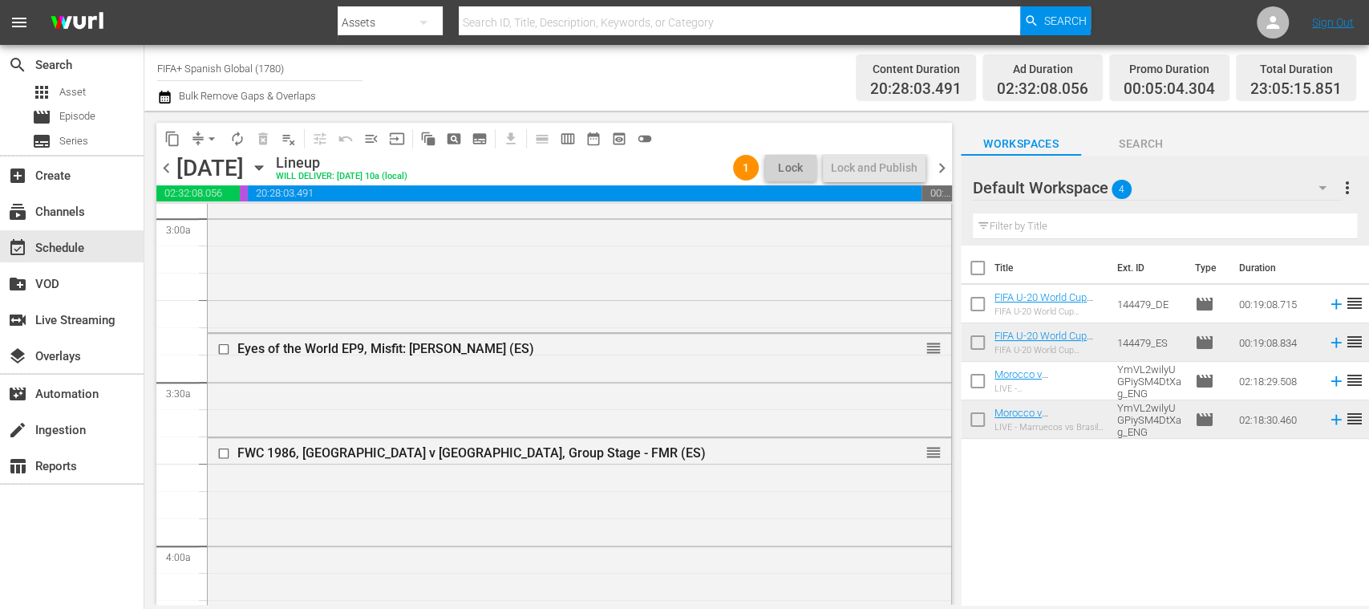
scroll to position [0, 0]
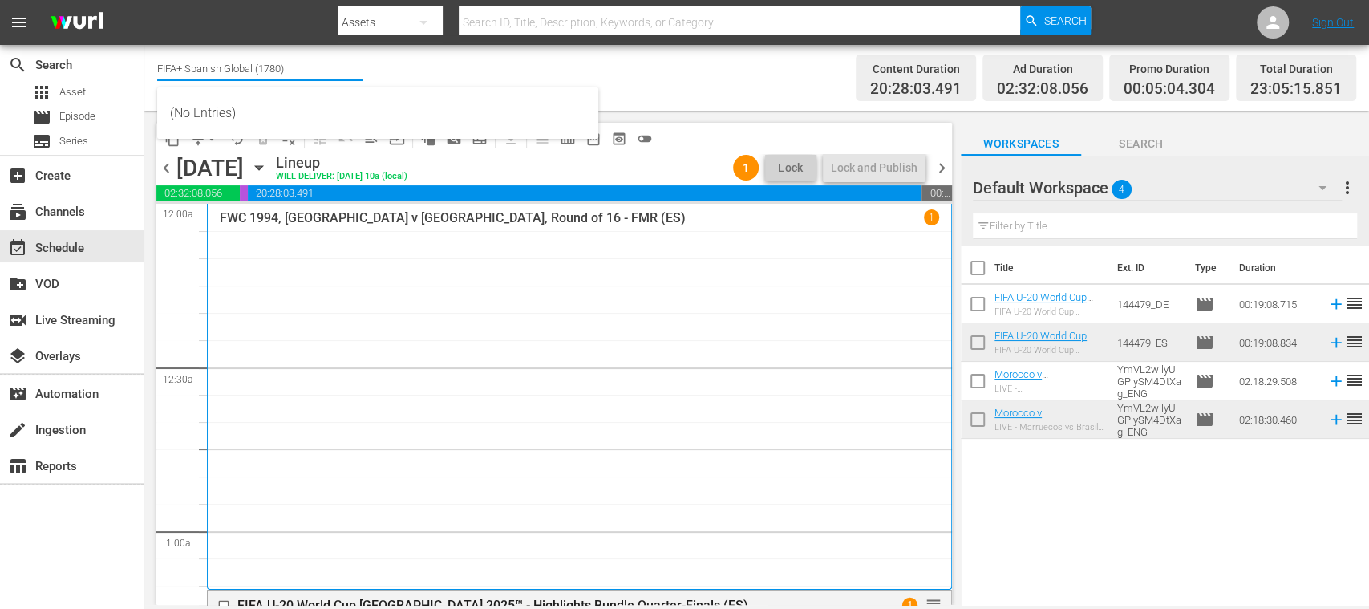
drag, startPoint x: 188, startPoint y: 63, endPoint x: 318, endPoint y: 66, distance: 129.9
click at [318, 66] on input "FIFA+ Spanish Global (1780)" at bounding box center [259, 68] width 205 height 38
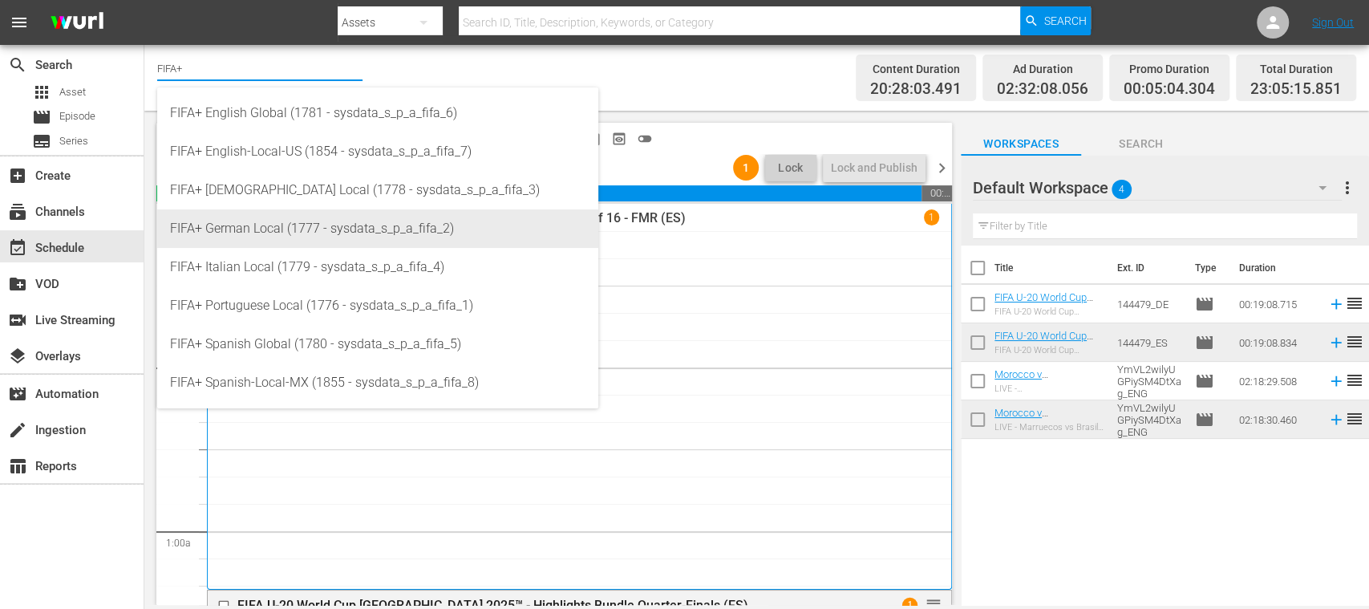
click at [357, 233] on div "FIFA+ German Local (1777 - sysdata_s_p_a_fifa_2)" at bounding box center [377, 228] width 415 height 38
type input "FIFA+ German Local (1777 - sysdata_s_p_a_fifa_2)"
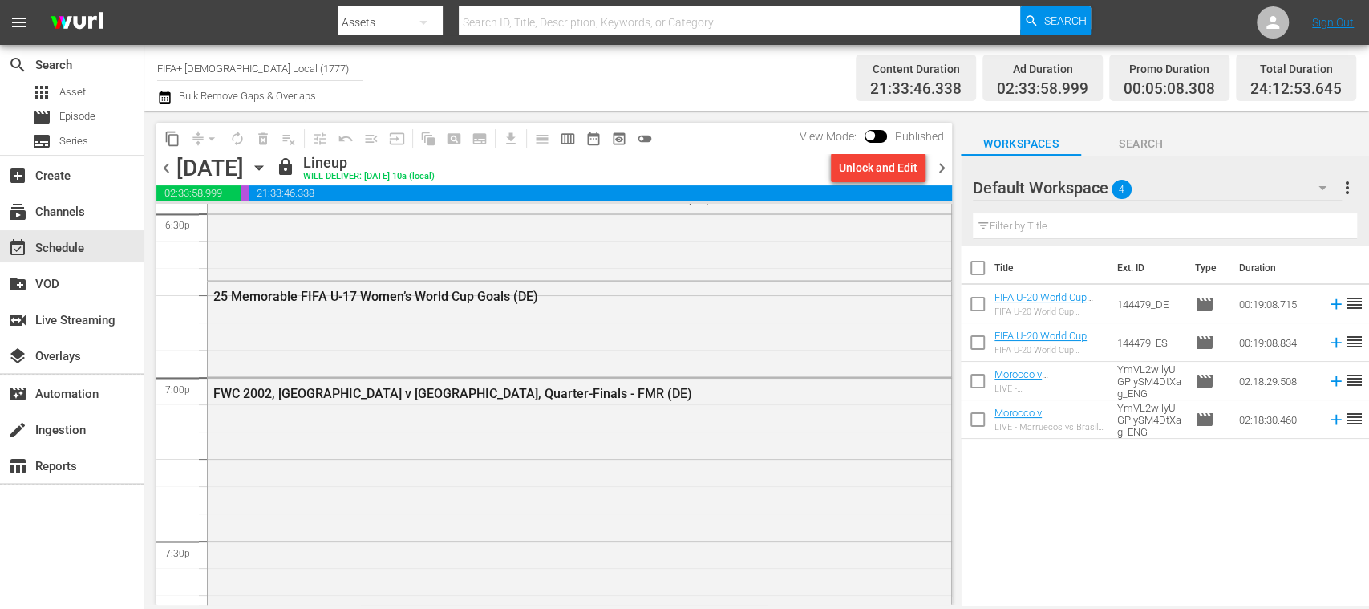
scroll to position [6078, 0]
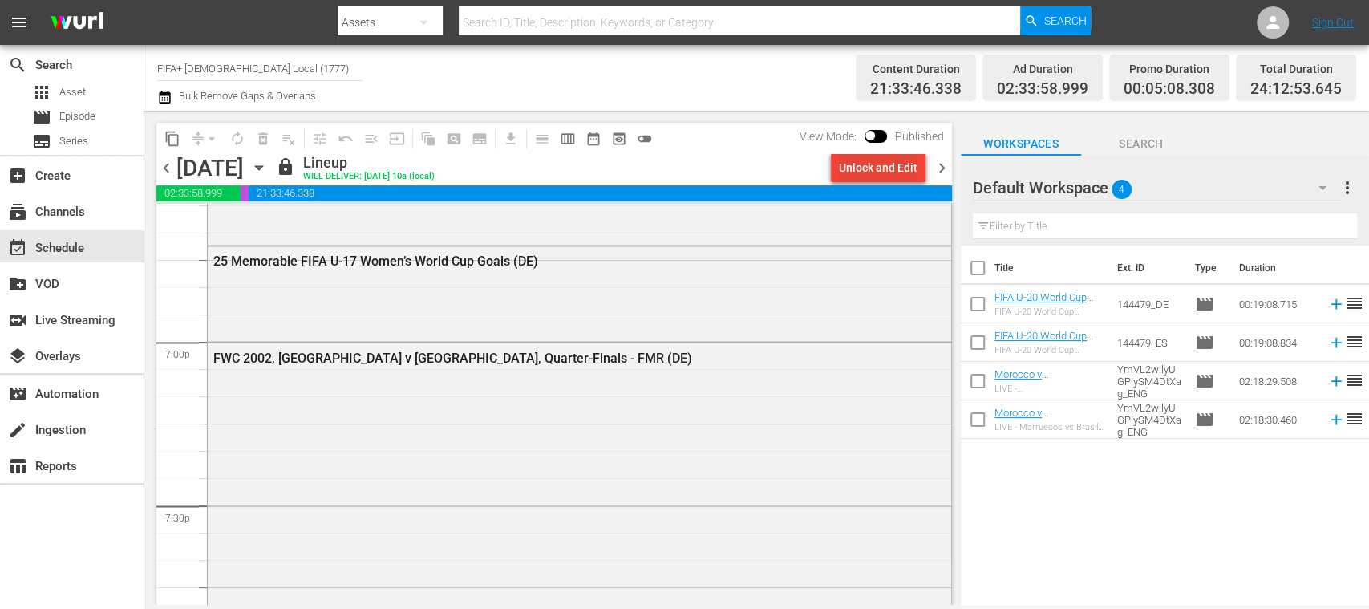
click at [857, 164] on div "Unlock and Edit" at bounding box center [878, 167] width 79 height 29
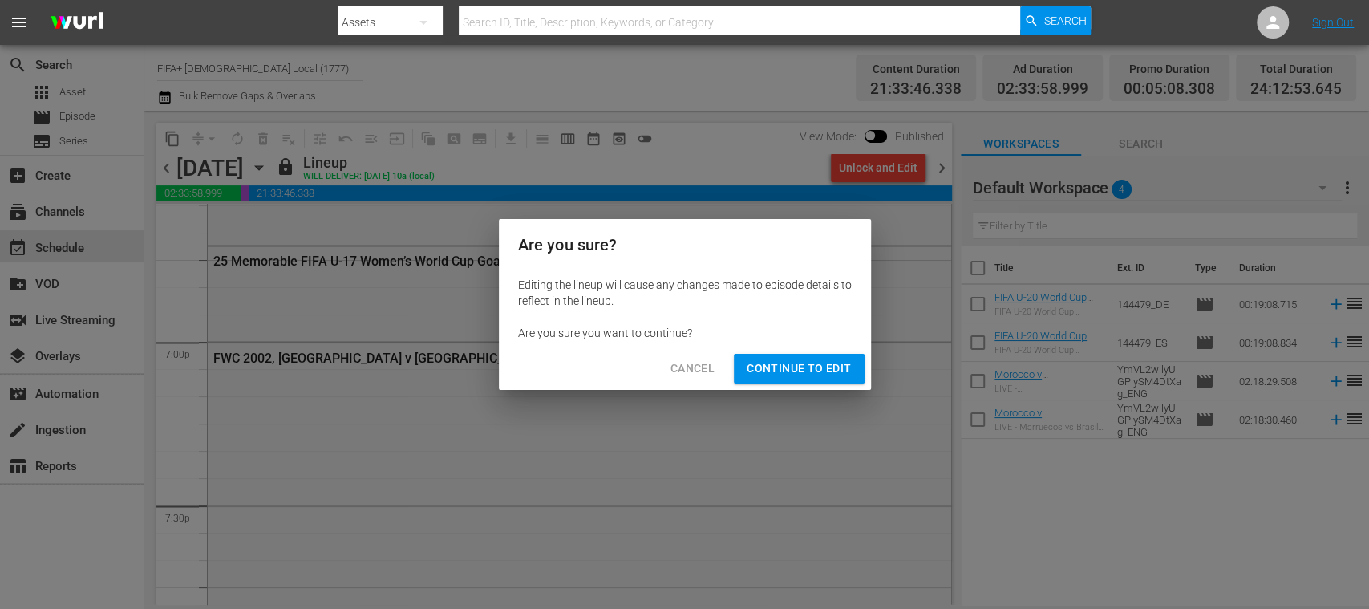
click at [840, 369] on span "Continue to Edit" at bounding box center [799, 368] width 104 height 20
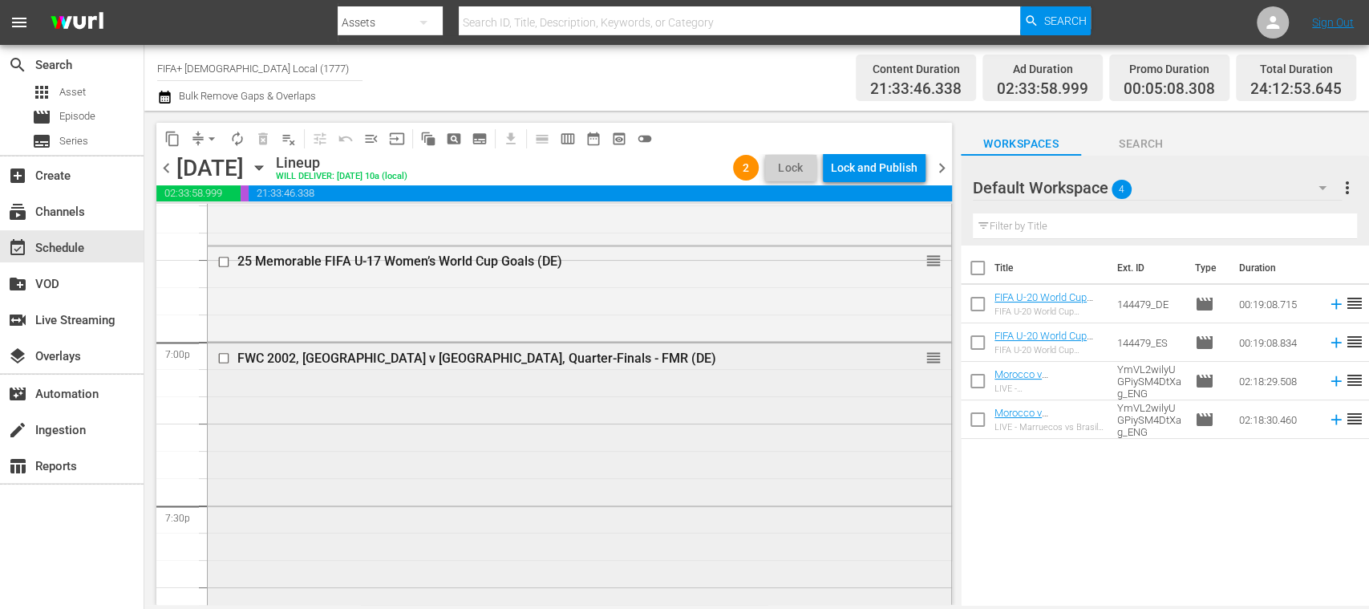
click at [226, 355] on input "checkbox" at bounding box center [225, 357] width 17 height 14
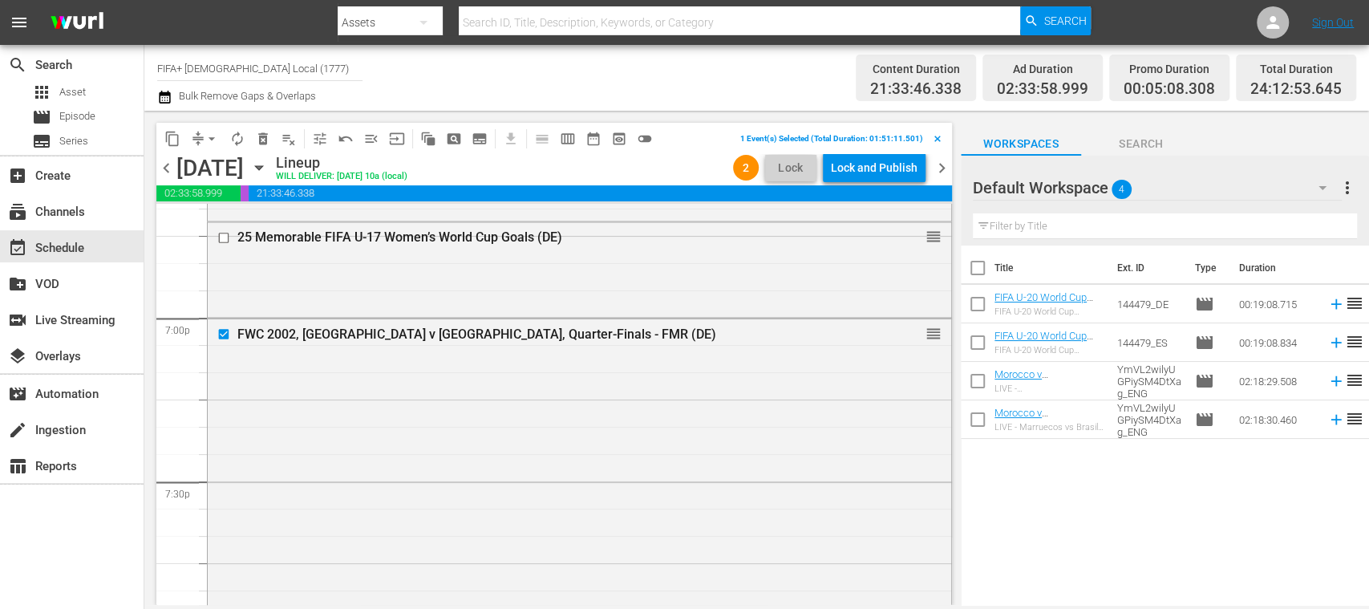
scroll to position [6067, 0]
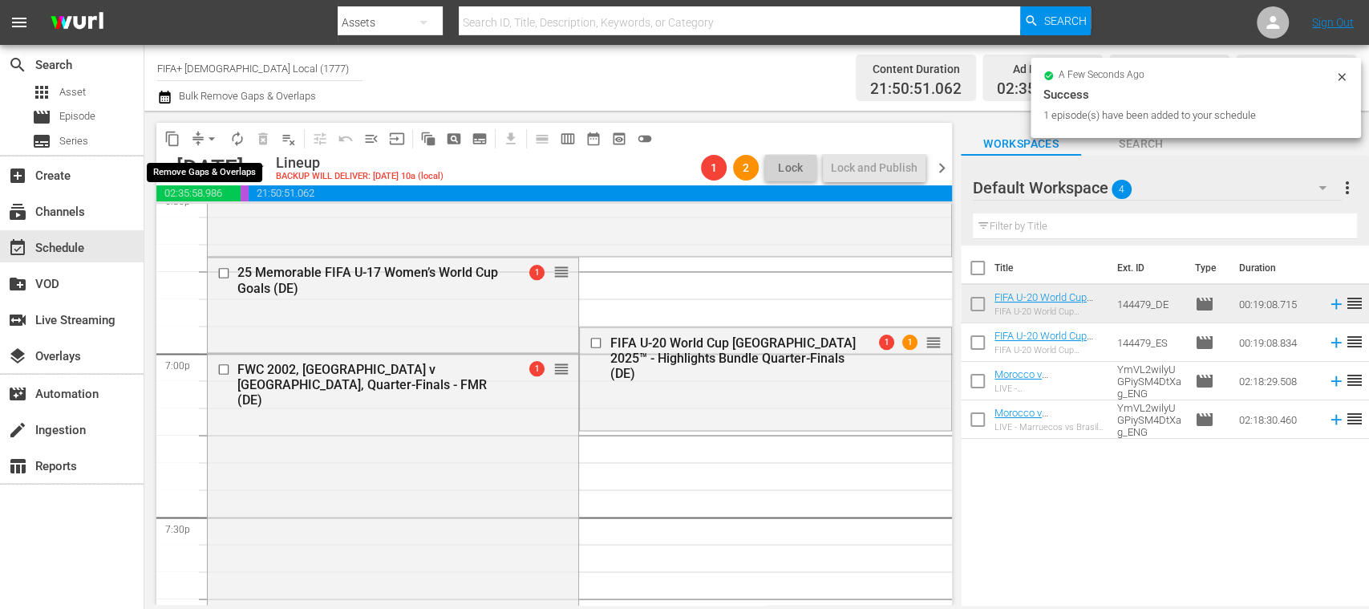
click at [212, 140] on span "arrow_drop_down" at bounding box center [212, 139] width 16 height 16
click at [245, 222] on li "Align to End of Previous Day" at bounding box center [212, 224] width 168 height 26
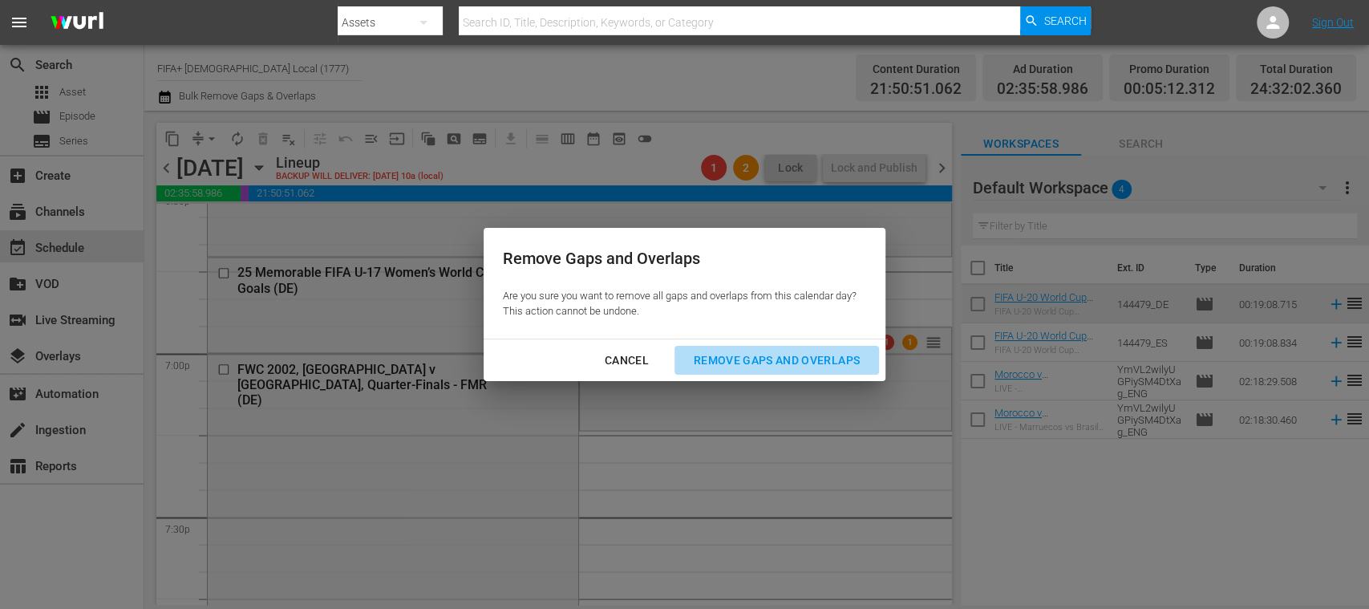
click at [787, 357] on div "Remove Gaps and Overlaps" at bounding box center [777, 360] width 192 height 20
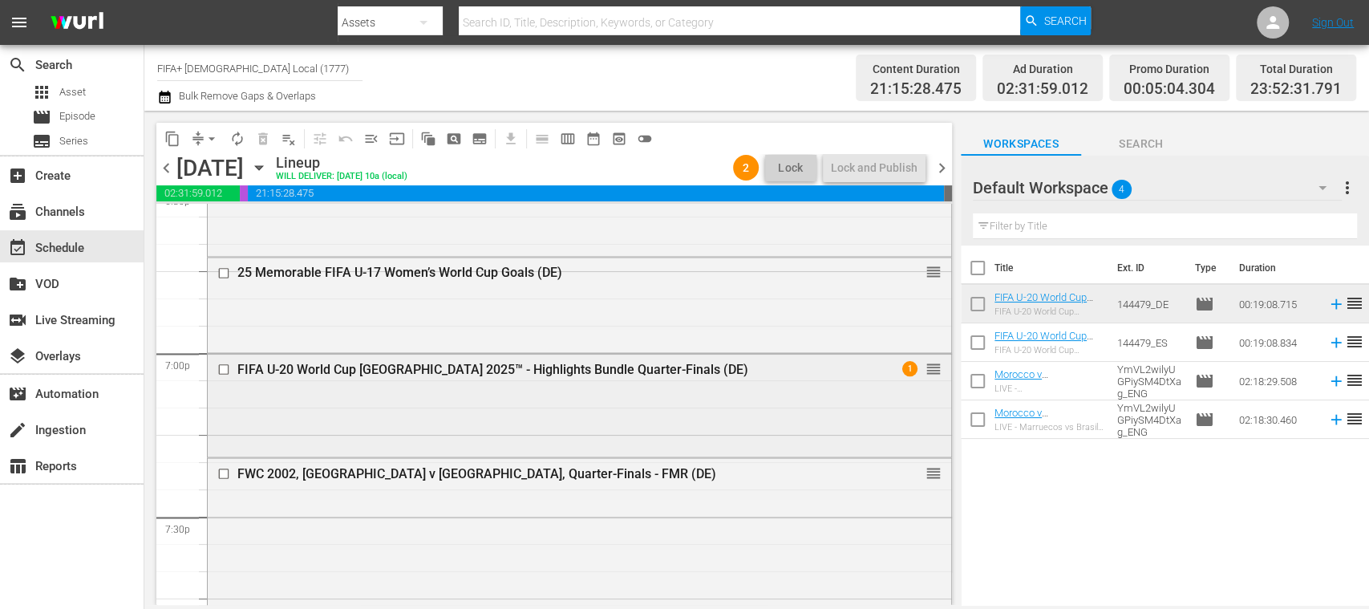
click at [225, 369] on input "checkbox" at bounding box center [225, 369] width 17 height 14
click at [258, 140] on span "delete_forever_outlined" at bounding box center [263, 139] width 16 height 16
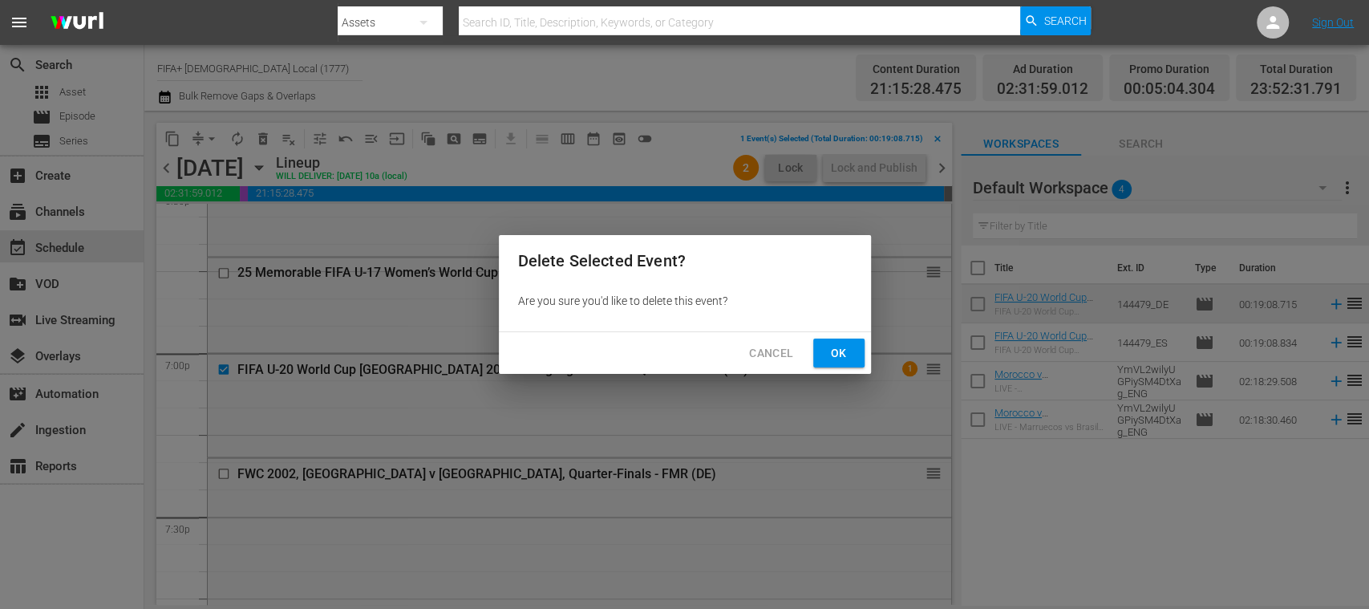
click at [847, 354] on span "Ok" at bounding box center [839, 353] width 26 height 20
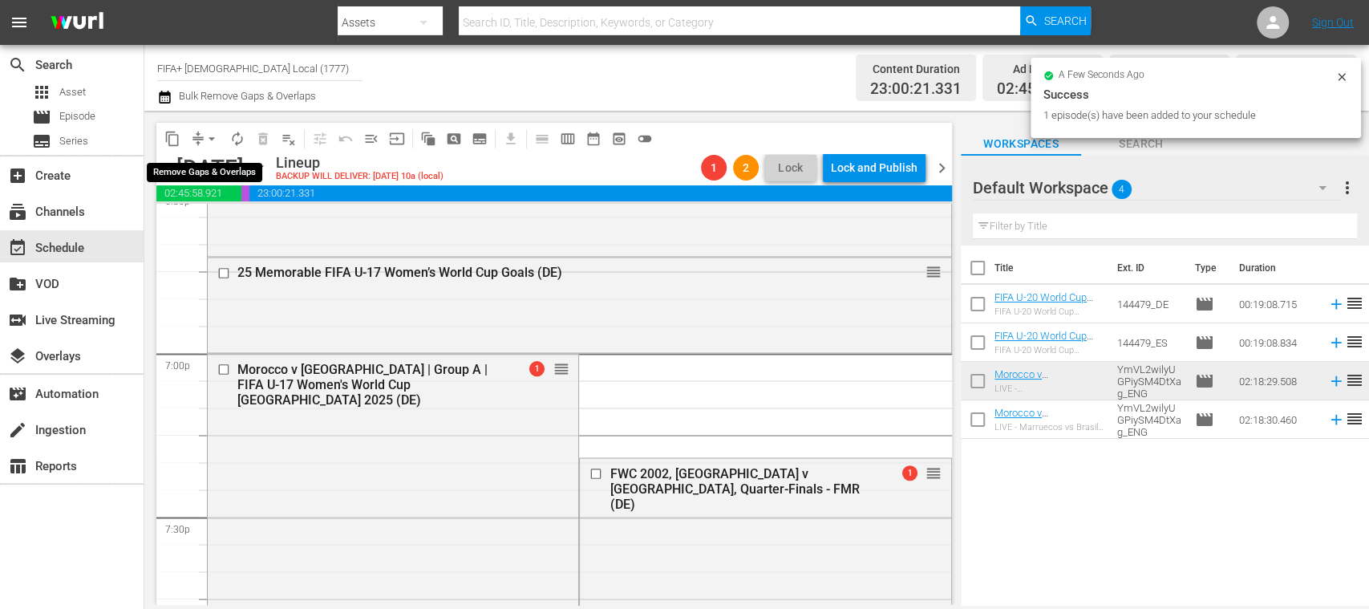
click at [214, 141] on span "arrow_drop_down" at bounding box center [212, 139] width 16 height 16
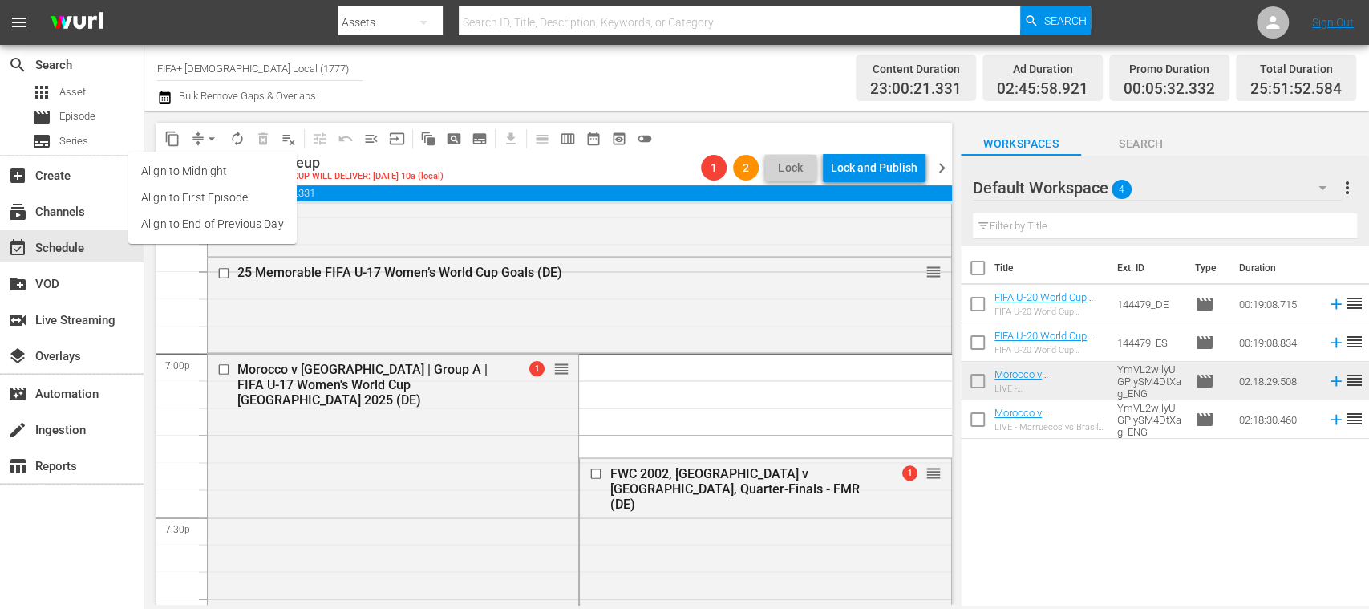
click at [281, 221] on li "Align to End of Previous Day" at bounding box center [212, 224] width 168 height 26
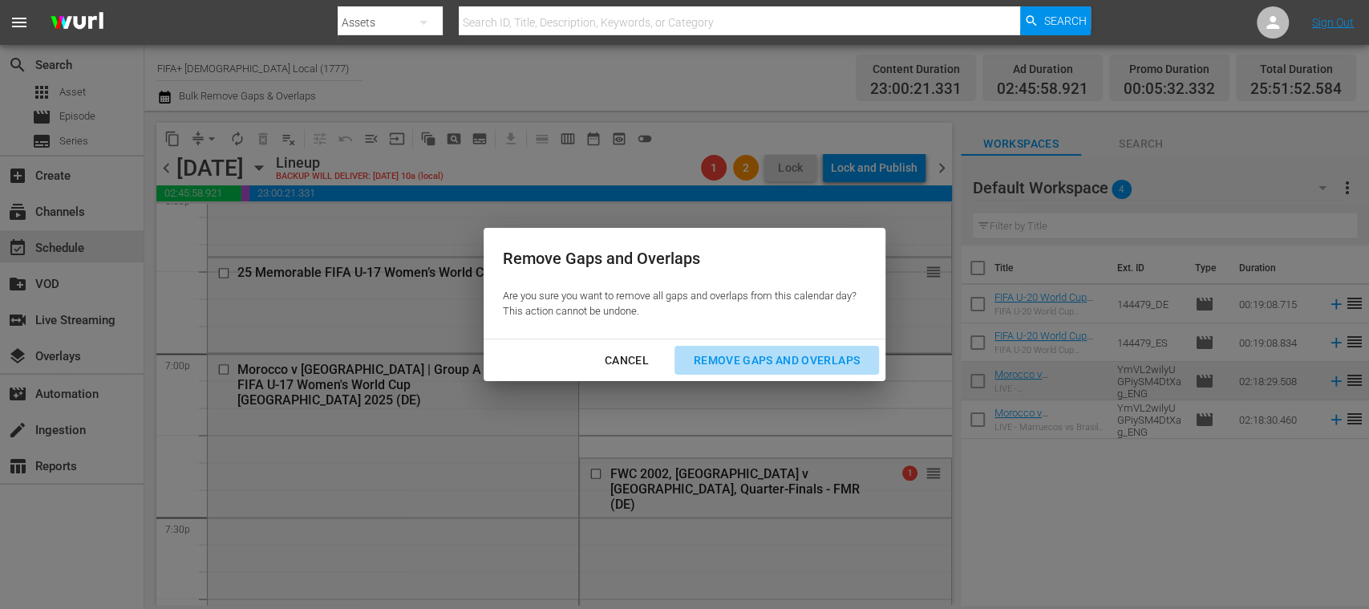
click at [748, 359] on div "Remove Gaps and Overlaps" at bounding box center [777, 360] width 192 height 20
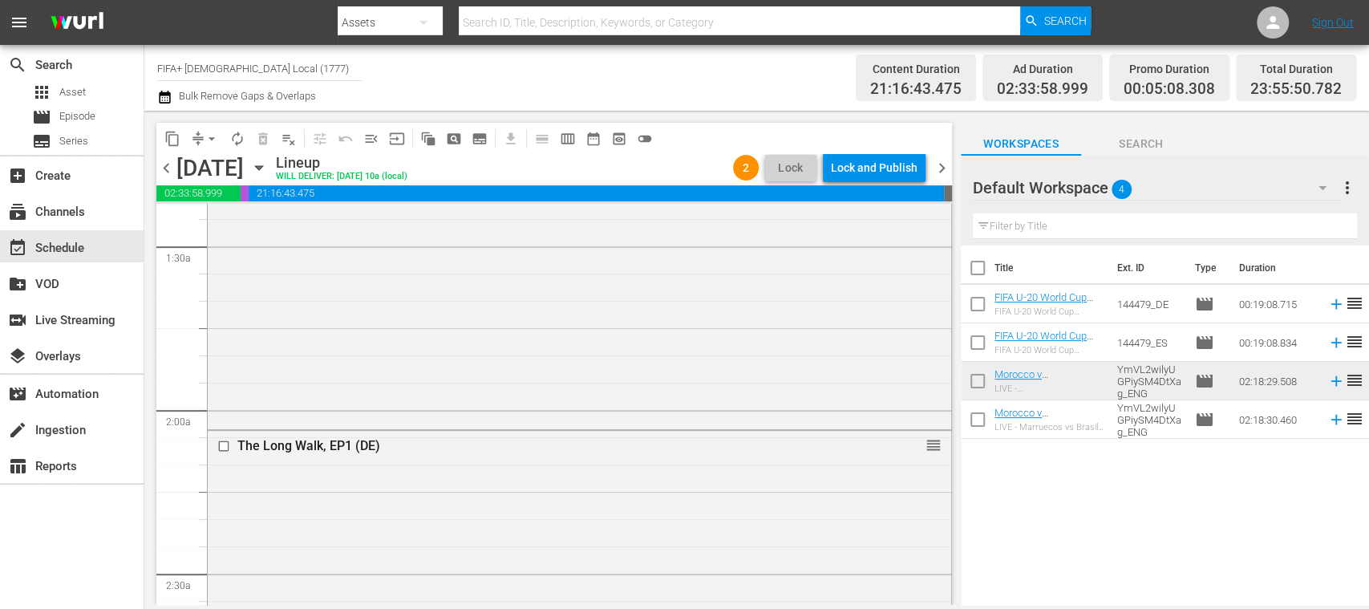
scroll to position [0, 0]
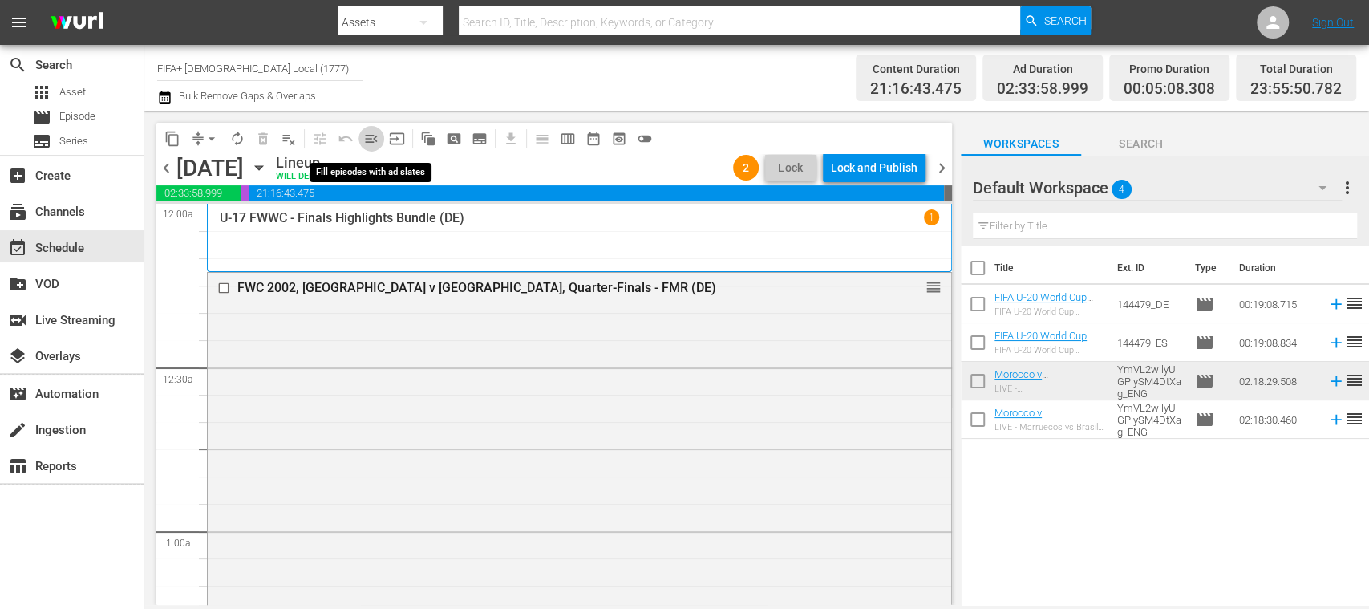
click at [369, 145] on span "menu_open" at bounding box center [371, 139] width 16 height 16
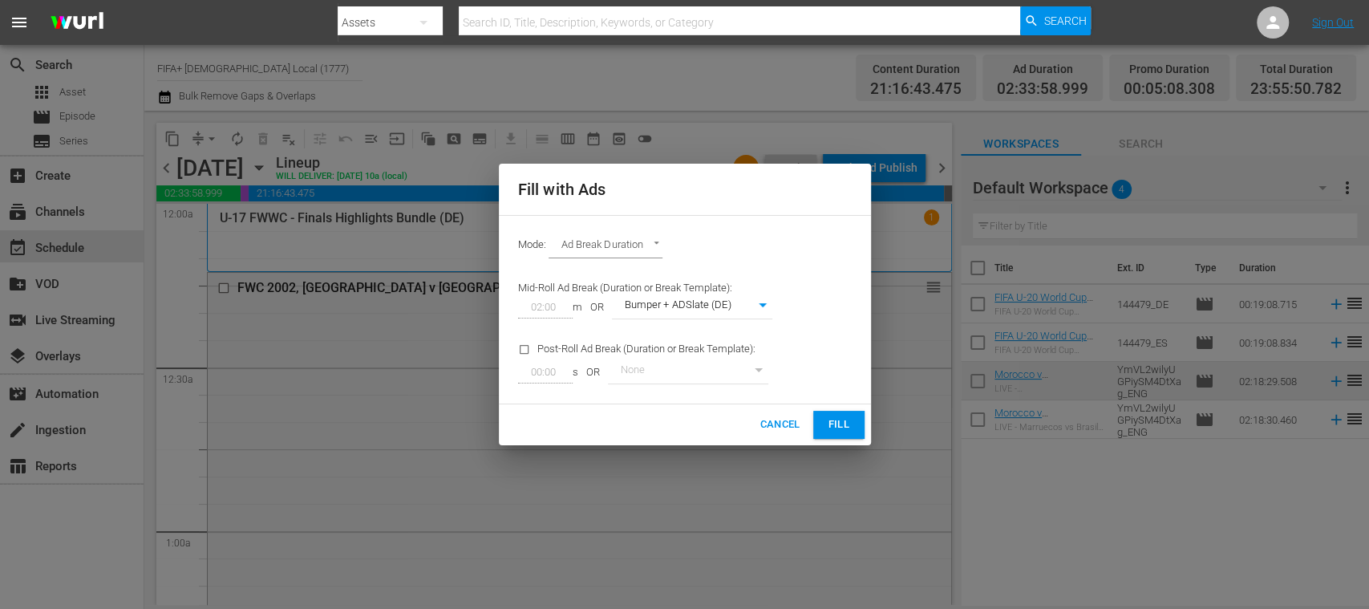
click at [852, 428] on button "Fill" at bounding box center [838, 425] width 51 height 28
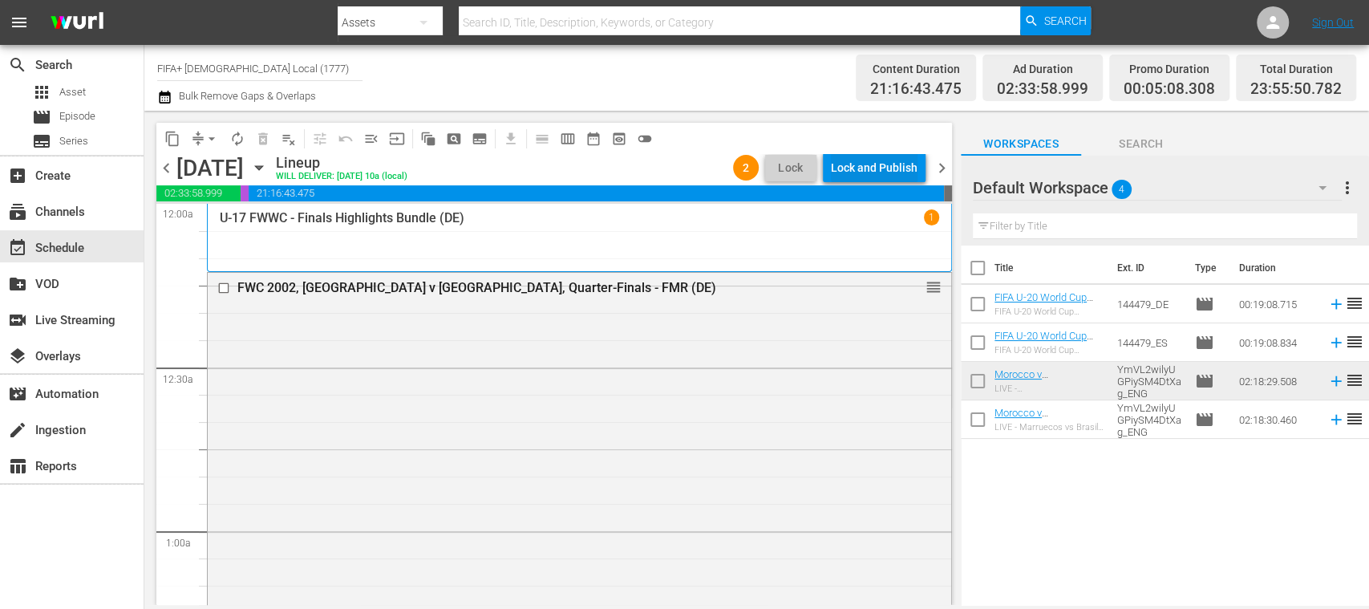
click at [885, 171] on div "Lock and Publish" at bounding box center [874, 167] width 87 height 29
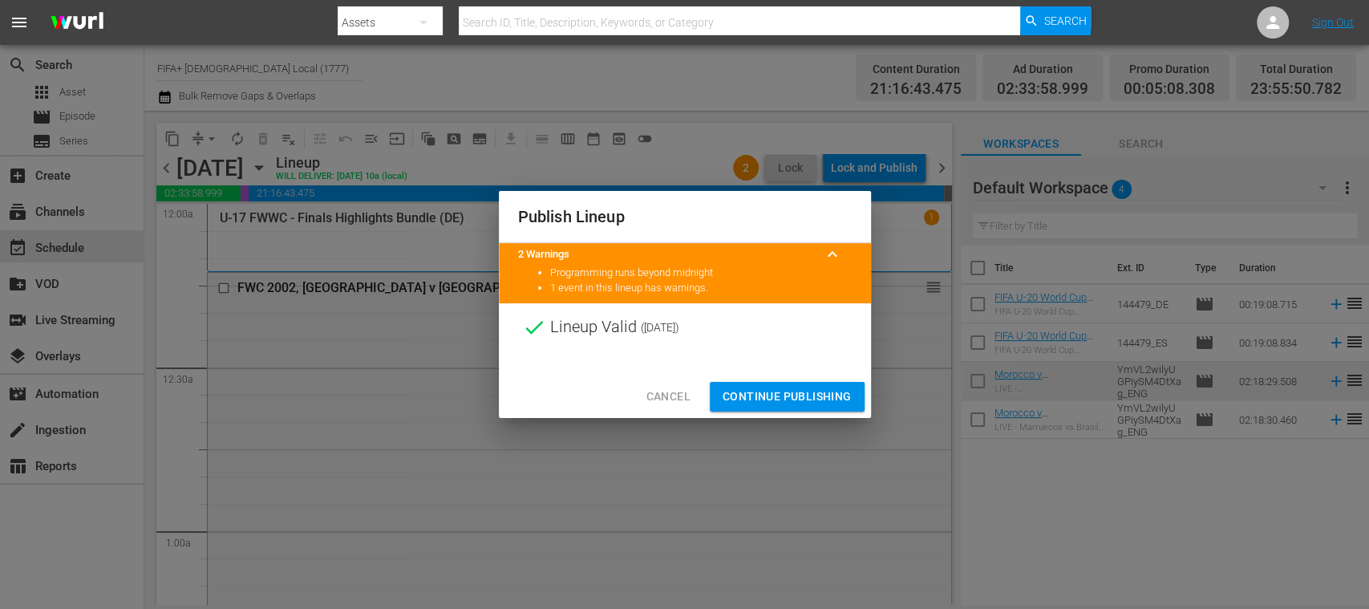
click at [824, 394] on span "Continue Publishing" at bounding box center [786, 396] width 129 height 20
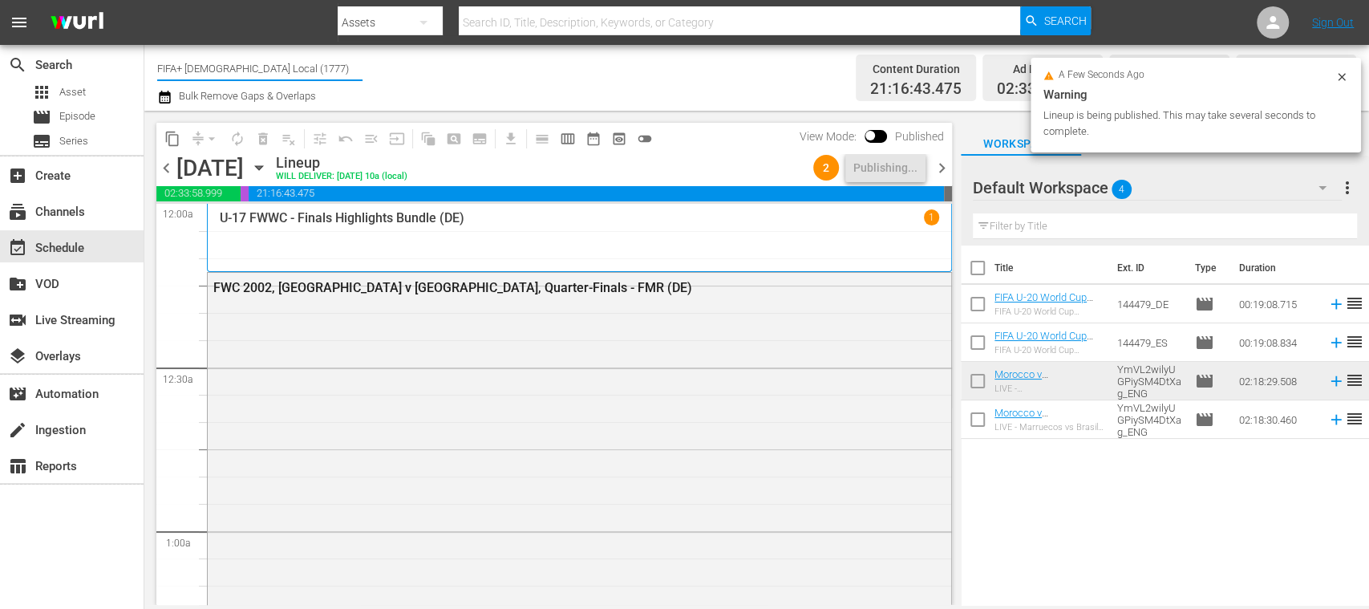
drag, startPoint x: 212, startPoint y: 72, endPoint x: 327, endPoint y: 75, distance: 115.5
click at [327, 75] on input "FIFA+ [DEMOGRAPHIC_DATA] Local (1777)" at bounding box center [259, 68] width 205 height 38
type input "FIFA"
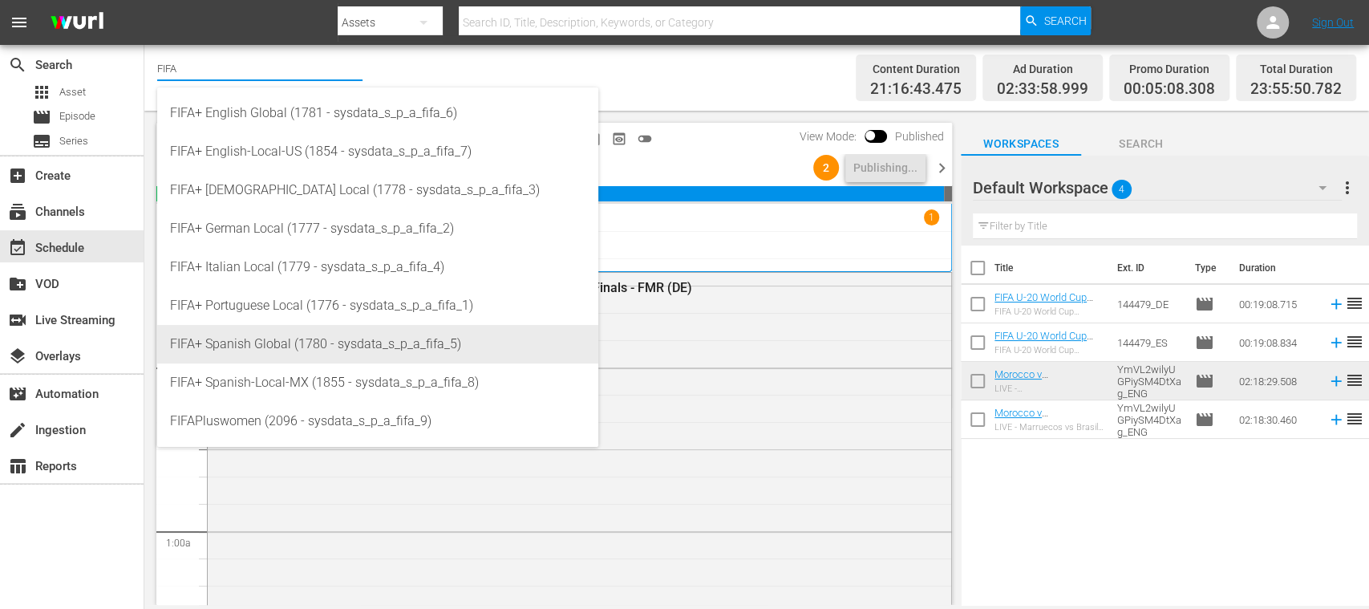
click at [353, 353] on div "FIFA+ Spanish Global (1780 - sysdata_s_p_a_fifa_5)" at bounding box center [377, 344] width 415 height 38
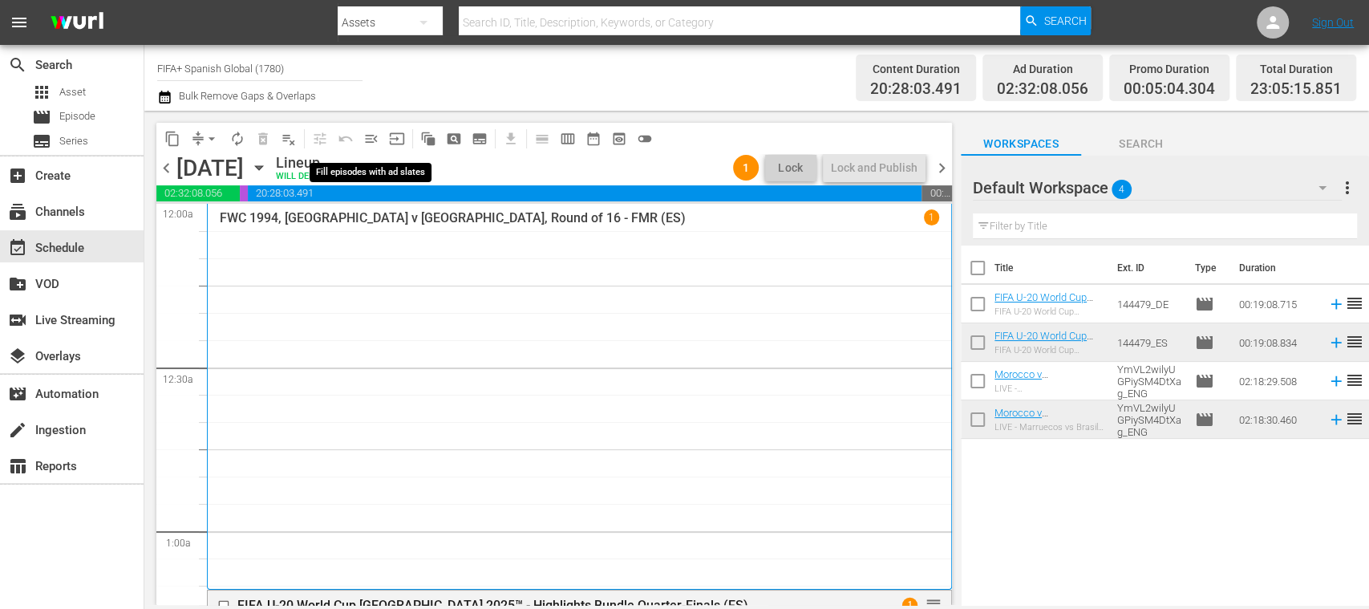
click at [365, 136] on span "menu_open" at bounding box center [371, 139] width 16 height 16
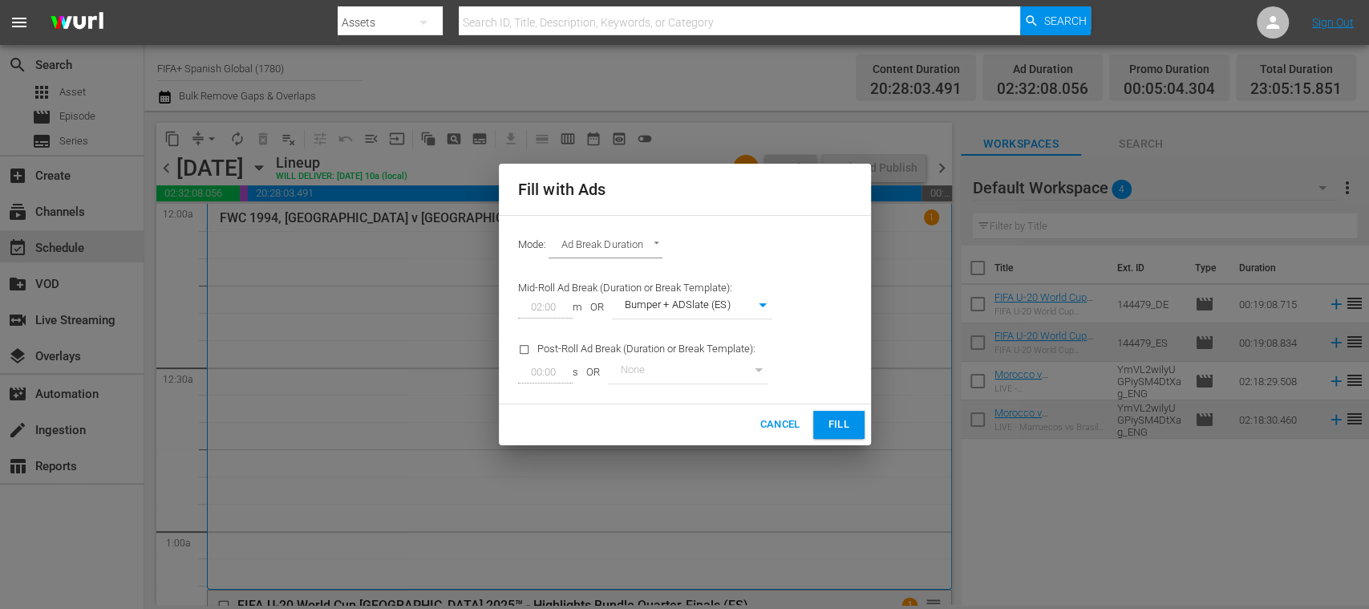
click at [831, 425] on span "Fill" at bounding box center [839, 424] width 26 height 18
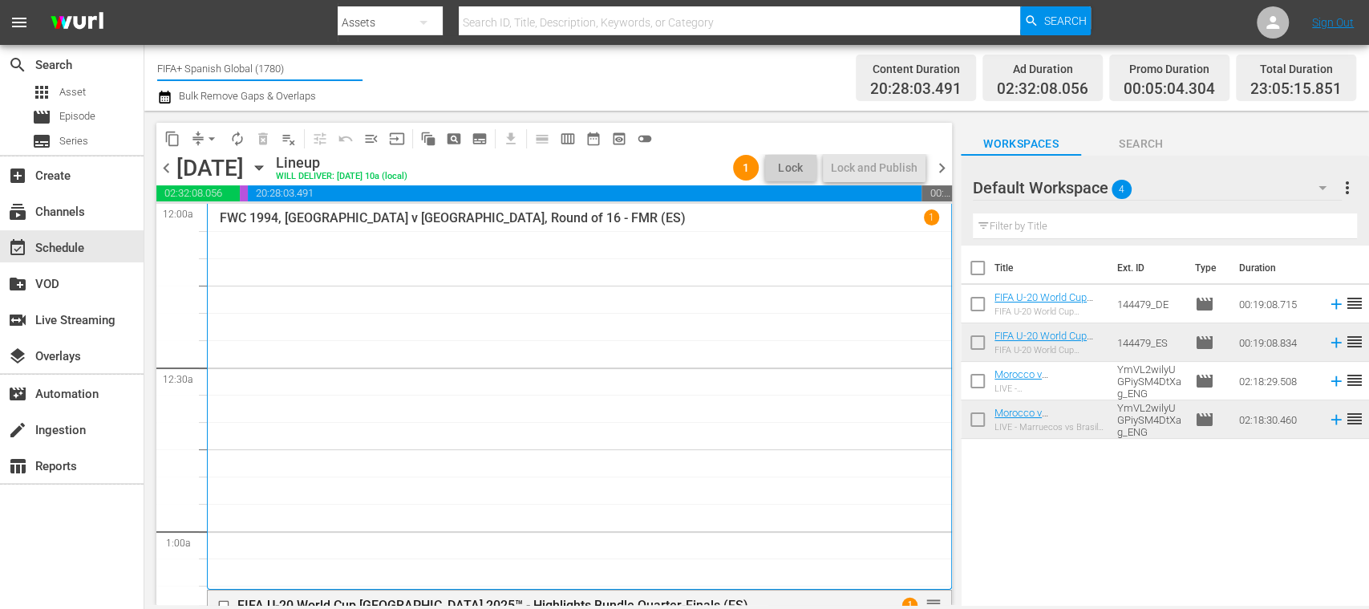
drag, startPoint x: 188, startPoint y: 72, endPoint x: 332, endPoint y: 65, distance: 144.5
click at [332, 65] on input "FIFA+ Spanish Global (1780)" at bounding box center [259, 68] width 205 height 38
type input "FIFA+"
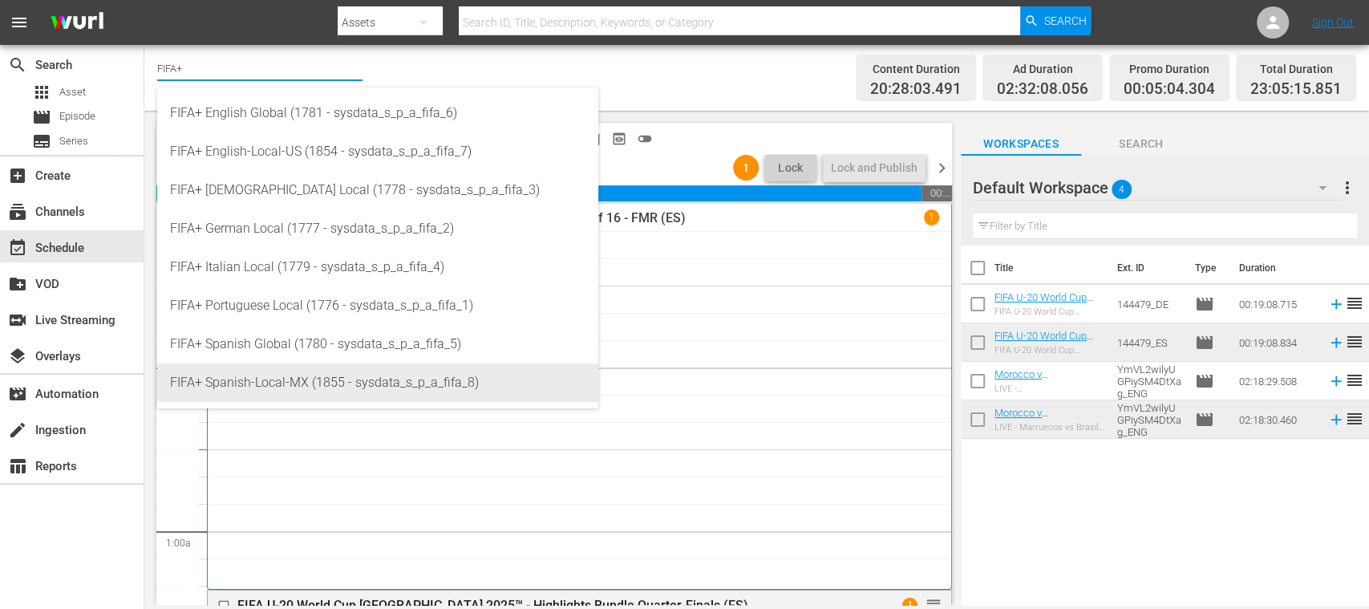
click at [366, 385] on div "FIFA+ Spanish-Local-MX (1855 - sysdata_s_p_a_fifa_8)" at bounding box center [377, 382] width 415 height 38
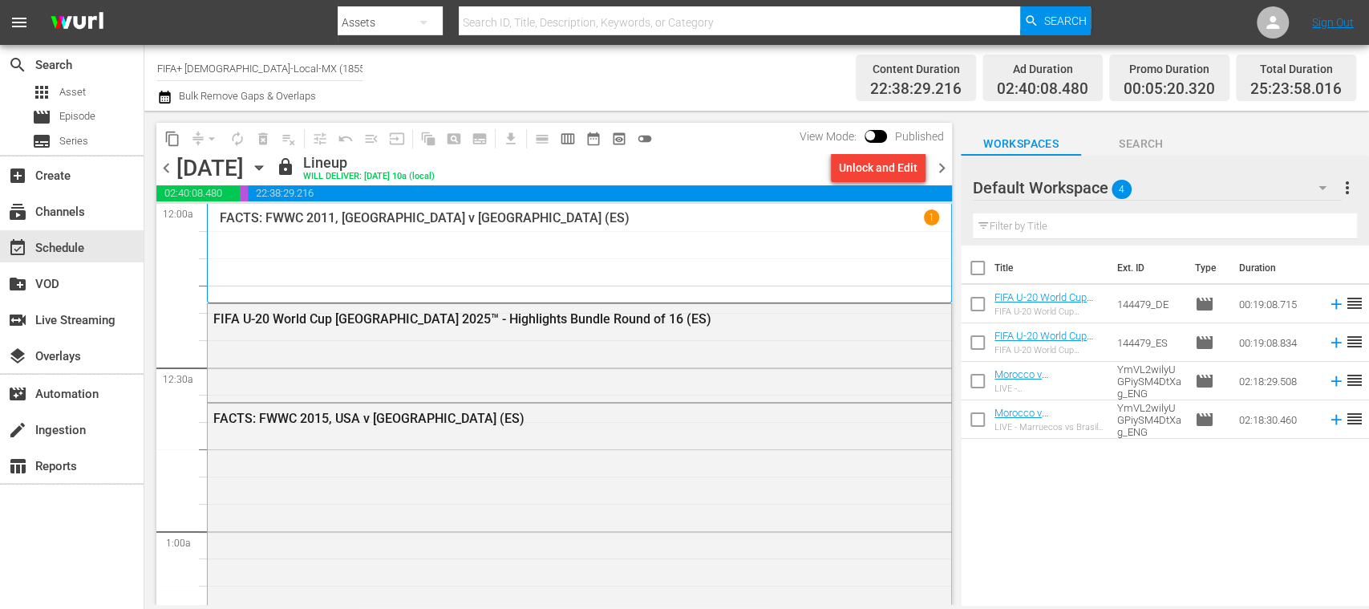
click at [854, 165] on div "Unlock and Edit" at bounding box center [878, 167] width 79 height 29
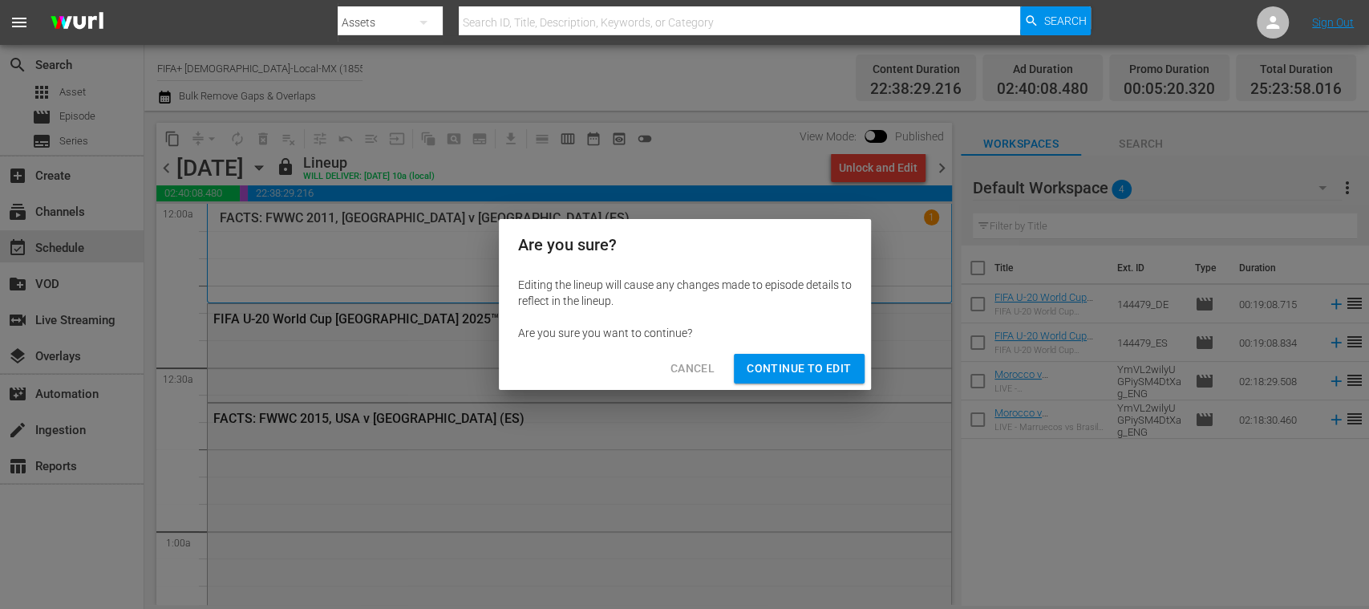
click at [818, 369] on span "Continue to Edit" at bounding box center [799, 368] width 104 height 20
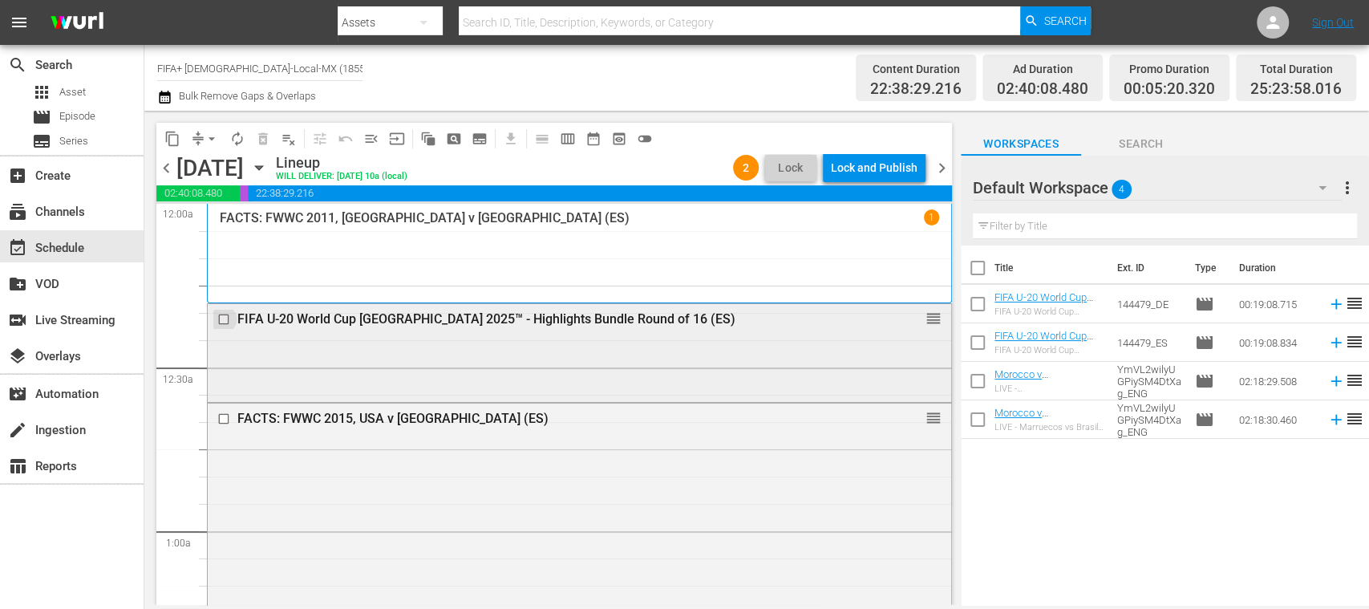
click at [226, 319] on input "checkbox" at bounding box center [225, 319] width 17 height 14
click at [225, 320] on input "checkbox" at bounding box center [225, 319] width 17 height 14
click at [225, 317] on input "checkbox" at bounding box center [225, 319] width 17 height 14
click at [268, 140] on span "delete_forever_outlined" at bounding box center [263, 139] width 16 height 16
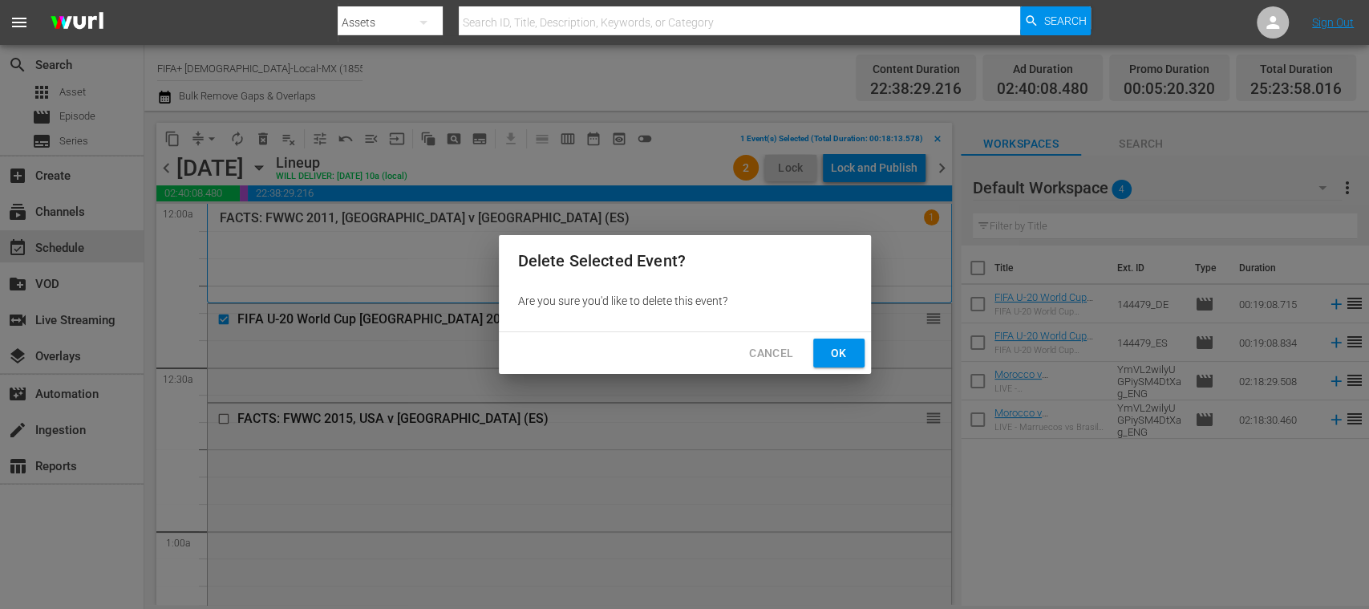
click at [827, 354] on span "Ok" at bounding box center [839, 353] width 26 height 20
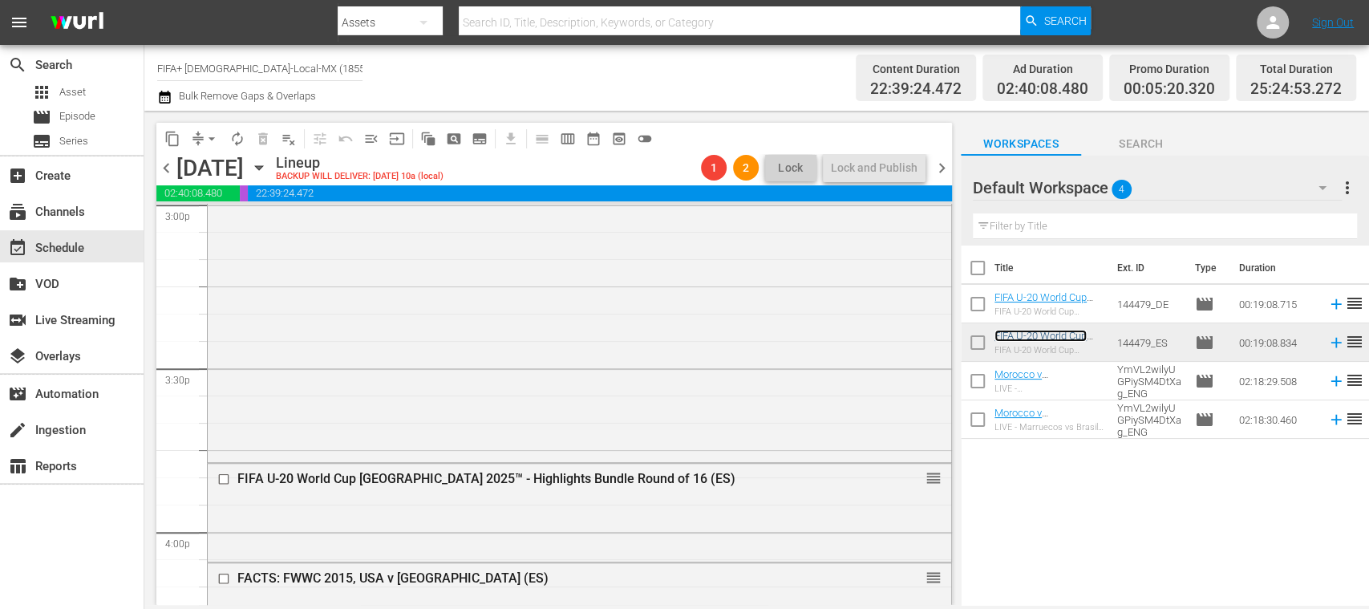
scroll to position [5044, 0]
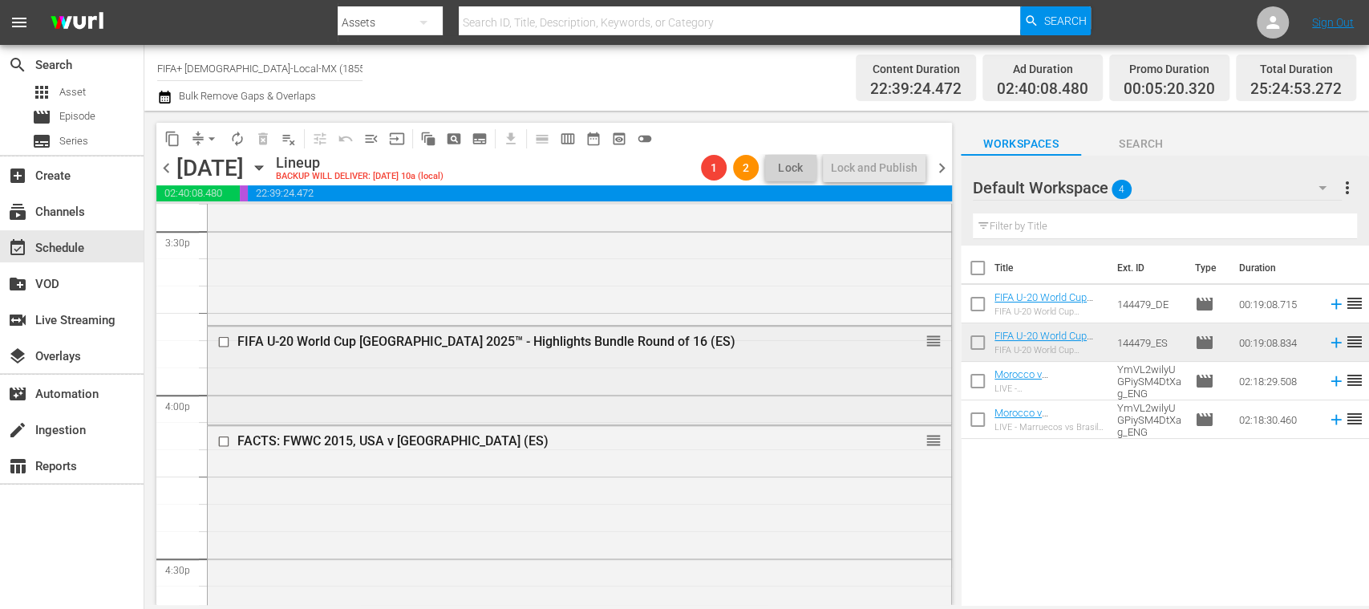
click at [225, 337] on input "checkbox" at bounding box center [225, 341] width 17 height 14
click at [263, 141] on span "delete_forever_outlined" at bounding box center [263, 139] width 16 height 16
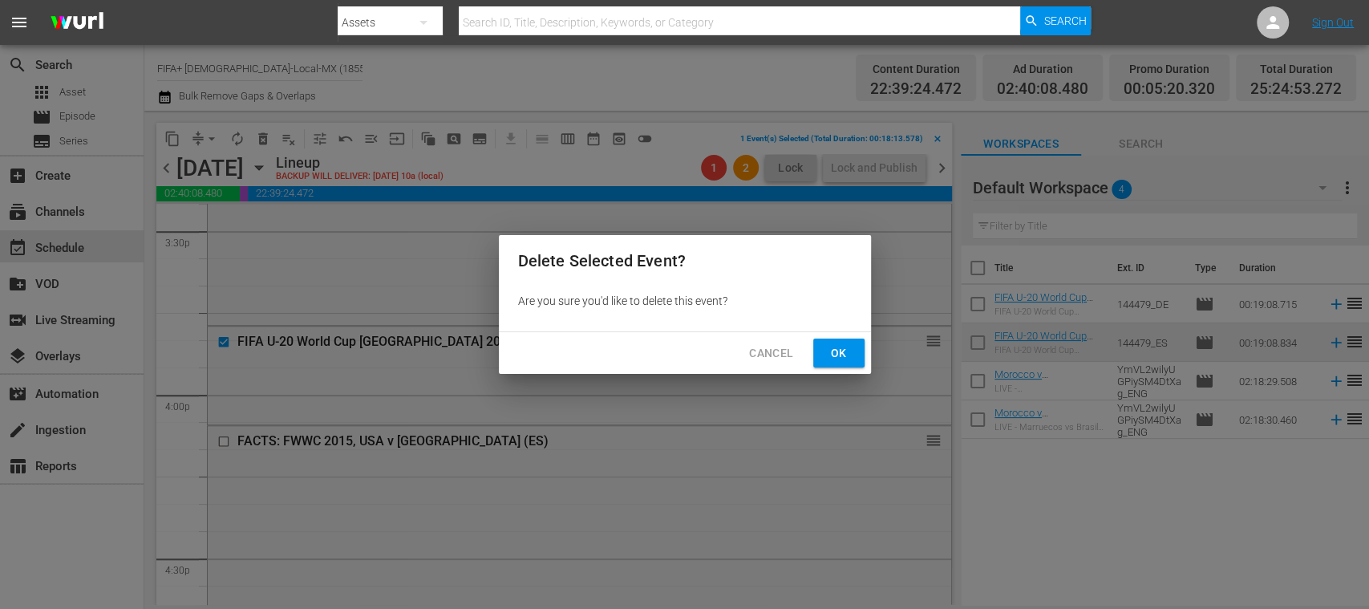
click at [836, 349] on span "Ok" at bounding box center [839, 353] width 26 height 20
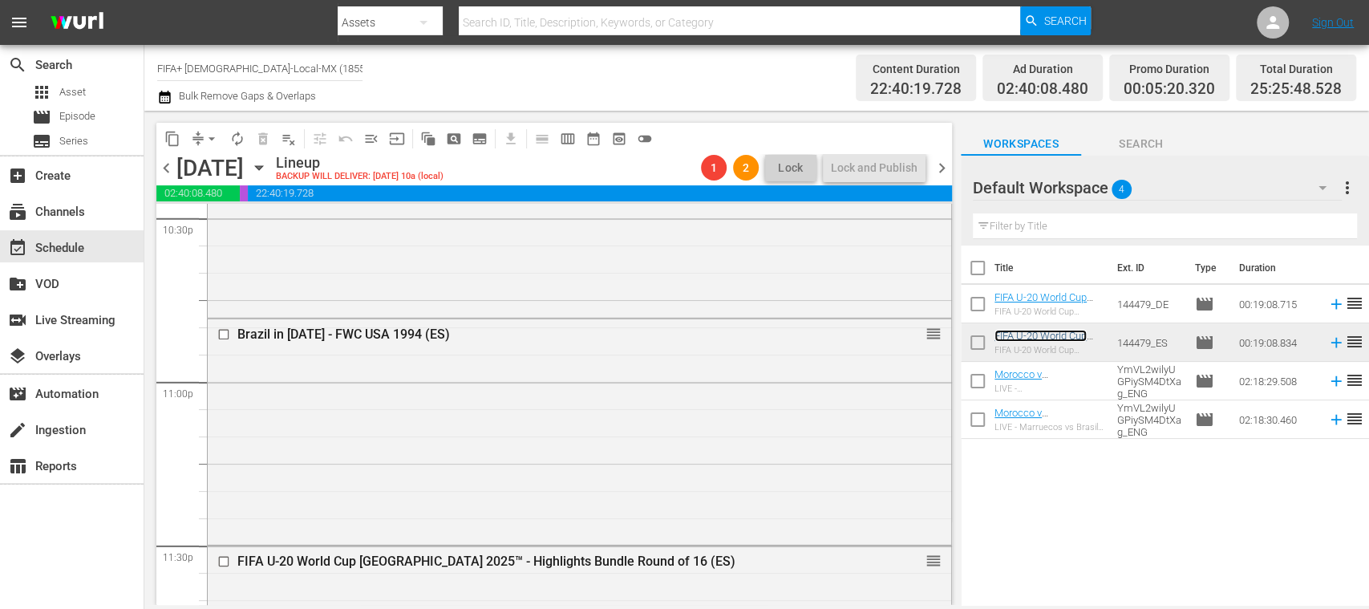
scroll to position [7520, 0]
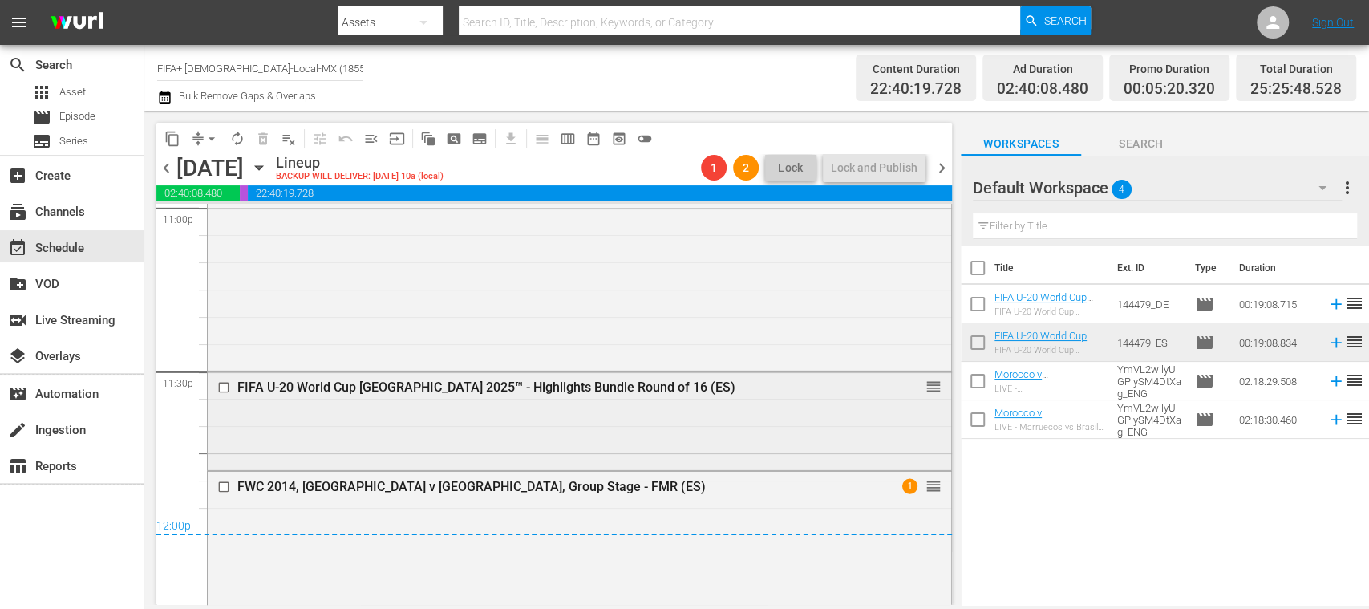
click at [224, 388] on input "checkbox" at bounding box center [225, 387] width 17 height 14
click at [257, 143] on span "delete_forever_outlined" at bounding box center [263, 139] width 16 height 16
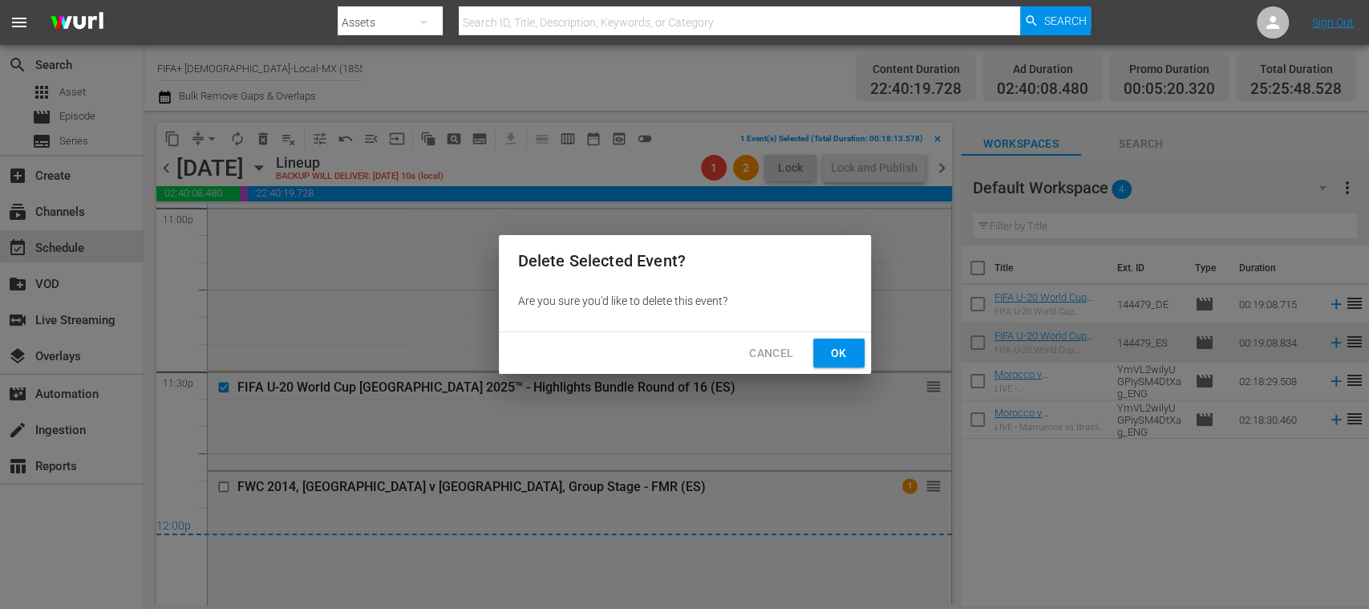
click at [836, 347] on span "Ok" at bounding box center [839, 353] width 26 height 20
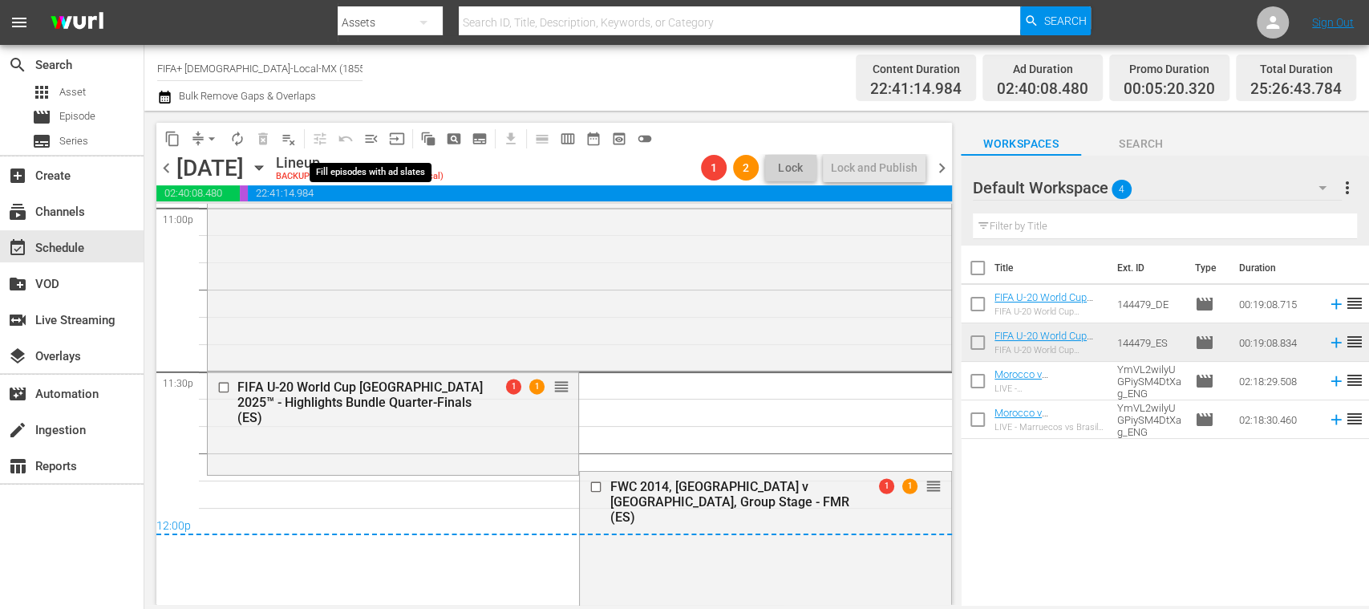
click at [374, 138] on span "menu_open" at bounding box center [371, 139] width 16 height 16
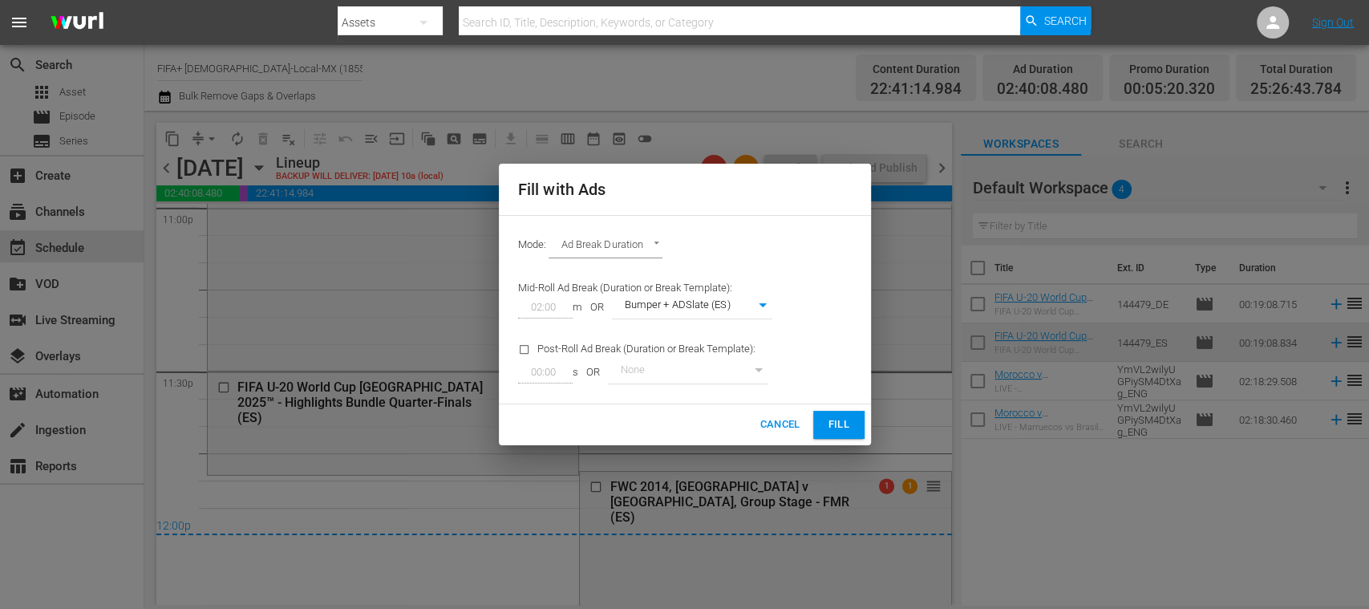
drag, startPoint x: 845, startPoint y: 422, endPoint x: 770, endPoint y: 455, distance: 82.6
click at [844, 422] on span "Fill" at bounding box center [839, 424] width 26 height 18
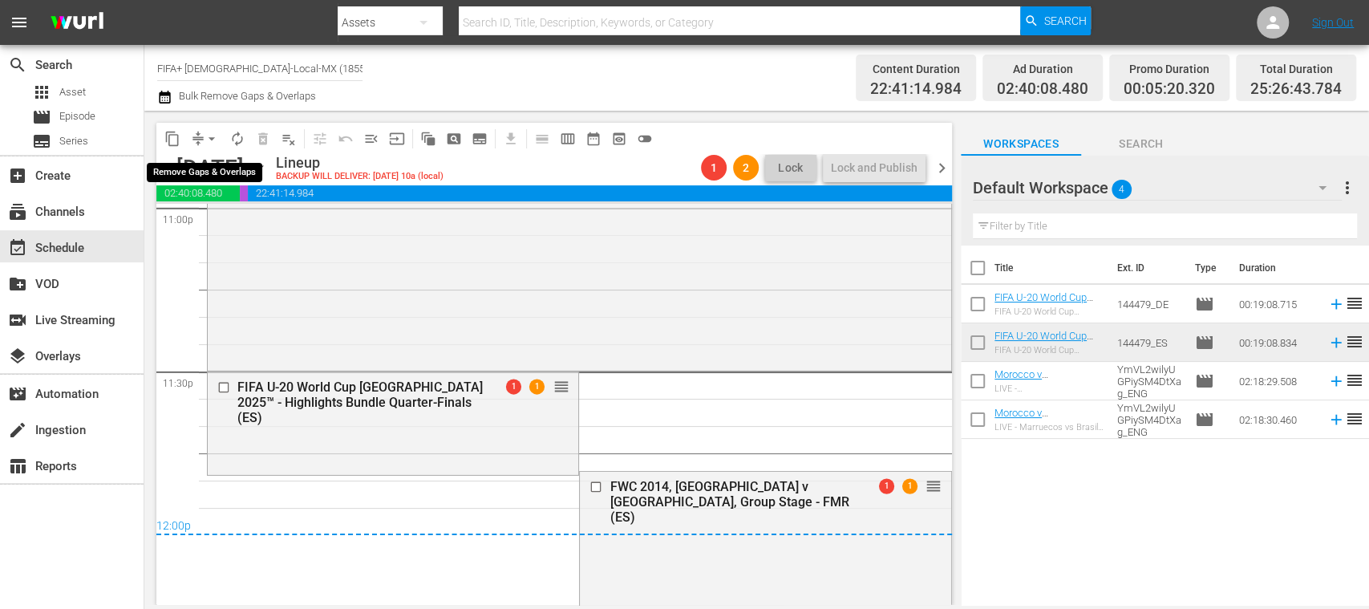
click at [213, 136] on span "arrow_drop_down" at bounding box center [212, 139] width 16 height 16
click at [233, 220] on li "Align to End of Previous Day" at bounding box center [212, 224] width 168 height 26
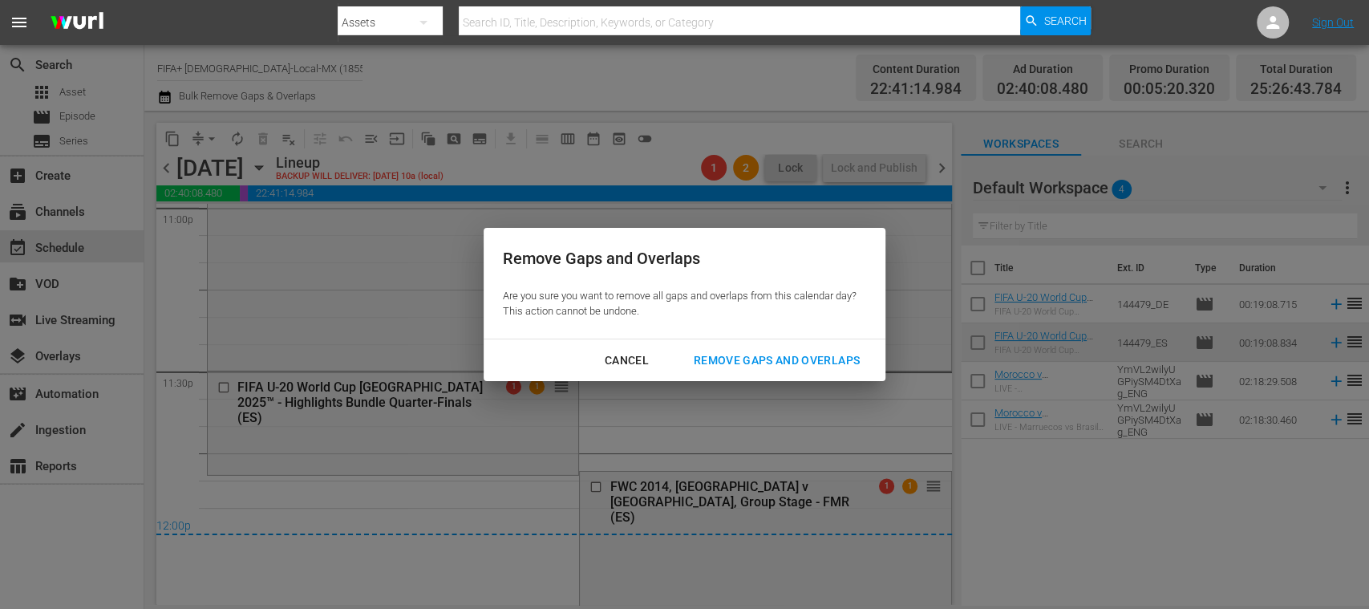
click at [791, 359] on div "Remove Gaps and Overlaps" at bounding box center [777, 360] width 192 height 20
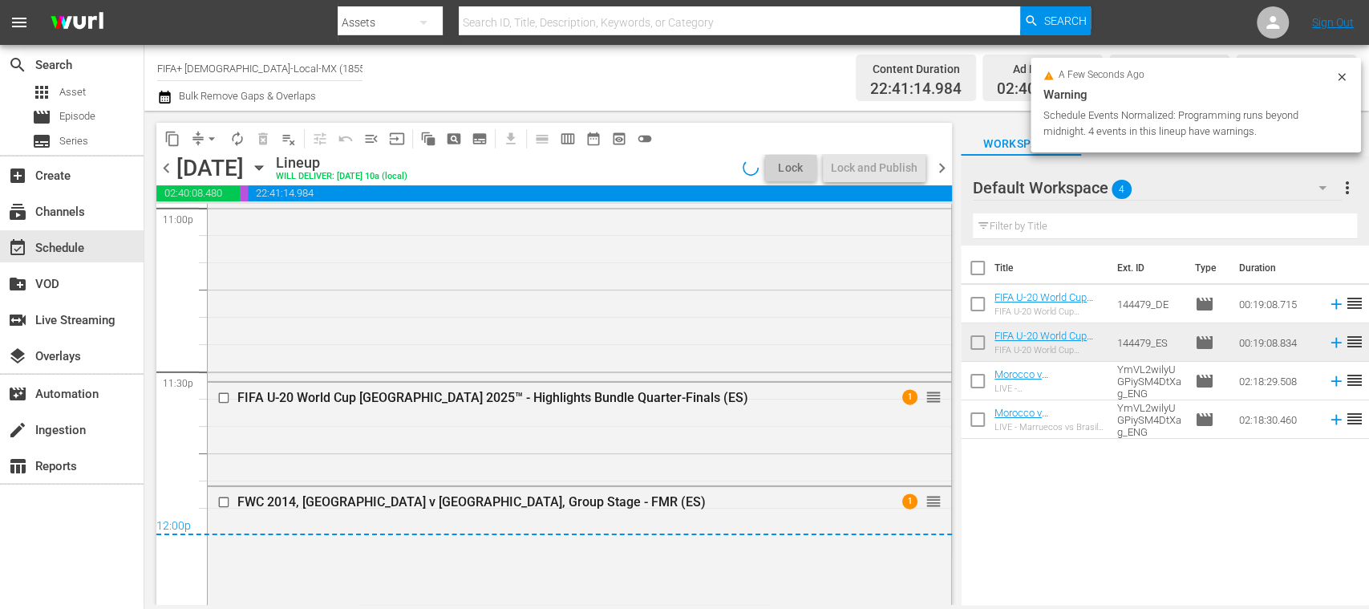
scroll to position [7548, 0]
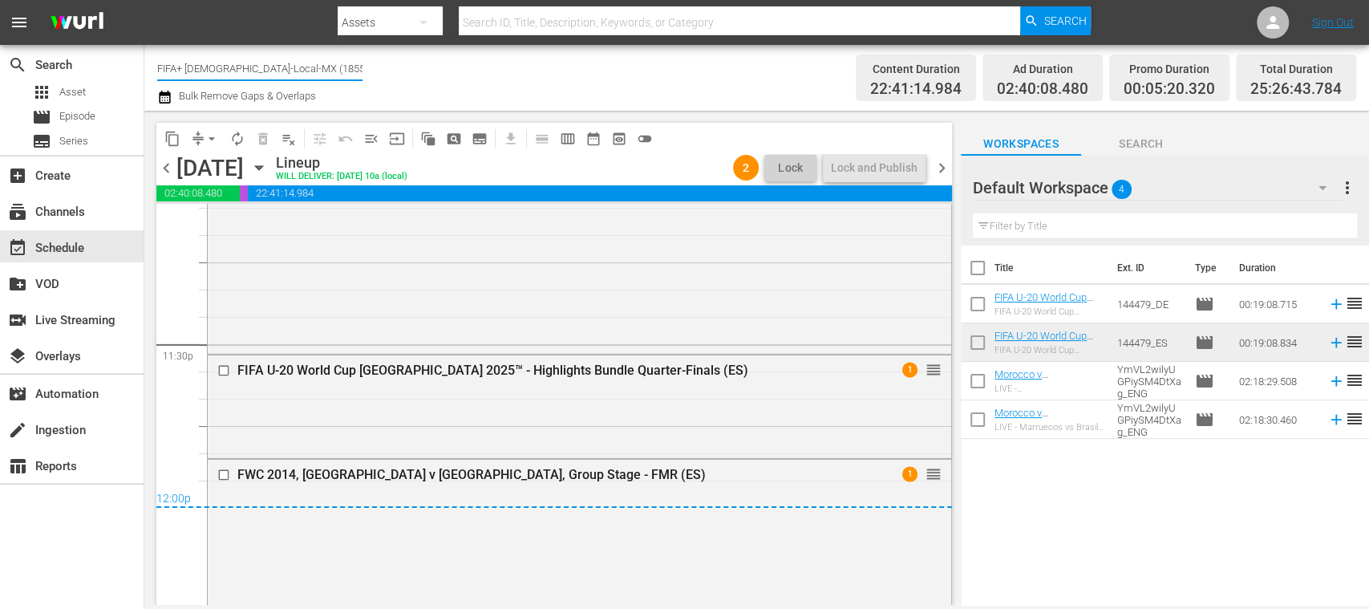
drag, startPoint x: 189, startPoint y: 69, endPoint x: 338, endPoint y: 66, distance: 149.2
click at [338, 66] on input "FIFA+ Spanish-Local-MX (1855)" at bounding box center [259, 68] width 205 height 38
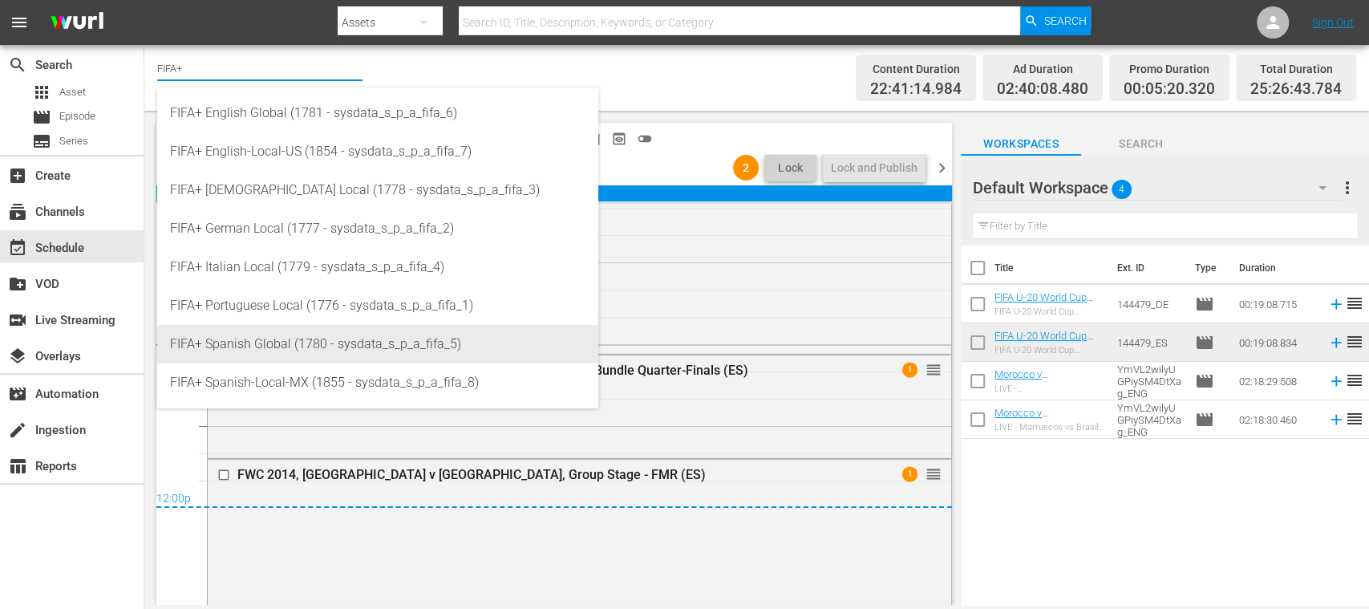
click at [340, 330] on div "FIFA+ Spanish Global (1780 - sysdata_s_p_a_fifa_5)" at bounding box center [377, 344] width 415 height 38
type input "FIFA+ Spanish Global (1780 - sysdata_s_p_a_fifa_5)"
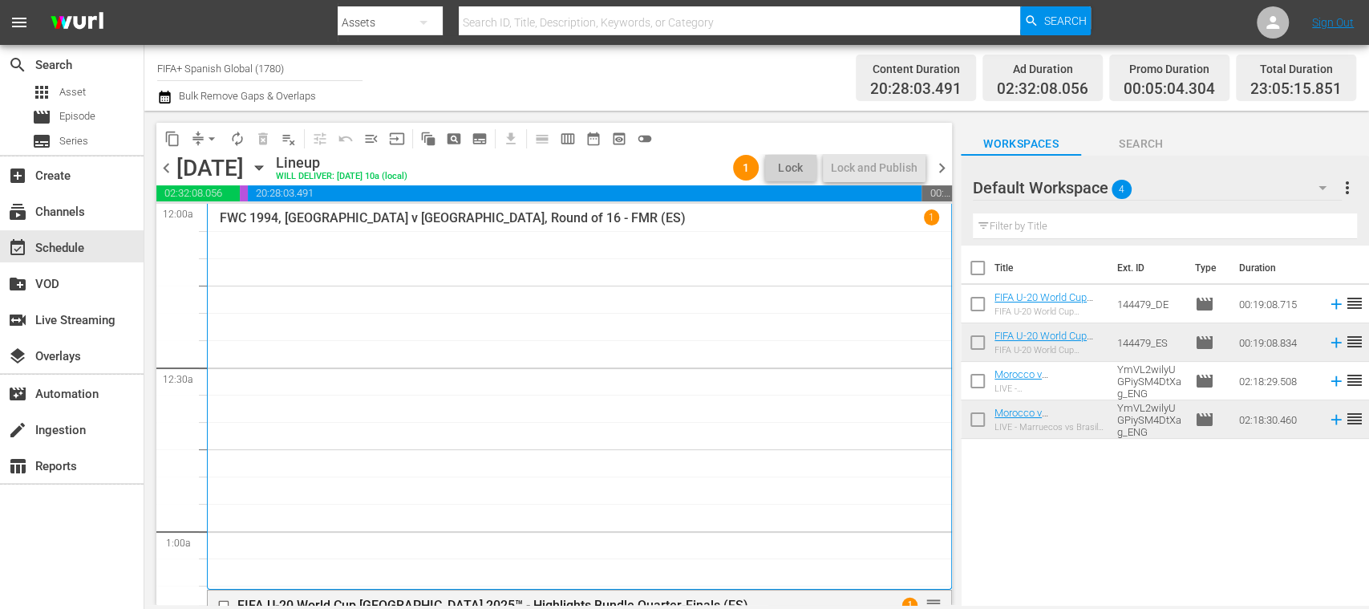
scroll to position [1806, 0]
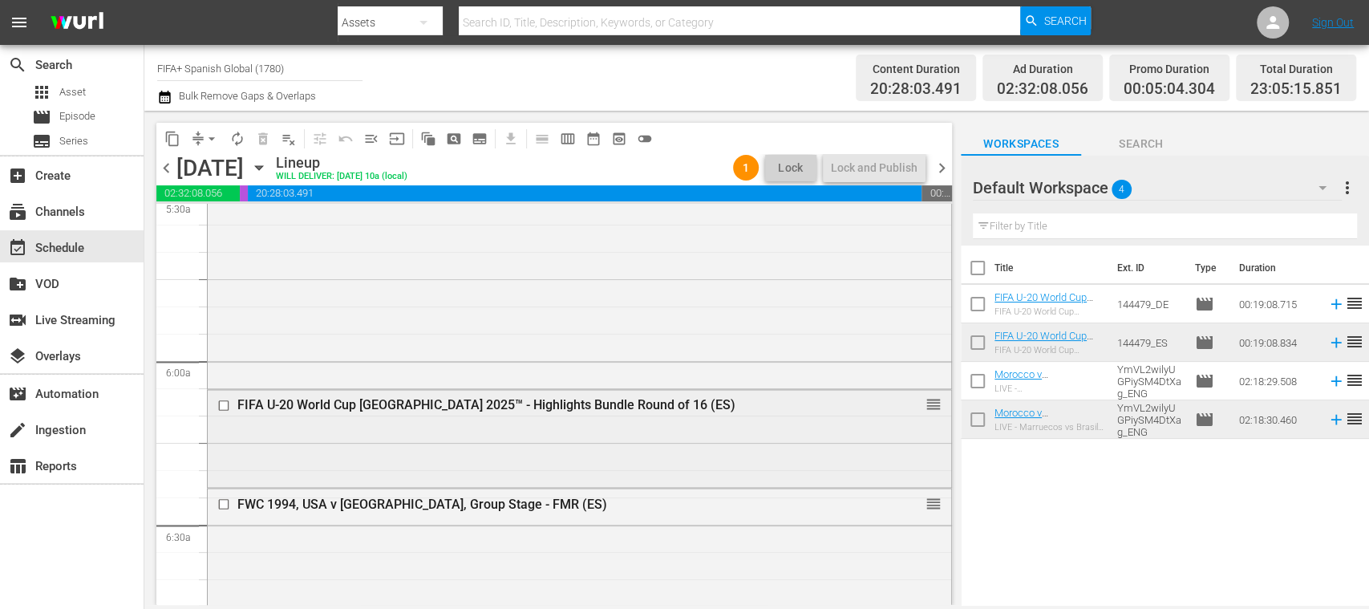
click at [221, 405] on input "checkbox" at bounding box center [225, 405] width 17 height 14
click at [264, 144] on span "delete_forever_outlined" at bounding box center [263, 139] width 16 height 16
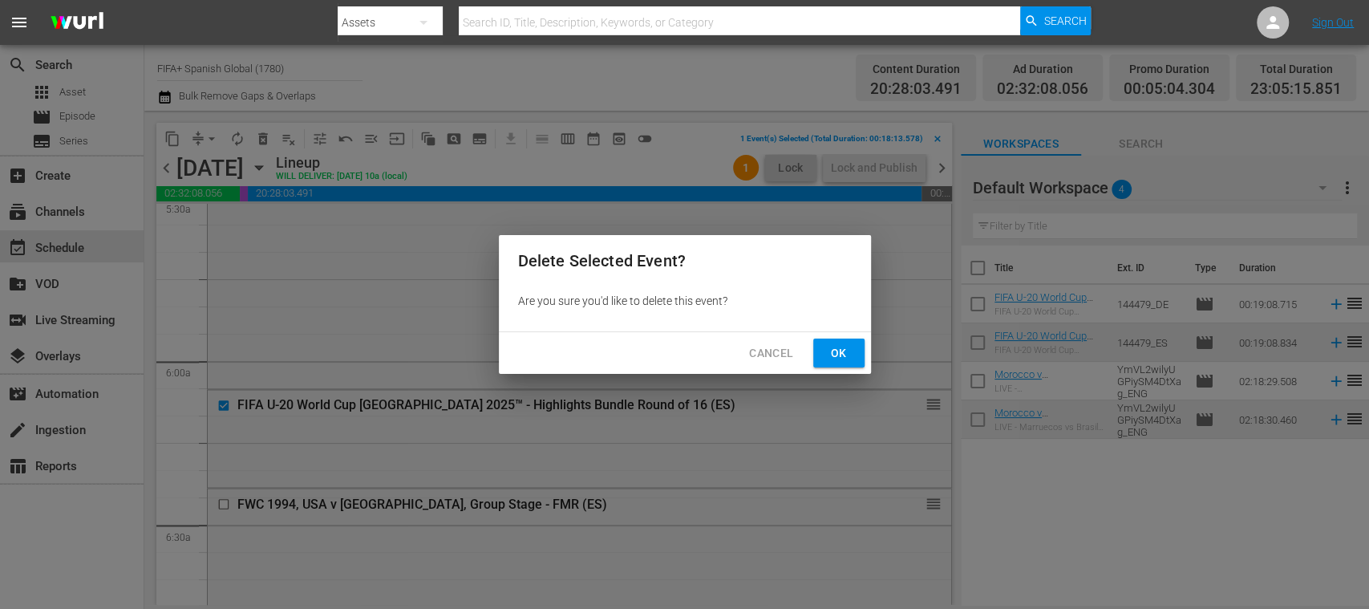
click at [850, 354] on span "Ok" at bounding box center [839, 353] width 26 height 20
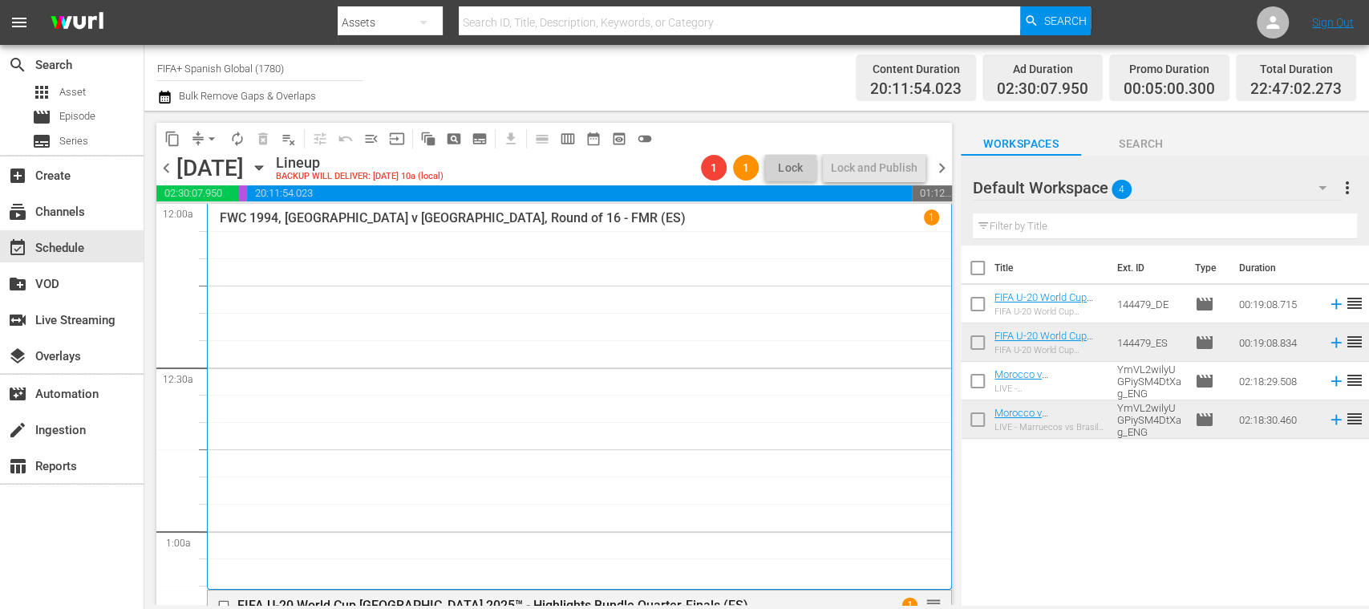
scroll to position [5087, 0]
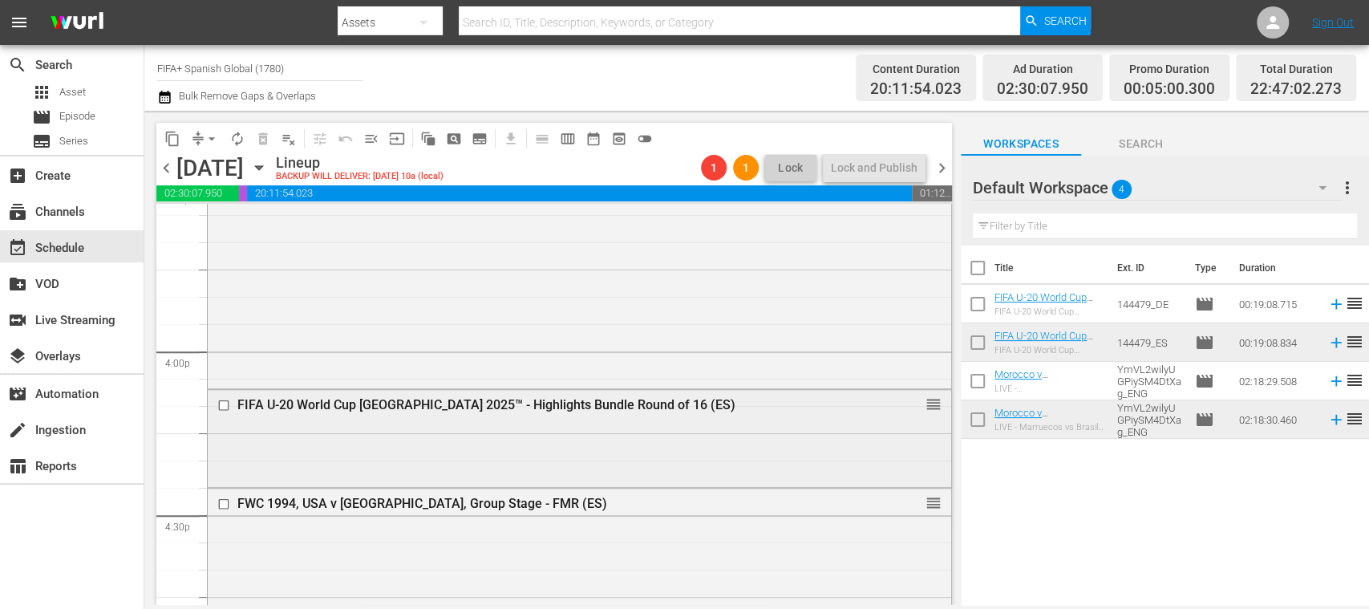
click at [225, 403] on input "checkbox" at bounding box center [225, 405] width 17 height 14
click at [265, 142] on span "delete_forever_outlined" at bounding box center [263, 139] width 16 height 16
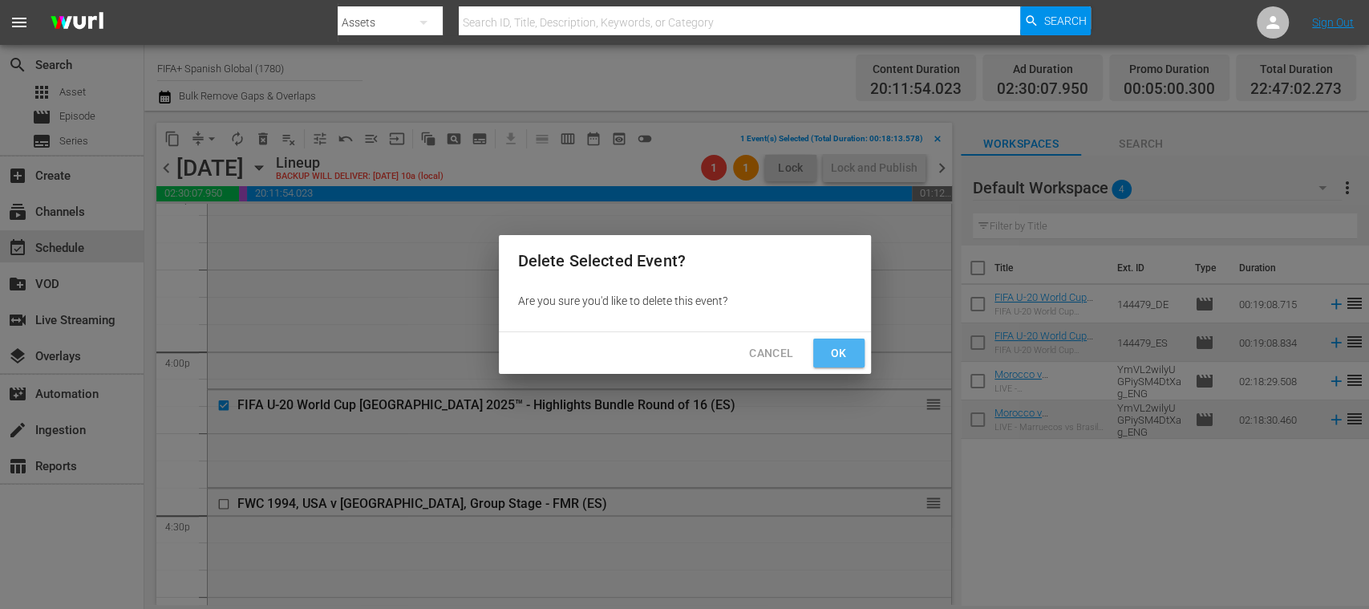
click at [848, 358] on span "Ok" at bounding box center [839, 353] width 26 height 20
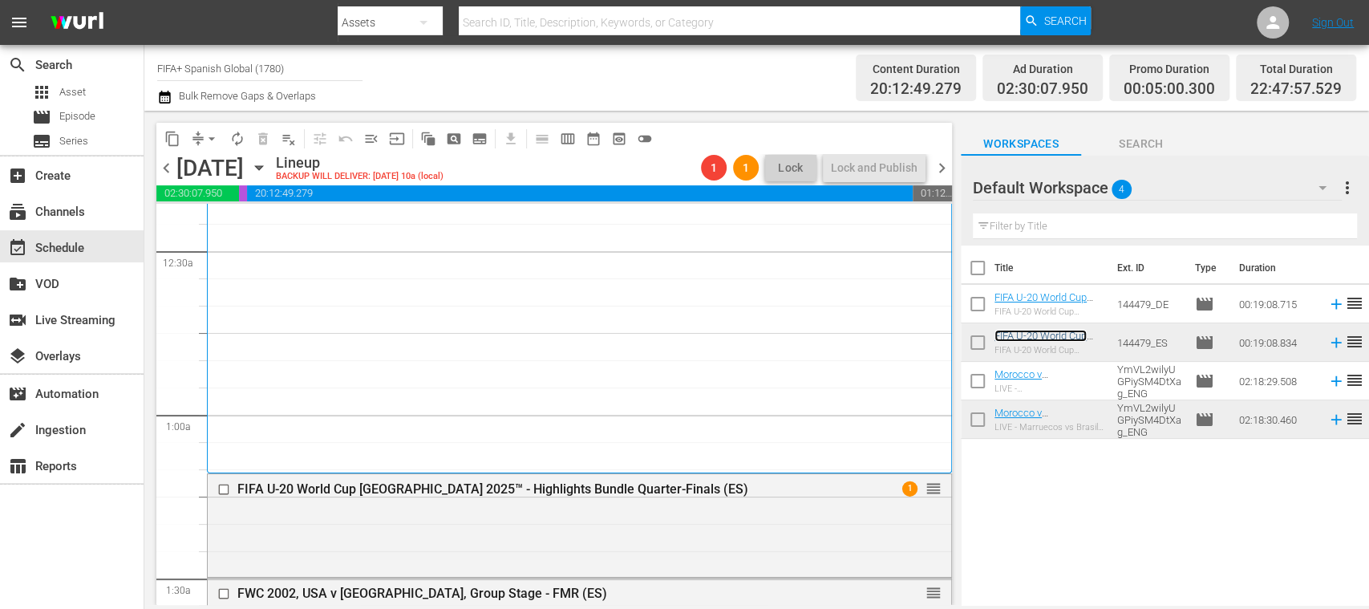
scroll to position [0, 0]
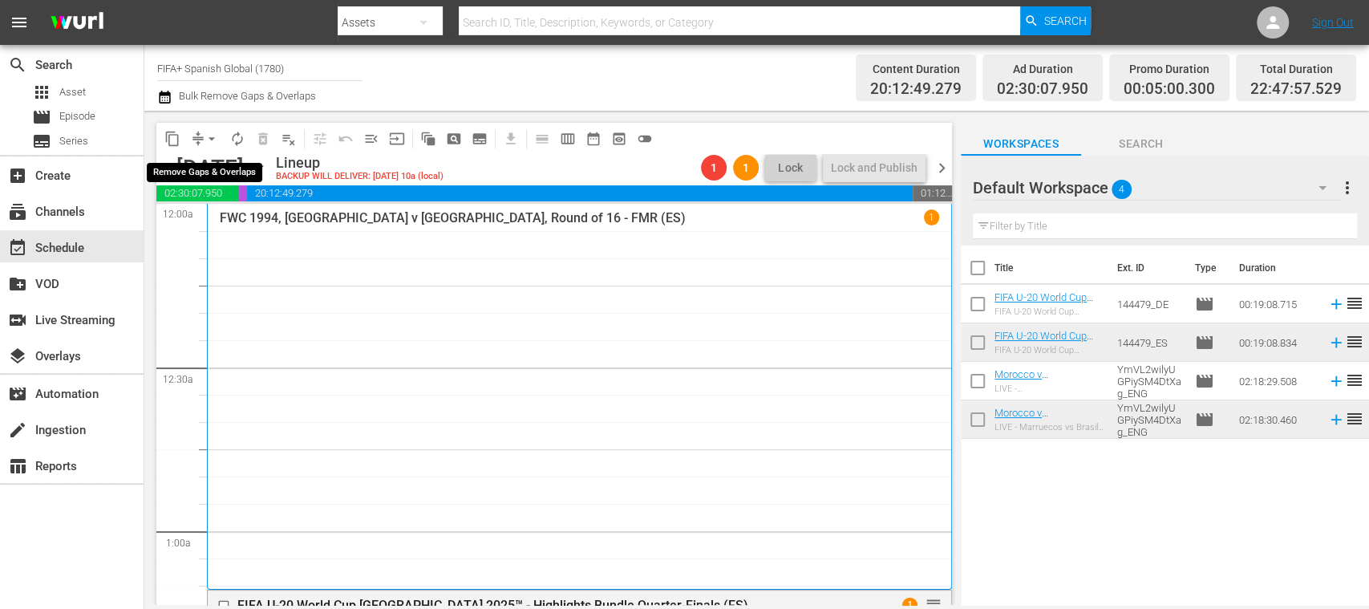
click at [216, 139] on span "arrow_drop_down" at bounding box center [212, 139] width 16 height 16
click at [241, 221] on li "Align to End of Previous Day" at bounding box center [212, 224] width 168 height 26
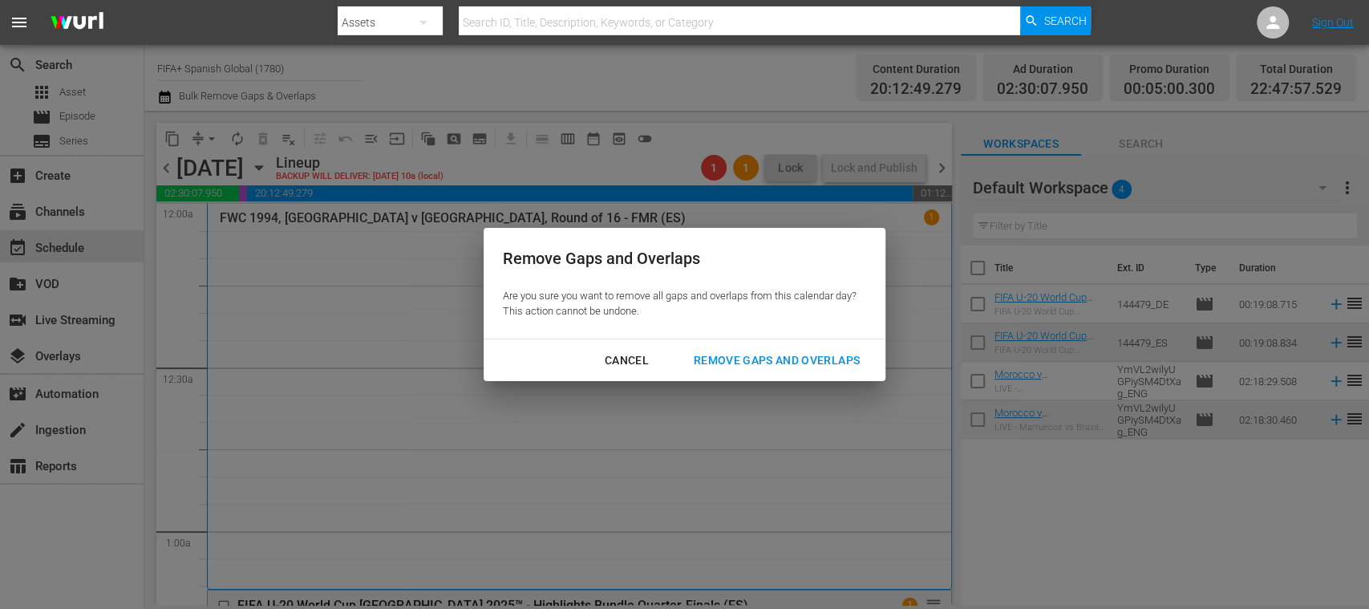
click at [792, 362] on div "Remove Gaps and Overlaps" at bounding box center [777, 360] width 192 height 20
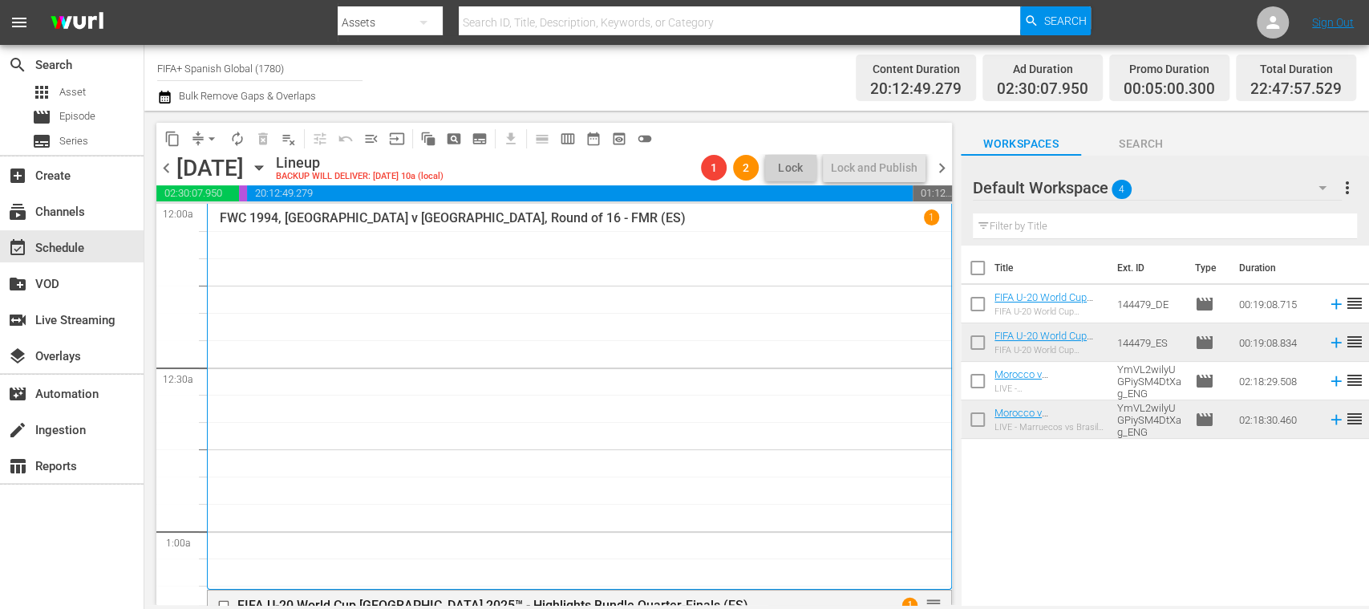
click at [948, 156] on div "chevron_left Friday, October 17th October 17th Lineup BACKUP WILL DELIVER: 10/1…" at bounding box center [553, 169] width 795 height 31
click at [946, 158] on span "chevron_right" at bounding box center [942, 168] width 20 height 20
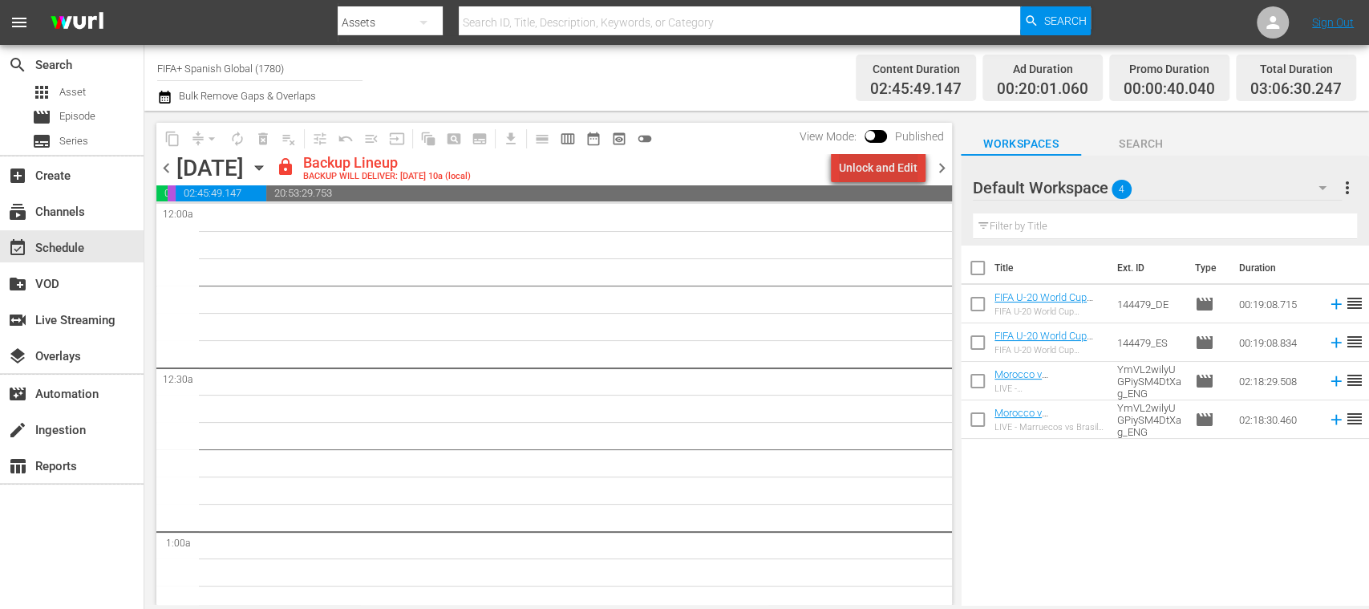
click at [888, 172] on div "Unlock and Edit" at bounding box center [878, 167] width 79 height 29
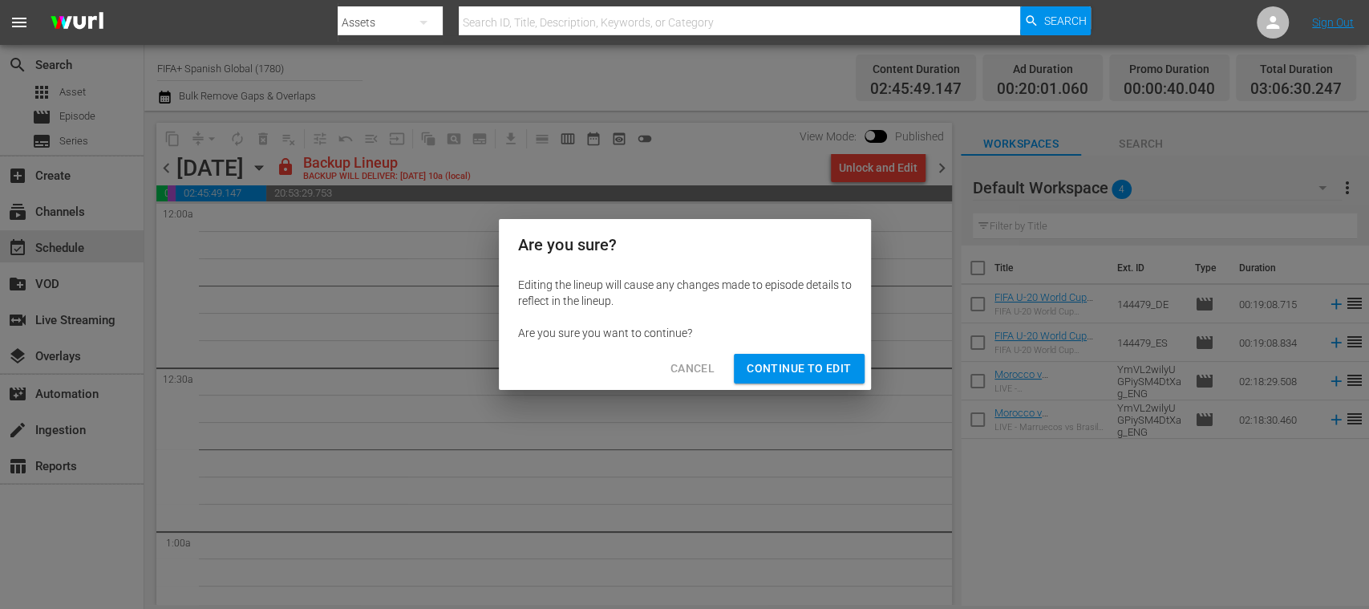
click at [808, 378] on span "Continue to Edit" at bounding box center [799, 368] width 104 height 20
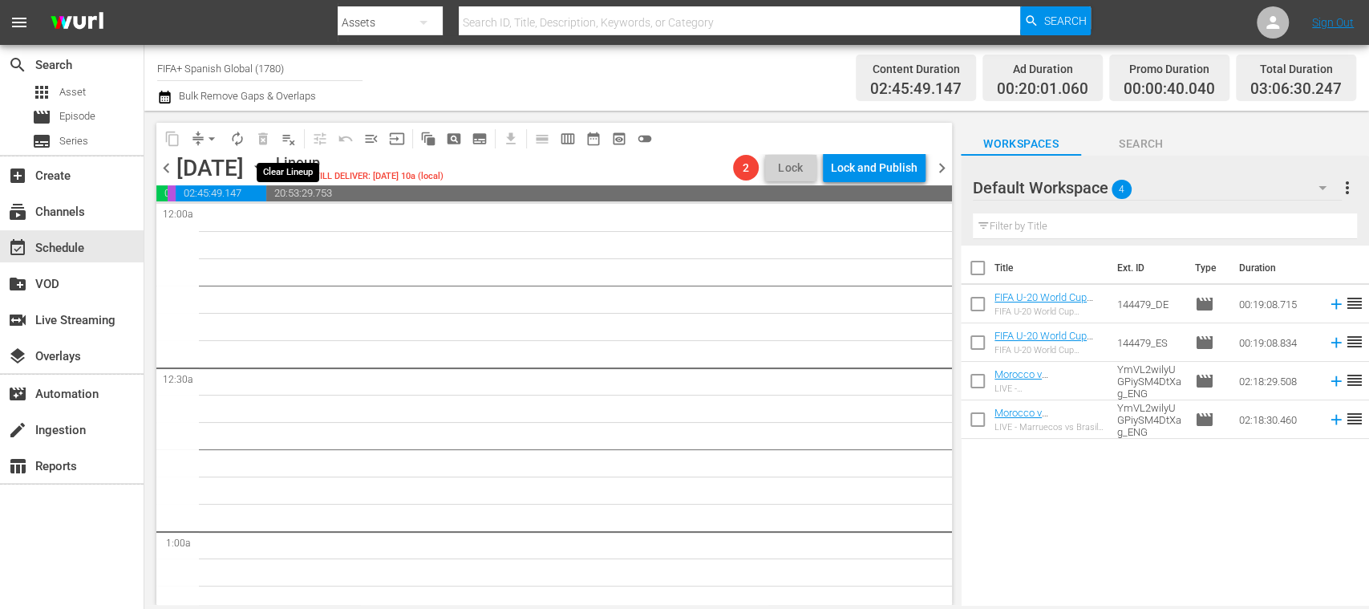
click at [293, 144] on span "playlist_remove_outlined" at bounding box center [289, 139] width 16 height 16
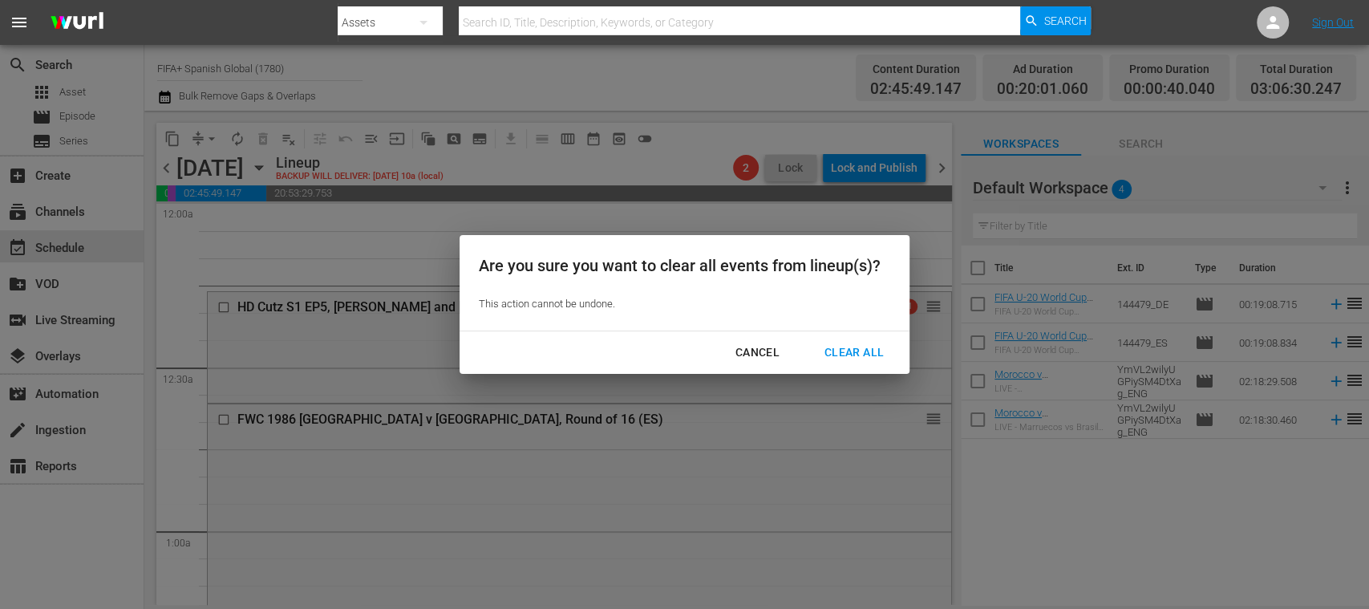
click at [842, 353] on div "Clear All" at bounding box center [853, 352] width 85 height 20
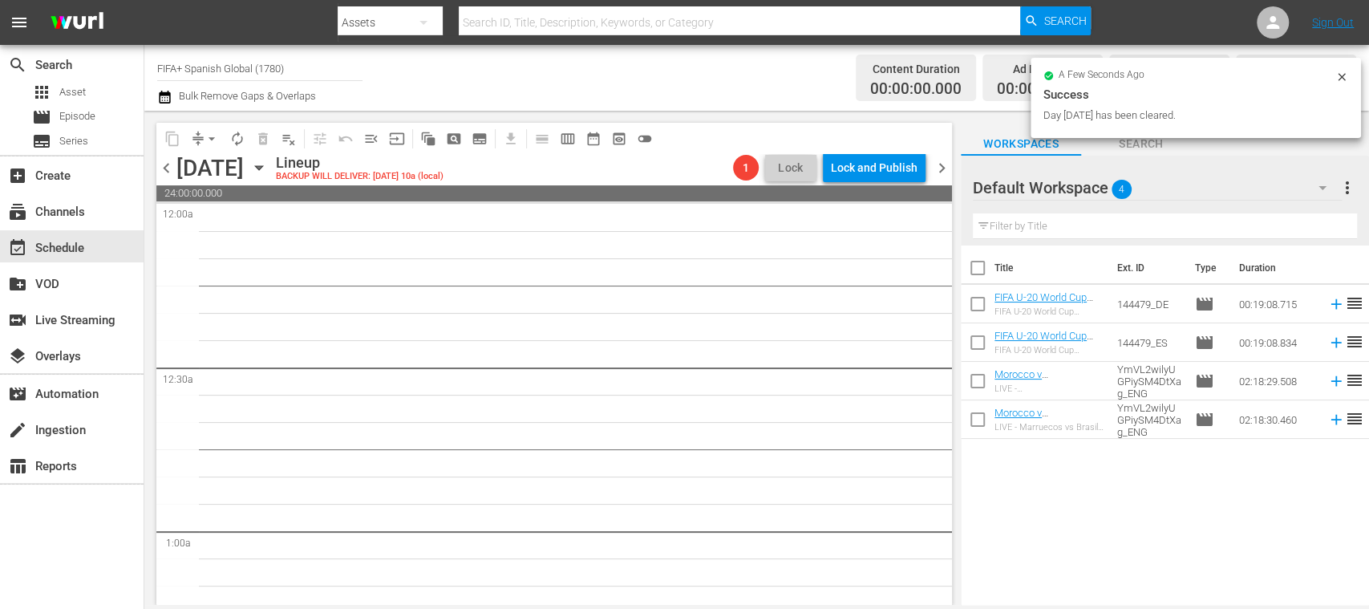
click at [163, 169] on span "chevron_left" at bounding box center [166, 168] width 20 height 20
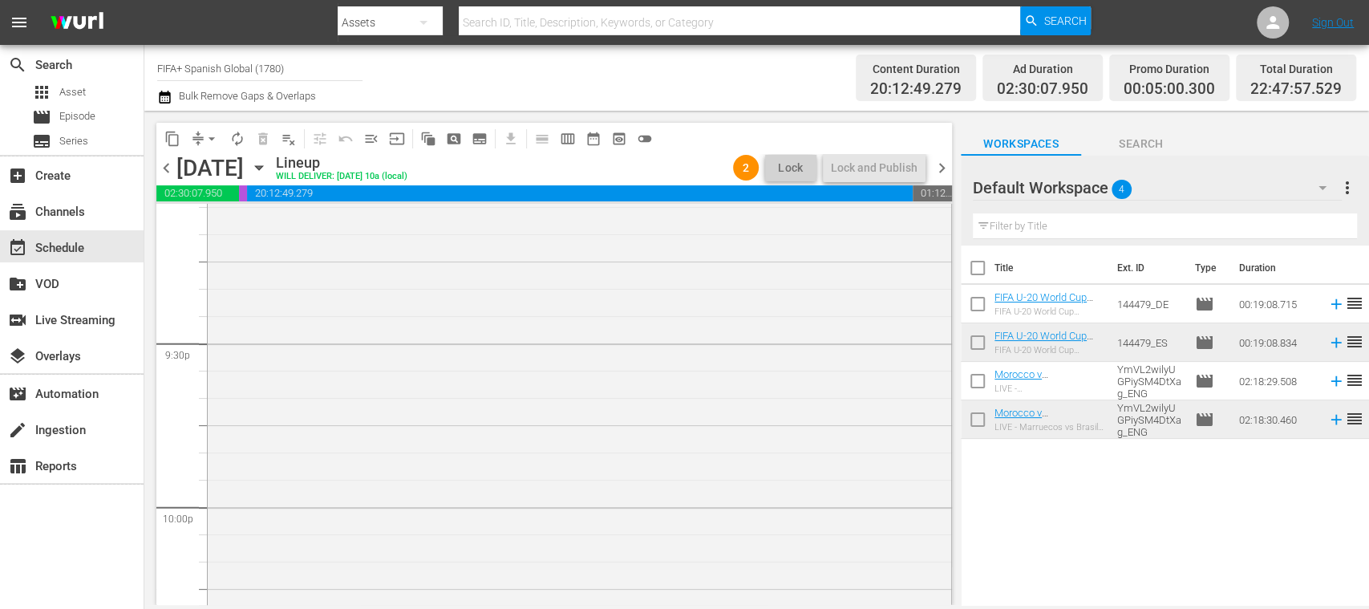
scroll to position [7451, 0]
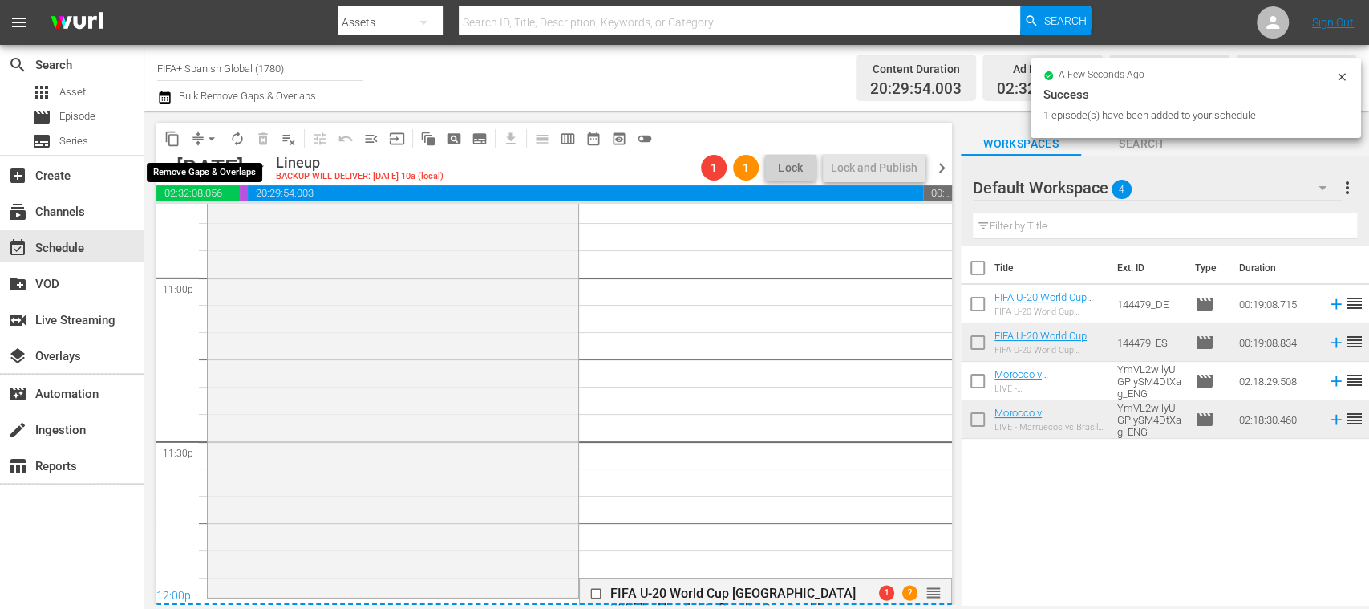
click at [217, 140] on span "arrow_drop_down" at bounding box center [212, 139] width 16 height 16
click at [235, 220] on li "Align to End of Previous Day" at bounding box center [212, 224] width 168 height 26
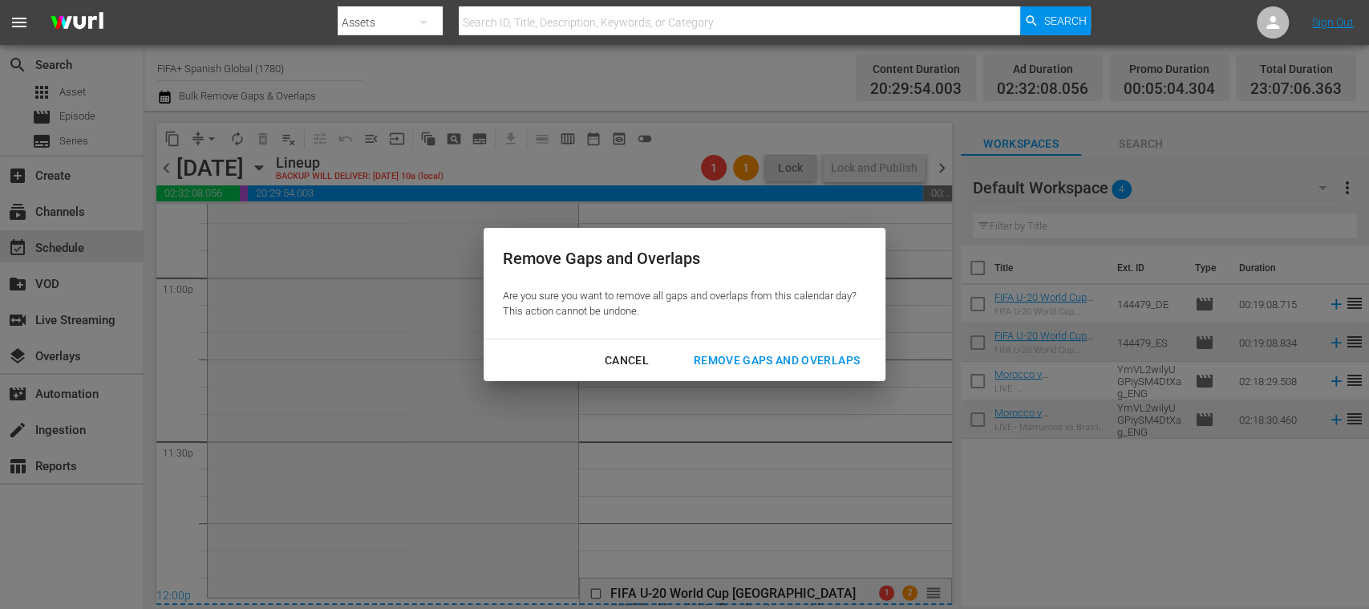
click at [751, 370] on button "Remove Gaps and Overlaps" at bounding box center [776, 361] width 204 height 30
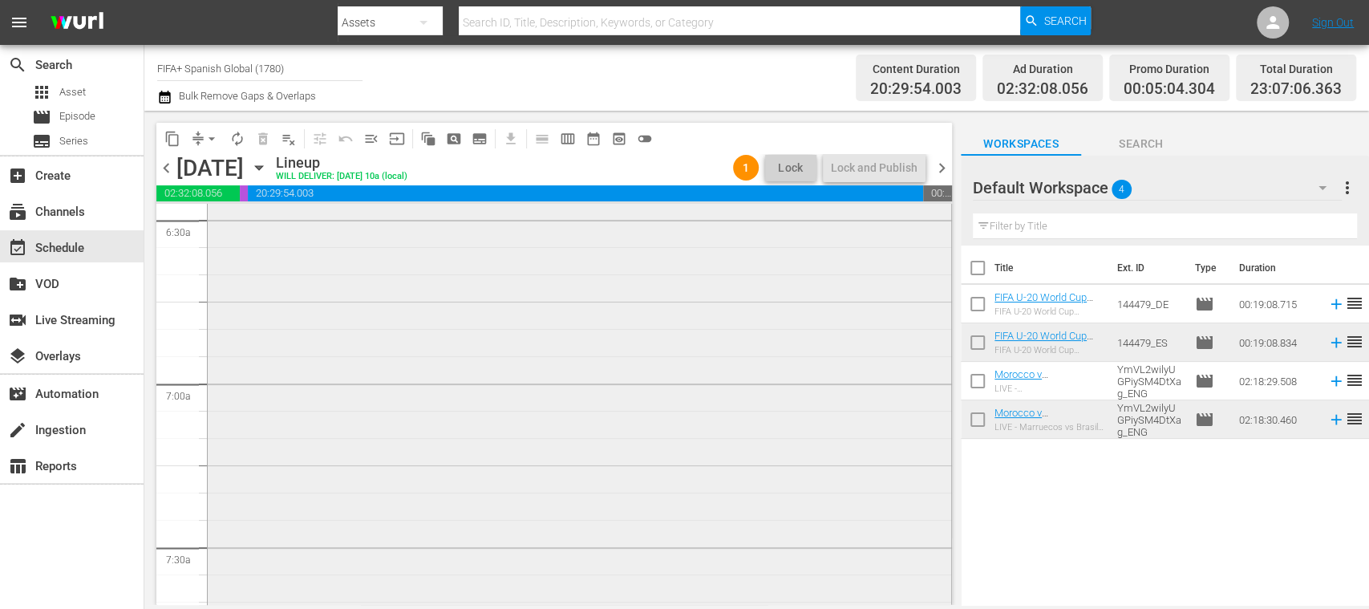
scroll to position [1826, 0]
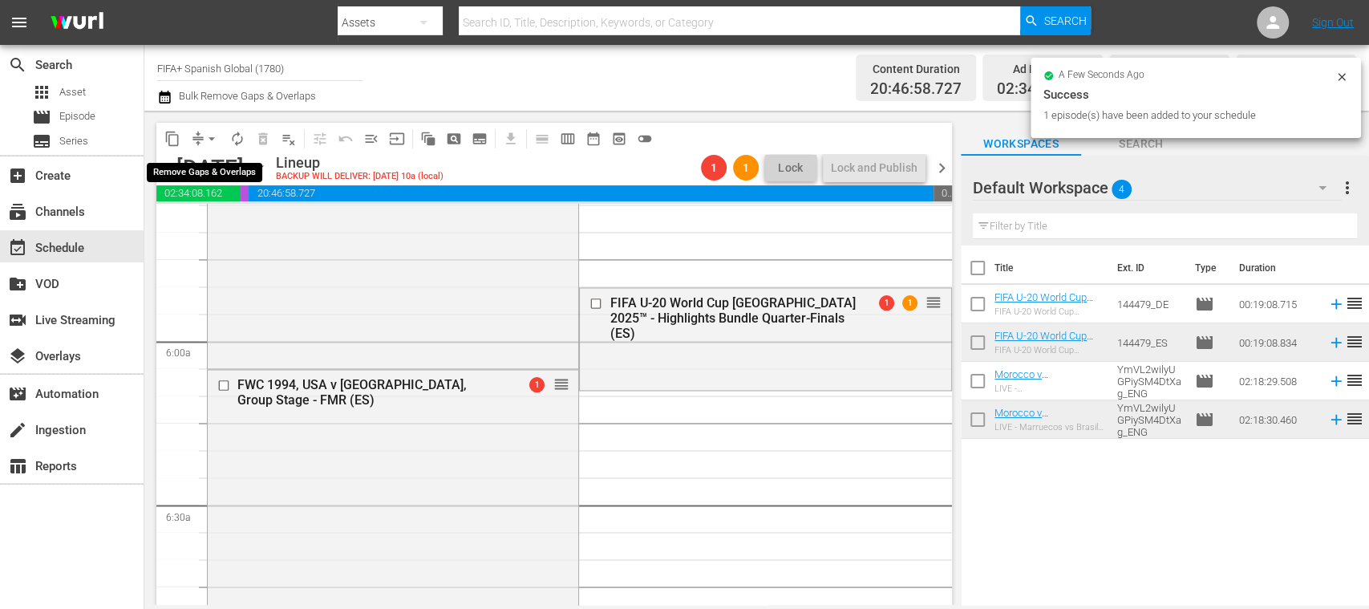
click at [213, 140] on span "arrow_drop_down" at bounding box center [212, 139] width 16 height 16
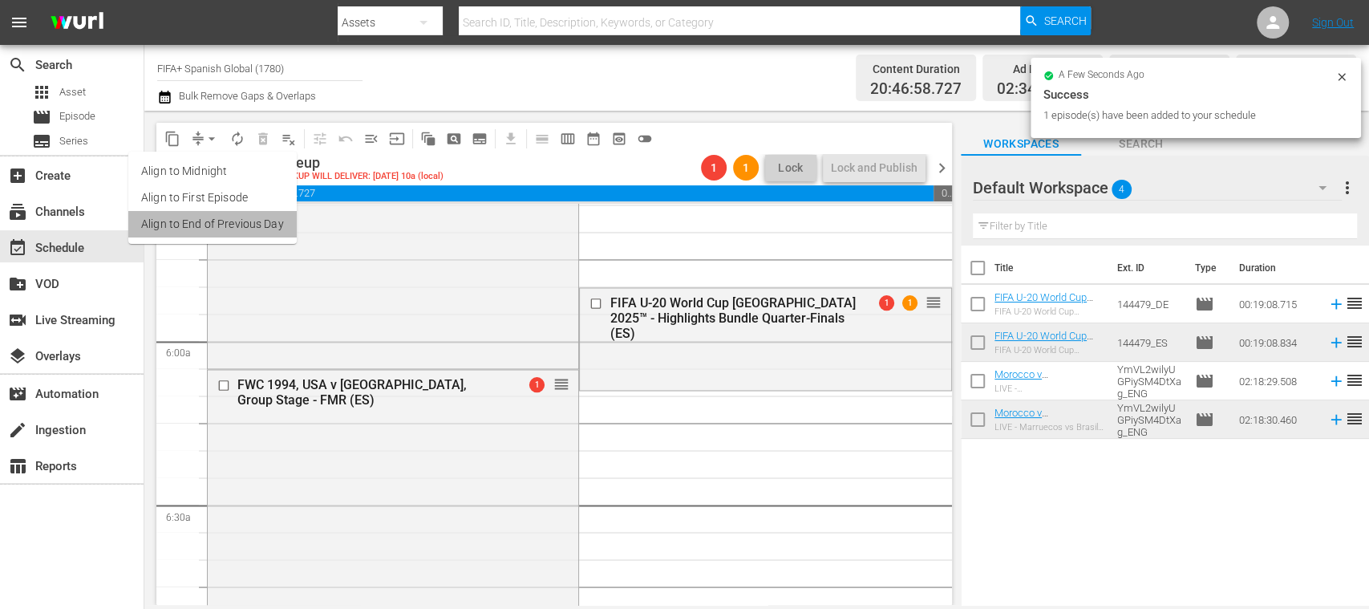
click at [252, 224] on li "Align to End of Previous Day" at bounding box center [212, 224] width 168 height 26
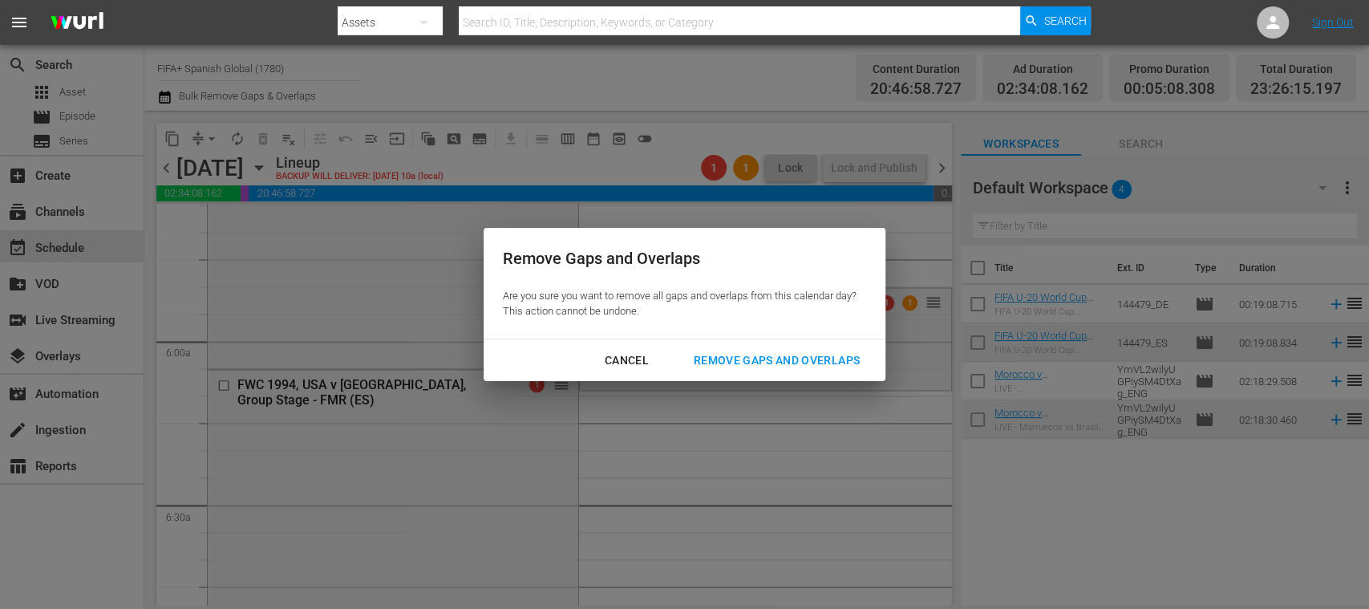
click at [761, 364] on div "Remove Gaps and Overlaps" at bounding box center [777, 360] width 192 height 20
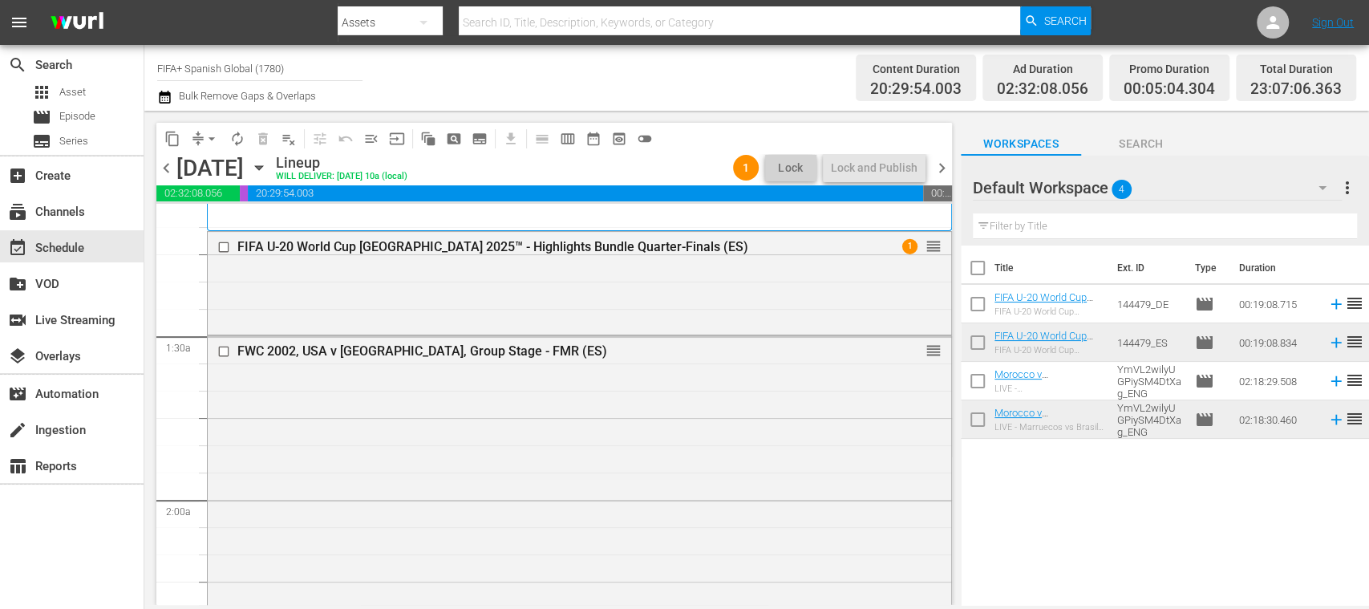
scroll to position [42, 0]
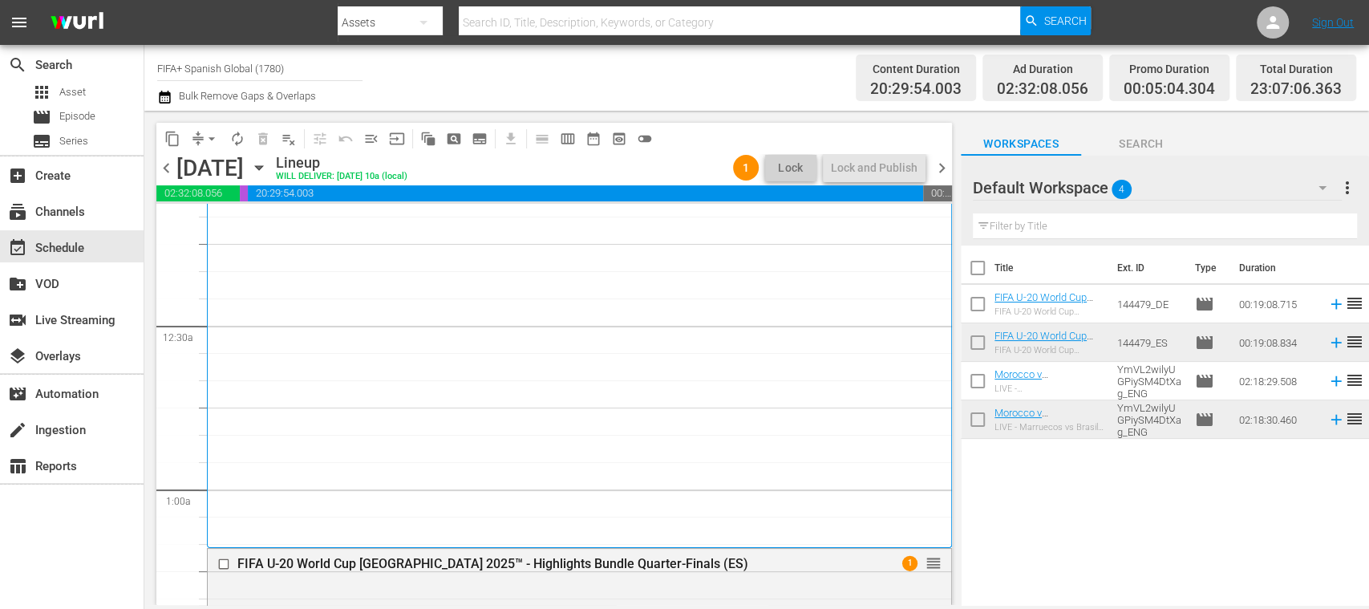
click at [944, 166] on span "chevron_right" at bounding box center [942, 168] width 20 height 20
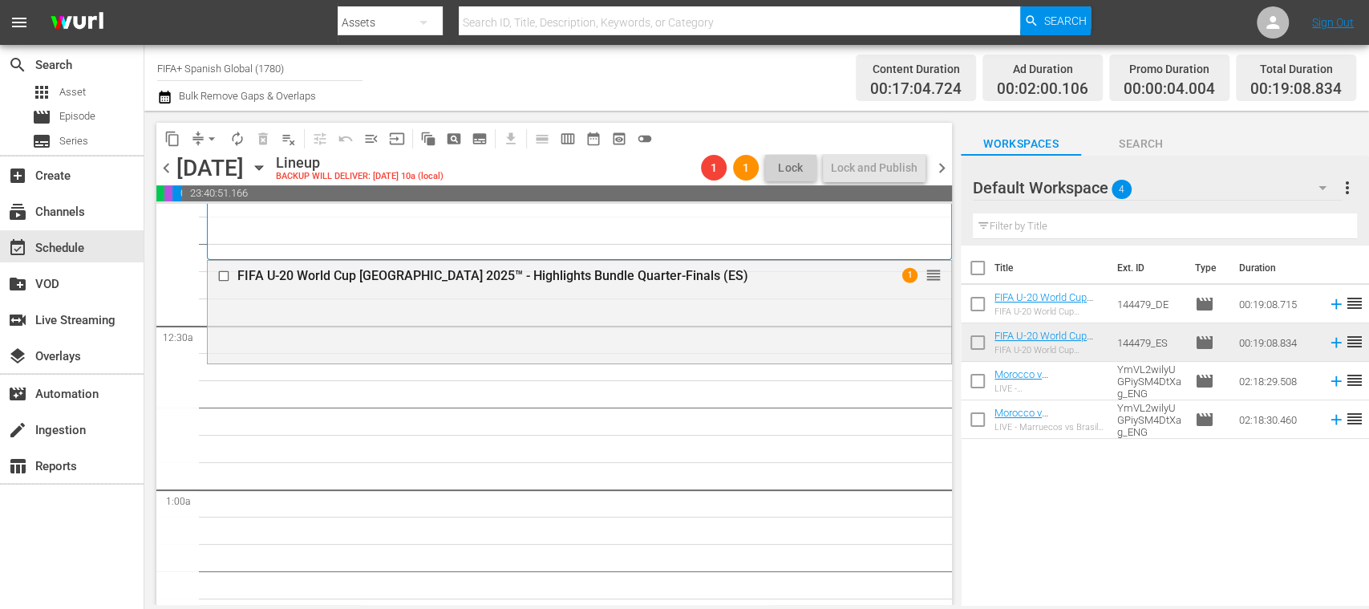
click at [292, 141] on span "playlist_remove_outlined" at bounding box center [289, 139] width 16 height 16
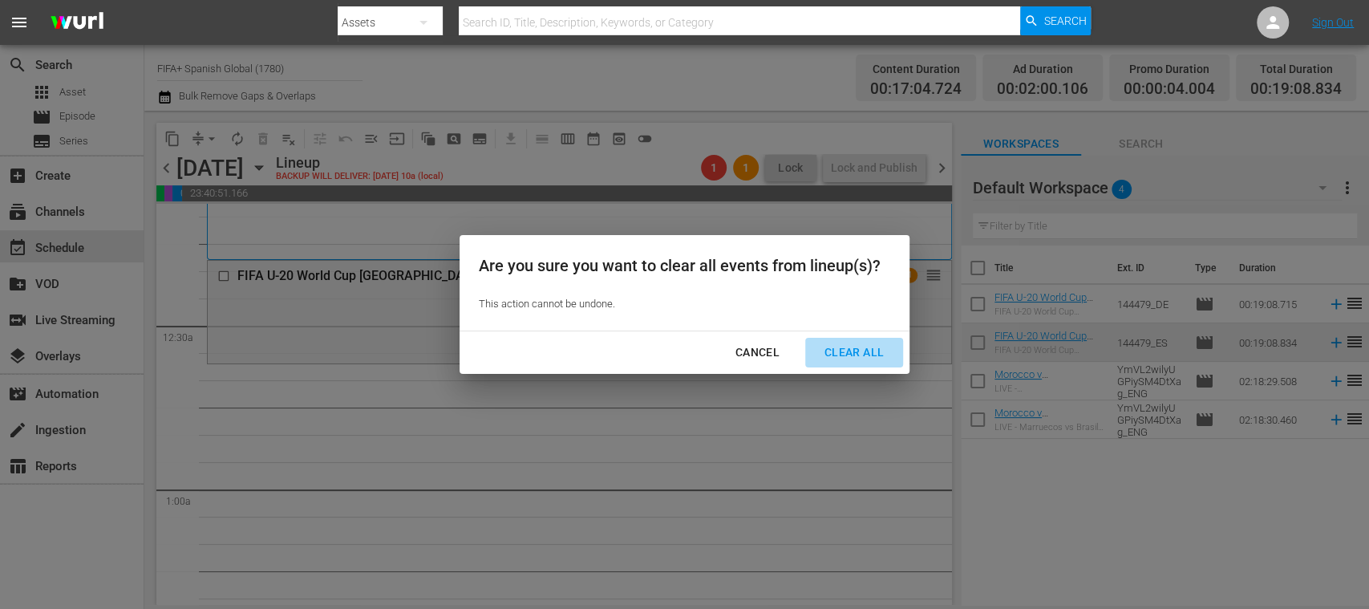
click at [861, 350] on div "Clear All" at bounding box center [853, 352] width 85 height 20
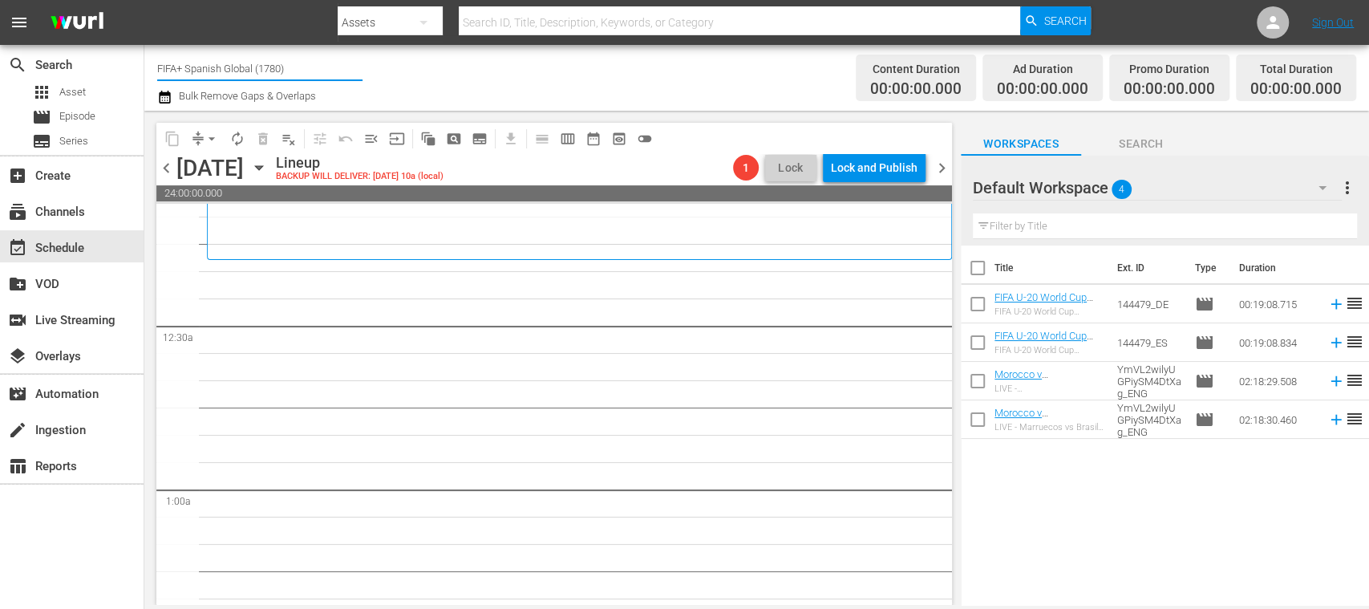
drag, startPoint x: 285, startPoint y: 74, endPoint x: 394, endPoint y: 74, distance: 109.0
click at [394, 74] on div "Channel Title FIFA+ Spanish Global (1780) Bulk Remove Gaps & Overlaps" at bounding box center [483, 78] width 653 height 58
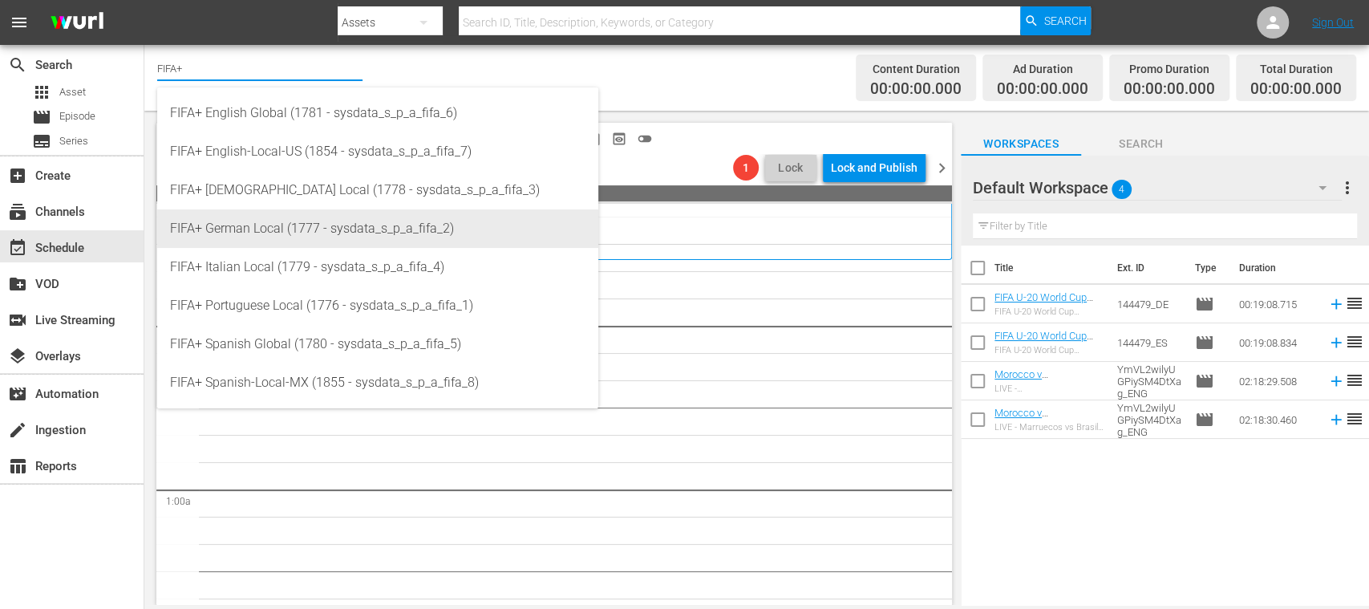
click at [400, 222] on div "FIFA+ German Local (1777 - sysdata_s_p_a_fifa_2)" at bounding box center [377, 228] width 415 height 38
type input "FIFA+ German Local (1777 - sysdata_s_p_a_fifa_2)"
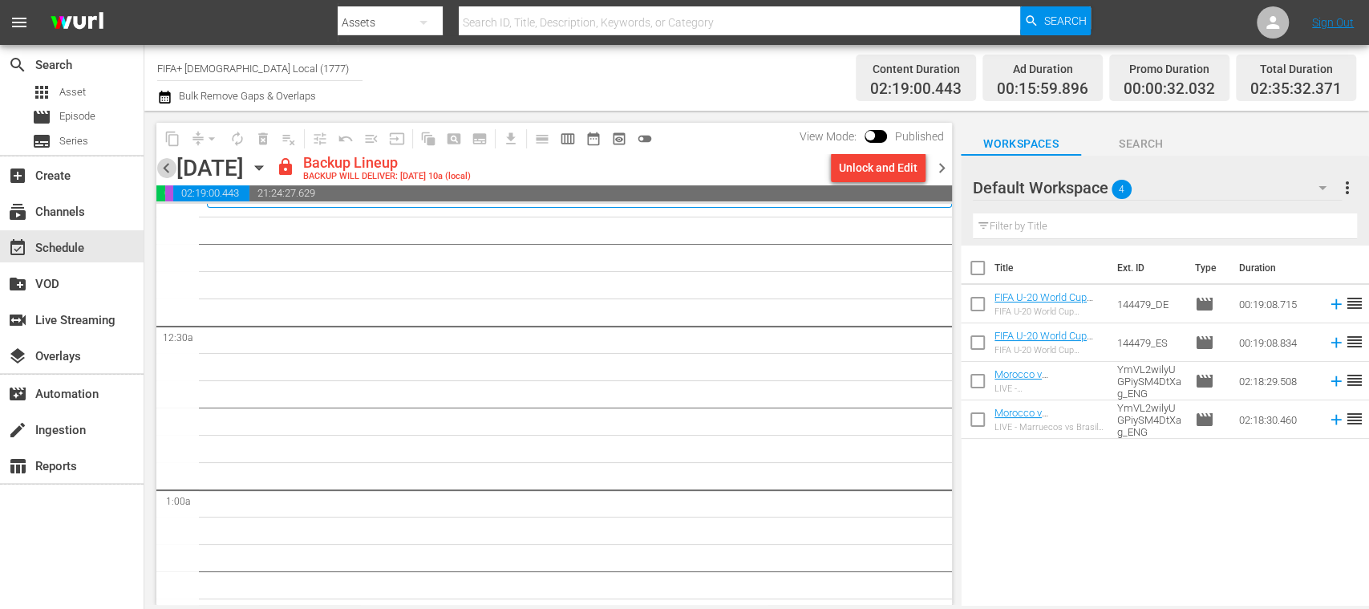
click at [160, 160] on span "chevron_left" at bounding box center [166, 168] width 20 height 20
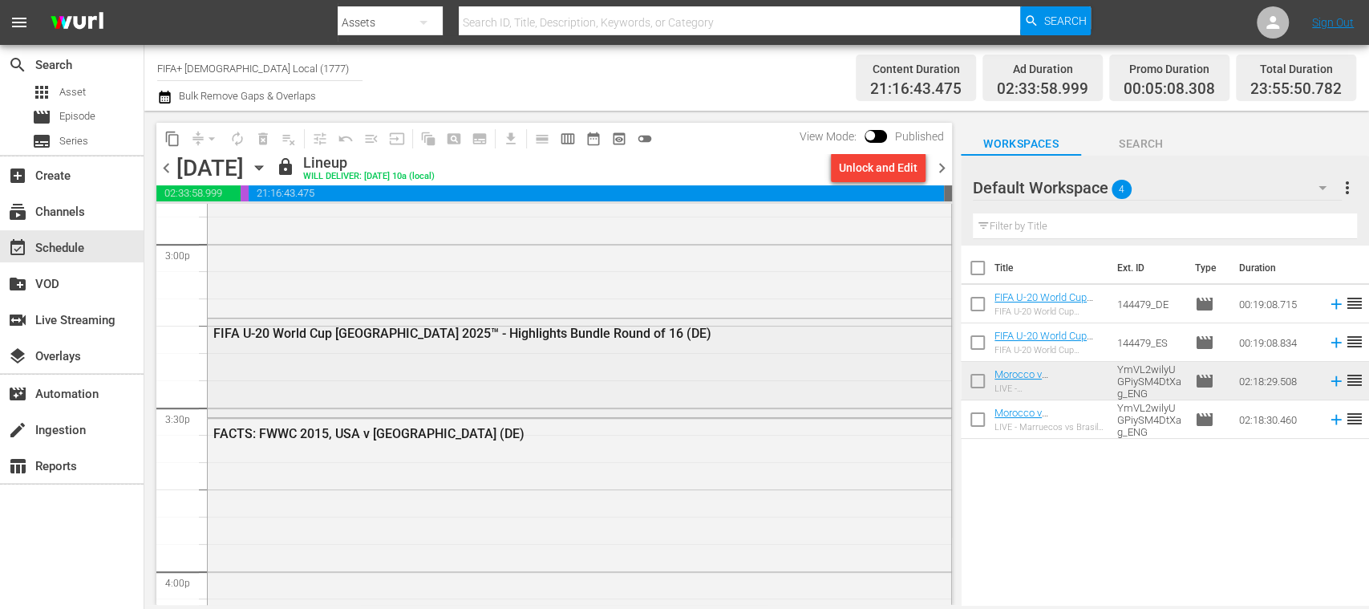
scroll to position [4856, 0]
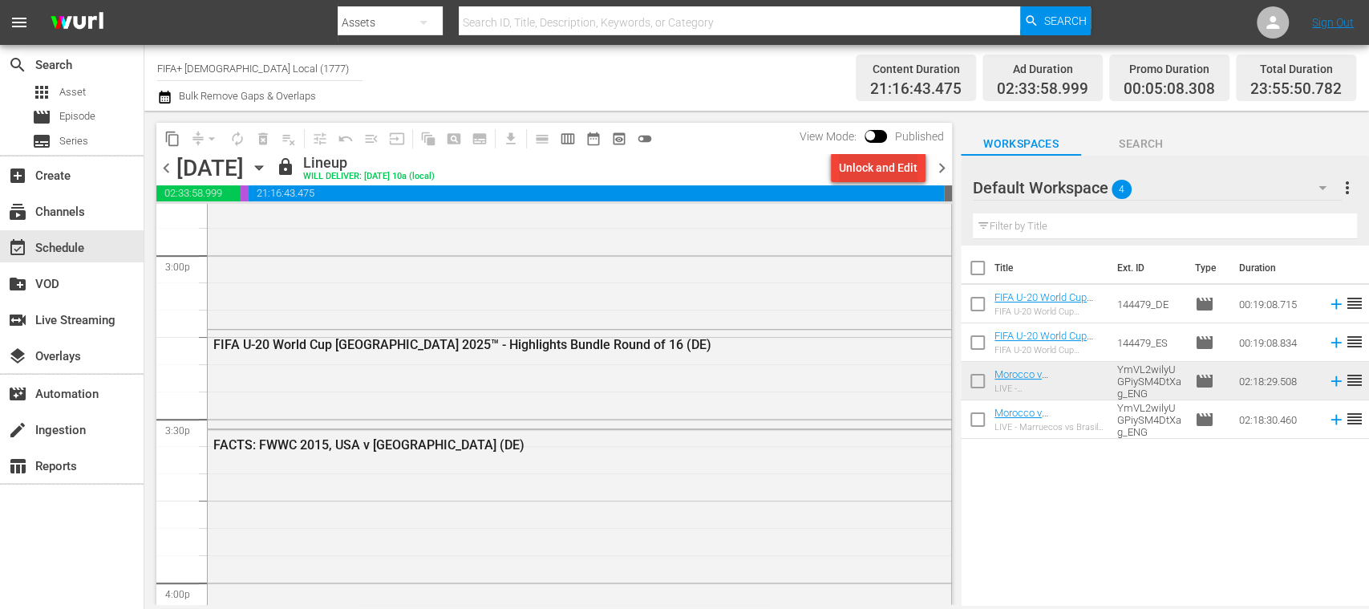
click at [872, 169] on div "Unlock and Edit" at bounding box center [878, 167] width 79 height 29
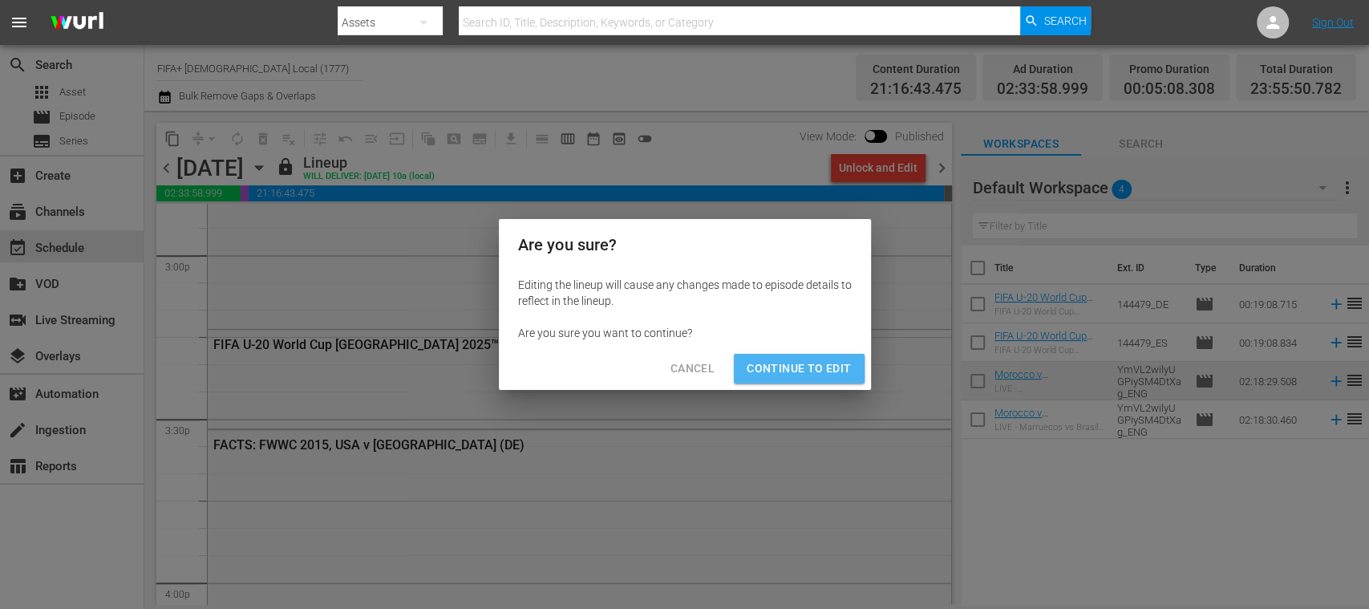
click at [815, 380] on button "Continue to Edit" at bounding box center [799, 369] width 130 height 30
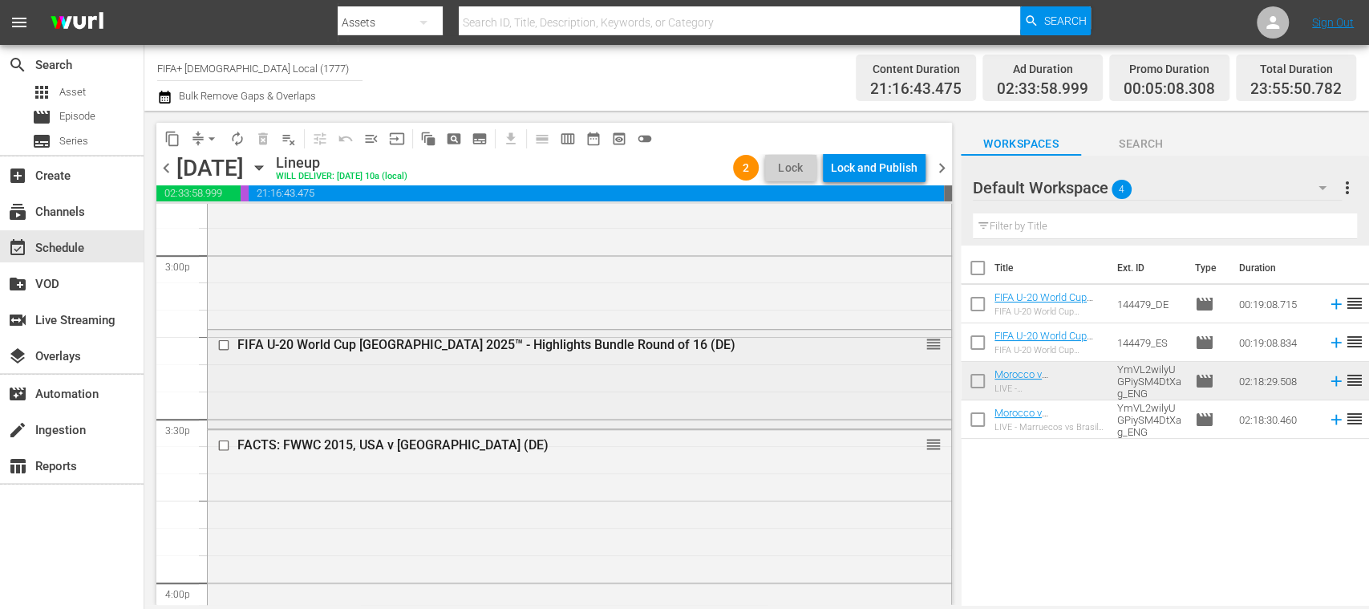
click at [228, 342] on input "checkbox" at bounding box center [225, 345] width 17 height 14
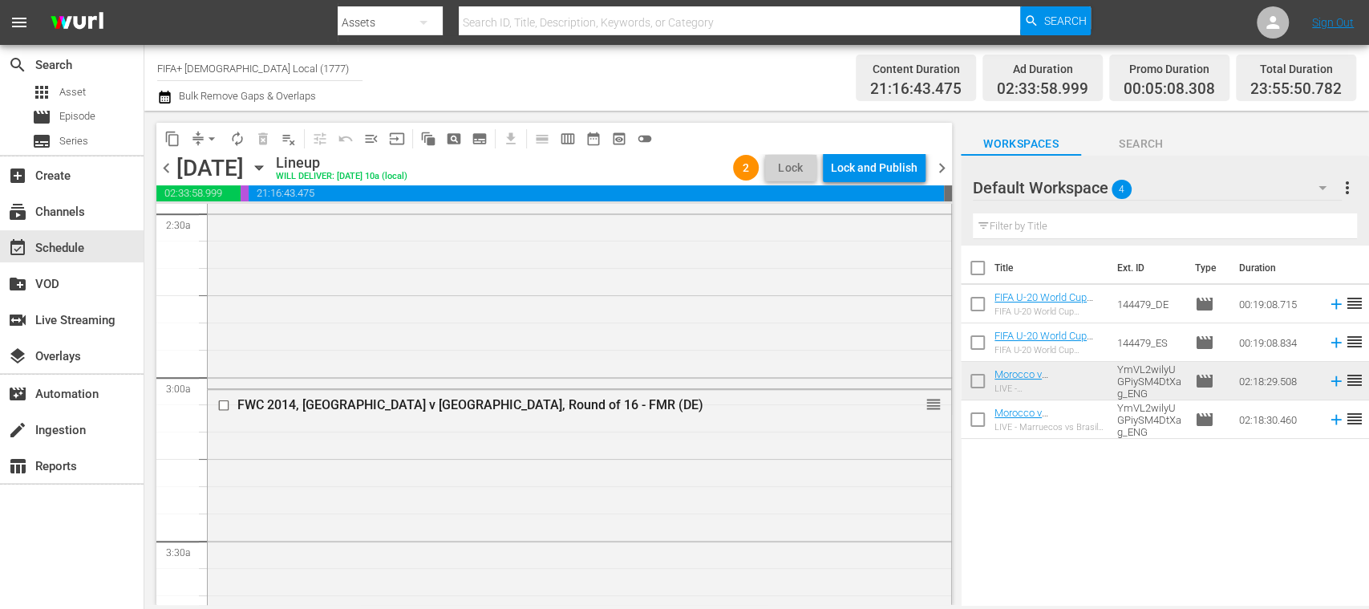
scroll to position [4797, 0]
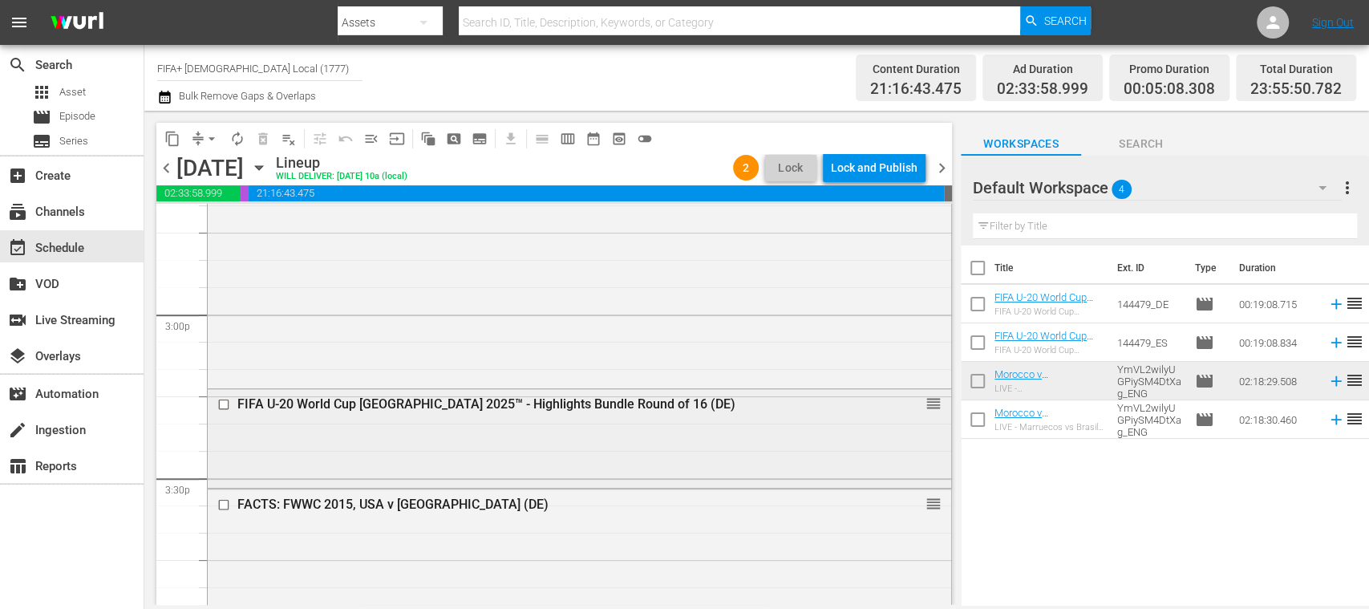
click at [221, 408] on input "checkbox" at bounding box center [225, 405] width 17 height 14
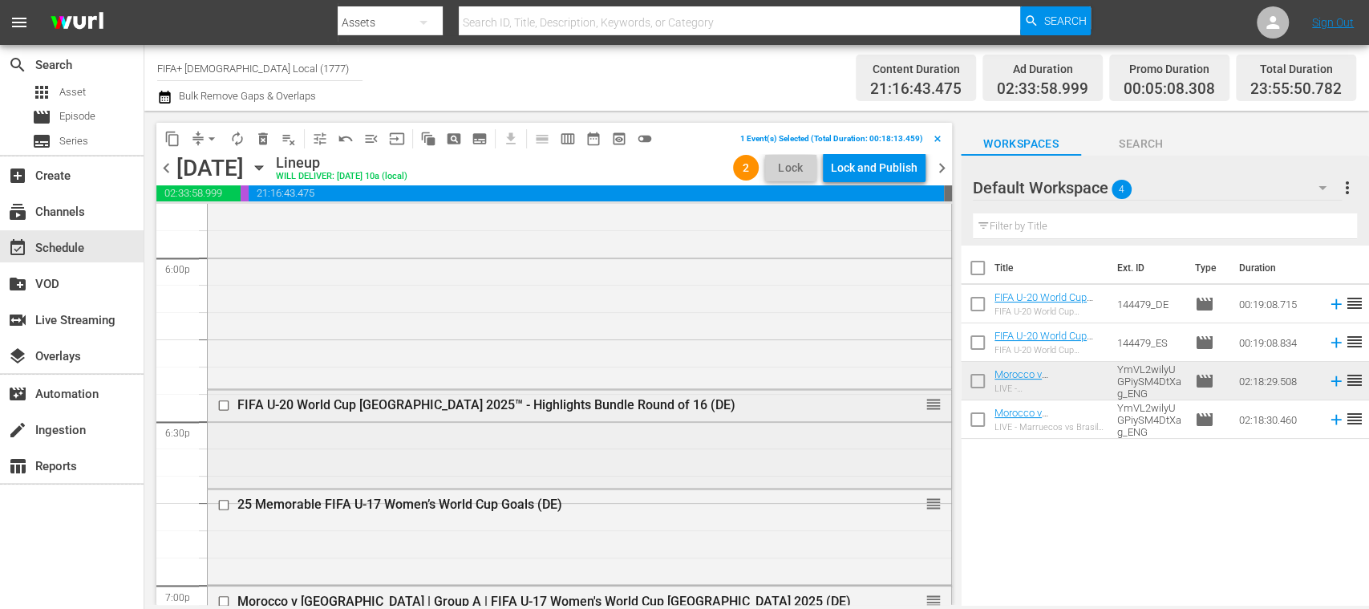
click at [229, 404] on input "checkbox" at bounding box center [225, 406] width 17 height 14
click at [261, 144] on span "delete_forever_outlined" at bounding box center [263, 139] width 16 height 16
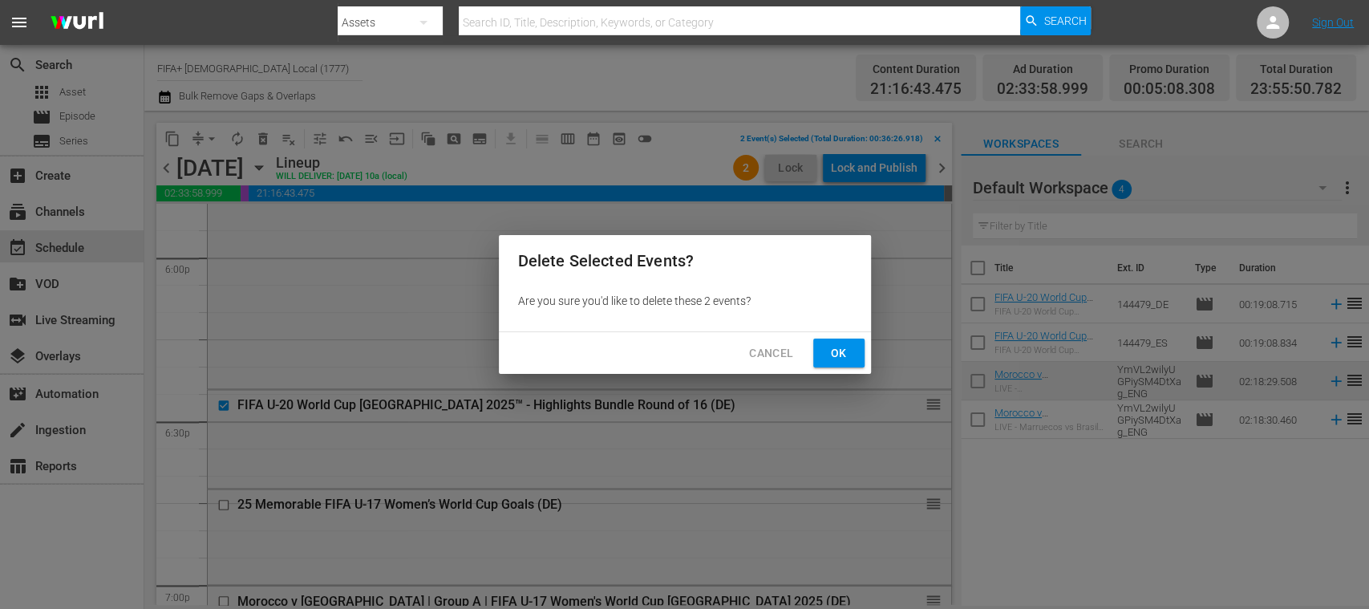
click at [840, 353] on span "Ok" at bounding box center [839, 353] width 26 height 20
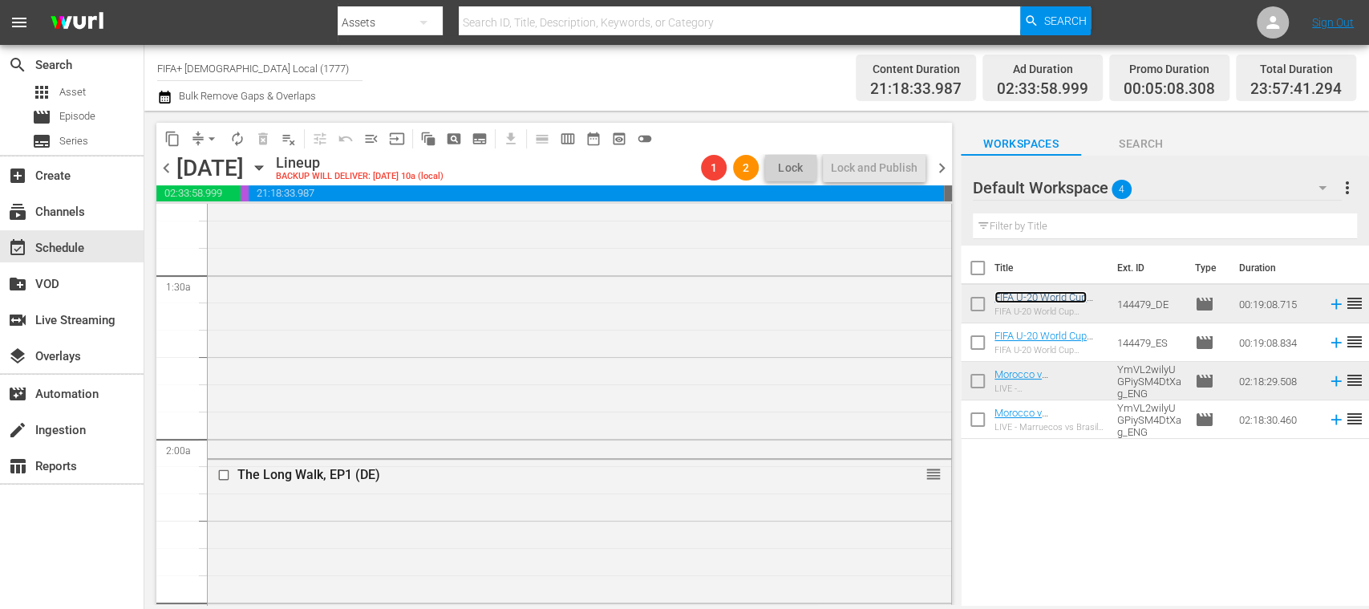
scroll to position [0, 0]
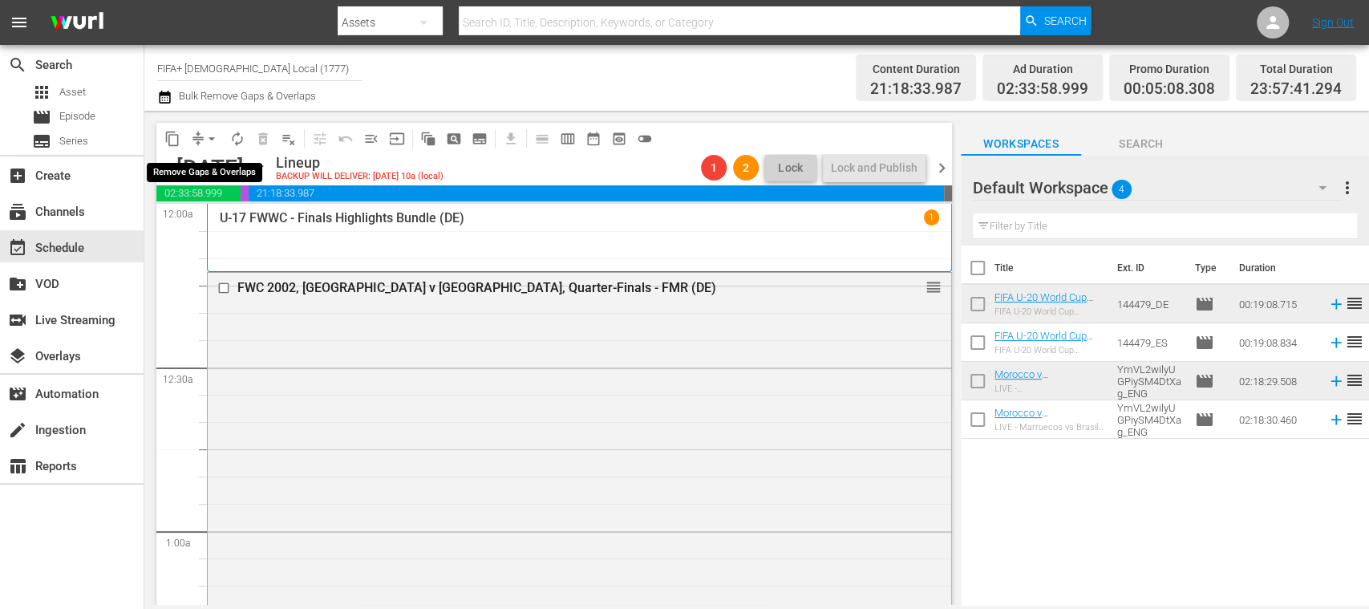
click at [219, 141] on span "arrow_drop_down" at bounding box center [212, 139] width 16 height 16
click at [257, 230] on li "Align to End of Previous Day" at bounding box center [212, 224] width 168 height 26
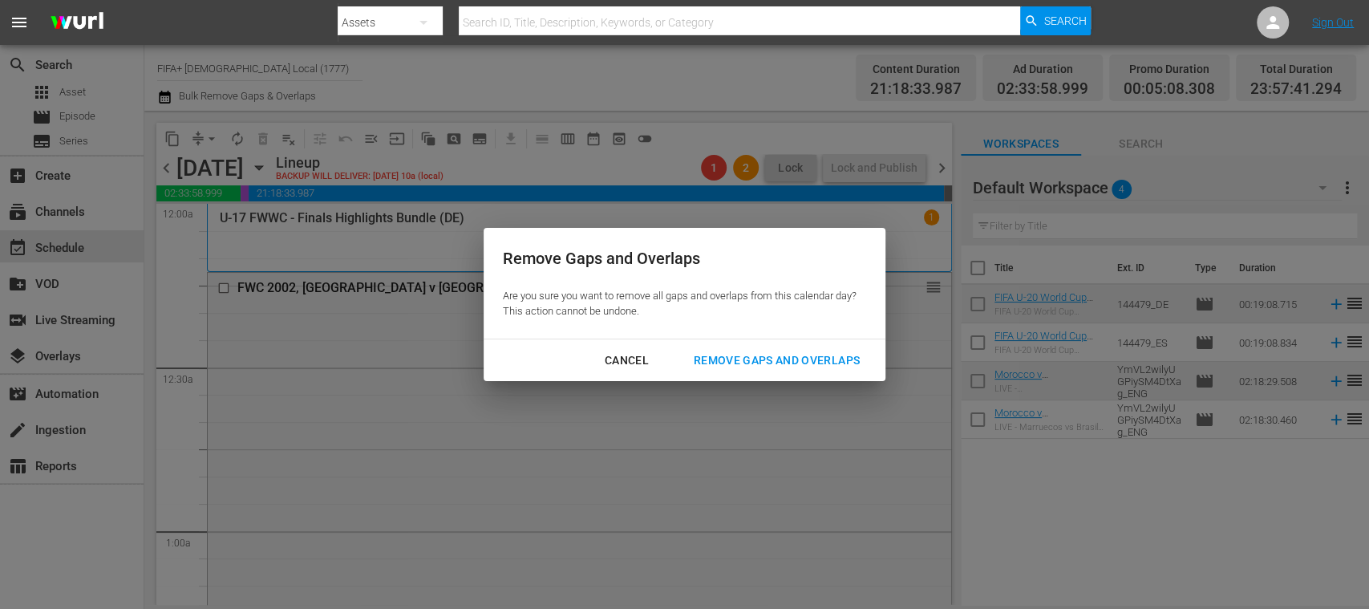
click at [630, 361] on div "Cancel" at bounding box center [627, 360] width 70 height 20
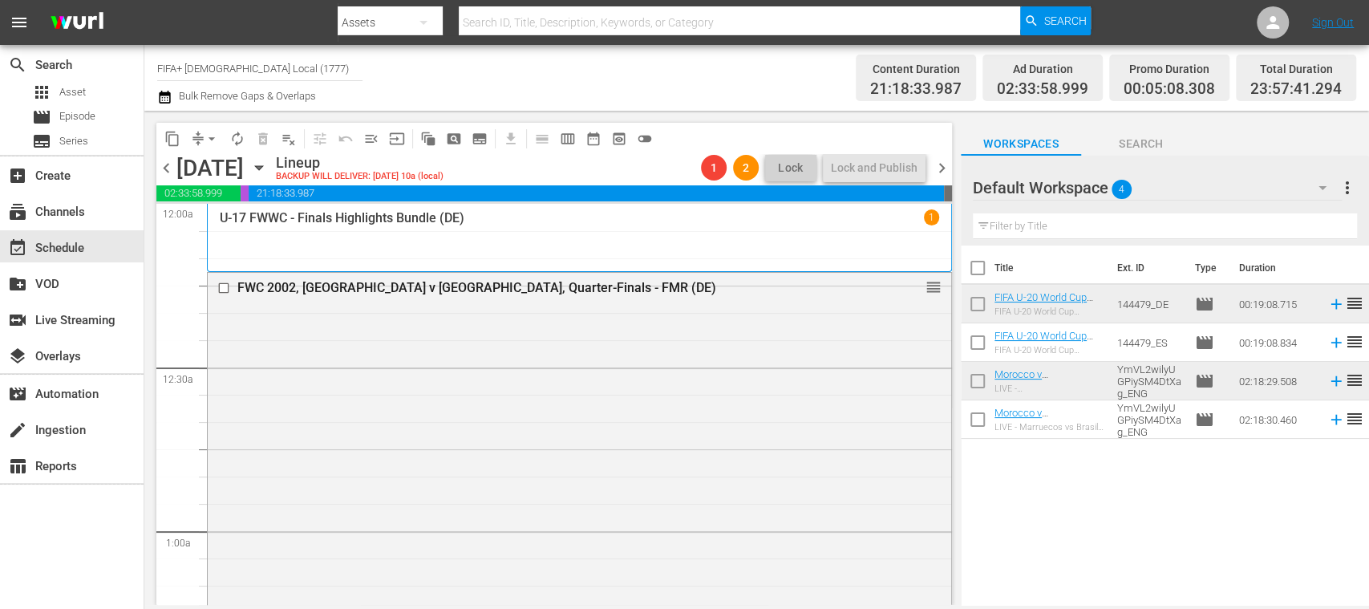
click at [210, 138] on span "arrow_drop_down" at bounding box center [212, 139] width 16 height 16
click at [252, 221] on li "Align to End of Previous Day" at bounding box center [212, 224] width 168 height 26
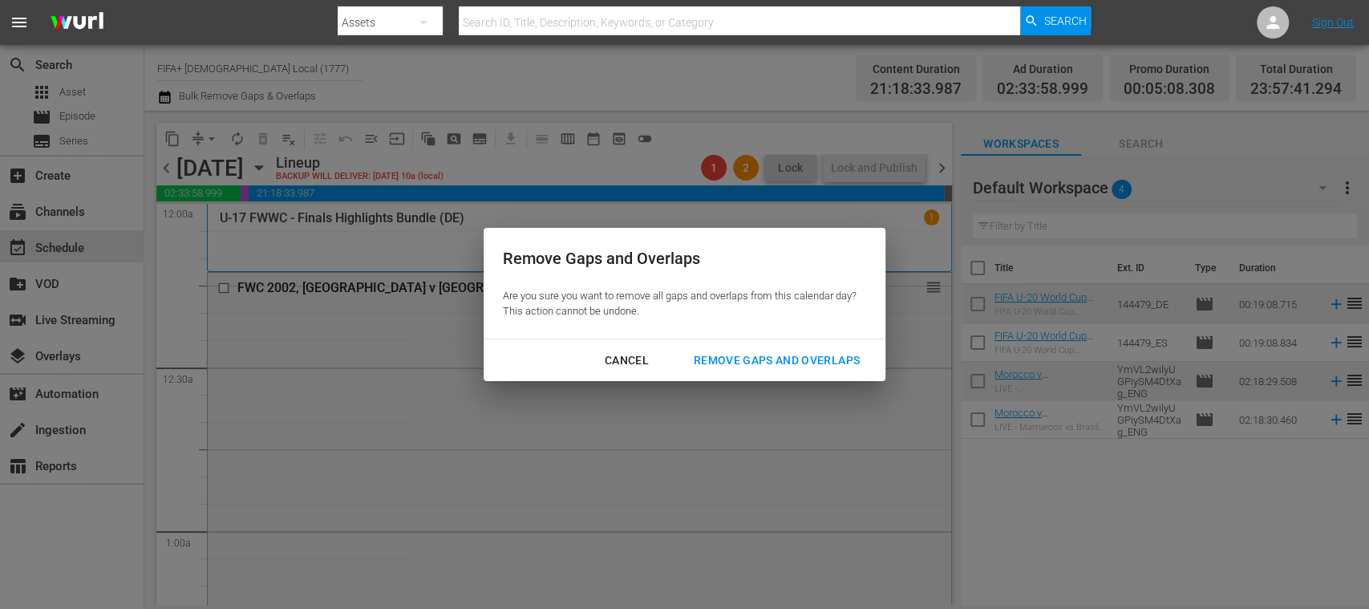
click at [840, 359] on div "Remove Gaps and Overlaps" at bounding box center [777, 360] width 192 height 20
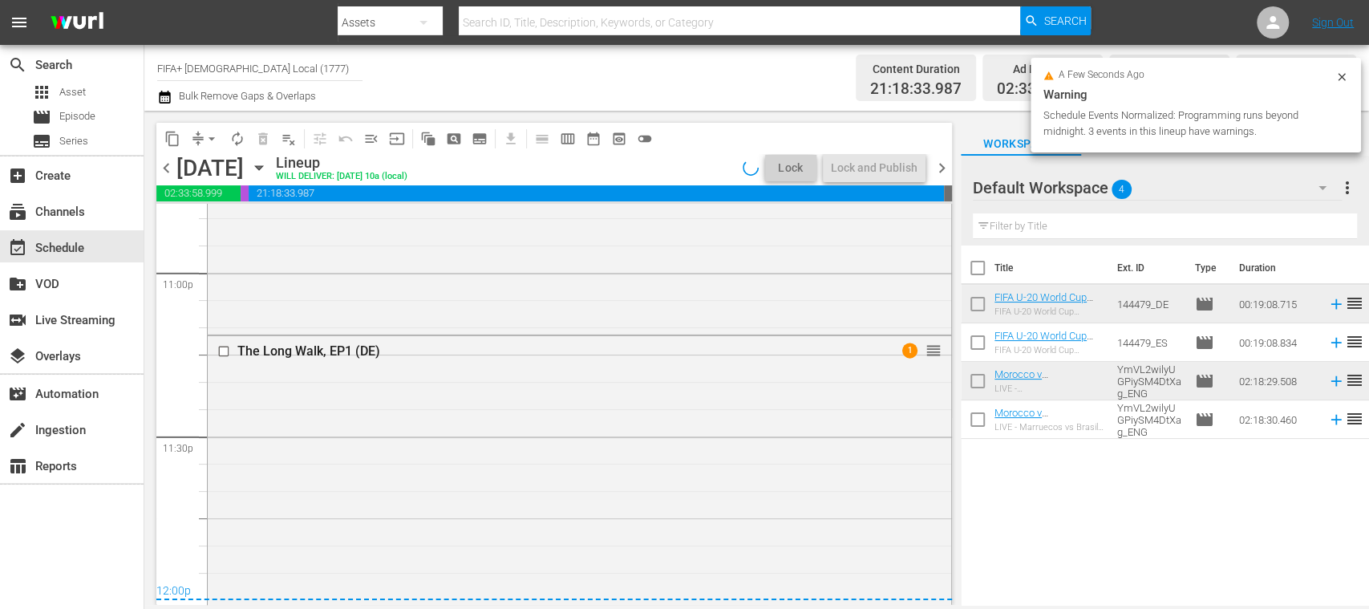
scroll to position [7505, 0]
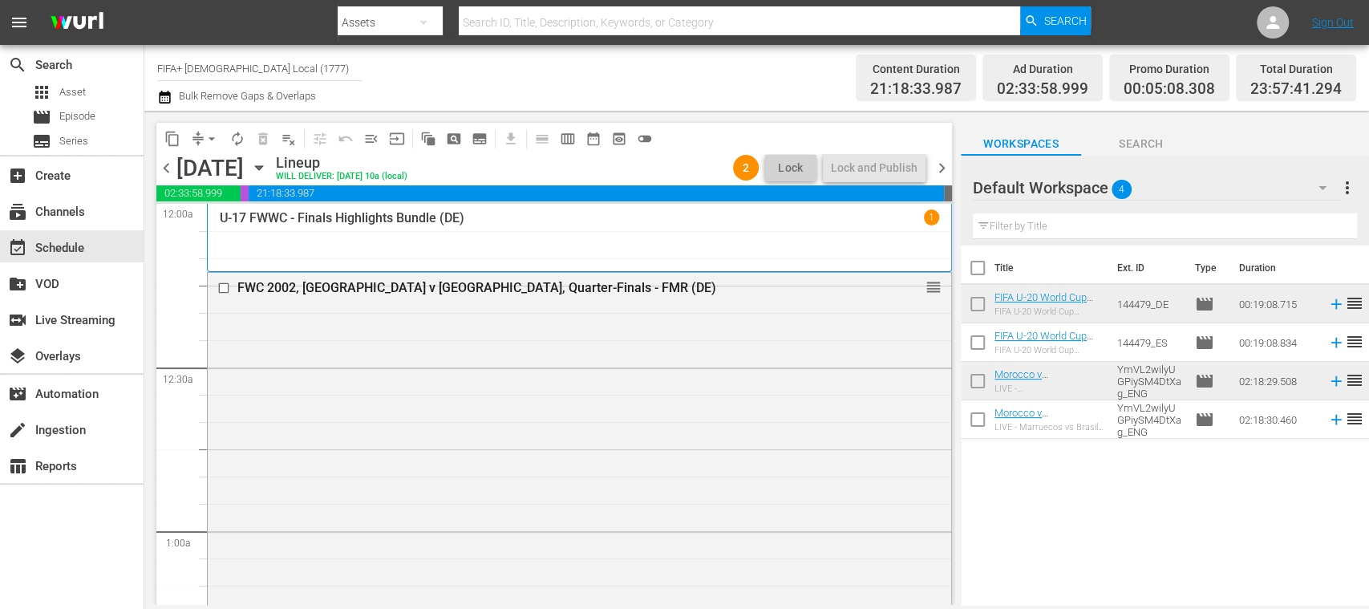
click at [945, 168] on span "chevron_right" at bounding box center [942, 168] width 20 height 20
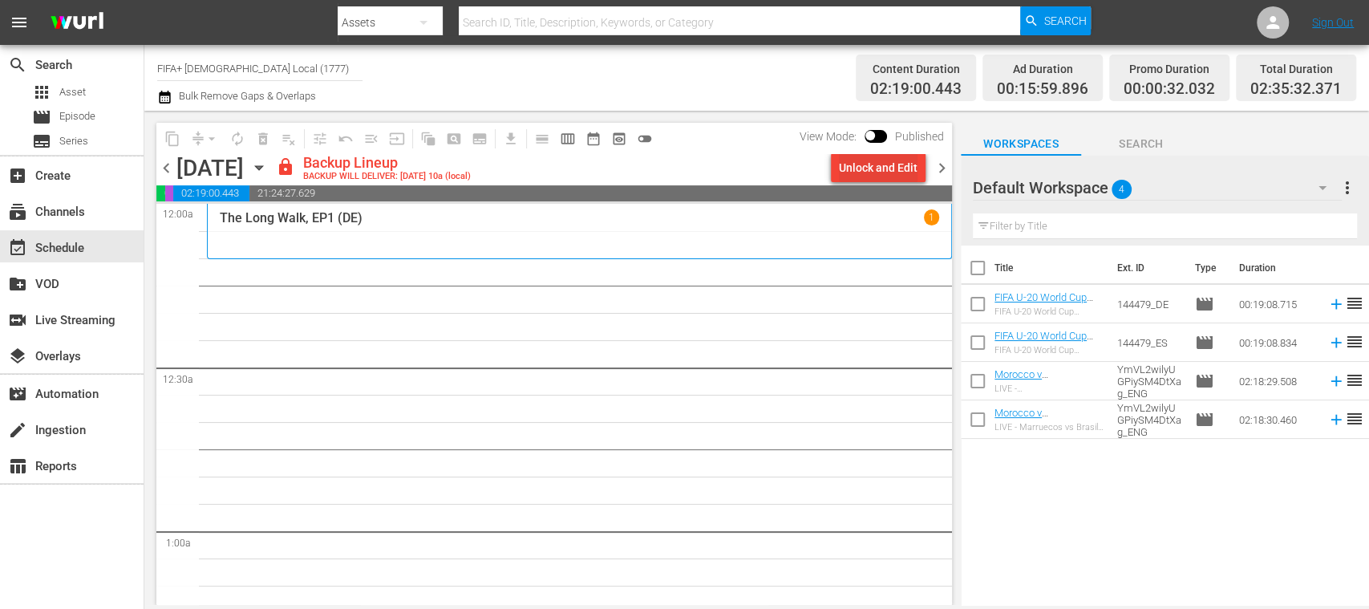
click at [892, 168] on div "Unlock and Edit" at bounding box center [878, 167] width 79 height 29
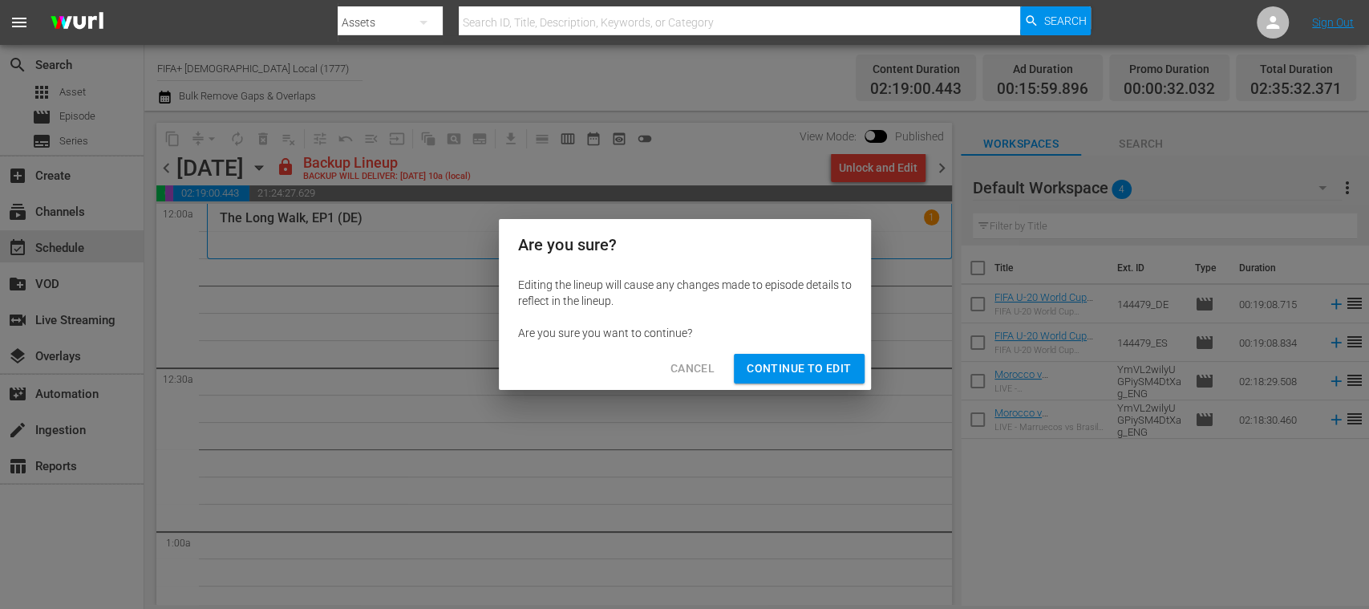
click at [794, 370] on span "Continue to Edit" at bounding box center [799, 368] width 104 height 20
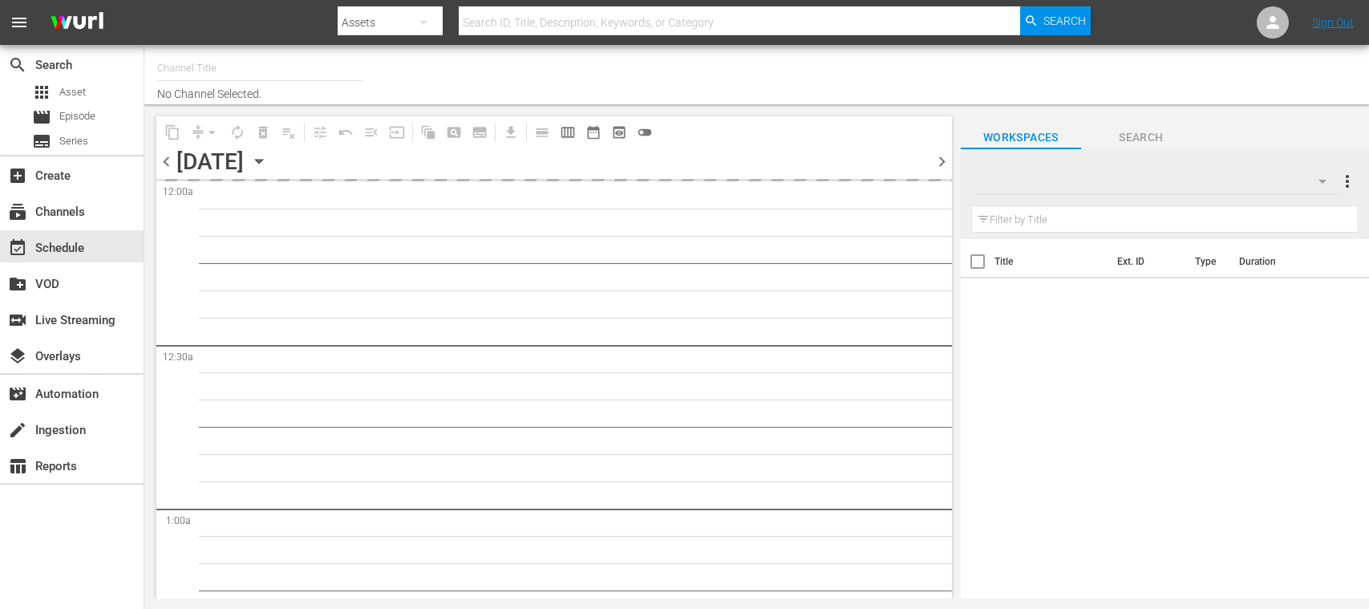
type input "FIFA+ [DEMOGRAPHIC_DATA] Local (1777)"
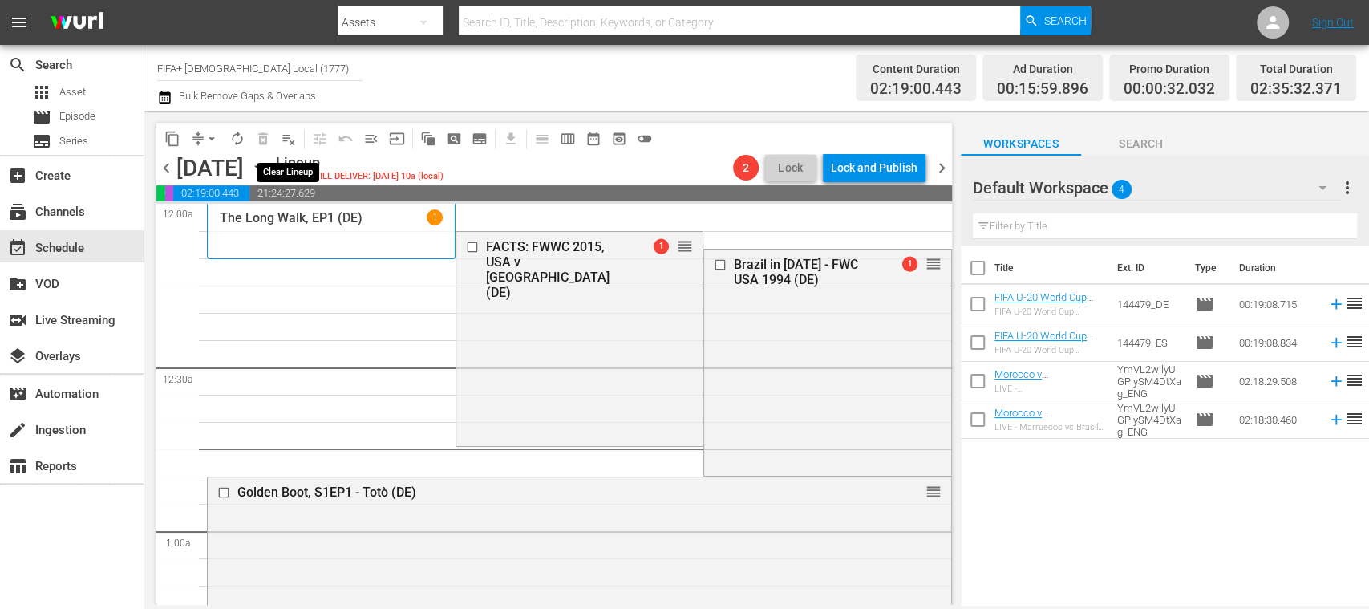
click at [293, 145] on span "playlist_remove_outlined" at bounding box center [289, 139] width 16 height 16
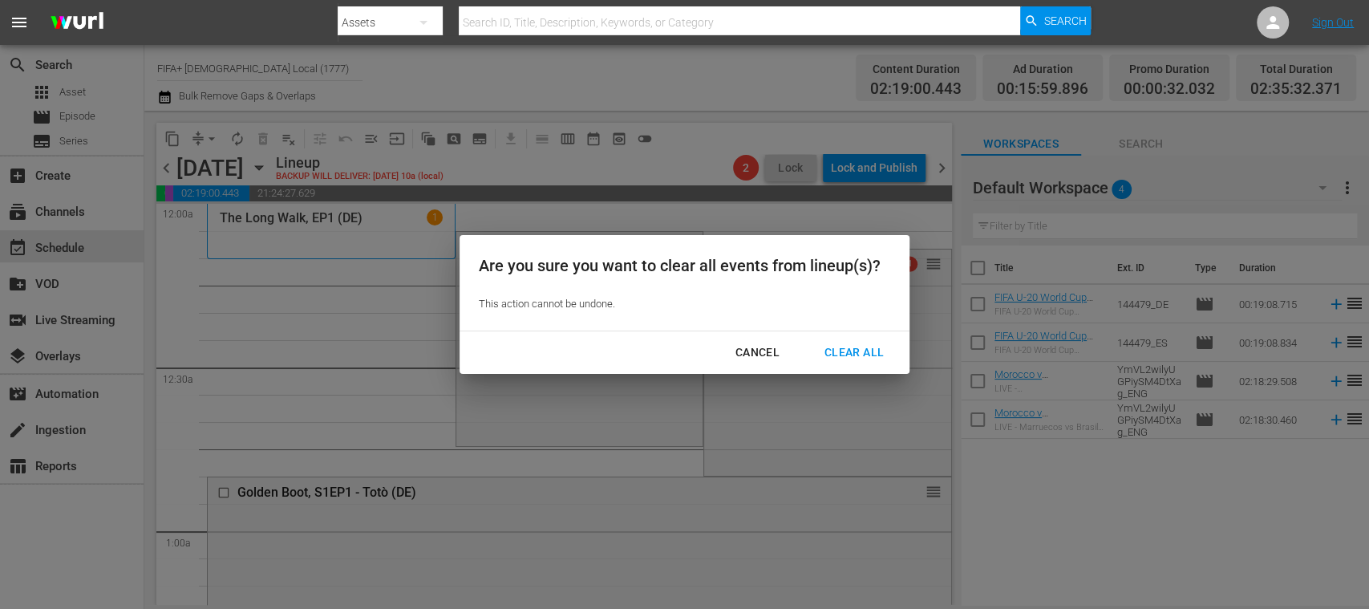
click at [855, 360] on div "Clear All" at bounding box center [853, 352] width 85 height 20
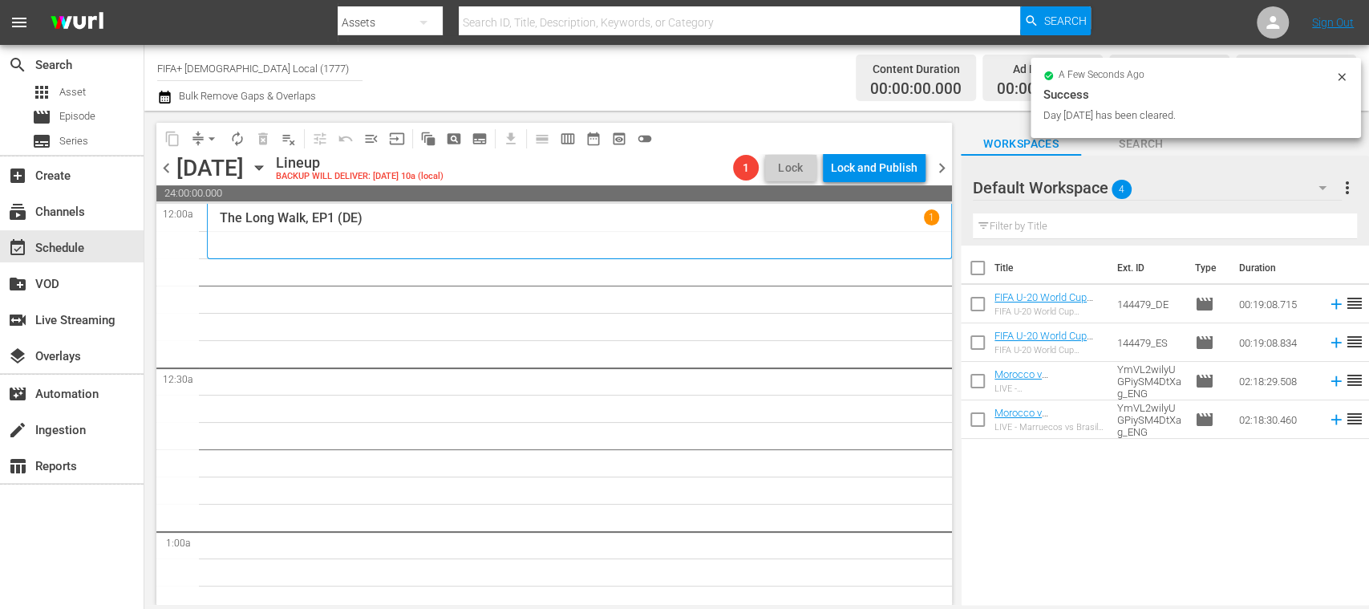
click at [165, 165] on span "chevron_left" at bounding box center [166, 168] width 20 height 20
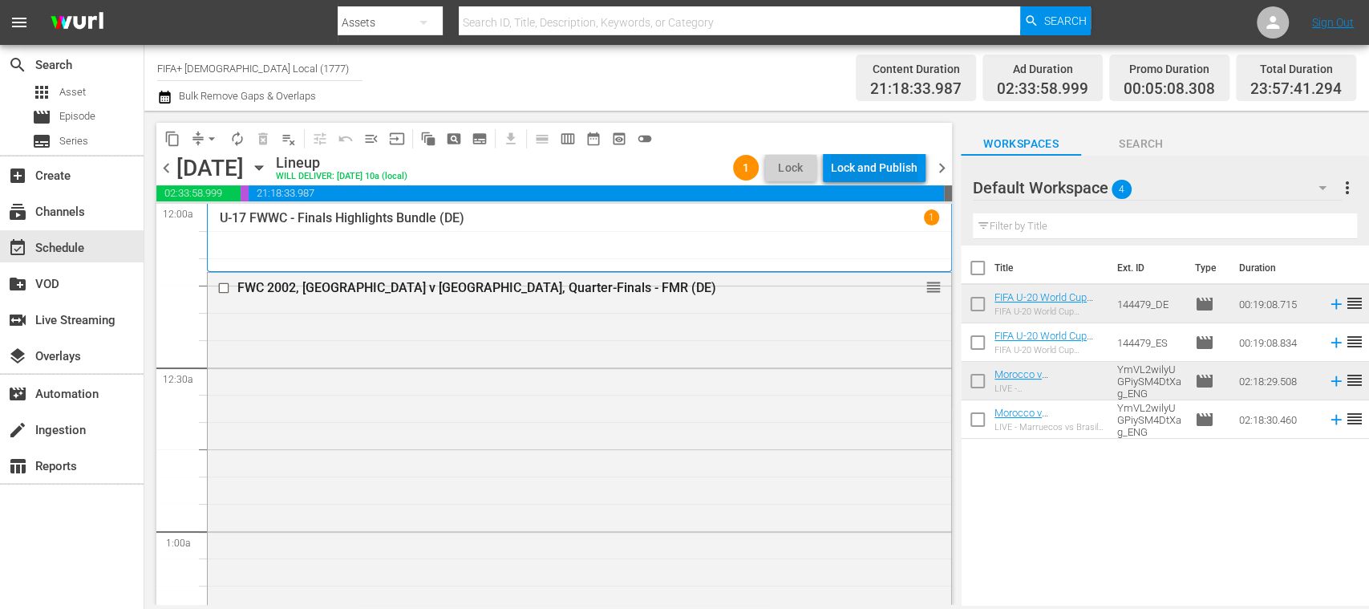
click at [880, 176] on div "Lock and Publish" at bounding box center [874, 167] width 87 height 29
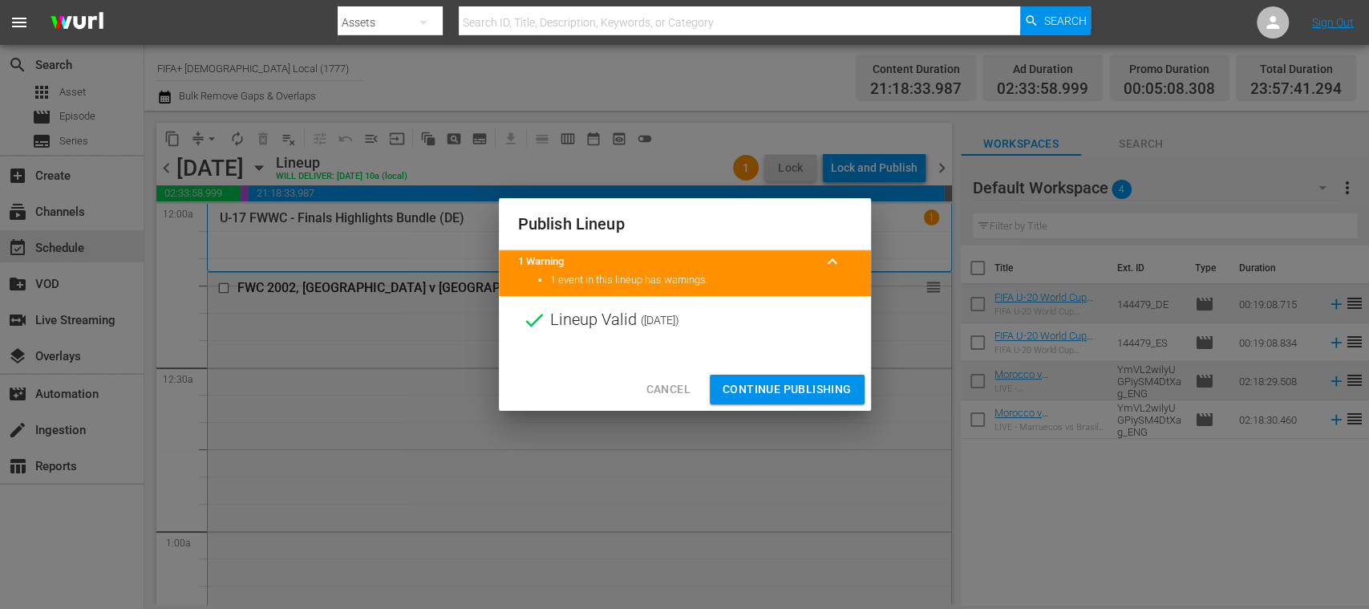
click at [803, 385] on span "Continue Publishing" at bounding box center [786, 389] width 129 height 20
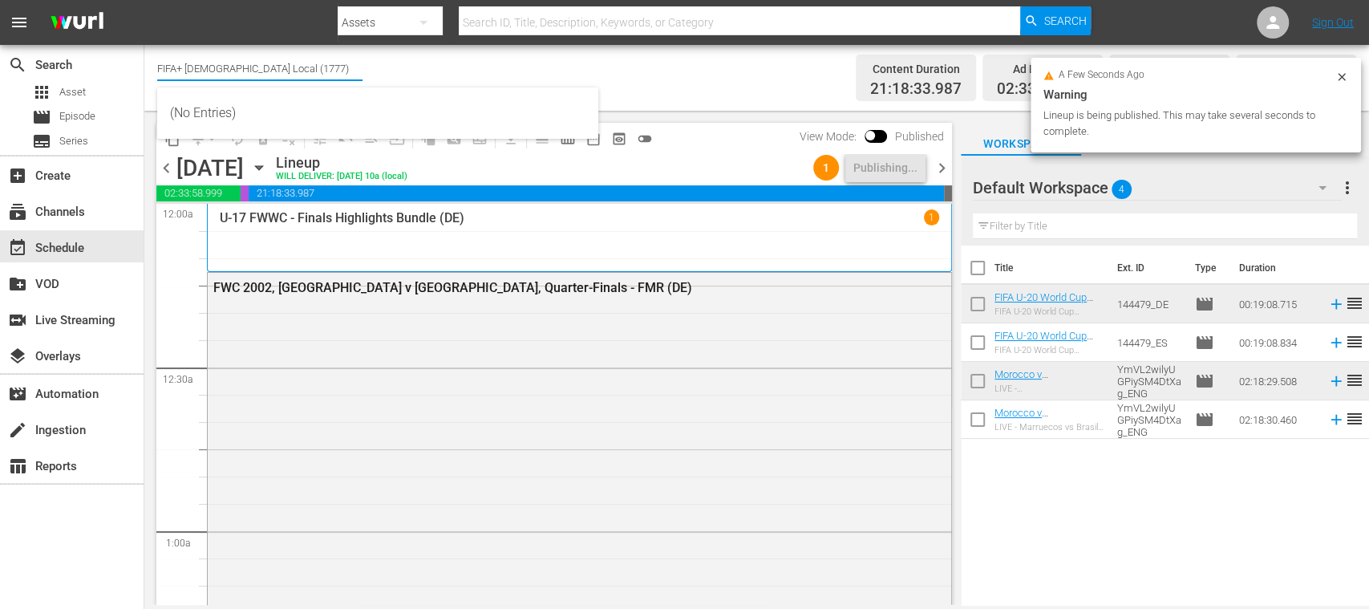
drag, startPoint x: 187, startPoint y: 74, endPoint x: 387, endPoint y: 74, distance: 200.5
click at [387, 74] on div "Channel Title FIFA+ German Local (1777) Bulk Remove Gaps & Overlaps" at bounding box center [483, 78] width 653 height 58
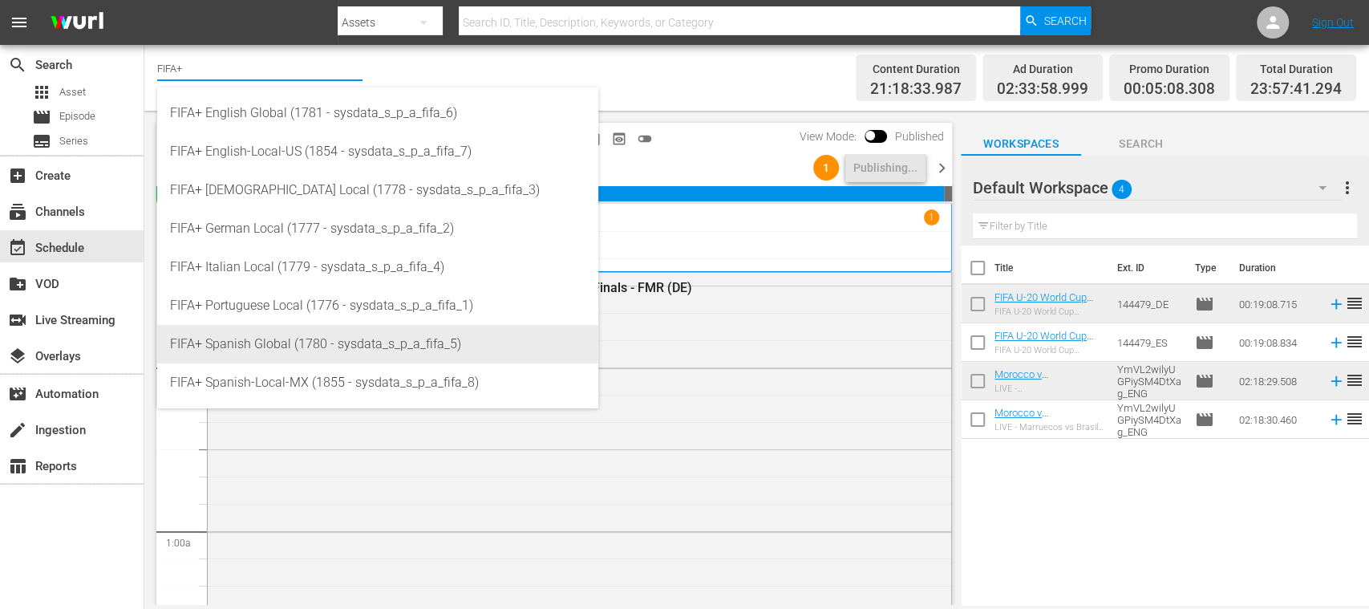
click at [370, 345] on div "FIFA+ Spanish Global (1780 - sysdata_s_p_a_fifa_5)" at bounding box center [377, 344] width 415 height 38
type input "FIFA+ Spanish Global (1780 - sysdata_s_p_a_fifa_5)"
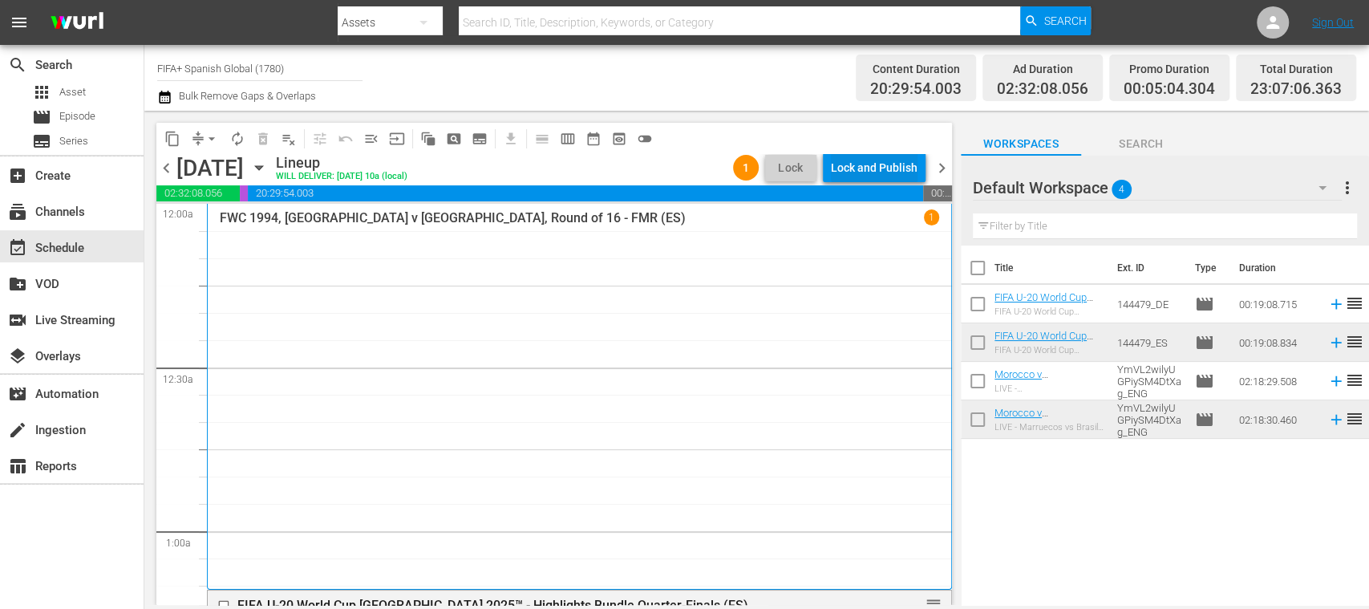
click at [882, 172] on div "Lock and Publish" at bounding box center [874, 167] width 87 height 29
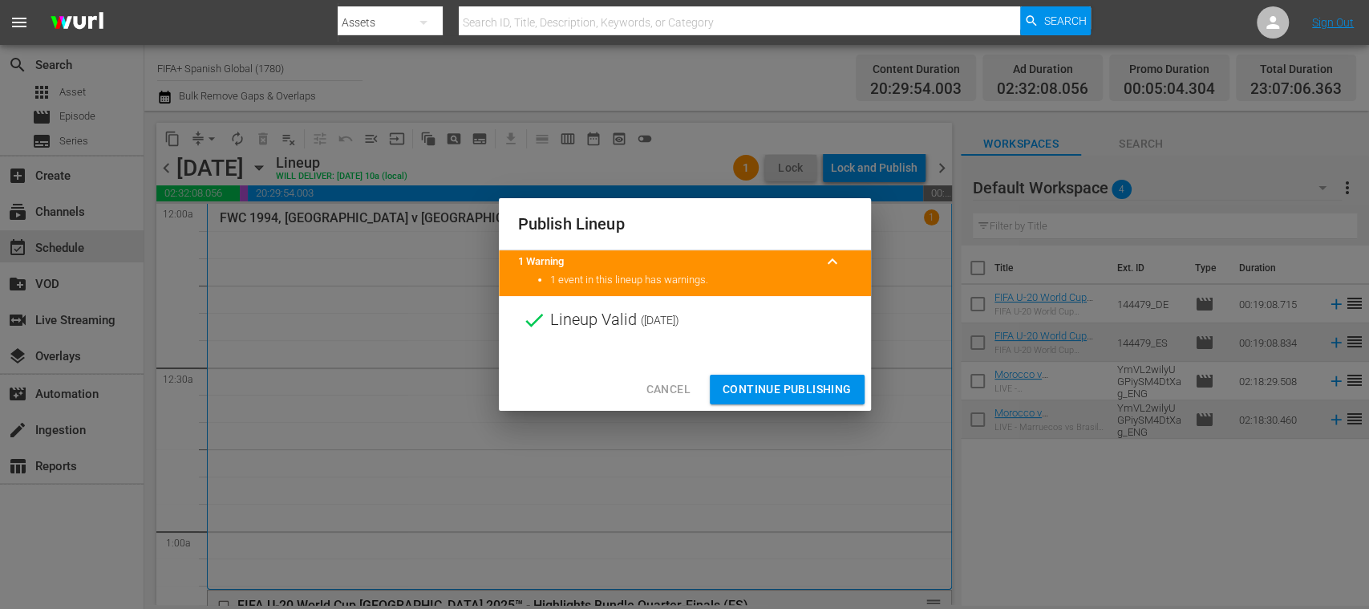
click at [808, 386] on span "Continue Publishing" at bounding box center [786, 389] width 129 height 20
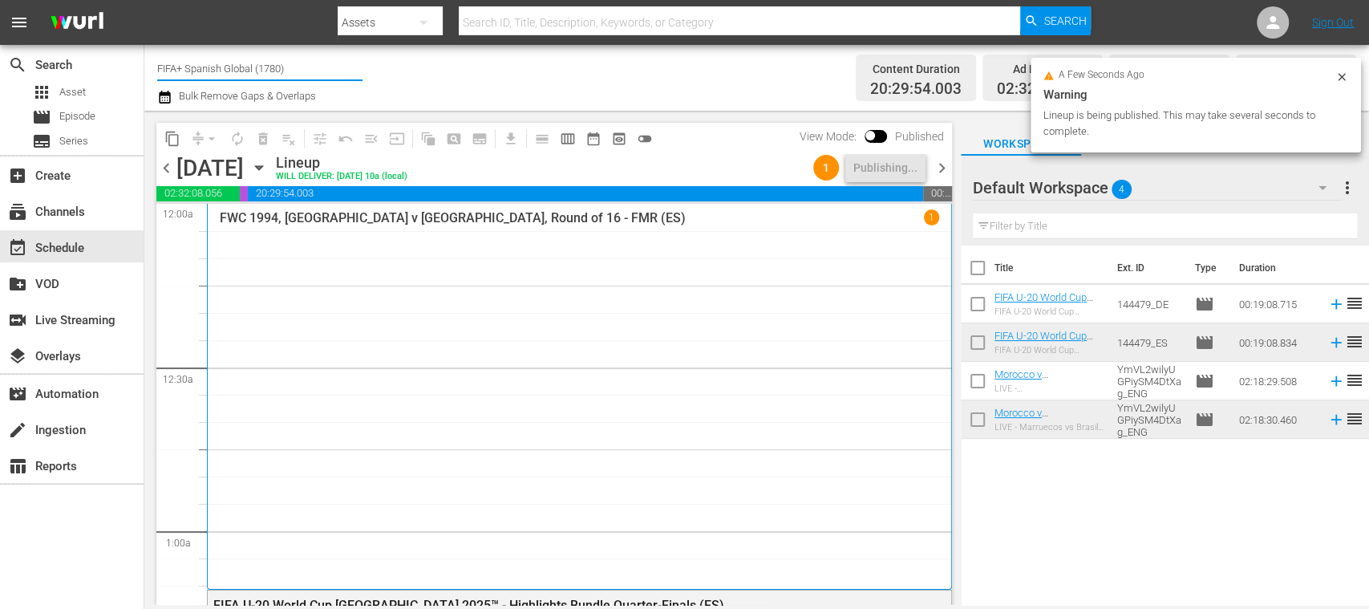
drag, startPoint x: 186, startPoint y: 75, endPoint x: 401, endPoint y: 75, distance: 214.9
click at [401, 75] on div "Channel Title FIFA+ Spanish Global (1780) Bulk Remove Gaps & Overlaps" at bounding box center [483, 78] width 653 height 58
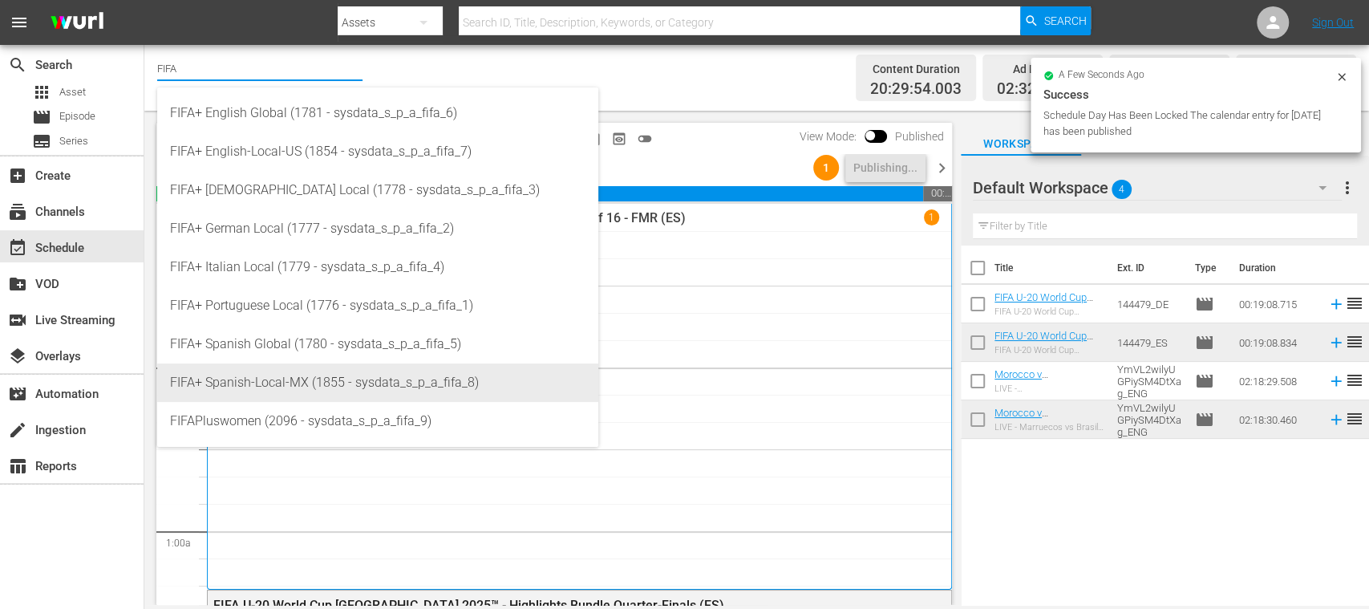
click at [357, 371] on div "FIFA+ Spanish-Local-MX (1855 - sysdata_s_p_a_fifa_8)" at bounding box center [377, 382] width 415 height 38
type input "FIFA+ Spanish-Local-MX (1855 - sysdata_s_p_a_fifa_8)"
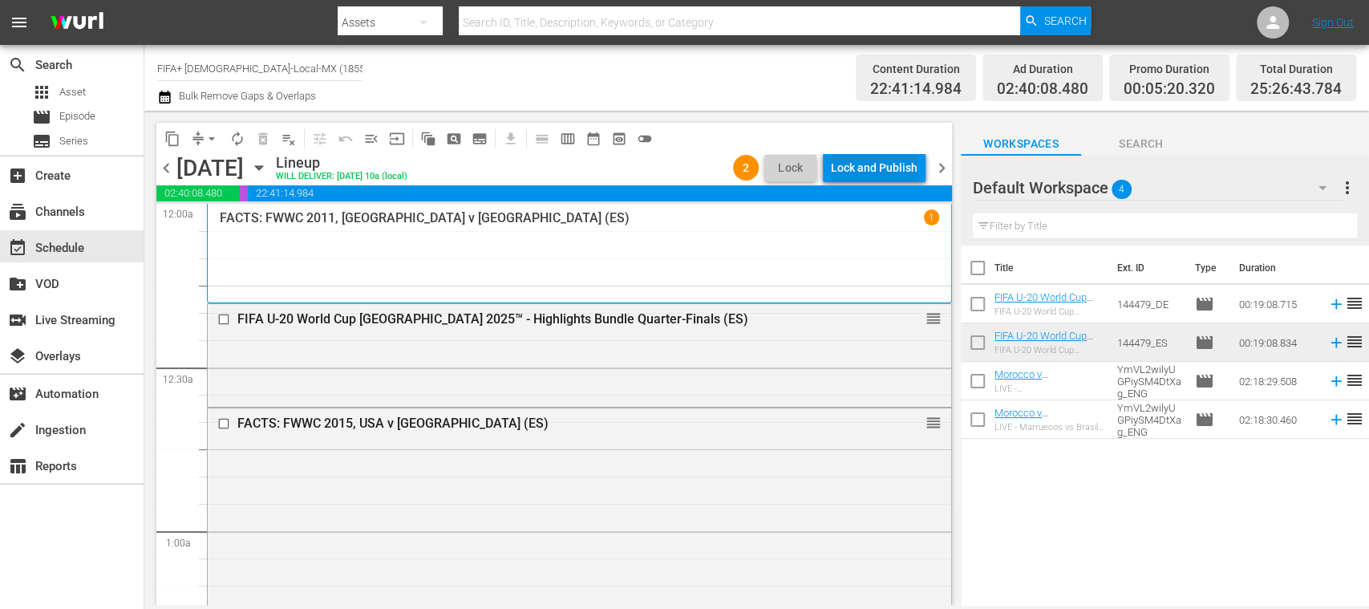
click at [881, 172] on div "Lock and Publish" at bounding box center [874, 167] width 87 height 29
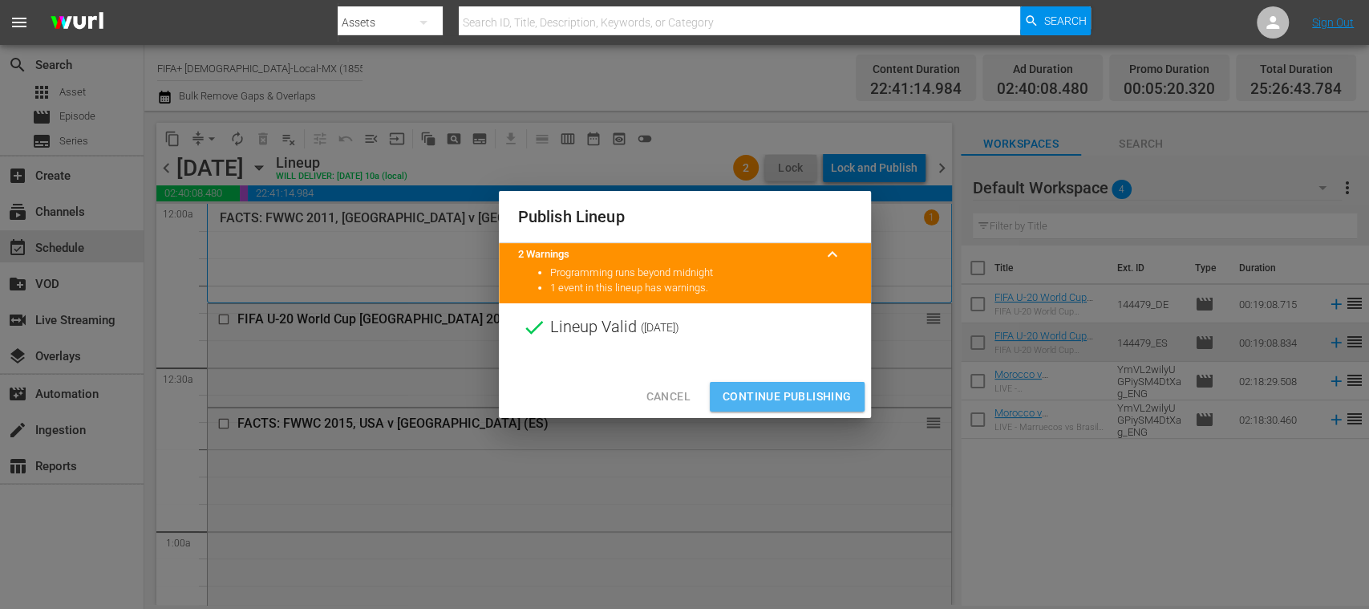
click at [819, 395] on span "Continue Publishing" at bounding box center [786, 396] width 129 height 20
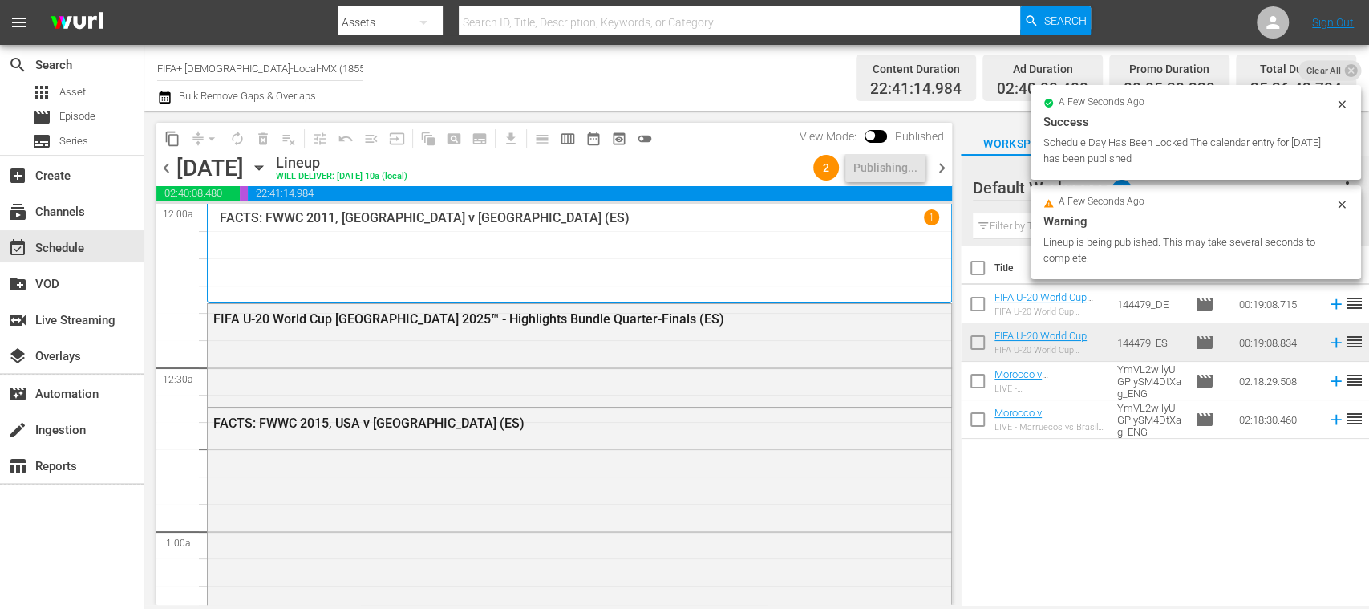
click at [944, 168] on span "chevron_right" at bounding box center [942, 168] width 20 height 20
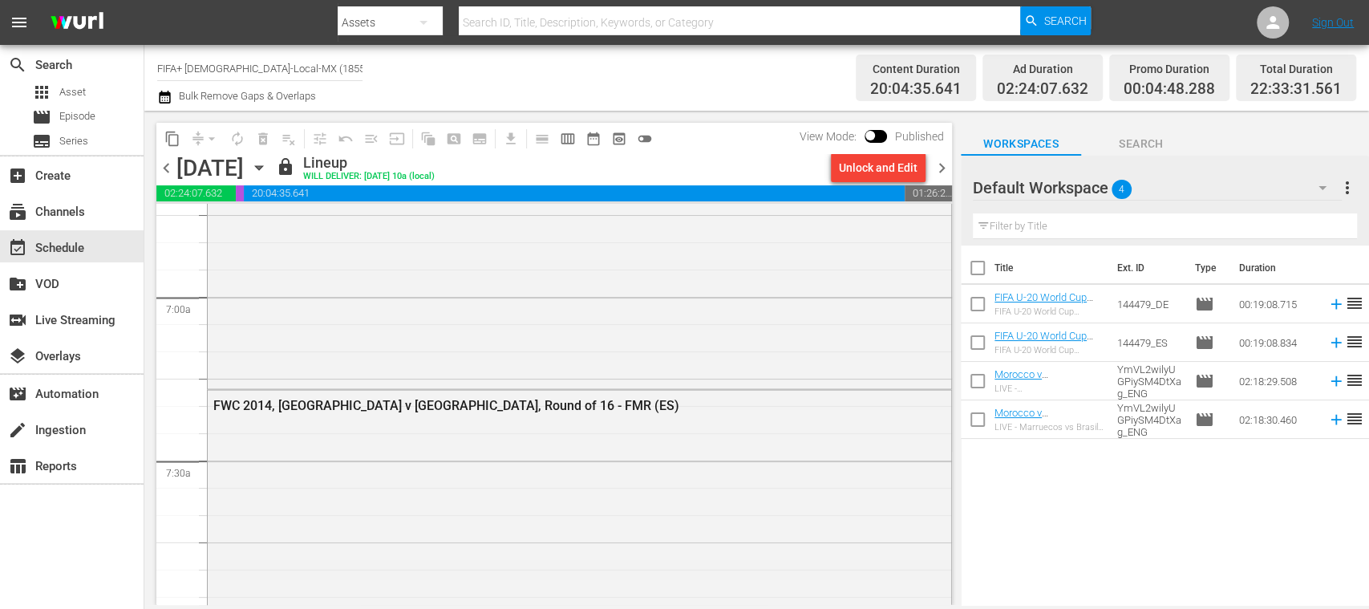
scroll to position [5792, 0]
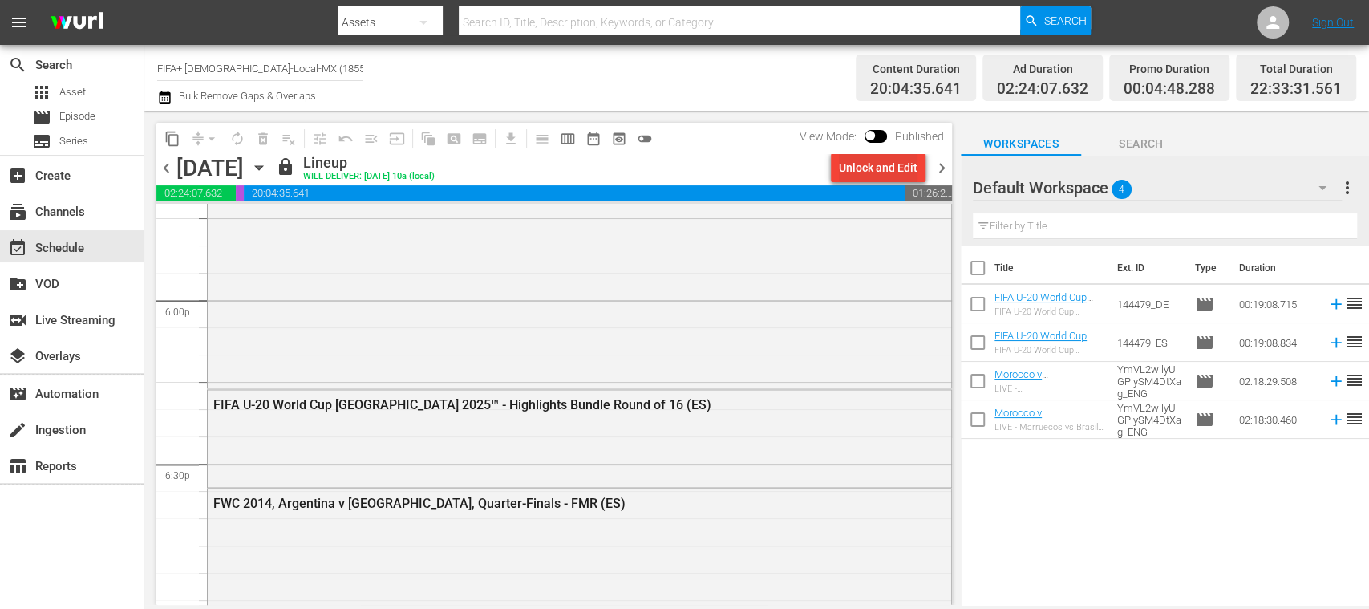
click at [874, 175] on div "Unlock and Edit" at bounding box center [878, 167] width 79 height 29
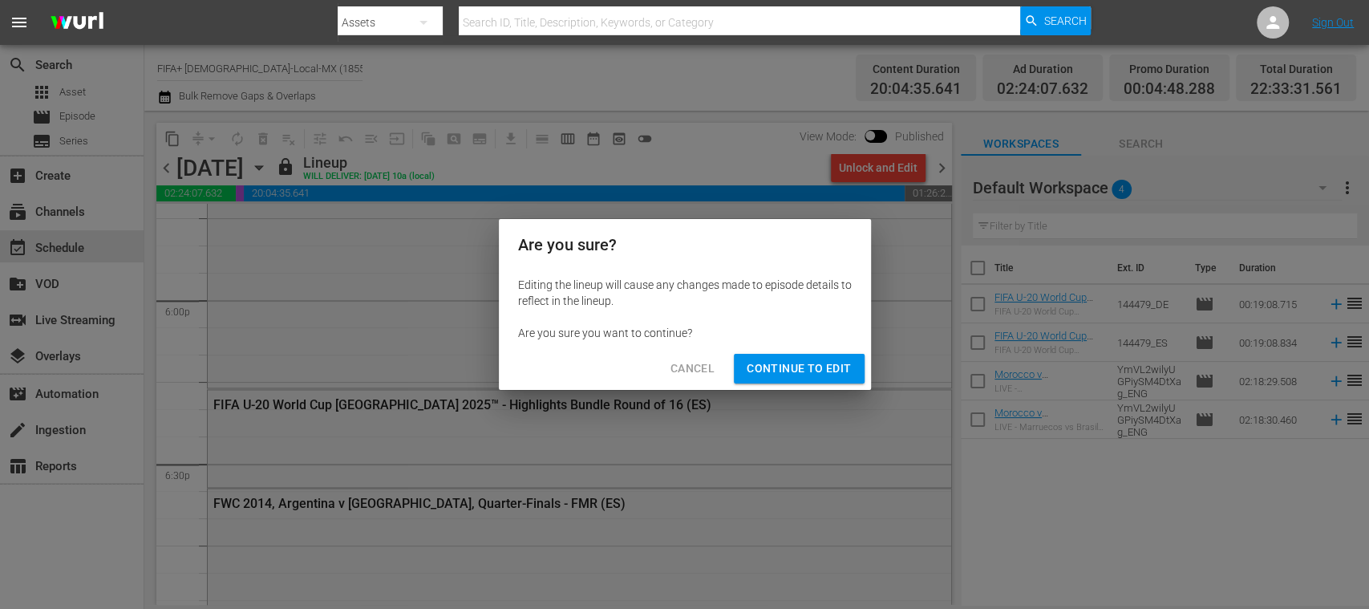
click at [831, 372] on span "Continue to Edit" at bounding box center [799, 368] width 104 height 20
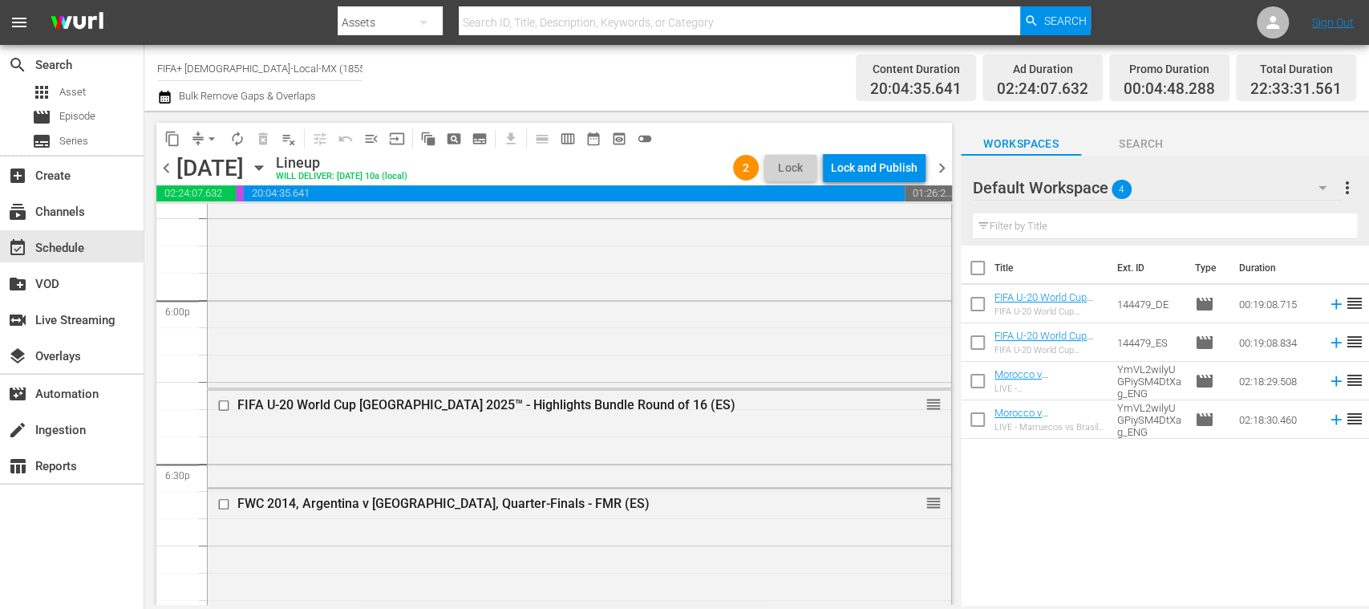
click at [226, 399] on div "FIFA U-20 World Cup [GEOGRAPHIC_DATA] 2025™ - Highlights Bundle Round of 16 (ES…" at bounding box center [579, 437] width 743 height 95
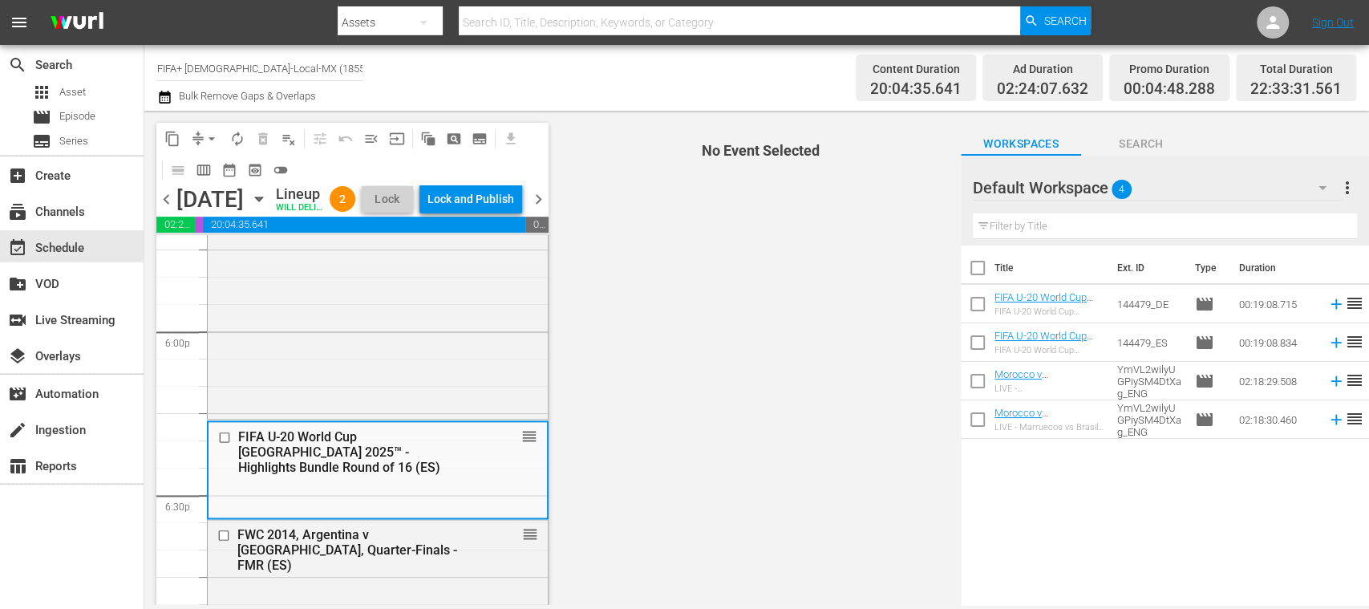
scroll to position [5820, 0]
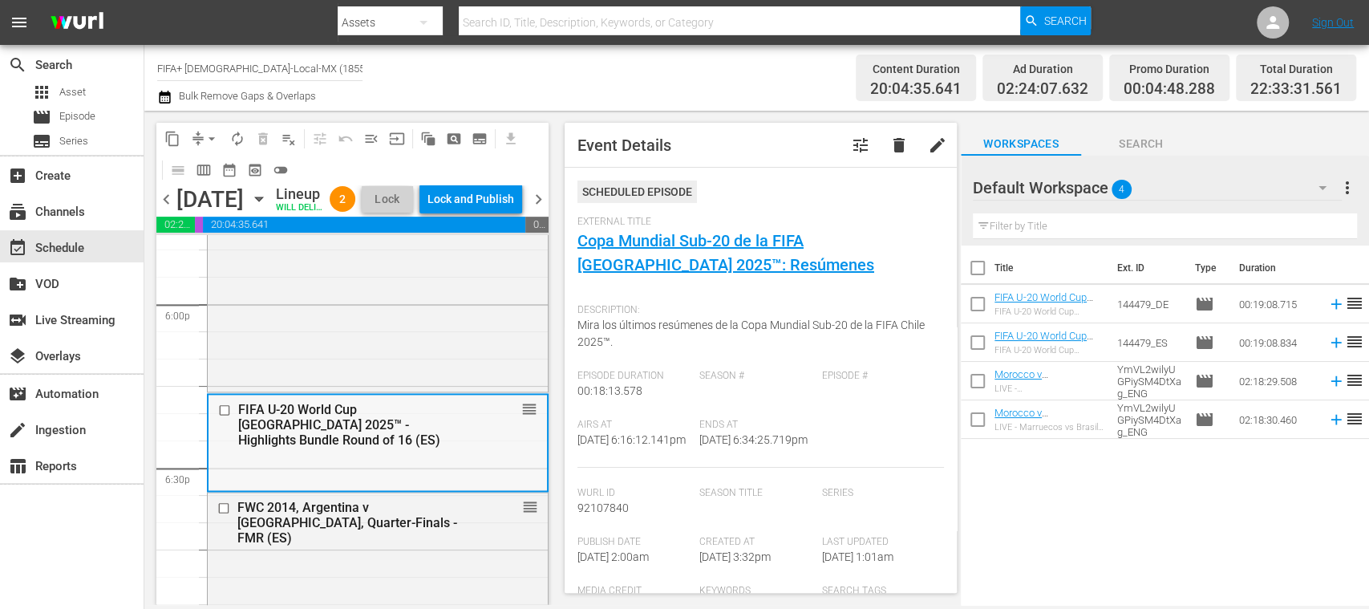
click at [225, 416] on input "checkbox" at bounding box center [226, 410] width 17 height 14
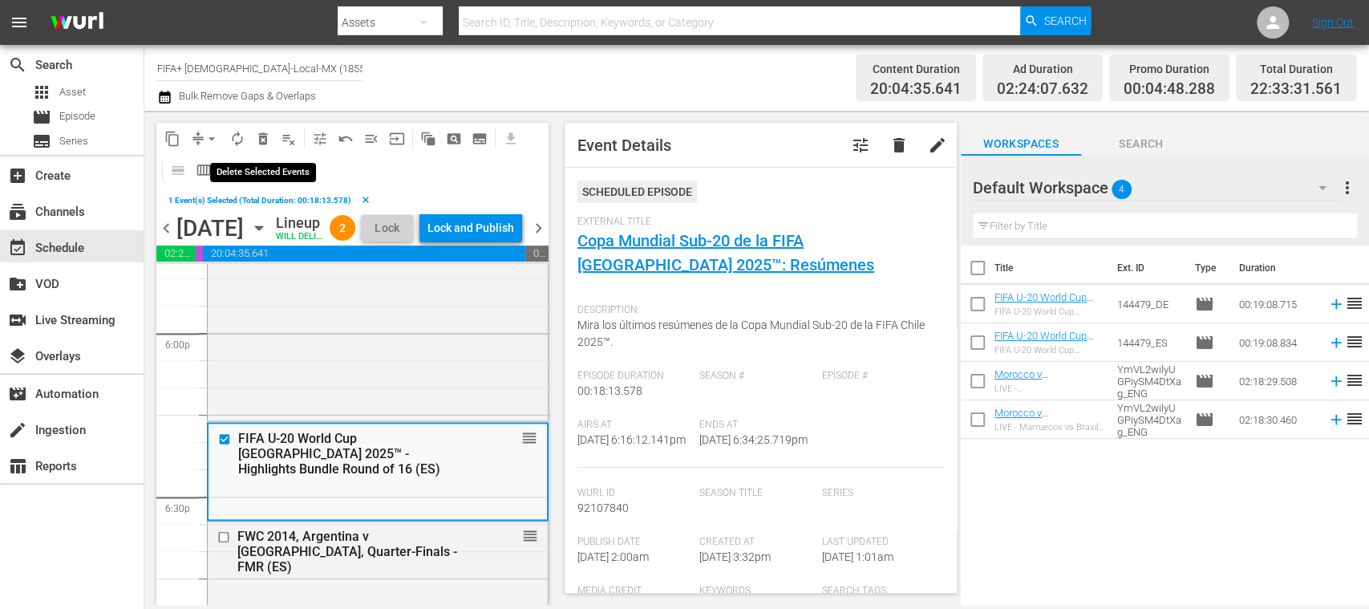
click at [268, 140] on span "delete_forever_outlined" at bounding box center [263, 139] width 16 height 16
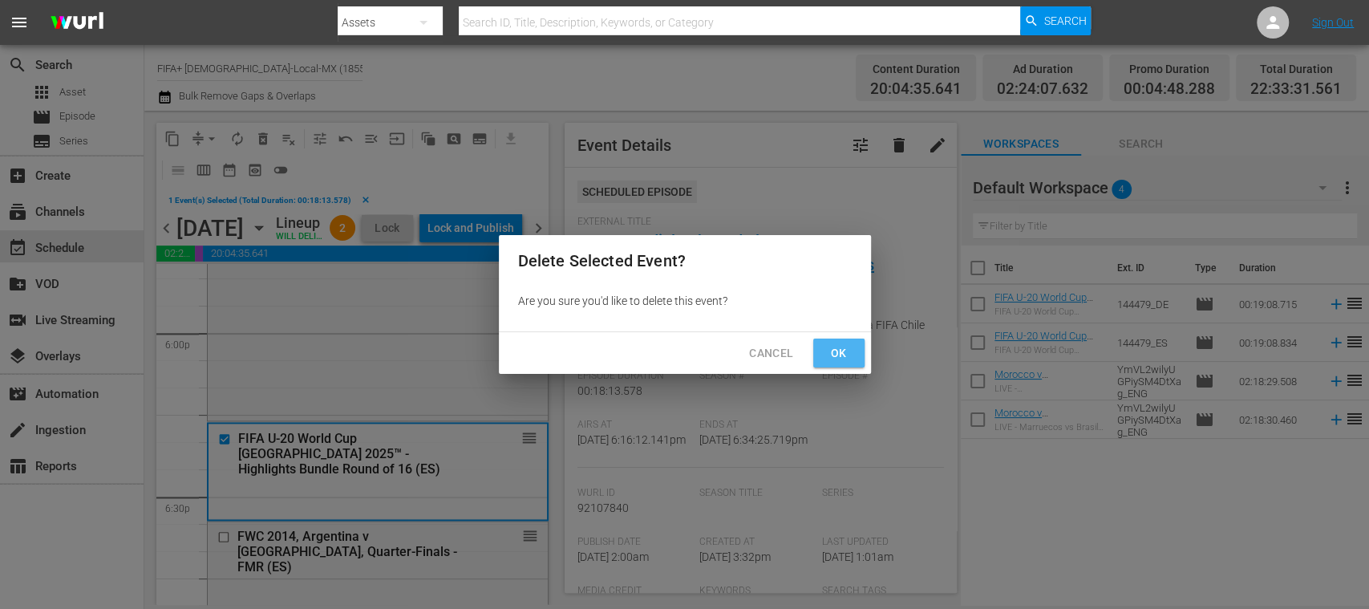
click at [845, 347] on span "Ok" at bounding box center [839, 353] width 26 height 20
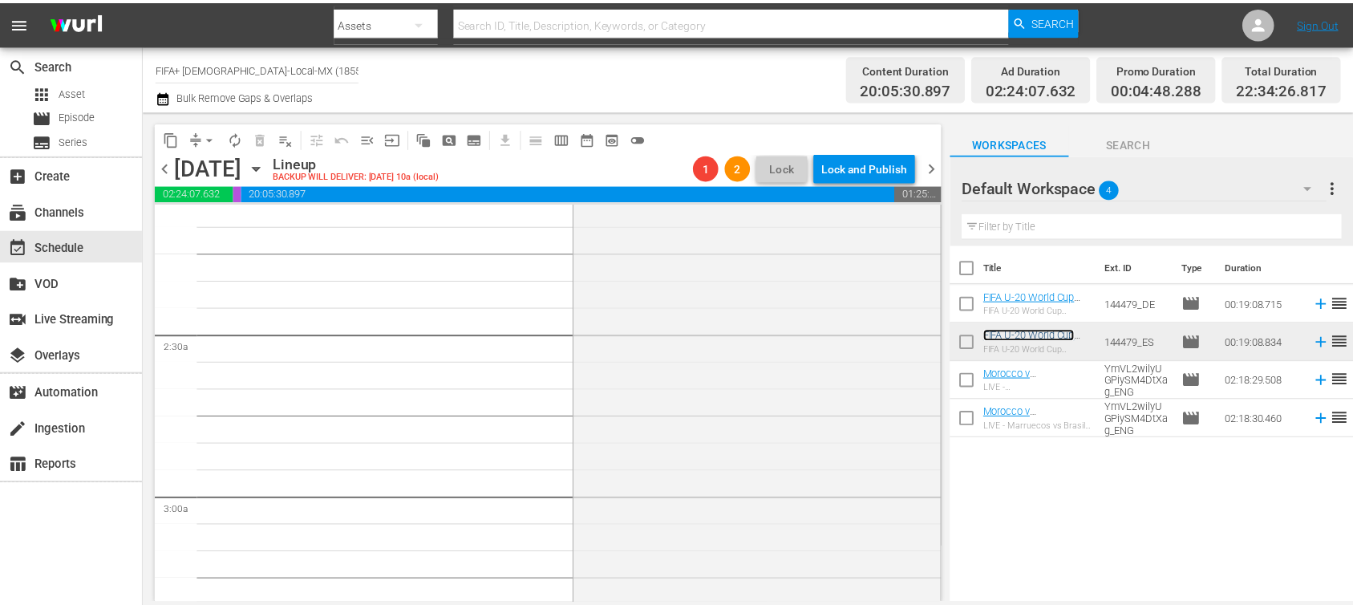
scroll to position [510, 0]
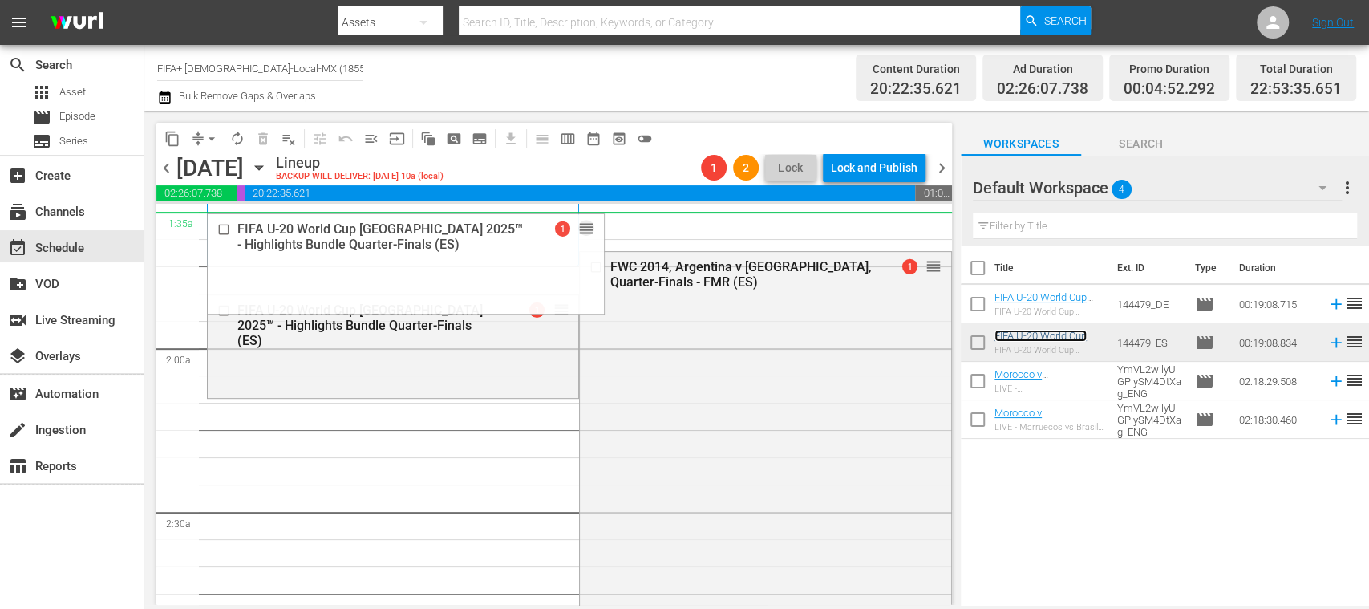
drag, startPoint x: 555, startPoint y: 305, endPoint x: 536, endPoint y: 226, distance: 81.7
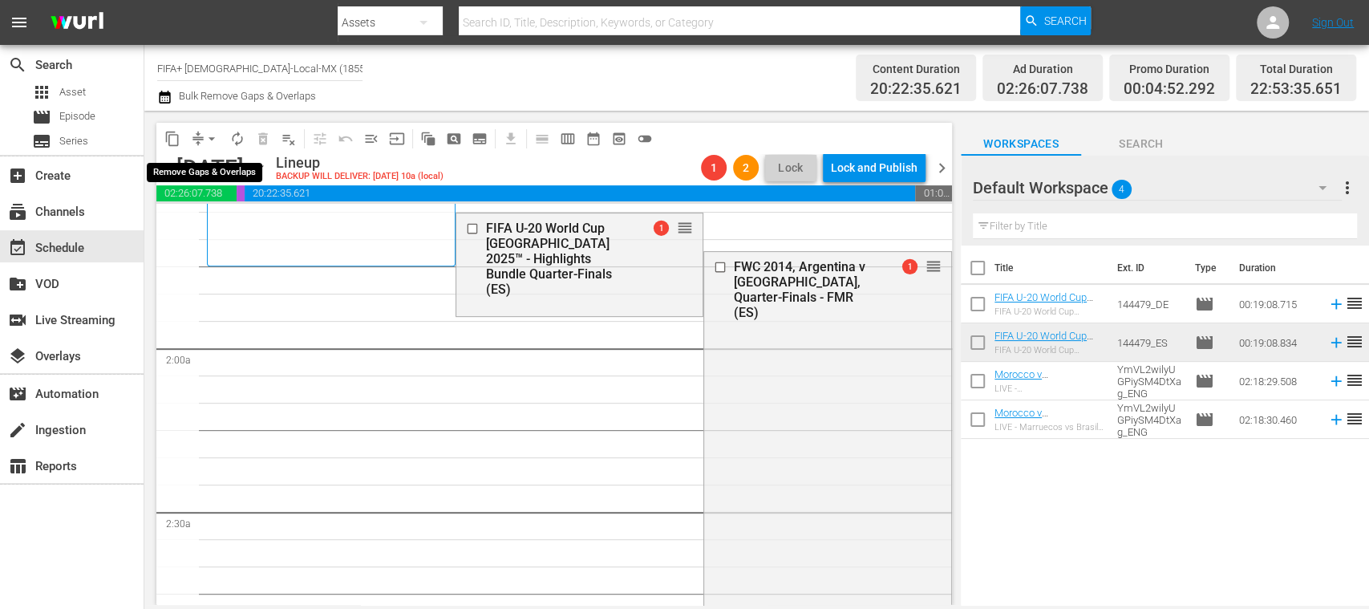
click at [212, 141] on span "arrow_drop_down" at bounding box center [212, 139] width 16 height 16
click at [229, 215] on li "Align to End of Previous Day" at bounding box center [212, 224] width 168 height 26
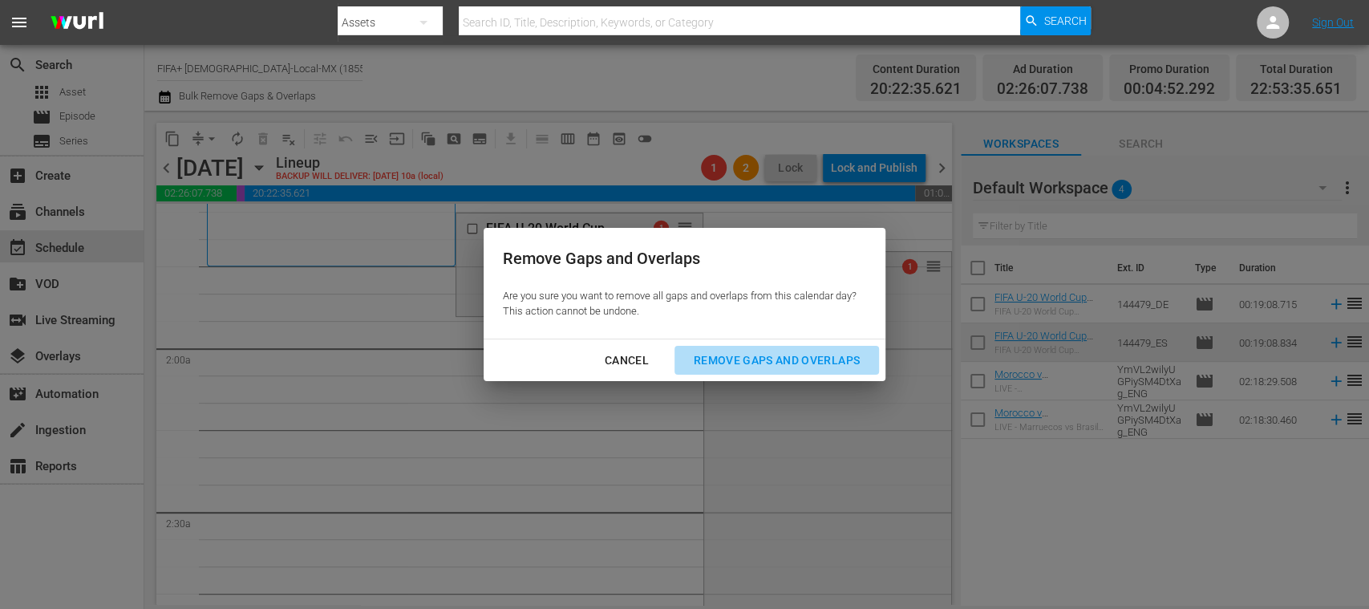
click at [747, 351] on div "Remove Gaps and Overlaps" at bounding box center [777, 360] width 192 height 20
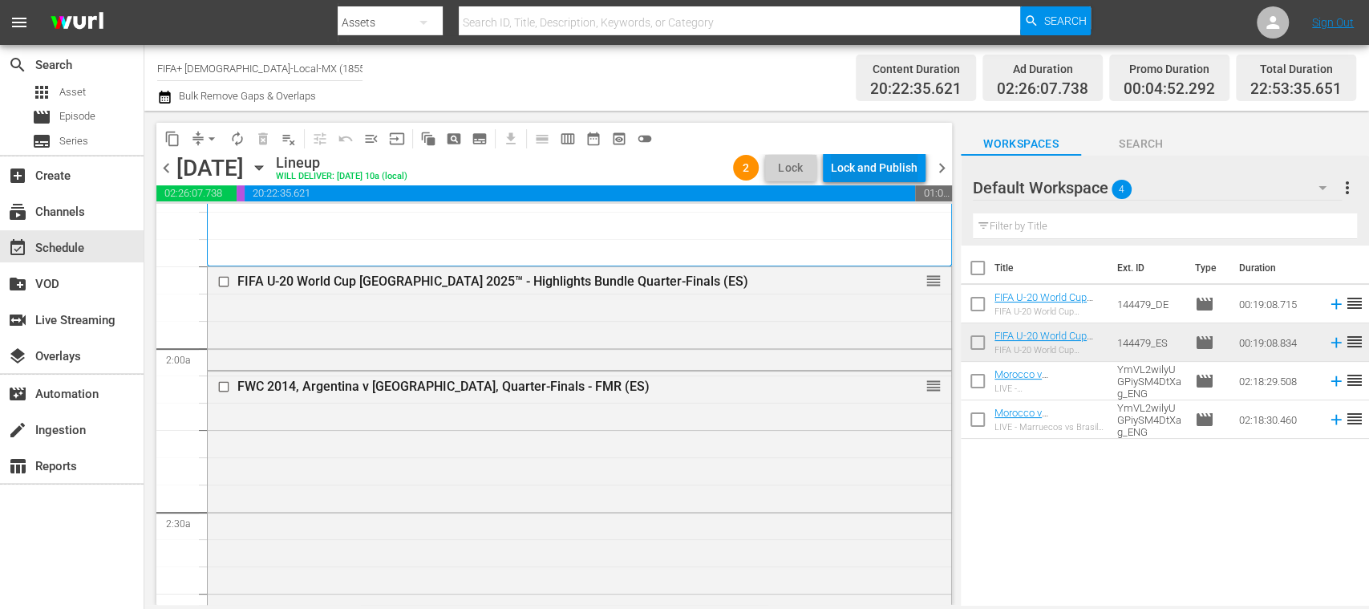
click at [896, 168] on div "Lock and Publish" at bounding box center [874, 167] width 87 height 29
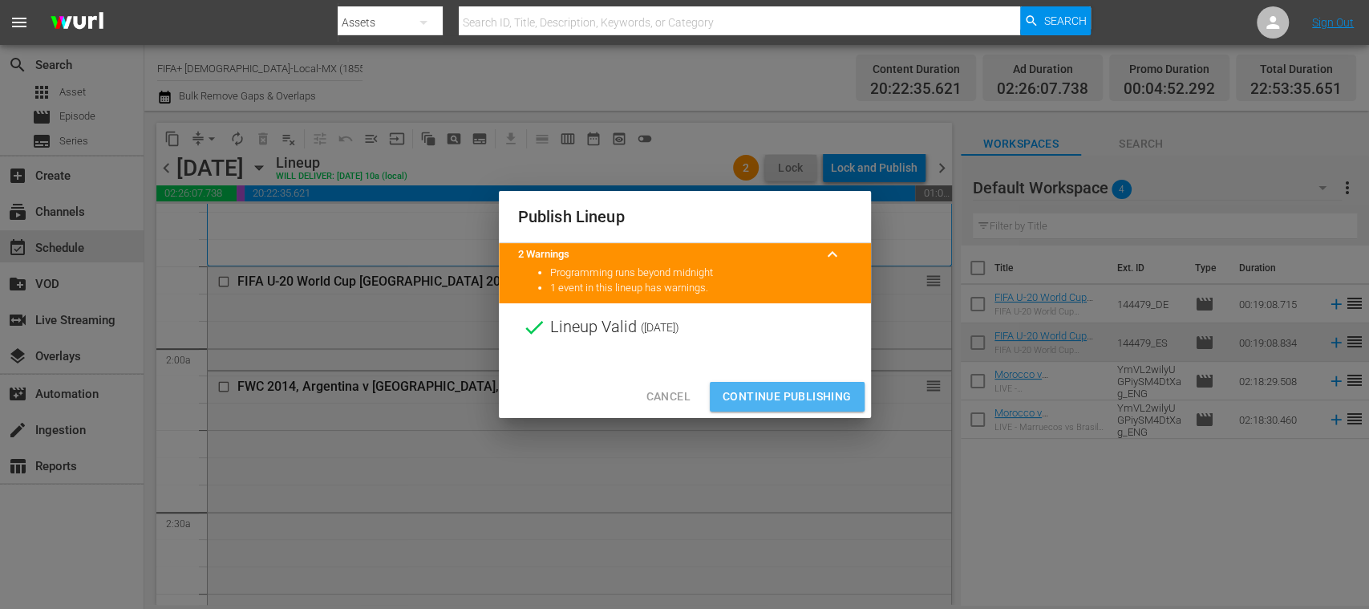
click at [831, 393] on span "Continue Publishing" at bounding box center [786, 396] width 129 height 20
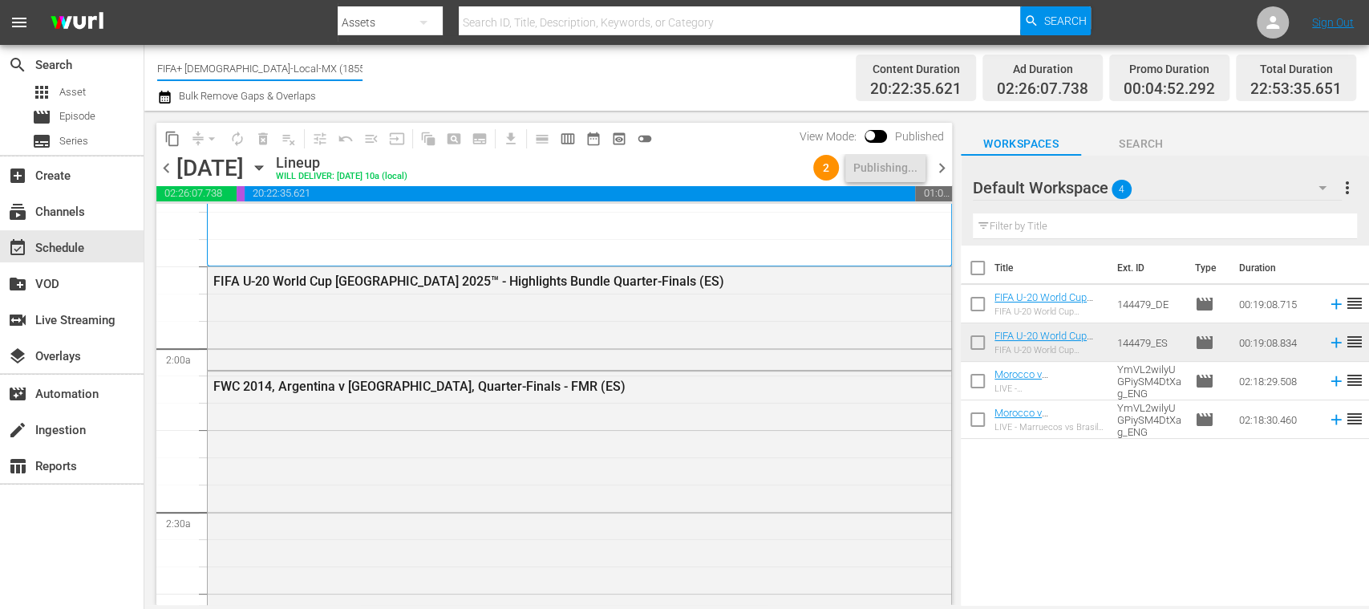
drag, startPoint x: 193, startPoint y: 68, endPoint x: 366, endPoint y: 75, distance: 173.3
click at [366, 75] on div "Channel Title FIFA+ Spanish-Local-MX (1855) Bulk Remove Gaps & Overlaps" at bounding box center [483, 78] width 653 height 58
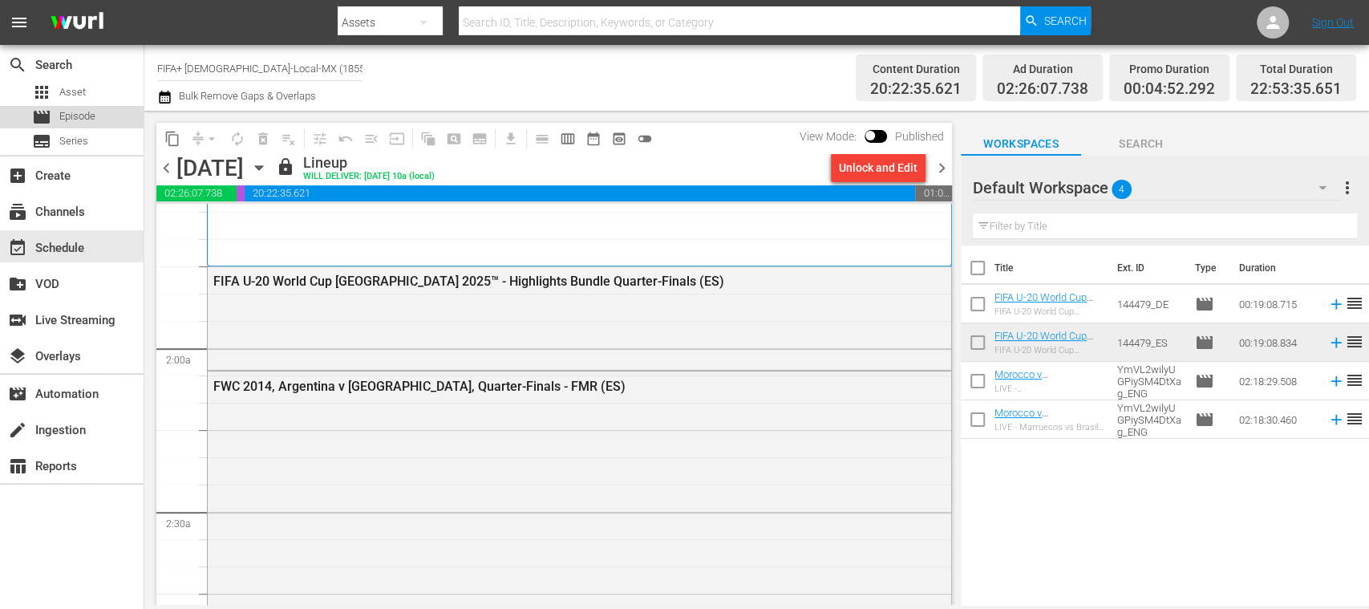
click at [77, 117] on span "Episode" at bounding box center [77, 116] width 36 height 16
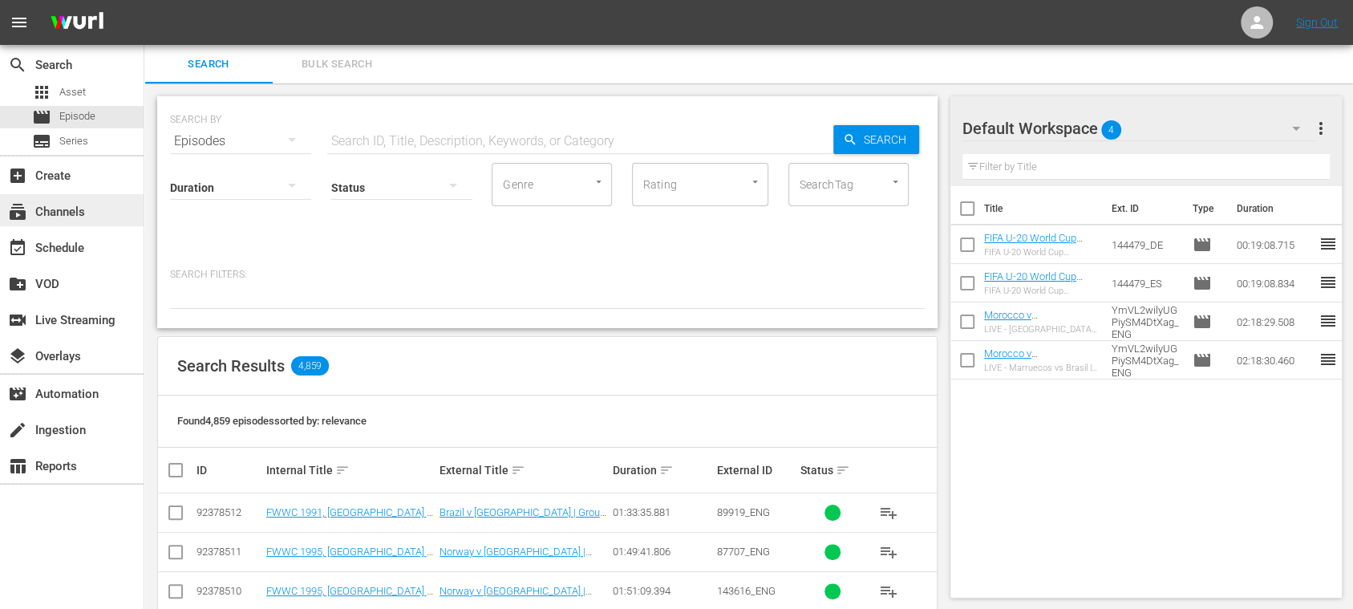
click at [77, 205] on div "subscriptions Channels" at bounding box center [45, 209] width 90 height 14
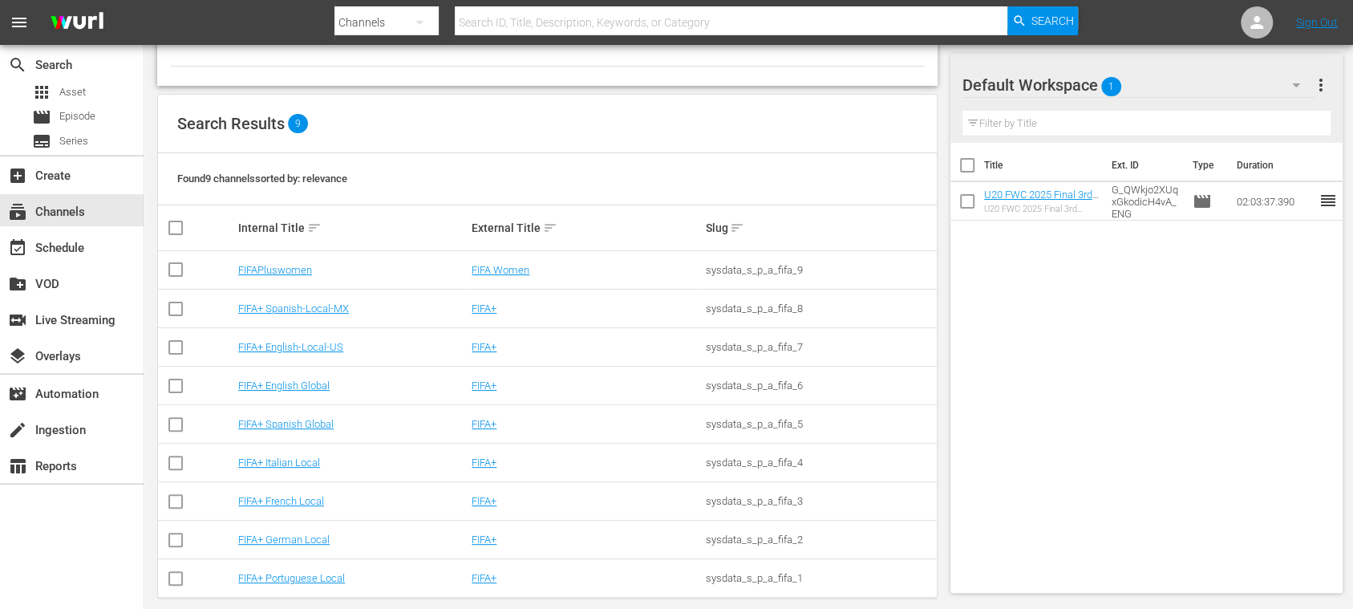
scroll to position [130, 0]
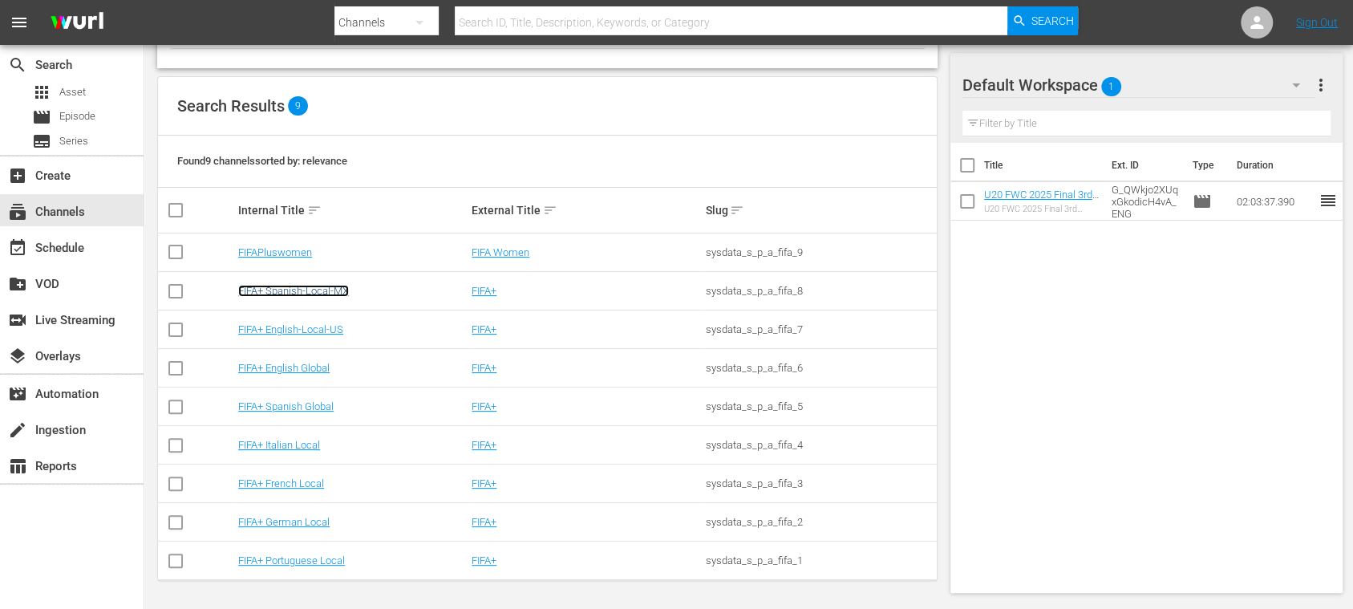
click at [318, 292] on link "FIFA+ Spanish-Local-MX" at bounding box center [293, 291] width 111 height 12
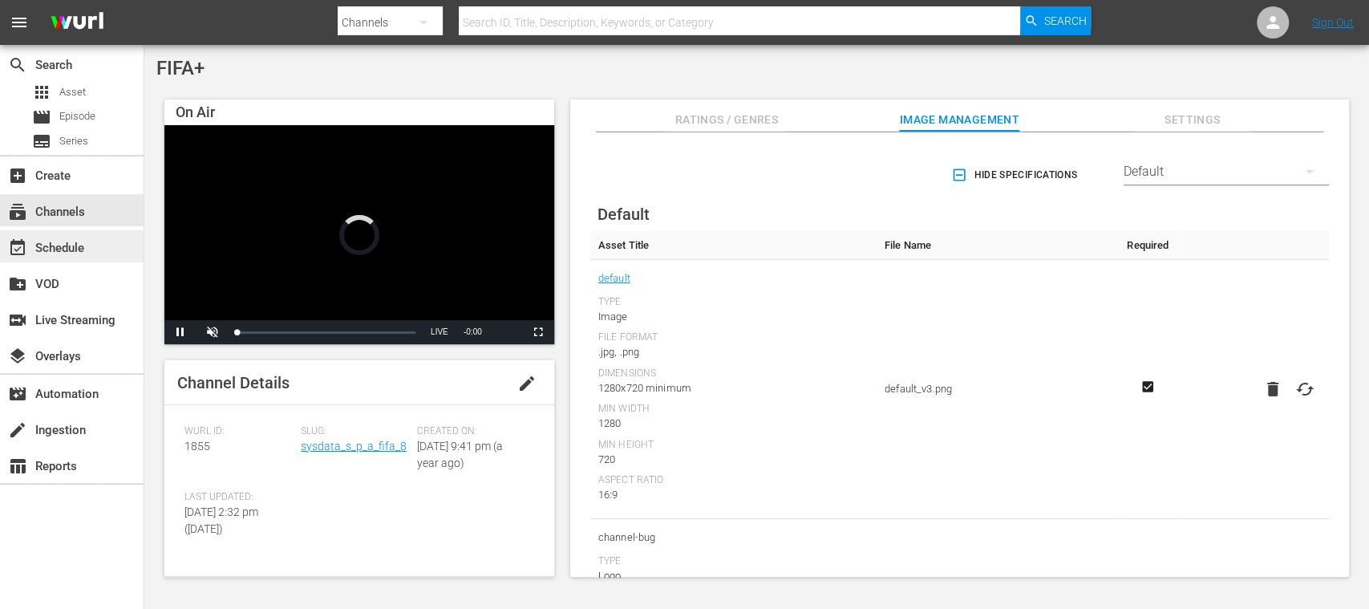
click at [68, 243] on div "event_available Schedule" at bounding box center [45, 245] width 90 height 14
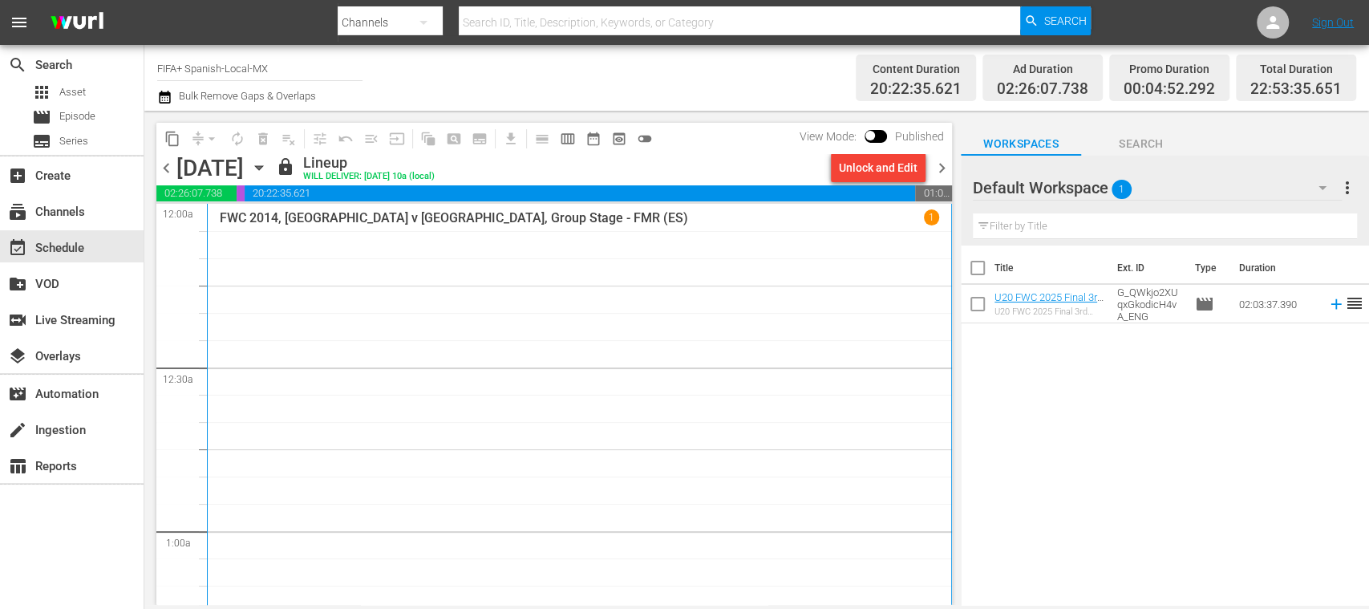
click at [945, 171] on span "chevron_right" at bounding box center [942, 168] width 20 height 20
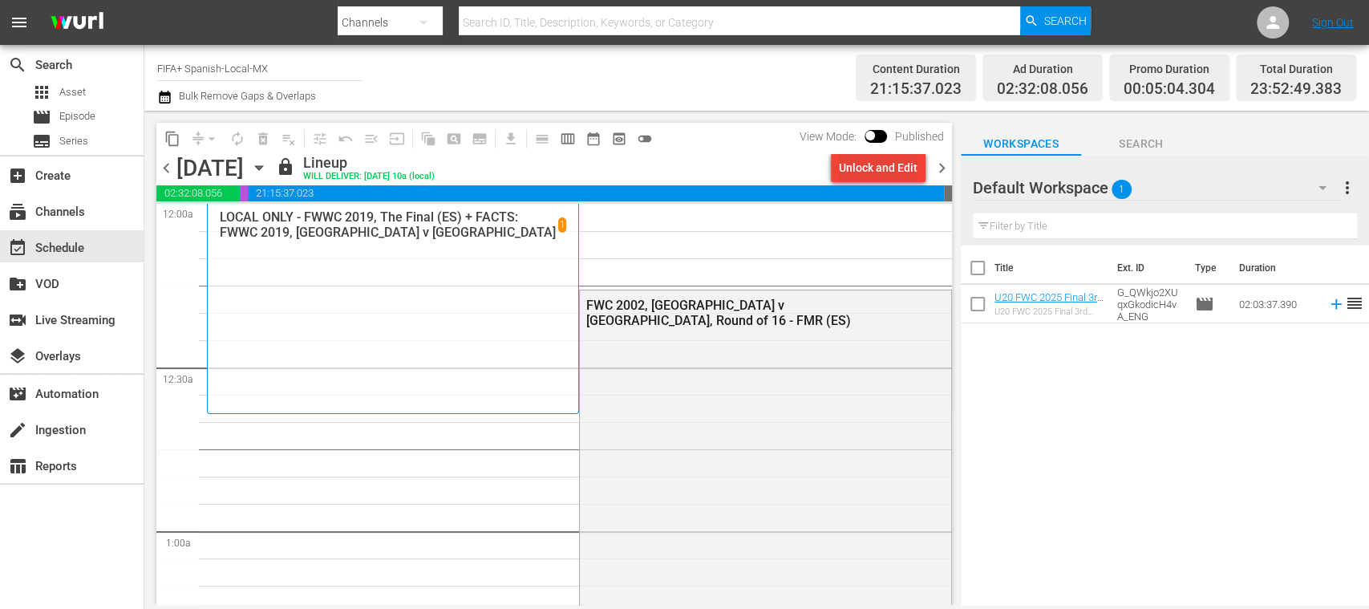
click at [901, 168] on div "Unlock and Edit" at bounding box center [878, 167] width 79 height 29
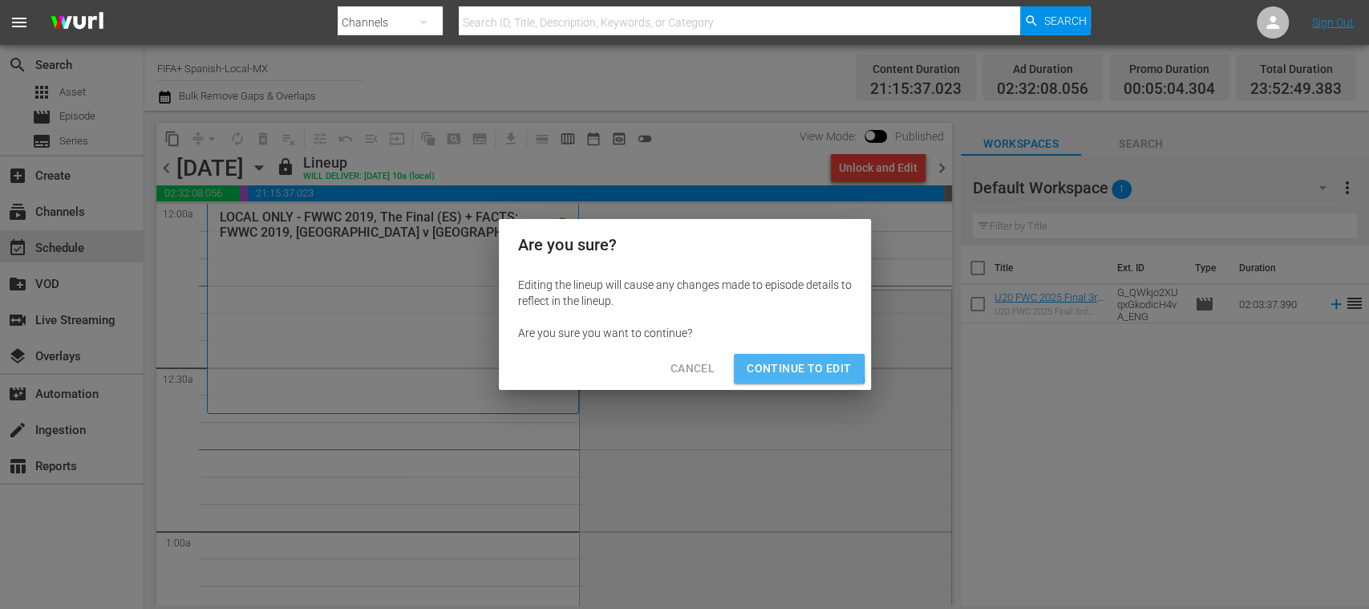
click at [770, 362] on span "Continue to Edit" at bounding box center [799, 368] width 104 height 20
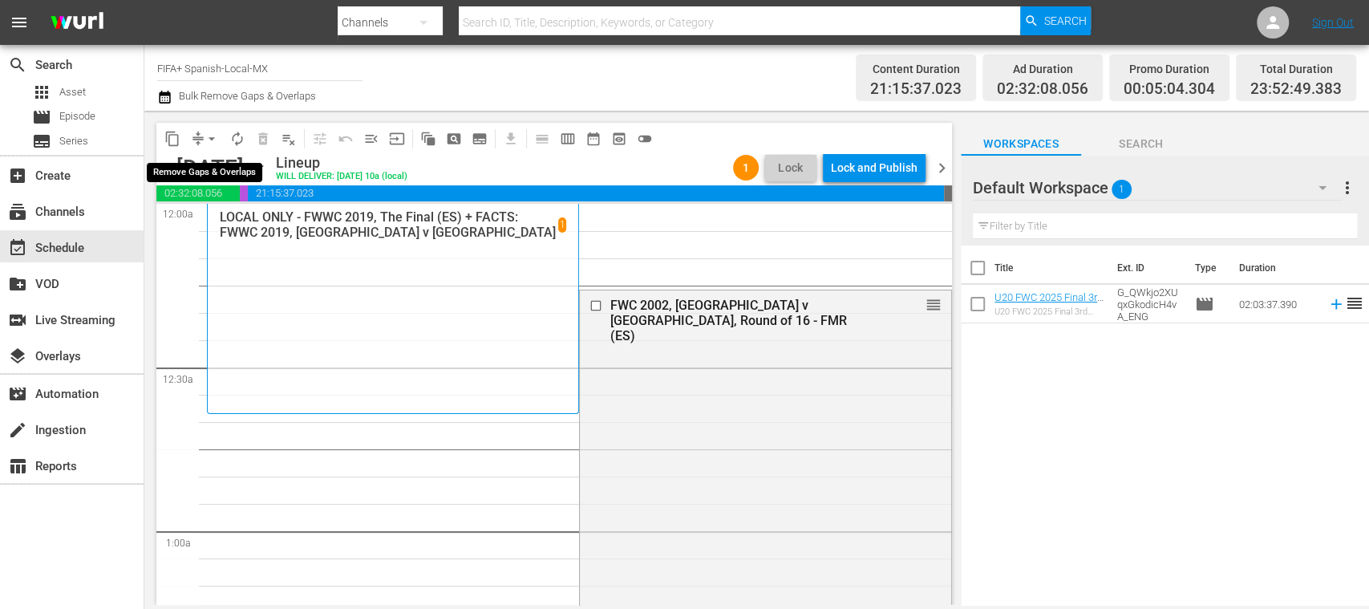
click at [216, 136] on span "arrow_drop_down" at bounding box center [212, 139] width 16 height 16
click at [255, 216] on li "Align to End of Previous Day" at bounding box center [212, 224] width 168 height 26
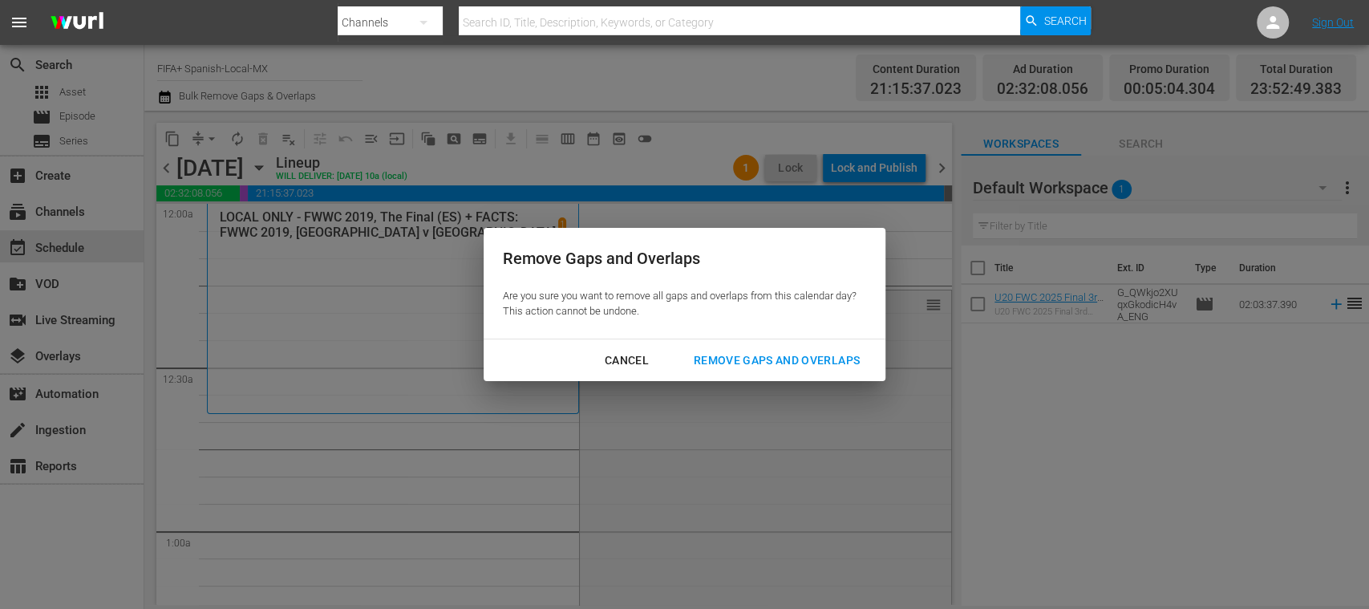
click at [747, 356] on div "Remove Gaps and Overlaps" at bounding box center [777, 360] width 192 height 20
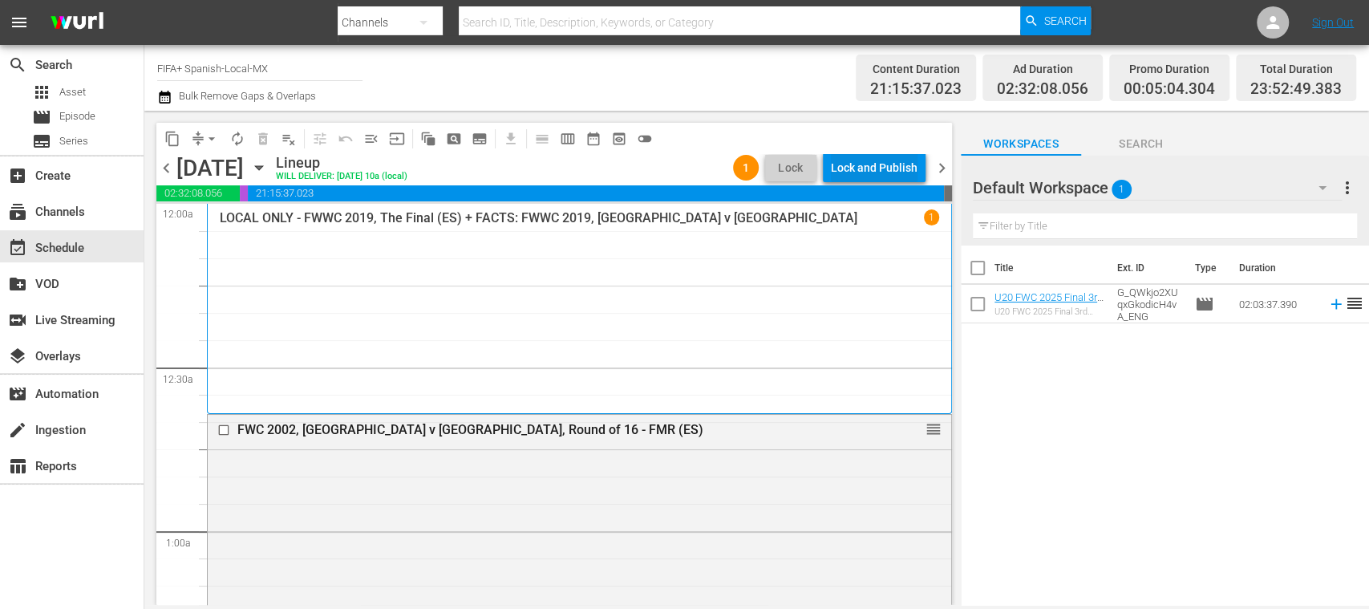
click at [892, 165] on div "Lock and Publish" at bounding box center [874, 167] width 87 height 29
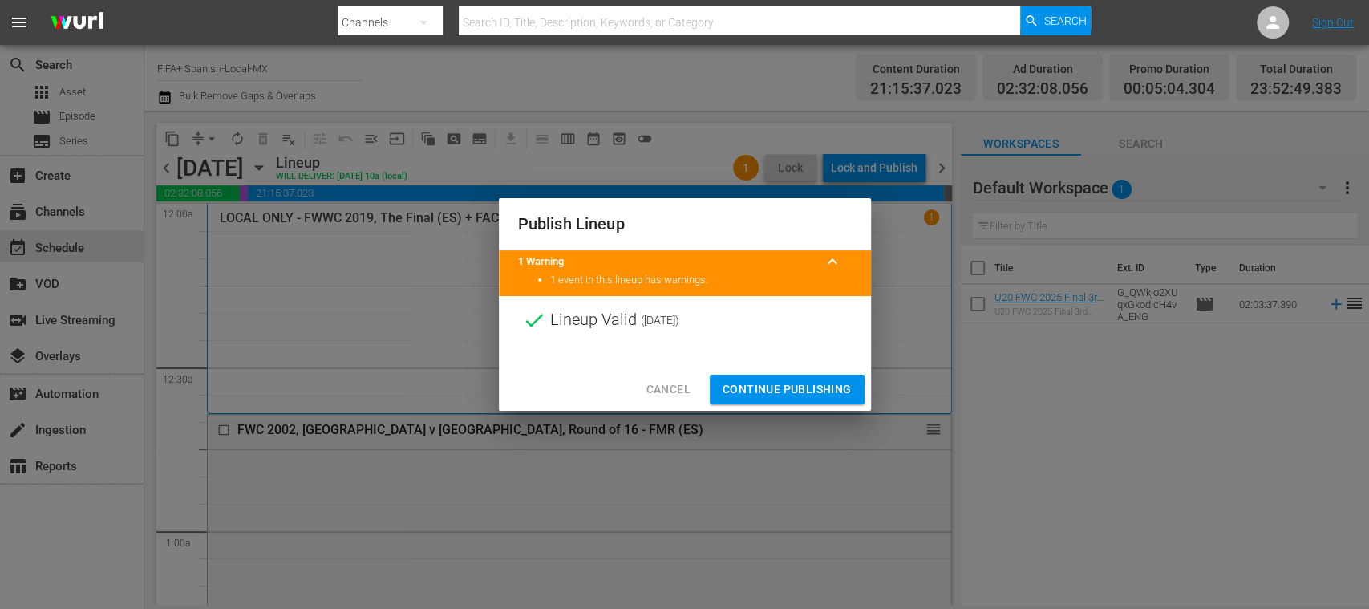
click at [813, 382] on span "Continue Publishing" at bounding box center [786, 389] width 129 height 20
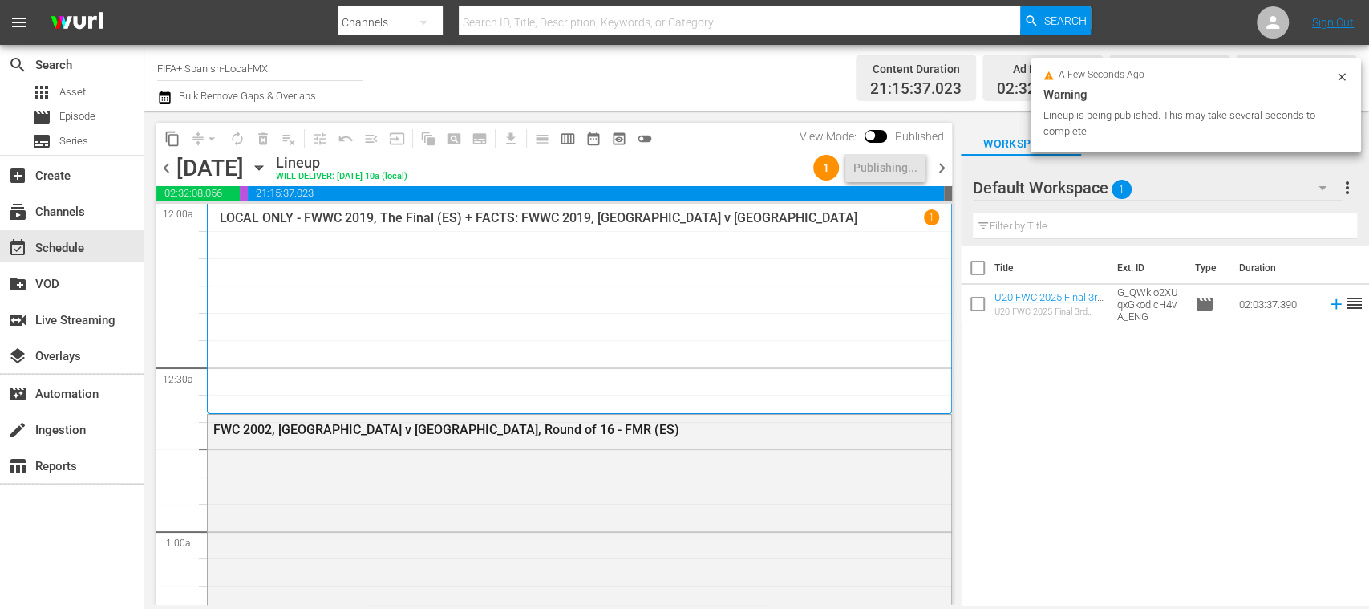
click at [165, 162] on span "chevron_left" at bounding box center [166, 168] width 20 height 20
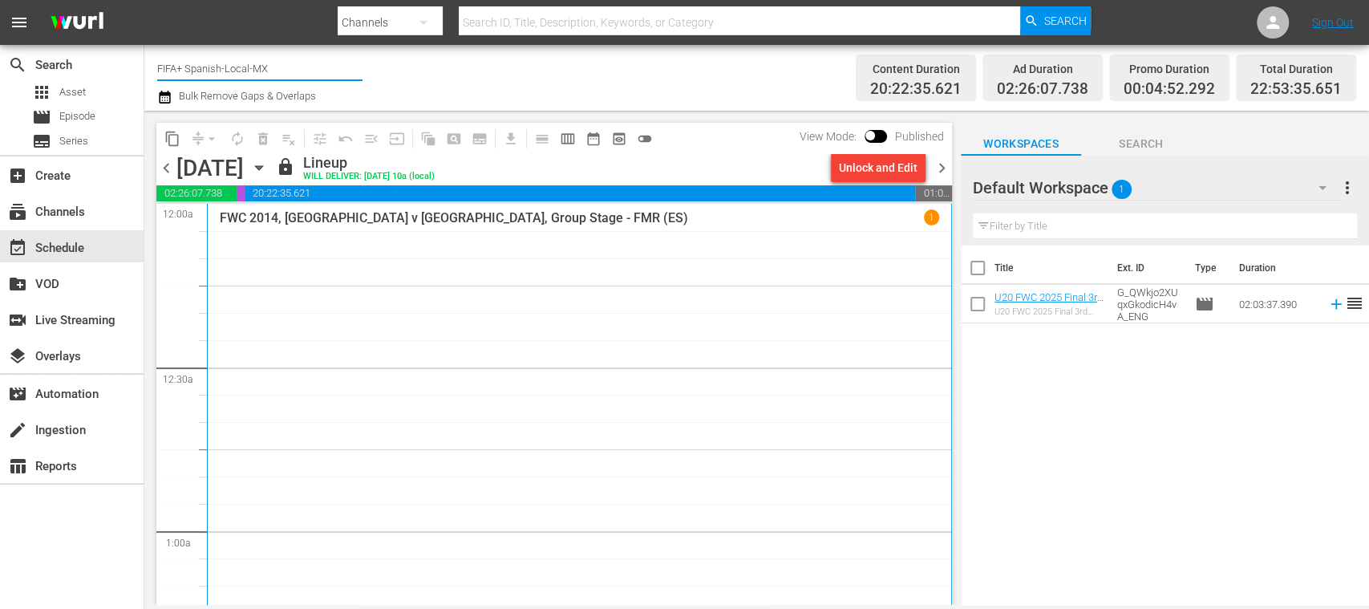
drag, startPoint x: 186, startPoint y: 76, endPoint x: 387, endPoint y: 74, distance: 201.3
click at [387, 74] on div "Channel Title FIFA+ Spanish-Local-MX Bulk Remove Gaps & Overlaps" at bounding box center [483, 78] width 653 height 58
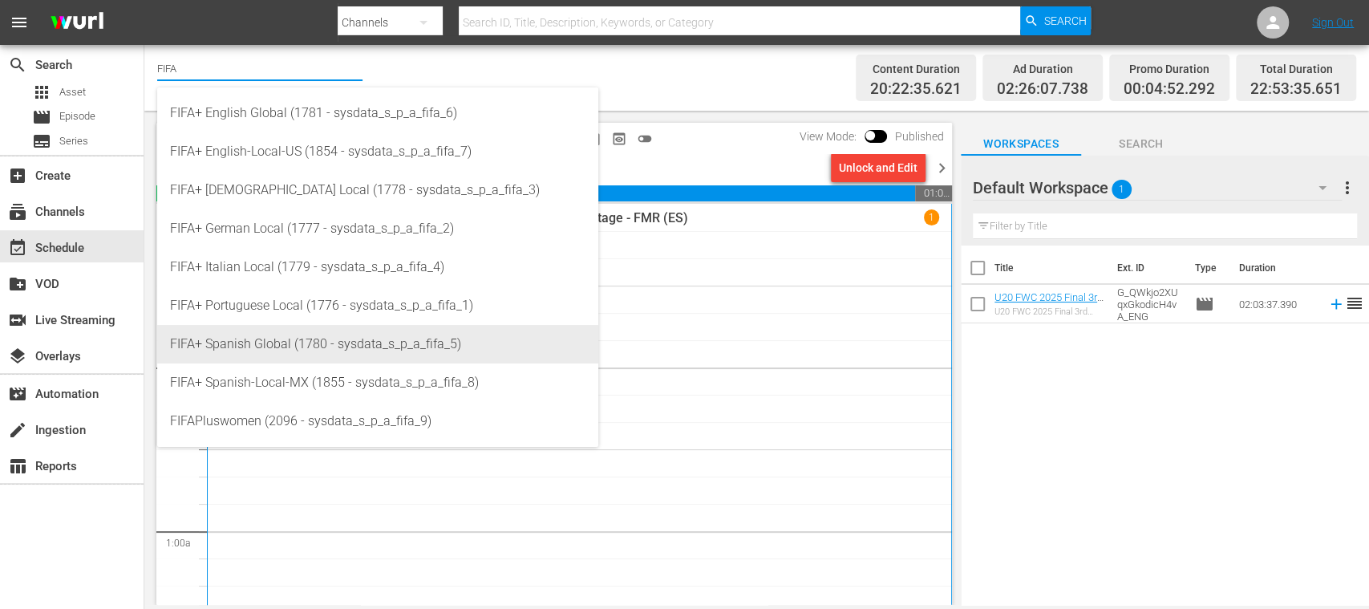
click at [357, 349] on div "FIFA+ Spanish Global (1780 - sysdata_s_p_a_fifa_5)" at bounding box center [377, 344] width 415 height 38
type input "FIFA+ Spanish Global (1780 - sysdata_s_p_a_fifa_5)"
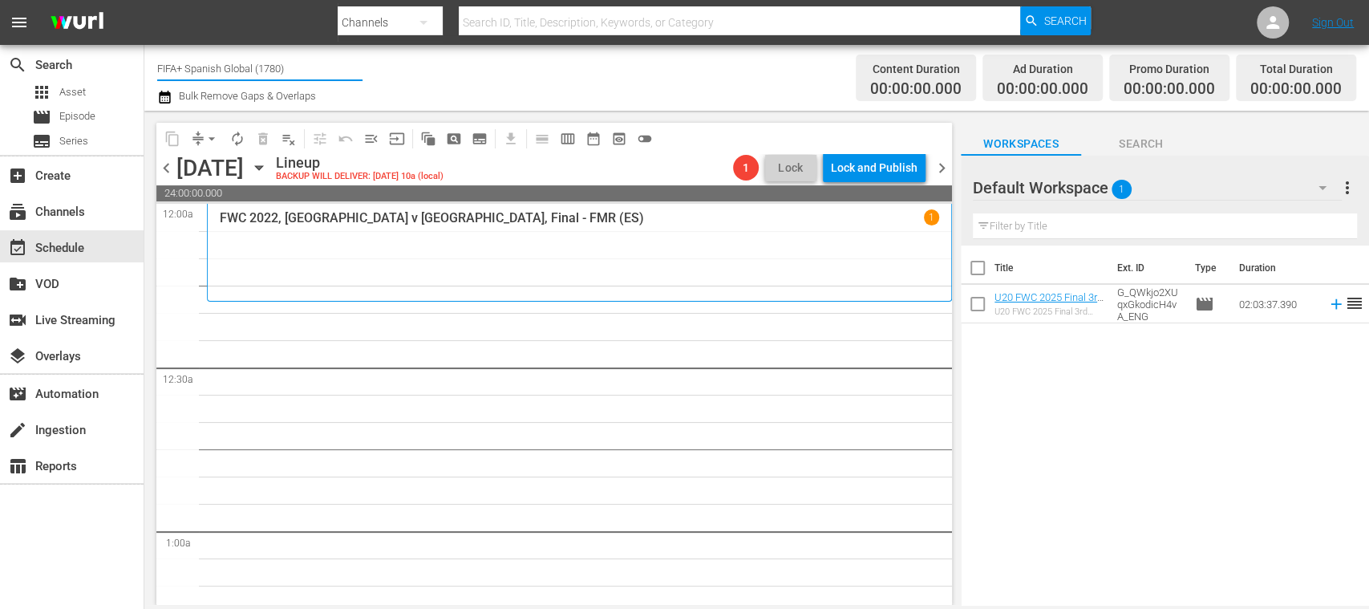
drag, startPoint x: 203, startPoint y: 61, endPoint x: 322, endPoint y: 51, distance: 119.9
click at [322, 51] on input "FIFA+ Spanish Global (1780)" at bounding box center [259, 68] width 205 height 38
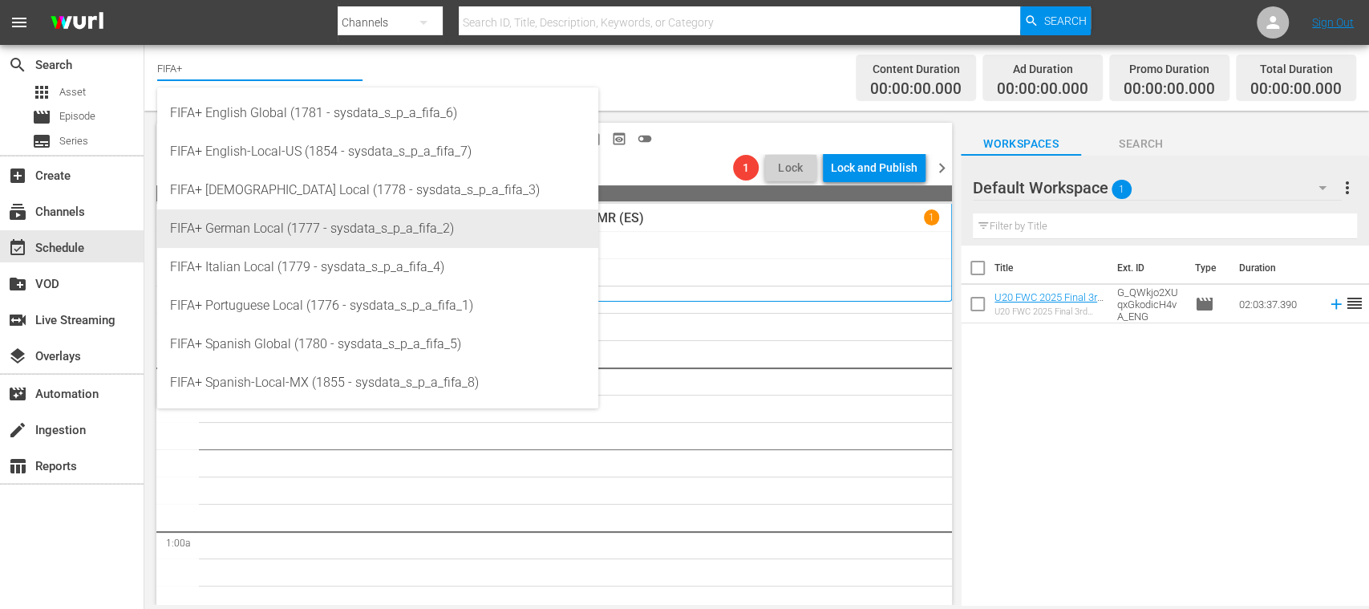
click at [305, 218] on div "FIFA+ German Local (1777 - sysdata_s_p_a_fifa_2)" at bounding box center [377, 228] width 415 height 38
type input "FIFA+ German Local (1777 - sysdata_s_p_a_fifa_2)"
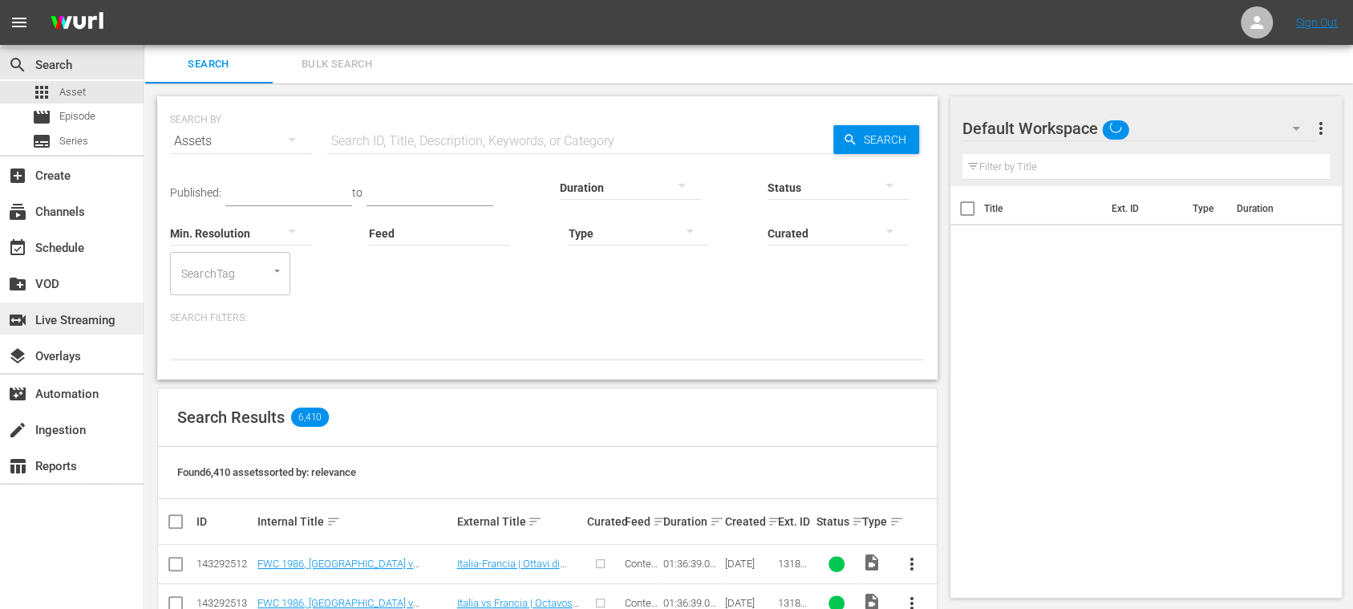
click at [88, 323] on div "switch_video Live Streaming" at bounding box center [45, 317] width 90 height 14
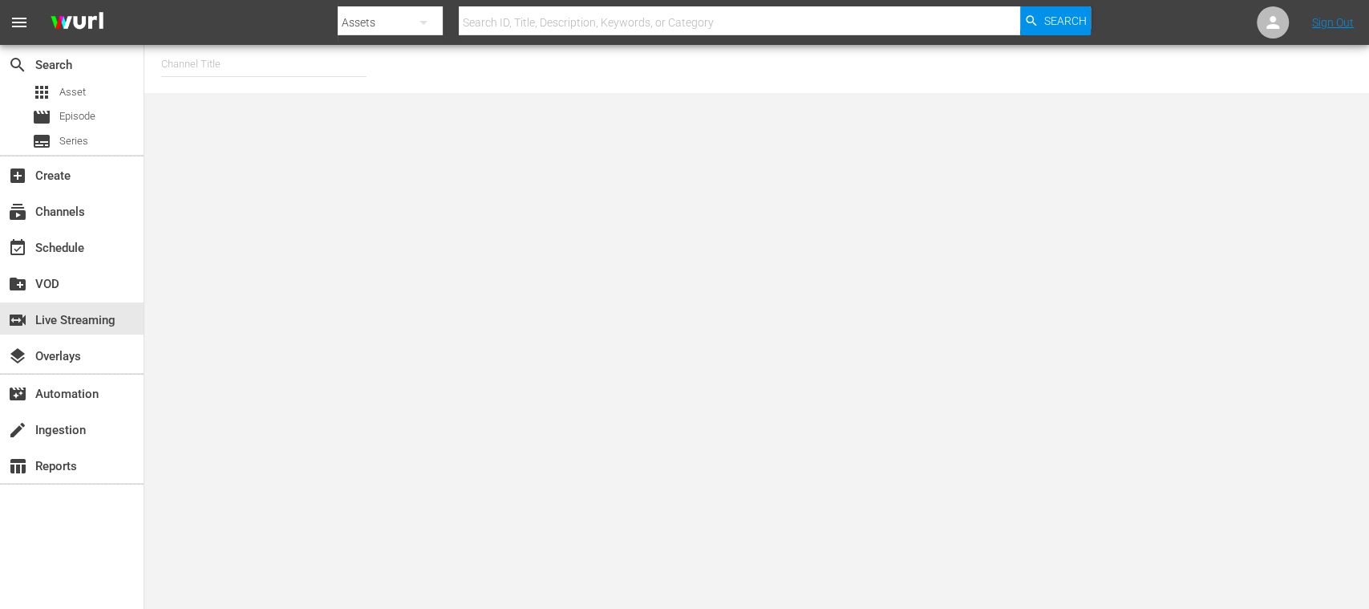
click at [239, 71] on input "text" at bounding box center [263, 64] width 205 height 38
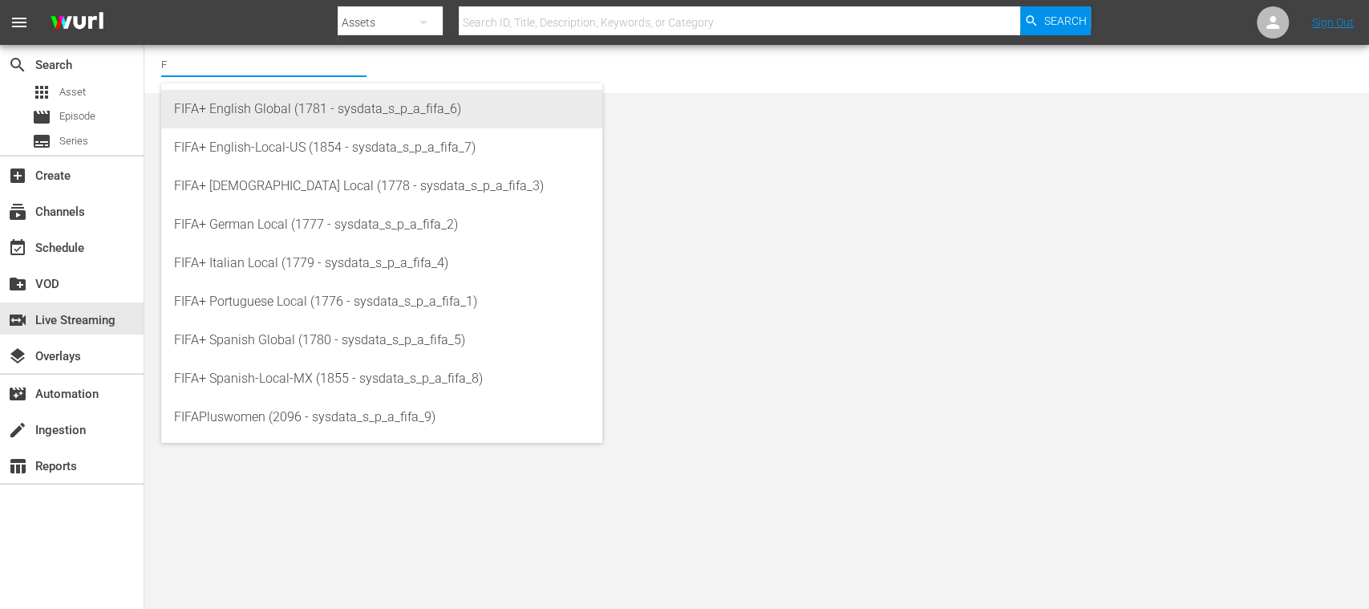
click at [282, 119] on div "FIFA+ English Global (1781 - sysdata_s_p_a_fifa_6)" at bounding box center [381, 109] width 415 height 38
type input "FIFA+ English Global (1781 - sysdata_s_p_a_fifa_6)"
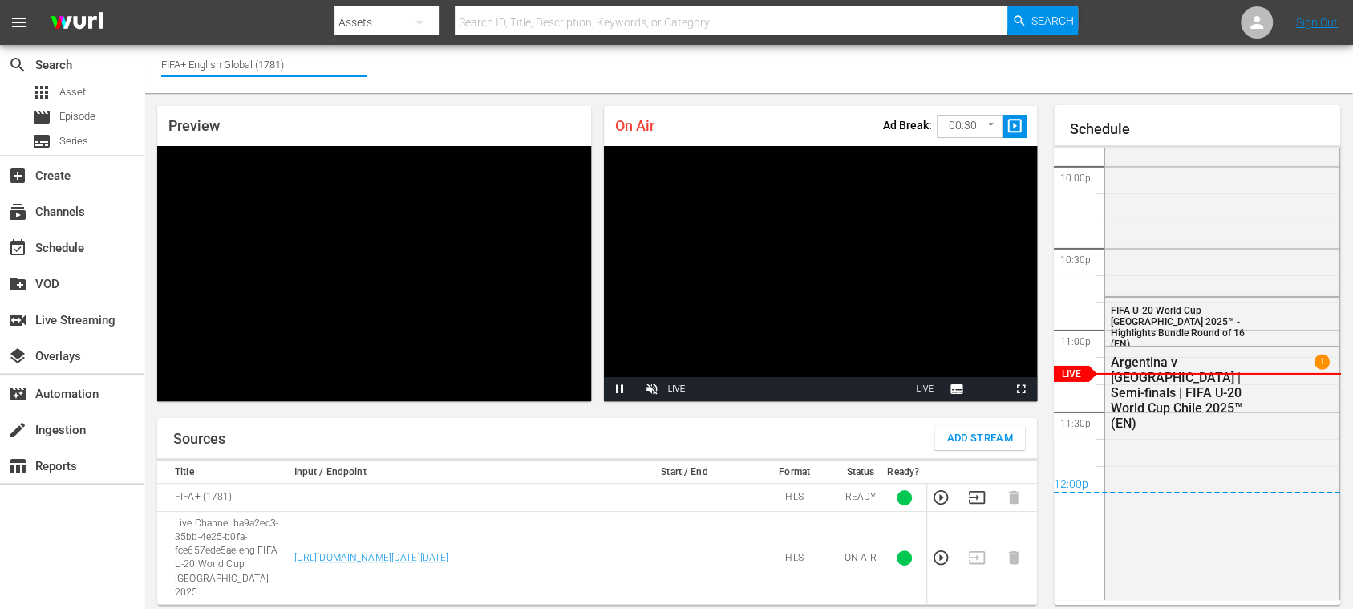
drag, startPoint x: 324, startPoint y: 60, endPoint x: 380, endPoint y: 56, distance: 56.3
click at [378, 56] on div "Channel Title FIFA+ English Global (1781)" at bounding box center [748, 69] width 1208 height 48
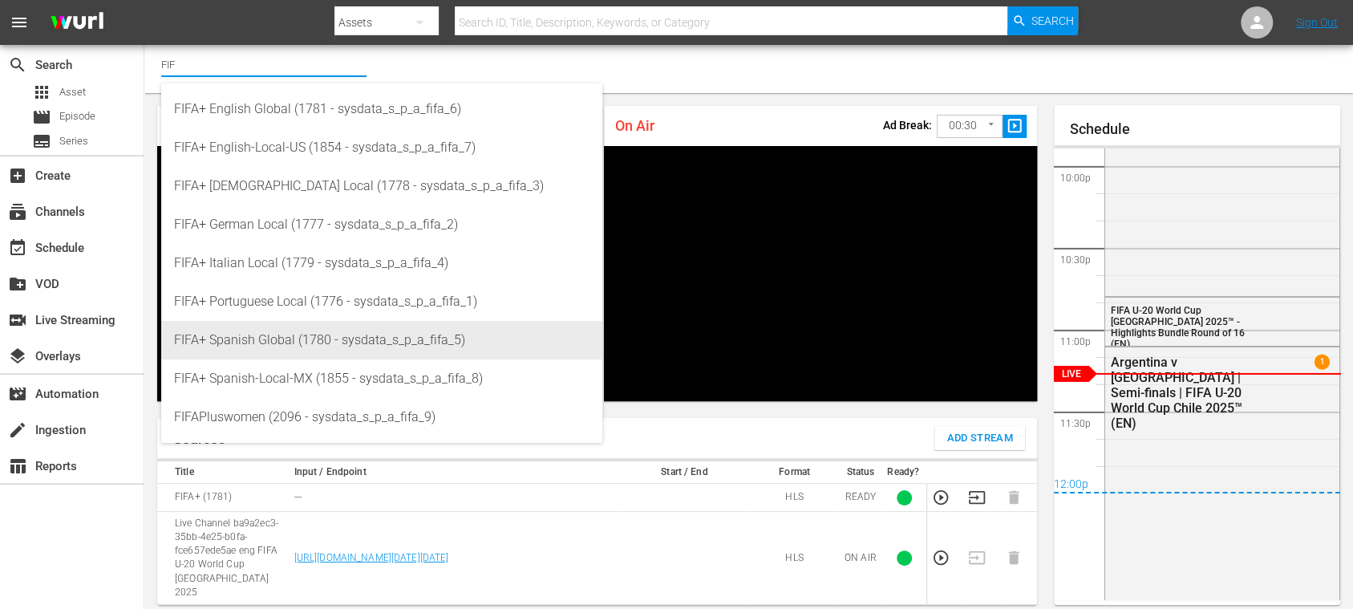
click at [279, 345] on div "FIFA+ Spanish Global (1780 - sysdata_s_p_a_fifa_5)" at bounding box center [381, 340] width 415 height 38
type input "FIFA+ Spanish Global (1780 - sysdata_s_p_a_fifa_5)"
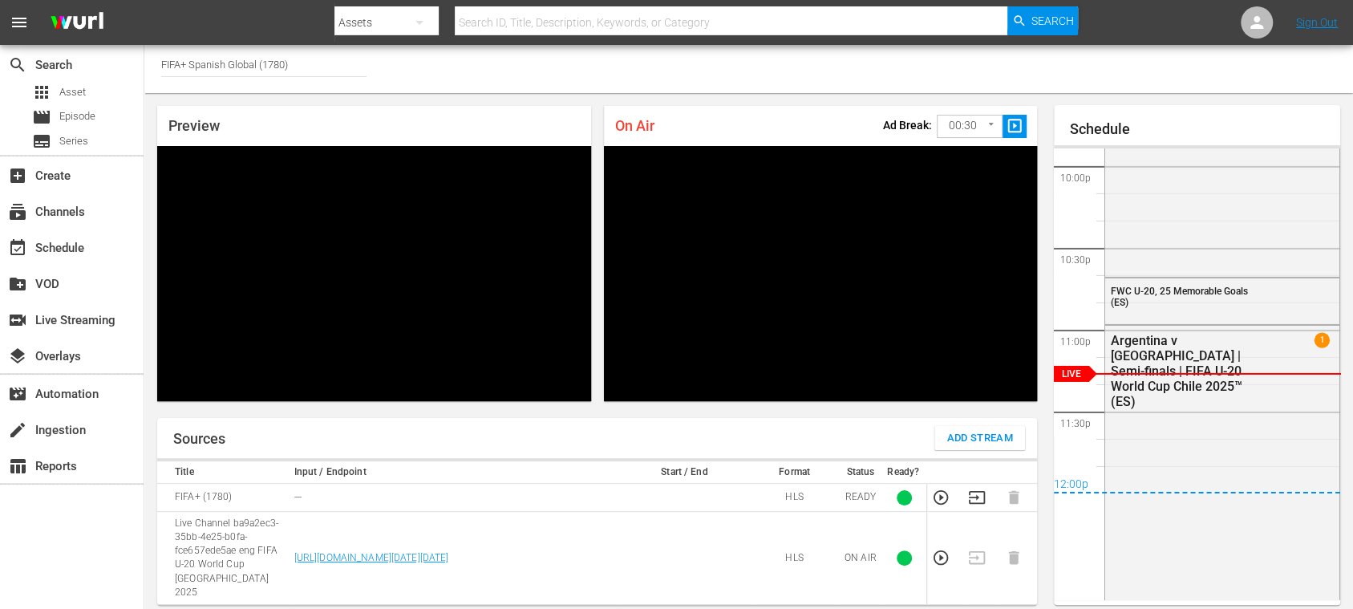
type input "FIFA+ English Global (1781)"
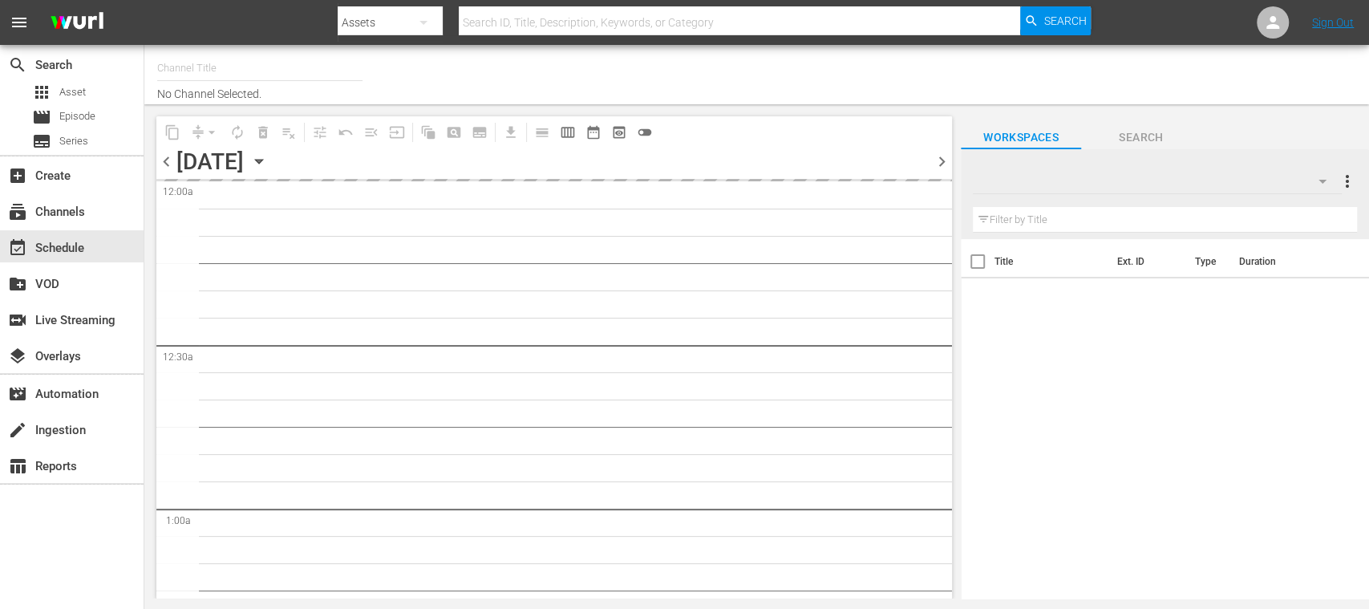
type input "FIFA+ [DEMOGRAPHIC_DATA] Local (1777)"
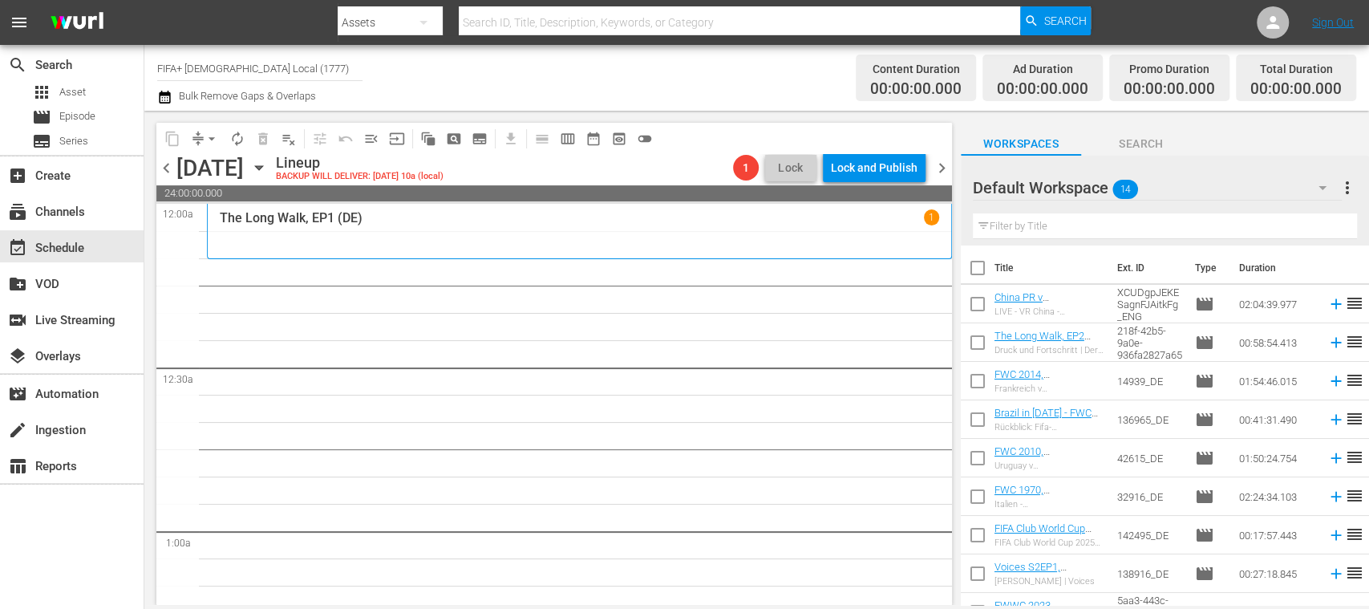
click at [977, 269] on input "checkbox" at bounding box center [978, 271] width 34 height 34
checkbox input "true"
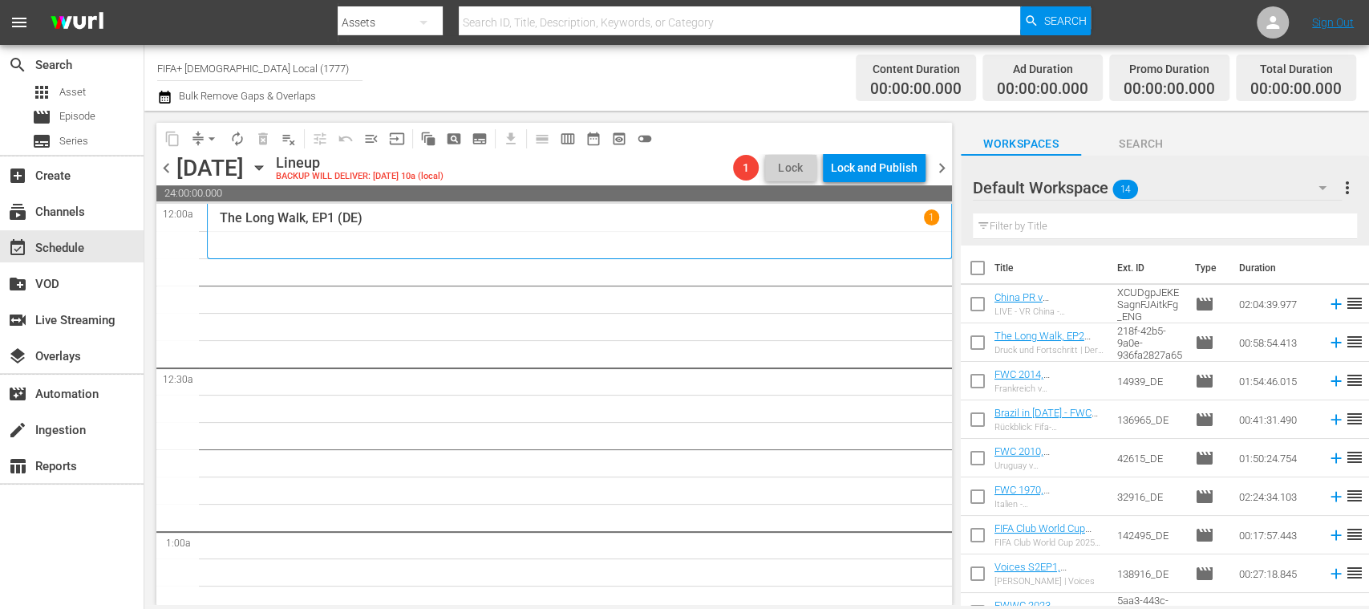
checkbox input "true"
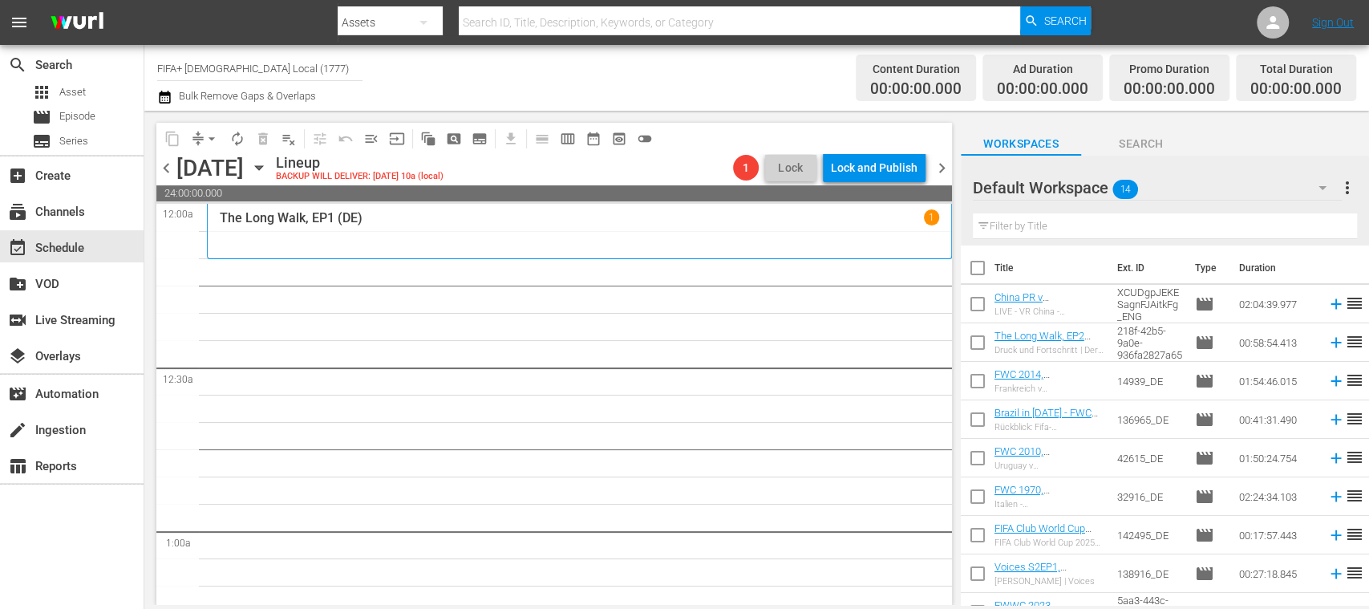
checkbox input "true"
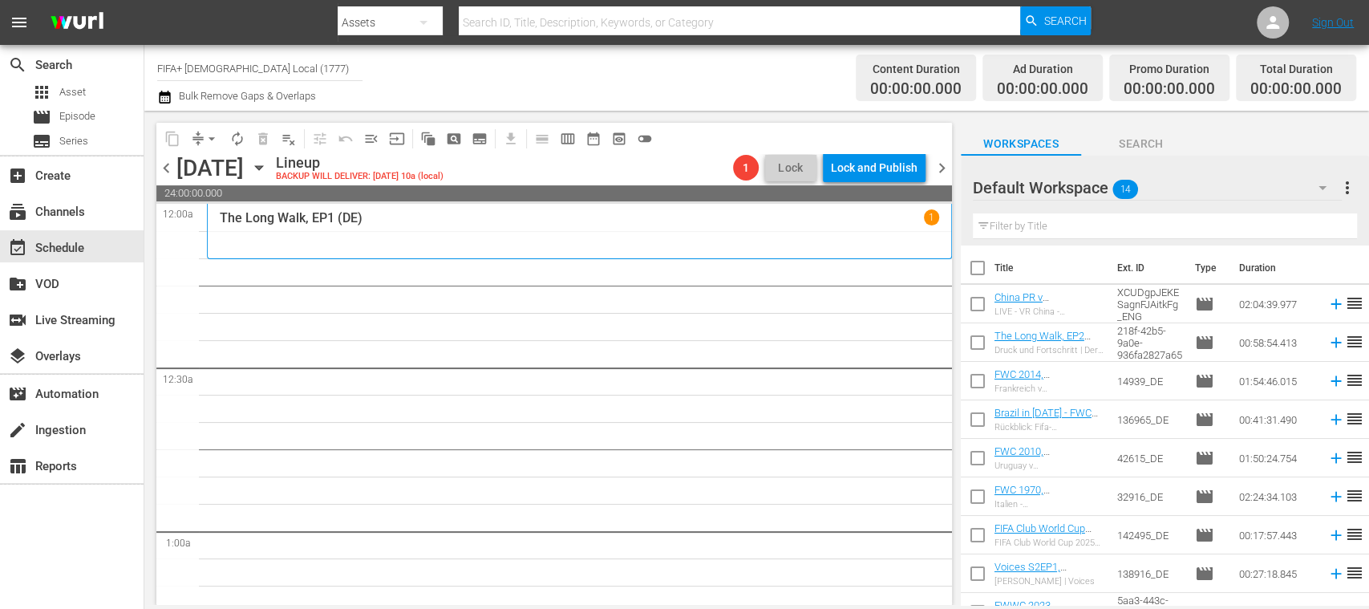
checkbox input "true"
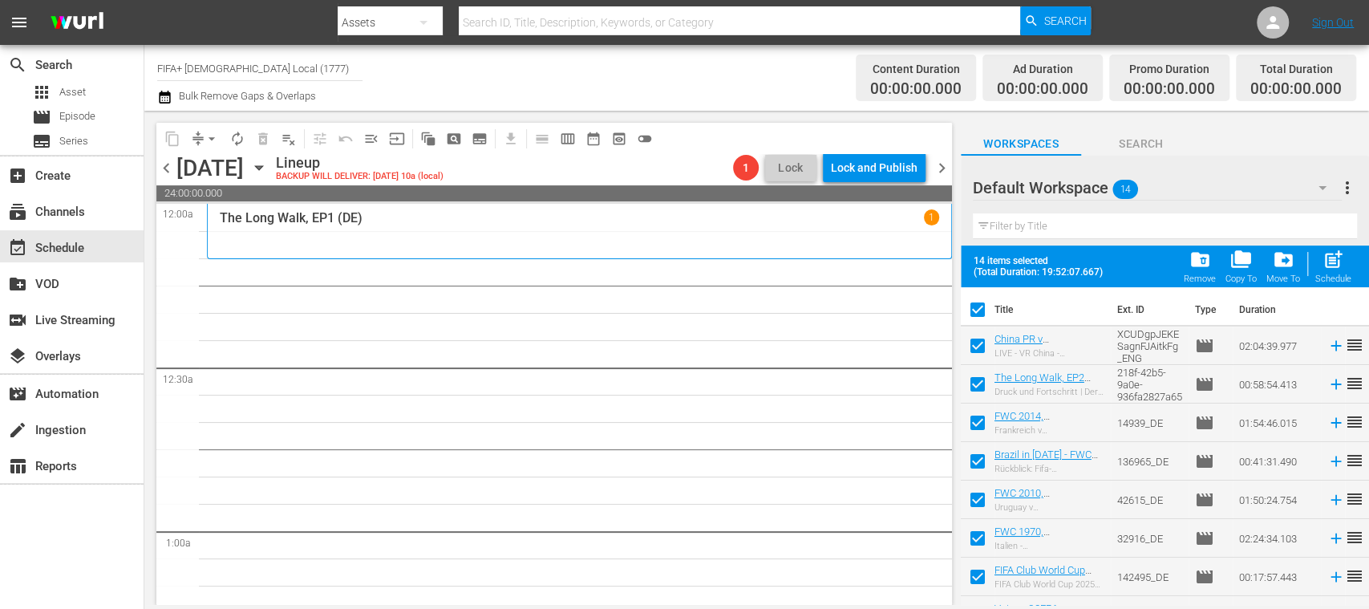
click at [978, 346] on input "checkbox" at bounding box center [978, 349] width 34 height 34
checkbox input "false"
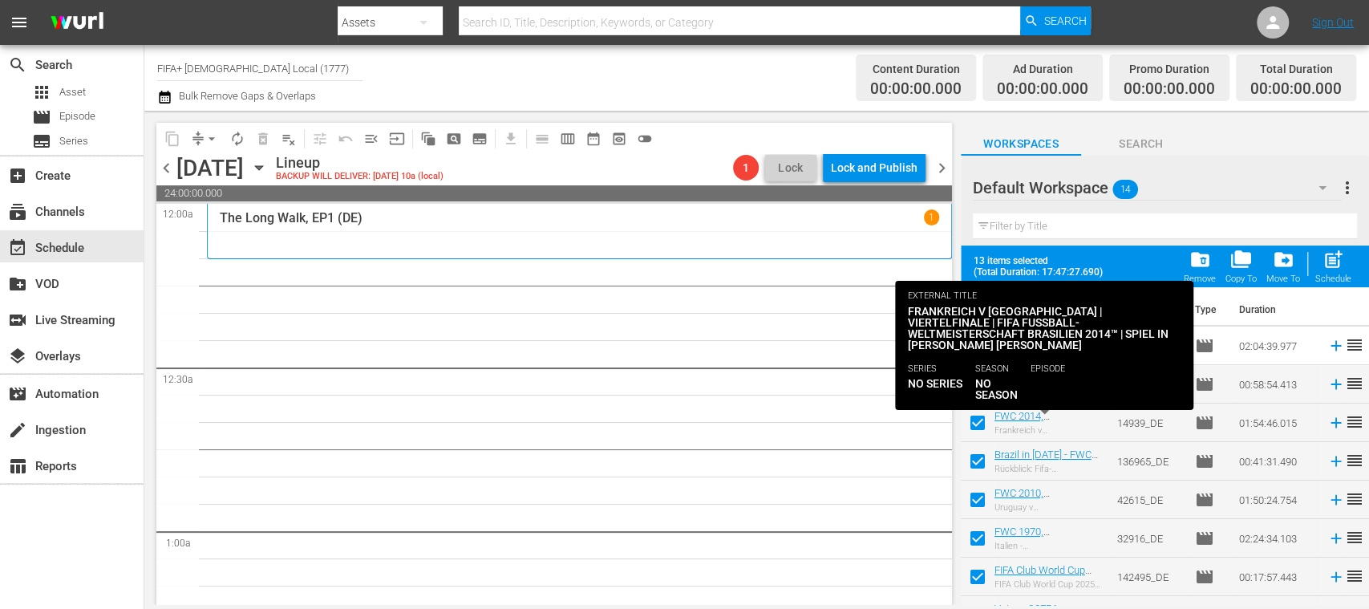
scroll to position [258, 0]
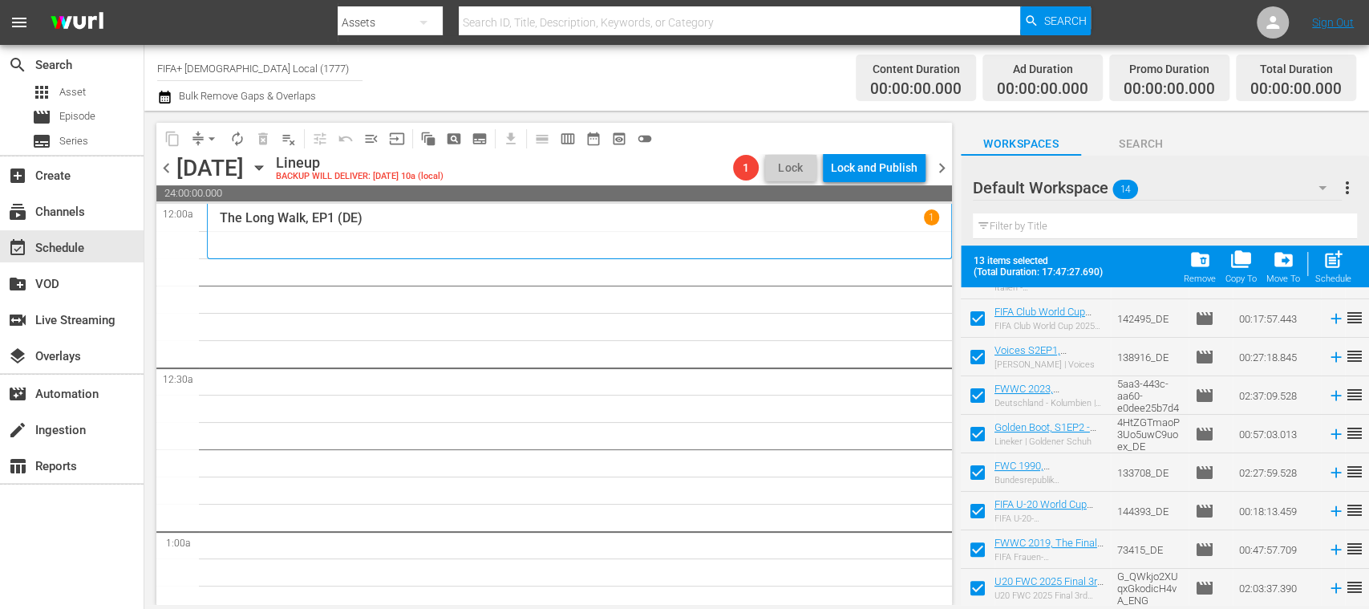
click at [976, 588] on input "checkbox" at bounding box center [978, 591] width 34 height 34
checkbox input "false"
click at [981, 540] on input "checkbox" at bounding box center [978, 553] width 34 height 34
checkbox input "false"
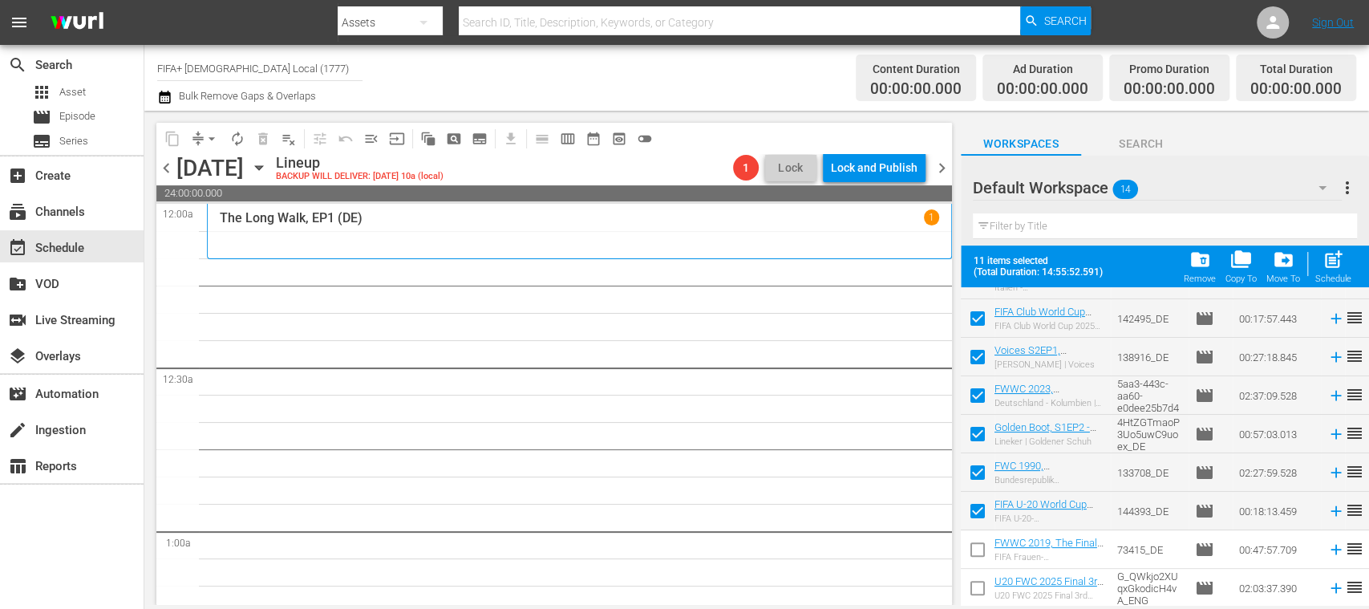
click at [975, 513] on input "checkbox" at bounding box center [978, 514] width 34 height 34
checkbox input "false"
click at [974, 473] on input "checkbox" at bounding box center [978, 476] width 34 height 34
checkbox input "false"
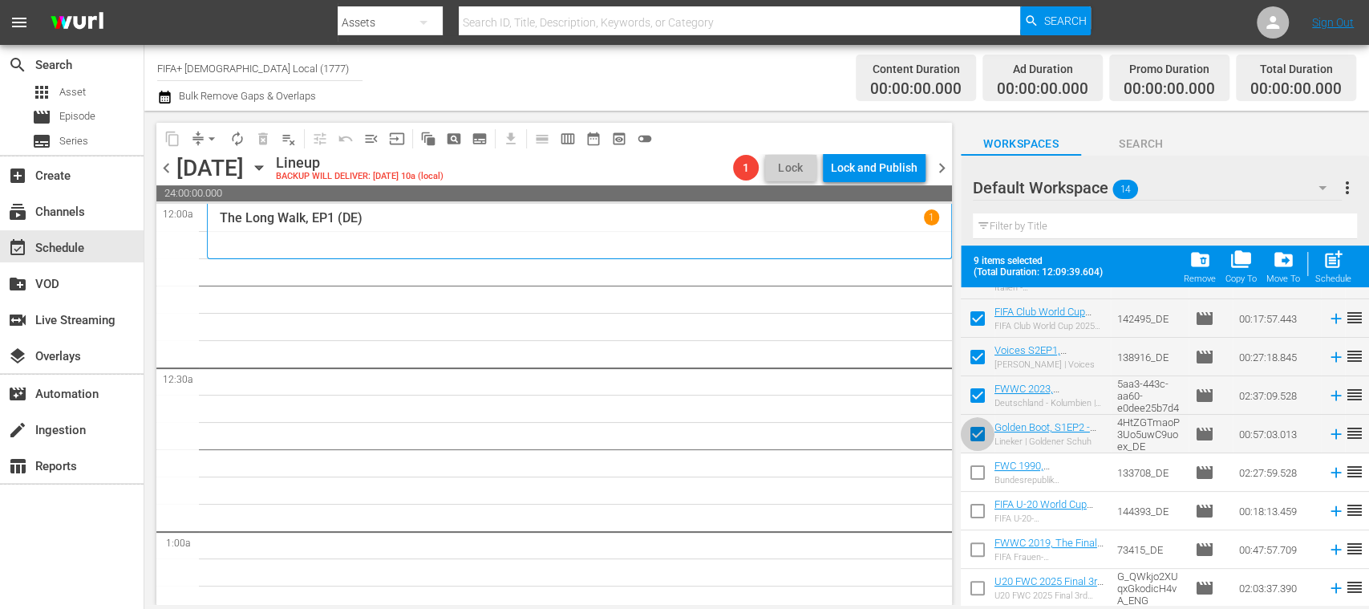
click at [981, 436] on input "checkbox" at bounding box center [978, 437] width 34 height 34
click at [977, 438] on input "checkbox" at bounding box center [978, 437] width 34 height 34
checkbox input "true"
click at [977, 511] on input "checkbox" at bounding box center [978, 514] width 34 height 34
checkbox input "true"
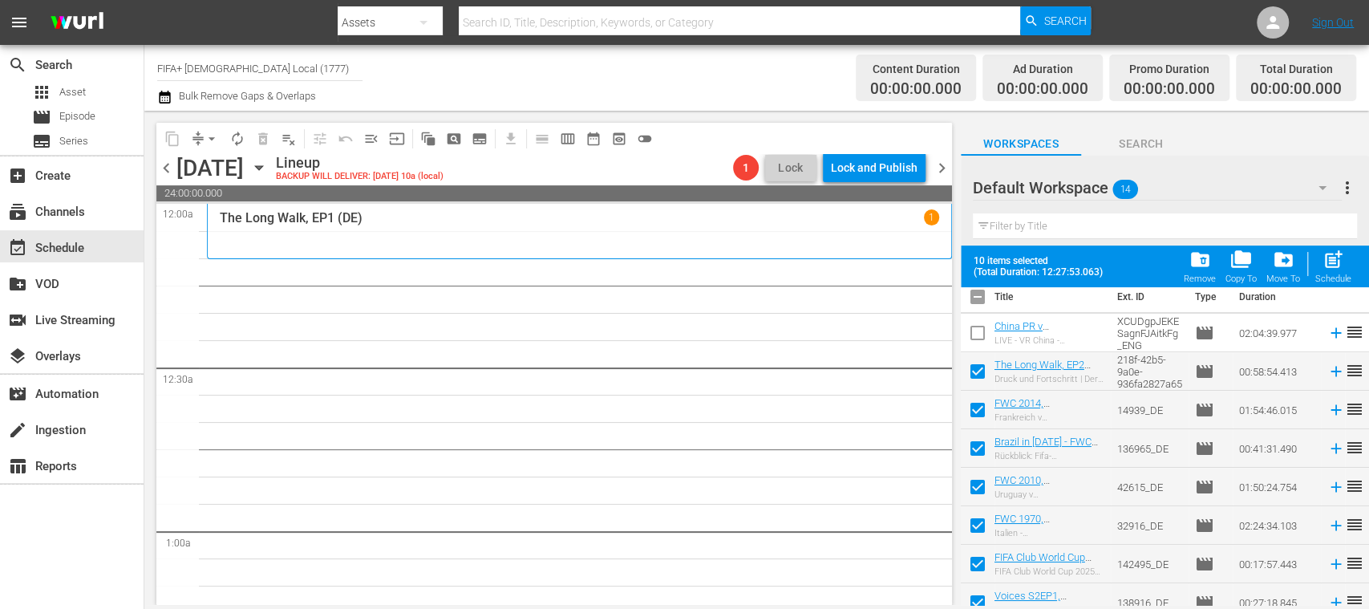
scroll to position [0, 0]
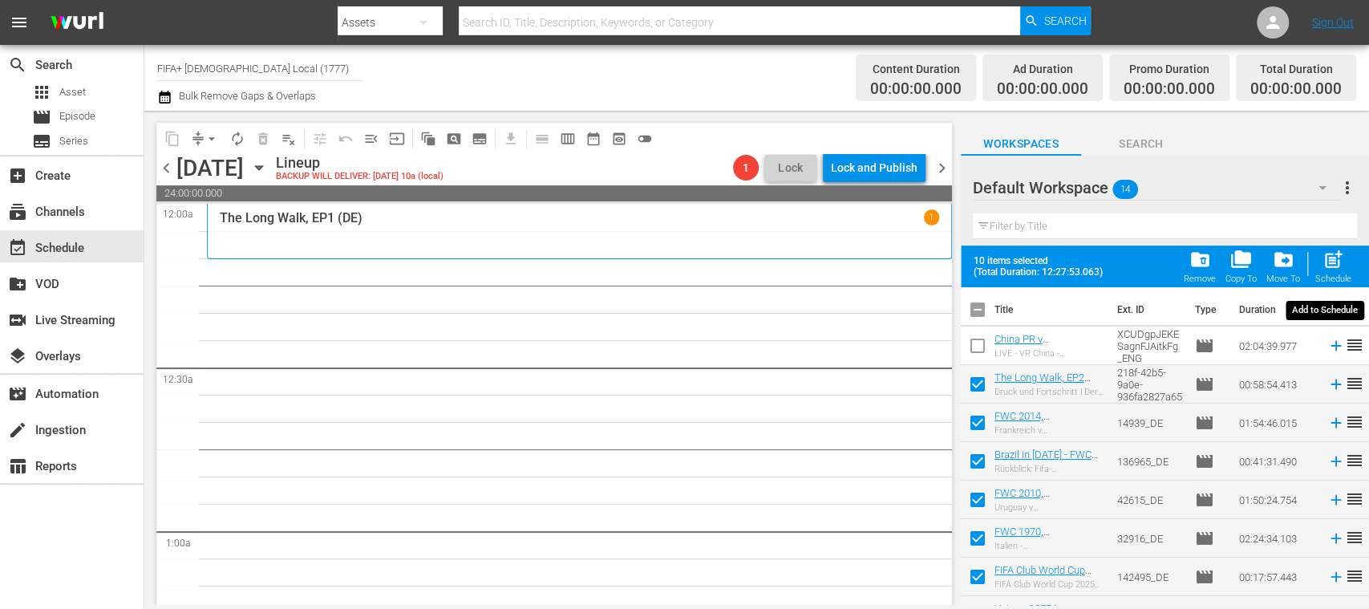
click at [1345, 266] on div "post_add Schedule" at bounding box center [1333, 266] width 36 height 35
checkbox input "false"
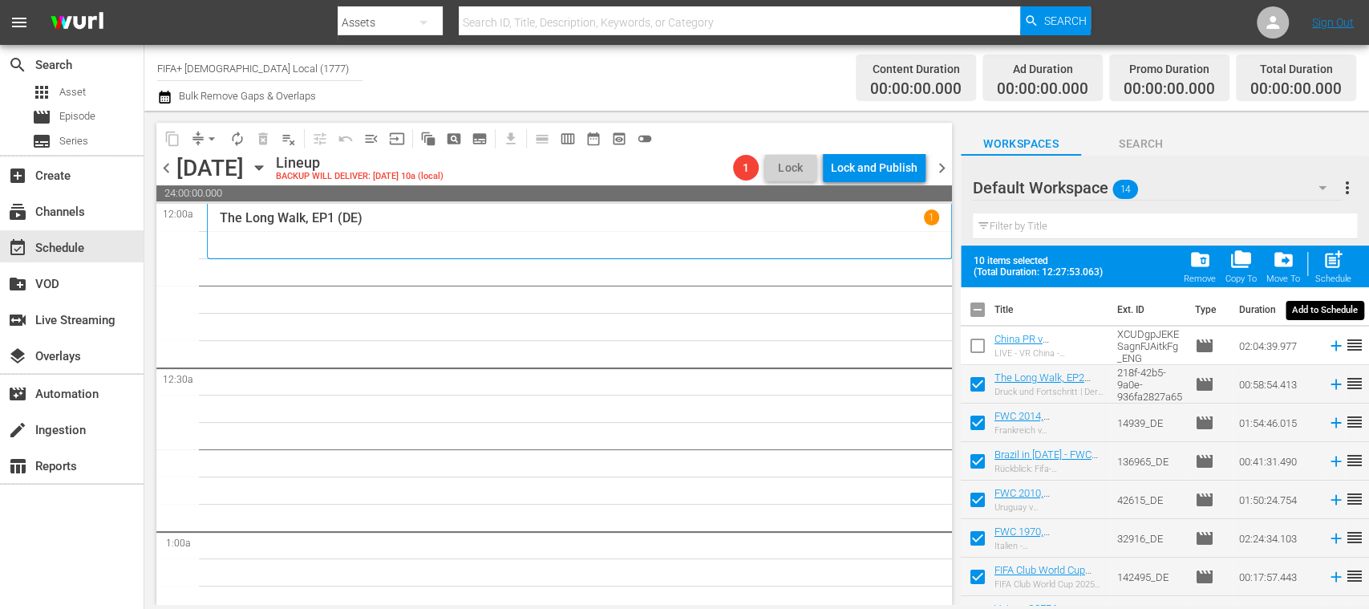
checkbox input "false"
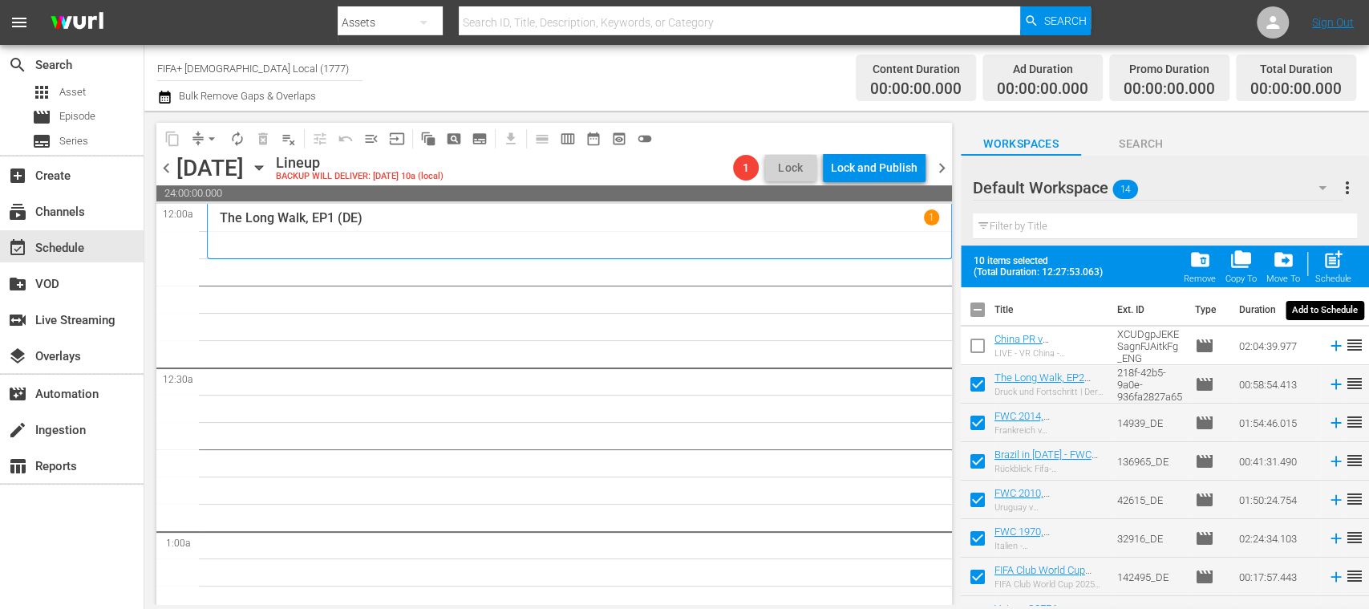
checkbox input "false"
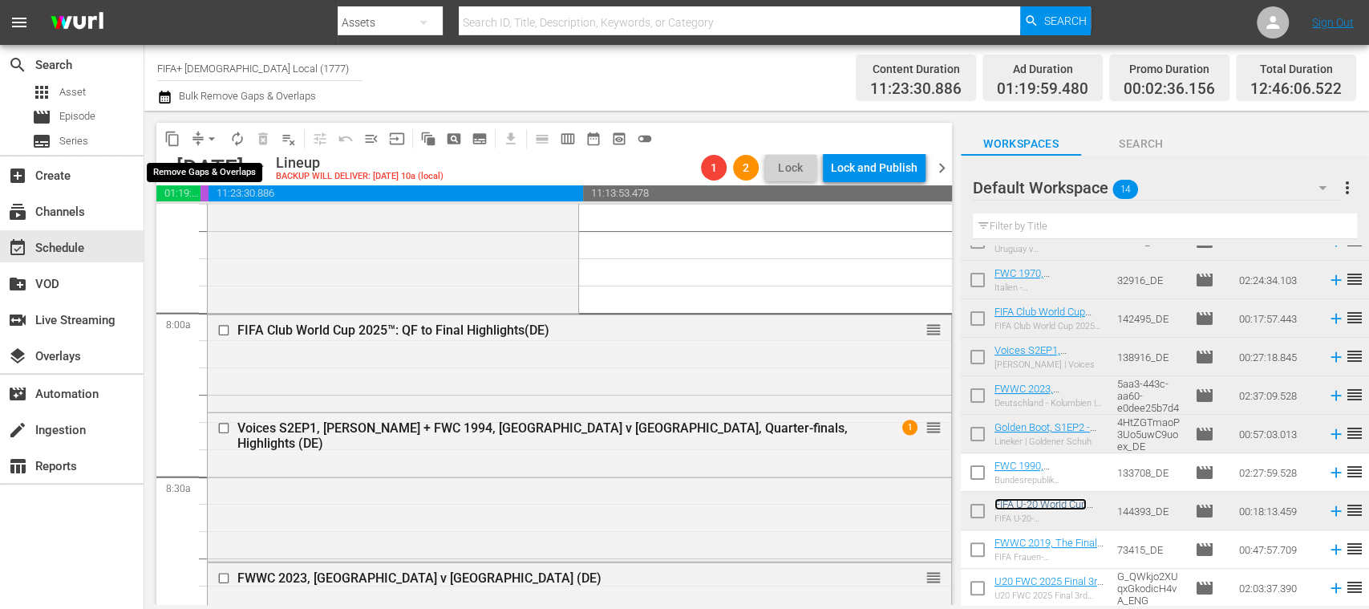
scroll to position [2481, 0]
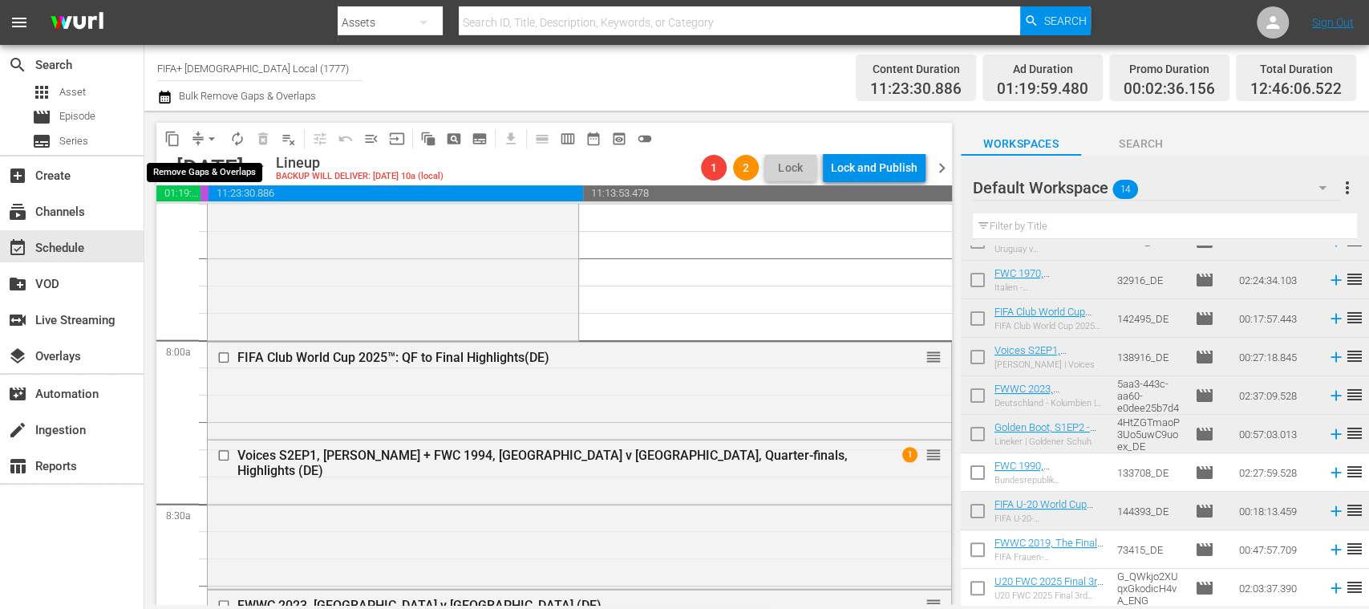
click at [212, 136] on span "arrow_drop_down" at bounding box center [212, 139] width 16 height 16
click at [246, 220] on li "Align to End of Previous Day" at bounding box center [212, 224] width 168 height 26
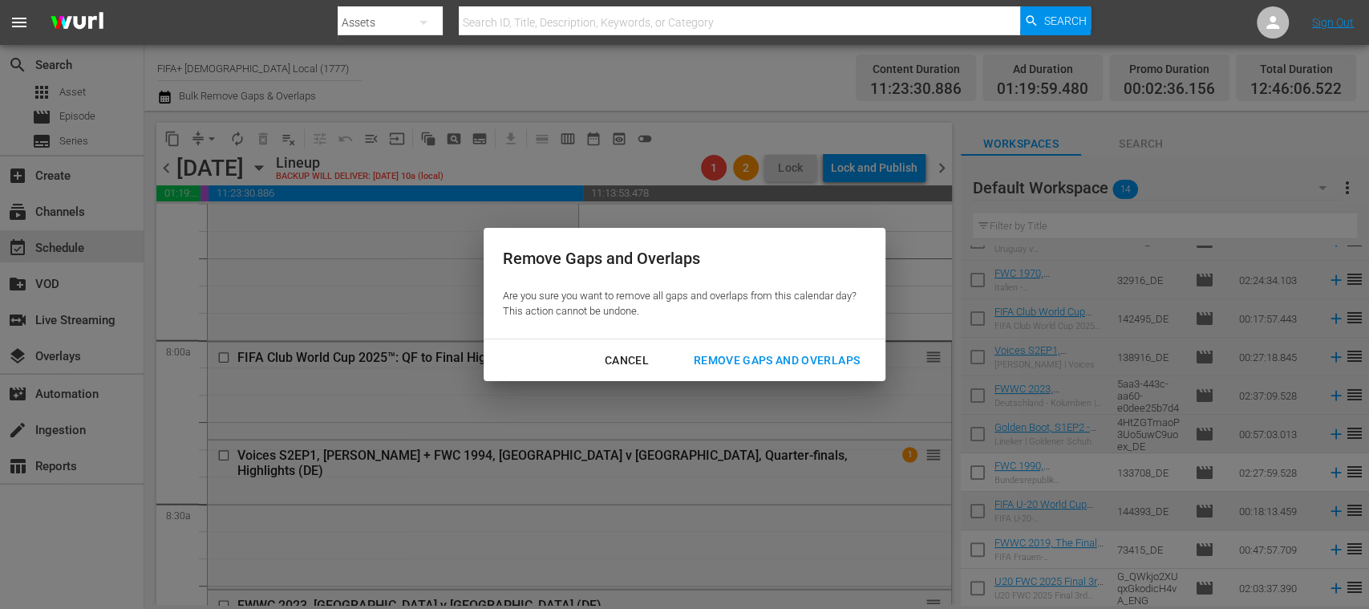
drag, startPoint x: 706, startPoint y: 345, endPoint x: 783, endPoint y: 361, distance: 77.8
click at [706, 346] on button "Remove Gaps and Overlaps" at bounding box center [776, 361] width 204 height 30
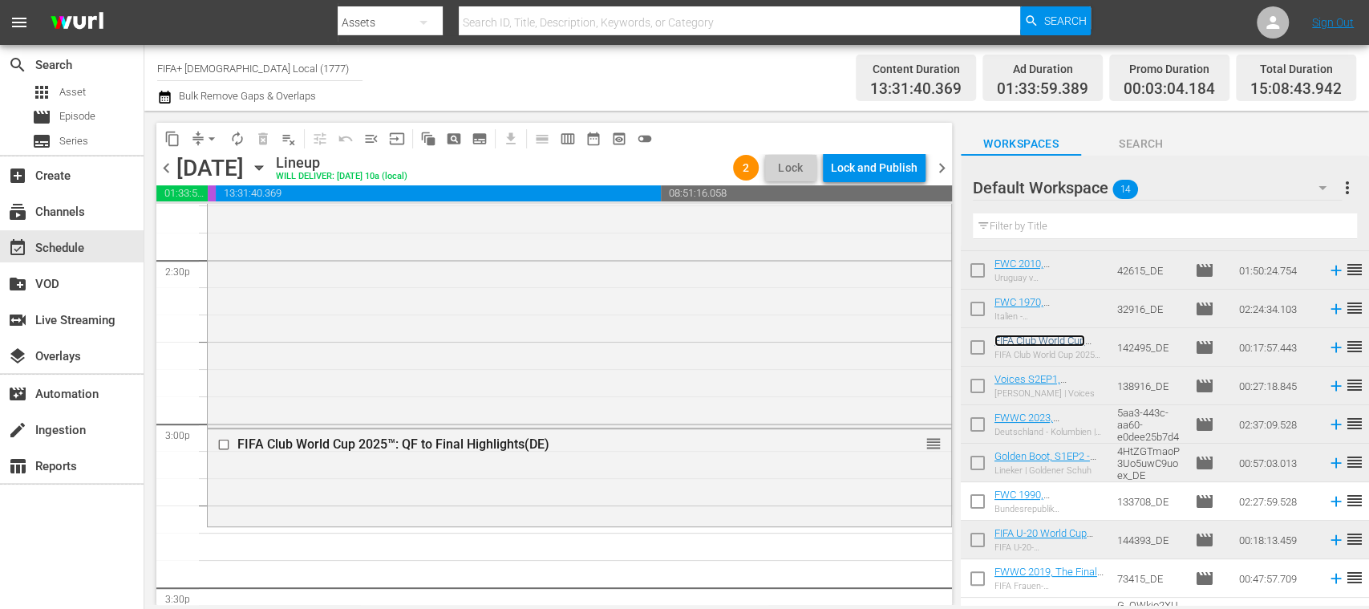
scroll to position [216, 0]
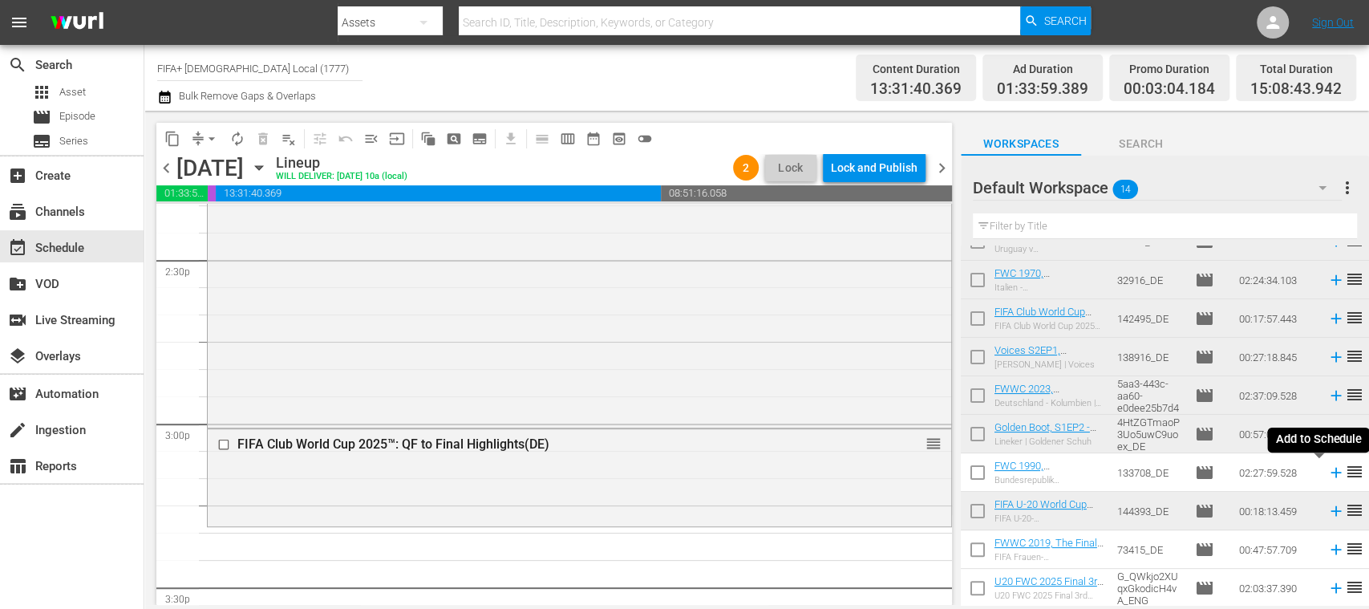
click at [1327, 474] on icon at bounding box center [1336, 472] width 18 height 18
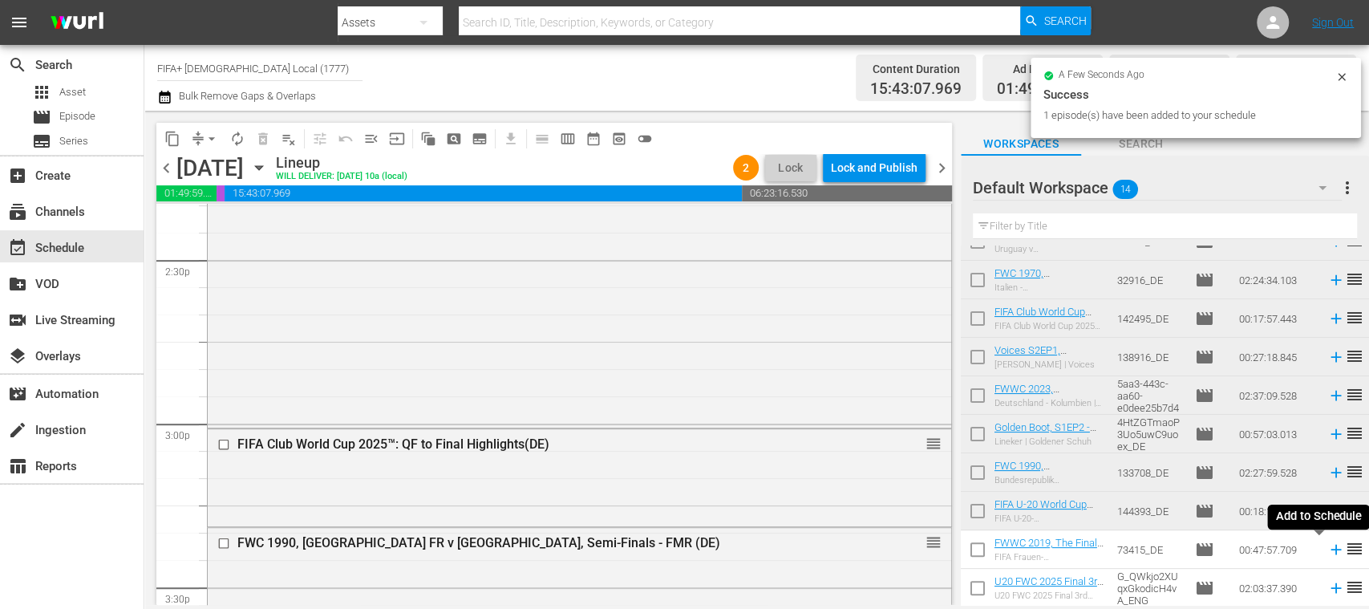
click at [1330, 550] on icon at bounding box center [1335, 549] width 10 height 10
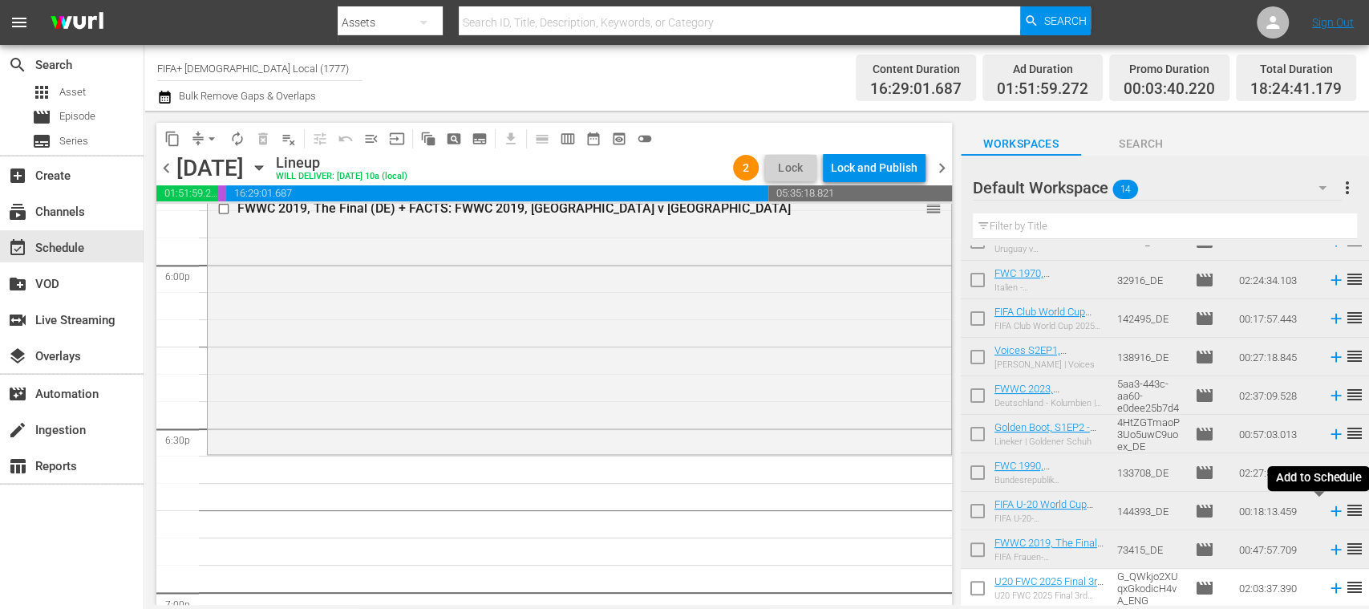
click at [1327, 515] on icon at bounding box center [1336, 511] width 18 height 18
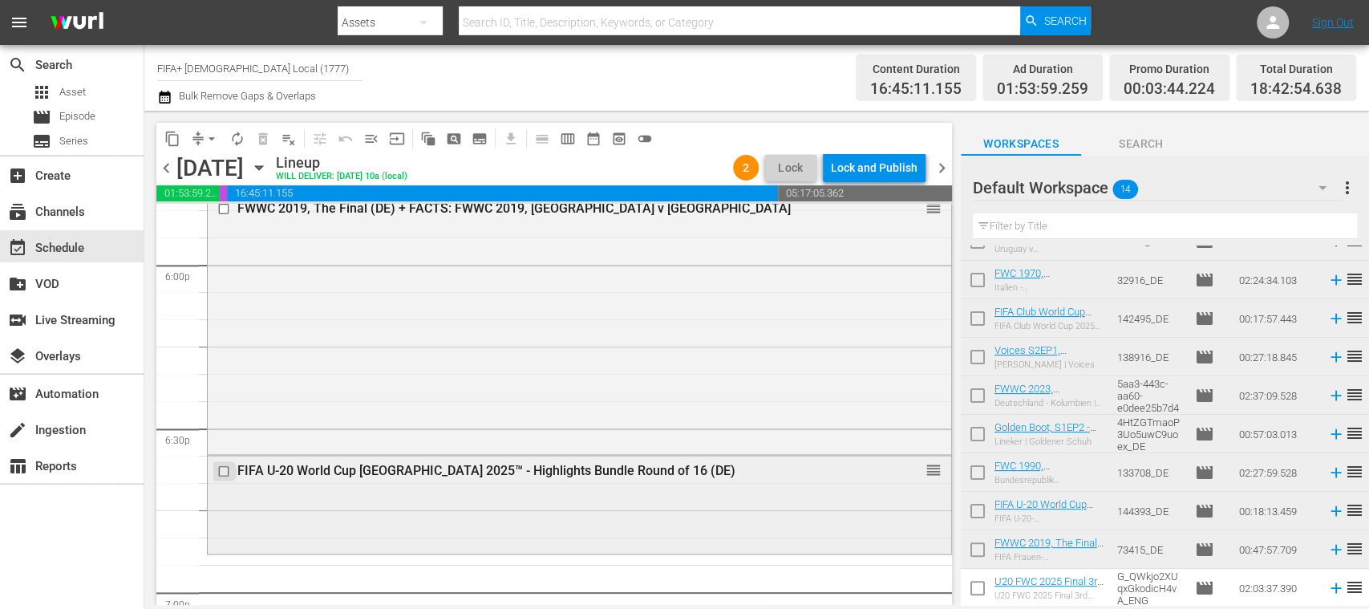
click at [223, 470] on input "checkbox" at bounding box center [225, 471] width 17 height 14
click at [265, 141] on span "delete_forever_outlined" at bounding box center [263, 139] width 16 height 16
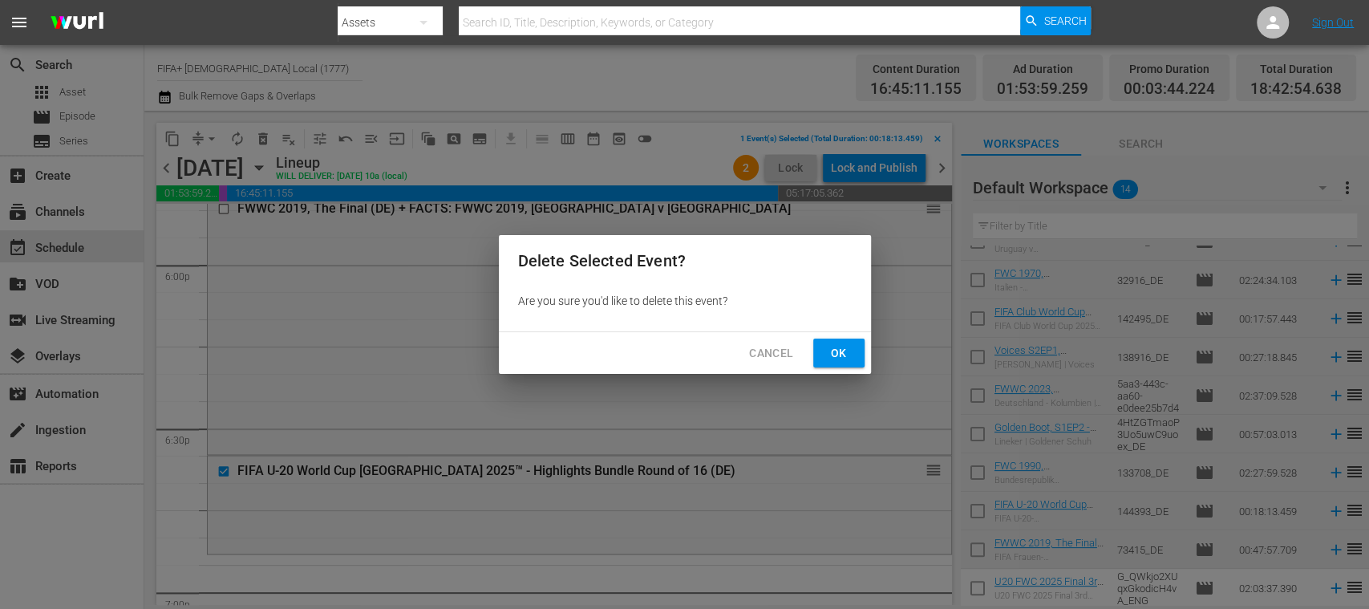
click at [779, 354] on span "Cancel" at bounding box center [771, 353] width 44 height 20
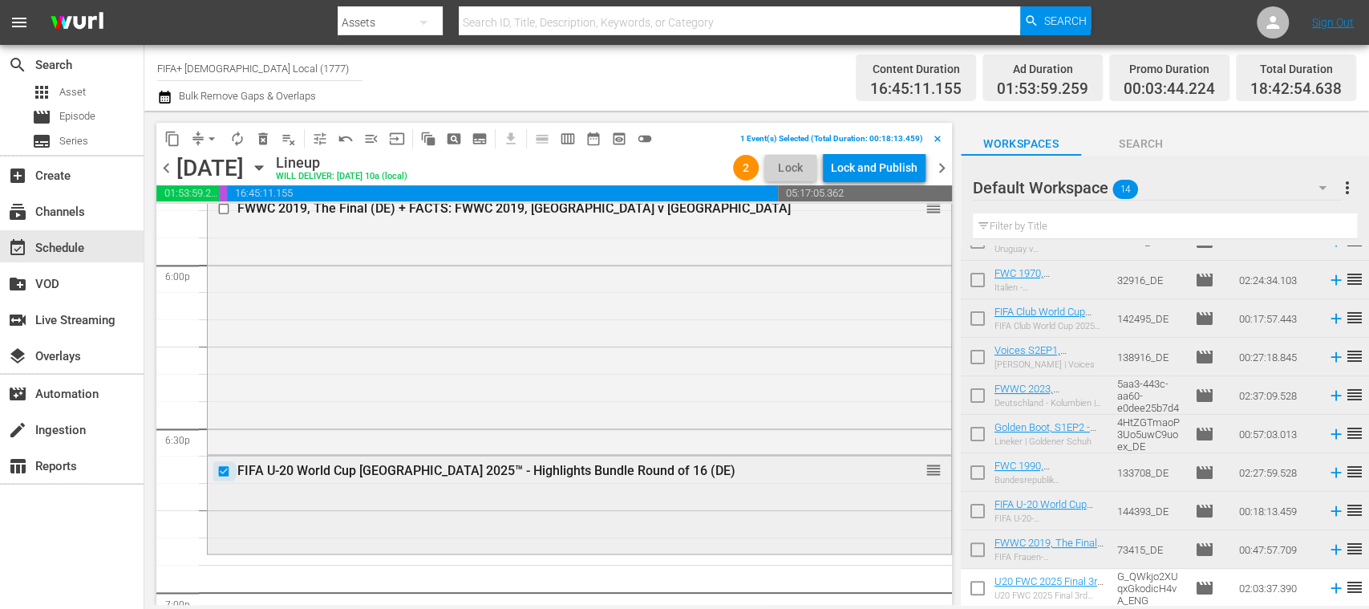
click at [223, 472] on input "checkbox" at bounding box center [225, 471] width 17 height 14
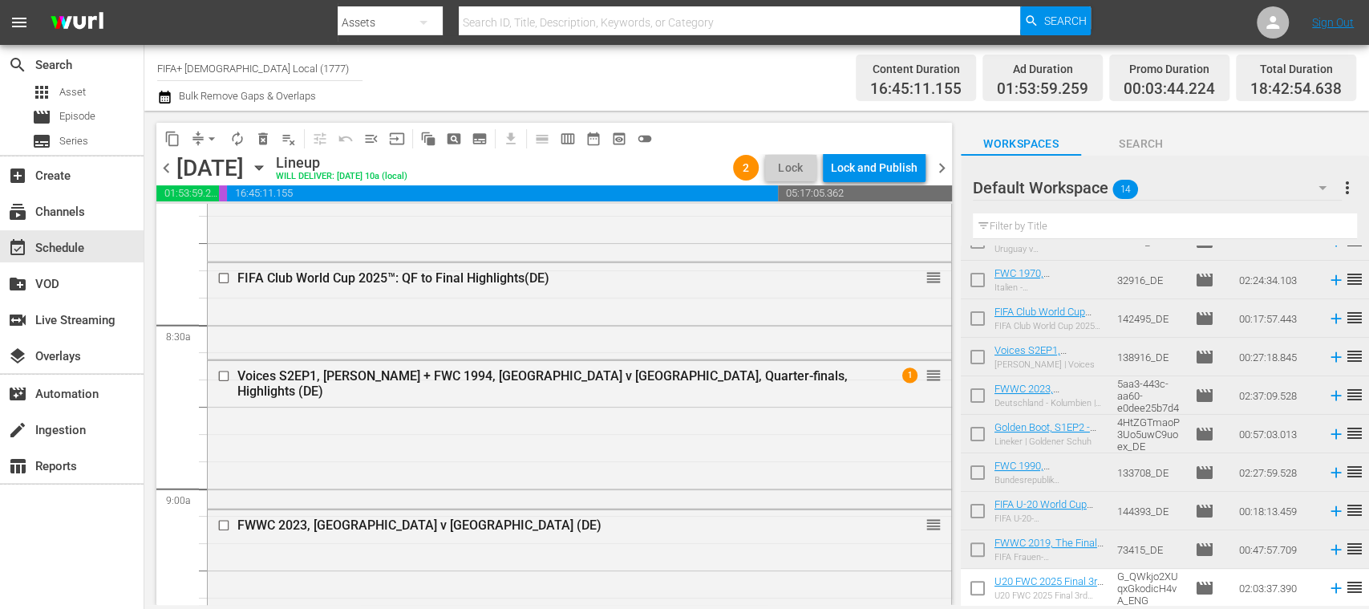
scroll to position [1859, 0]
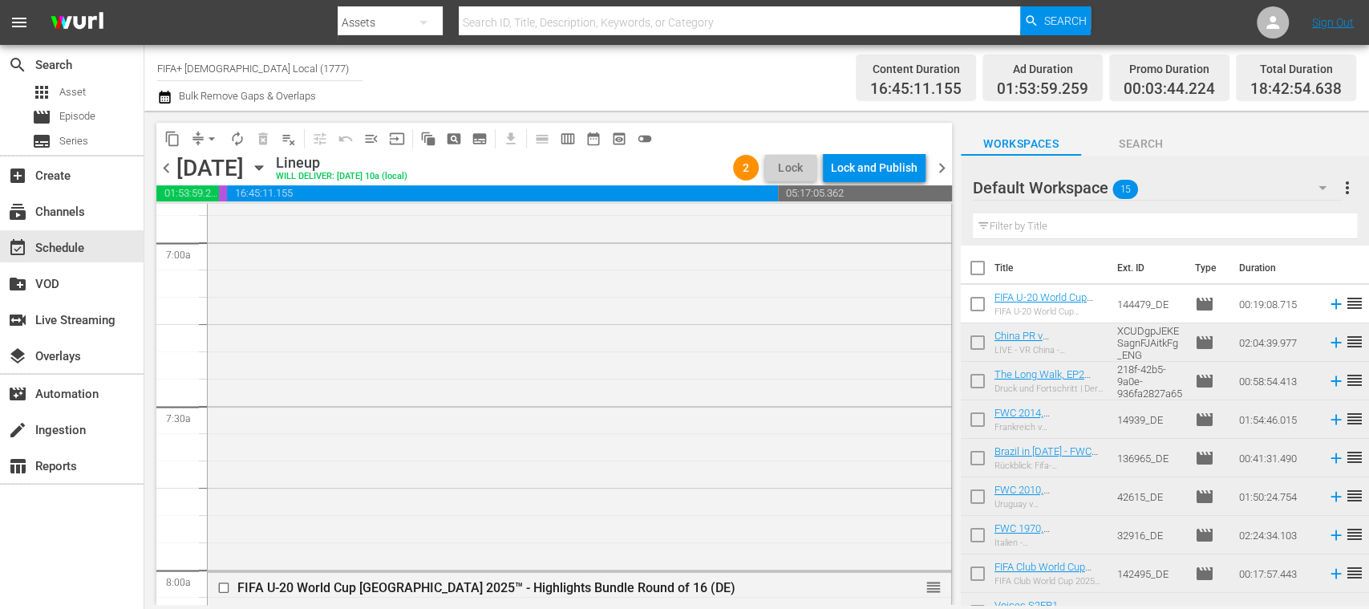
scroll to position [2507, 0]
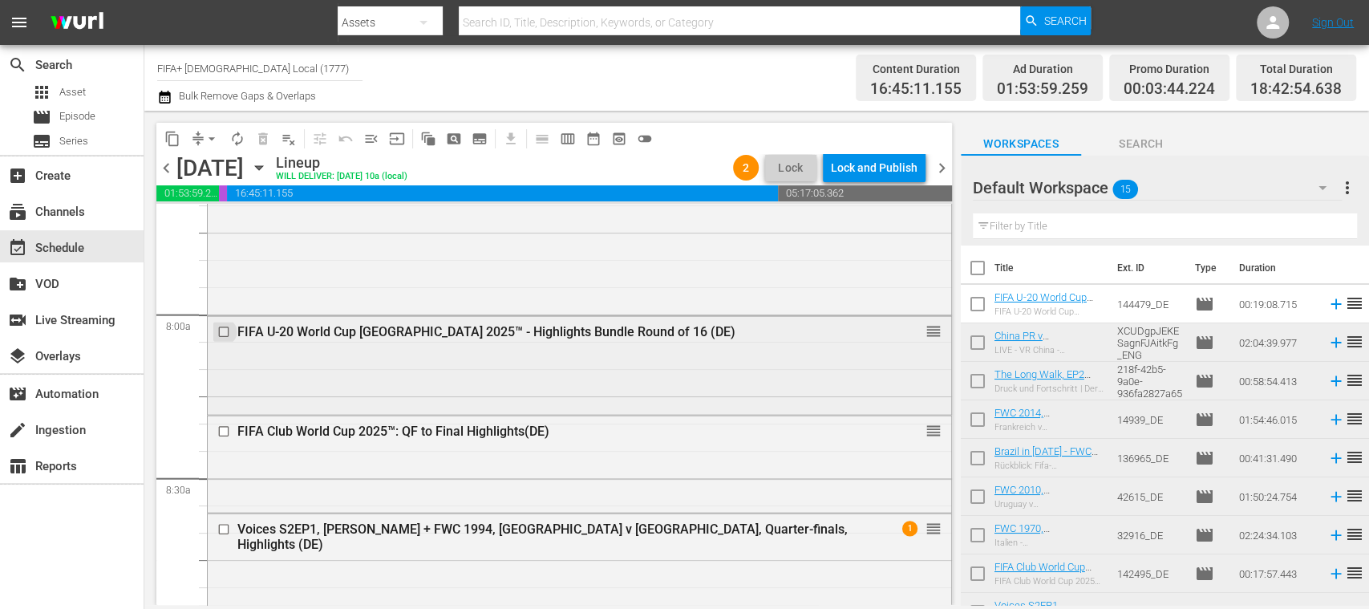
click at [228, 333] on input "checkbox" at bounding box center [225, 333] width 17 height 14
click at [263, 140] on span "delete_forever_outlined" at bounding box center [263, 139] width 16 height 16
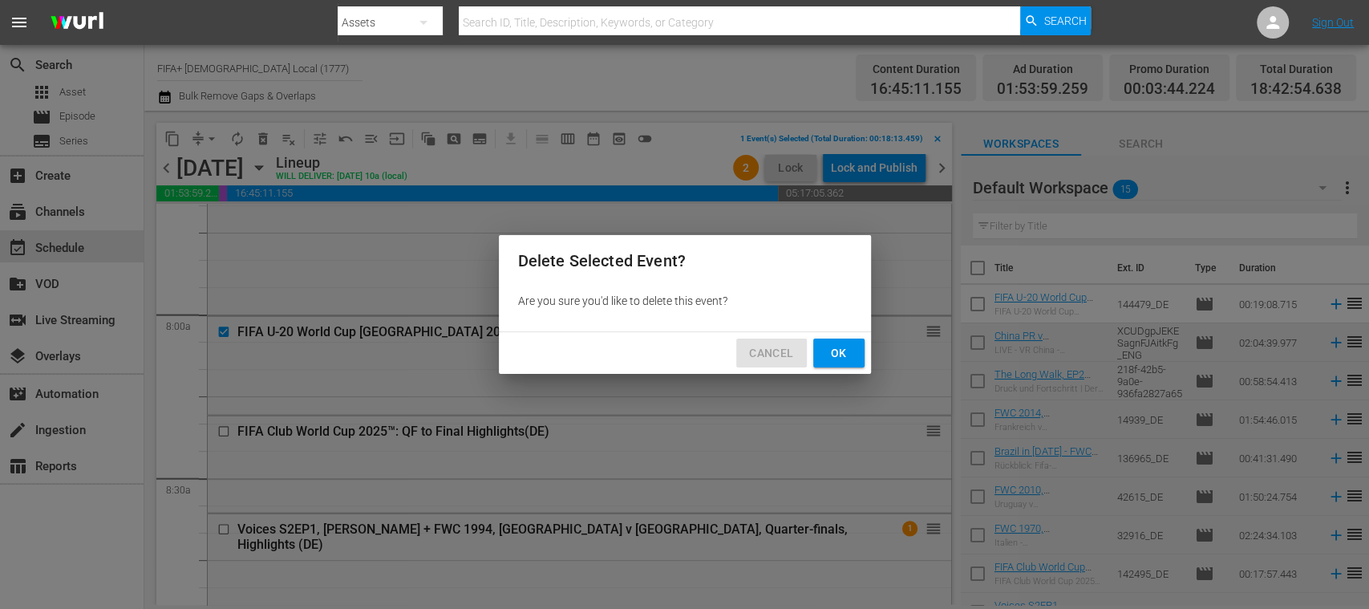
click at [775, 351] on span "Cancel" at bounding box center [771, 353] width 44 height 20
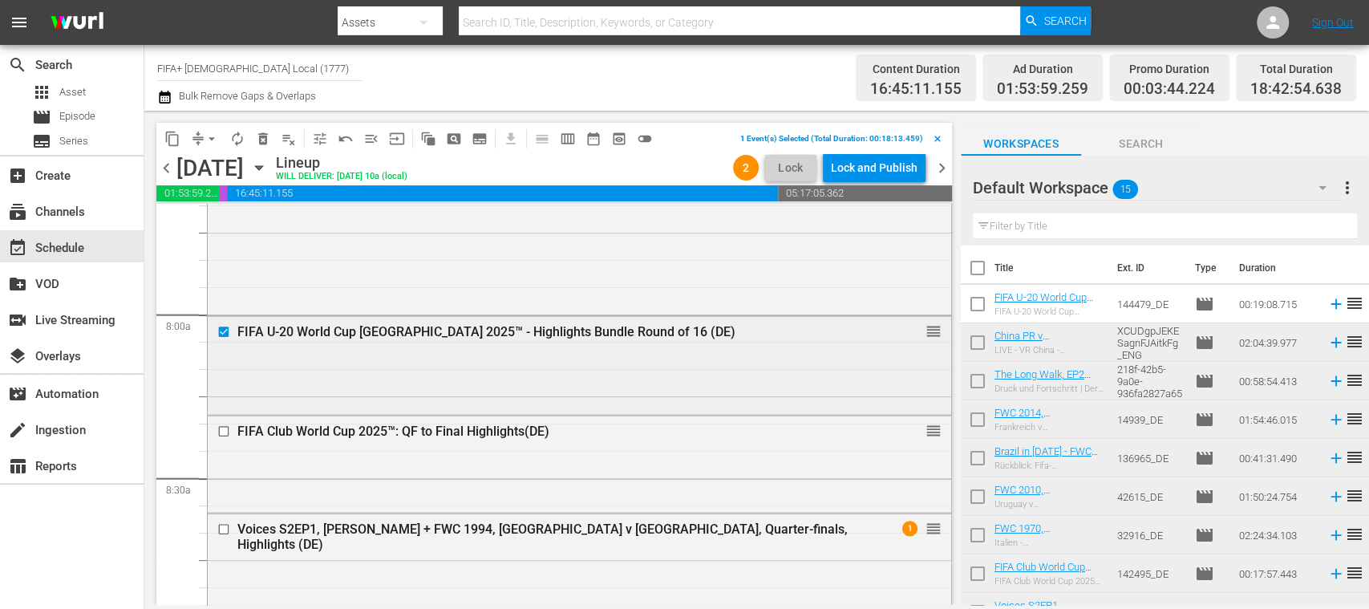
click at [225, 329] on input "checkbox" at bounding box center [225, 333] width 17 height 14
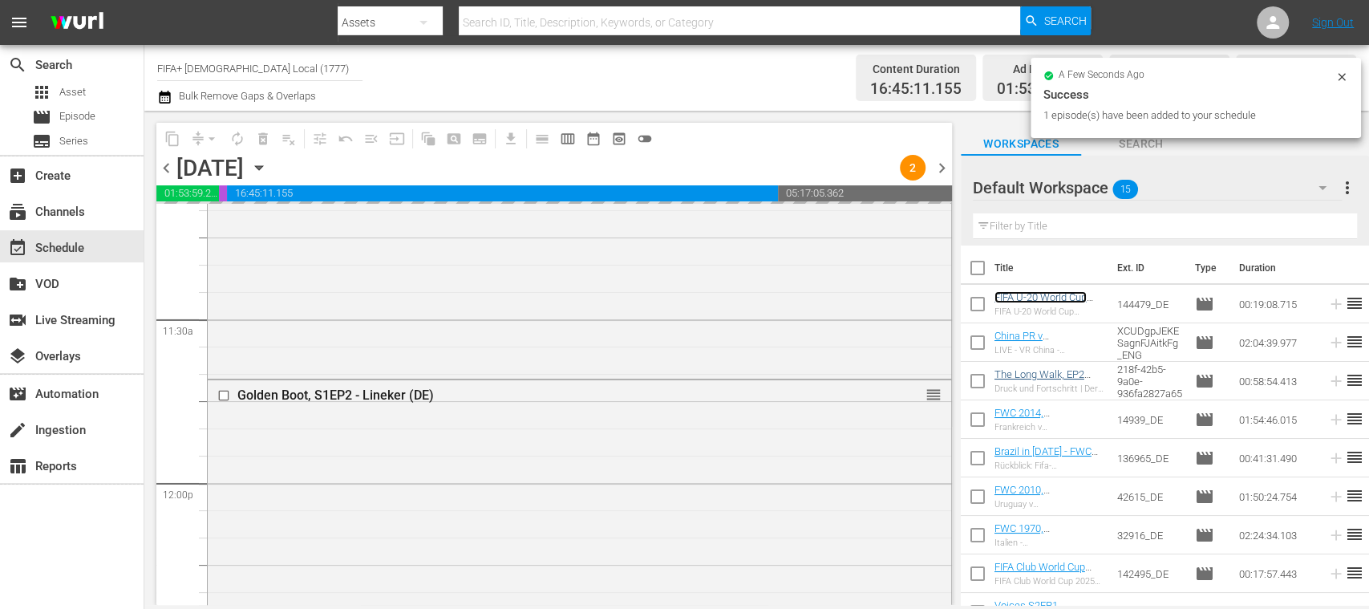
scroll to position [5980, 0]
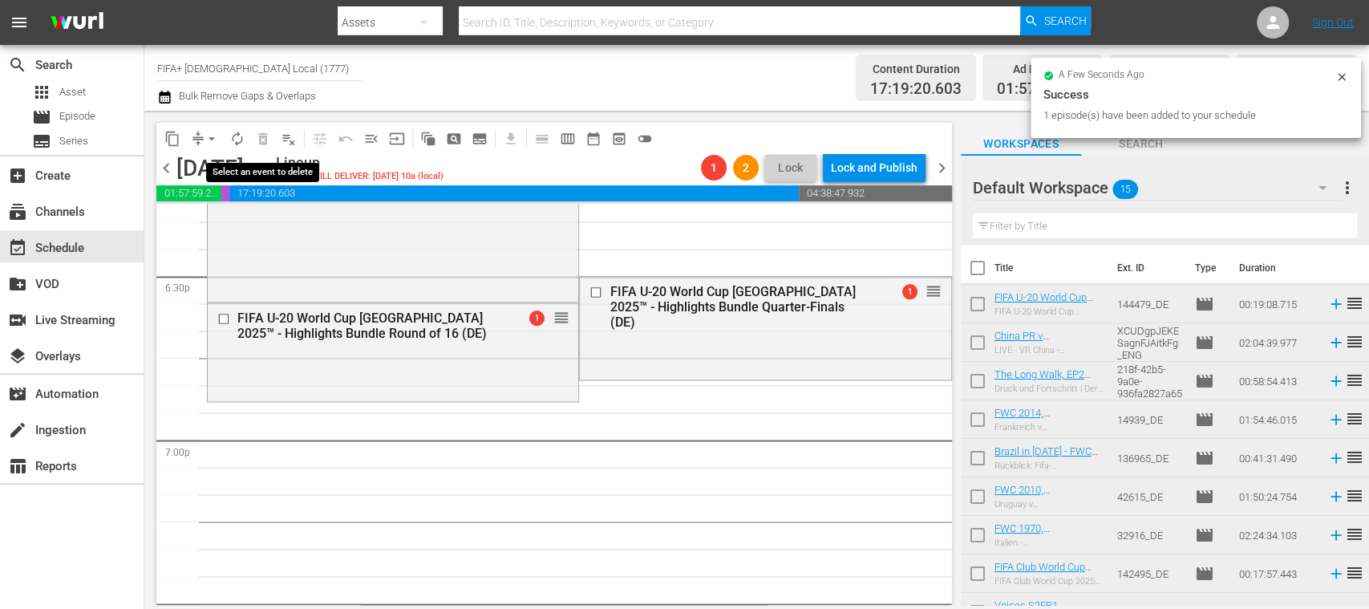
click at [261, 142] on span "delete_forever_outlined" at bounding box center [263, 139] width 26 height 26
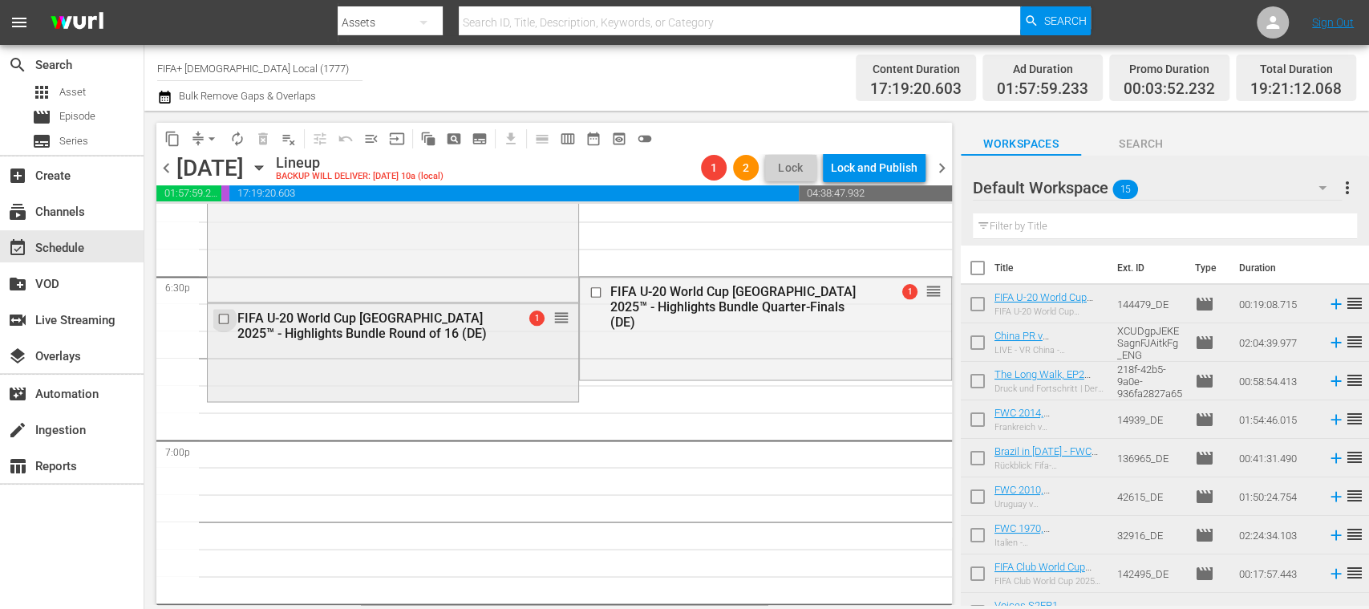
click at [225, 314] on input "checkbox" at bounding box center [225, 319] width 17 height 14
click at [265, 146] on span "delete_forever_outlined" at bounding box center [263, 139] width 16 height 16
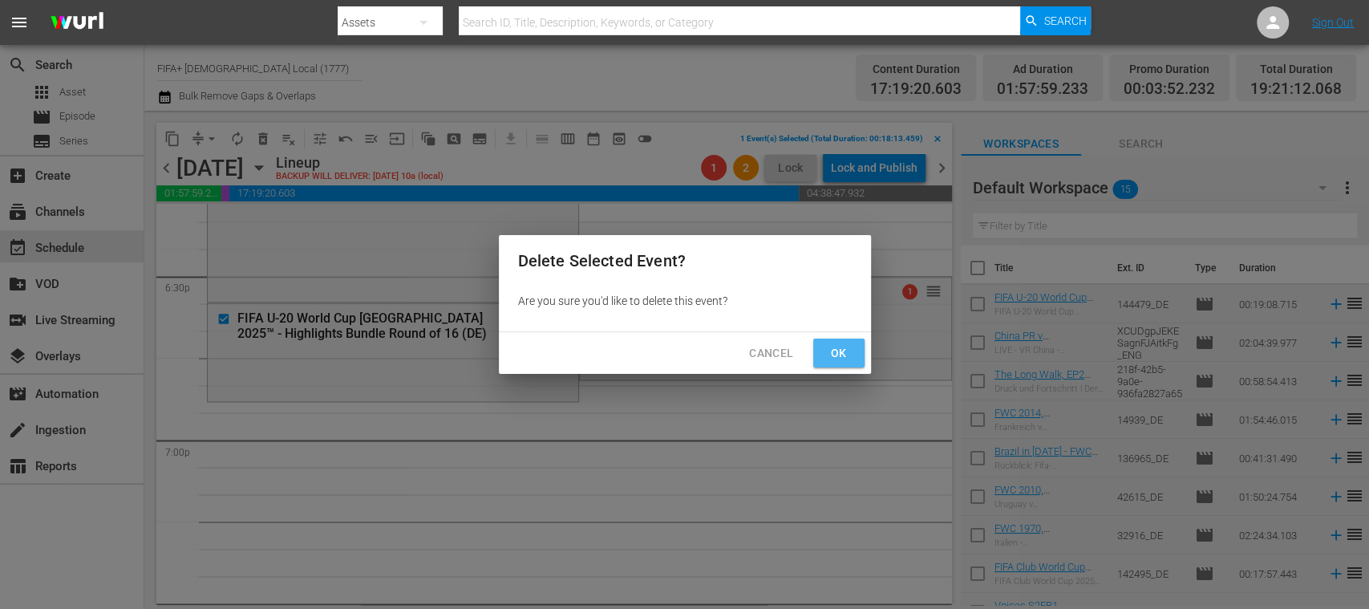
click at [832, 347] on span "Ok" at bounding box center [839, 353] width 26 height 20
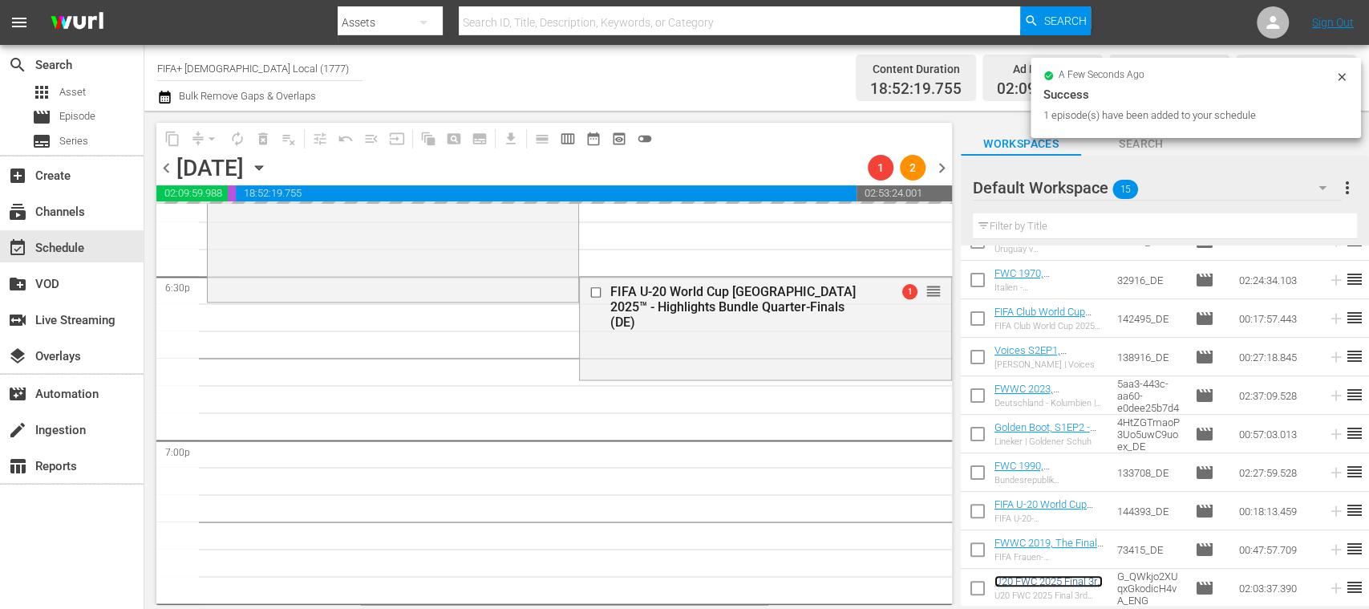
scroll to position [0, 0]
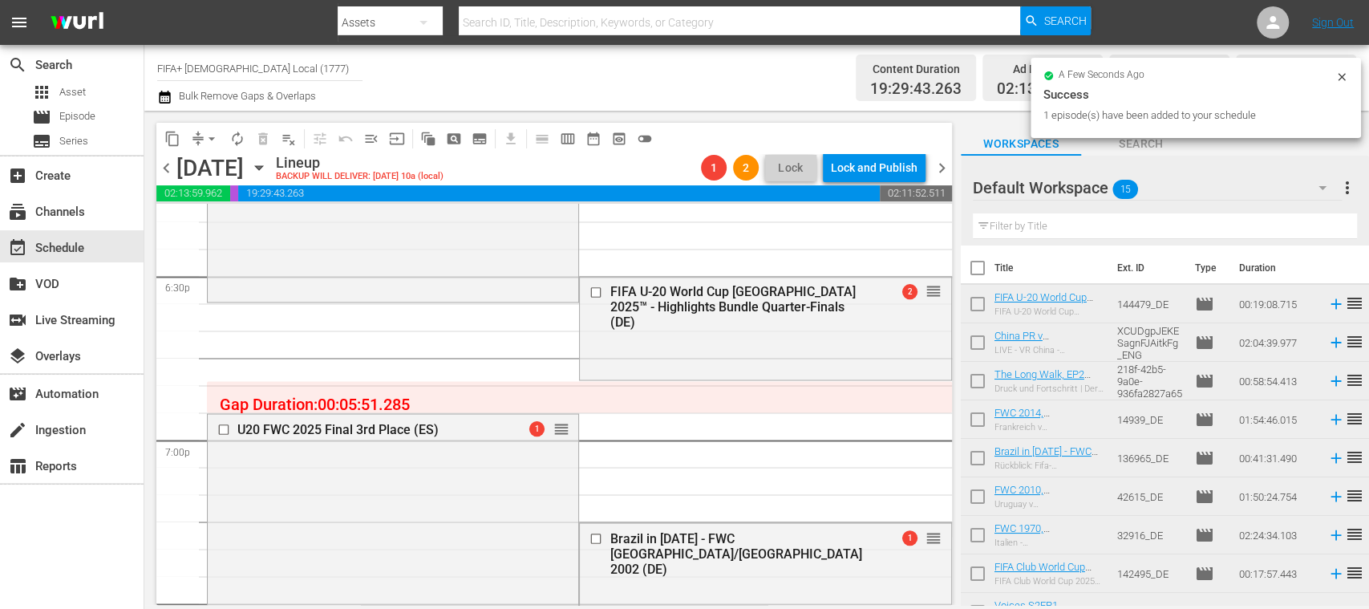
drag, startPoint x: 978, startPoint y: 382, endPoint x: 974, endPoint y: 412, distance: 29.9
click at [978, 382] on input "checkbox" at bounding box center [978, 384] width 34 height 34
checkbox input "true"
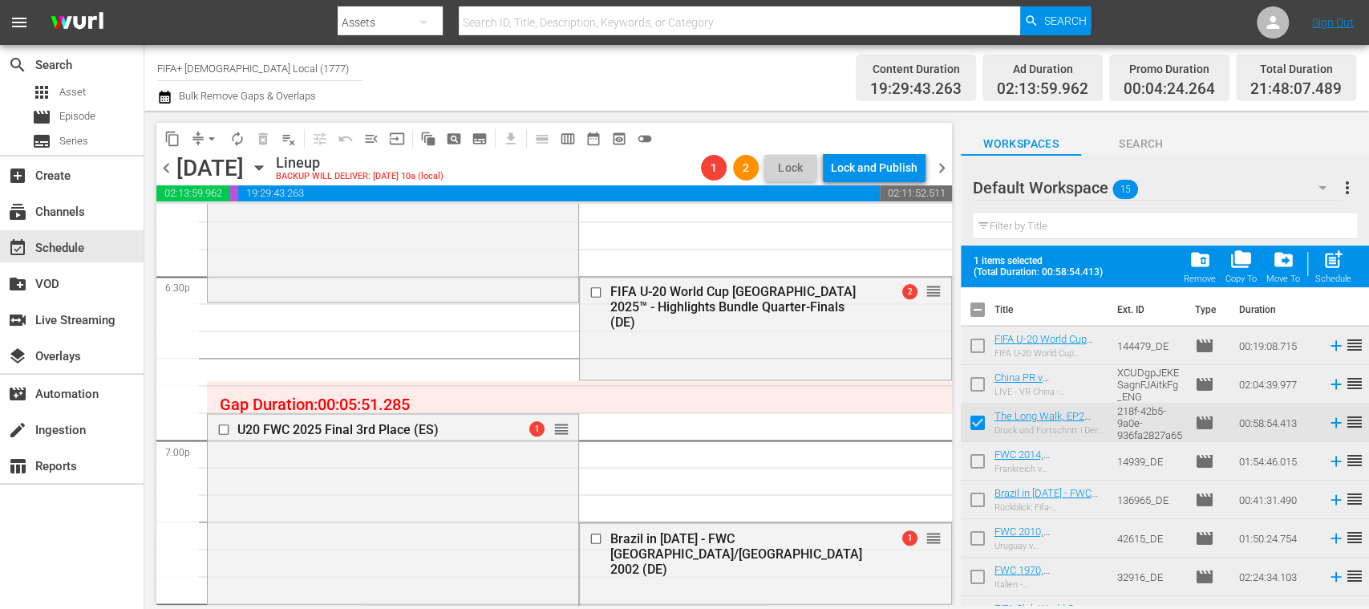
click at [978, 455] on input "checkbox" at bounding box center [978, 464] width 34 height 34
checkbox input "true"
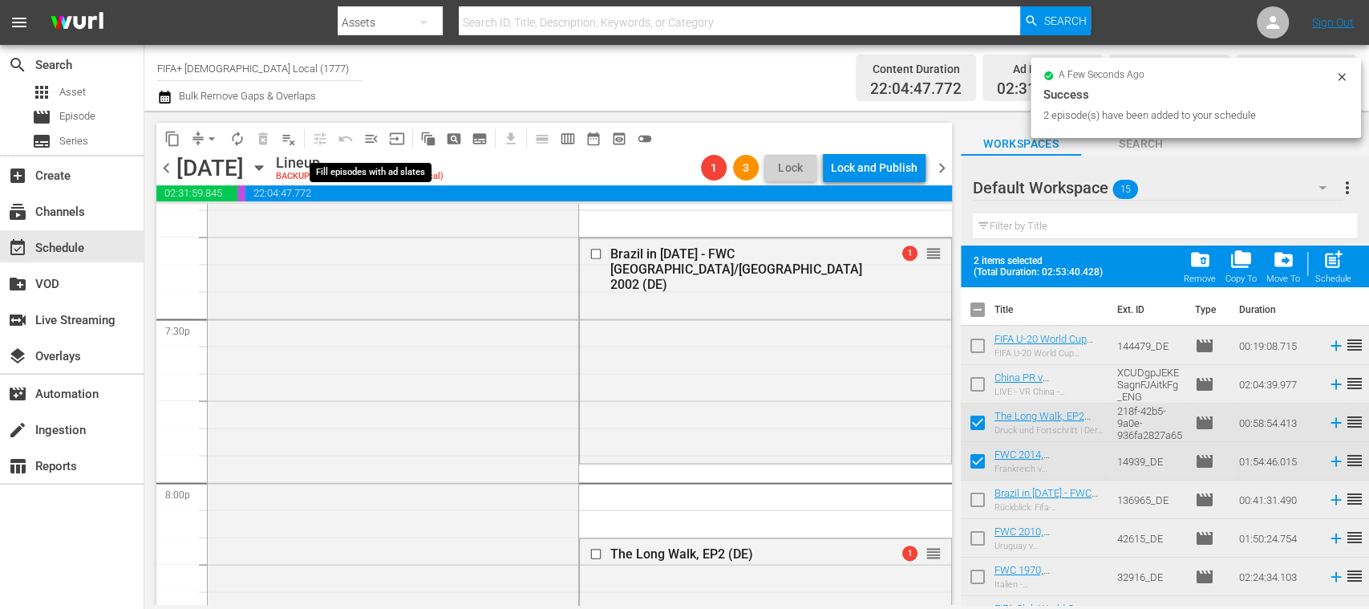
click at [374, 139] on span "menu_open" at bounding box center [371, 139] width 16 height 16
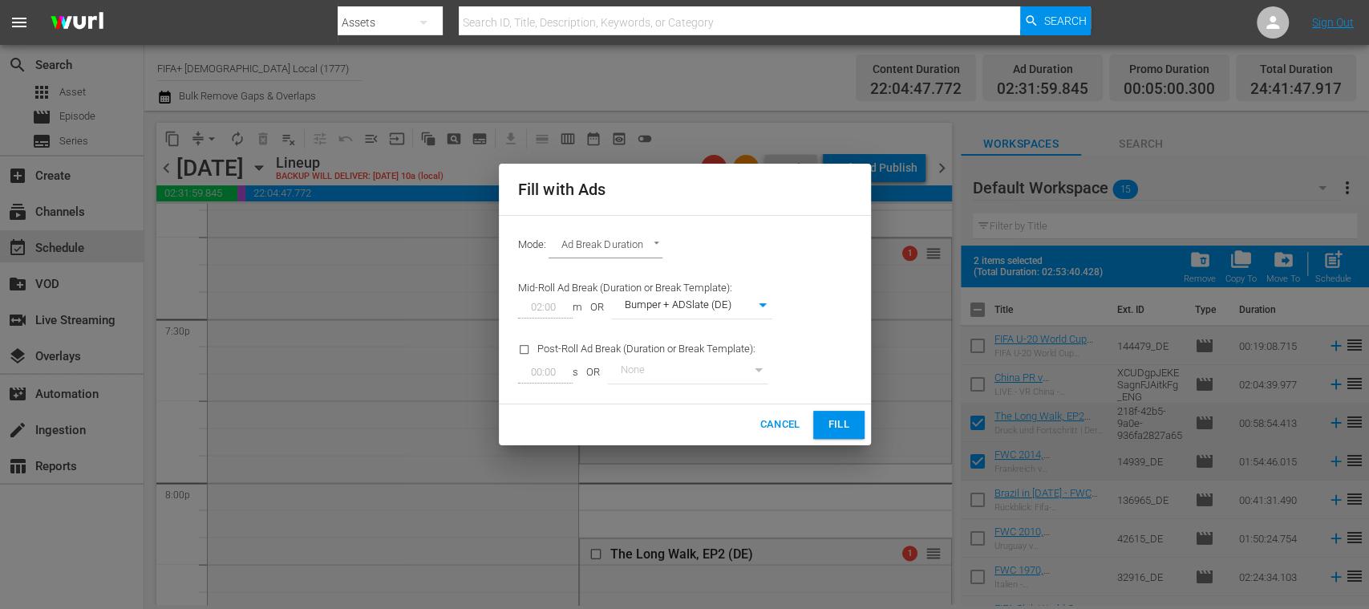
click at [848, 418] on span "Fill" at bounding box center [839, 424] width 26 height 18
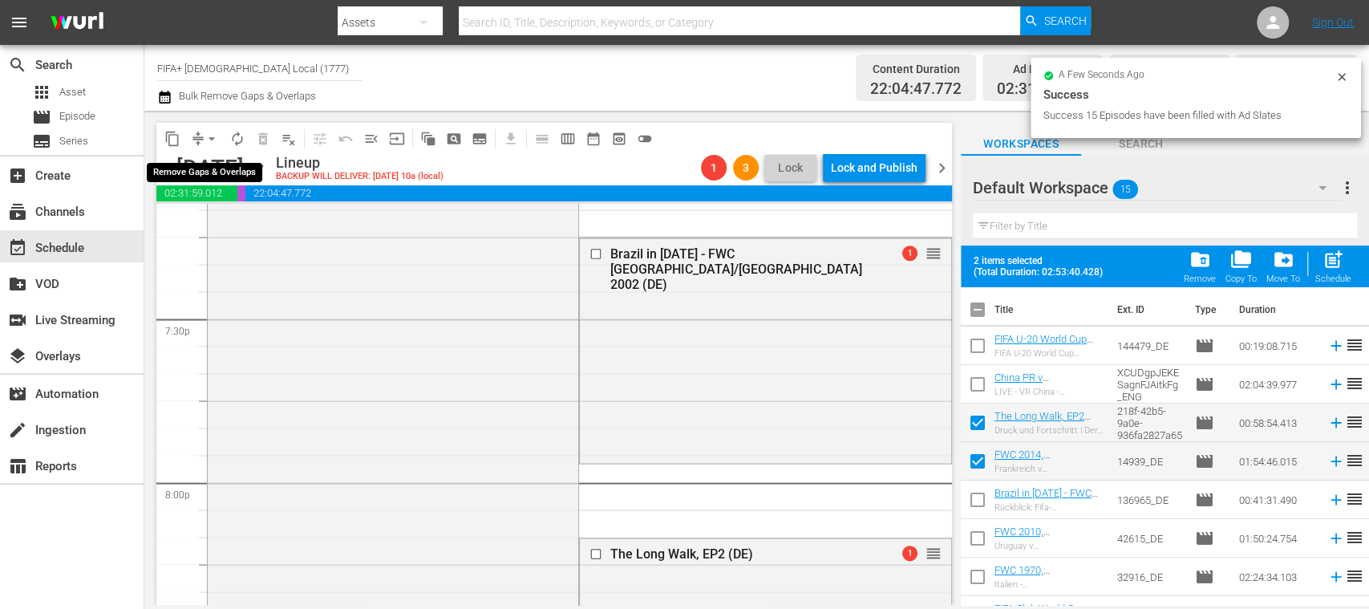
click at [211, 140] on span "arrow_drop_down" at bounding box center [212, 139] width 16 height 16
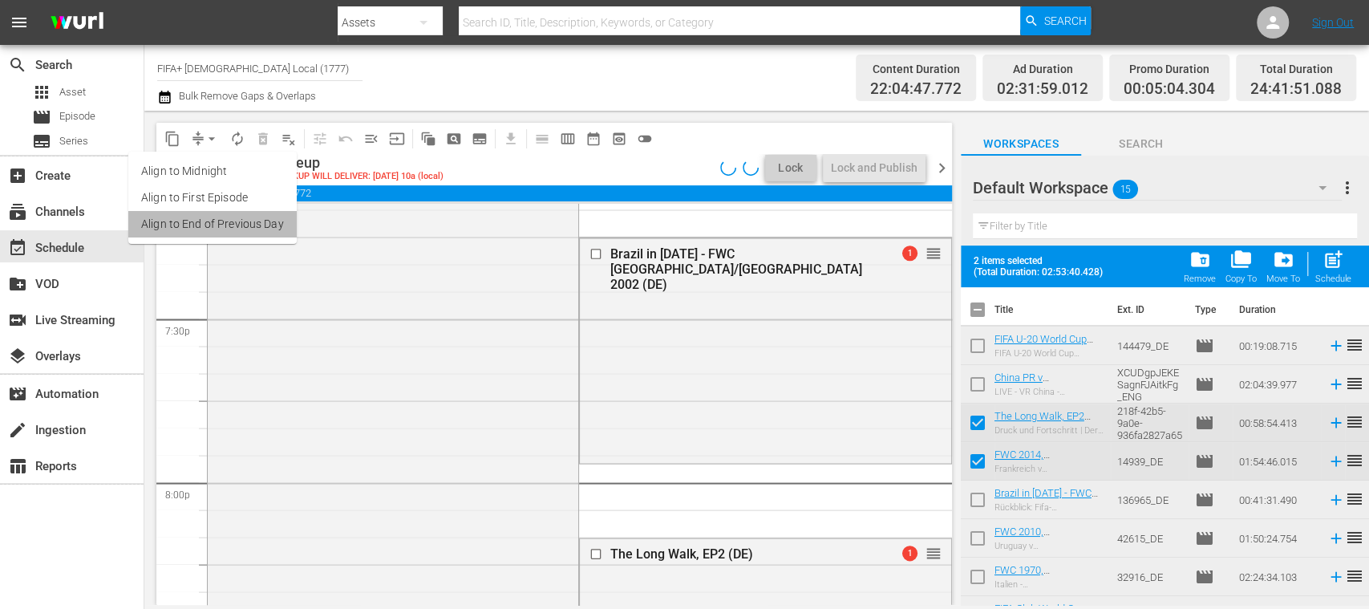
click at [257, 236] on li "Align to End of Previous Day" at bounding box center [212, 224] width 168 height 26
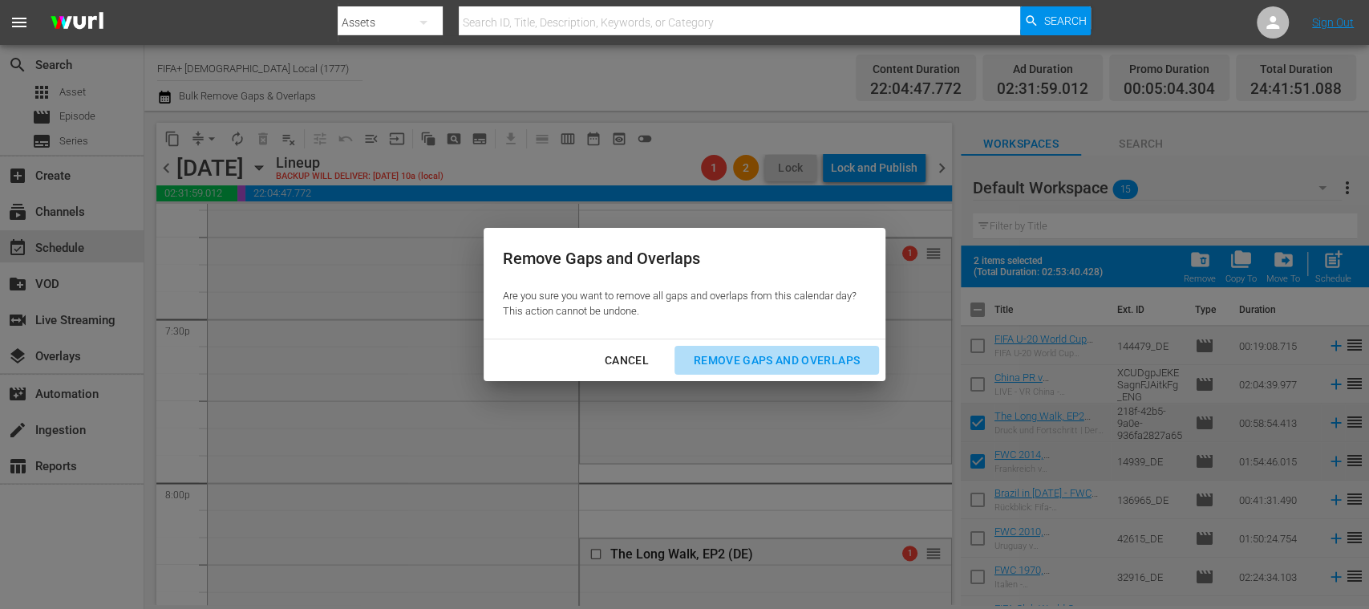
click at [783, 362] on div "Remove Gaps and Overlaps" at bounding box center [777, 360] width 192 height 20
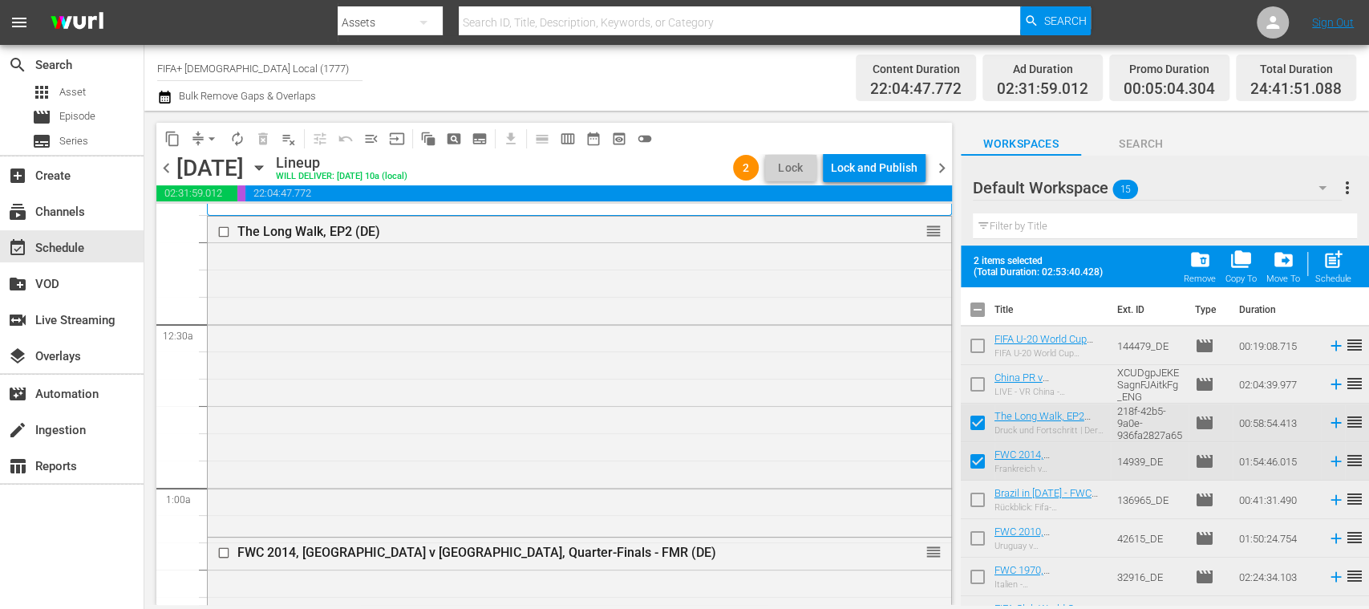
scroll to position [0, 0]
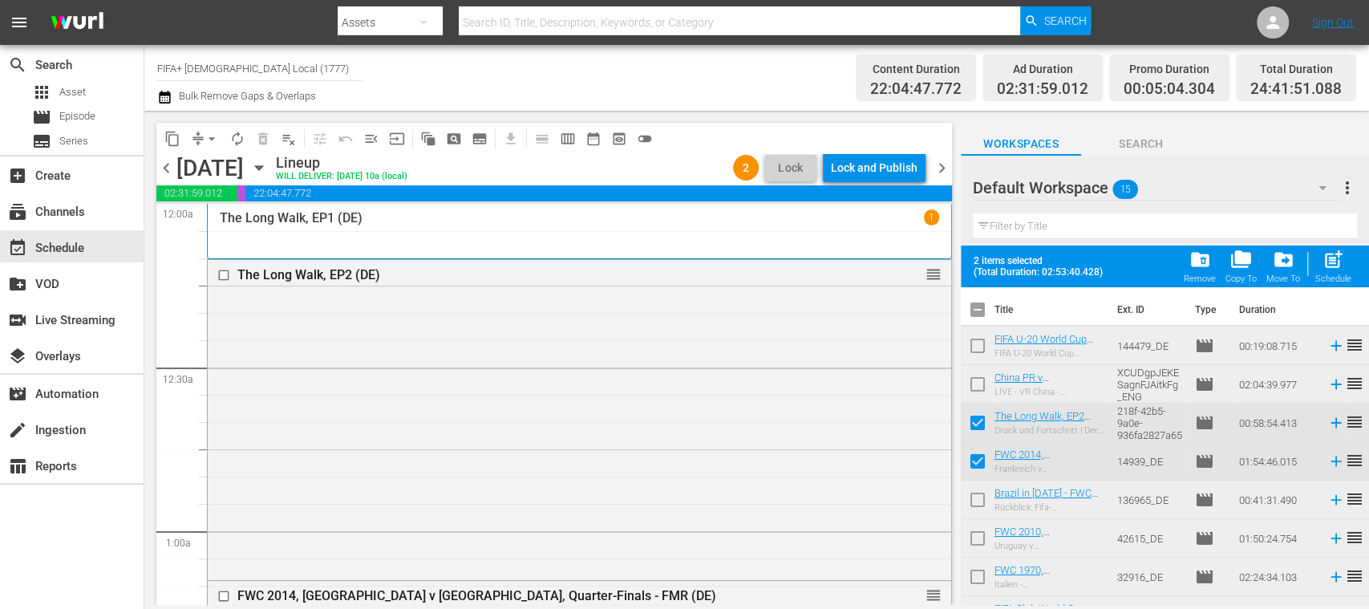
click at [375, 141] on span "menu_open" at bounding box center [371, 139] width 16 height 16
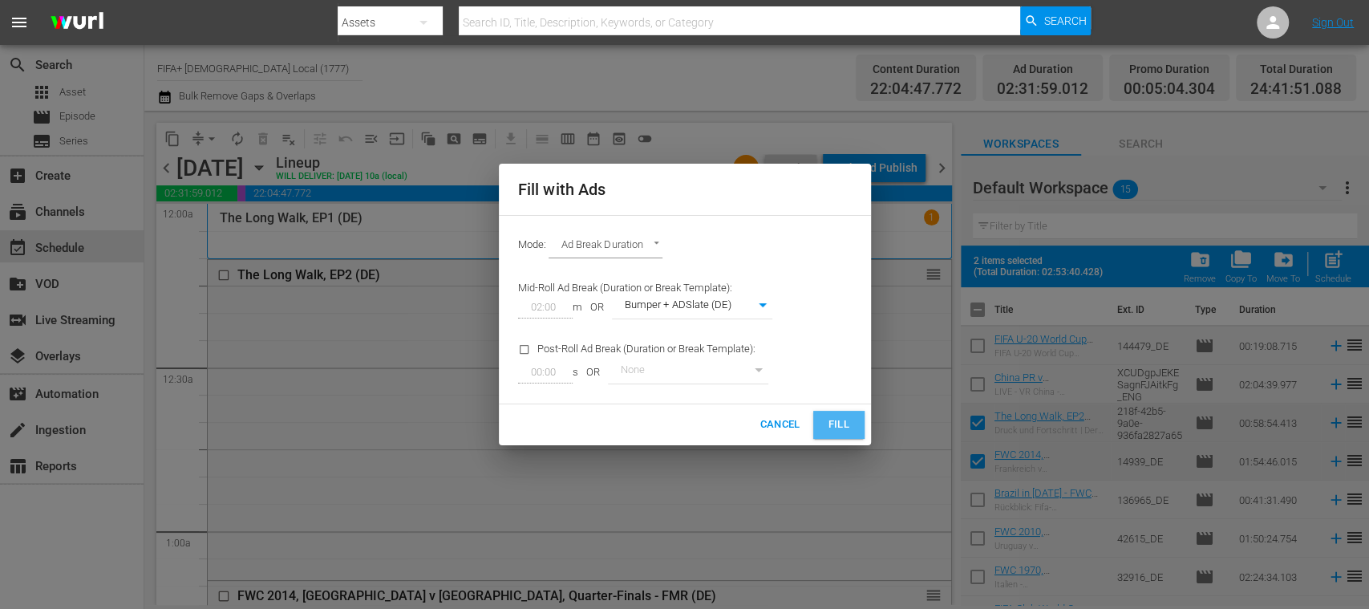
click at [852, 423] on button "Fill" at bounding box center [838, 425] width 51 height 28
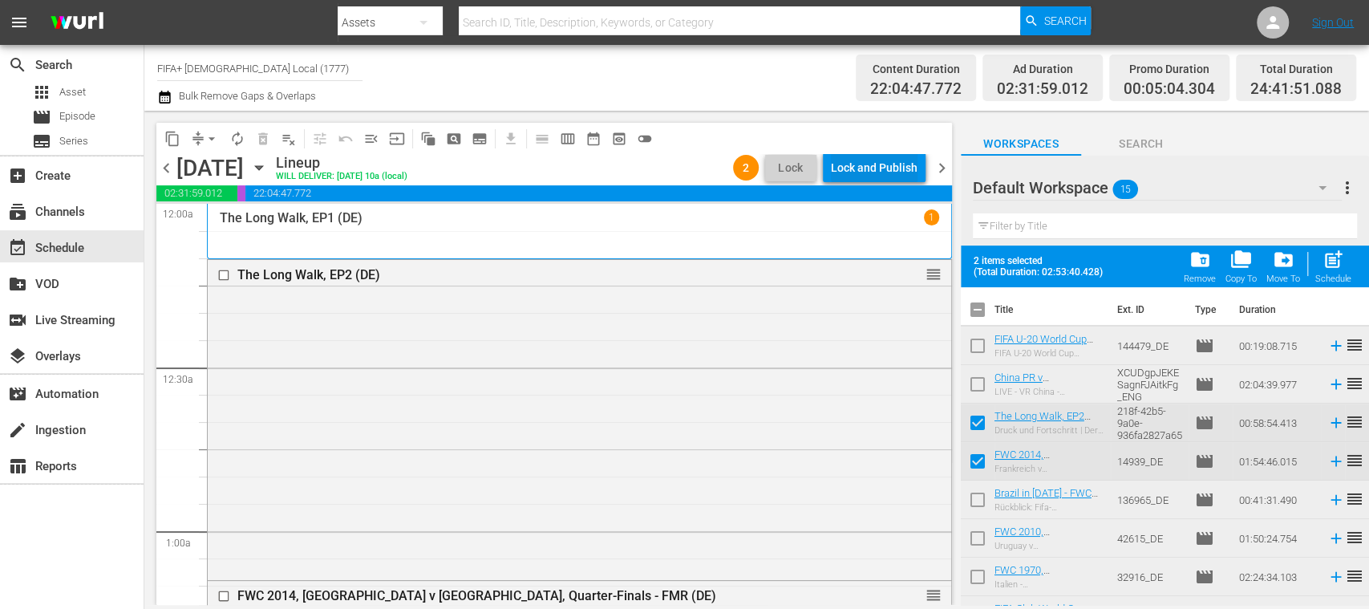
click at [900, 171] on div "Lock and Publish" at bounding box center [874, 167] width 87 height 29
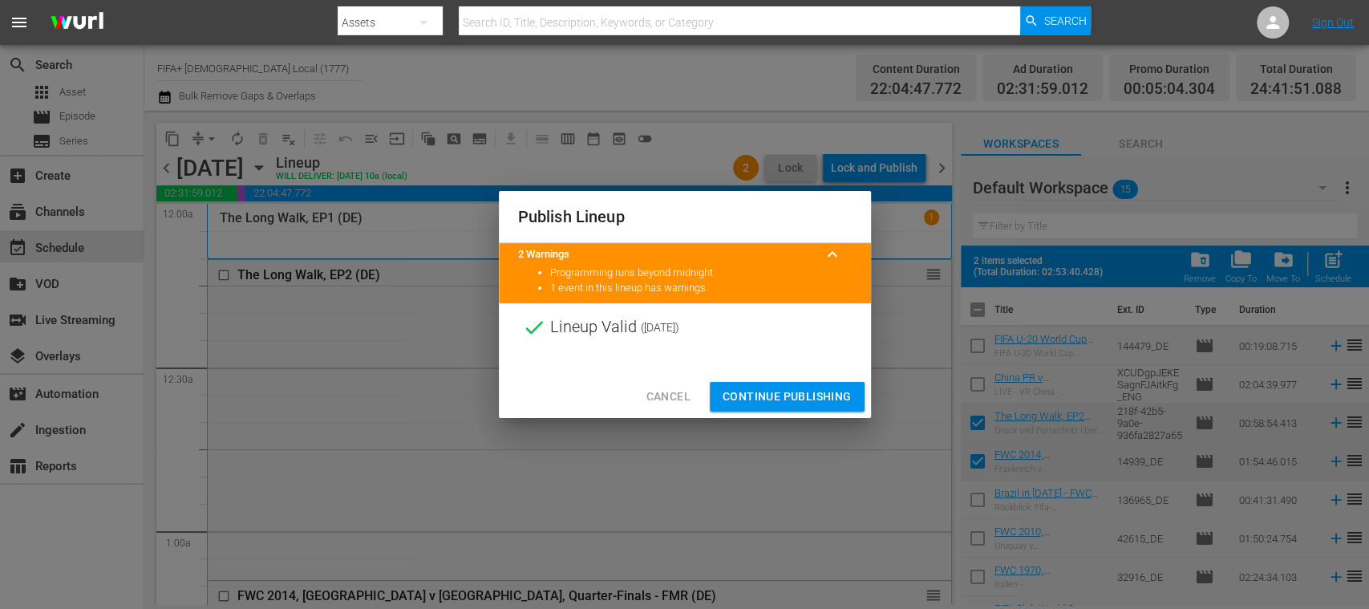
click at [831, 395] on span "Continue Publishing" at bounding box center [786, 396] width 129 height 20
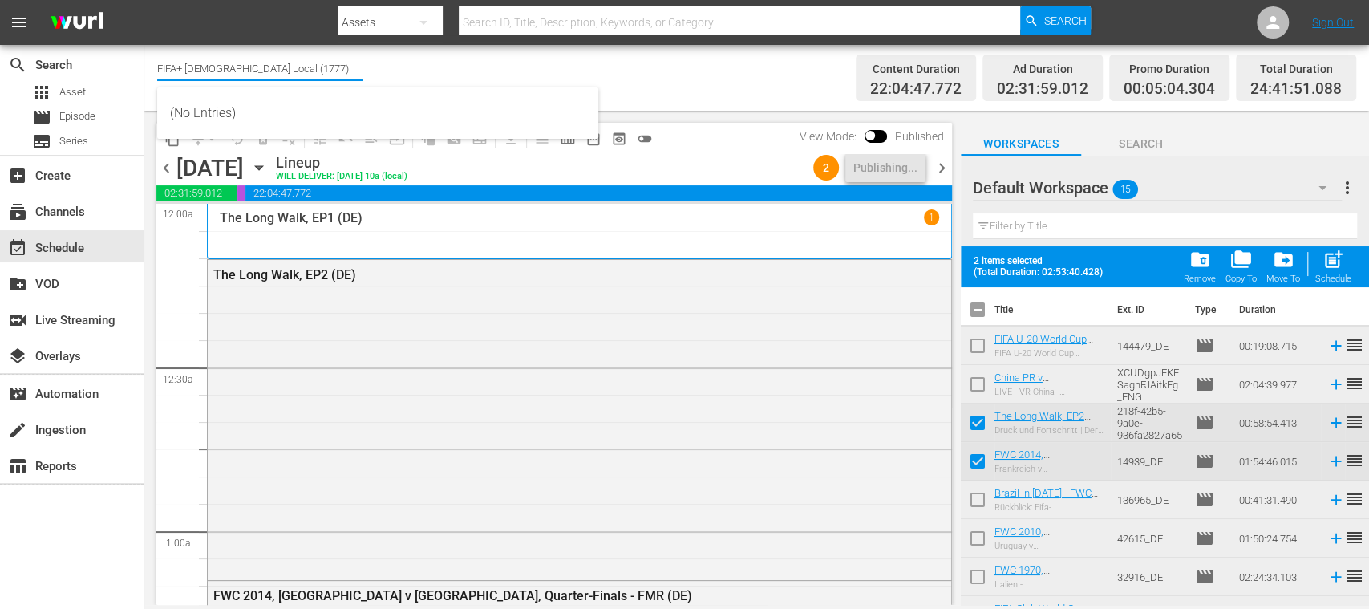
drag, startPoint x: 201, startPoint y: 69, endPoint x: 347, endPoint y: 74, distance: 146.0
click at [347, 74] on input "FIFA+ [DEMOGRAPHIC_DATA] Local (1777)" at bounding box center [259, 68] width 205 height 38
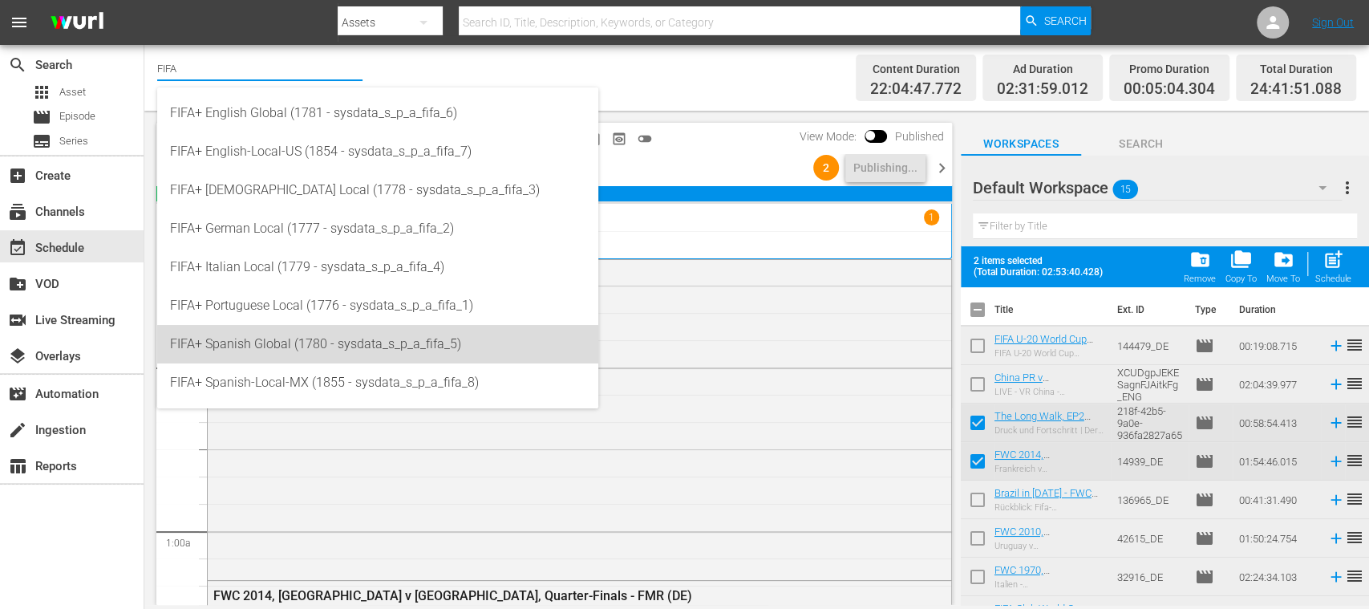
click at [316, 337] on div "FIFA+ Spanish Global (1780 - sysdata_s_p_a_fifa_5)" at bounding box center [377, 344] width 415 height 38
type input "FIFA+ Spanish Global (1780 - sysdata_s_p_a_fifa_5)"
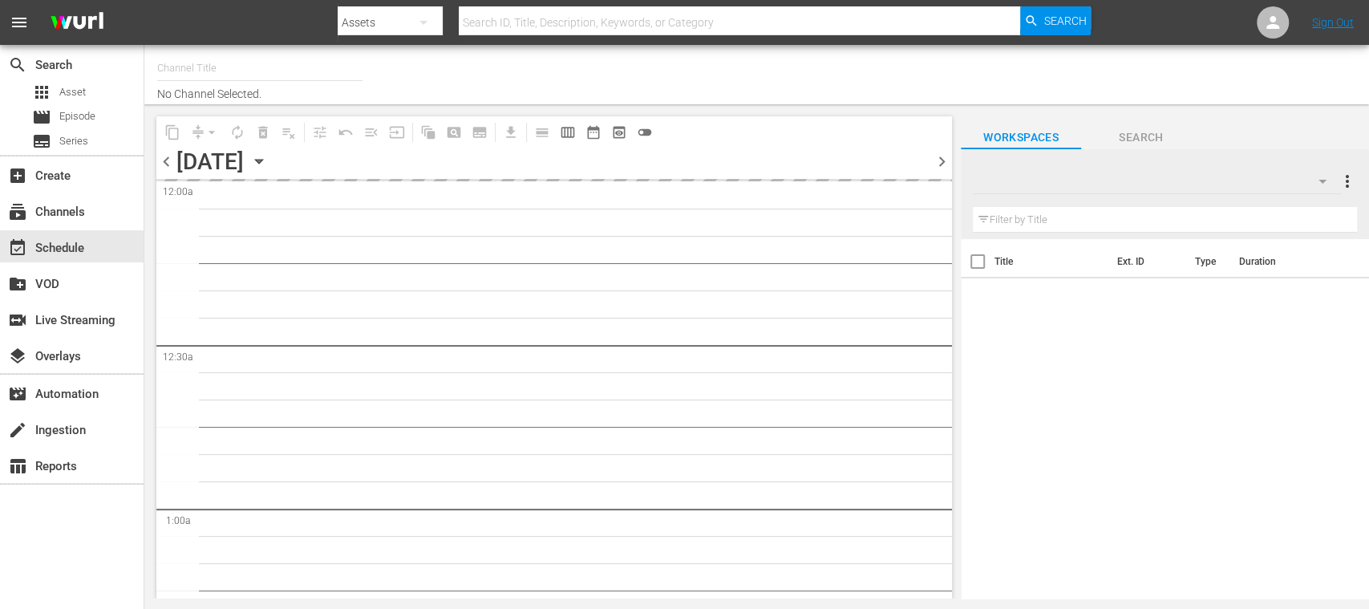
type input "FIFA+ Spanish Global (1780)"
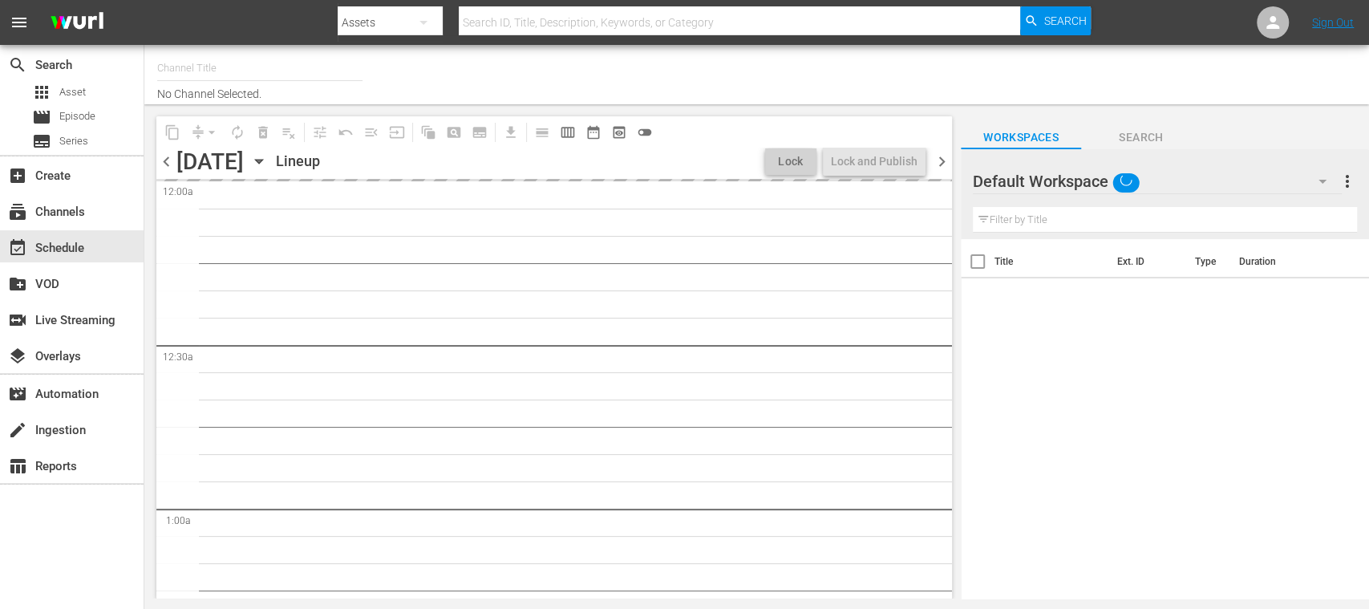
type input "FIFA+ Spanish Global (1780)"
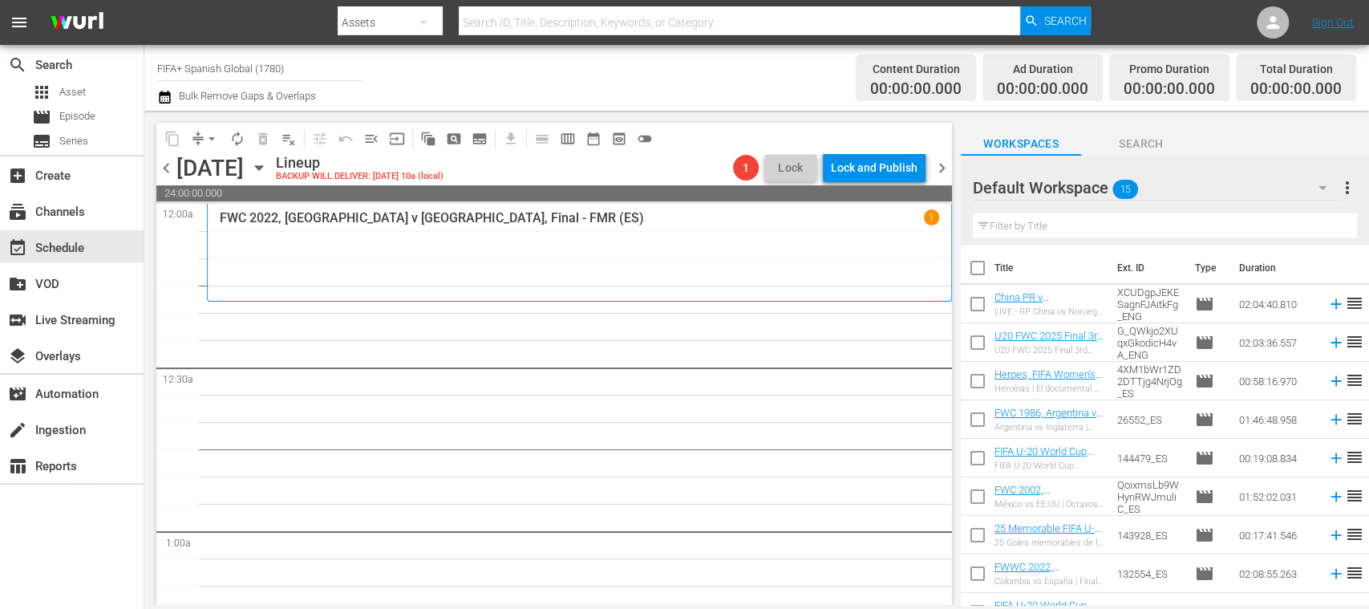
click at [977, 269] on input "checkbox" at bounding box center [978, 271] width 34 height 34
checkbox input "true"
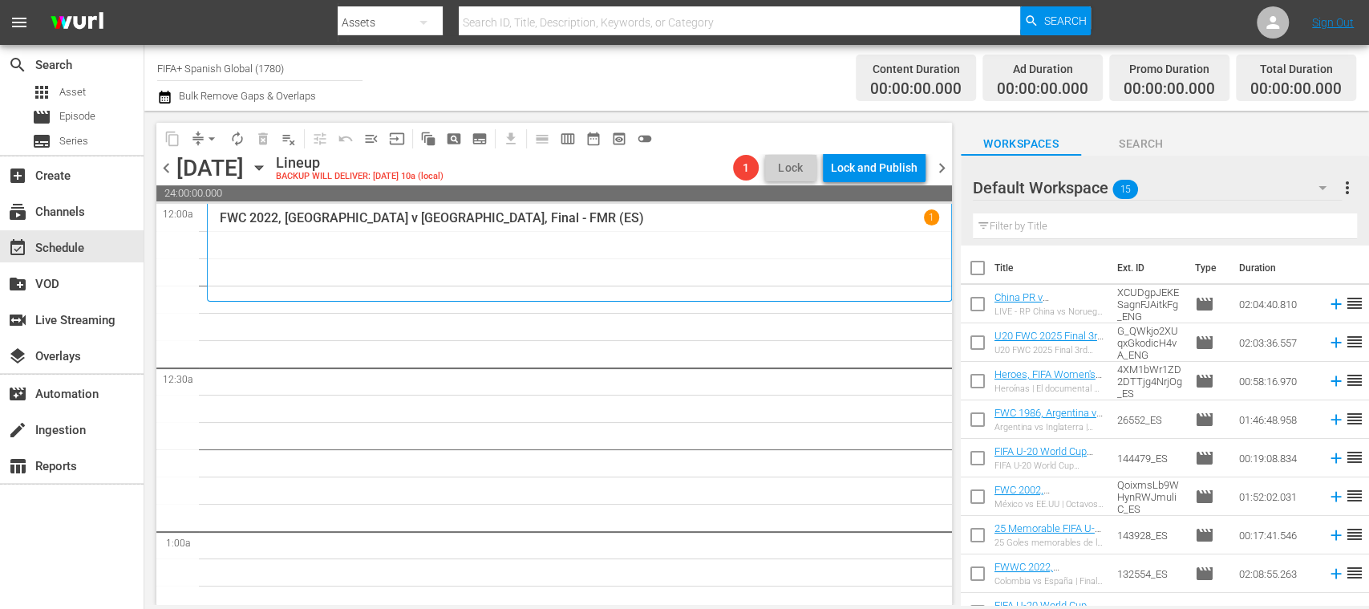
checkbox input "true"
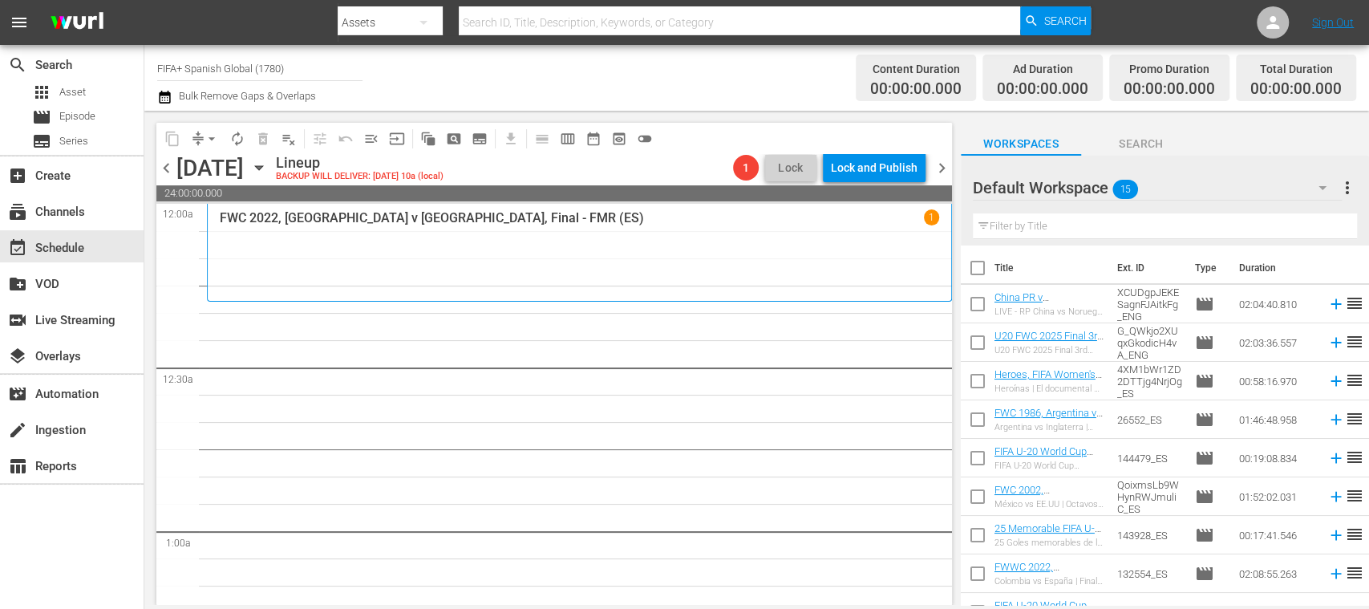
checkbox input "true"
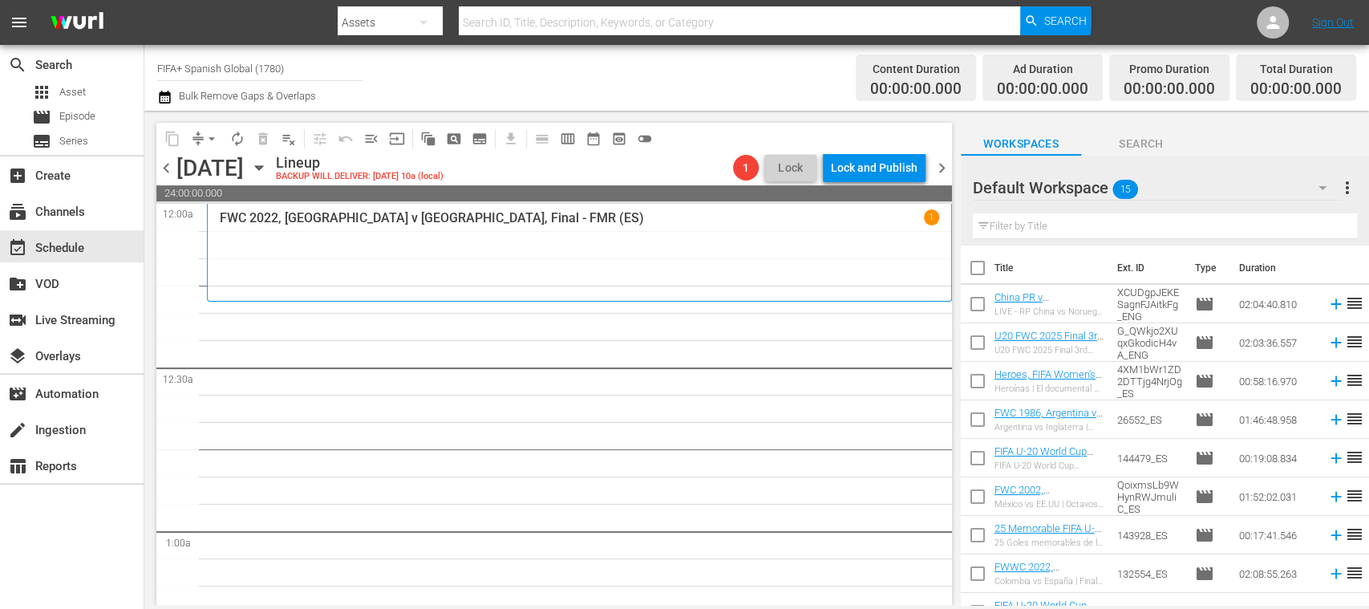
checkbox input "true"
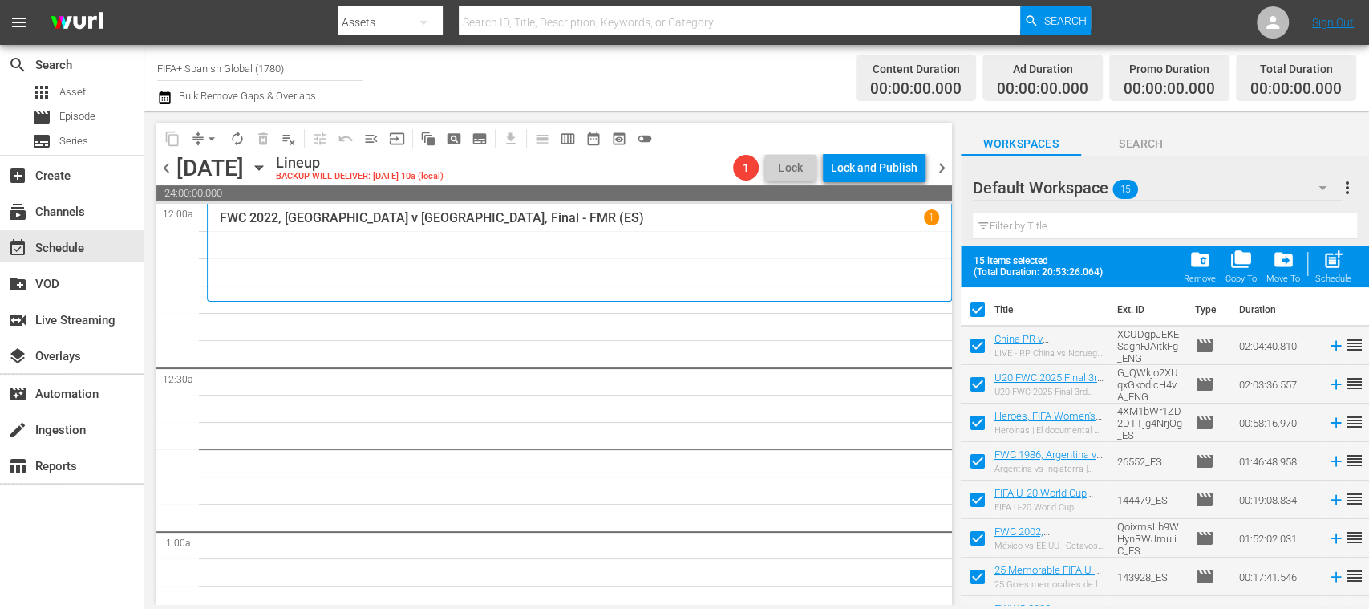
click at [973, 342] on input "checkbox" at bounding box center [978, 349] width 34 height 34
checkbox input "false"
click at [975, 373] on input "checkbox" at bounding box center [978, 387] width 34 height 34
checkbox input "false"
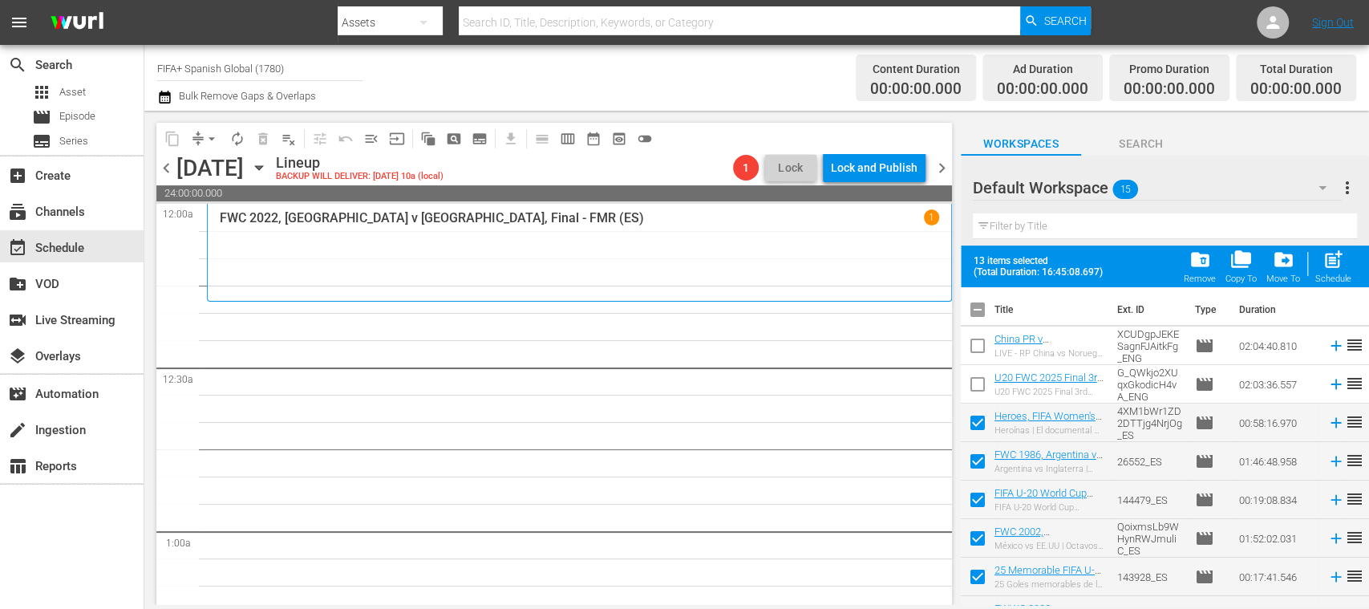
scroll to position [297, 0]
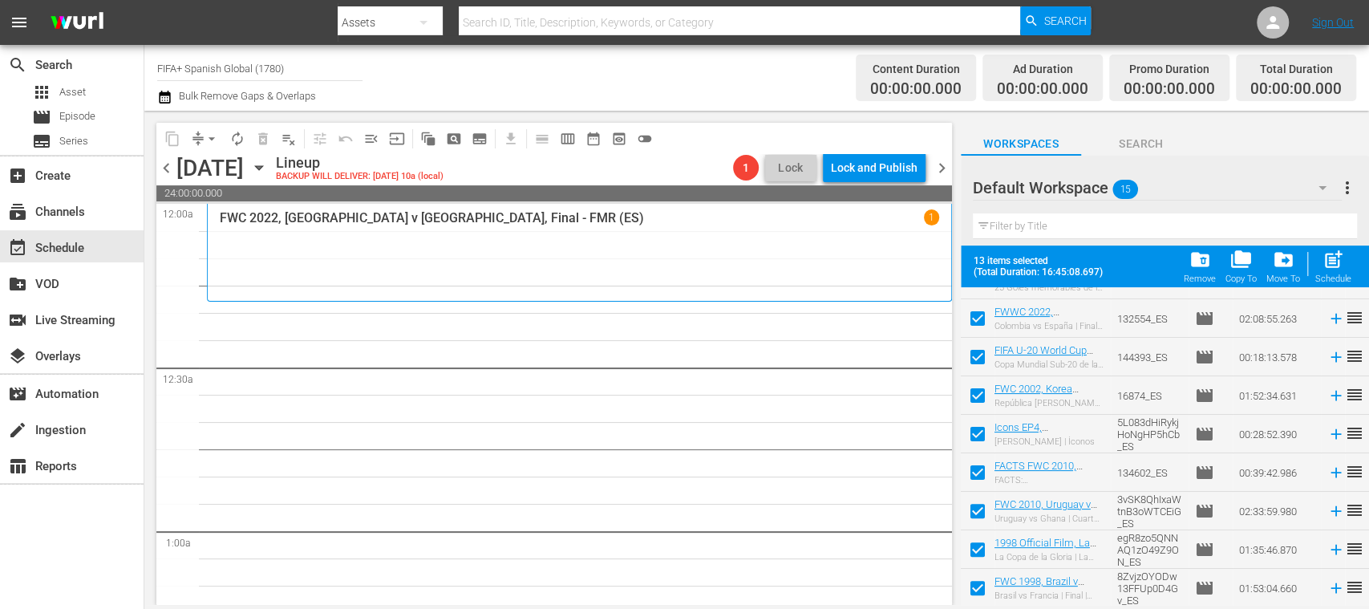
click at [977, 585] on input "checkbox" at bounding box center [978, 591] width 34 height 34
checkbox input "false"
click at [978, 548] on input "checkbox" at bounding box center [978, 553] width 34 height 34
checkbox input "false"
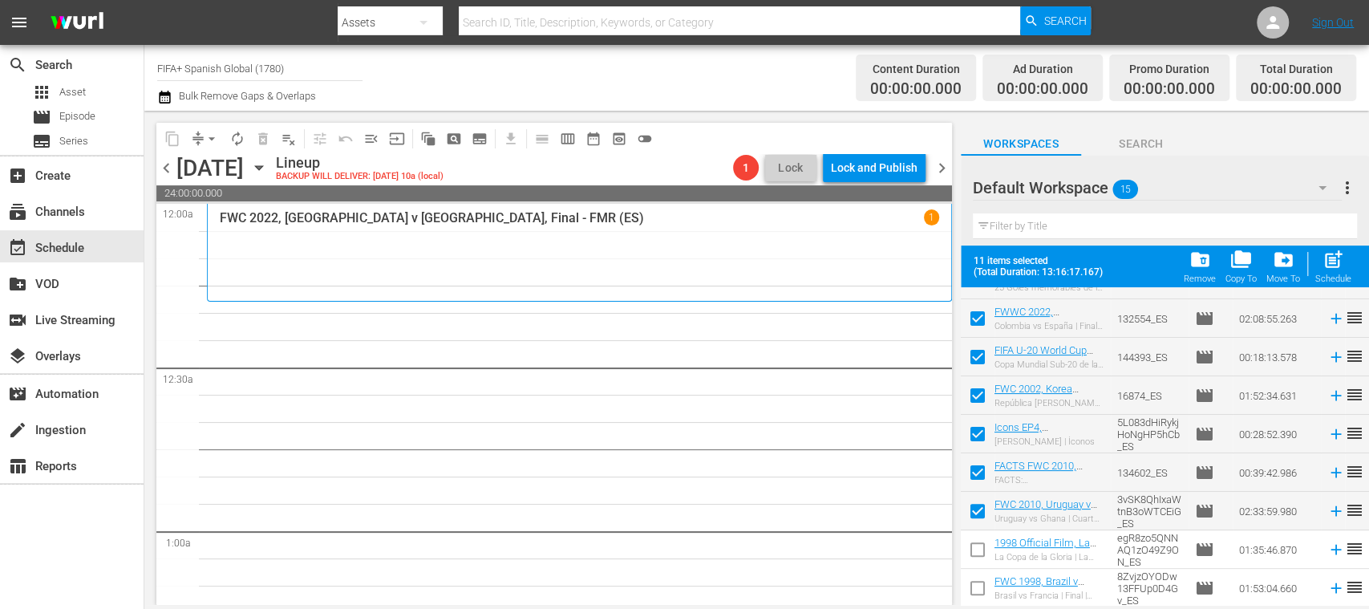
click at [979, 519] on input "checkbox" at bounding box center [978, 514] width 34 height 34
click at [978, 514] on input "checkbox" at bounding box center [978, 514] width 34 height 34
checkbox input "true"
click at [977, 467] on input "checkbox" at bounding box center [978, 476] width 34 height 34
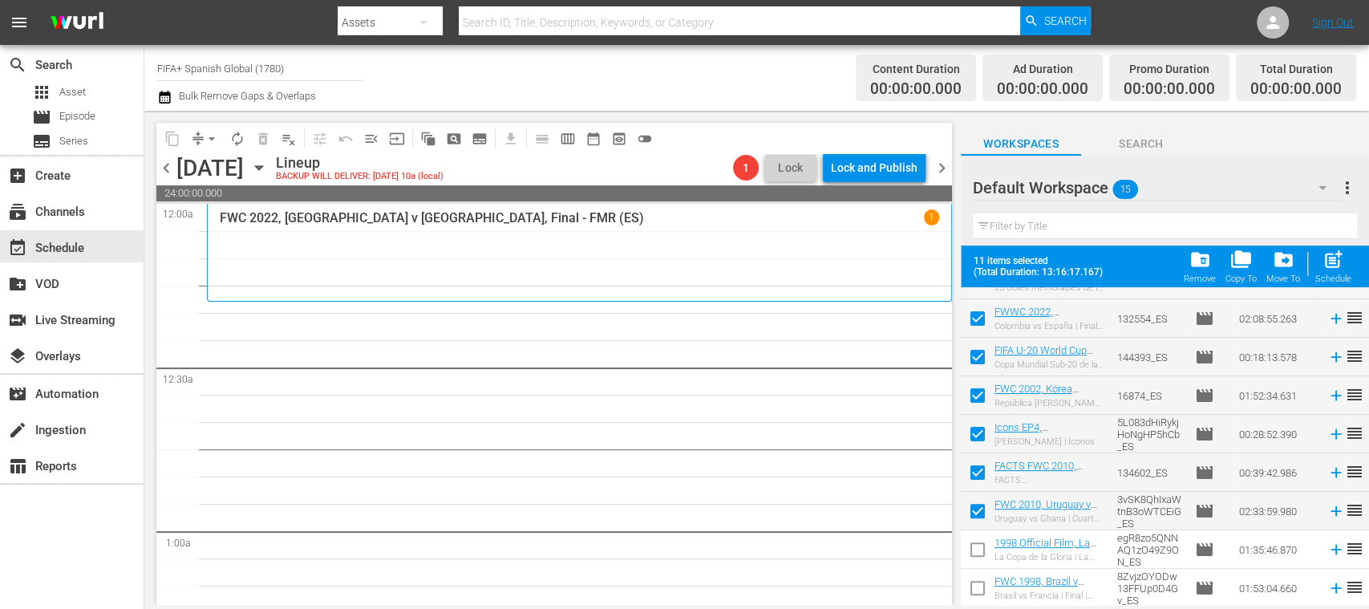
click at [977, 467] on input "checkbox" at bounding box center [978, 476] width 34 height 34
click at [978, 467] on input "checkbox" at bounding box center [978, 476] width 34 height 34
checkbox input "true"
click at [979, 434] on input "checkbox" at bounding box center [978, 437] width 34 height 34
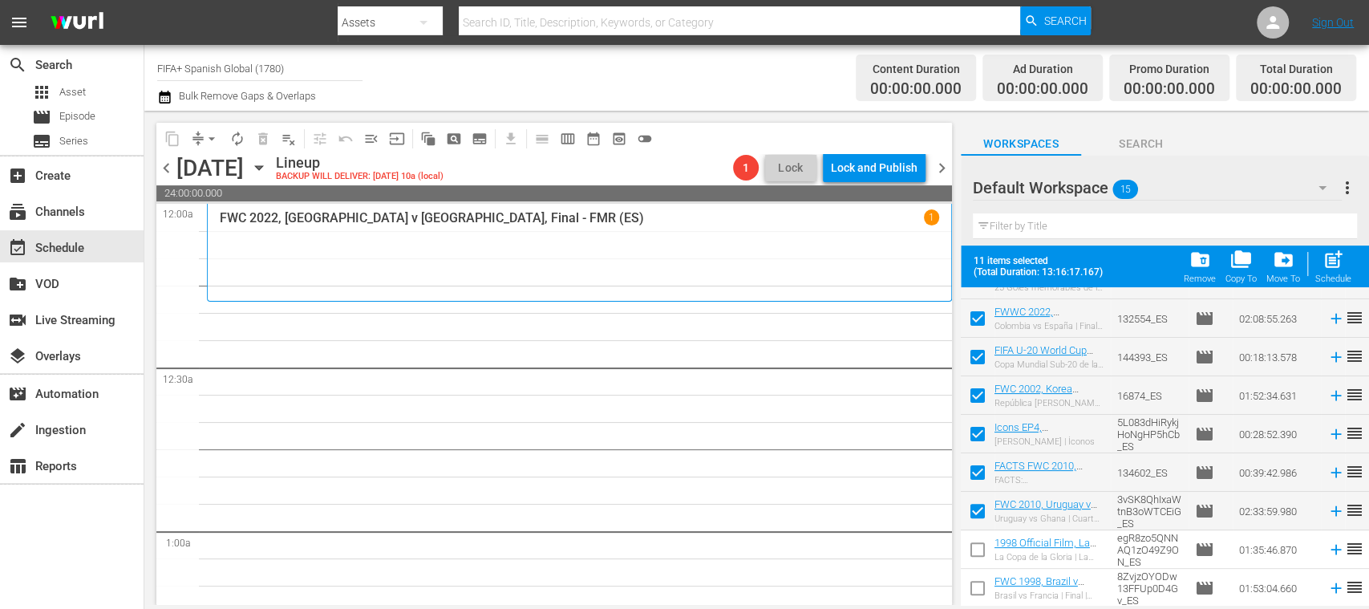
click at [979, 434] on input "checkbox" at bounding box center [978, 437] width 34 height 34
checkbox input "false"
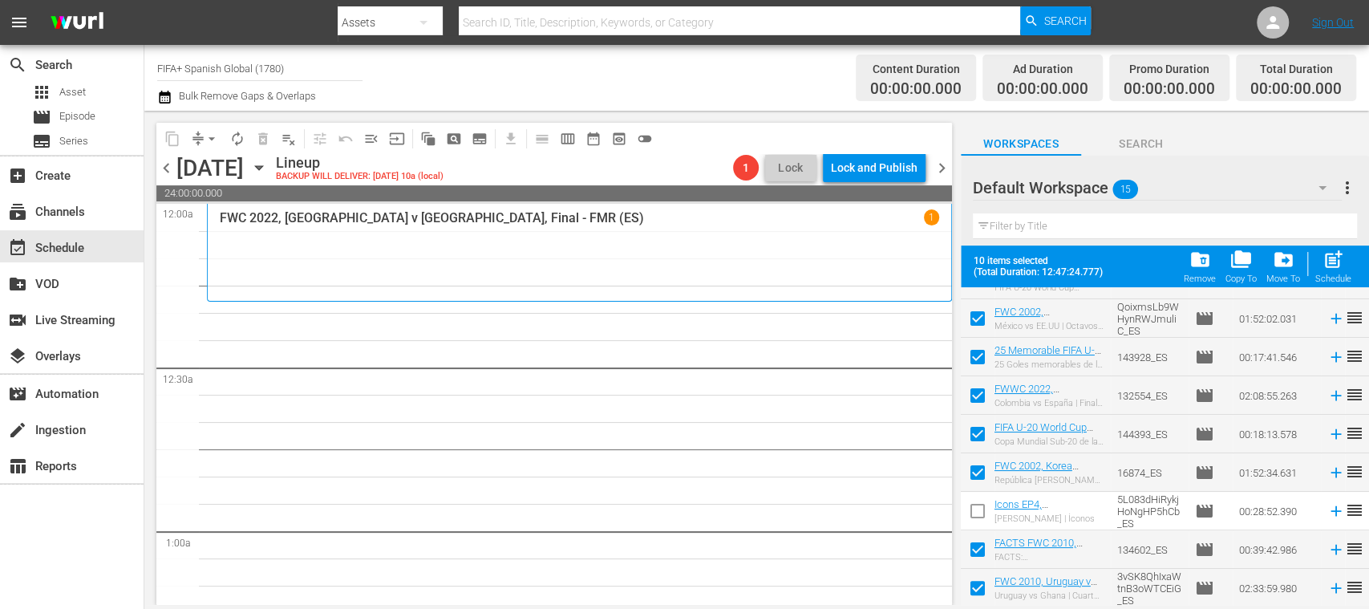
scroll to position [0, 0]
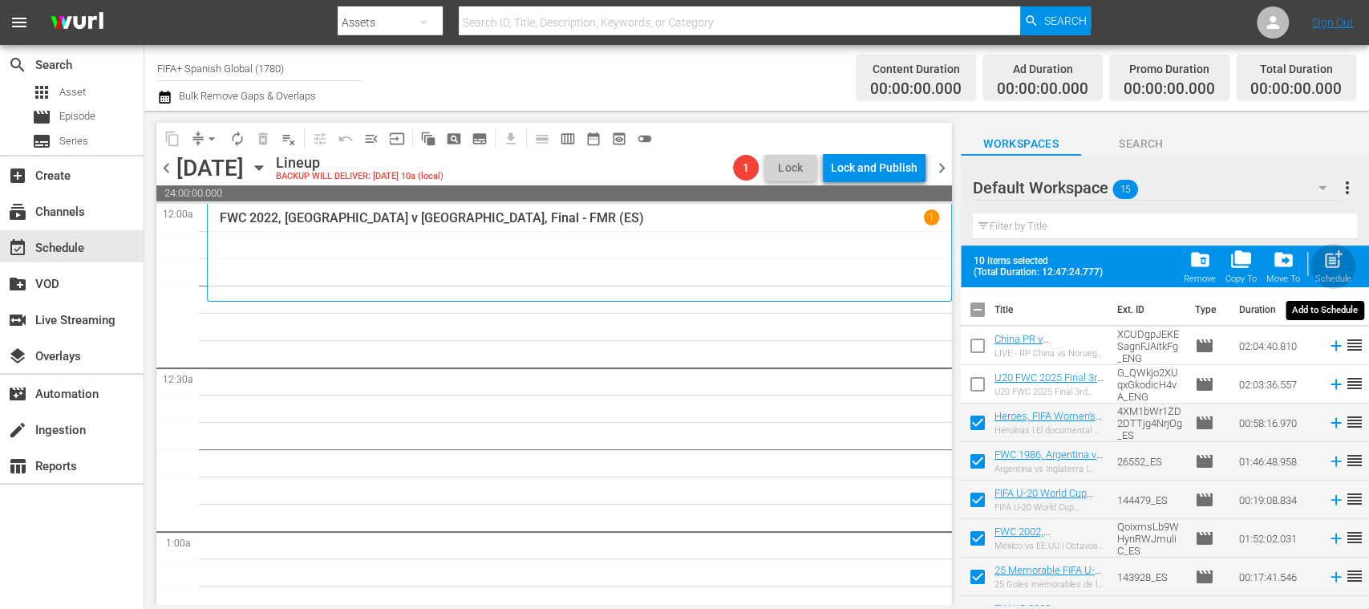
click at [1336, 268] on span "post_add" at bounding box center [1333, 260] width 22 height 22
checkbox input "false"
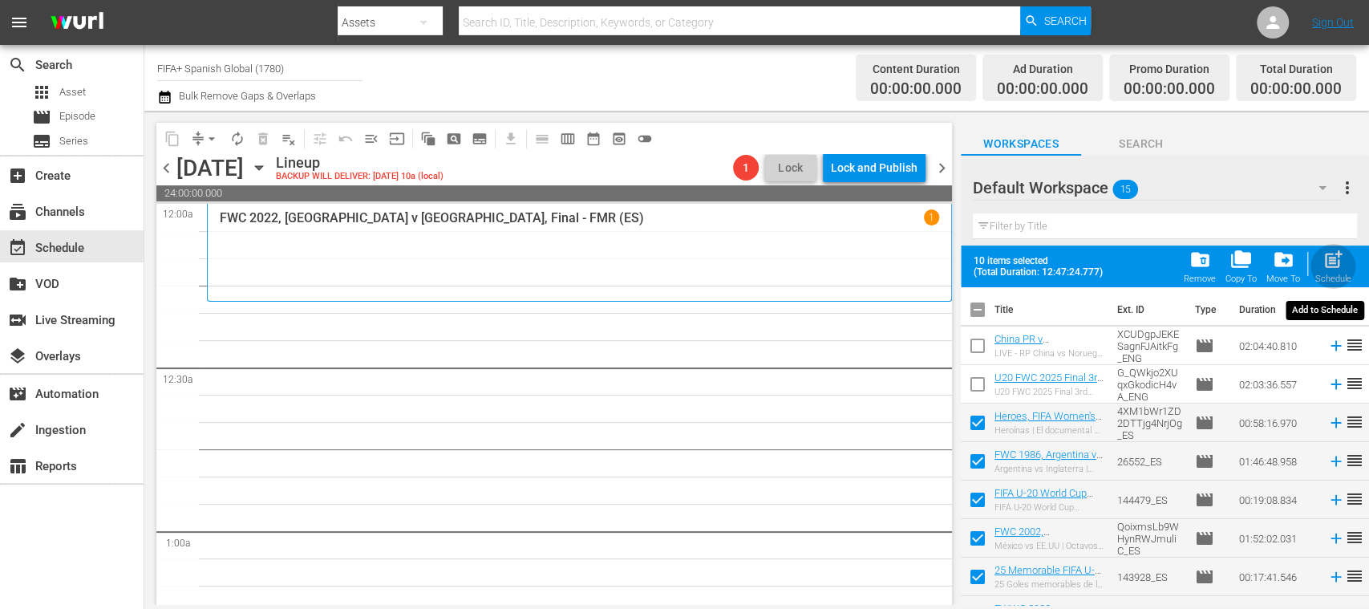
checkbox input "false"
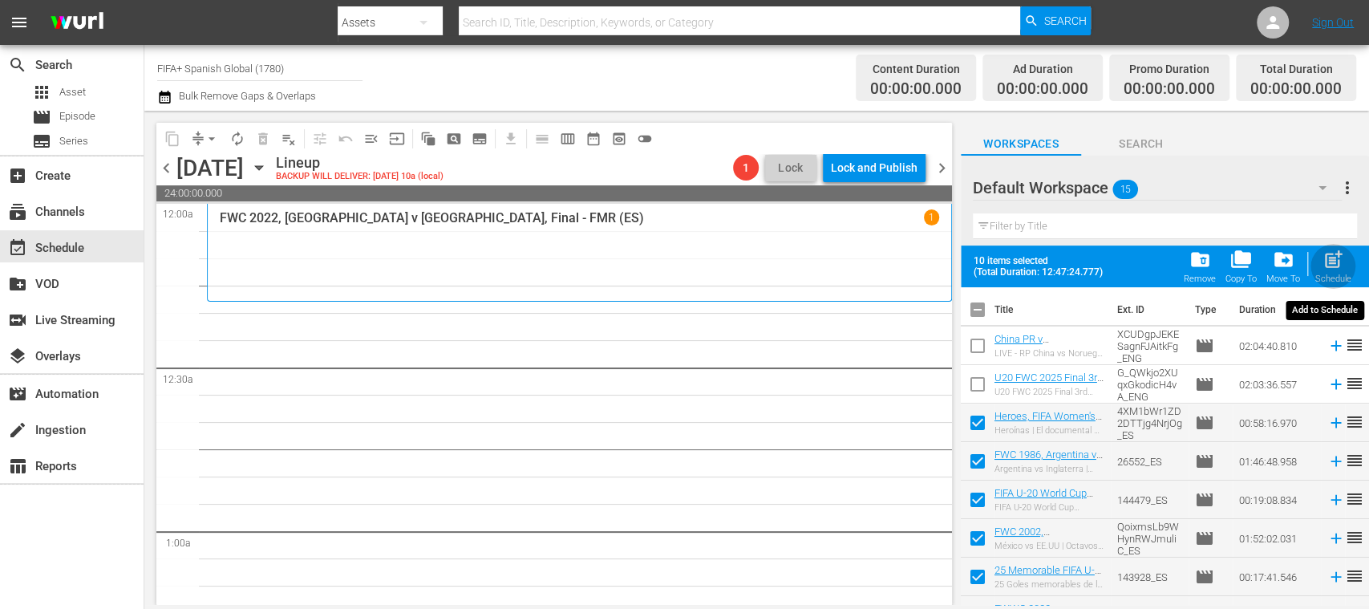
checkbox input "false"
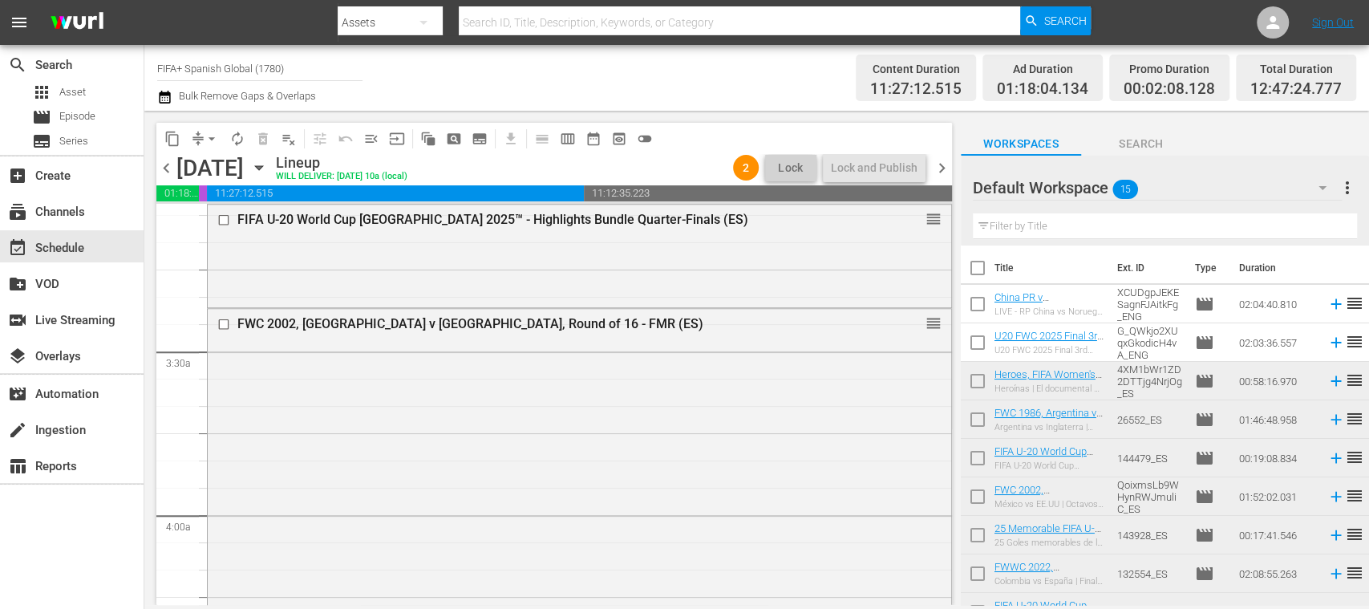
scroll to position [905, 0]
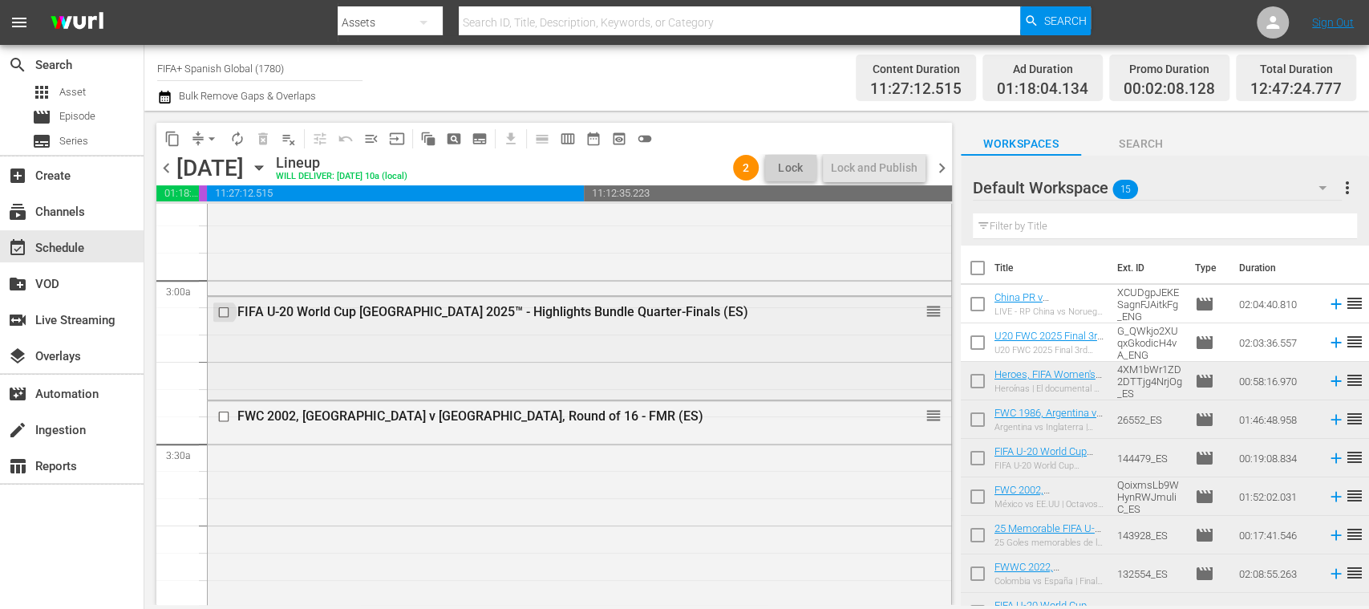
click at [227, 312] on input "checkbox" at bounding box center [225, 312] width 17 height 14
click at [258, 141] on span "delete_forever_outlined" at bounding box center [263, 139] width 16 height 16
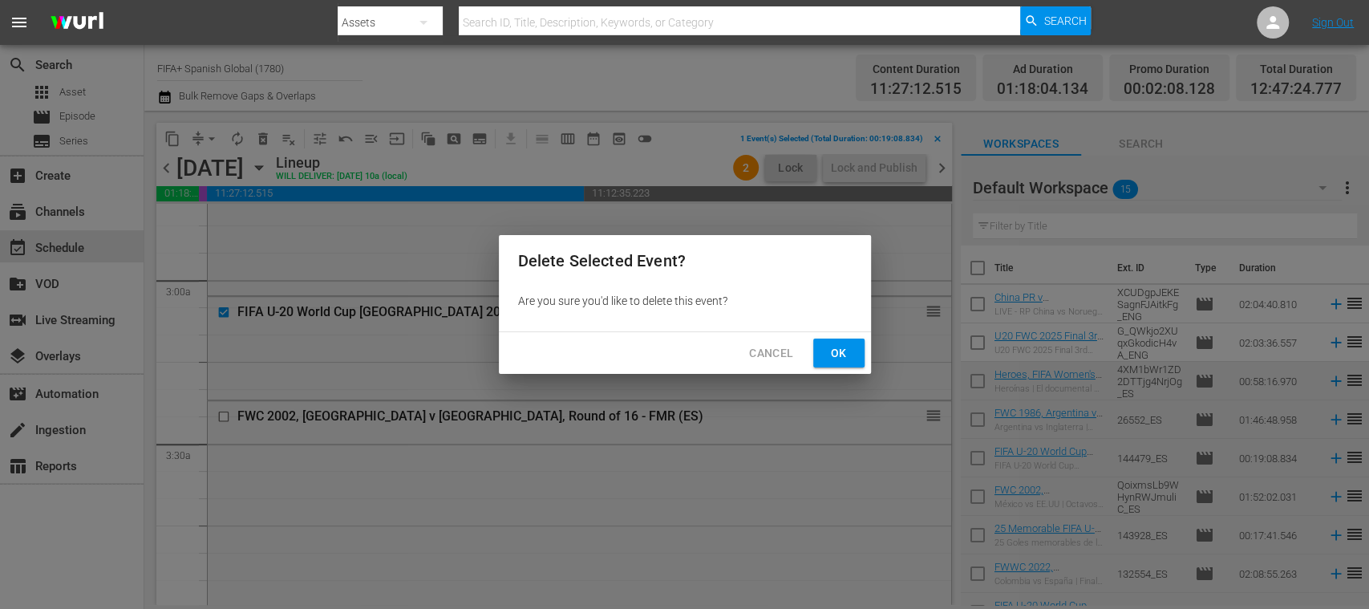
click at [839, 342] on button "Ok" at bounding box center [838, 353] width 51 height 30
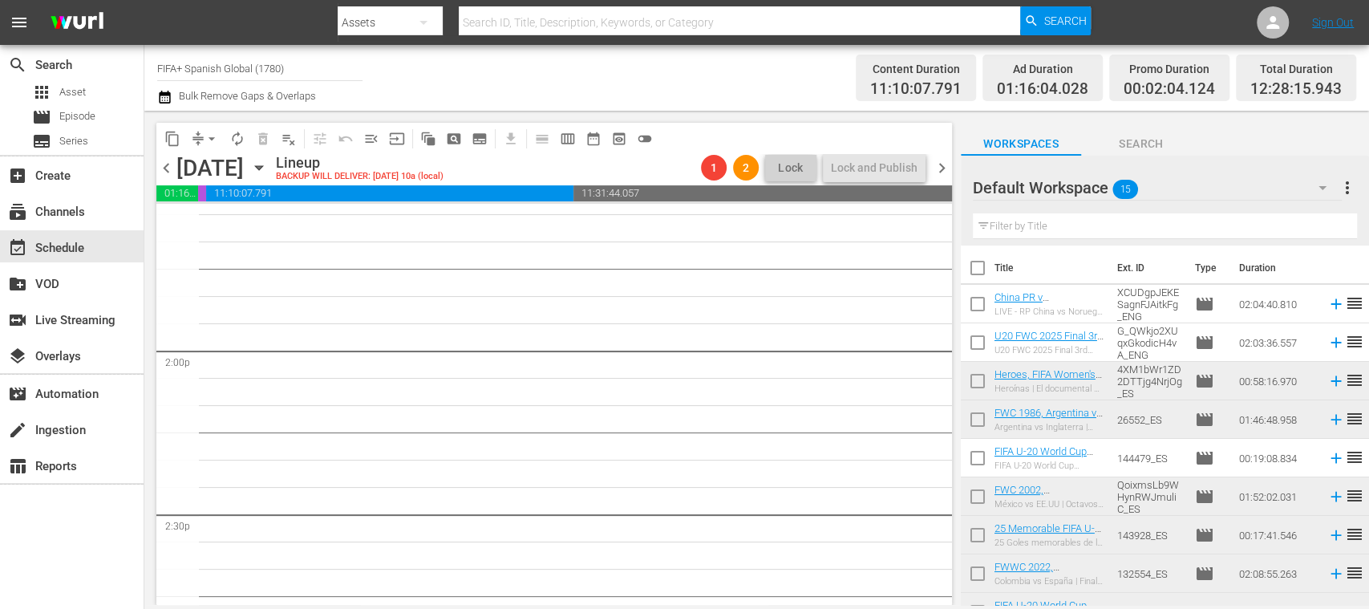
scroll to position [4155, 0]
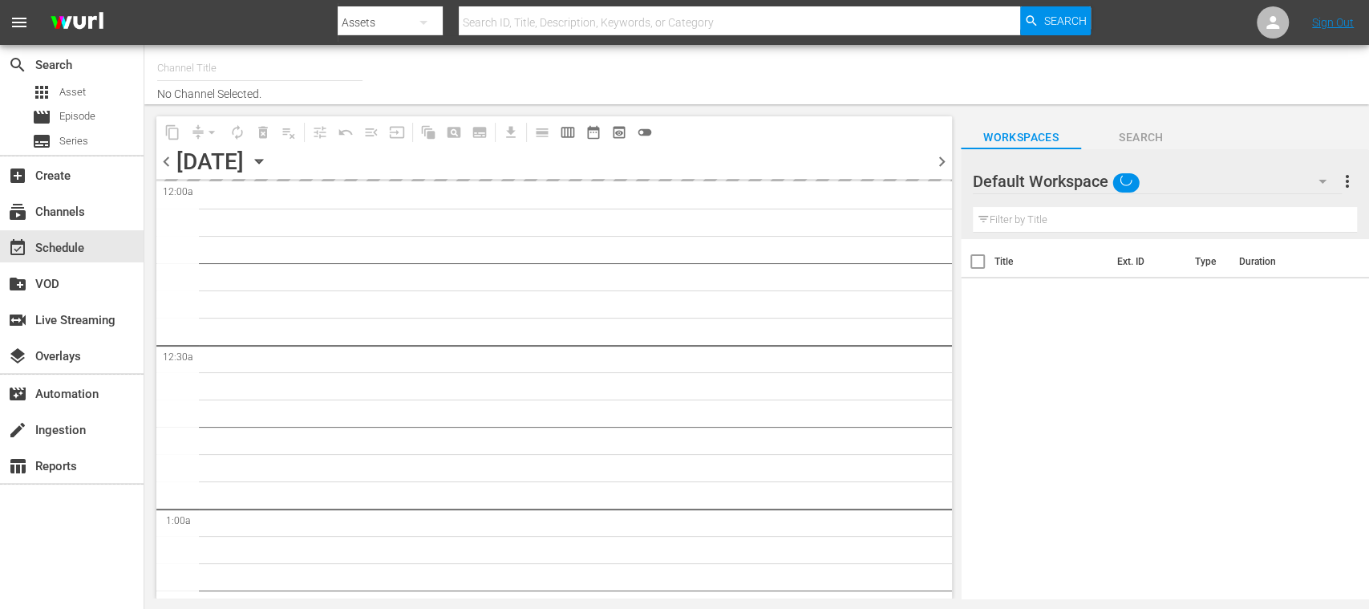
type input "FIFA+ Spanish Global (1780)"
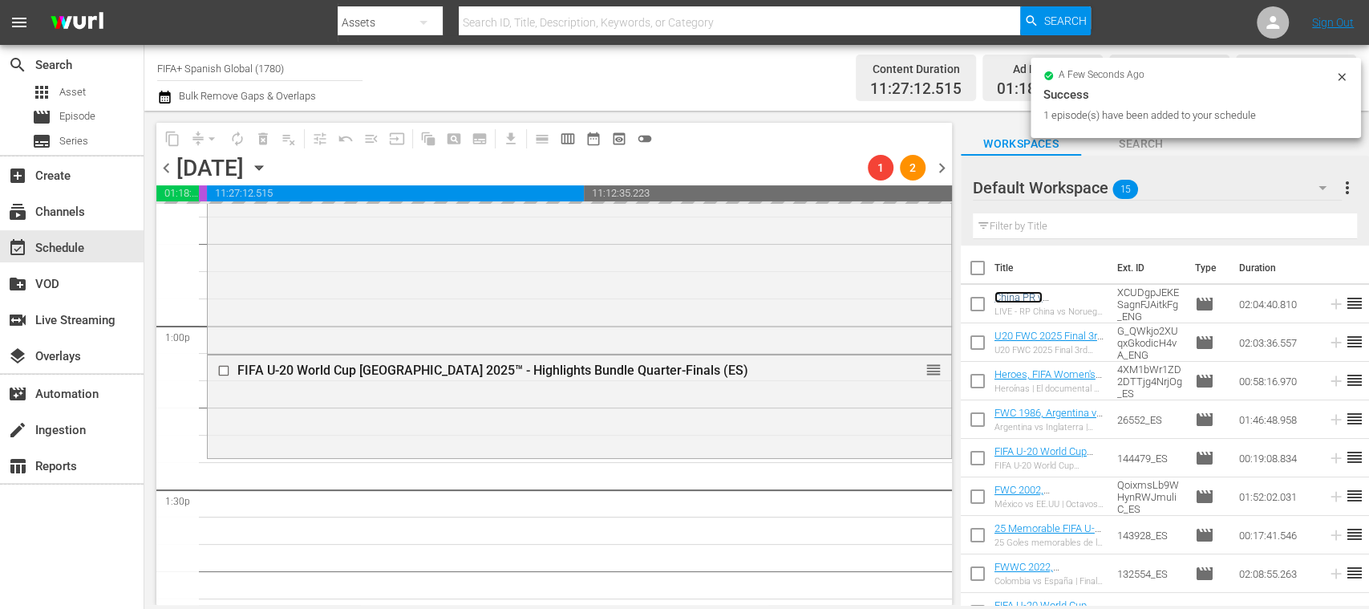
scroll to position [4416, 0]
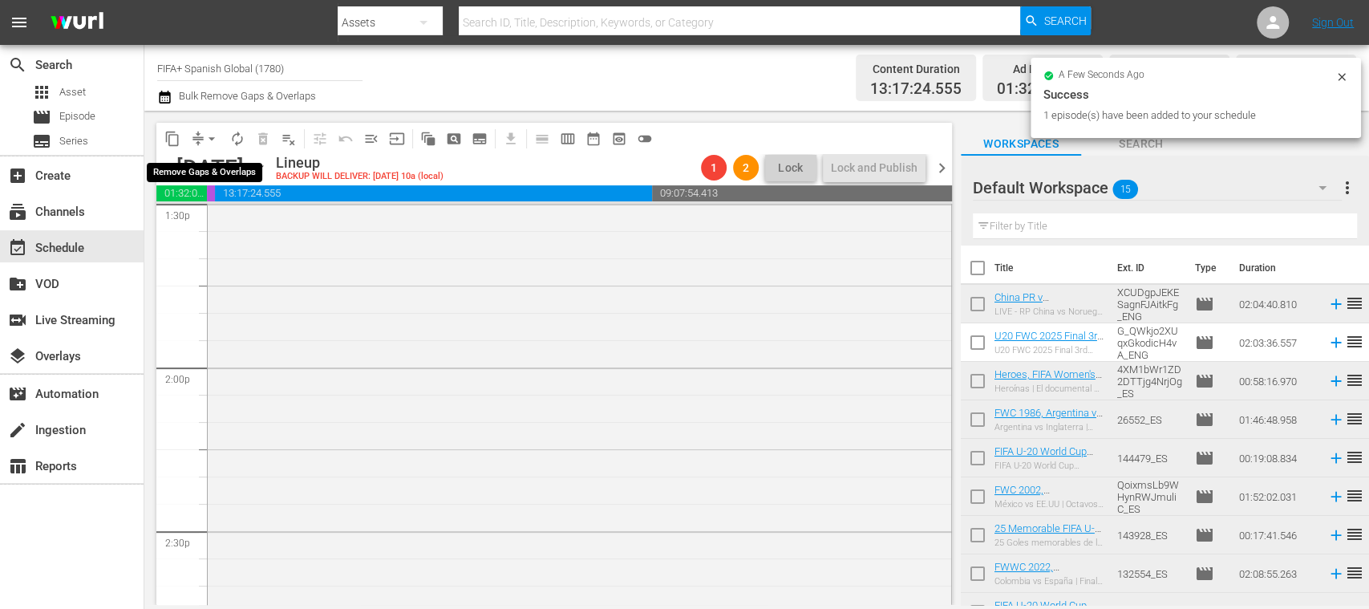
click at [212, 143] on span "arrow_drop_down" at bounding box center [212, 139] width 16 height 16
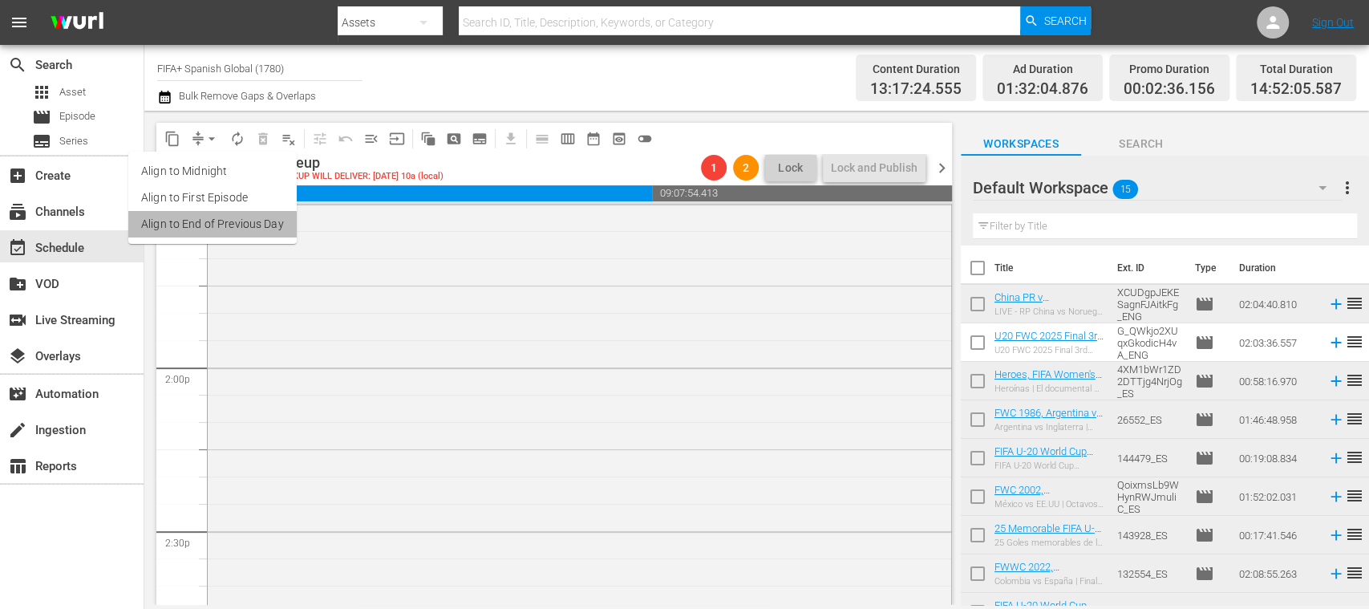
click at [249, 215] on li "Align to End of Previous Day" at bounding box center [212, 224] width 168 height 26
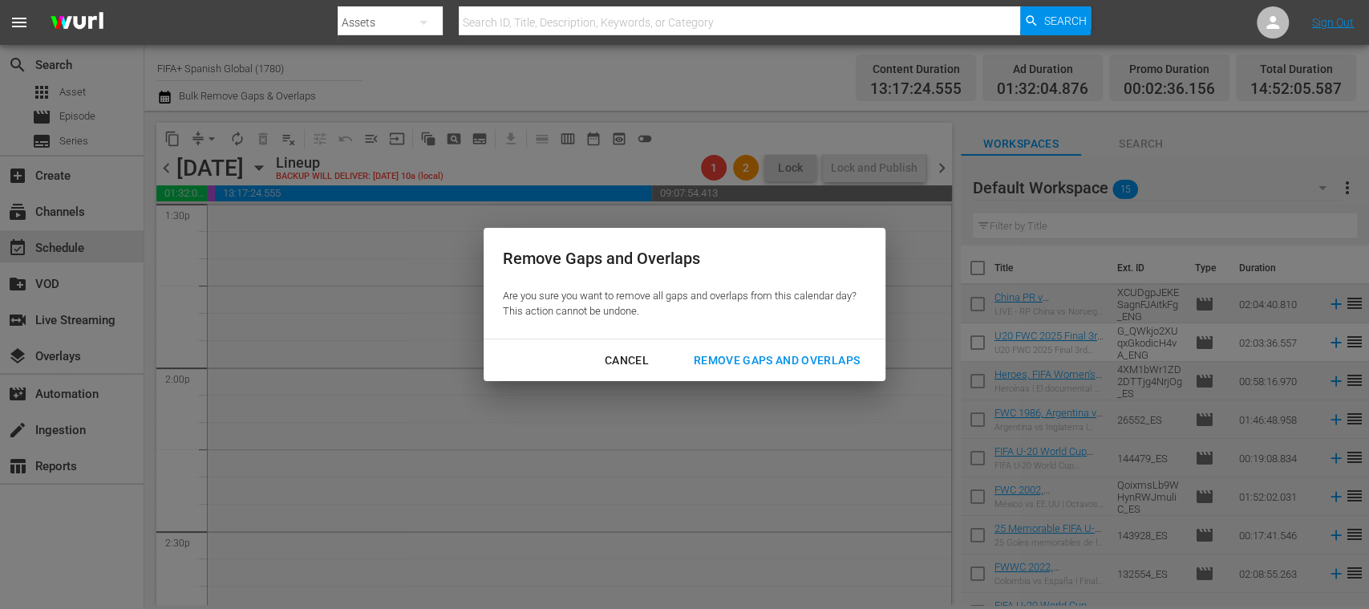
click at [852, 363] on div "Remove Gaps and Overlaps" at bounding box center [777, 360] width 192 height 20
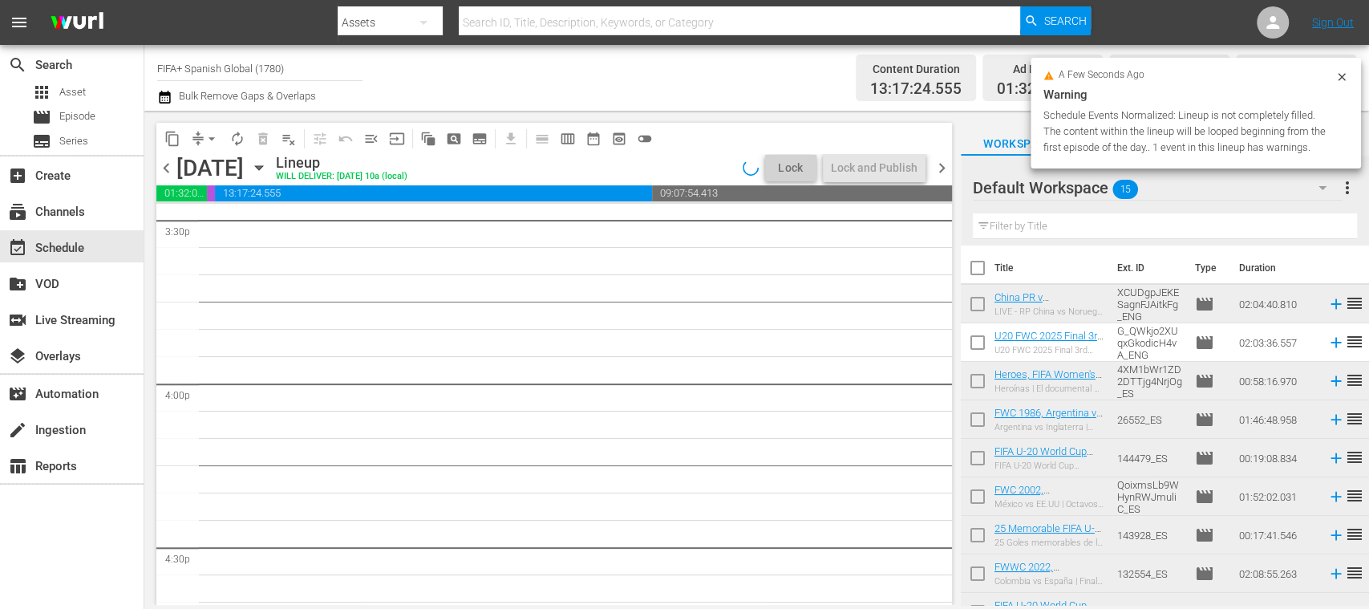
scroll to position [255, 0]
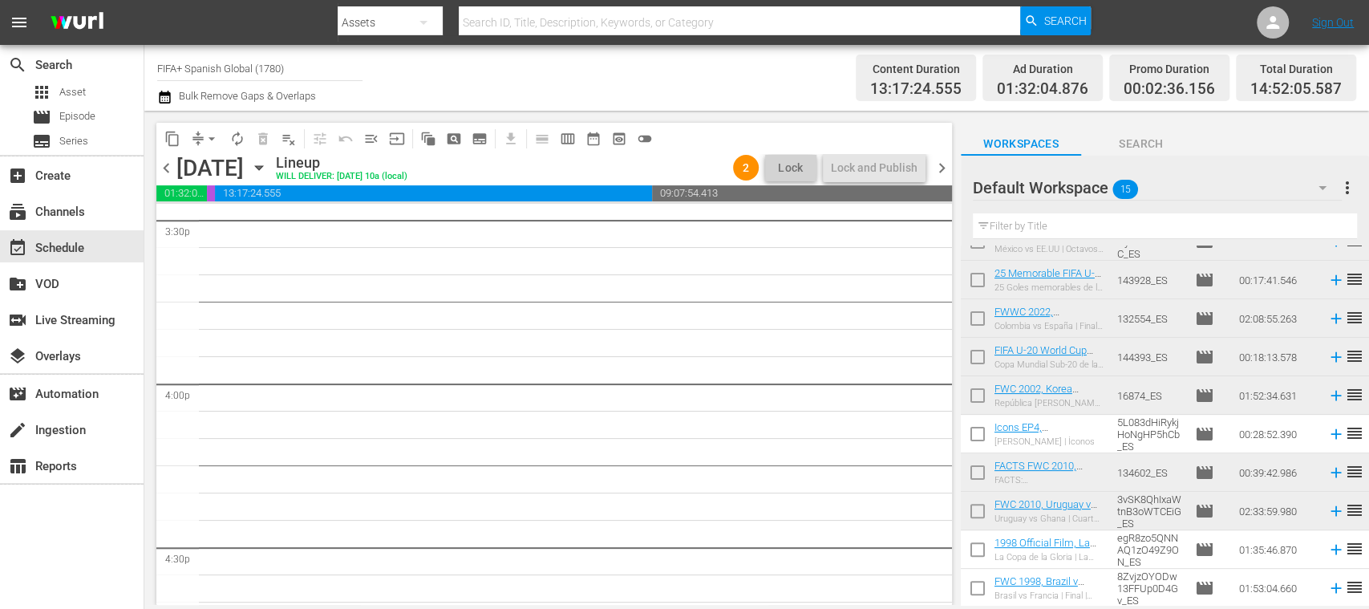
click at [978, 435] on input "checkbox" at bounding box center [978, 437] width 34 height 34
checkbox input "true"
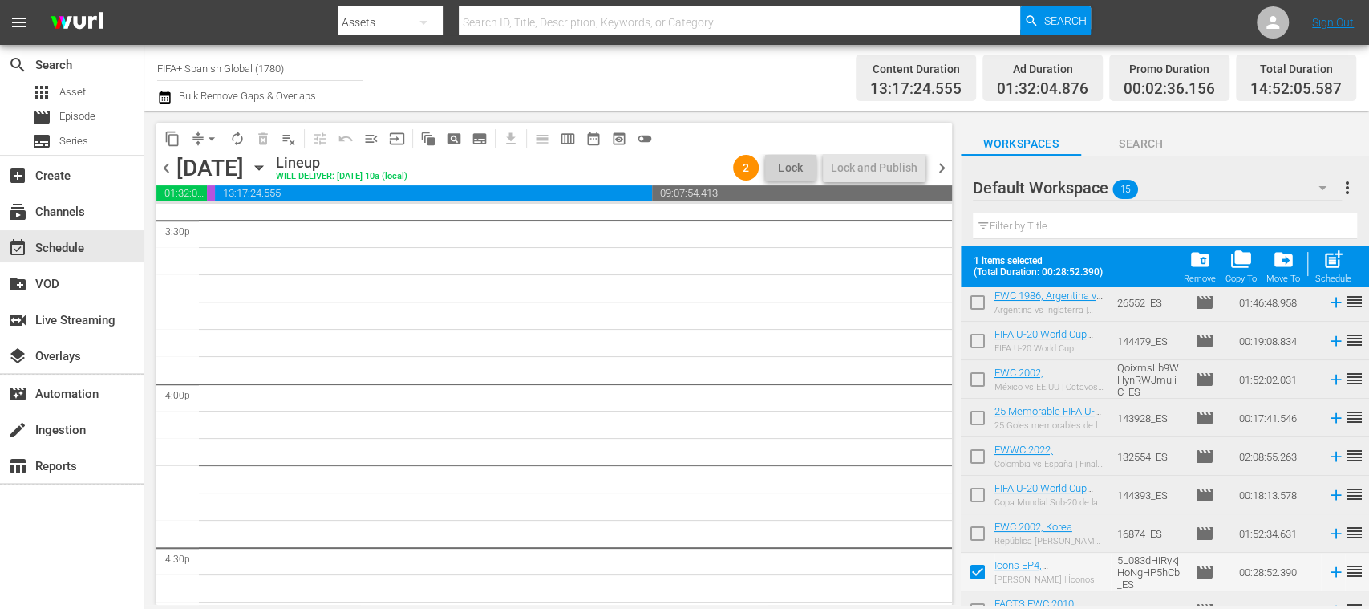
scroll to position [162, 0]
click at [977, 417] on input "checkbox" at bounding box center [978, 418] width 34 height 34
checkbox input "true"
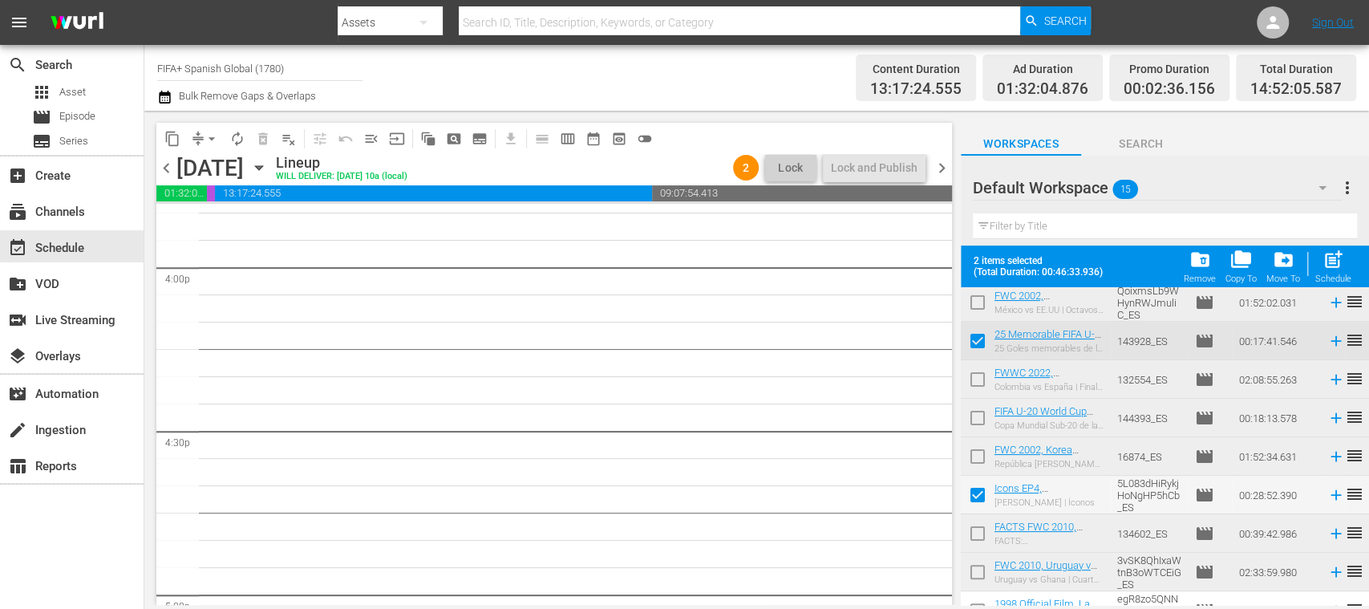
scroll to position [0, 0]
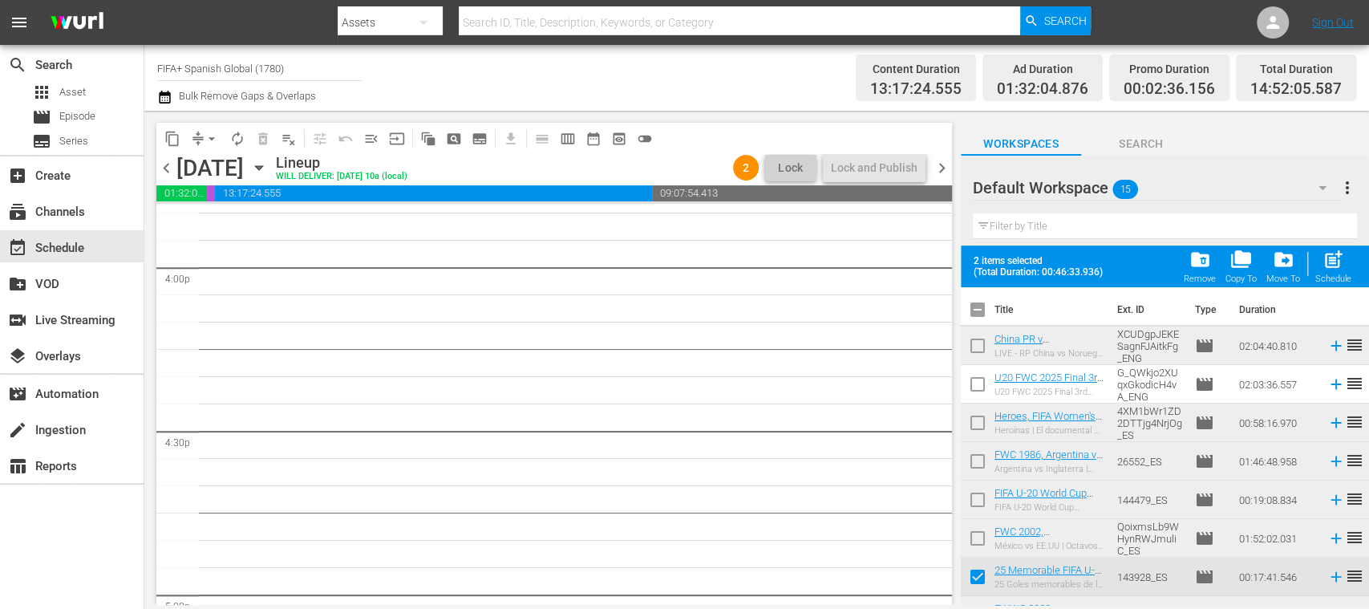
click at [984, 424] on input "checkbox" at bounding box center [978, 426] width 34 height 34
checkbox input "true"
click at [981, 456] on input "checkbox" at bounding box center [978, 464] width 34 height 34
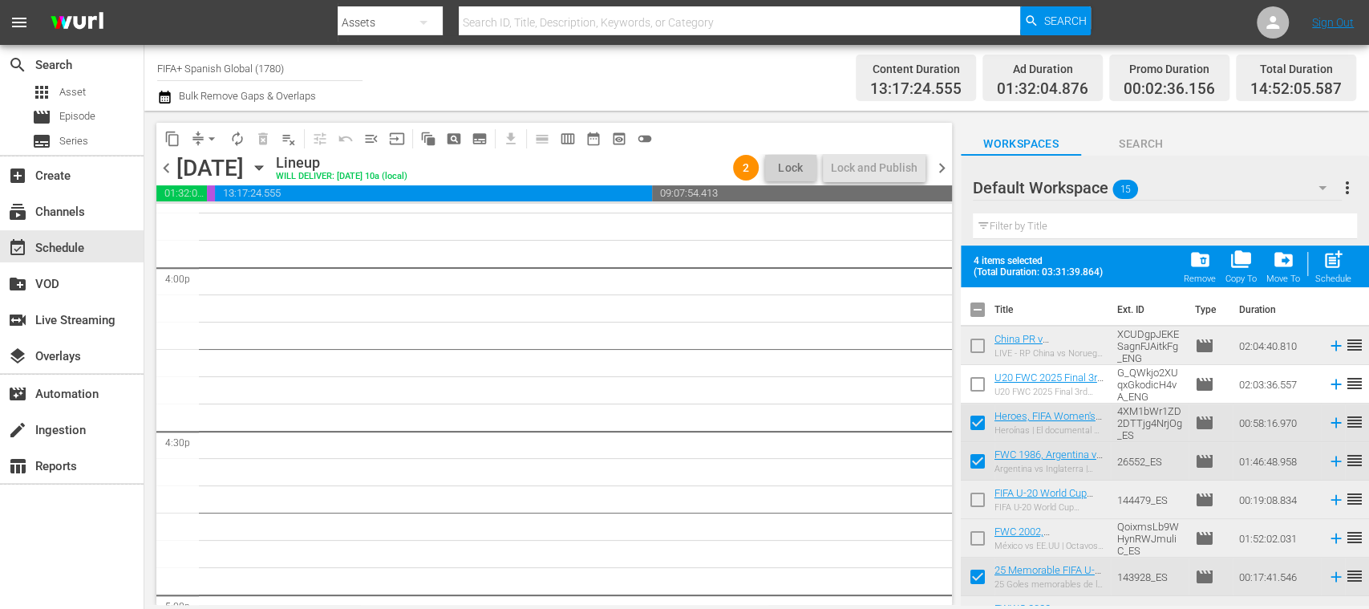
click at [981, 456] on input "checkbox" at bounding box center [978, 464] width 34 height 34
checkbox input "false"
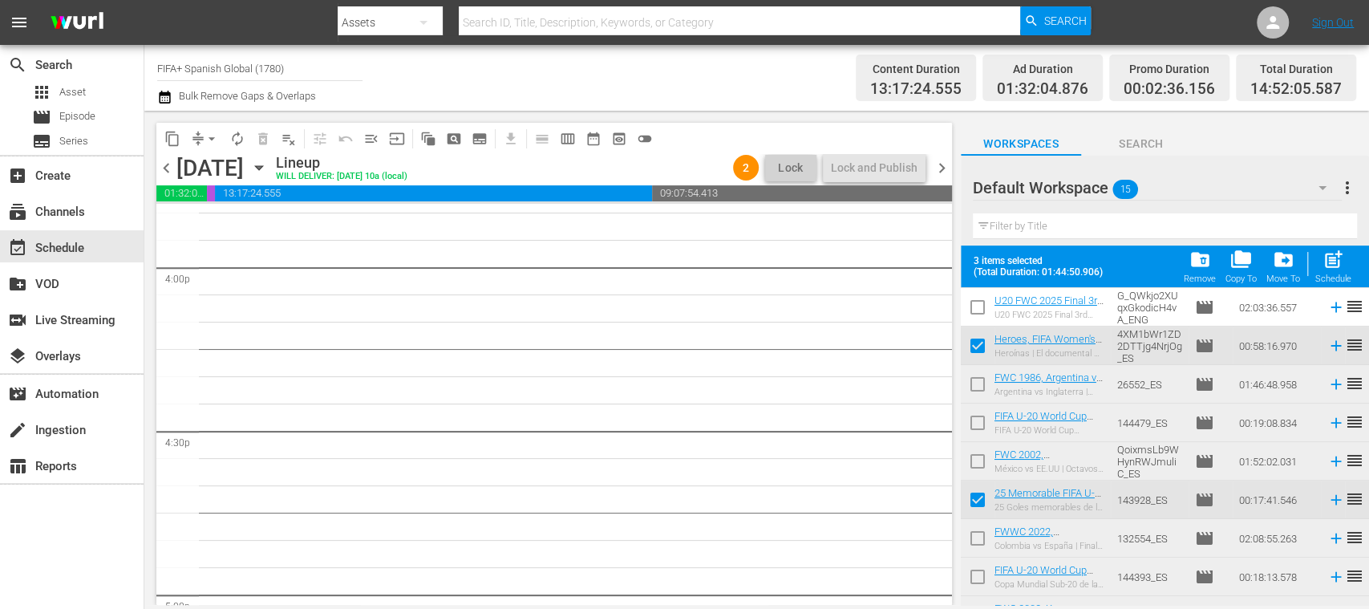
scroll to position [152, 0]
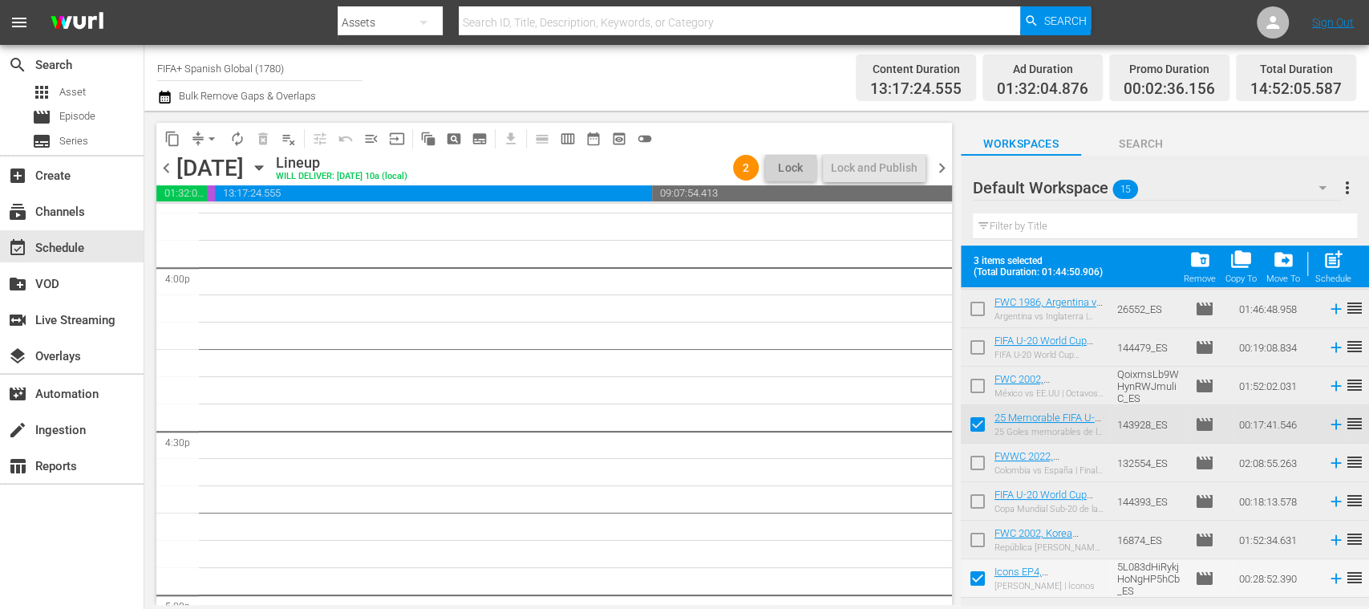
click at [973, 462] on input "checkbox" at bounding box center [978, 466] width 34 height 34
checkbox input "true"
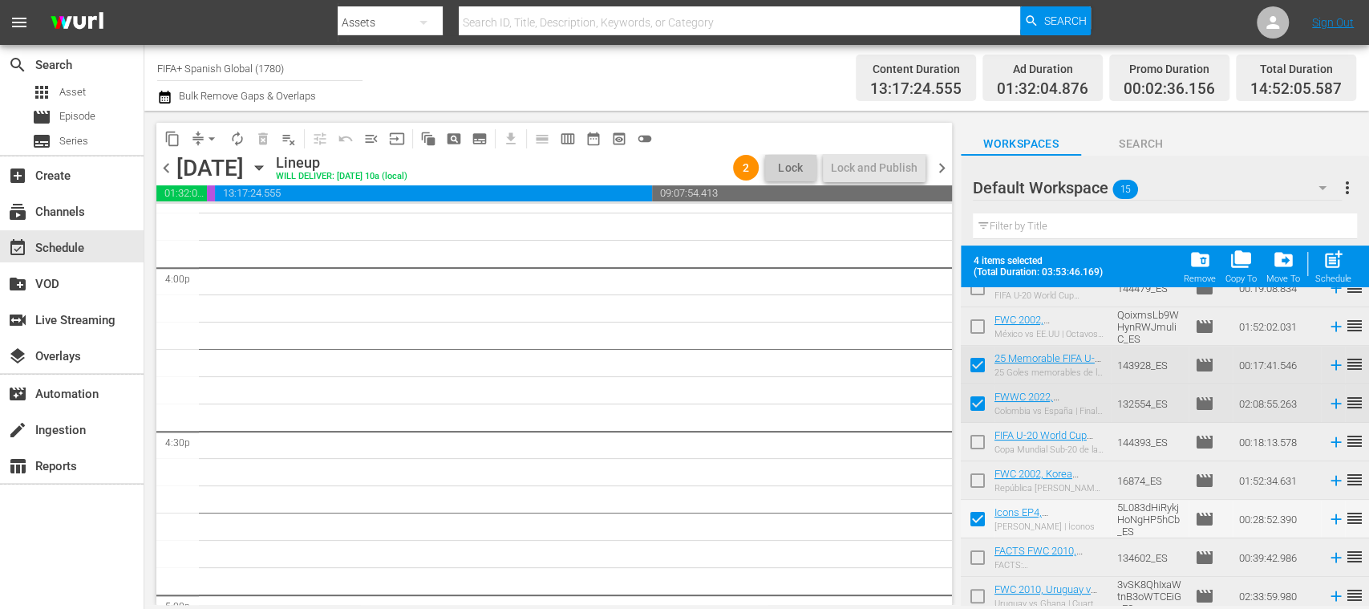
scroll to position [210, 0]
click at [977, 369] on input "checkbox" at bounding box center [978, 370] width 34 height 34
checkbox input "false"
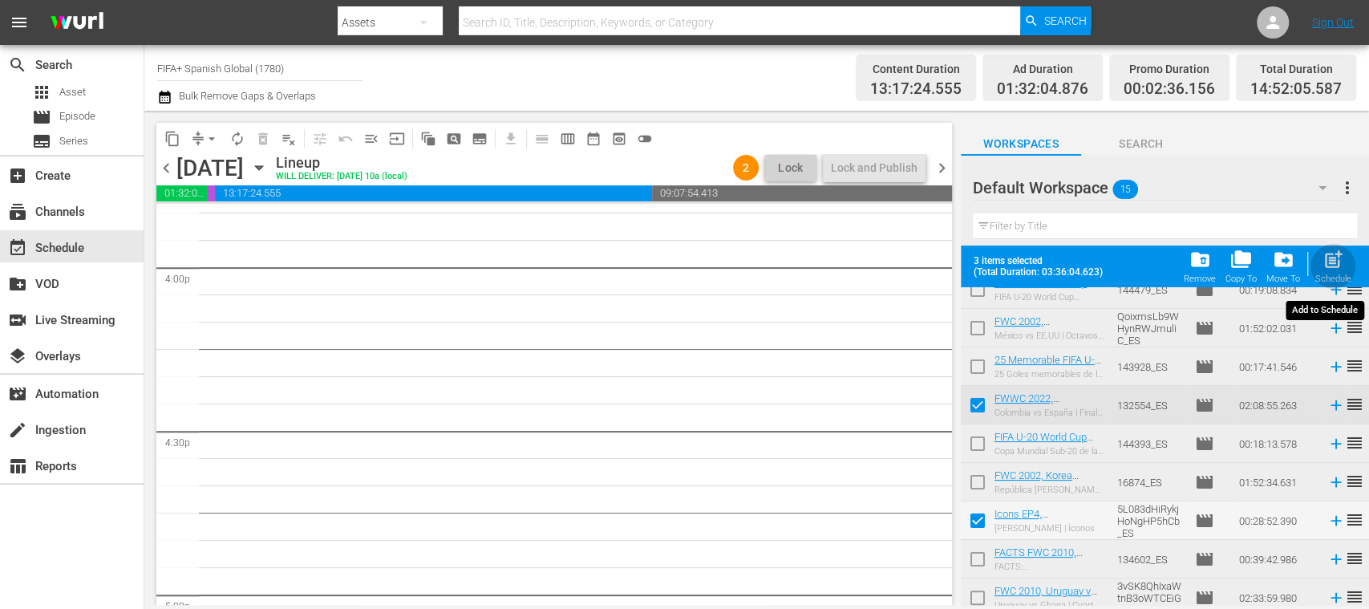
click at [1332, 268] on span "post_add" at bounding box center [1333, 260] width 22 height 22
checkbox input "false"
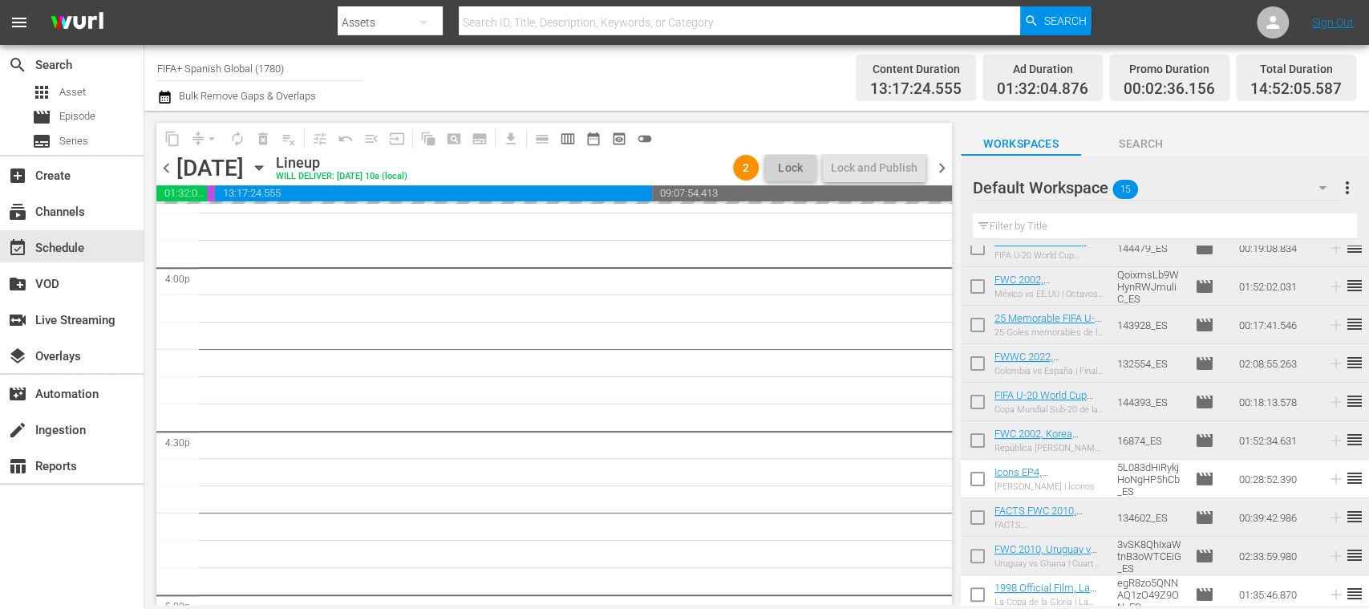
scroll to position [4886, 0]
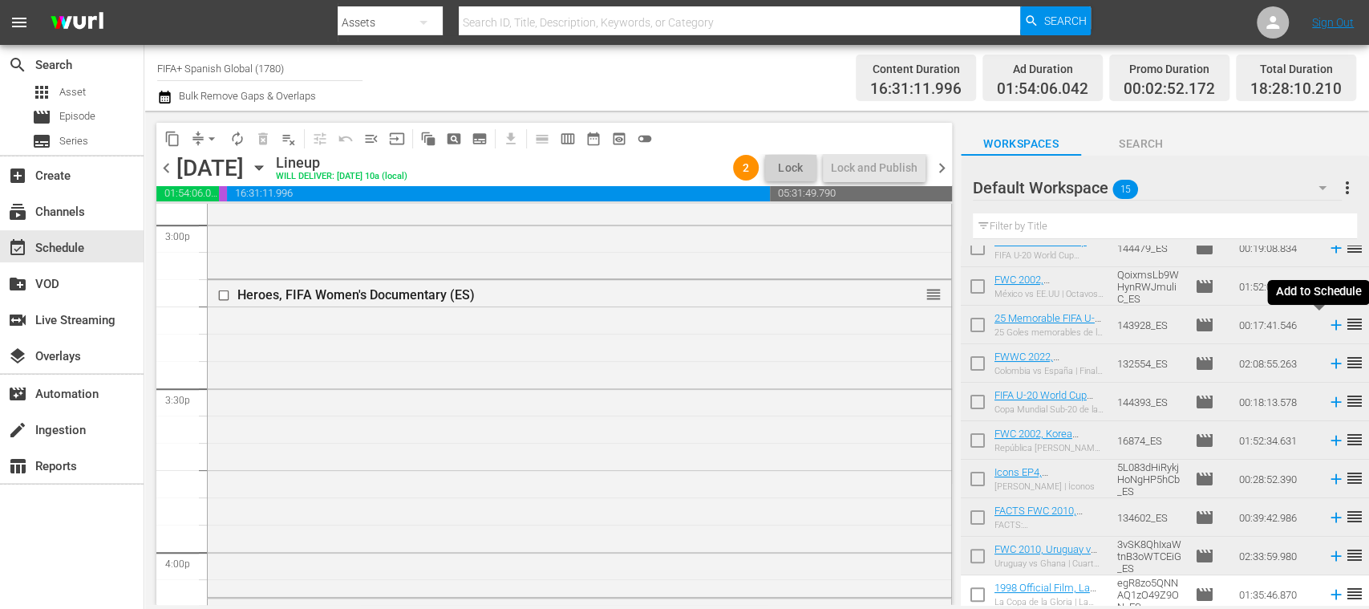
click at [1327, 326] on icon at bounding box center [1336, 325] width 18 height 18
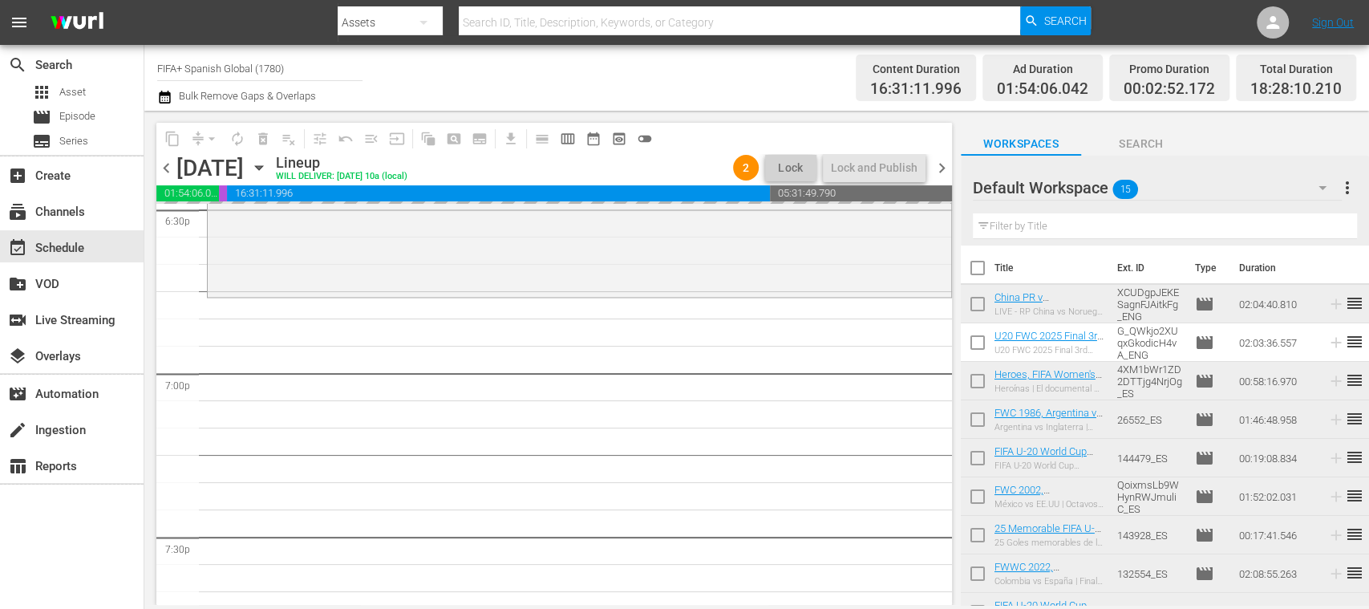
scroll to position [255, 0]
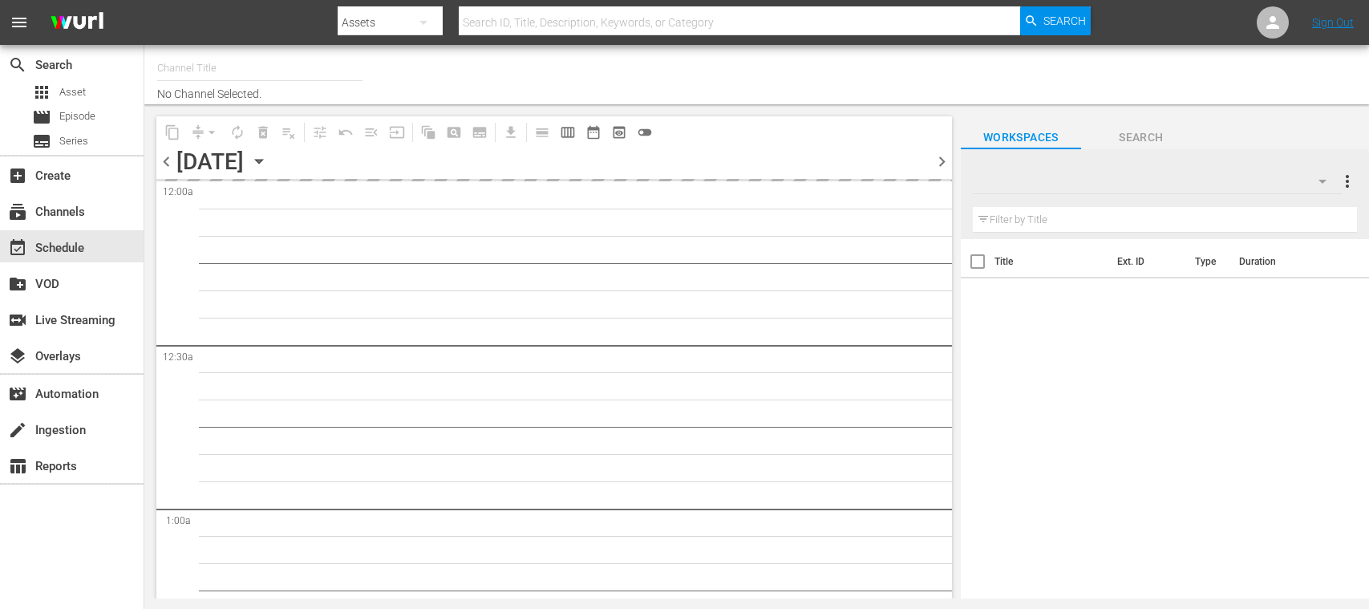
type input "FIFA+ Spanish Global (1780)"
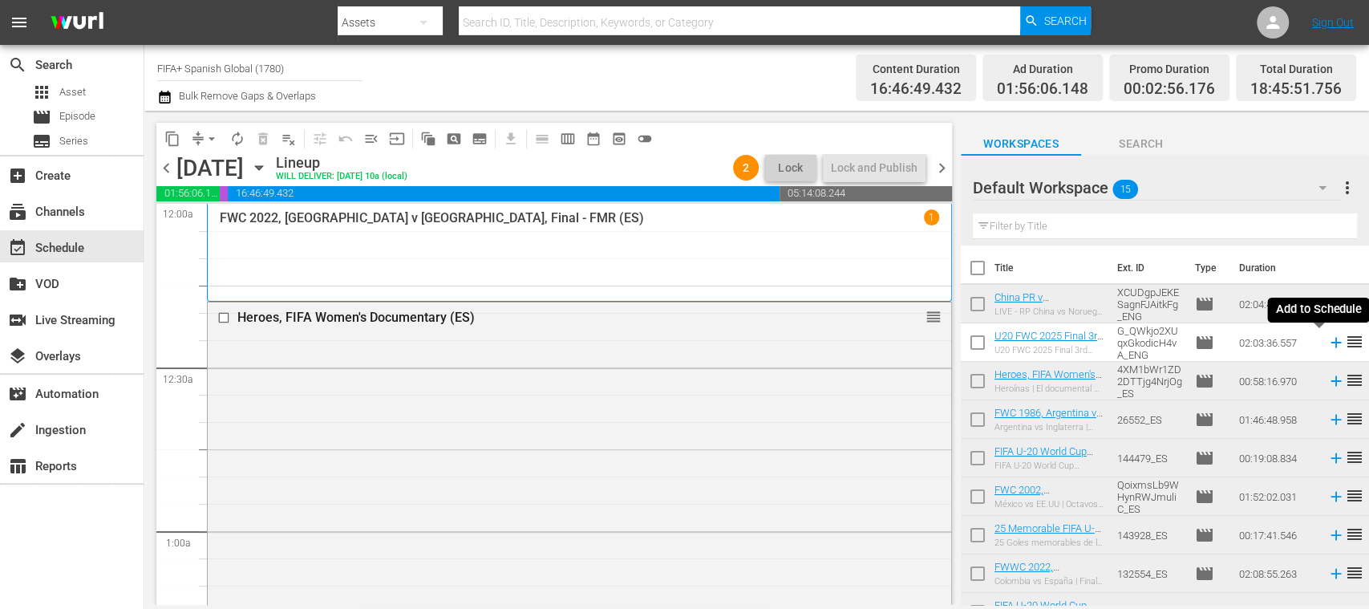
click at [1330, 344] on icon at bounding box center [1335, 343] width 10 height 10
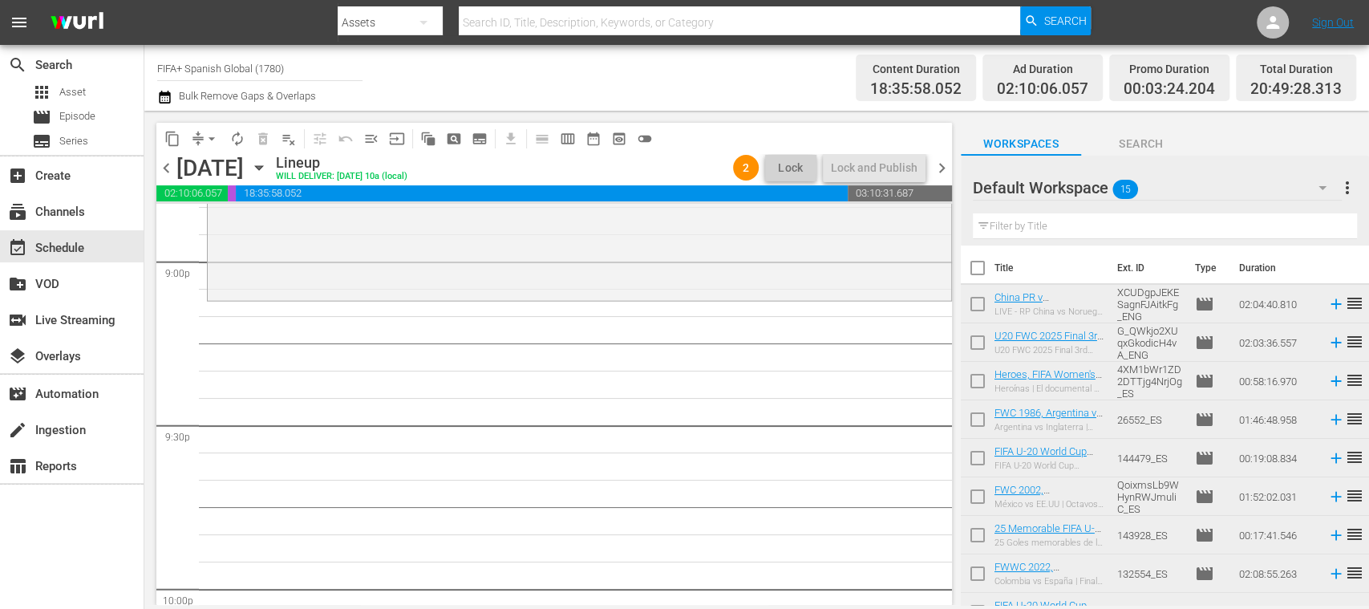
scroll to position [255, 0]
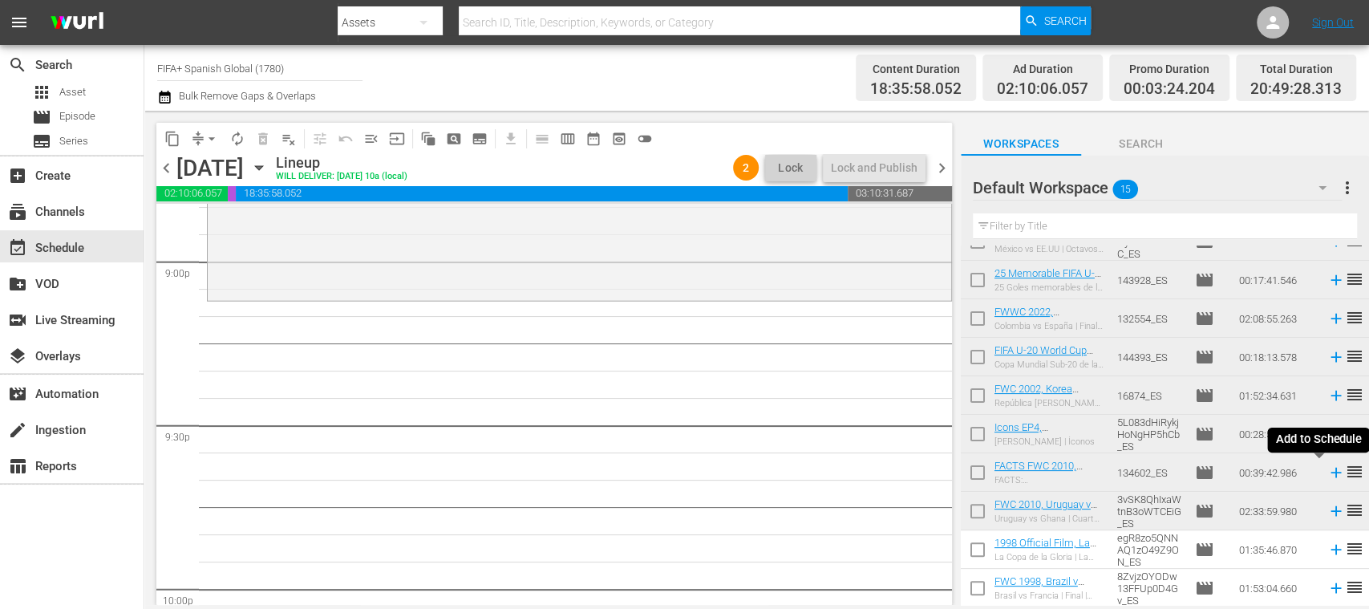
click at [1330, 475] on icon at bounding box center [1335, 472] width 10 height 10
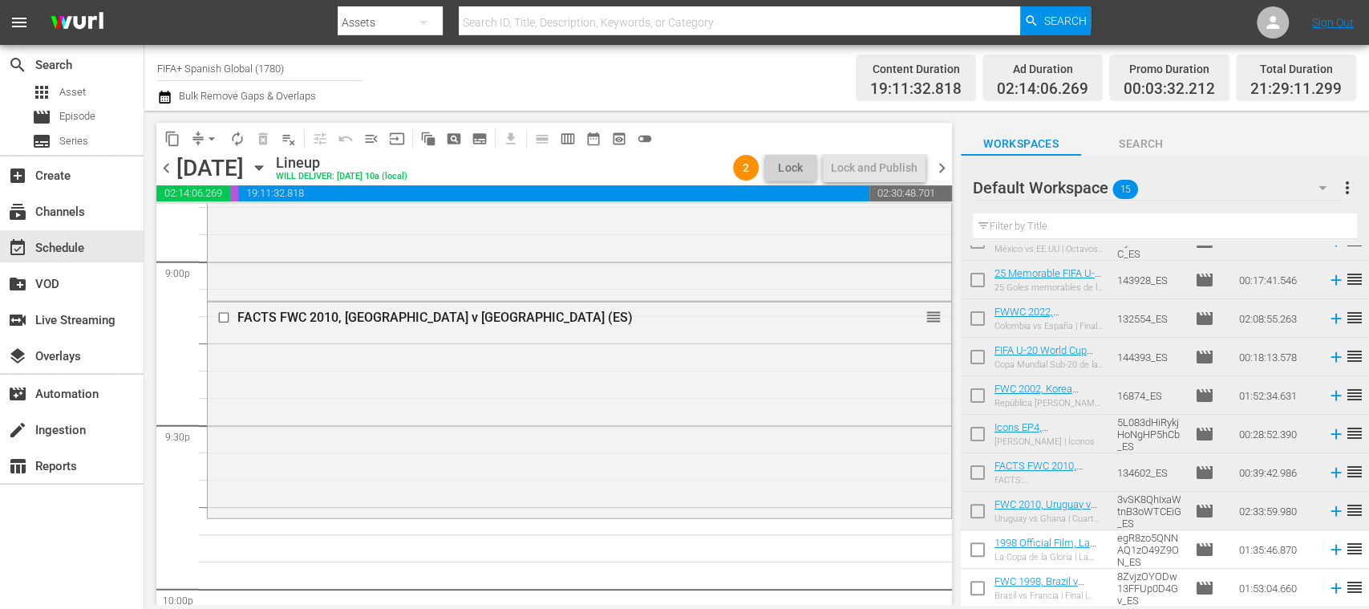
drag, startPoint x: 977, startPoint y: 545, endPoint x: 974, endPoint y: 579, distance: 33.8
click at [975, 545] on input "checkbox" at bounding box center [978, 553] width 34 height 34
checkbox input "true"
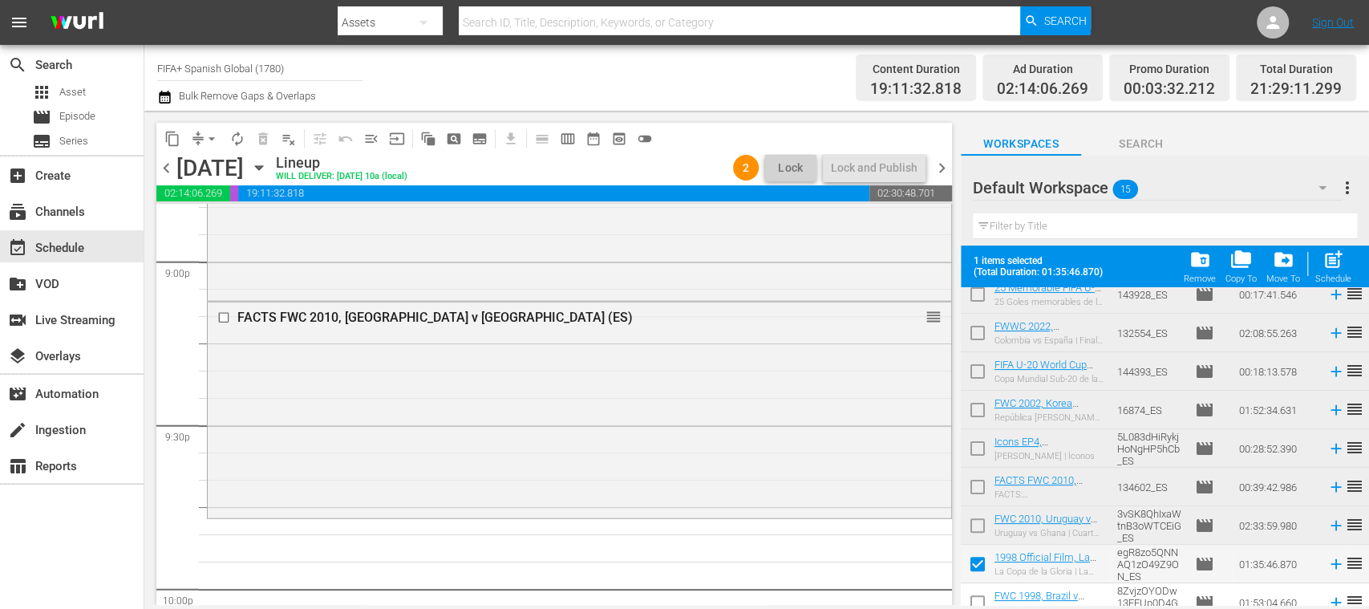
scroll to position [297, 0]
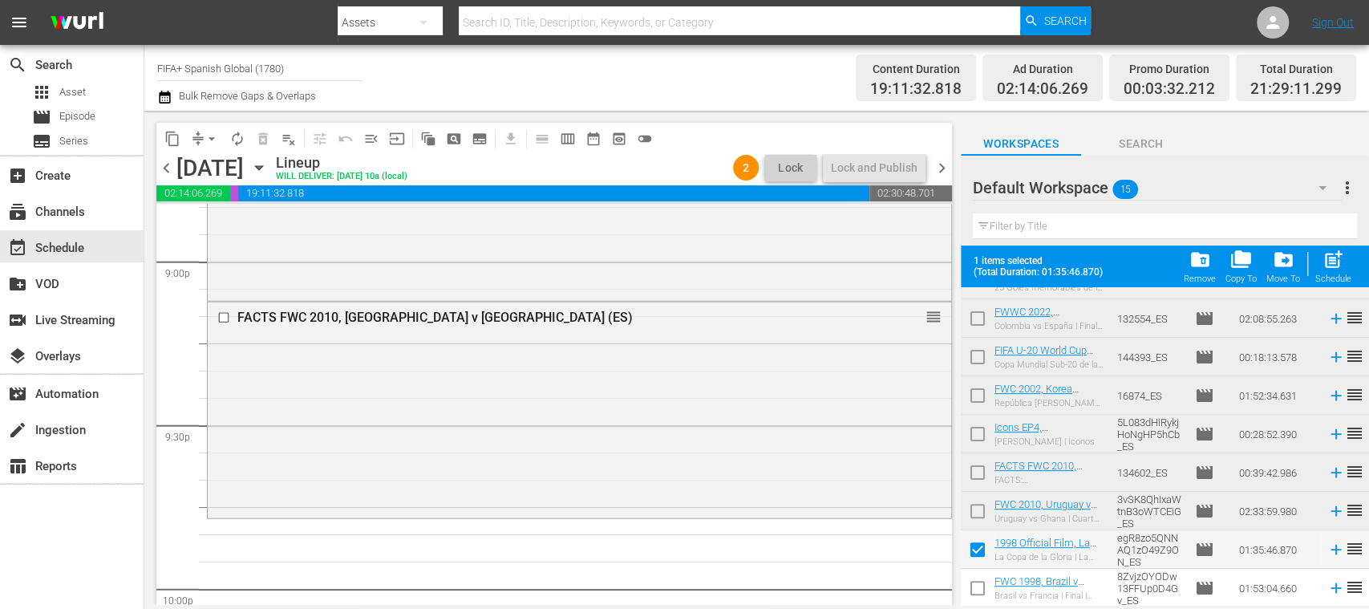
click at [977, 589] on input "checkbox" at bounding box center [978, 591] width 34 height 34
checkbox input "true"
click at [1334, 279] on div "Schedule" at bounding box center [1333, 278] width 36 height 10
checkbox input "false"
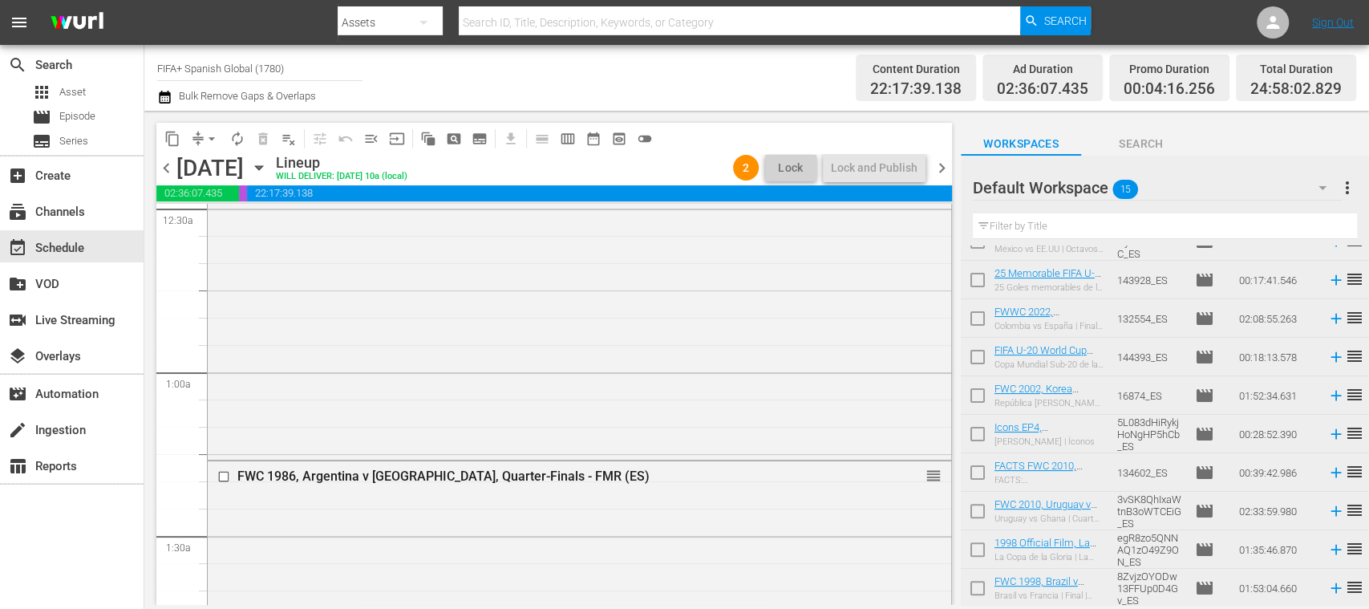
scroll to position [0, 0]
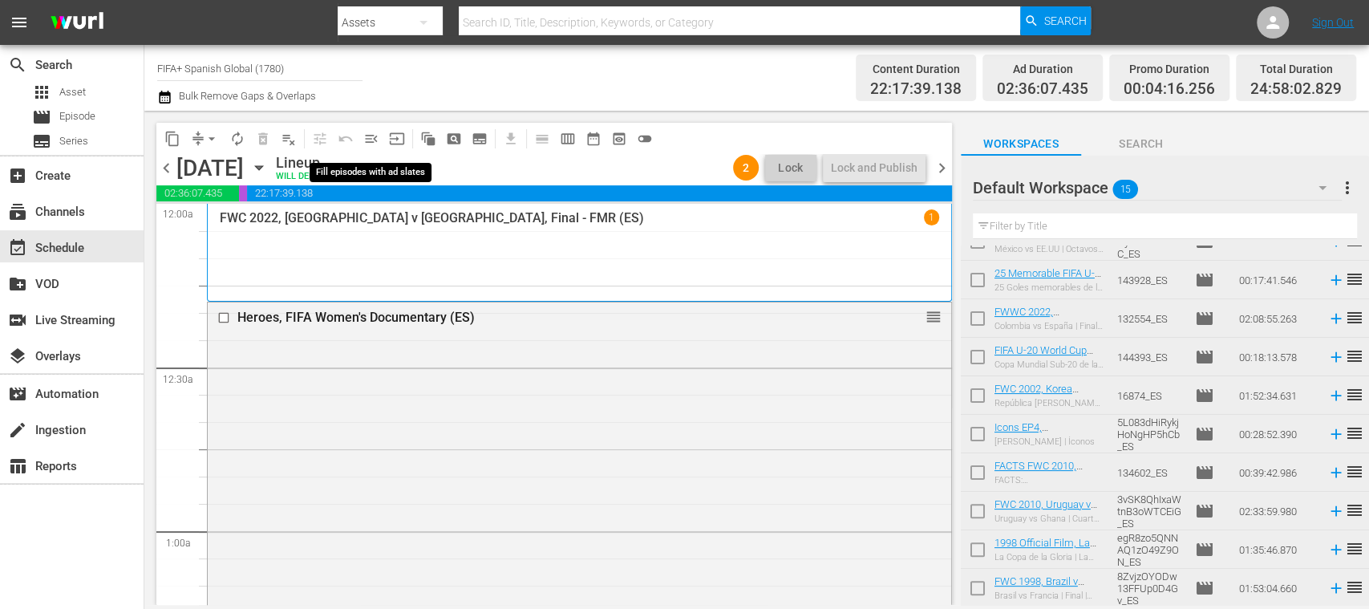
click at [374, 137] on span "menu_open" at bounding box center [371, 139] width 16 height 16
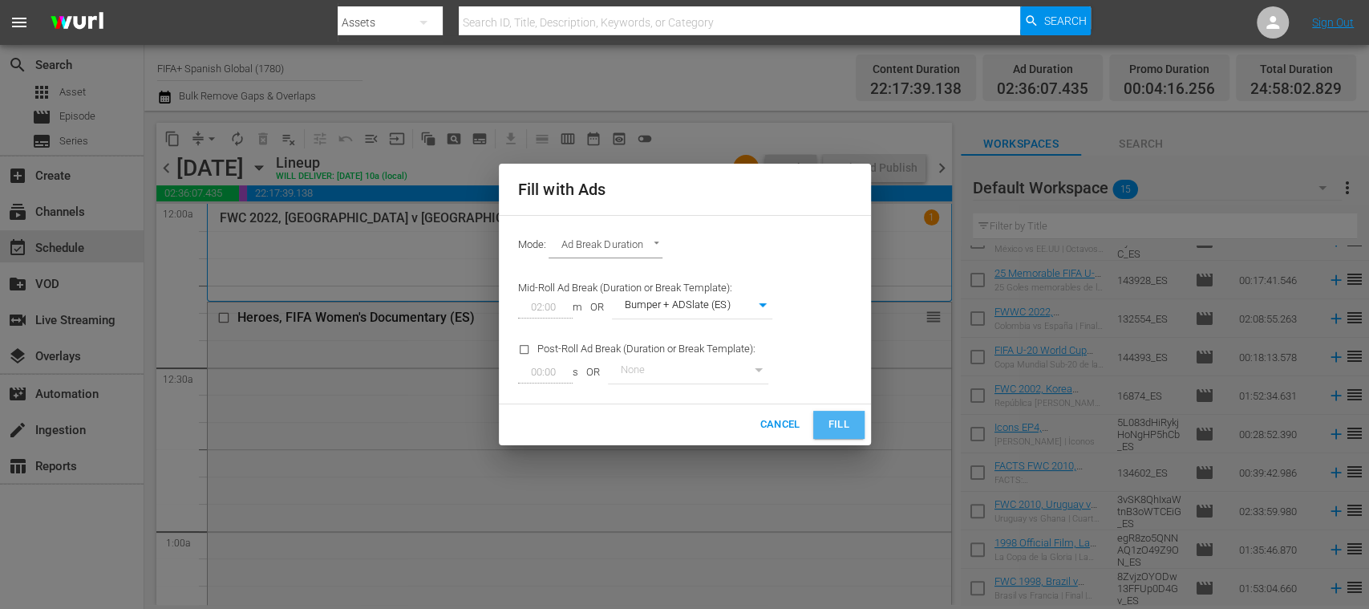
click at [828, 418] on span "Fill" at bounding box center [839, 424] width 26 height 18
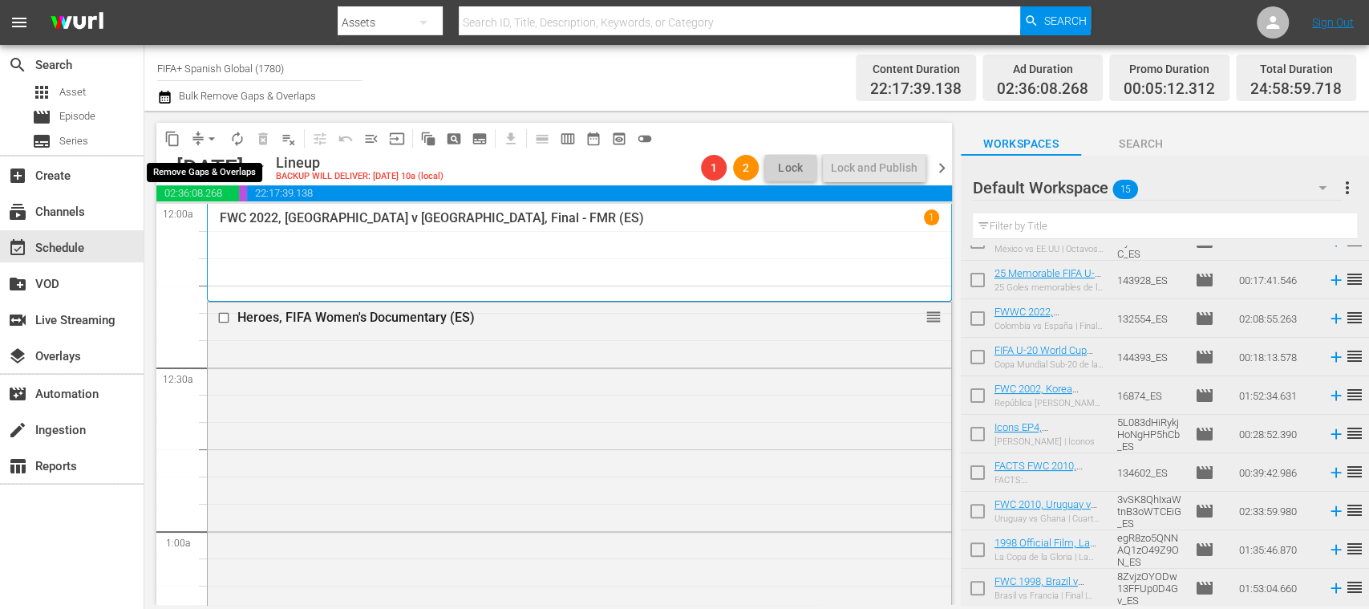
click at [212, 136] on span "arrow_drop_down" at bounding box center [212, 139] width 16 height 16
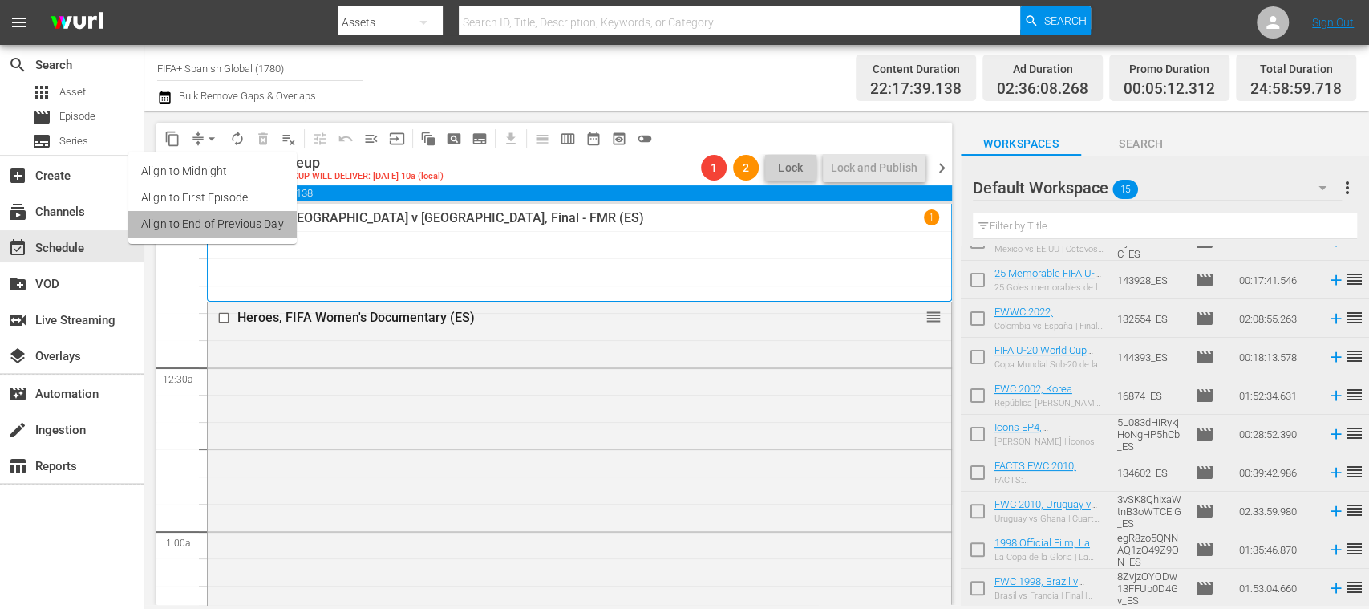
click at [238, 225] on li "Align to End of Previous Day" at bounding box center [212, 224] width 168 height 26
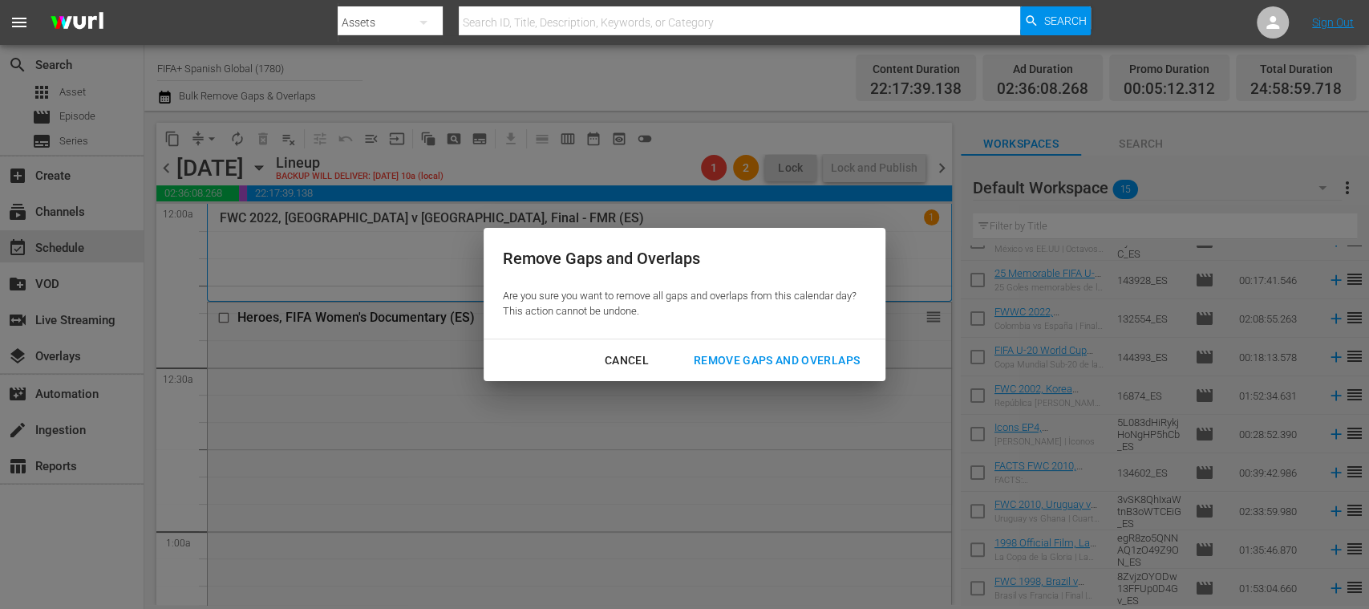
click at [738, 363] on div "Remove Gaps and Overlaps" at bounding box center [777, 360] width 192 height 20
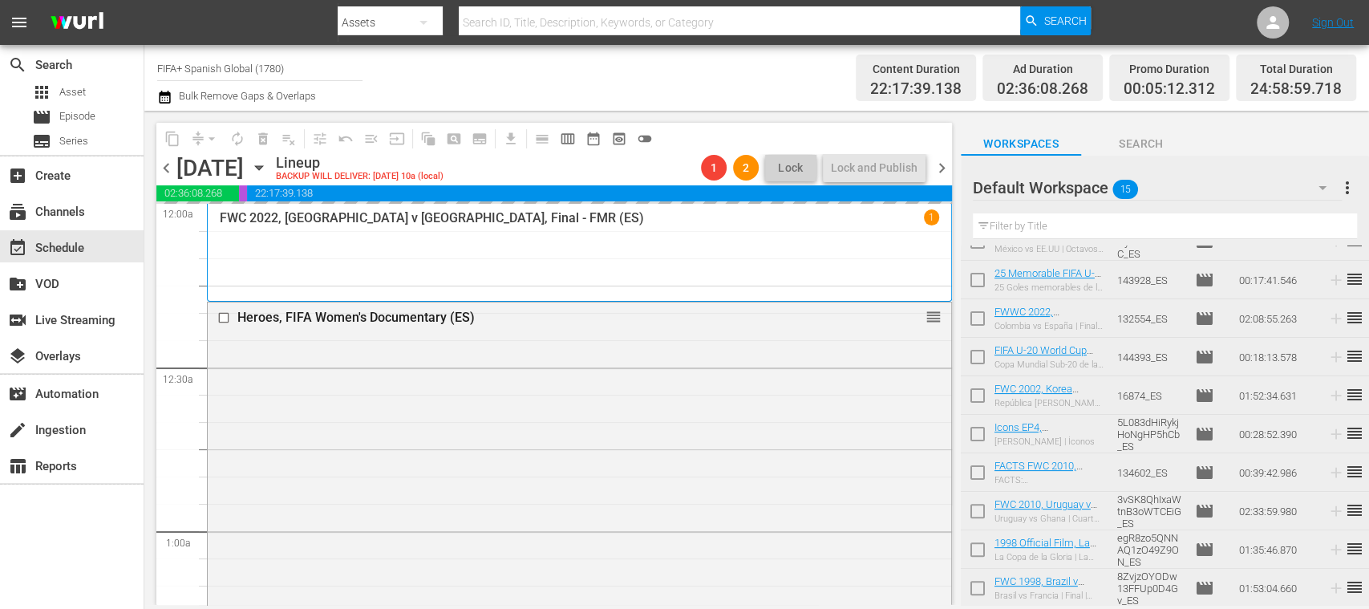
click at [334, 71] on input "FIFA+ Spanish Global (1780)" at bounding box center [259, 68] width 205 height 38
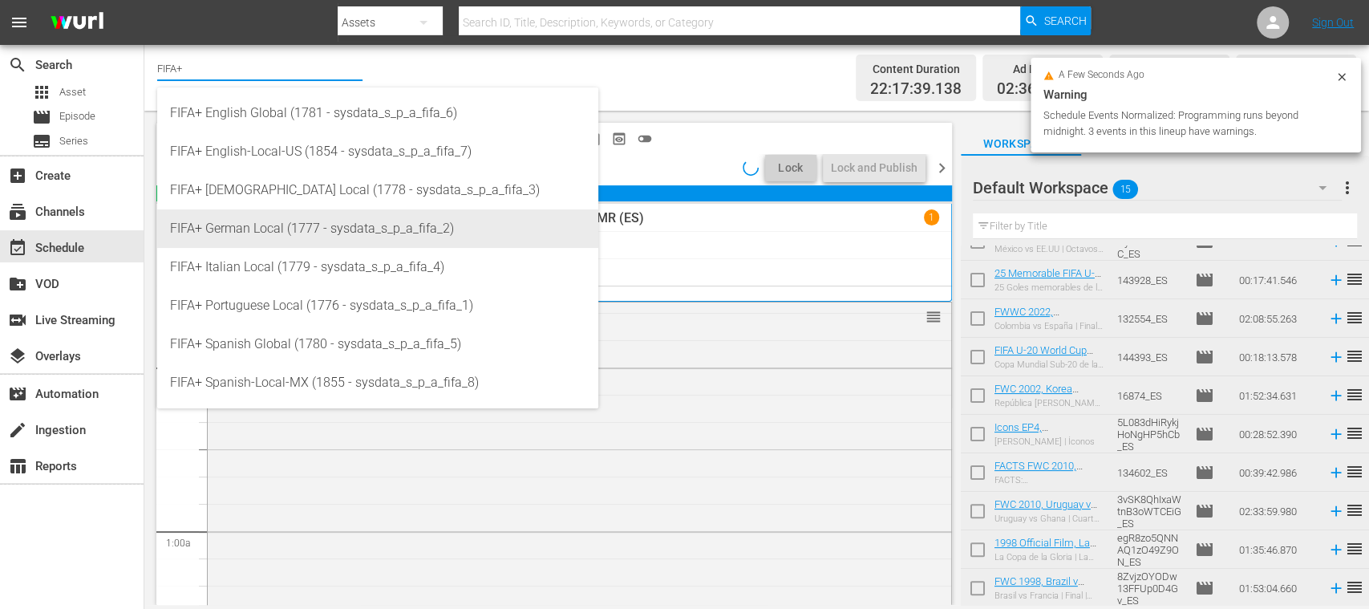
click at [295, 234] on div "FIFA+ German Local (1777 - sysdata_s_p_a_fifa_2)" at bounding box center [377, 228] width 415 height 38
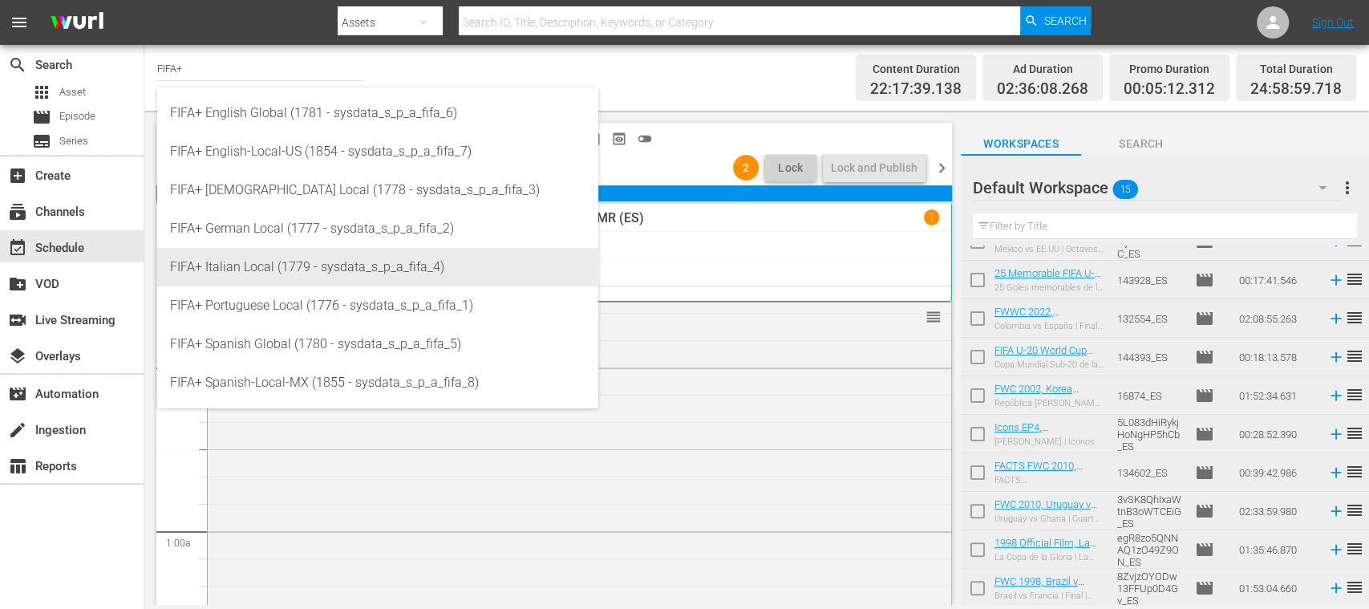
type input "FIFA+ German Local (1777 - sysdata_s_p_a_fifa_2)"
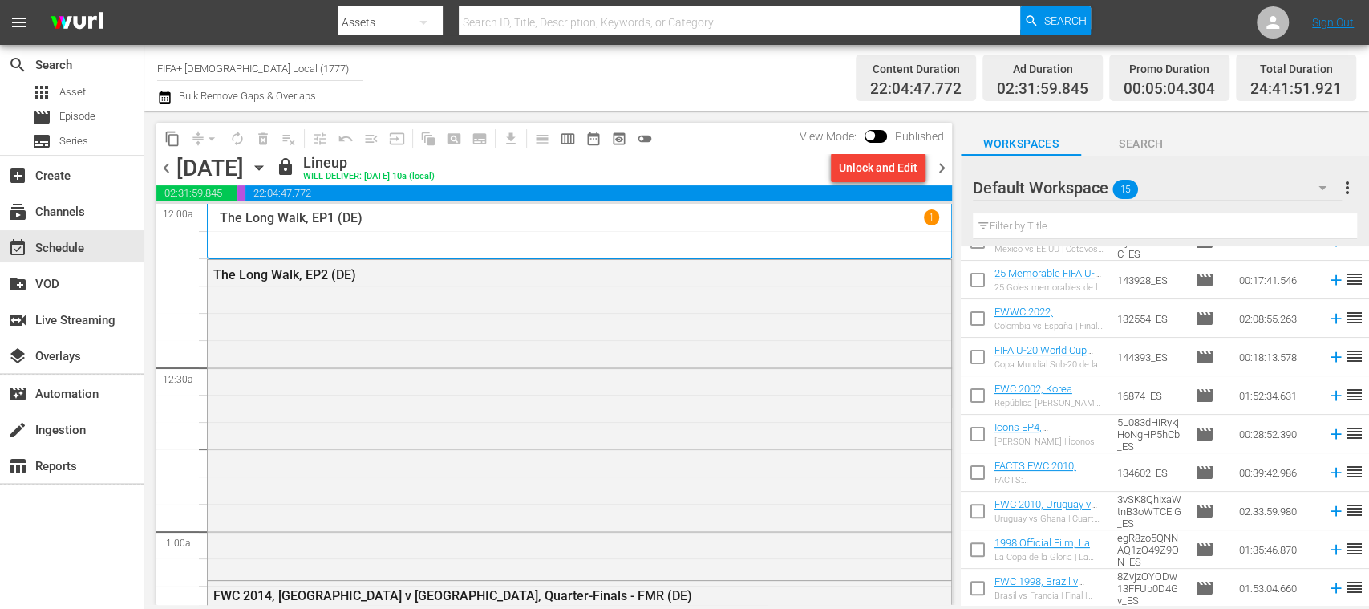
click at [941, 161] on span "chevron_right" at bounding box center [942, 168] width 20 height 20
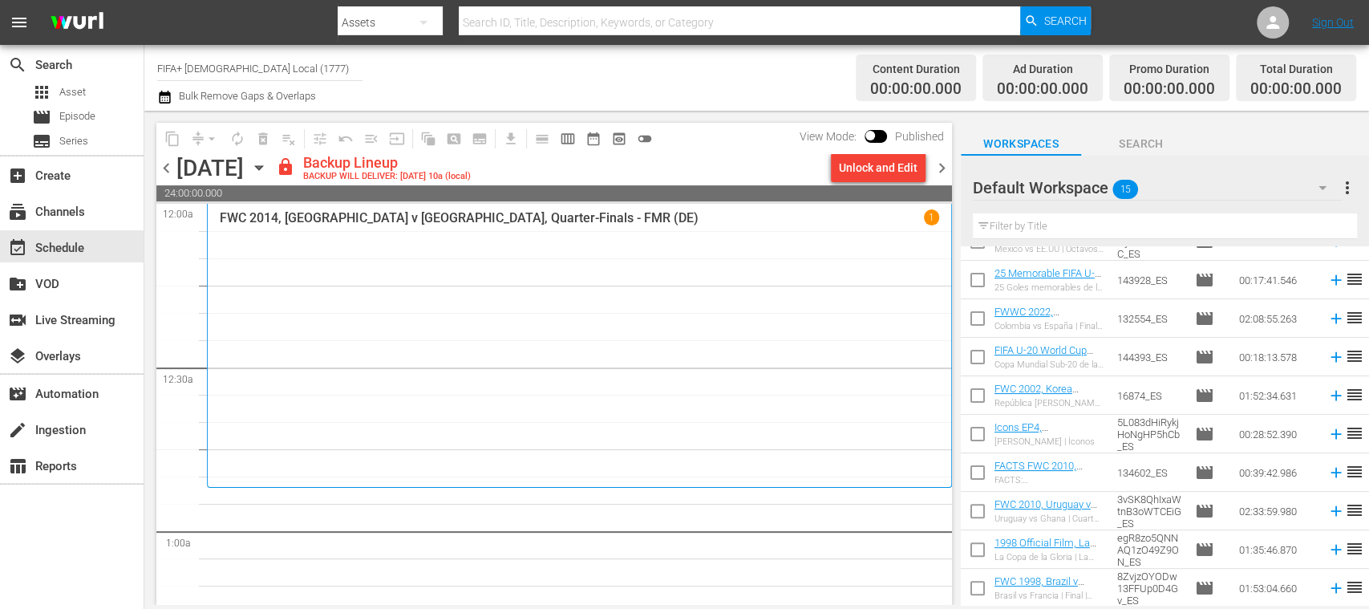
drag, startPoint x: 186, startPoint y: 73, endPoint x: 378, endPoint y: 69, distance: 191.7
click at [377, 69] on div "Channel Title FIFA+ German Local (1777) Bulk Remove Gaps & Overlaps" at bounding box center [483, 78] width 653 height 58
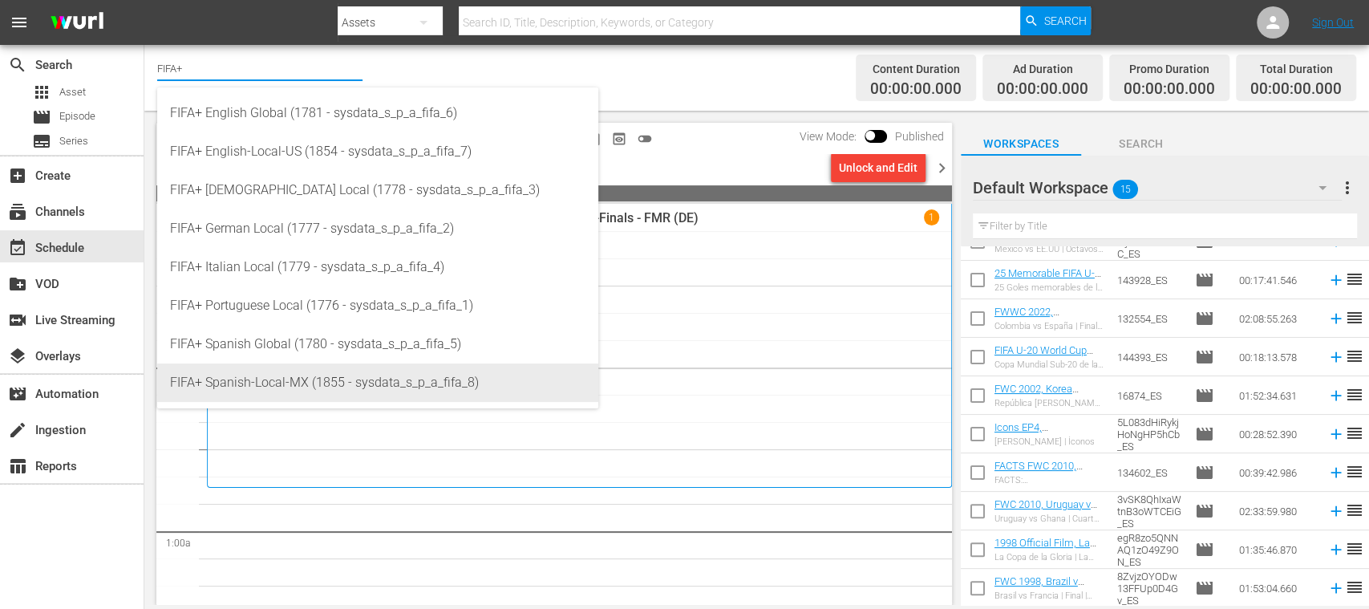
click at [326, 382] on div "FIFA+ Spanish-Local-MX (1855 - sysdata_s_p_a_fifa_8)" at bounding box center [377, 382] width 415 height 38
type input "FIFA+ Spanish-Local-MX (1855 - sysdata_s_p_a_fifa_8)"
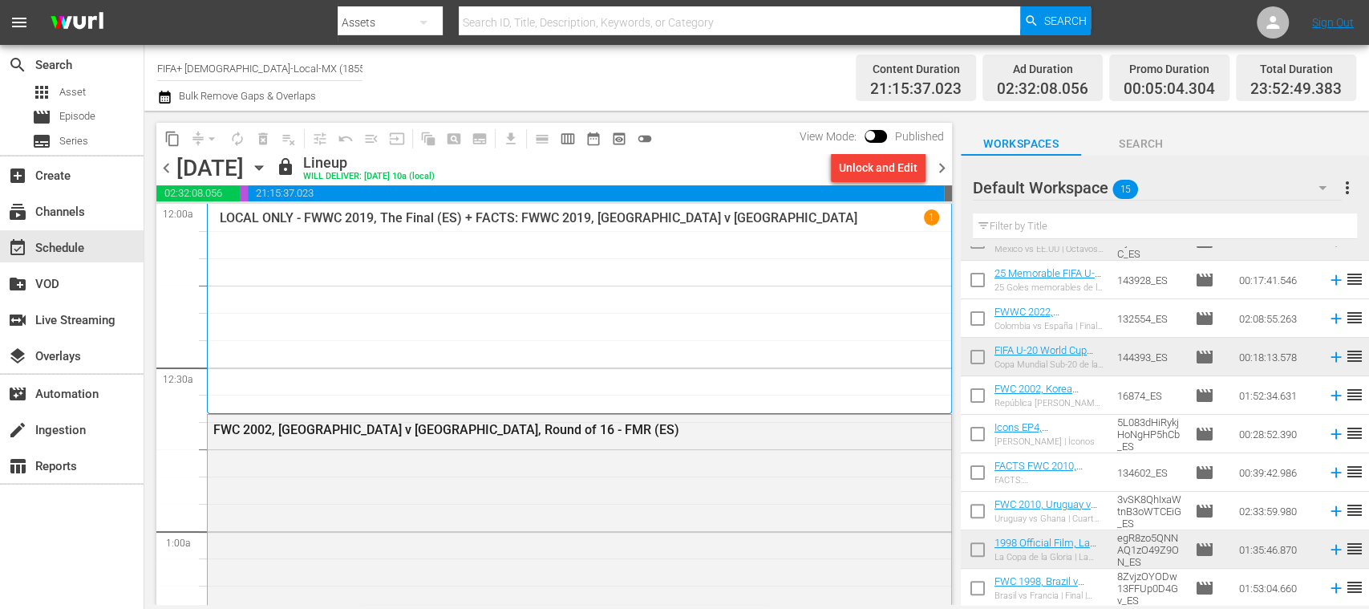
click at [164, 165] on span "chevron_left" at bounding box center [166, 168] width 20 height 20
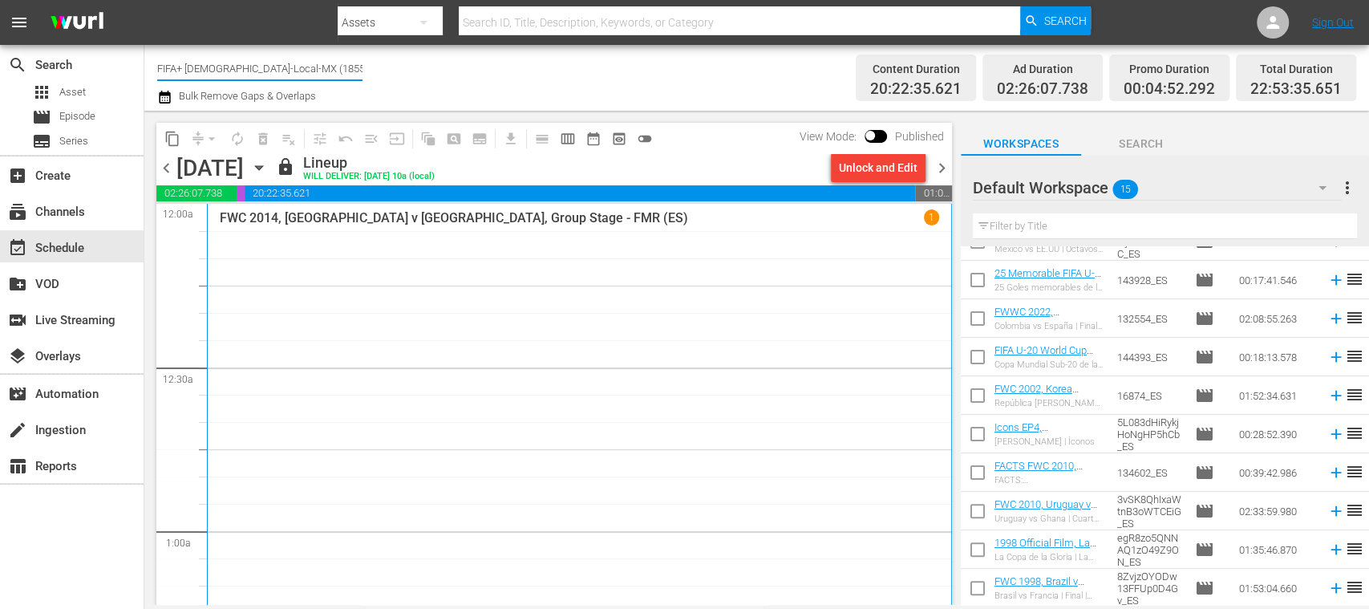
drag, startPoint x: 186, startPoint y: 71, endPoint x: 346, endPoint y: 71, distance: 160.4
click at [346, 71] on input "FIFA+ Spanish-Local-MX (1855)" at bounding box center [259, 68] width 205 height 38
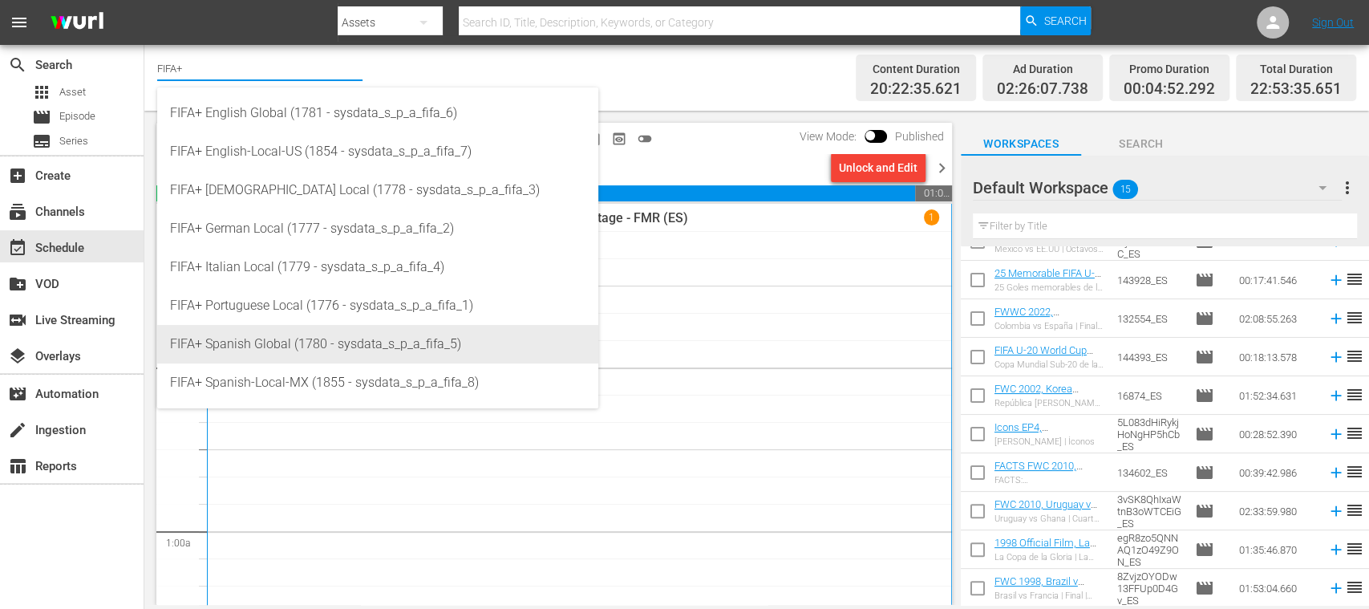
click at [297, 346] on div "FIFA+ Spanish Global (1780 - sysdata_s_p_a_fifa_5)" at bounding box center [377, 344] width 415 height 38
type input "FIFA+ Spanish Global (1780 - sysdata_s_p_a_fifa_5)"
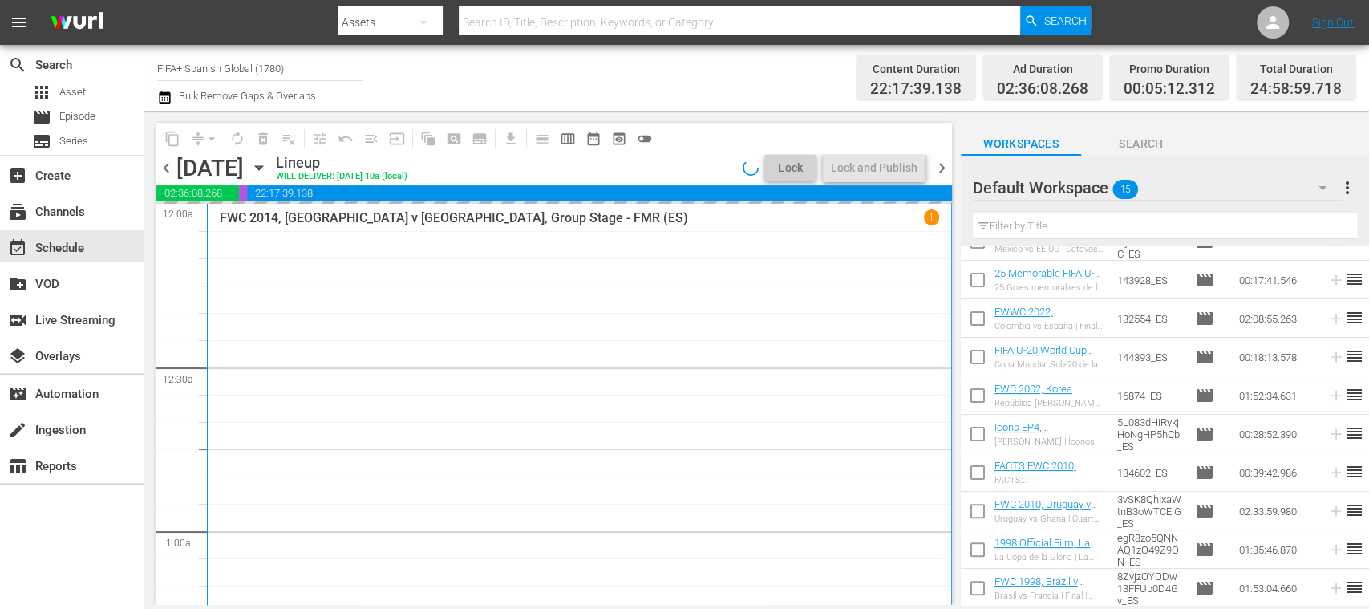
click at [163, 164] on span "chevron_left" at bounding box center [166, 168] width 20 height 20
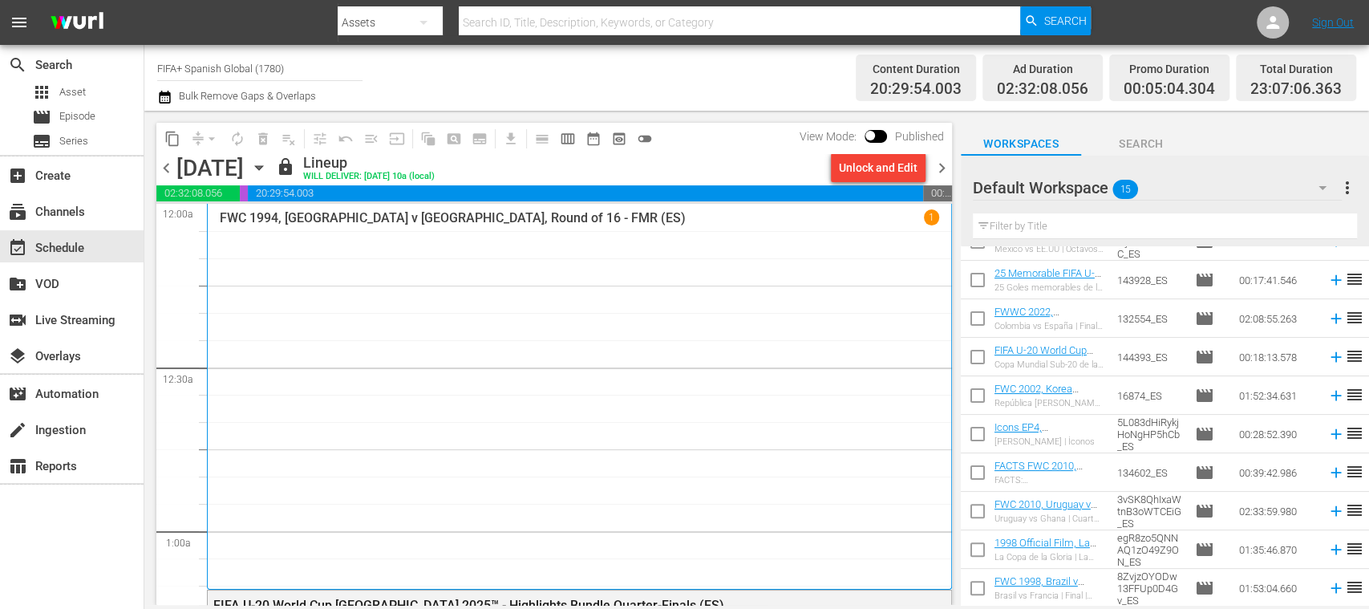
click at [941, 169] on span "chevron_right" at bounding box center [942, 168] width 20 height 20
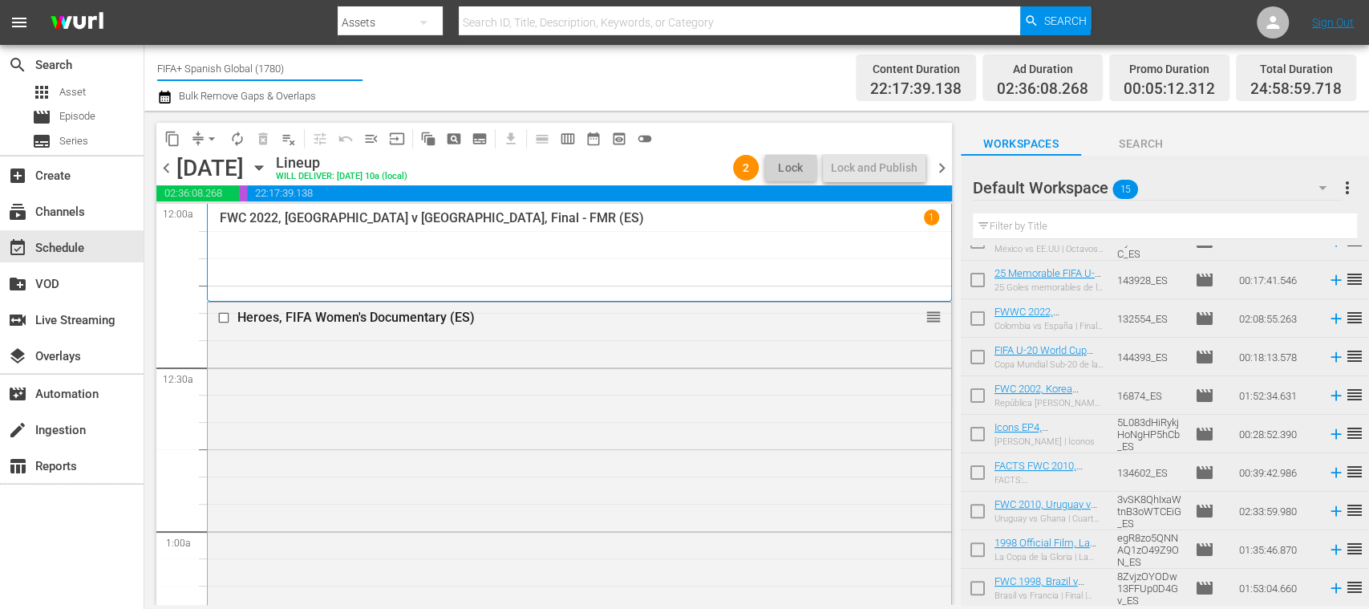
drag, startPoint x: 162, startPoint y: 71, endPoint x: 322, endPoint y: 75, distance: 160.4
click at [322, 75] on input "FIFA+ Spanish Global (1780)" at bounding box center [259, 68] width 205 height 38
type input "F"
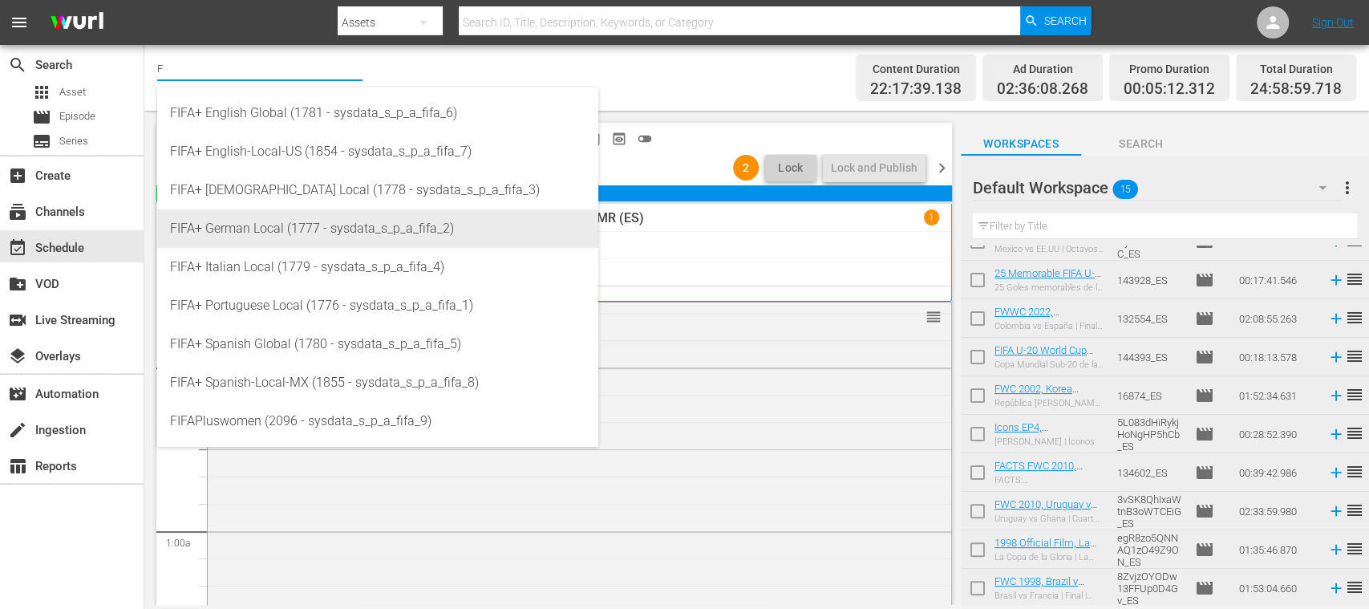
click at [269, 221] on div "FIFA+ German Local (1777 - sysdata_s_p_a_fifa_2)" at bounding box center [377, 228] width 415 height 38
type input "FIFA+ German Local (1777 - sysdata_s_p_a_fifa_2)"
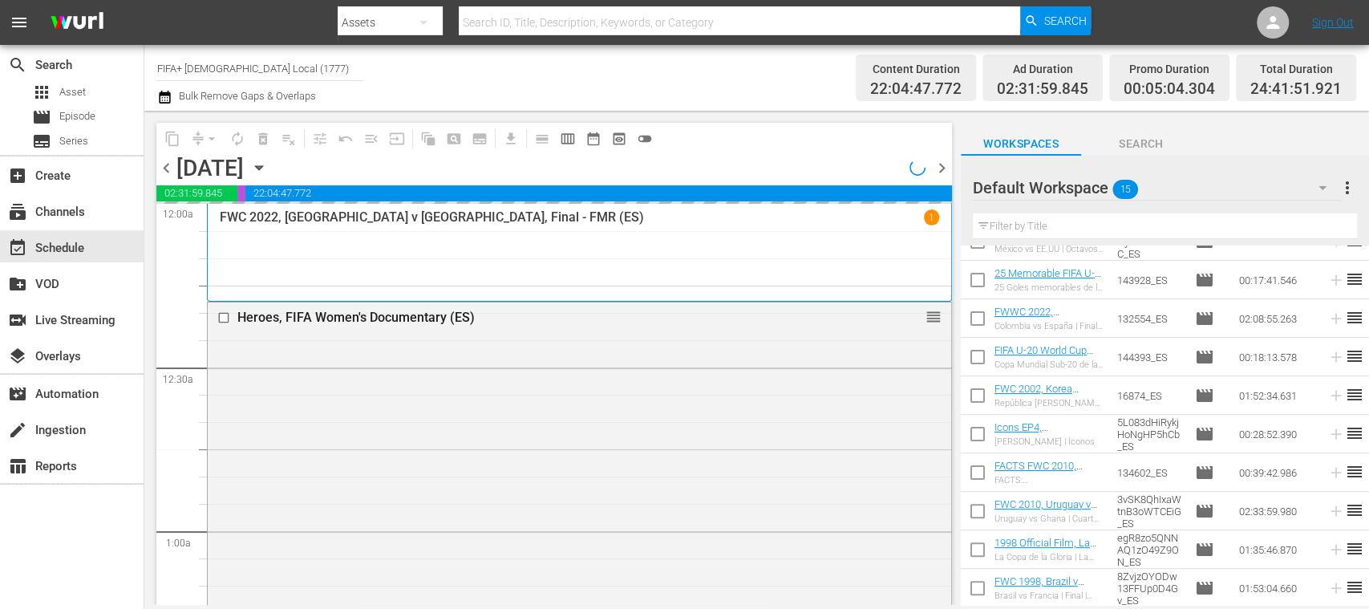
click at [168, 170] on span "chevron_left" at bounding box center [166, 168] width 20 height 20
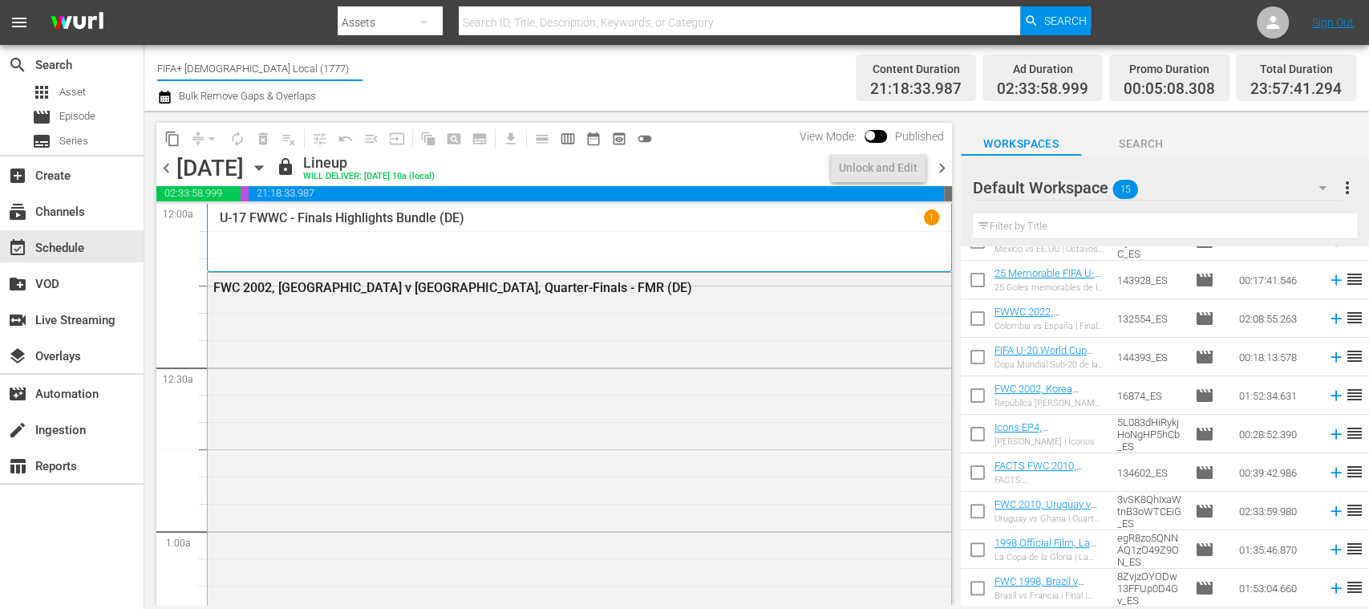
drag, startPoint x: 186, startPoint y: 67, endPoint x: 334, endPoint y: 71, distance: 148.4
click at [334, 71] on input "FIFA+ German Local (1777)" at bounding box center [259, 68] width 205 height 38
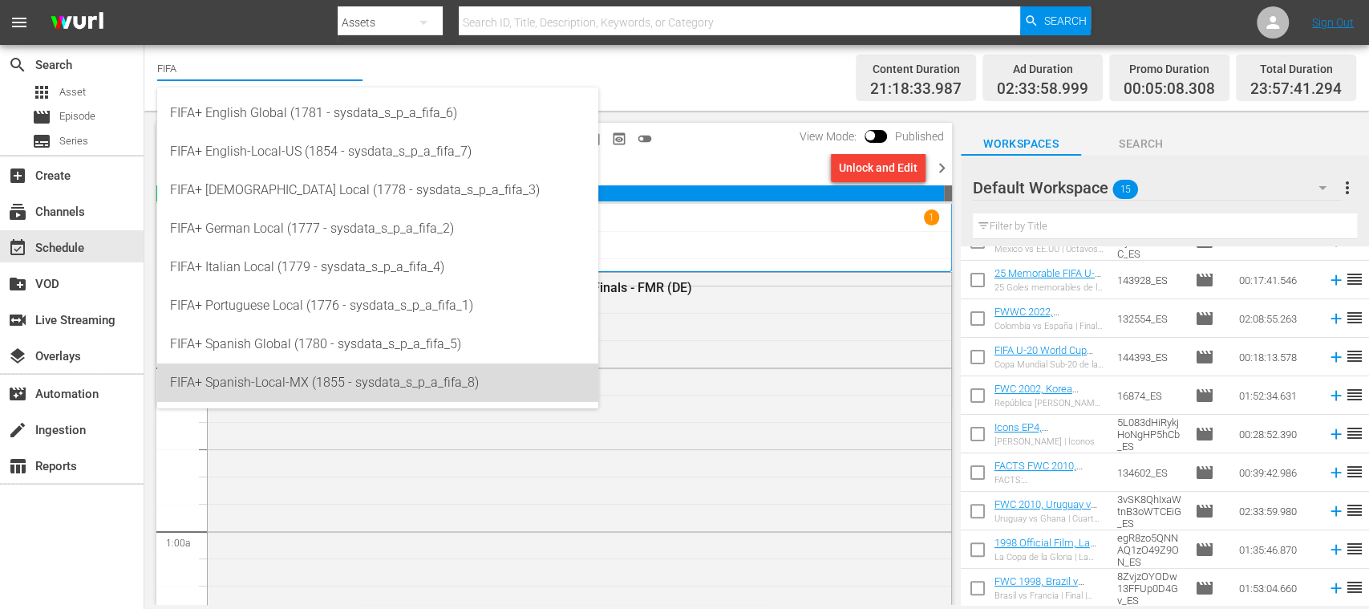
click at [297, 374] on div "FIFA+ Spanish-Local-MX (1855 - sysdata_s_p_a_fifa_8)" at bounding box center [377, 382] width 415 height 38
type input "FIFA+ Spanish-Local-MX (1855 - sysdata_s_p_a_fifa_8)"
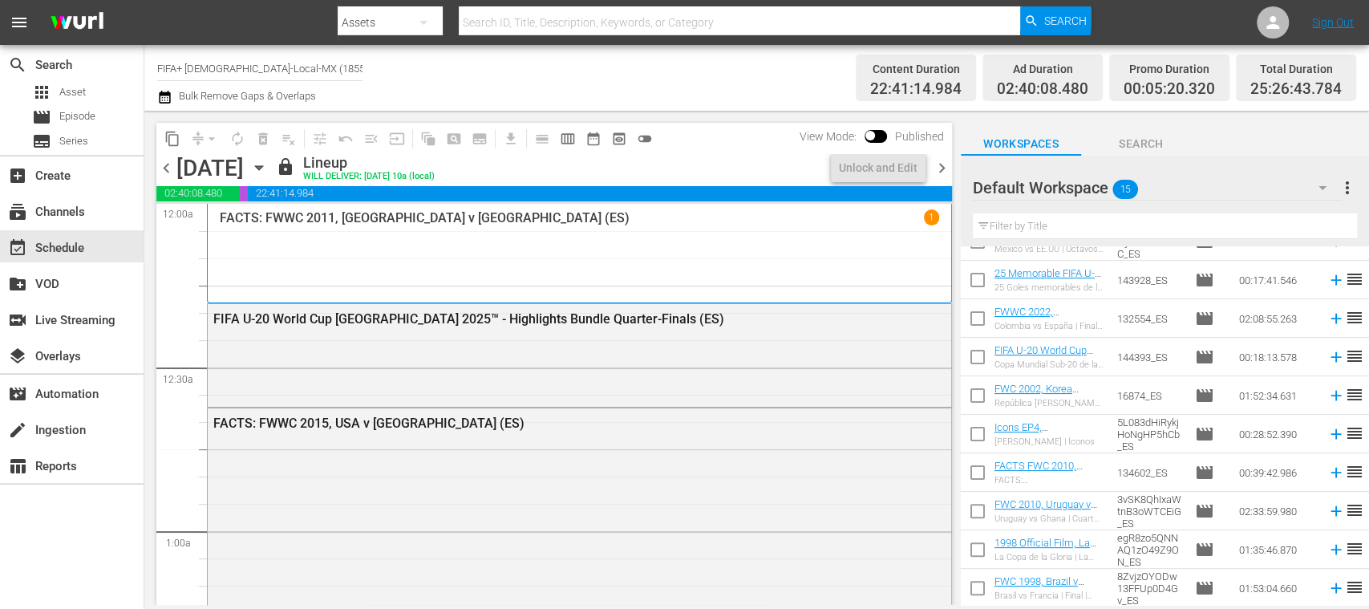
click at [944, 167] on span "chevron_right" at bounding box center [942, 168] width 20 height 20
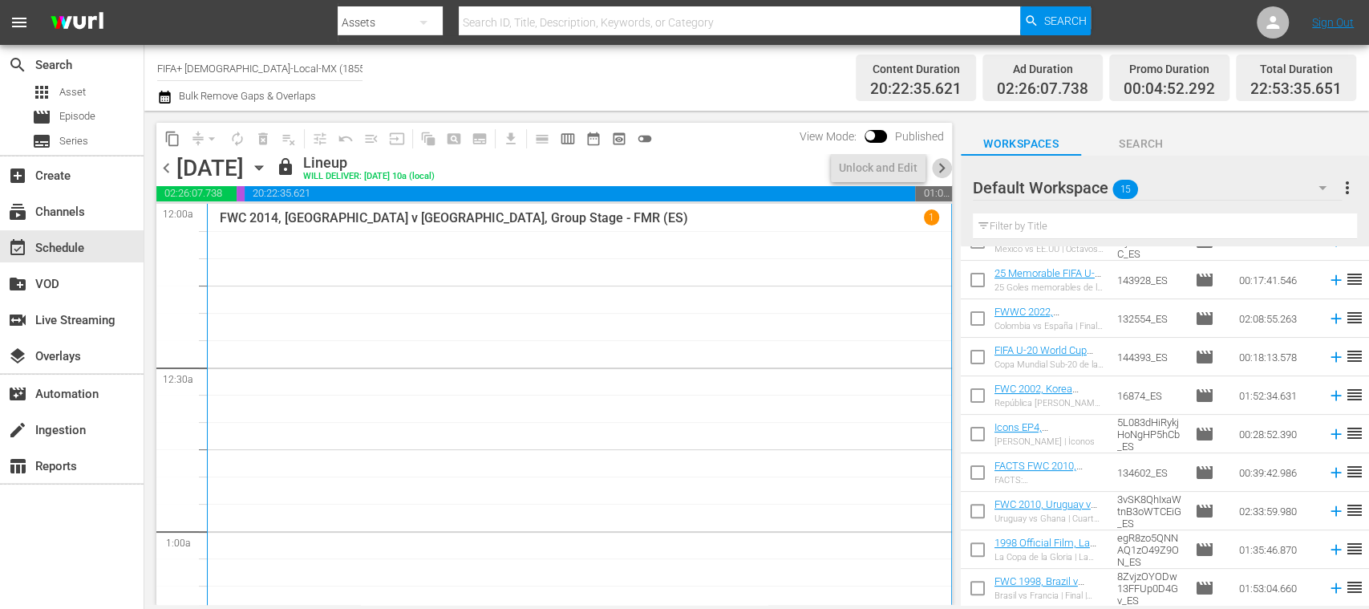
click at [944, 167] on span "chevron_right" at bounding box center [942, 168] width 20 height 20
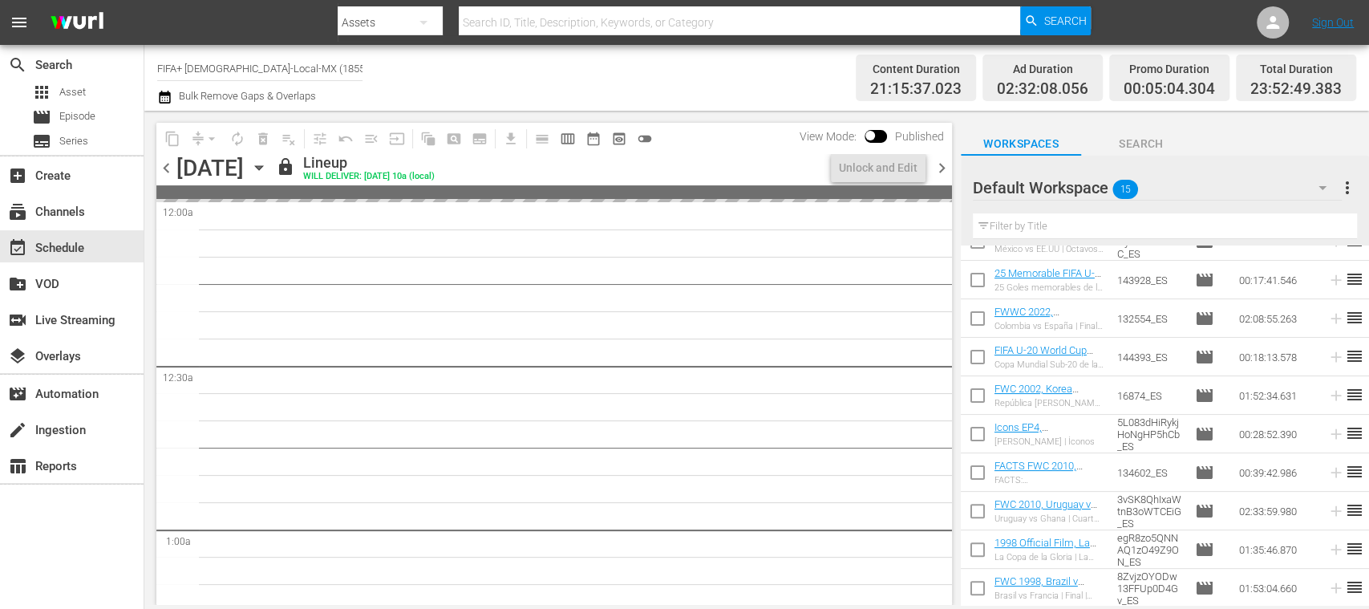
drag, startPoint x: 193, startPoint y: 73, endPoint x: 396, endPoint y: 76, distance: 202.9
click at [393, 76] on div "Channel Title FIFA+ Spanish-Local-MX (1855) Bulk Remove Gaps & Overlaps" at bounding box center [483, 78] width 653 height 58
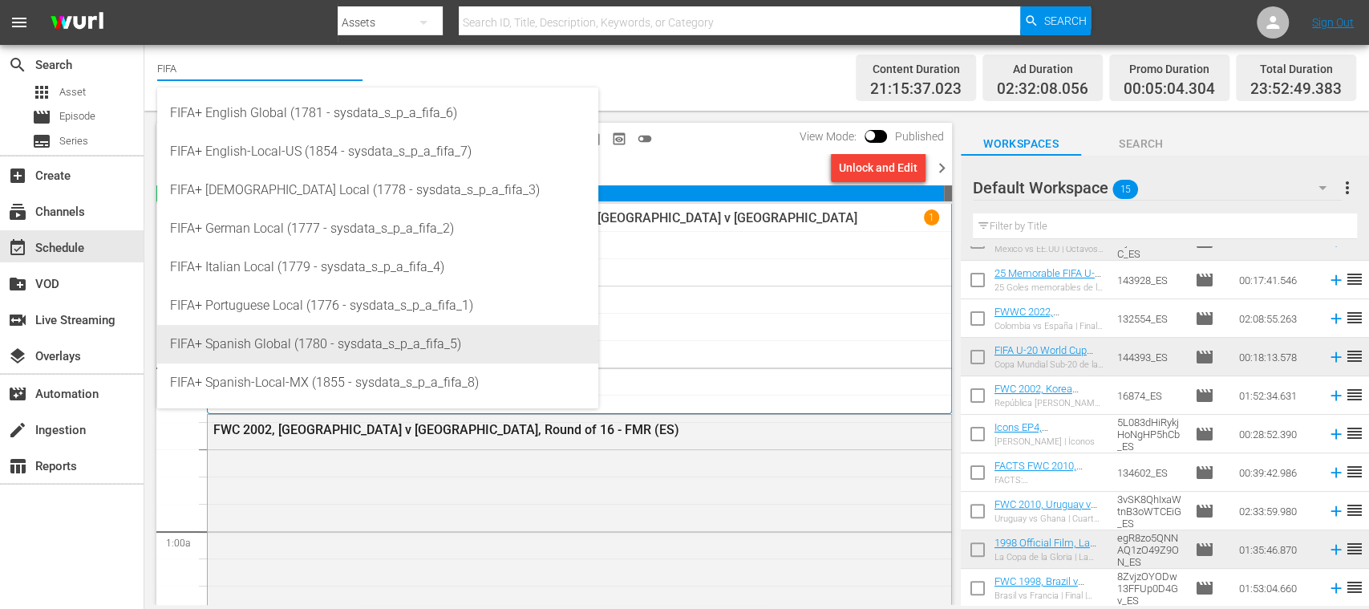
click at [316, 351] on div "FIFA+ Spanish Global (1780 - sysdata_s_p_a_fifa_5)" at bounding box center [377, 344] width 415 height 38
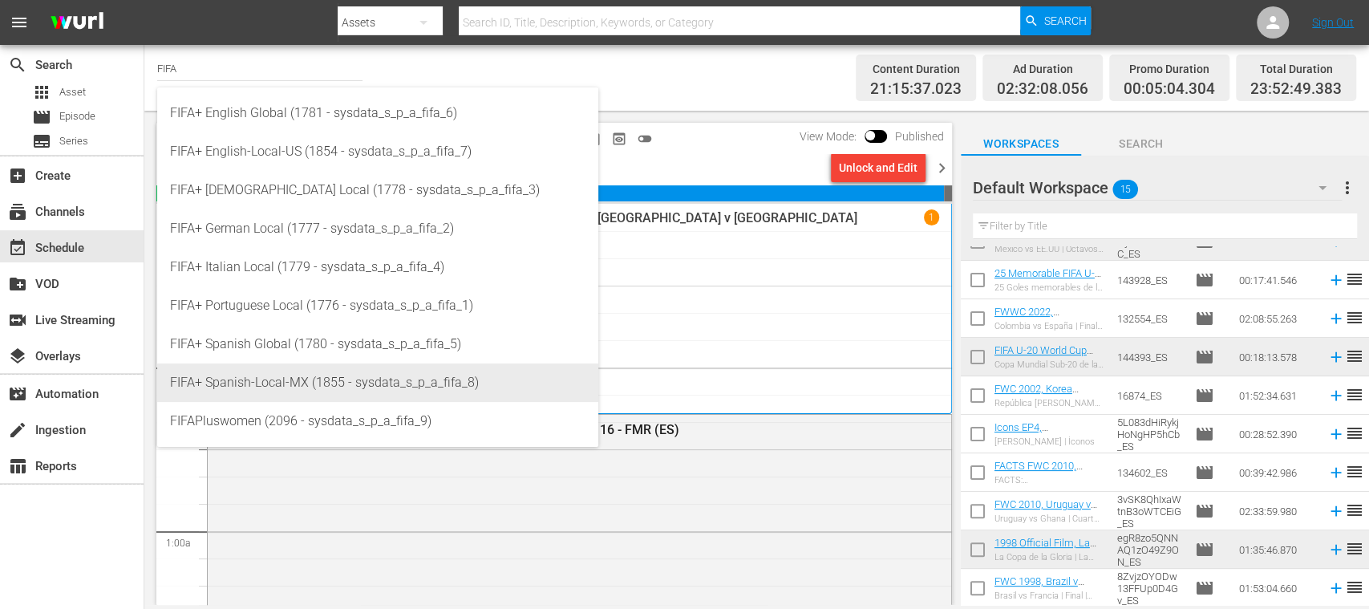
type input "FIFA+ Spanish Global (1780 - sysdata_s_p_a_fifa_5)"
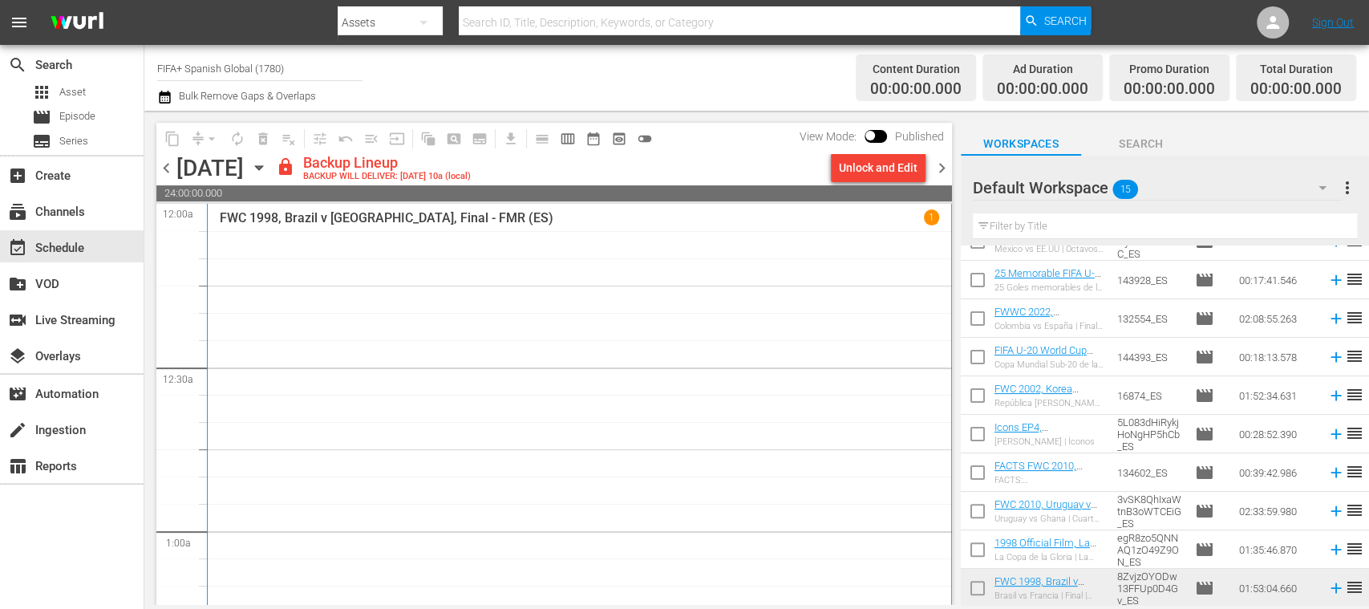
click at [171, 164] on span "chevron_left" at bounding box center [166, 168] width 20 height 20
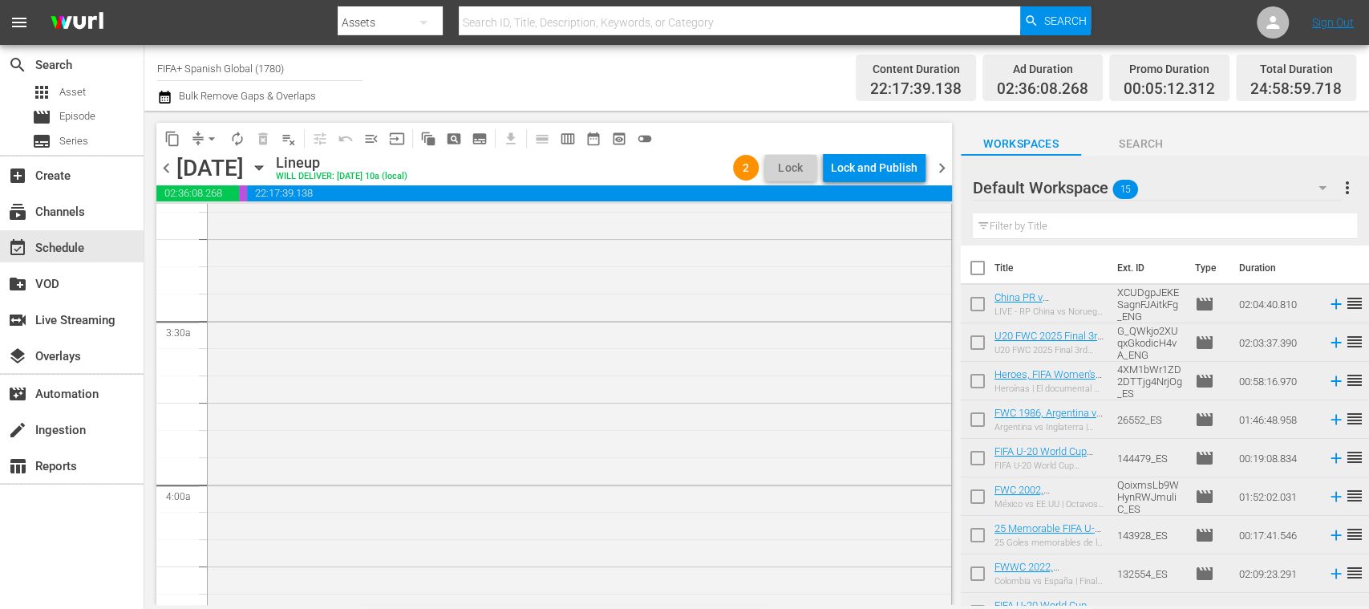
scroll to position [930, 0]
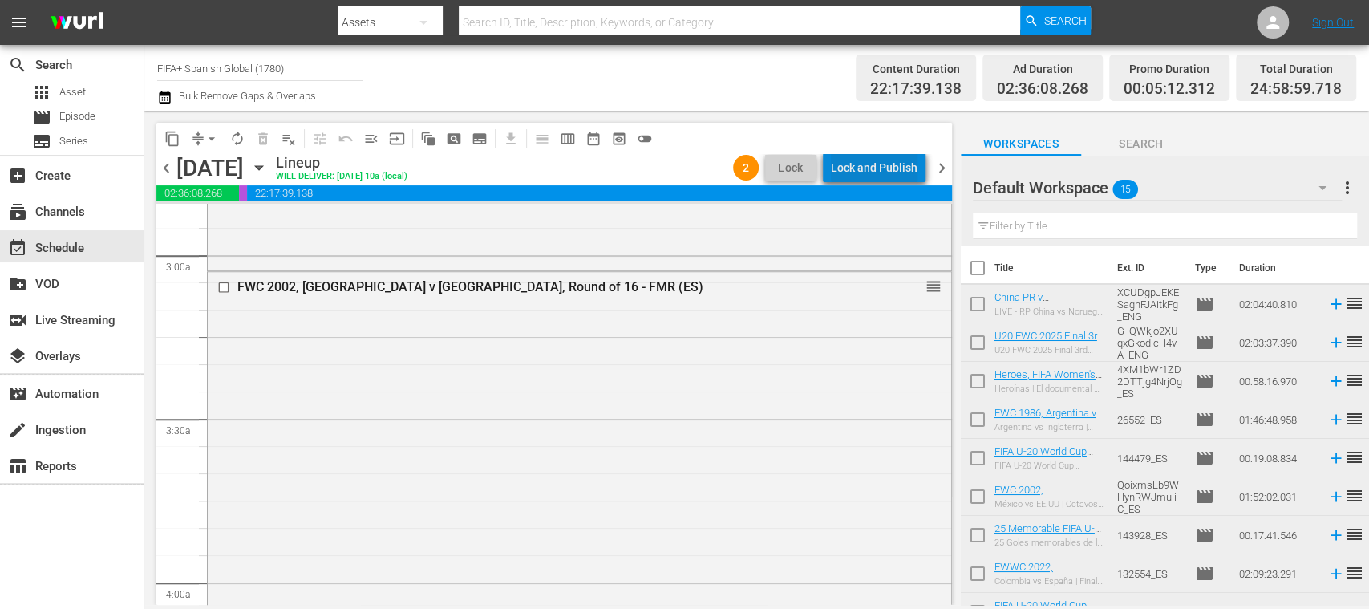
click at [914, 171] on div "Lock and Publish" at bounding box center [874, 167] width 87 height 29
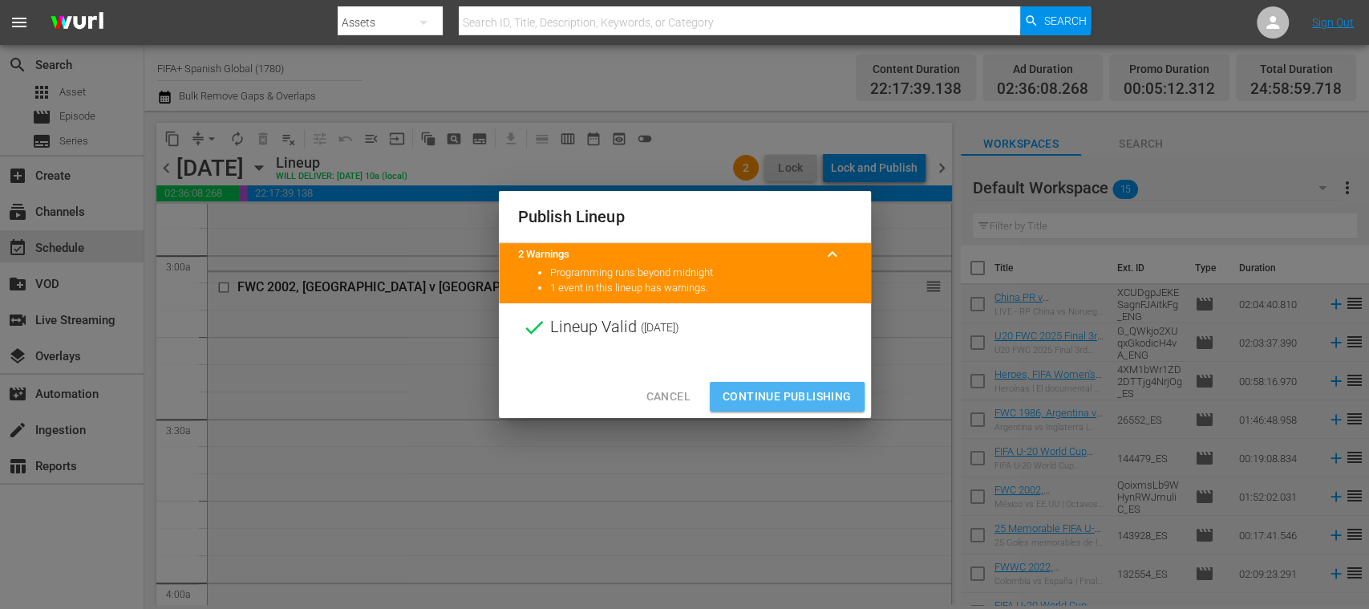
click at [840, 388] on span "Continue Publishing" at bounding box center [786, 396] width 129 height 20
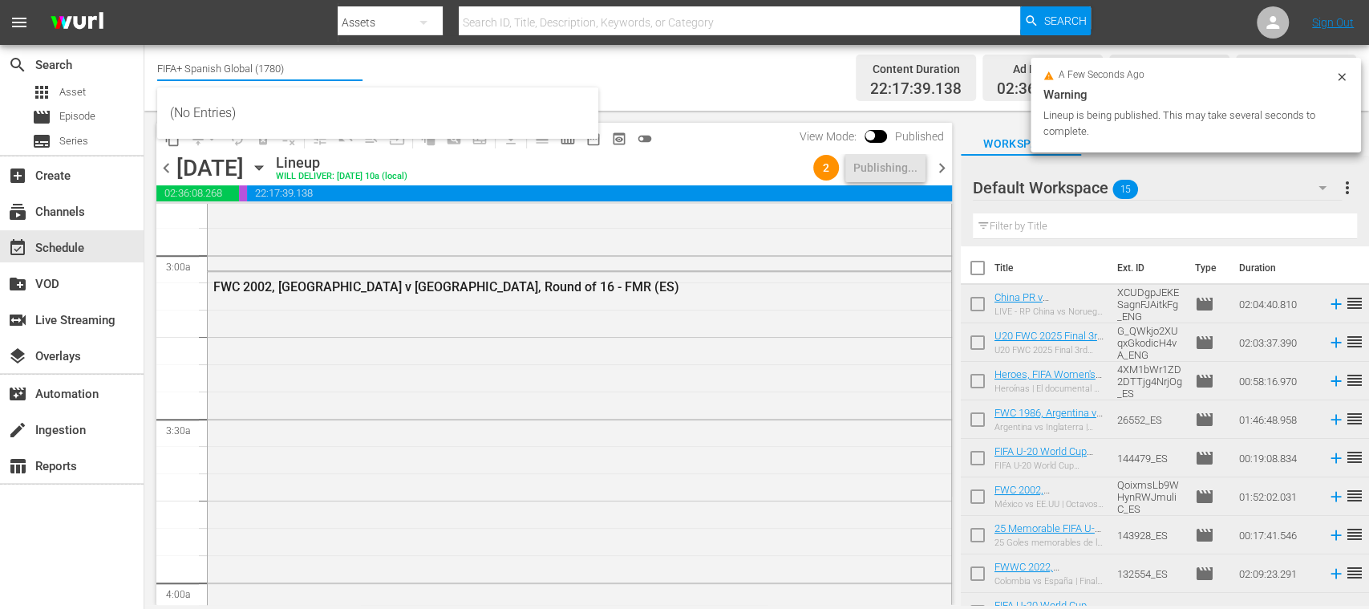
drag, startPoint x: 186, startPoint y: 66, endPoint x: 317, endPoint y: 68, distance: 130.7
click at [317, 68] on input "FIFA+ Spanish Global (1780)" at bounding box center [259, 68] width 205 height 38
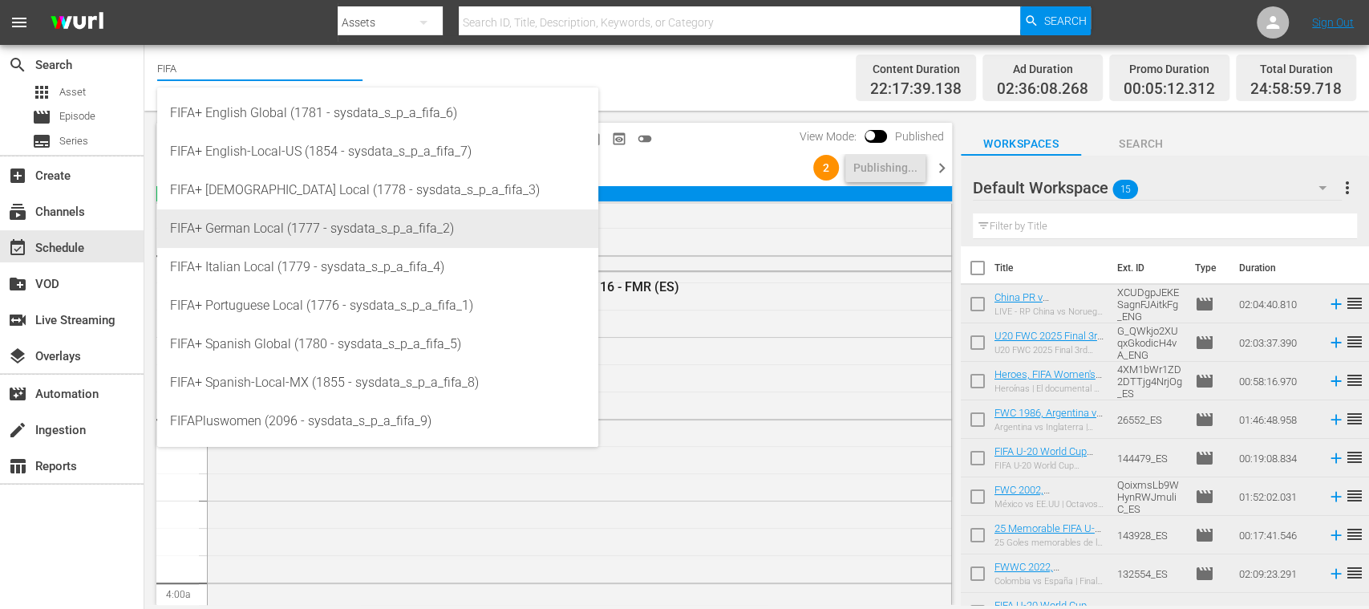
click at [310, 225] on div "FIFA+ German Local (1777 - sysdata_s_p_a_fifa_2)" at bounding box center [377, 228] width 415 height 38
type input "FIFA+ German Local (1777 - sysdata_s_p_a_fifa_2)"
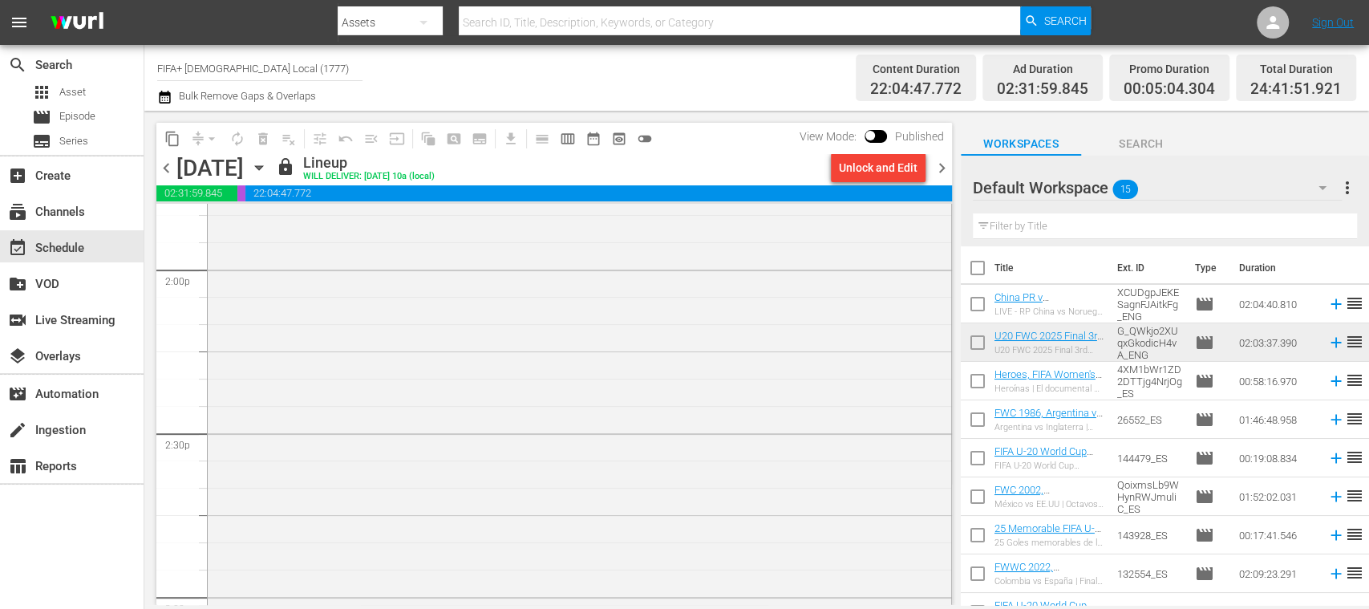
scroll to position [1050, 0]
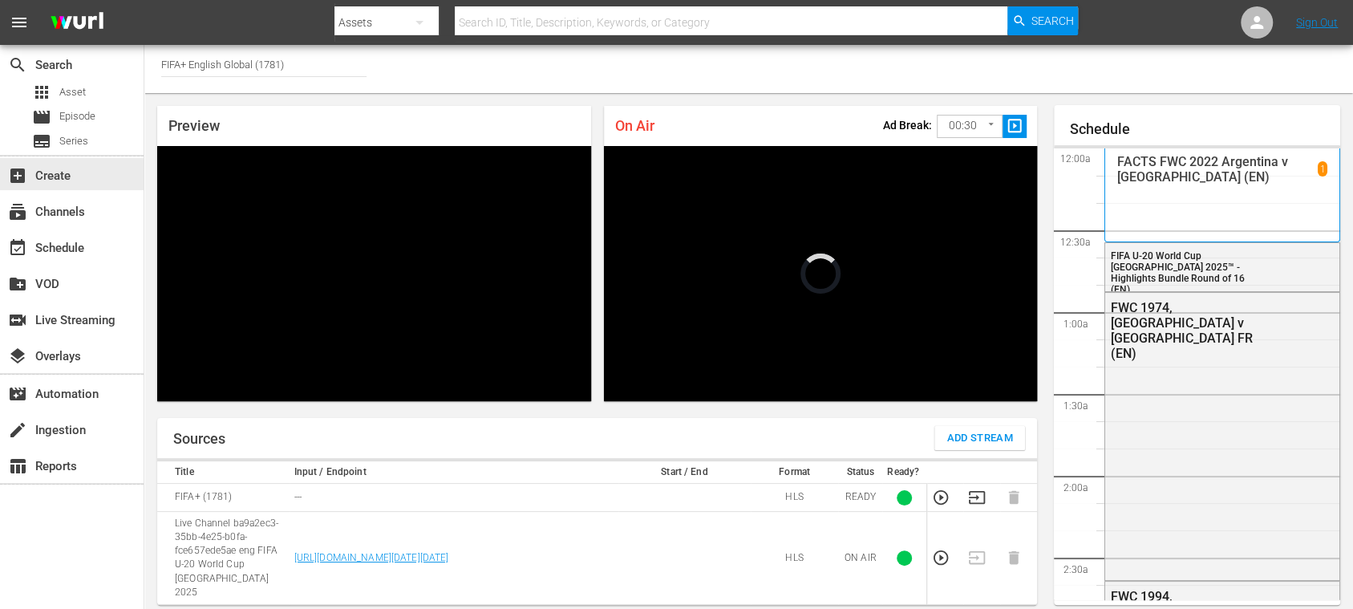
scroll to position [3581, 0]
